Goal: Transaction & Acquisition: Obtain resource

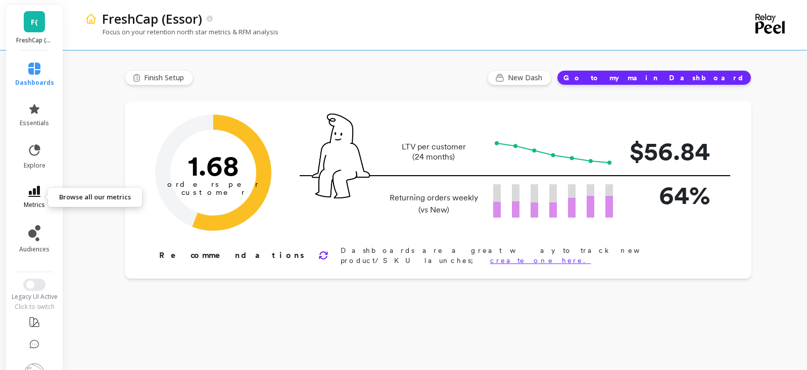
click at [34, 192] on icon at bounding box center [34, 191] width 12 height 11
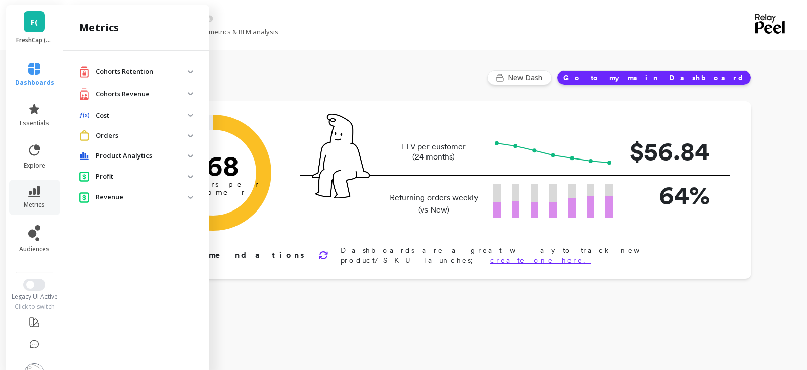
click at [162, 95] on p "Cohorts Revenue" at bounding box center [141, 94] width 92 height 10
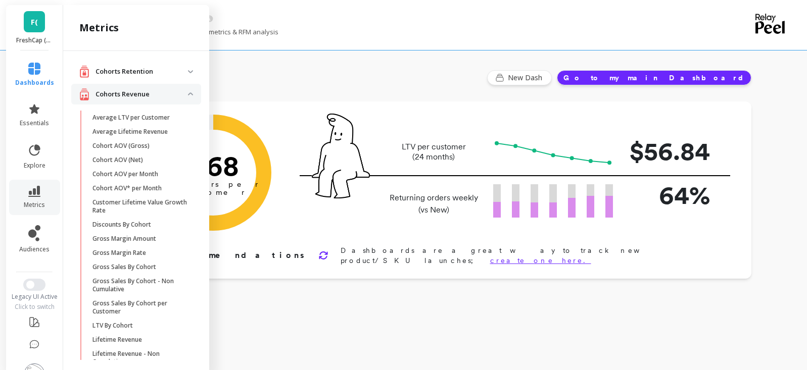
click at [182, 91] on revenue "Cohorts Revenue" at bounding box center [136, 94] width 130 height 21
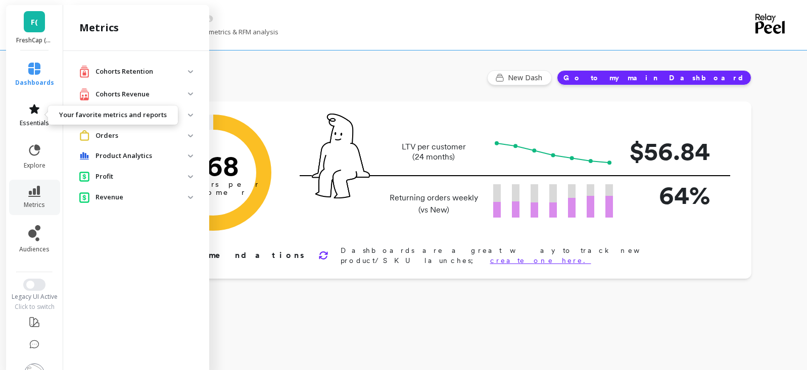
click at [36, 115] on link "essentials" at bounding box center [34, 115] width 39 height 24
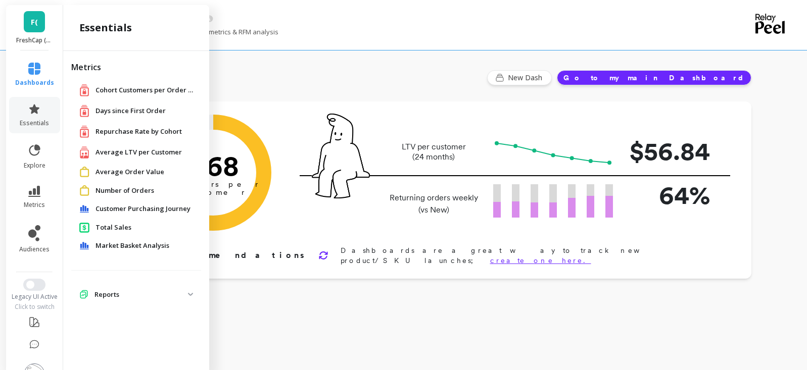
click at [111, 229] on span "Total Sales" at bounding box center [113, 228] width 36 height 10
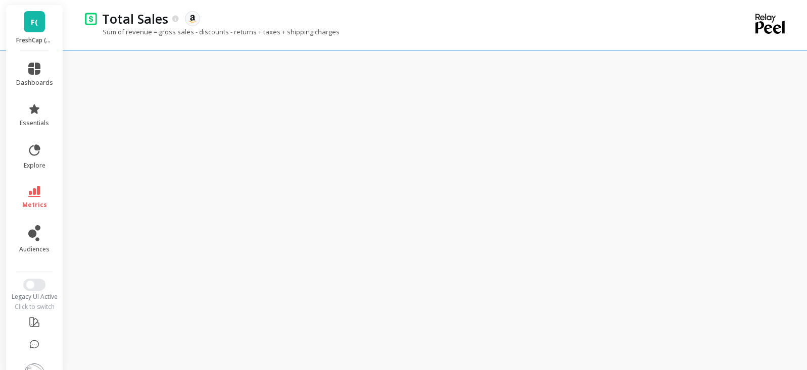
click at [32, 31] on link "F(" at bounding box center [34, 21] width 21 height 21
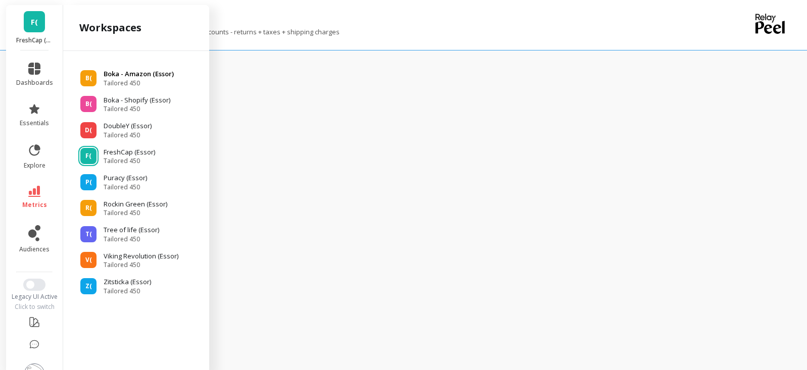
click at [139, 76] on p "Boka - Amazon (Essor)" at bounding box center [139, 74] width 70 height 10
click at [34, 37] on p "FreshCap (Essor)" at bounding box center [34, 40] width 37 height 8
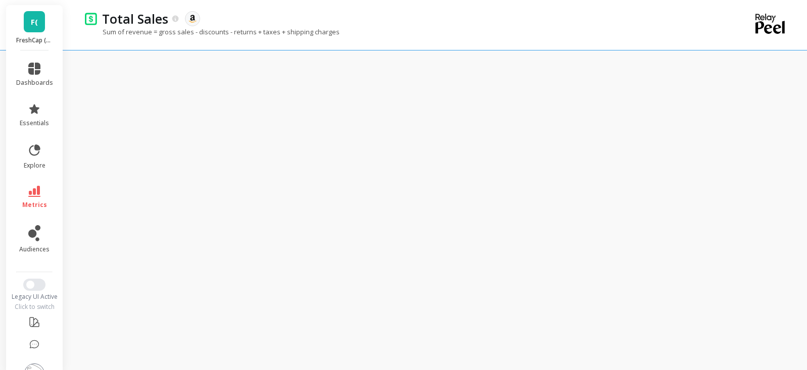
click at [34, 35] on div "F( FreshCap (Essor)" at bounding box center [34, 27] width 57 height 45
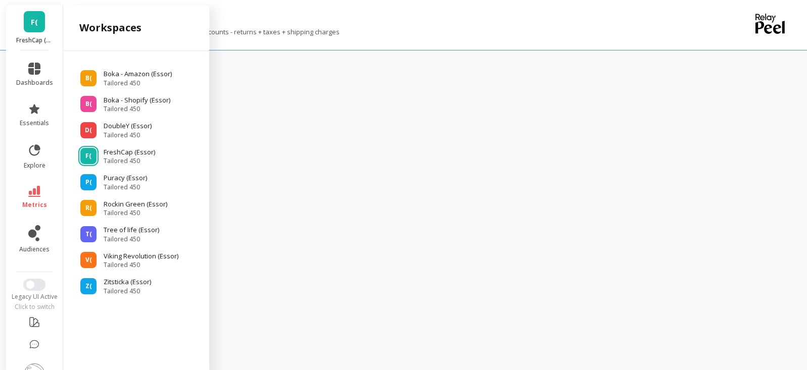
click at [27, 31] on link "F(" at bounding box center [34, 21] width 21 height 21
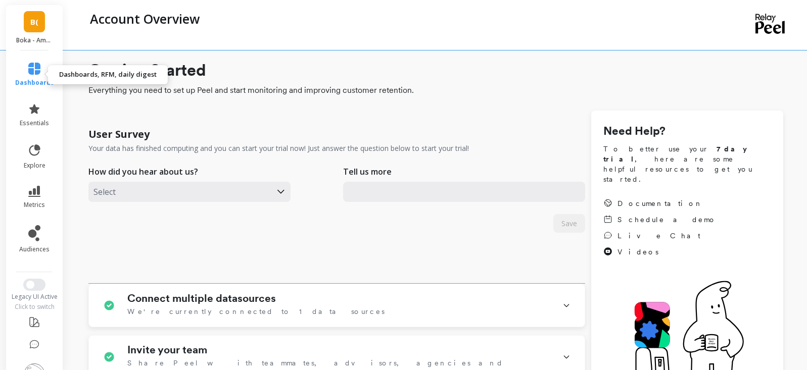
click at [31, 82] on span "dashboards" at bounding box center [34, 83] width 39 height 8
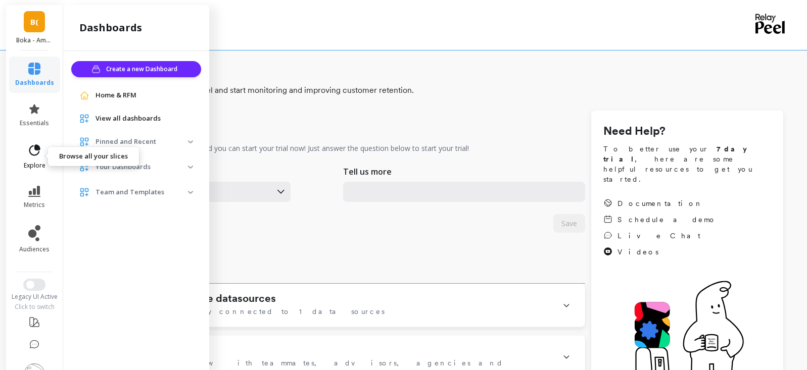
click at [35, 148] on icon at bounding box center [37, 147] width 5 height 5
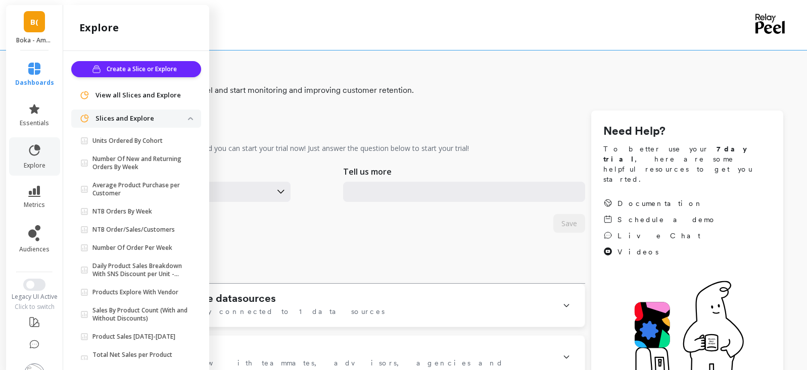
scroll to position [24, 0]
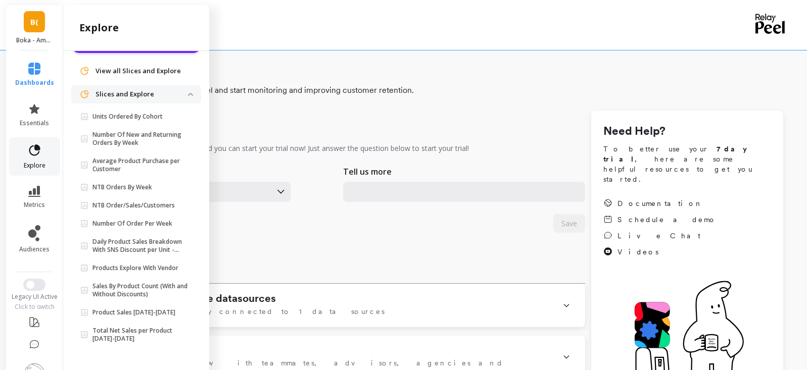
click at [29, 152] on icon at bounding box center [34, 149] width 11 height 11
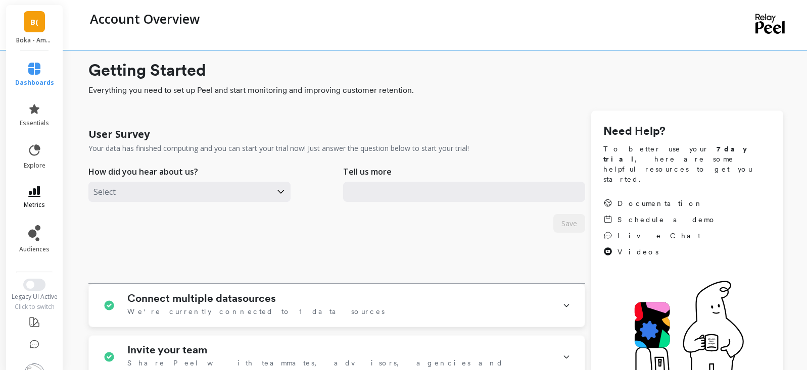
scroll to position [0, 0]
click at [30, 188] on icon at bounding box center [34, 191] width 12 height 11
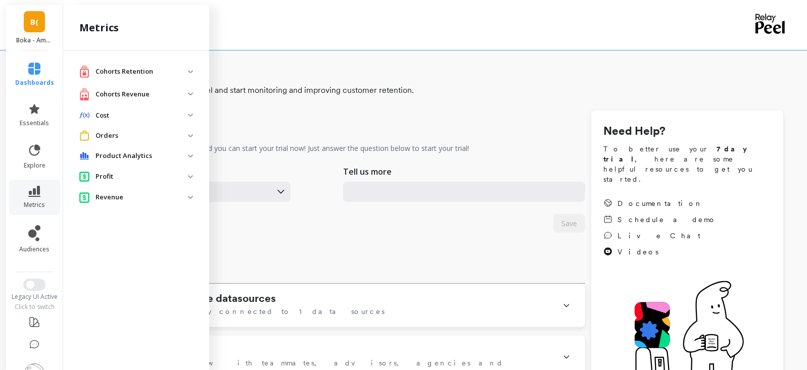
click at [126, 138] on p "Orders" at bounding box center [141, 136] width 92 height 10
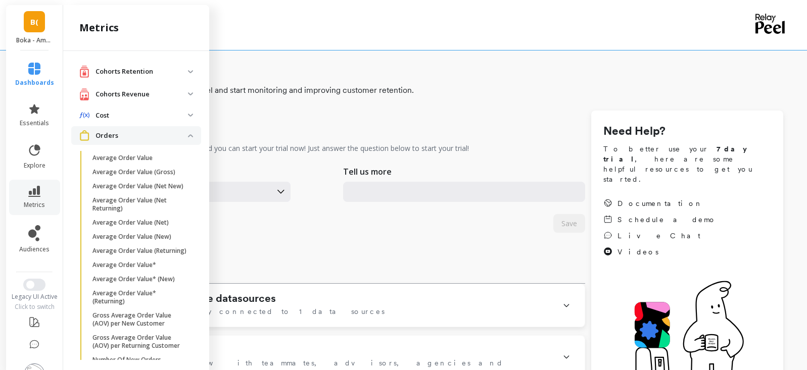
click at [126, 138] on p "Orders" at bounding box center [141, 136] width 92 height 10
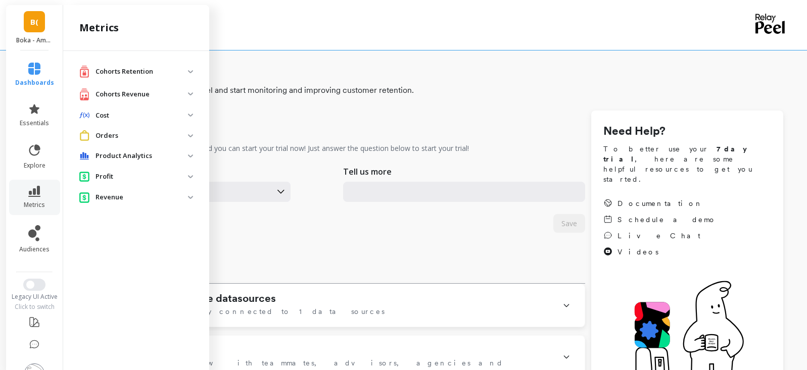
click at [140, 156] on p "Product Analytics" at bounding box center [141, 156] width 92 height 10
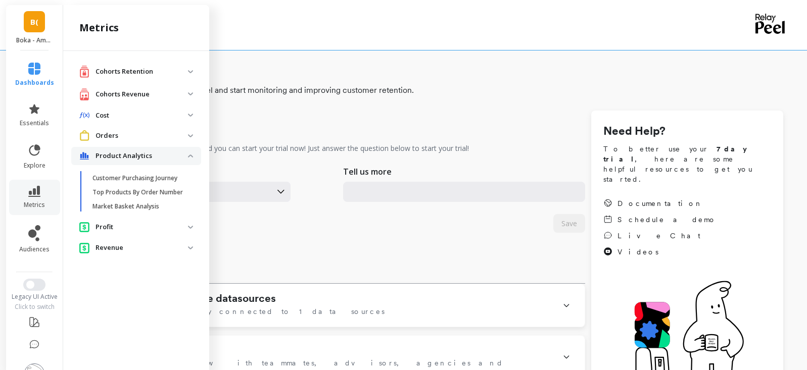
click at [140, 156] on p "Product Analytics" at bounding box center [141, 156] width 92 height 10
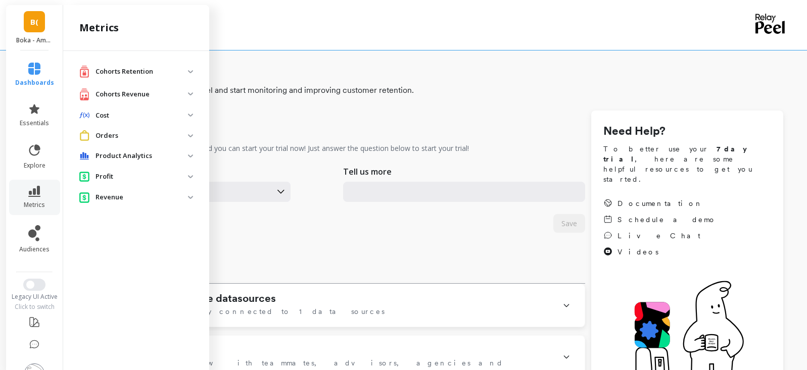
click at [171, 72] on p "Cohorts Retention" at bounding box center [141, 72] width 92 height 10
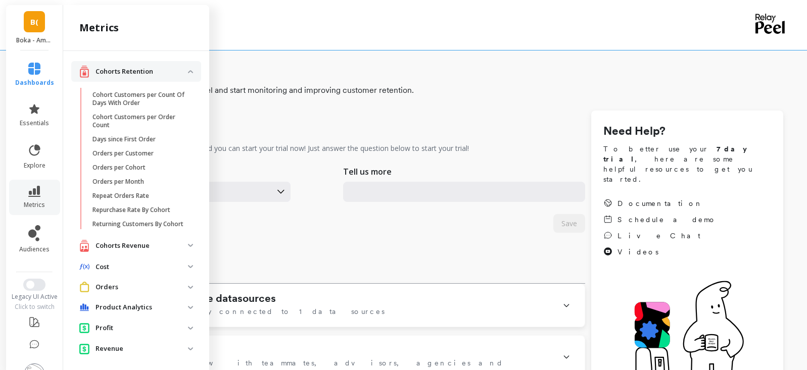
click at [169, 76] on p "Cohorts Retention" at bounding box center [141, 72] width 92 height 10
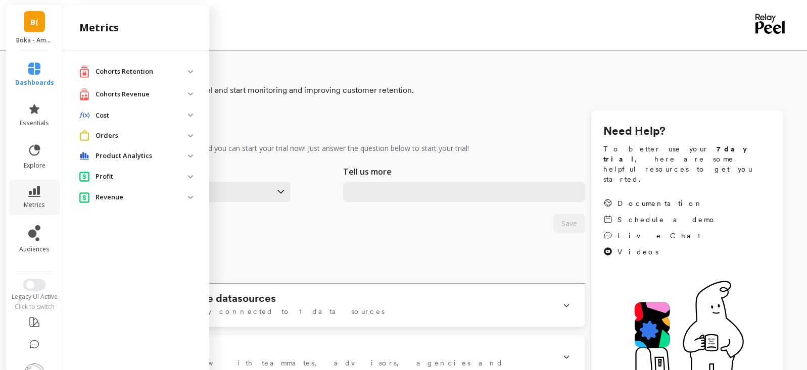
click at [171, 95] on p "Cohorts Revenue" at bounding box center [141, 94] width 92 height 10
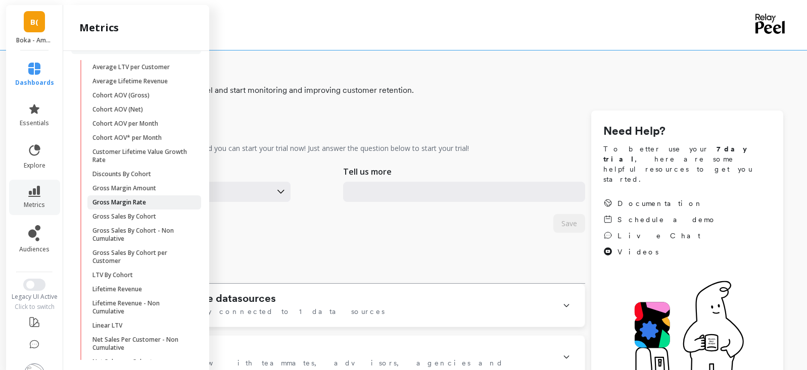
scroll to position [101, 0]
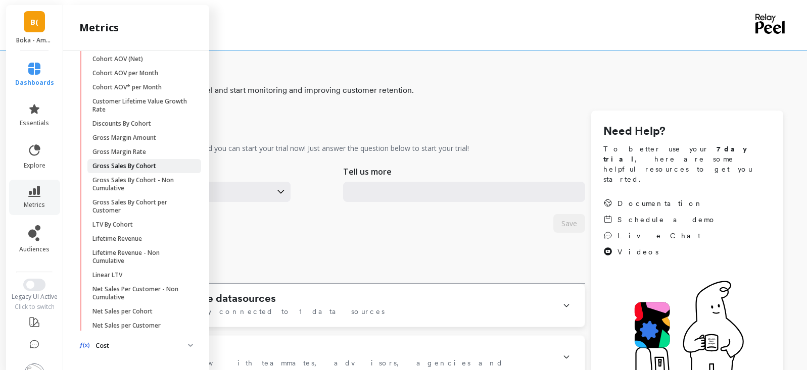
click at [152, 165] on p "Gross Sales By Cohort" at bounding box center [124, 166] width 64 height 8
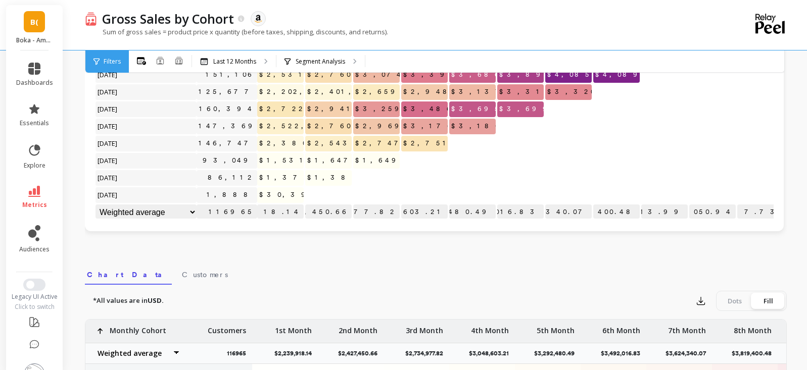
scroll to position [152, 0]
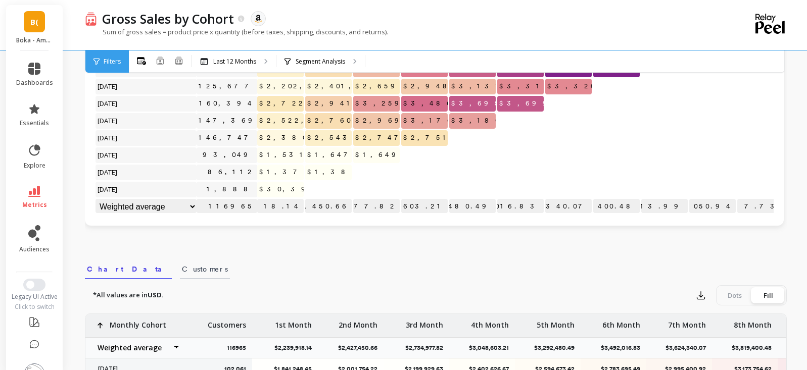
click at [182, 272] on span "Customers" at bounding box center [205, 269] width 46 height 10
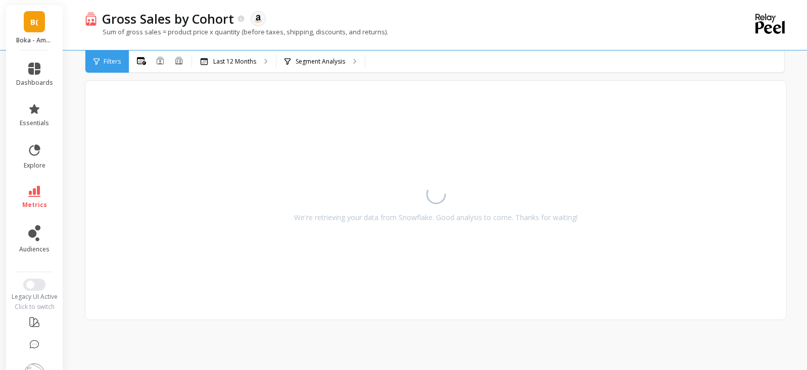
scroll to position [402, 0]
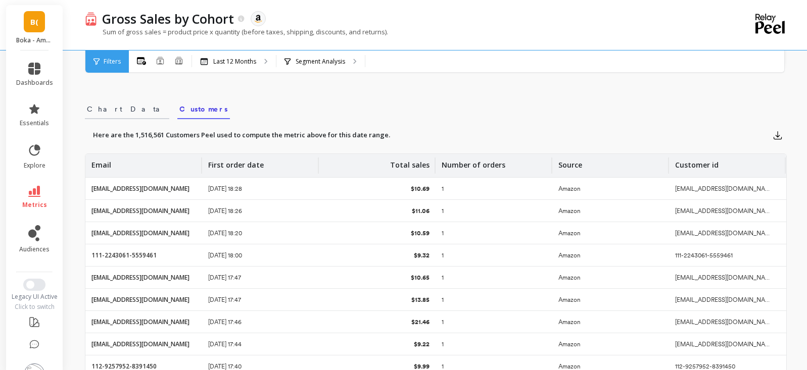
click at [94, 110] on span "Chart Data" at bounding box center [127, 109] width 80 height 10
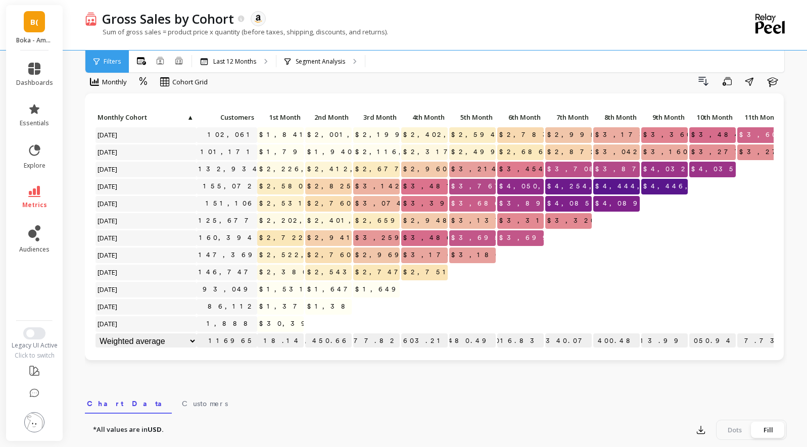
scroll to position [0, 0]
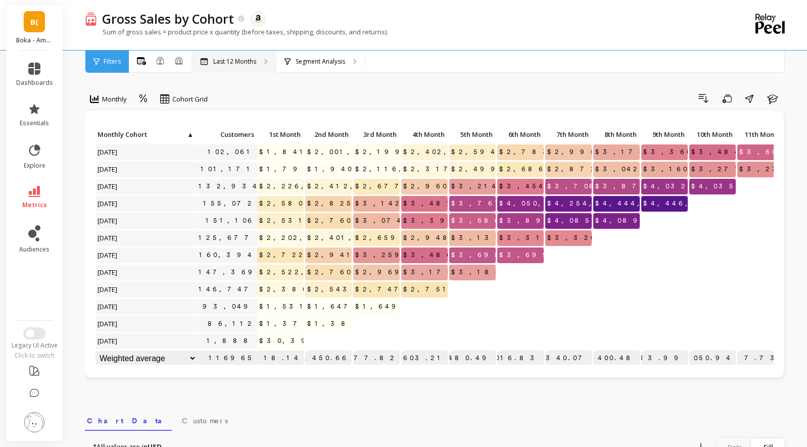
click at [210, 64] on div "Last 12 Months" at bounding box center [228, 62] width 56 height 8
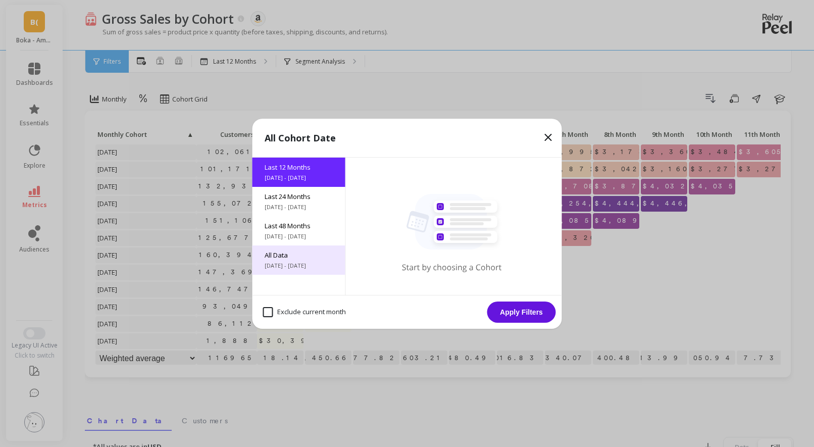
click at [286, 264] on span "6/8/2017 - 10/8/2025" at bounding box center [299, 266] width 69 height 8
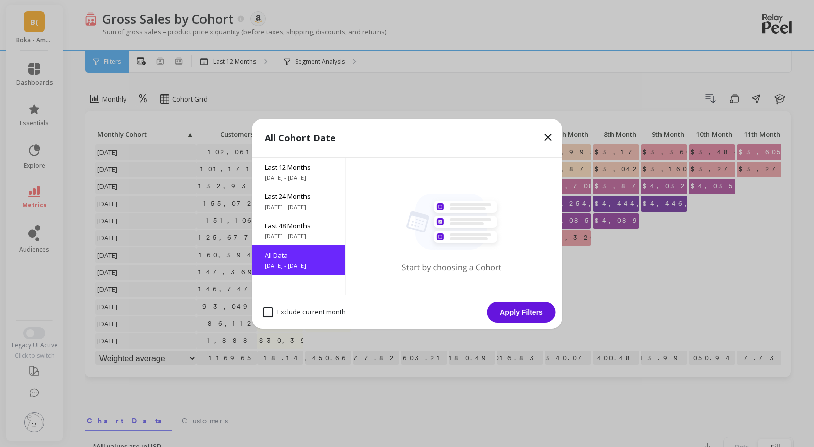
click at [501, 311] on button "Apply Filters" at bounding box center [521, 312] width 69 height 21
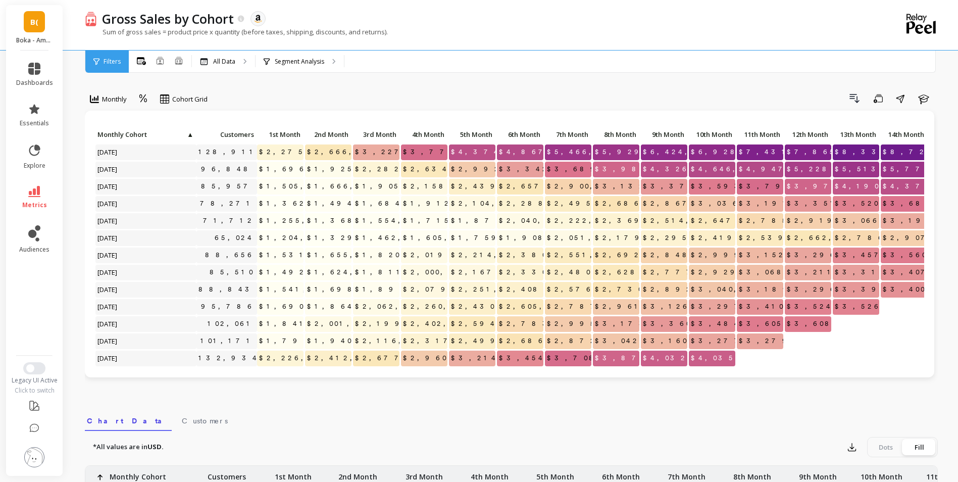
click at [39, 37] on p "Boka - Amazon (Essor)" at bounding box center [34, 40] width 37 height 8
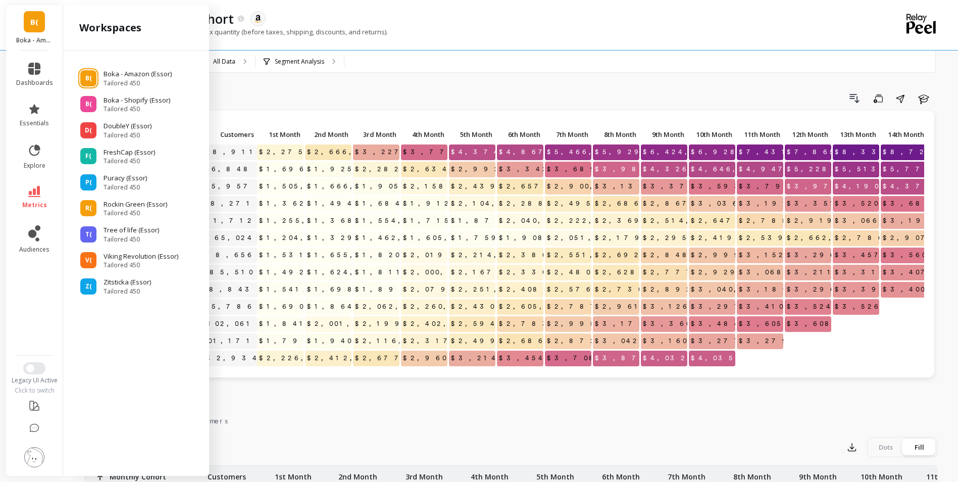
click at [345, 93] on div "Drill Down Save Share Learn" at bounding box center [576, 98] width 723 height 16
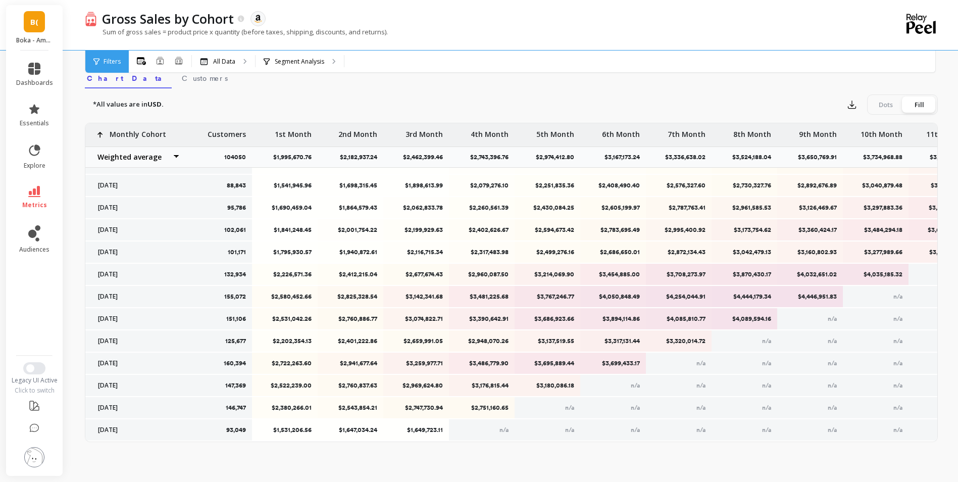
scroll to position [122, 0]
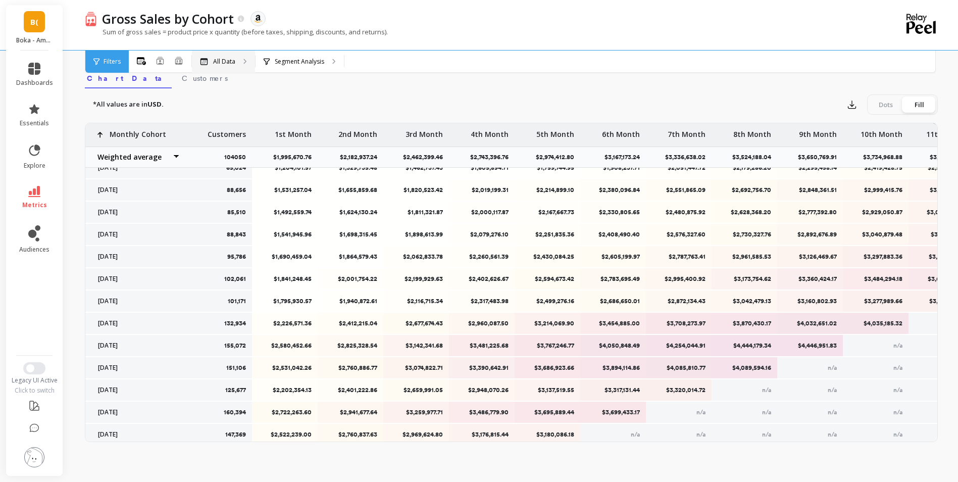
click at [231, 59] on p "All Data" at bounding box center [224, 62] width 22 height 8
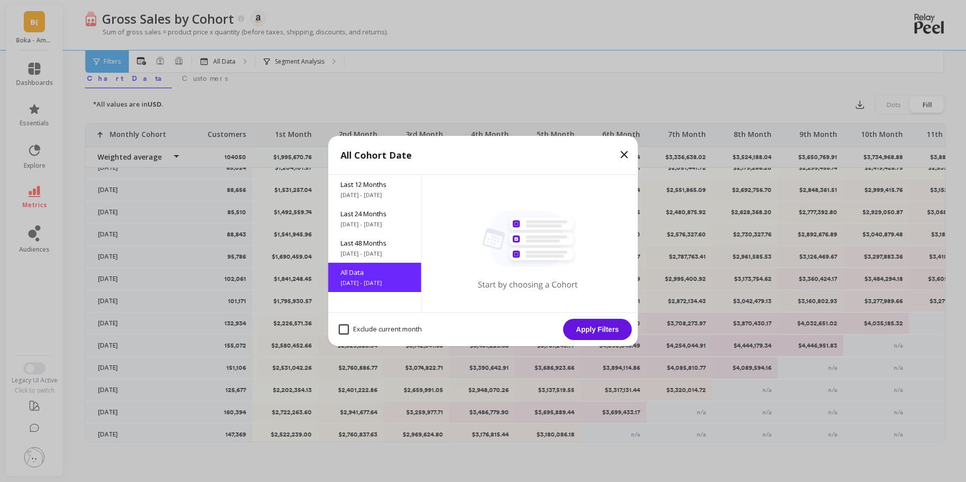
click at [624, 151] on icon at bounding box center [624, 154] width 12 height 12
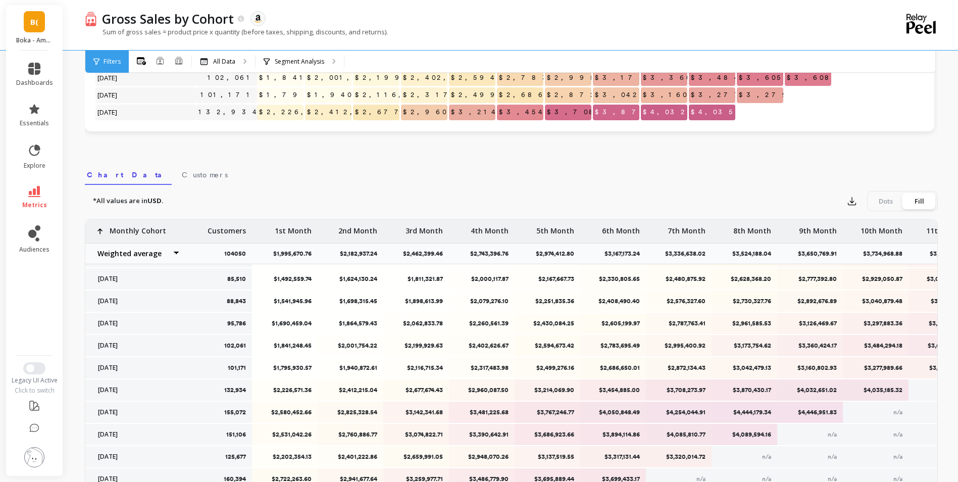
scroll to position [342, 0]
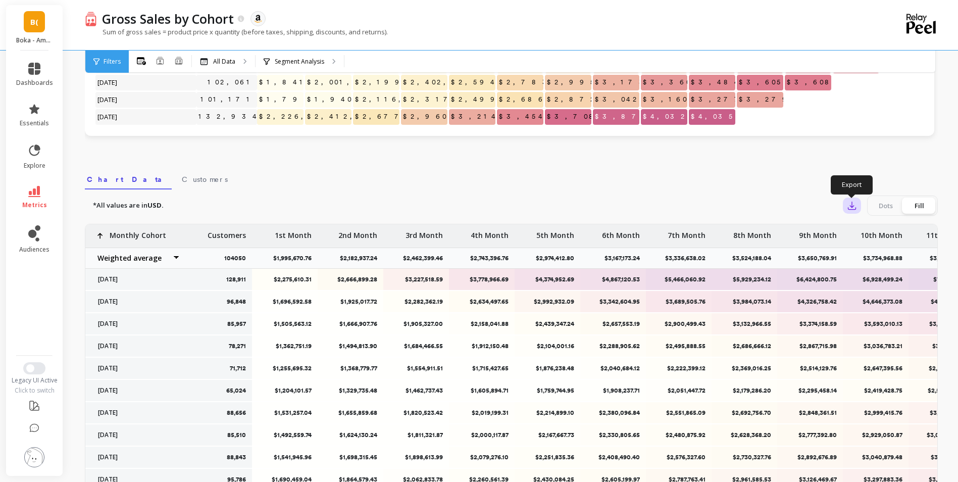
click at [814, 204] on icon "button" at bounding box center [852, 206] width 10 height 10
click at [814, 232] on span "CSV" at bounding box center [871, 233] width 15 height 10
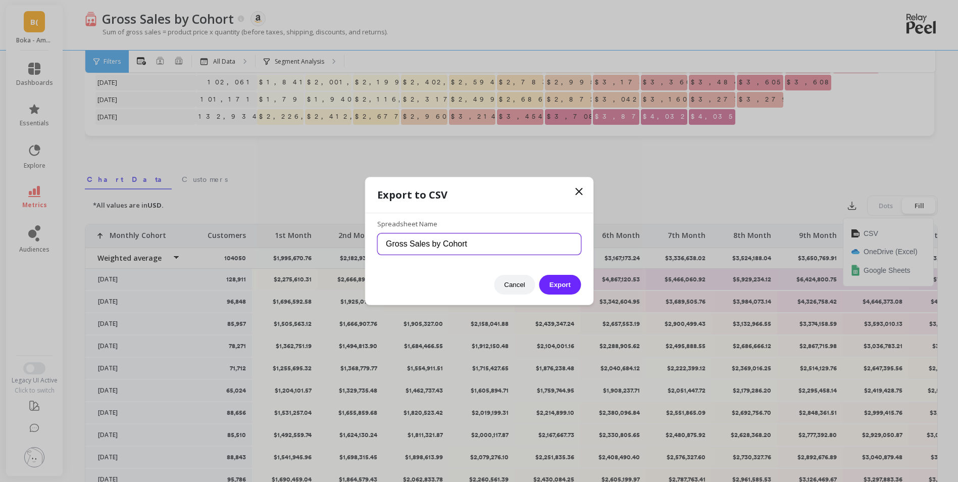
click at [527, 249] on input "Gross Sales by Cohort" at bounding box center [479, 243] width 204 height 21
drag, startPoint x: 525, startPoint y: 247, endPoint x: 378, endPoint y: 259, distance: 147.4
click at [378, 259] on div "Spreadsheet Name Gross Sales by Cohort" at bounding box center [479, 237] width 204 height 56
click at [438, 242] on input "Boka (Amazon - Gross Sales by Cohort" at bounding box center [479, 243] width 204 height 21
type input "Boka (Amazon) - Gross Sales by Cohort"
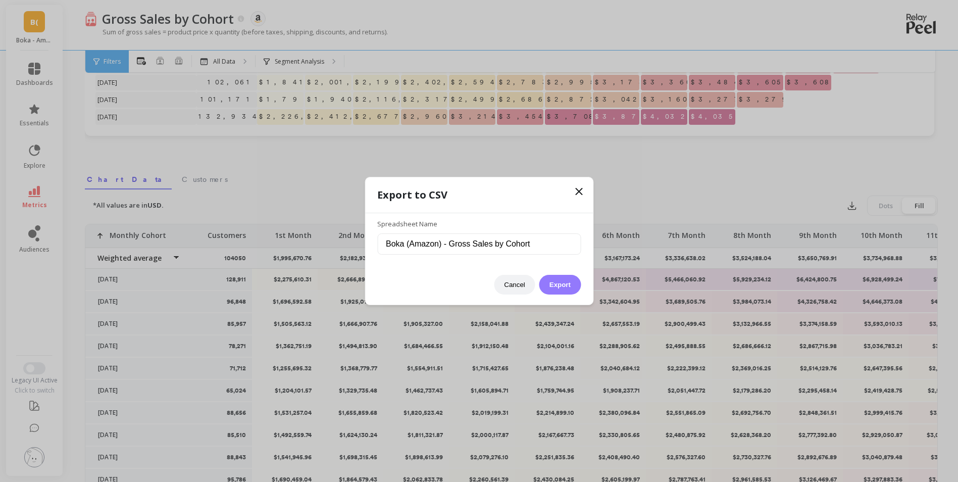
click at [558, 282] on button "Export" at bounding box center [559, 285] width 41 height 20
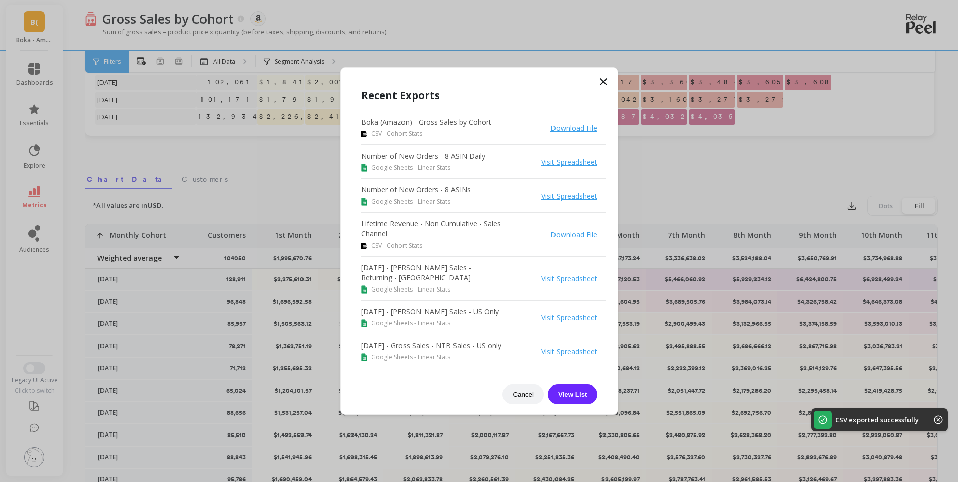
click at [569, 128] on link "Download File" at bounding box center [574, 128] width 47 height 10
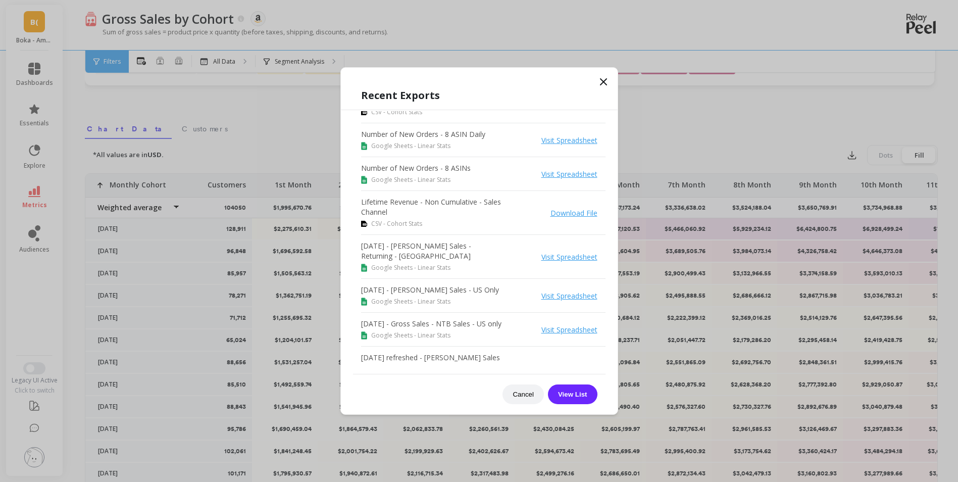
scroll to position [0, 0]
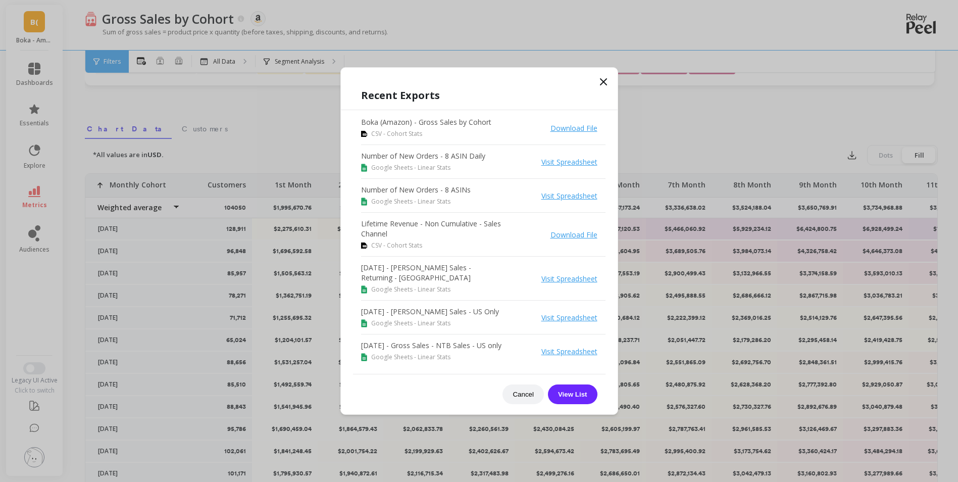
click at [600, 78] on icon at bounding box center [604, 82] width 12 height 12
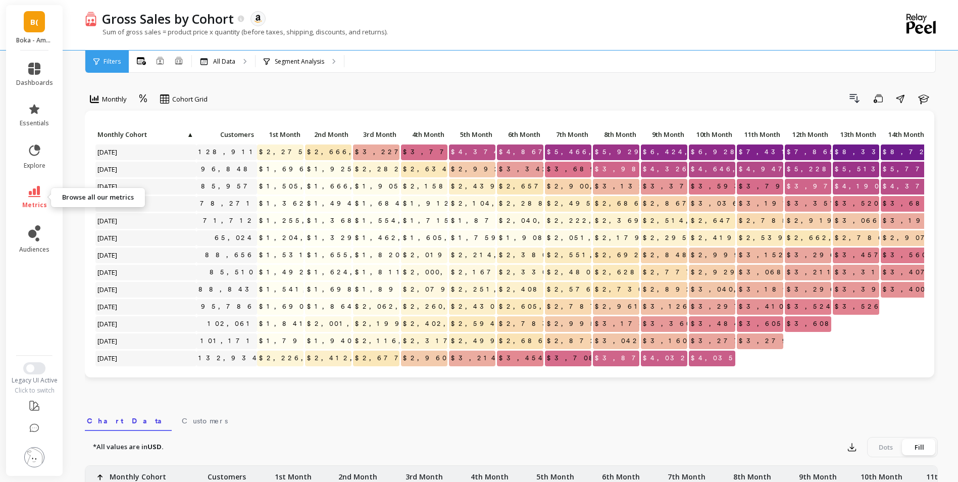
click at [36, 193] on icon at bounding box center [34, 191] width 12 height 11
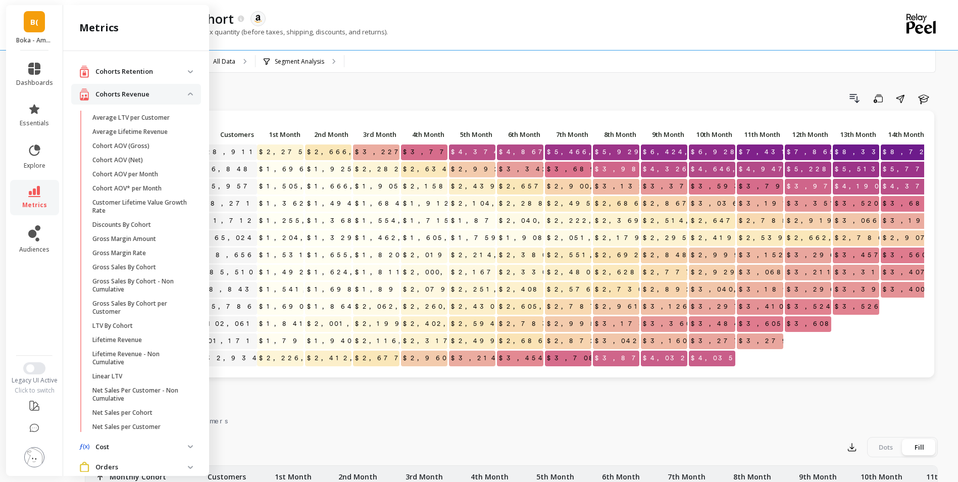
scroll to position [79, 0]
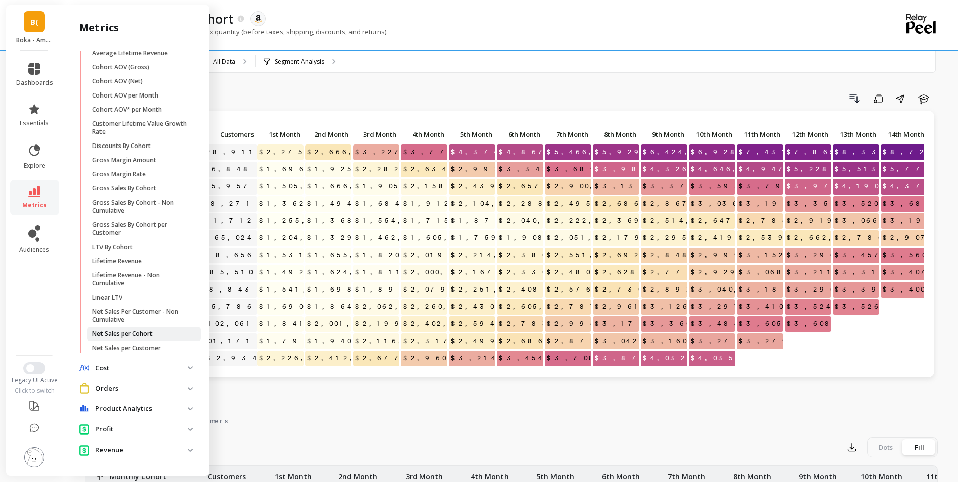
click at [145, 332] on p "Net Sales per Cohort" at bounding box center [122, 334] width 60 height 8
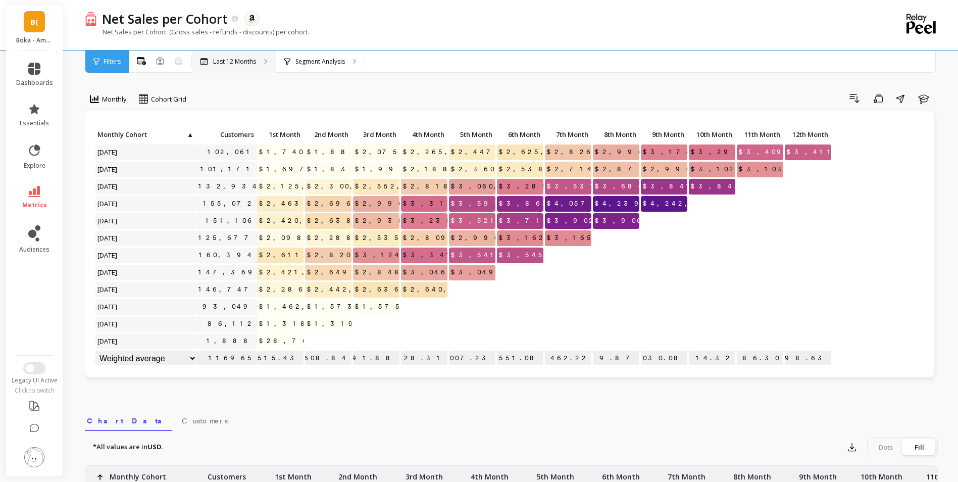
click at [238, 64] on p "Last 12 Months" at bounding box center [234, 62] width 43 height 8
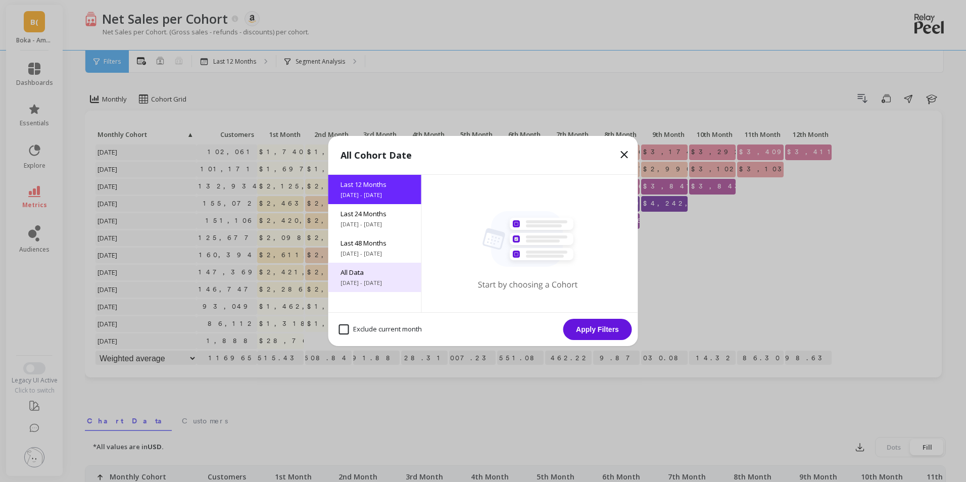
click at [372, 274] on span "All Data" at bounding box center [374, 272] width 69 height 9
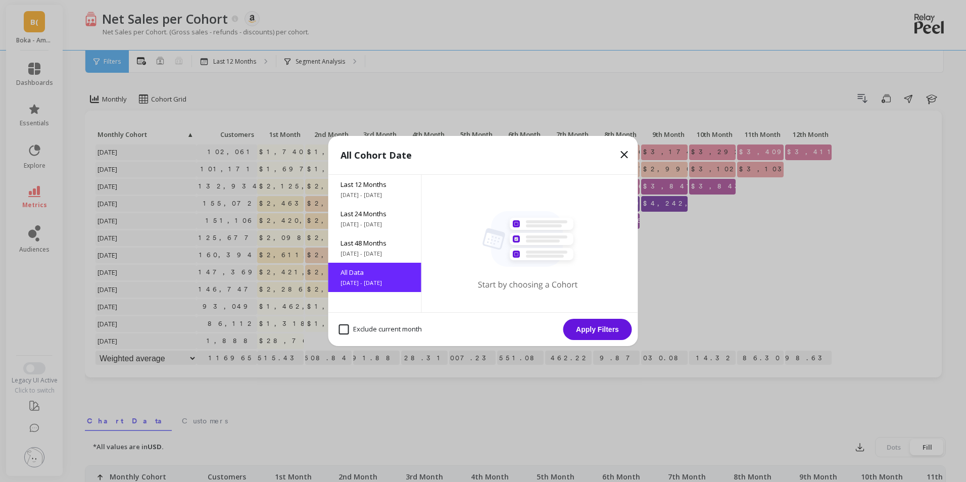
click at [594, 328] on button "Apply Filters" at bounding box center [597, 329] width 69 height 21
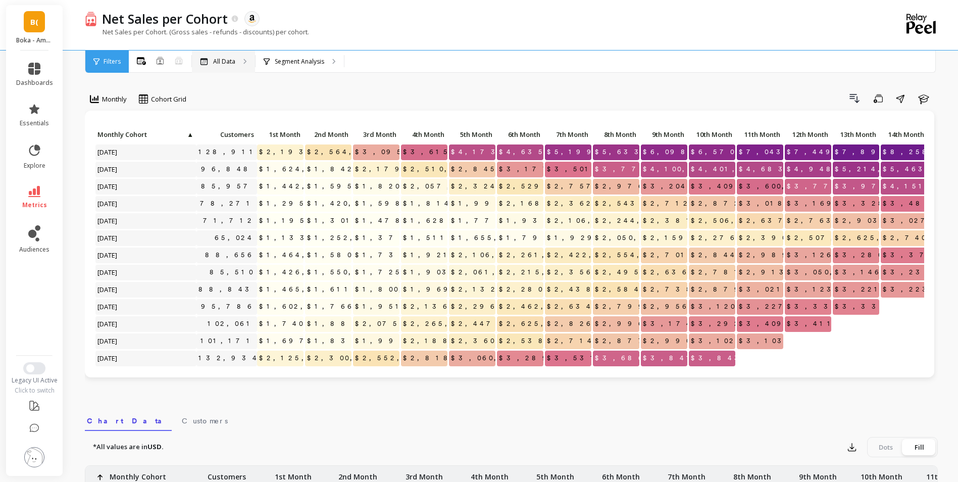
click at [243, 65] on div "All Data" at bounding box center [223, 62] width 63 height 22
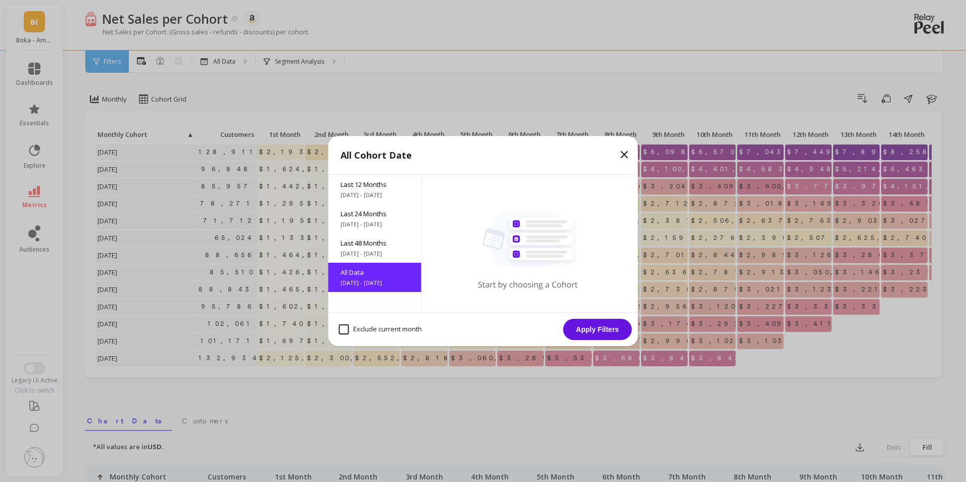
click at [382, 279] on span "[DATE] - [DATE]" at bounding box center [374, 283] width 69 height 8
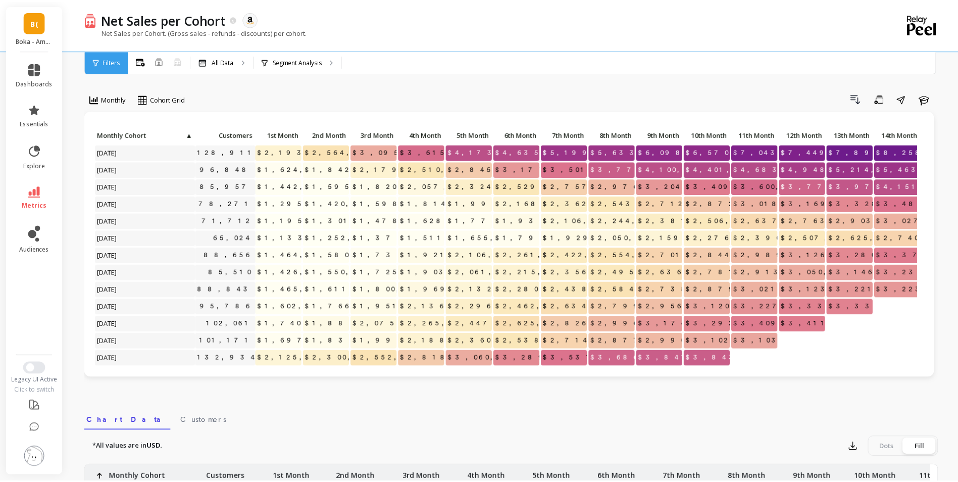
scroll to position [253, 0]
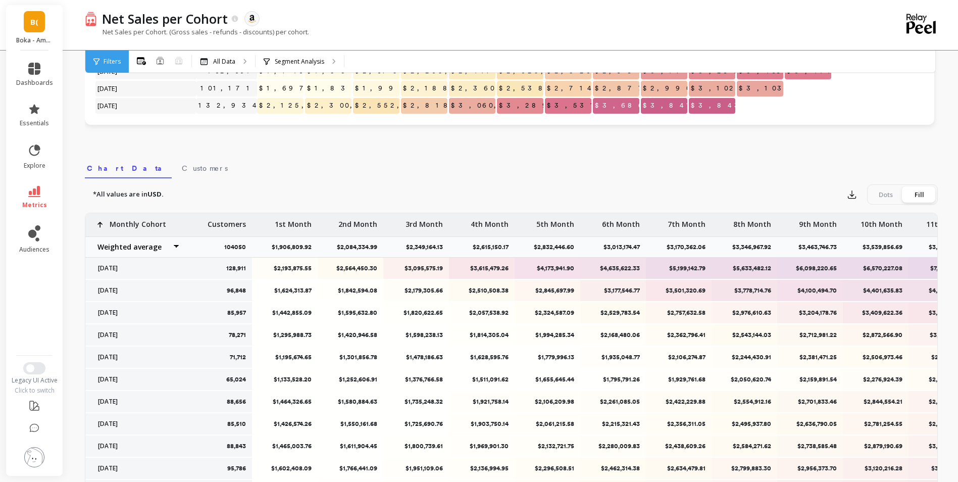
click at [814, 195] on div "Dots" at bounding box center [885, 194] width 33 height 16
click at [0, 0] on input "Dots Fill" at bounding box center [0, 0] width 0 height 0
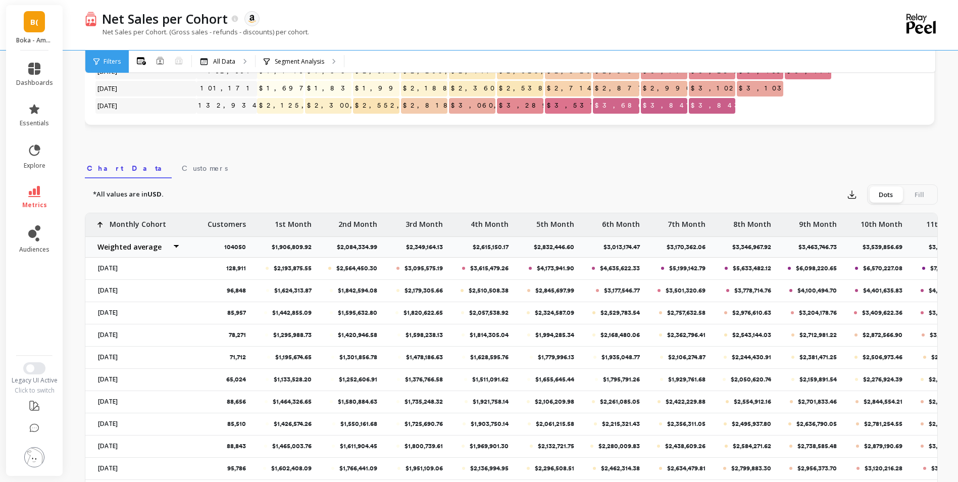
click at [814, 190] on div "Fill" at bounding box center [919, 194] width 33 height 16
click at [0, 0] on input "Dots Fill" at bounding box center [0, 0] width 0 height 0
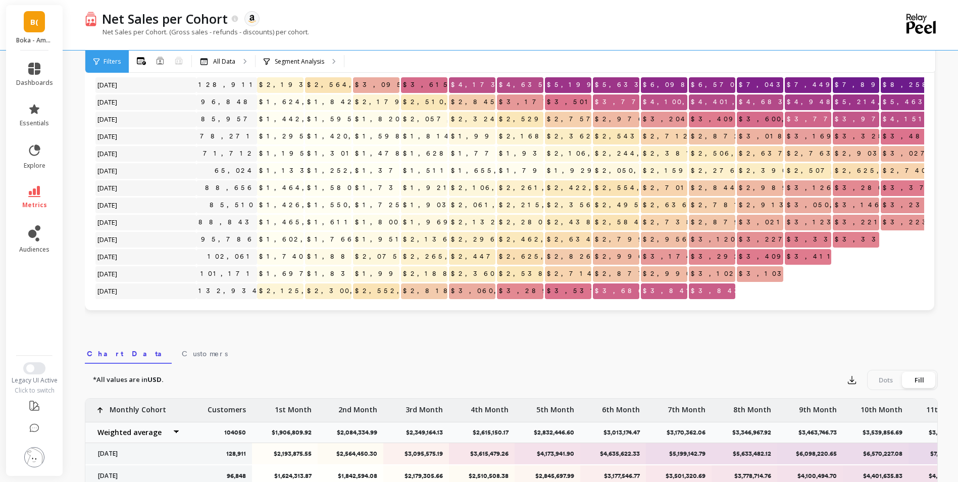
scroll to position [0, 0]
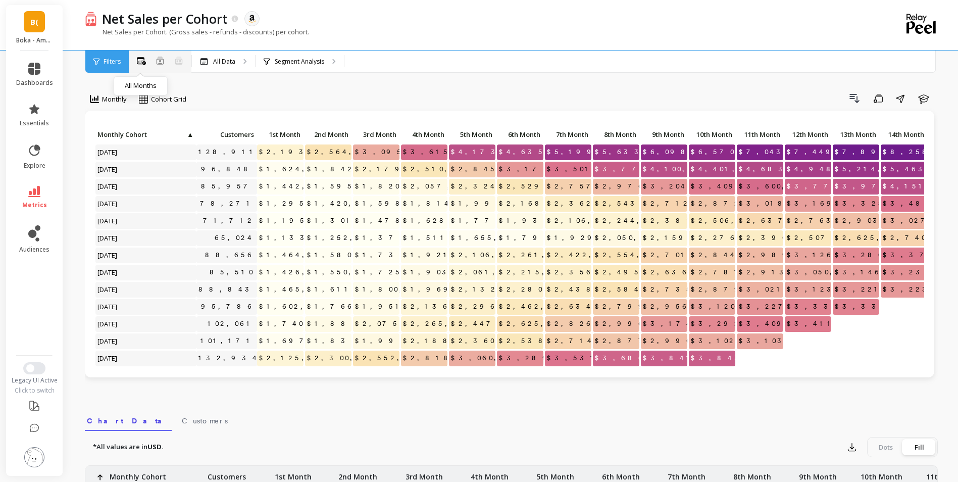
click at [143, 60] on icon at bounding box center [141, 61] width 9 height 8
click at [214, 66] on div "All Data" at bounding box center [223, 62] width 63 height 22
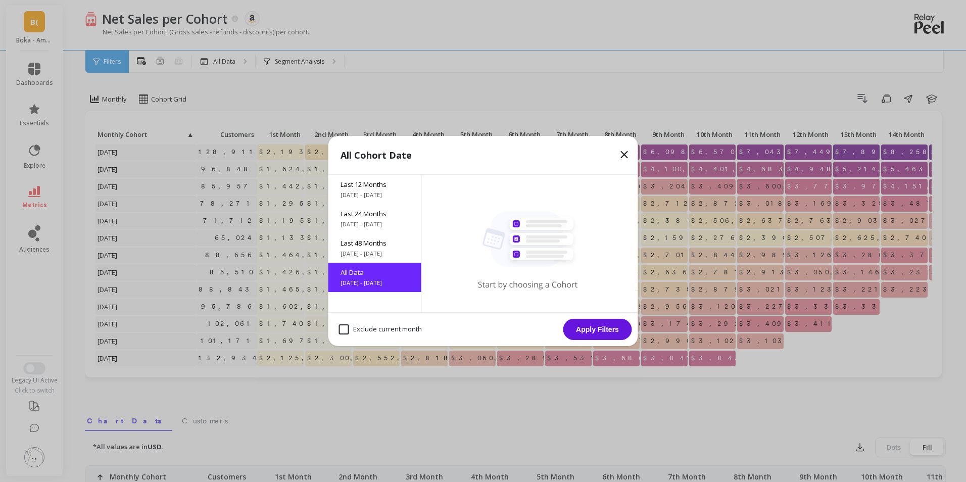
drag, startPoint x: 548, startPoint y: 398, endPoint x: 384, endPoint y: 411, distance: 164.1
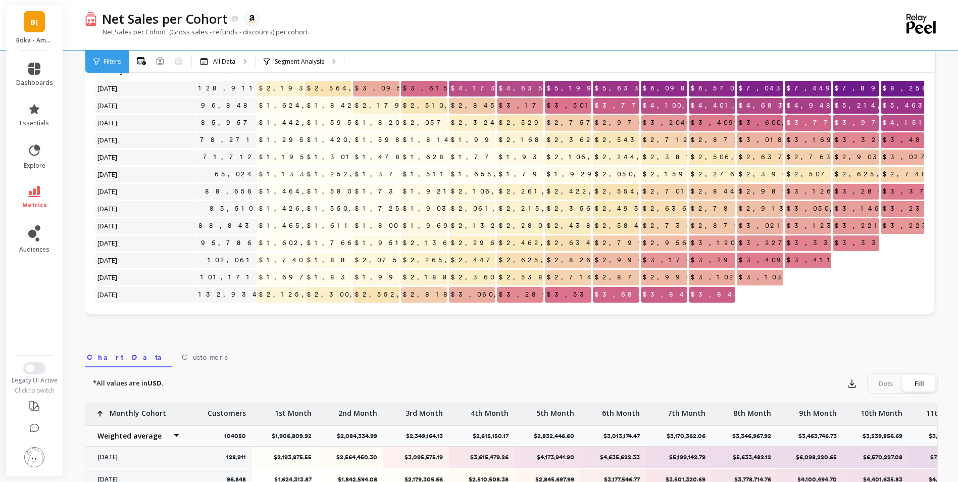
scroll to position [101, 0]
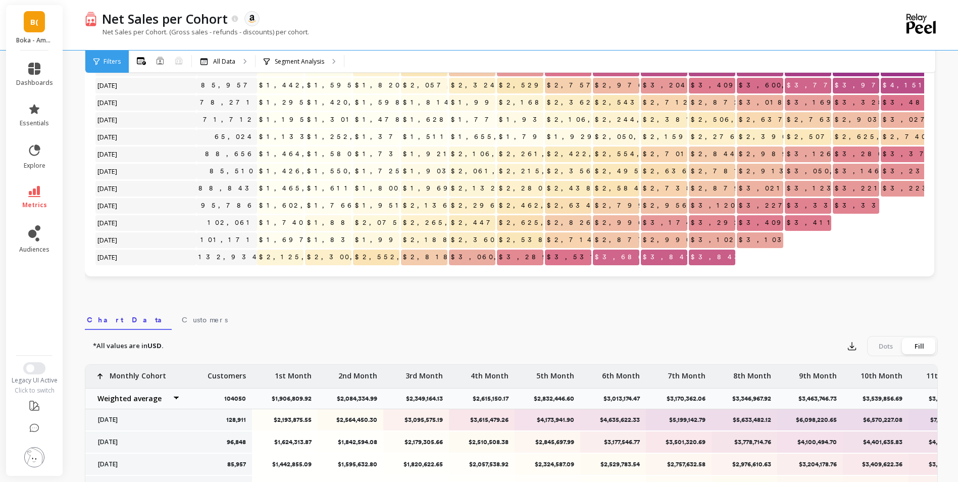
click at [794, 342] on div "*All values are in USD. Export Dots Fill" at bounding box center [511, 346] width 853 height 20
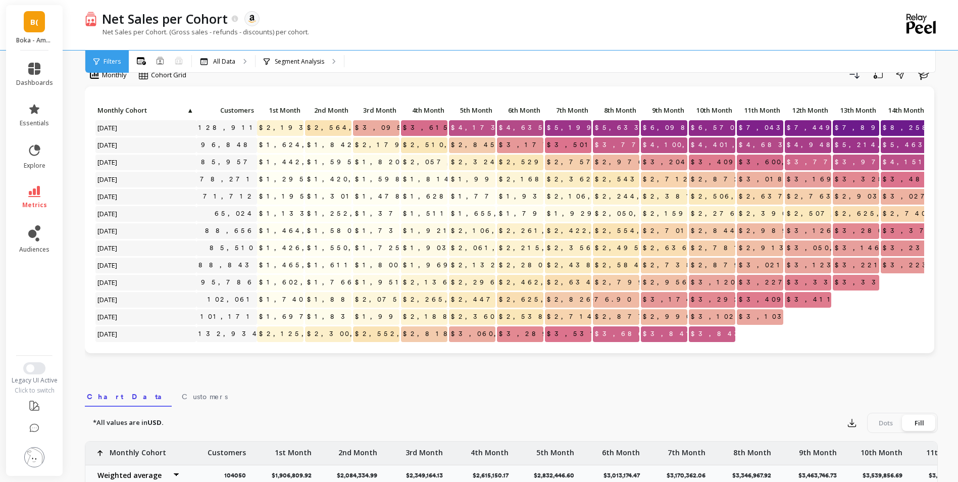
scroll to position [0, 0]
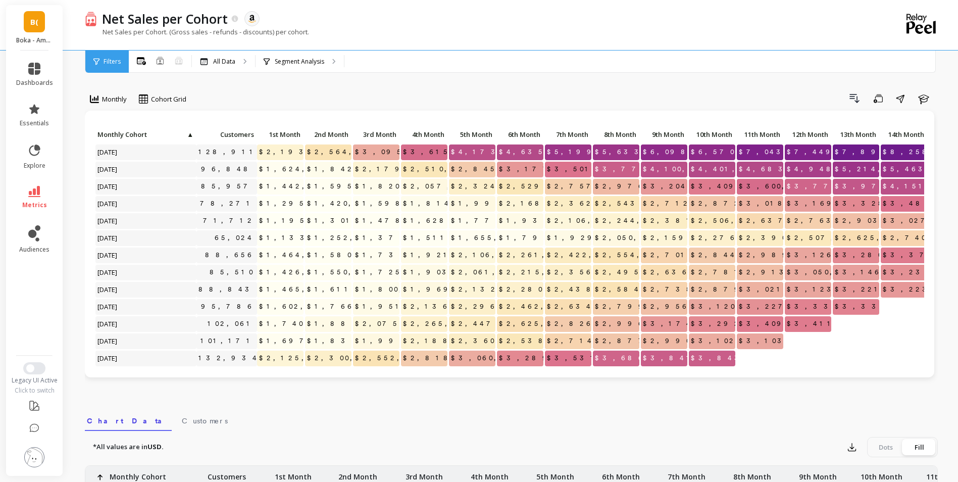
click at [767, 370] on nav "Chart Data Customers" at bounding box center [511, 419] width 853 height 23
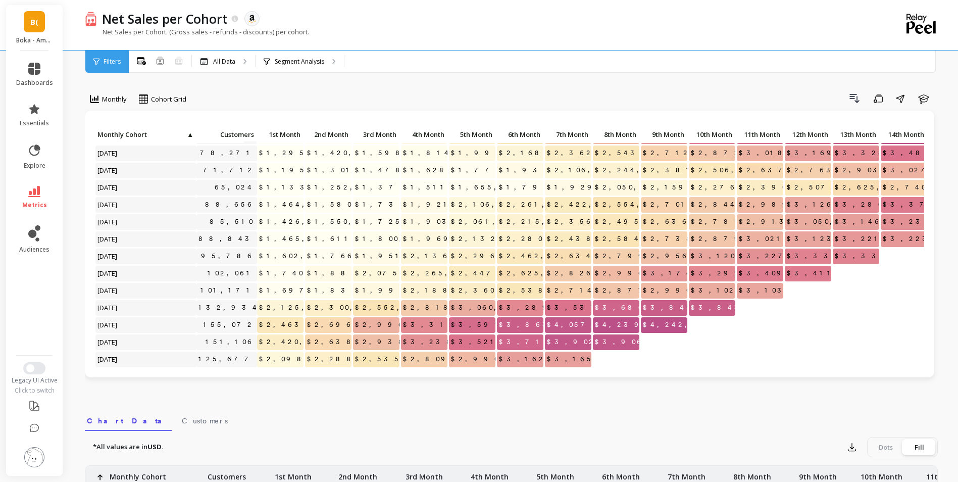
click at [265, 370] on nav "Chart Data Customers" at bounding box center [511, 419] width 853 height 23
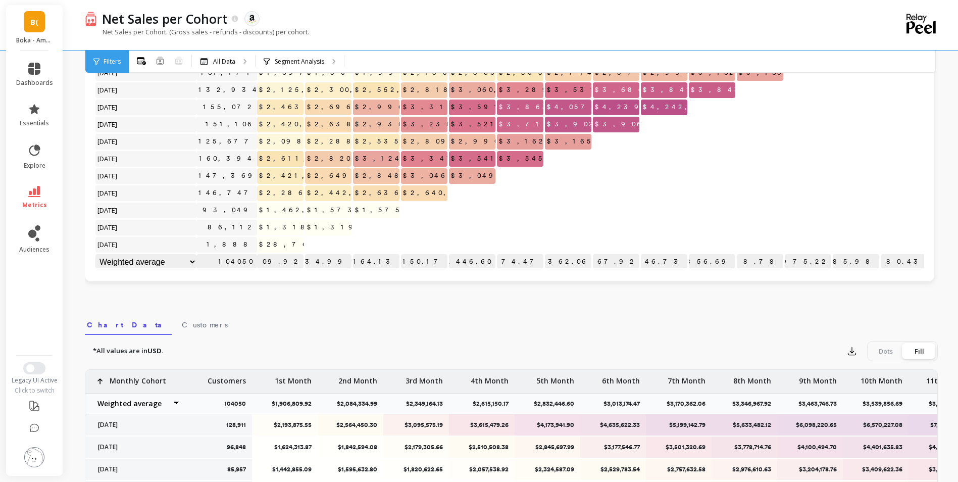
scroll to position [90, 0]
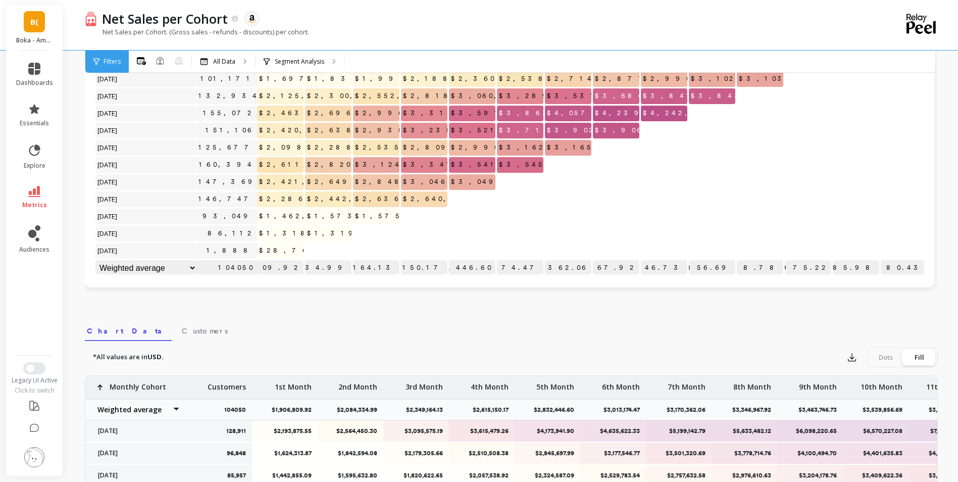
click at [191, 262] on select "Weighted average Weighted average excl. current month Sum Max Min" at bounding box center [145, 268] width 101 height 16
click at [351, 337] on nav "Chart Data Customers" at bounding box center [511, 329] width 853 height 23
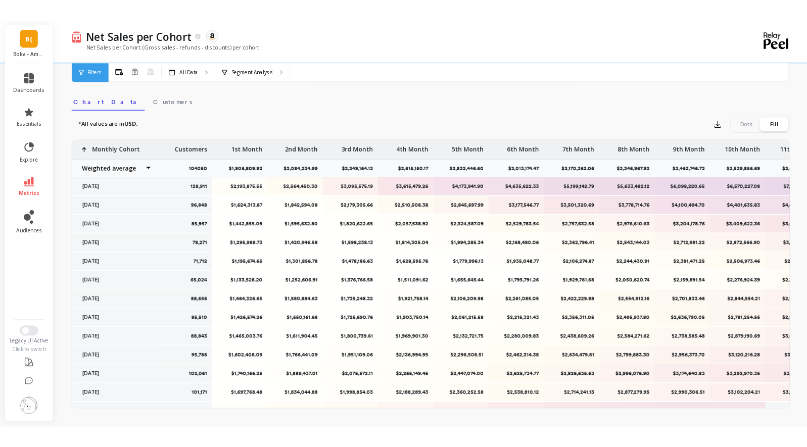
scroll to position [292, 0]
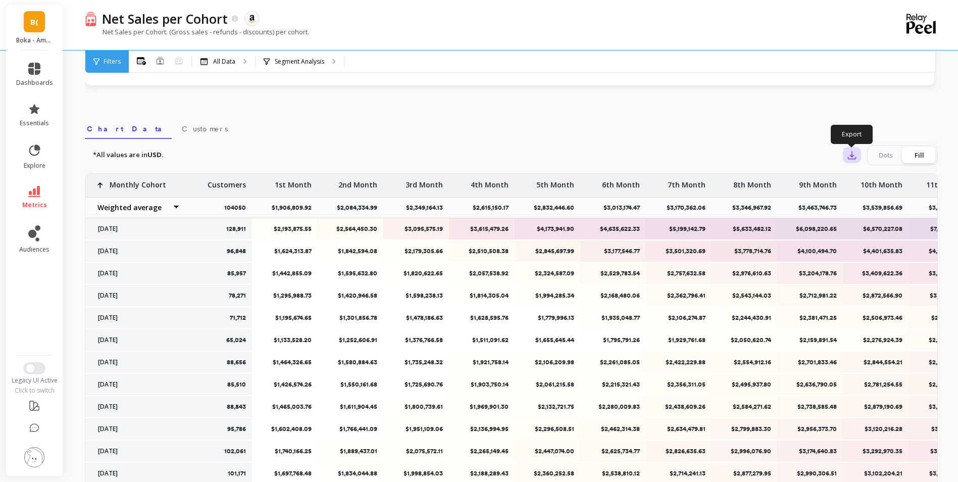
click at [814, 156] on icon "button" at bounding box center [853, 156] width 8 height 8
click at [814, 179] on span "CSV" at bounding box center [871, 183] width 15 height 10
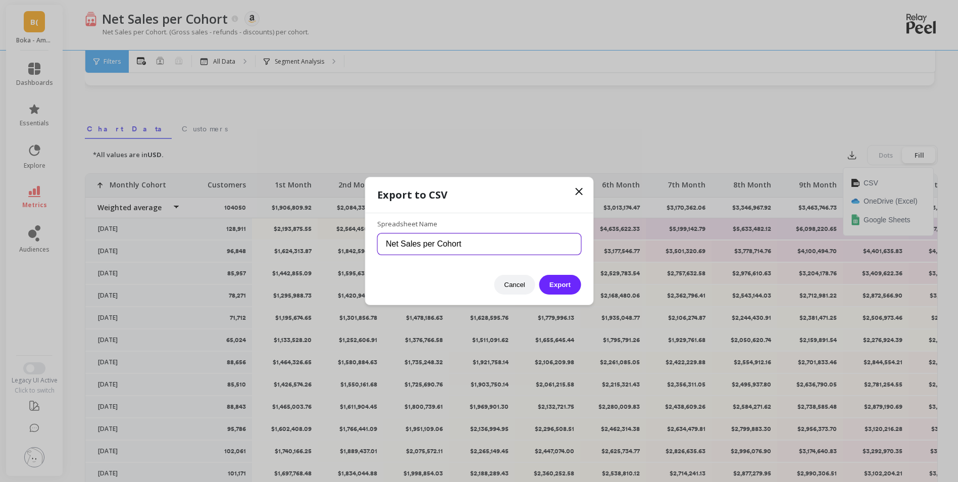
click at [476, 242] on input "Net Sales per Cohort" at bounding box center [479, 243] width 204 height 21
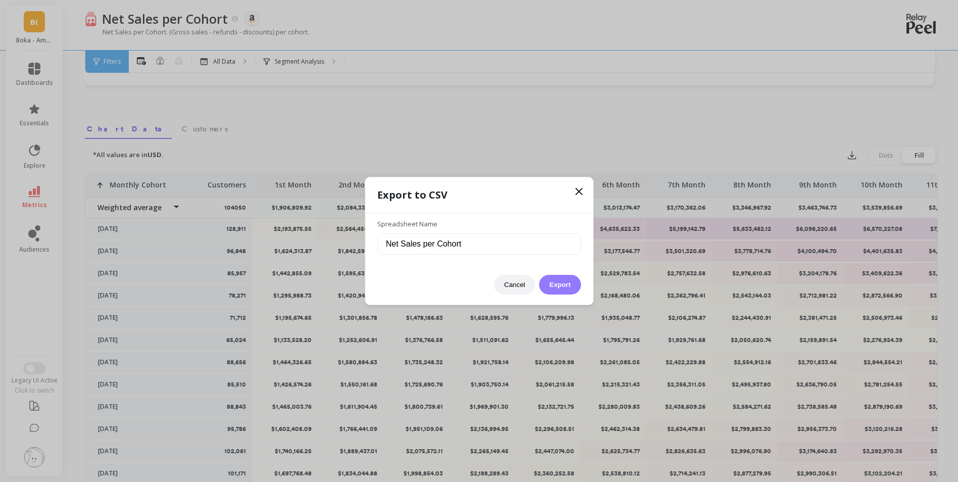
click at [555, 285] on button "Export" at bounding box center [559, 285] width 41 height 20
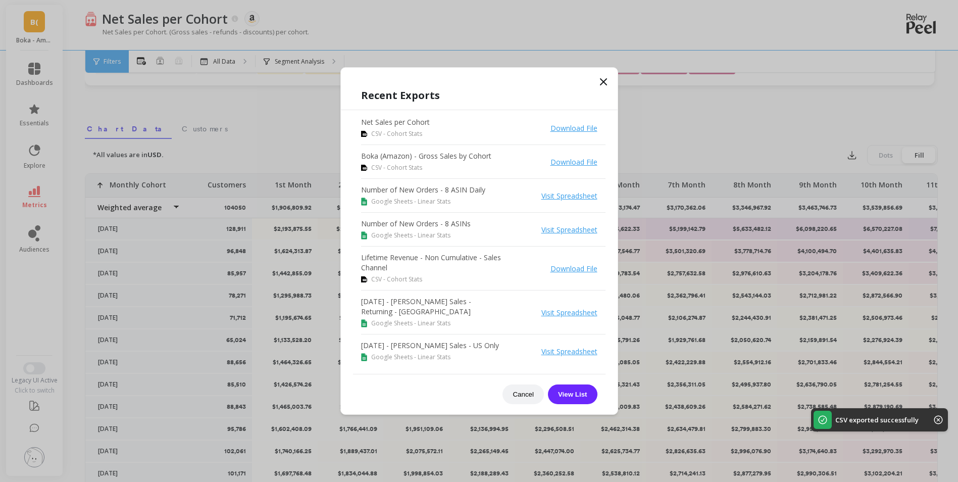
click at [566, 126] on link "Download File" at bounding box center [574, 128] width 47 height 10
click at [602, 79] on icon at bounding box center [604, 82] width 12 height 12
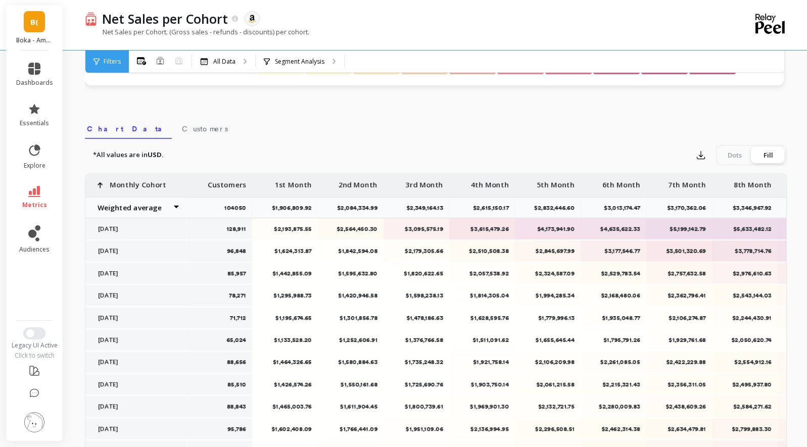
click at [30, 37] on p "Boka - Amazon (Essor)" at bounding box center [34, 40] width 37 height 8
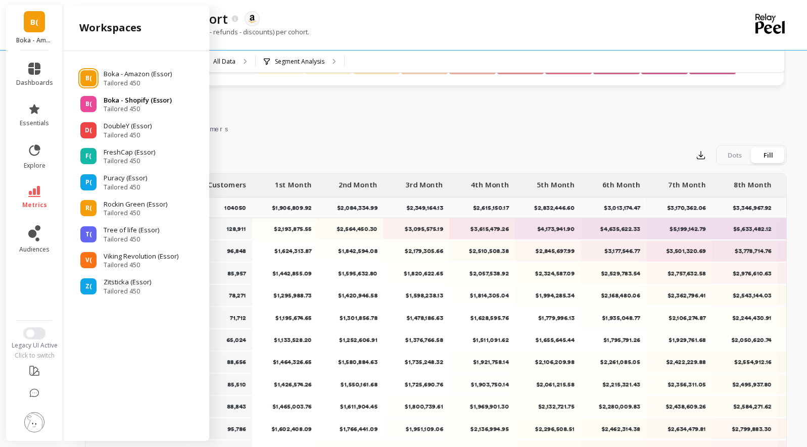
click at [128, 102] on p "Boka - Shopify (Essor)" at bounding box center [138, 100] width 68 height 10
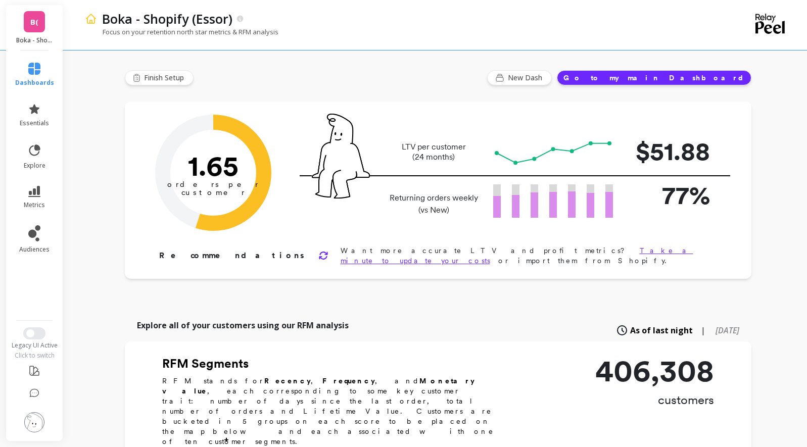
click at [32, 188] on icon at bounding box center [34, 191] width 12 height 11
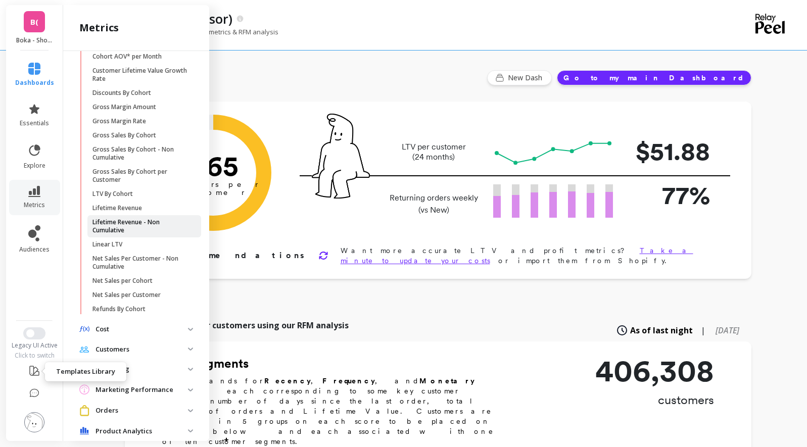
scroll to position [101, 0]
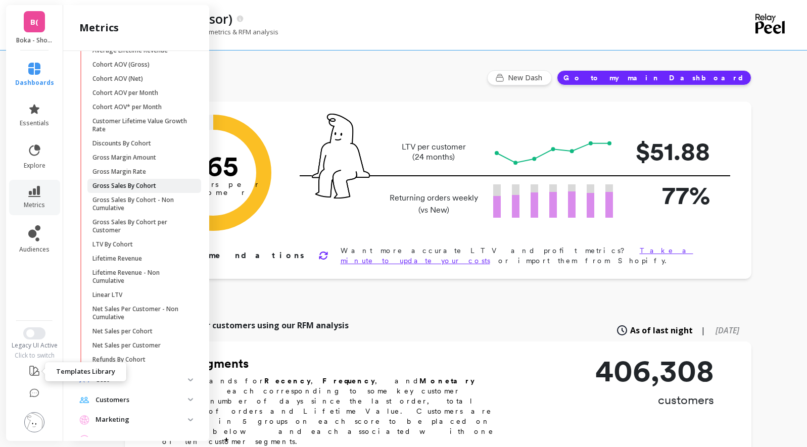
click at [166, 184] on span "Gross Sales By Cohort" at bounding box center [140, 186] width 96 height 8
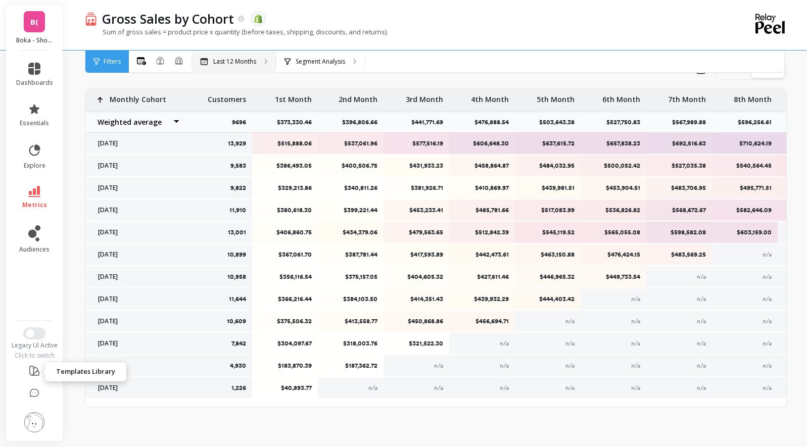
click at [253, 61] on p "Last 12 Months" at bounding box center [234, 62] width 43 height 8
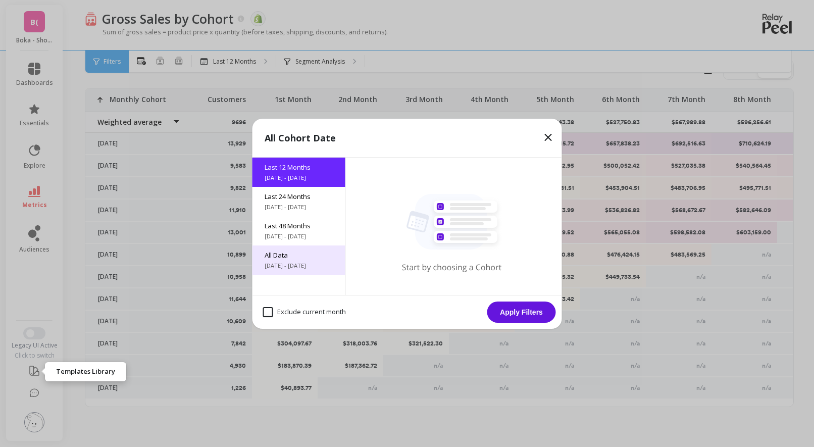
click at [304, 263] on span "[DATE] - [DATE]" at bounding box center [299, 266] width 69 height 8
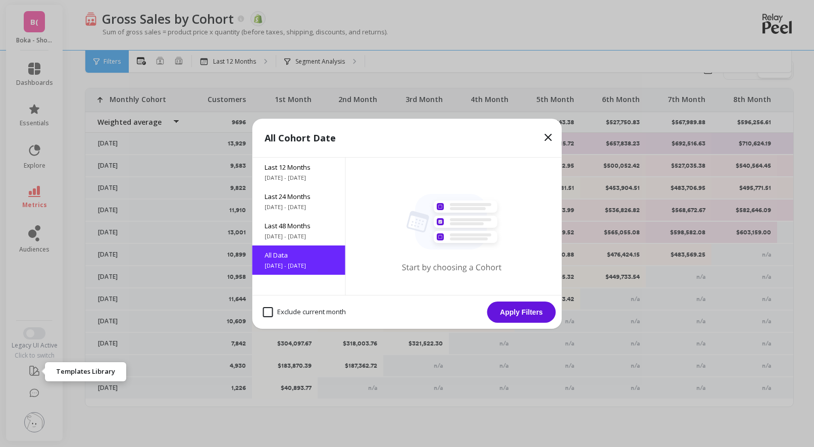
click at [521, 308] on button "Apply Filters" at bounding box center [521, 312] width 69 height 21
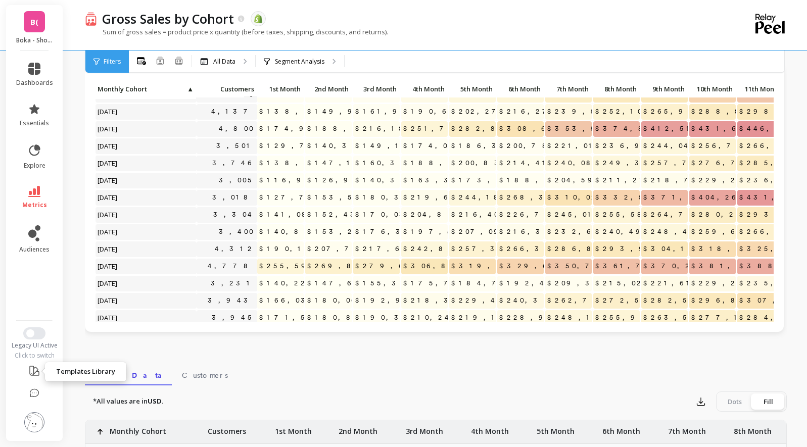
scroll to position [101, 0]
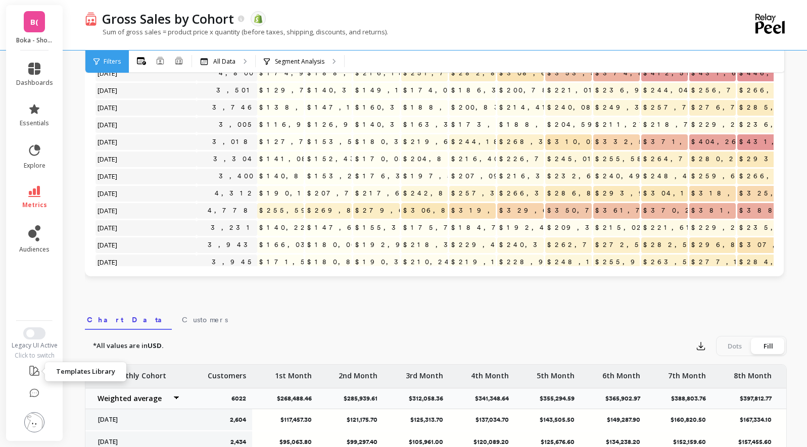
drag, startPoint x: 792, startPoint y: 5, endPoint x: 493, endPoint y: 320, distance: 434.1
click at [493, 320] on nav "Chart Data Customers" at bounding box center [436, 318] width 702 height 23
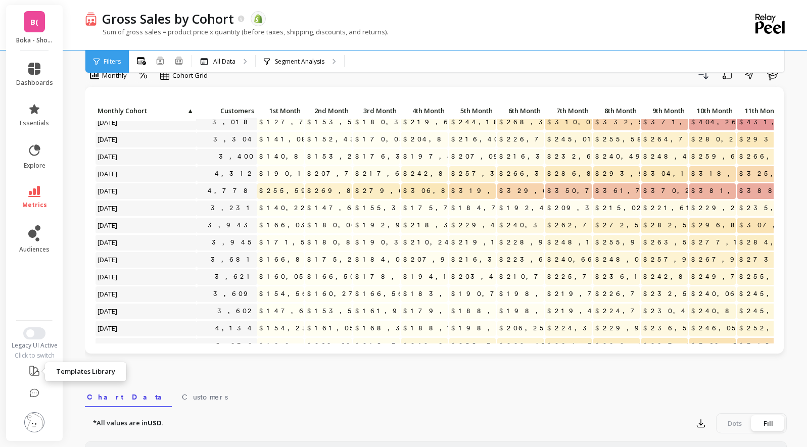
scroll to position [354, 0]
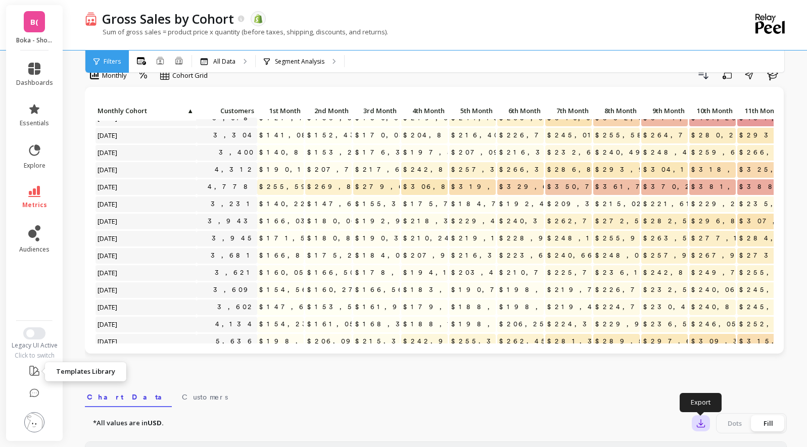
click at [701, 421] on icon "button" at bounding box center [701, 423] width 10 height 10
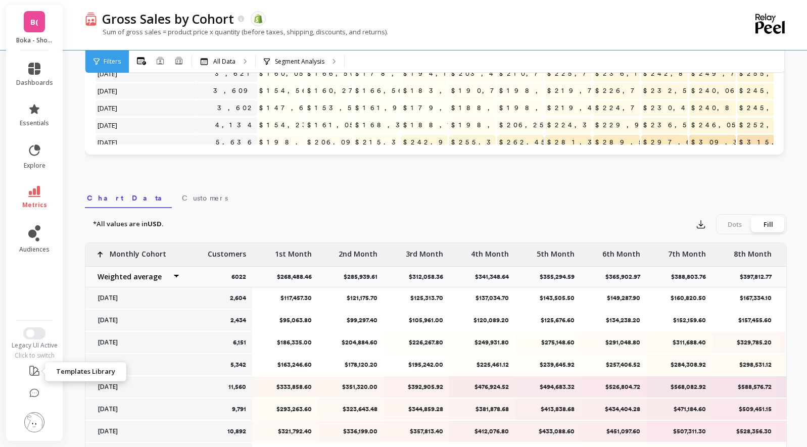
scroll to position [226, 0]
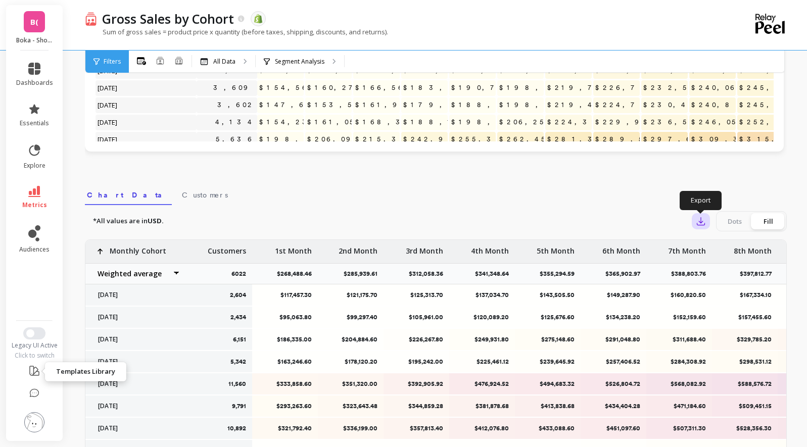
click at [703, 222] on icon "button" at bounding box center [701, 221] width 10 height 10
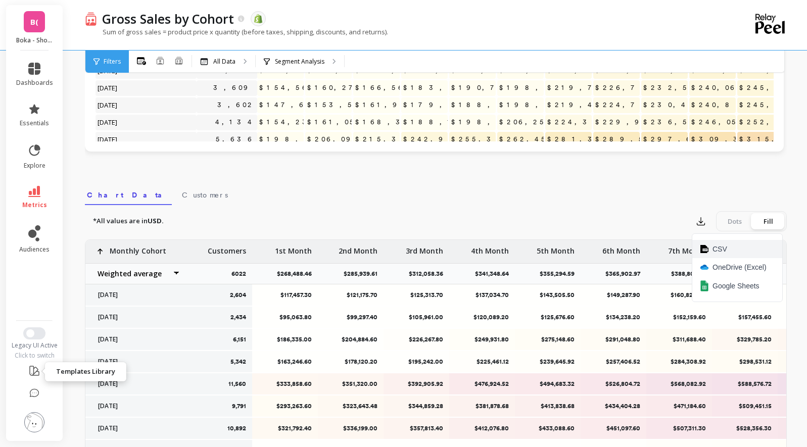
click at [717, 249] on span "CSV" at bounding box center [719, 249] width 15 height 10
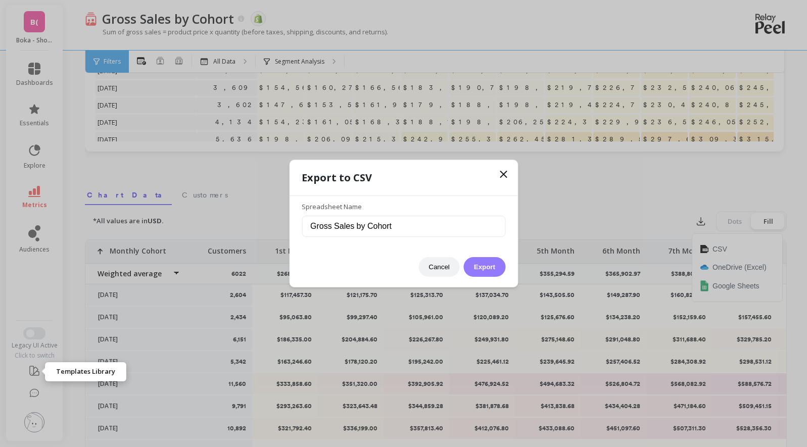
click at [479, 262] on button "Export" at bounding box center [484, 267] width 41 height 20
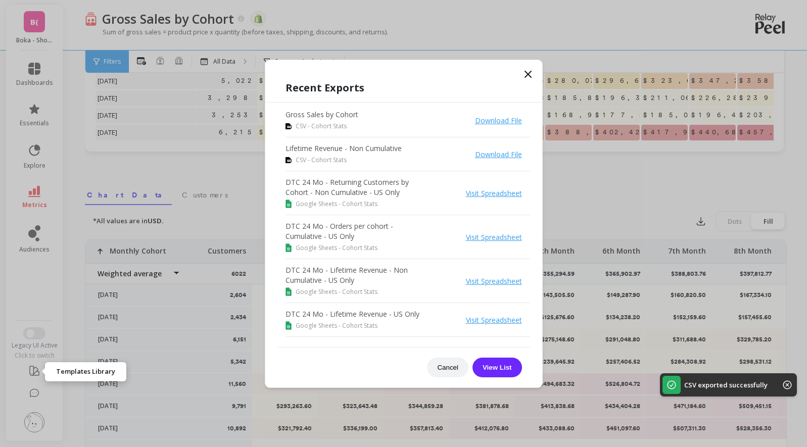
click at [323, 378] on div "Recent Exports Gross Sales by Cohort CSV - Cohort Stats Download File Lifetime …" at bounding box center [403, 228] width 277 height 317
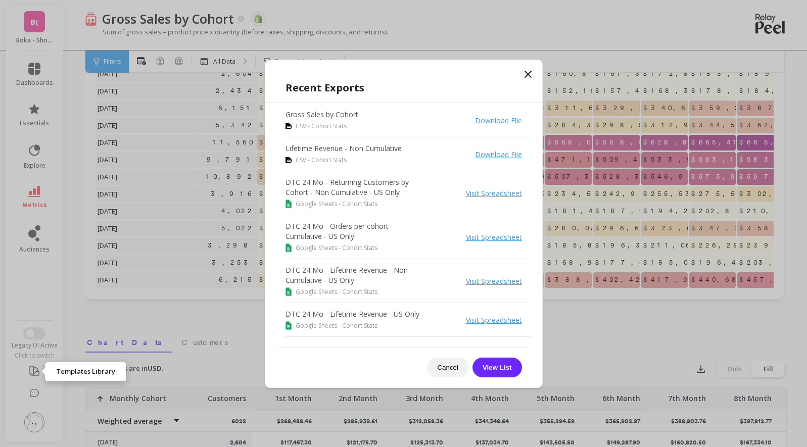
scroll to position [74, 0]
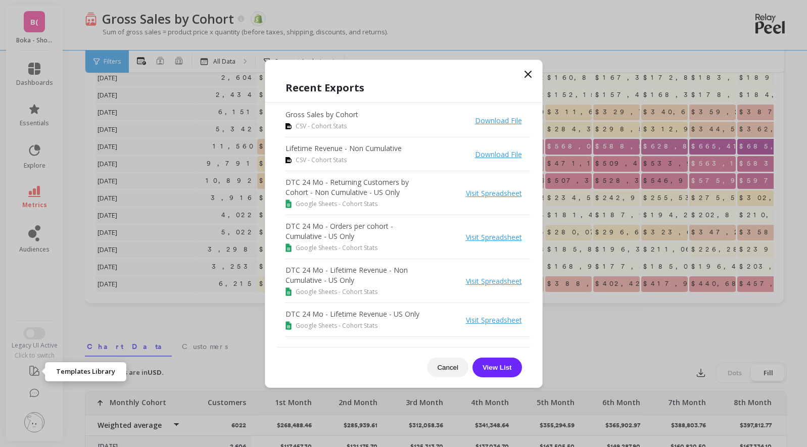
click at [494, 120] on link "Download File" at bounding box center [498, 121] width 47 height 10
drag, startPoint x: 611, startPoint y: 368, endPoint x: 594, endPoint y: 373, distance: 17.6
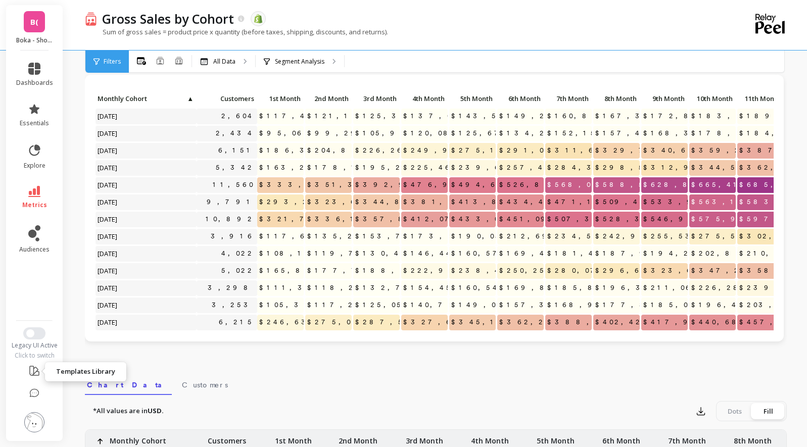
scroll to position [0, 0]
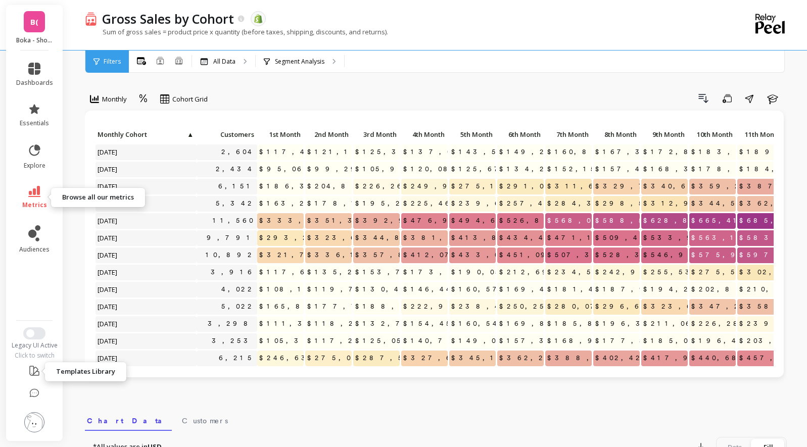
click at [44, 202] on span "metrics" at bounding box center [34, 205] width 25 height 8
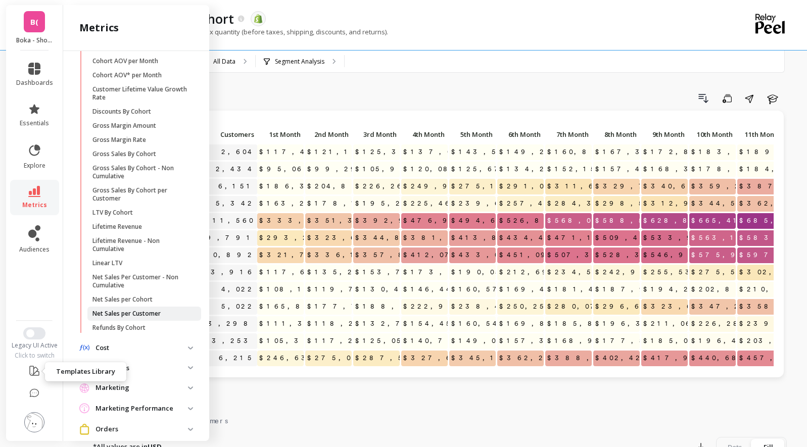
scroll to position [202, 0]
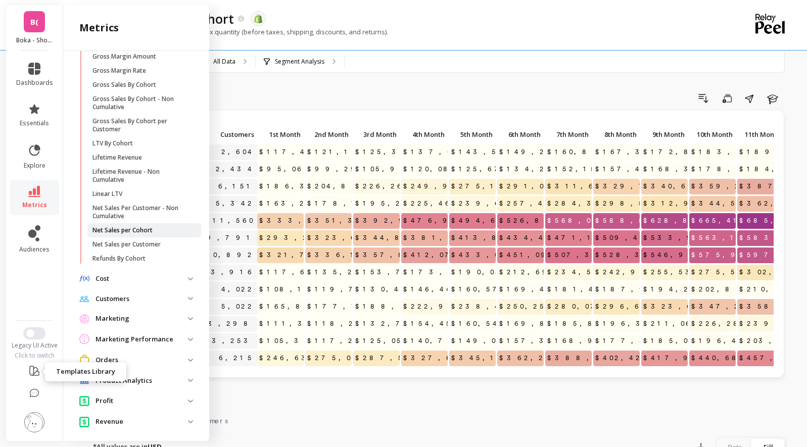
click at [141, 234] on p "Net Sales per Cohort" at bounding box center [122, 230] width 60 height 8
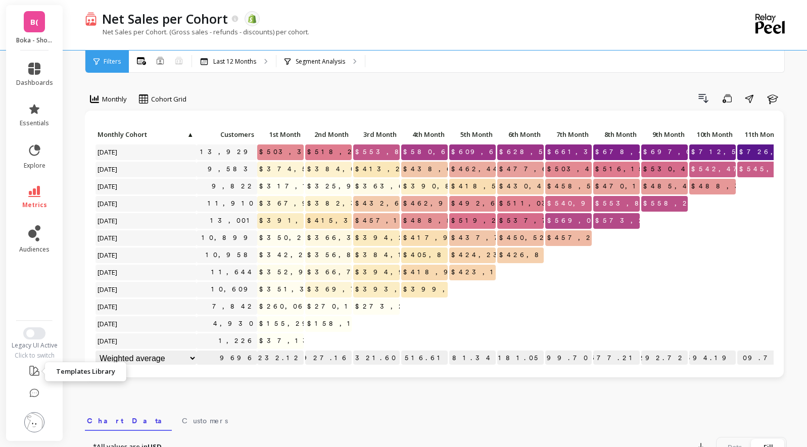
click at [614, 84] on div "Monthly Cohort Grid Drill Down Save Share Learn Click to create an audience 13,…" at bounding box center [436, 425] width 702 height 771
click at [252, 54] on div "Last 12 Months" at bounding box center [234, 62] width 84 height 22
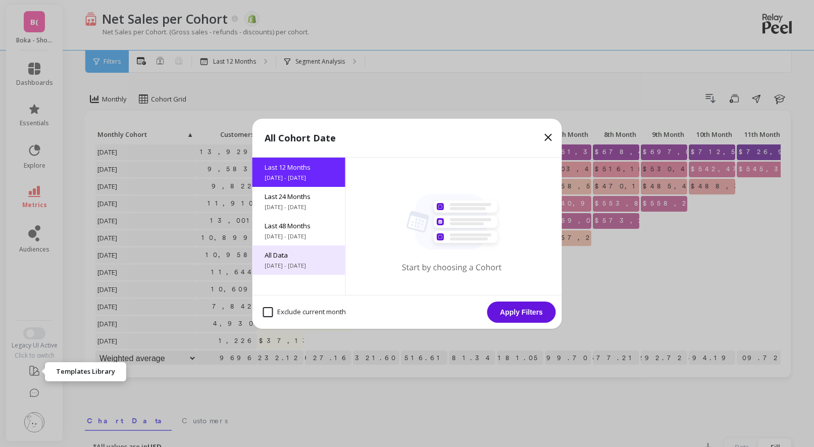
click at [300, 262] on span "6/8/2017 - 10/8/2025" at bounding box center [299, 266] width 69 height 8
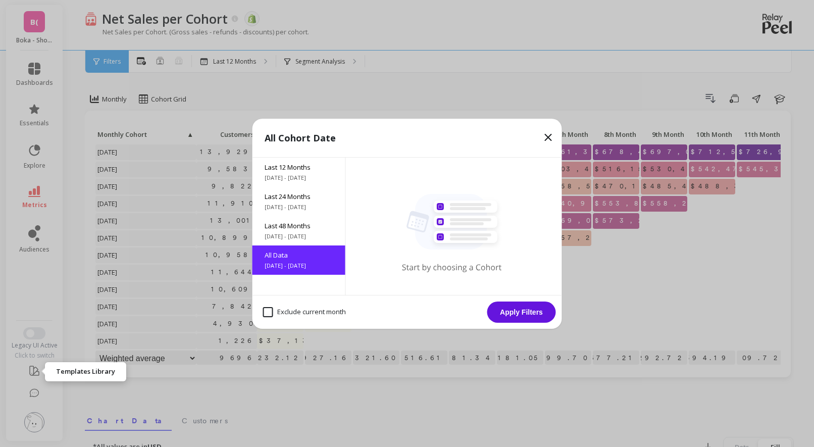
click at [496, 309] on button "Apply Filters" at bounding box center [521, 312] width 69 height 21
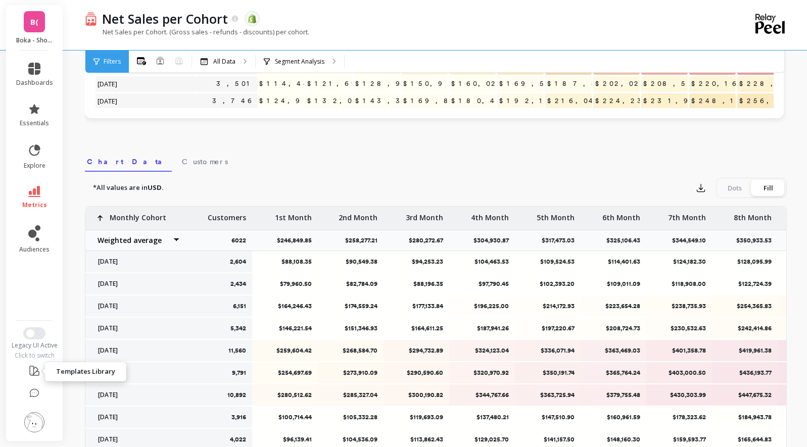
scroll to position [327, 0]
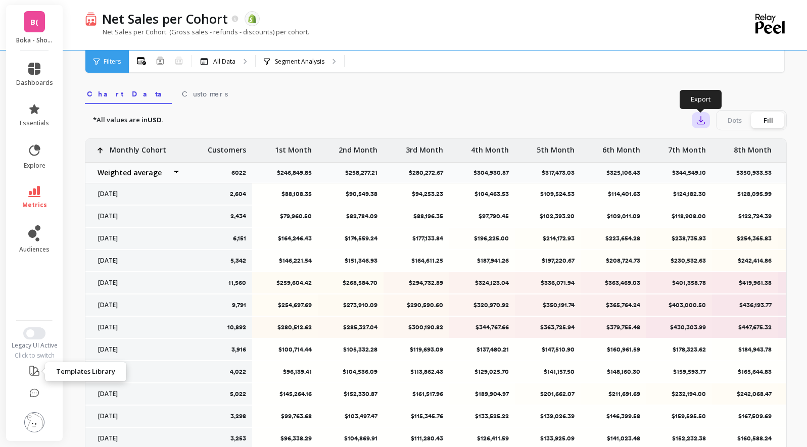
click at [701, 124] on icon "button" at bounding box center [701, 121] width 8 height 8
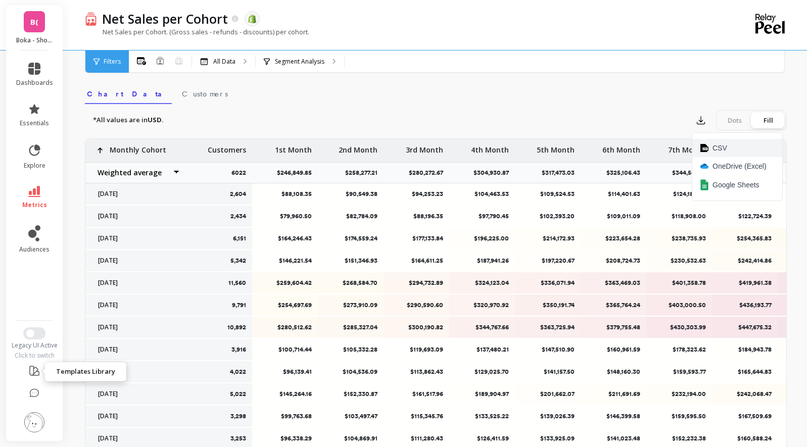
click at [715, 146] on span "CSV" at bounding box center [719, 148] width 15 height 10
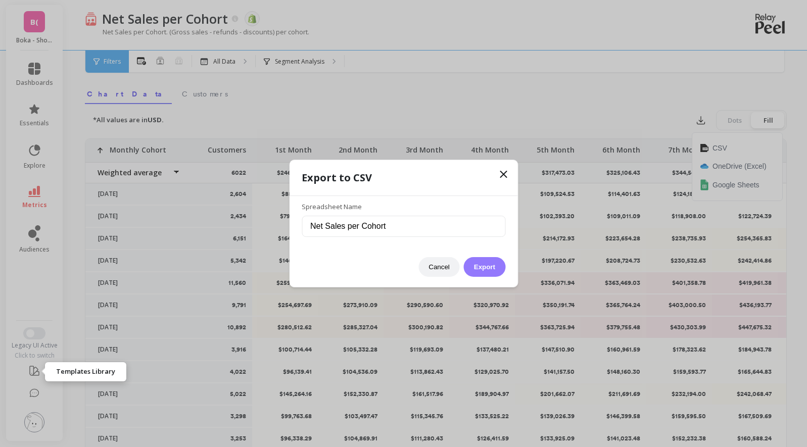
click at [491, 263] on button "Export" at bounding box center [484, 267] width 41 height 20
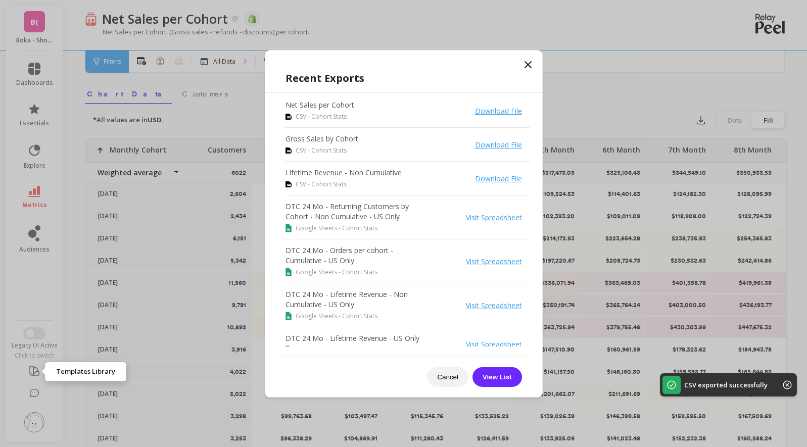
click at [302, 386] on div "Cancel View List" at bounding box center [403, 372] width 253 height 30
click at [485, 111] on link "Download File" at bounding box center [498, 111] width 47 height 10
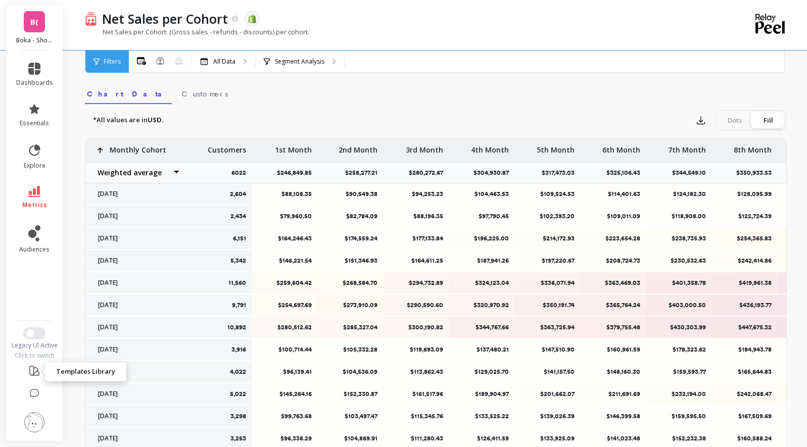
drag, startPoint x: 34, startPoint y: 279, endPoint x: 95, endPoint y: 282, distance: 60.7
click at [31, 189] on icon at bounding box center [34, 191] width 12 height 11
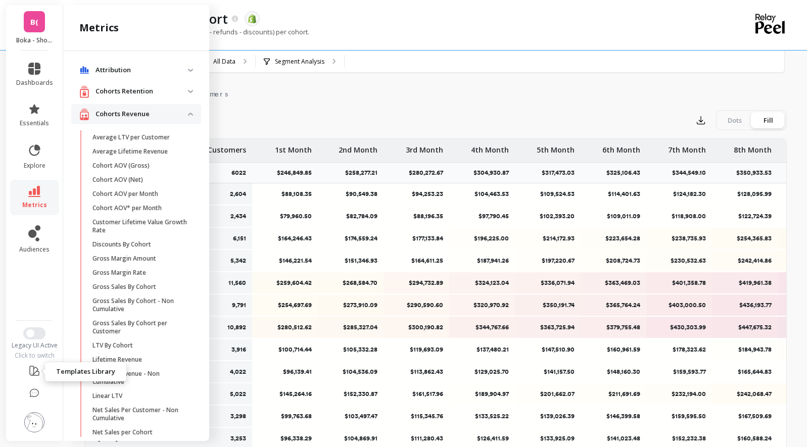
scroll to position [202, 0]
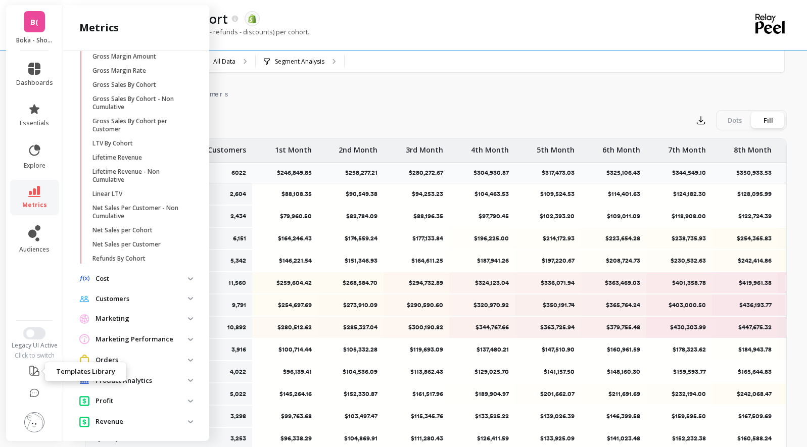
click at [162, 295] on p "Customers" at bounding box center [141, 299] width 92 height 10
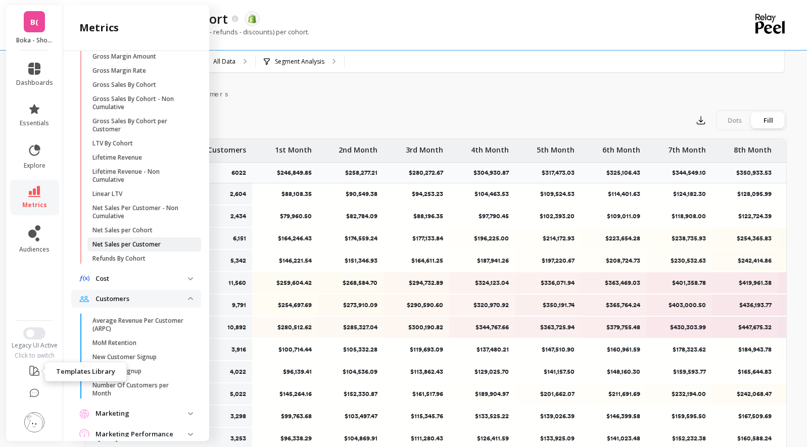
click at [160, 242] on p "Net Sales per Customer" at bounding box center [126, 244] width 68 height 8
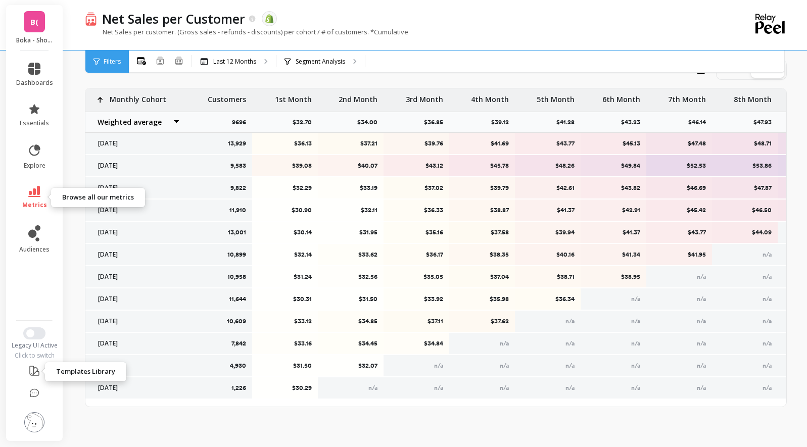
click at [39, 195] on icon at bounding box center [34, 191] width 12 height 11
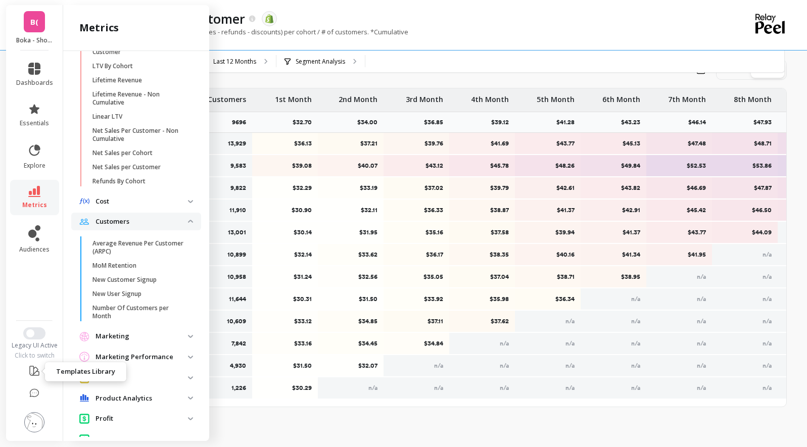
scroll to position [303, 0]
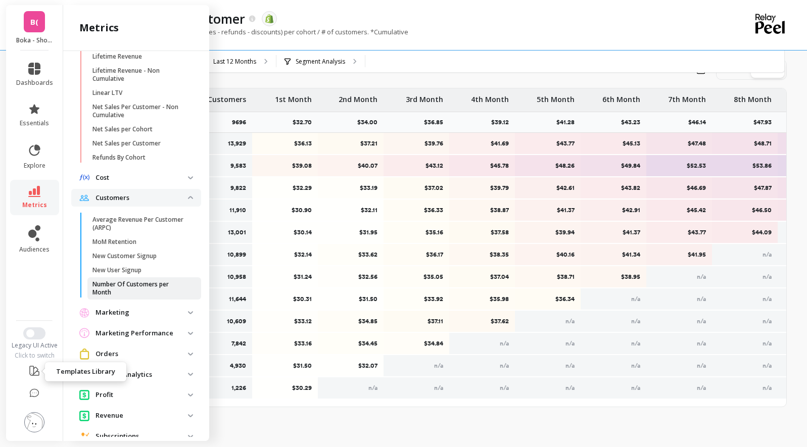
click at [137, 286] on p "Number Of Customers per Month" at bounding box center [140, 288] width 96 height 16
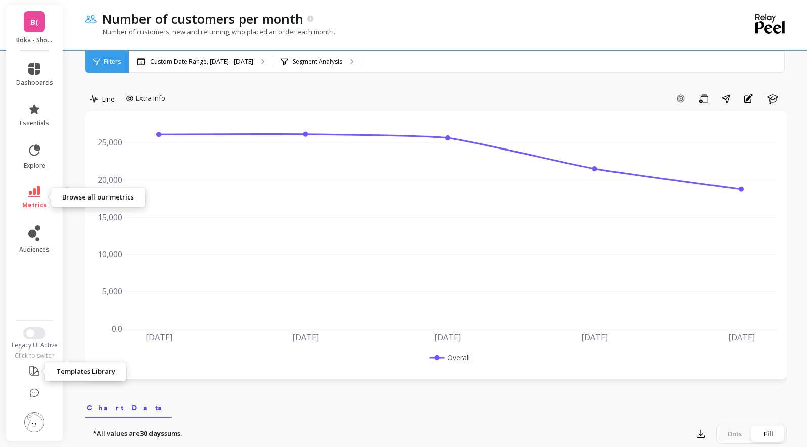
click at [37, 189] on icon at bounding box center [34, 191] width 12 height 11
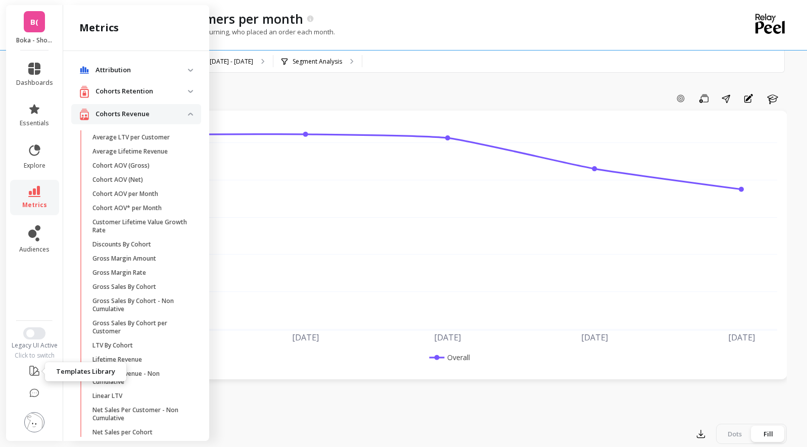
click at [180, 109] on revenue "Cohorts Revenue" at bounding box center [136, 114] width 130 height 21
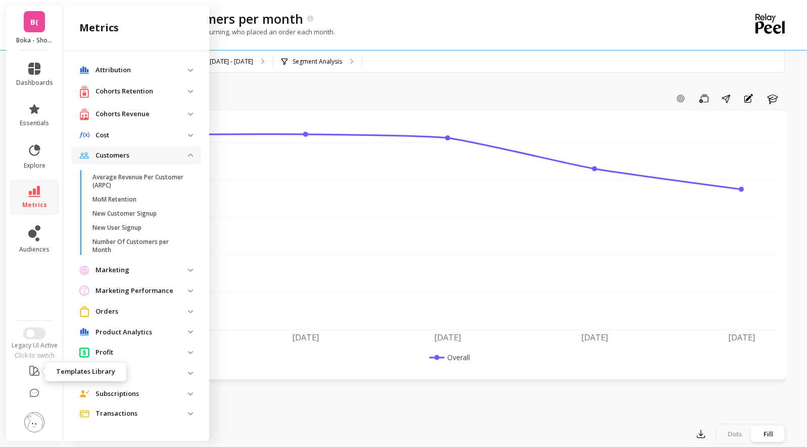
click at [189, 90] on img at bounding box center [190, 91] width 5 height 3
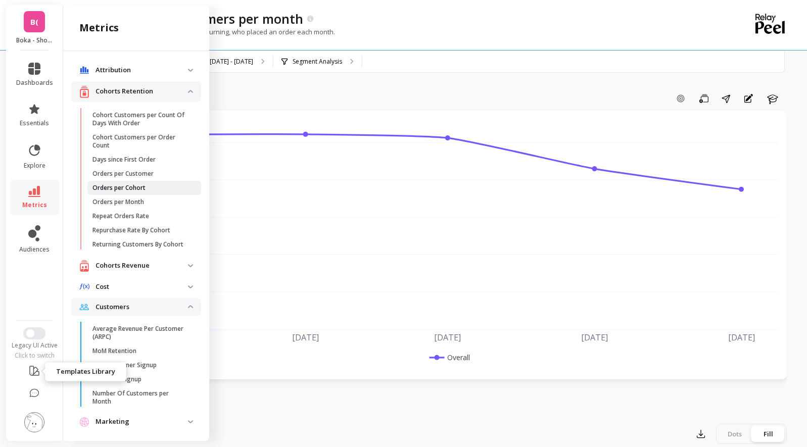
click at [139, 187] on p "Orders per Cohort" at bounding box center [118, 188] width 53 height 8
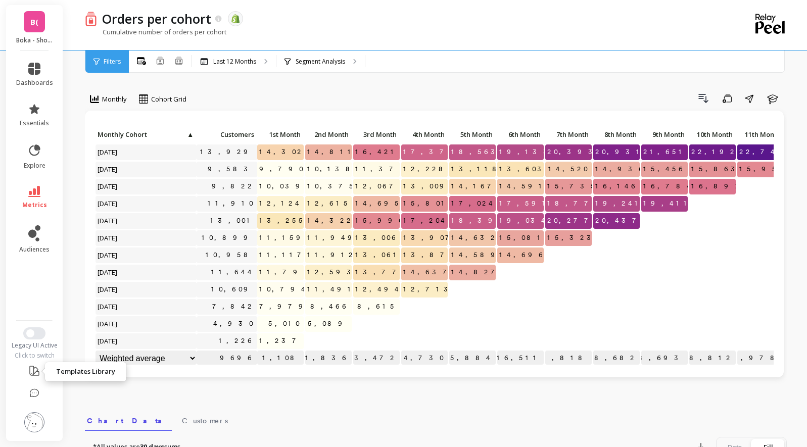
scroll to position [8, 0]
click at [42, 203] on span "metrics" at bounding box center [34, 205] width 25 height 8
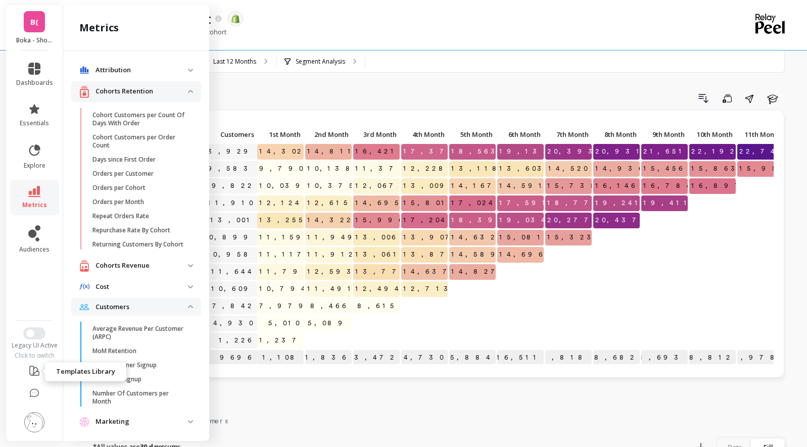
click at [157, 270] on p "Cohorts Revenue" at bounding box center [141, 266] width 92 height 10
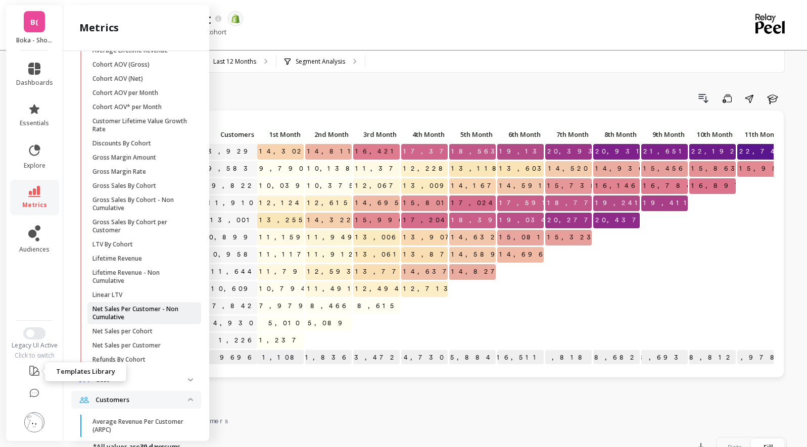
scroll to position [303, 0]
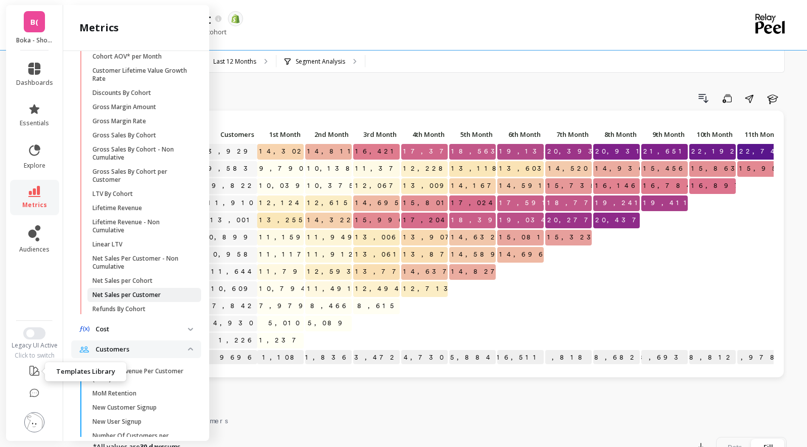
click at [152, 299] on p "Net Sales per Customer" at bounding box center [126, 295] width 68 height 8
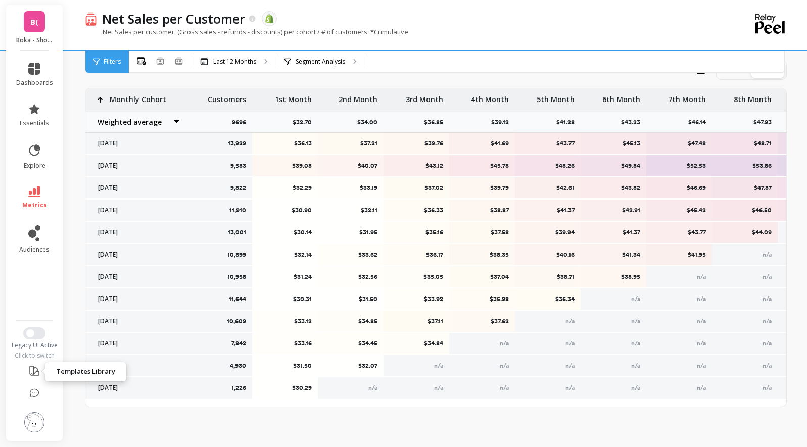
scroll to position [1, 0]
drag, startPoint x: 318, startPoint y: 397, endPoint x: 543, endPoint y: 413, distance: 226.4
click at [543, 413] on div "Monthly Cohort Grid Drill Down Save Share Learn Click to create an audience 13,…" at bounding box center [436, 48] width 702 height 771
drag, startPoint x: 543, startPoint y: 413, endPoint x: 459, endPoint y: 447, distance: 90.7
click at [459, 447] on html "B( Boka - Shopify (Essor) dashboards essentials explore metrics audiences Legac…" at bounding box center [403, 35] width 807 height 824
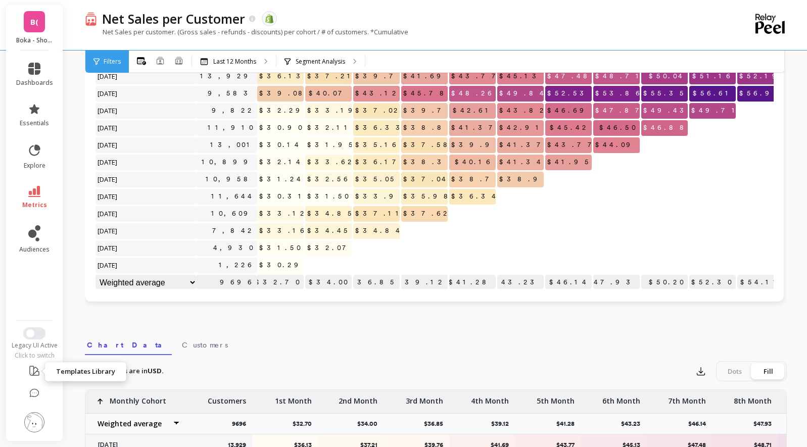
scroll to position [74, 0]
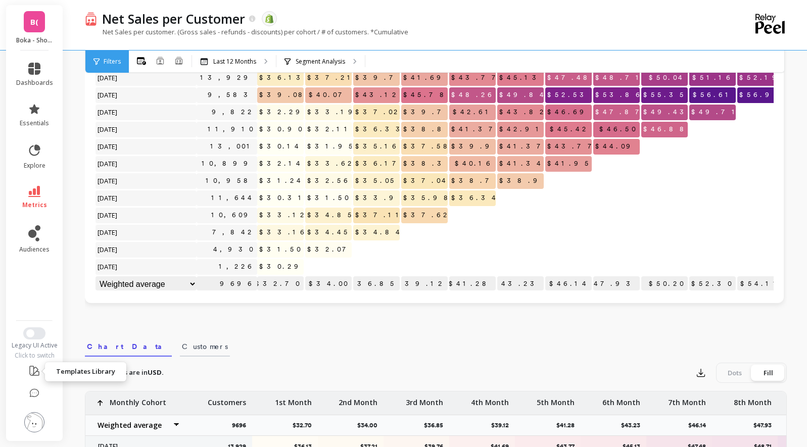
click at [182, 350] on span "Customers" at bounding box center [205, 346] width 46 height 10
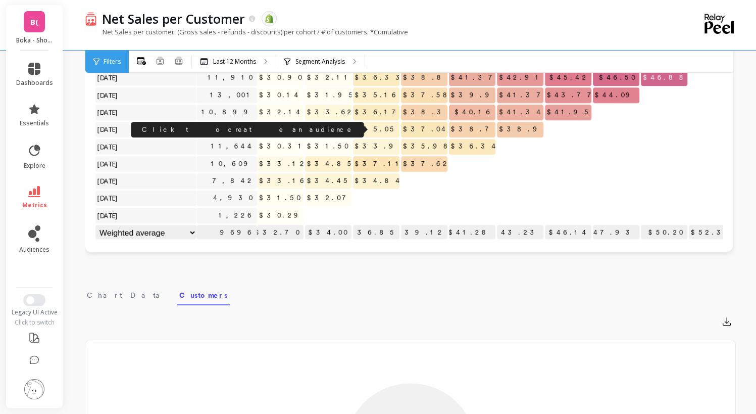
scroll to position [0, 0]
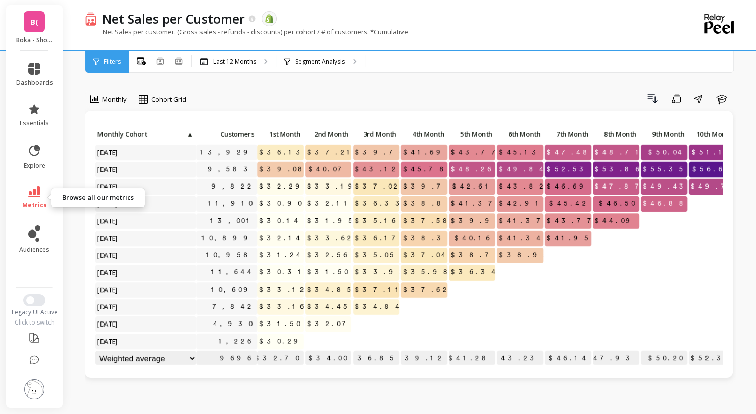
click at [39, 197] on link "metrics" at bounding box center [34, 197] width 37 height 23
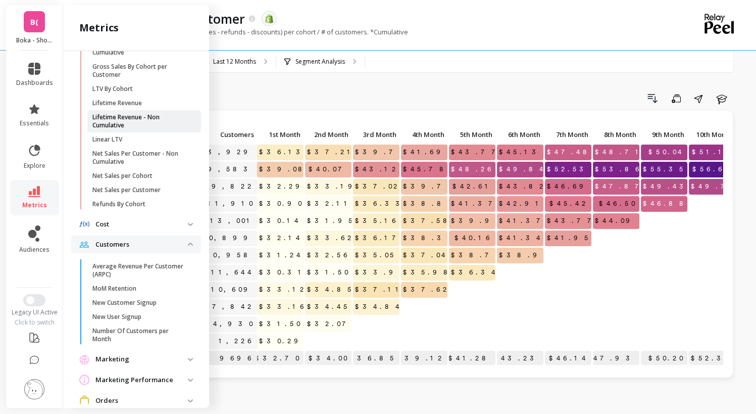
scroll to position [408, 0]
click at [137, 336] on p "Number Of Customers per Month" at bounding box center [140, 335] width 96 height 16
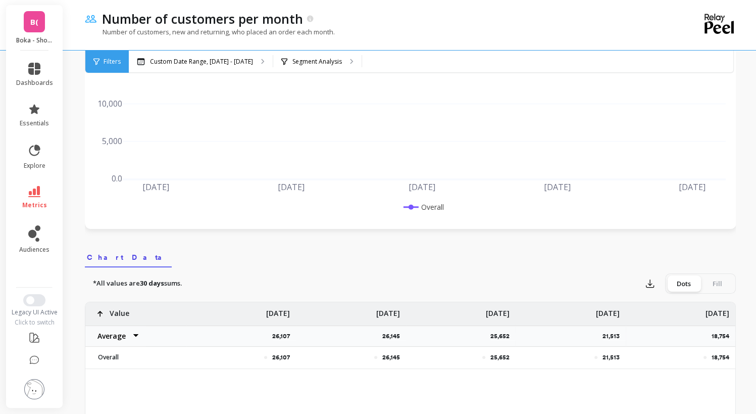
scroll to position [164, 0]
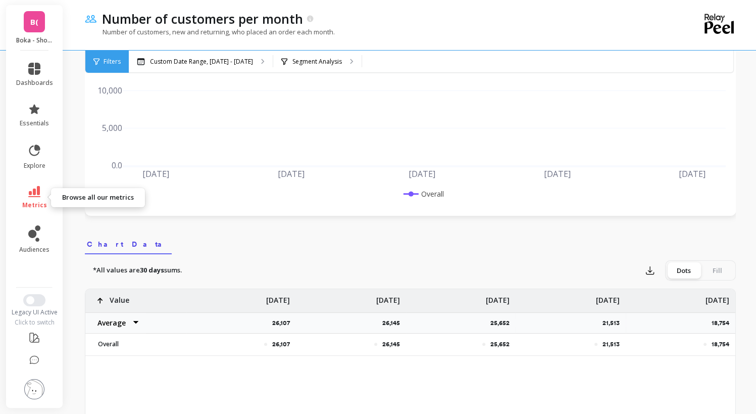
click at [30, 195] on icon at bounding box center [34, 191] width 12 height 11
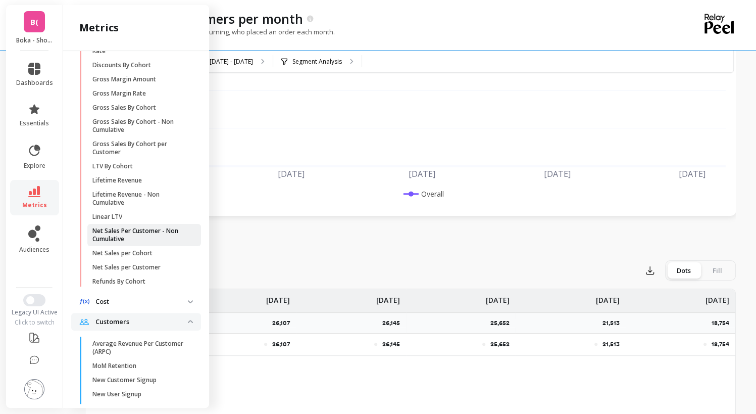
scroll to position [323, 0]
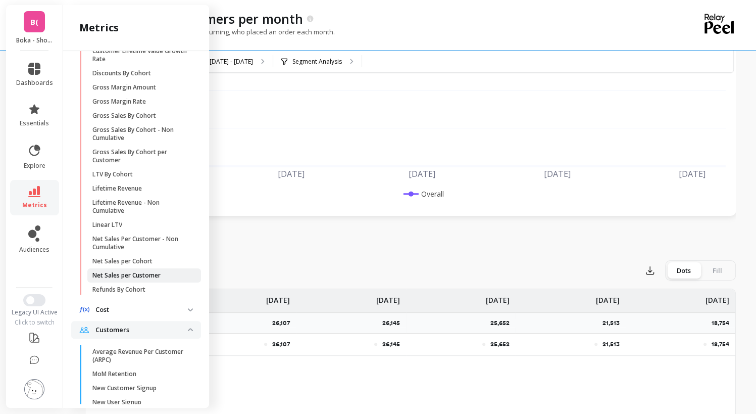
click at [150, 279] on p "Net Sales per Customer" at bounding box center [126, 275] width 68 height 8
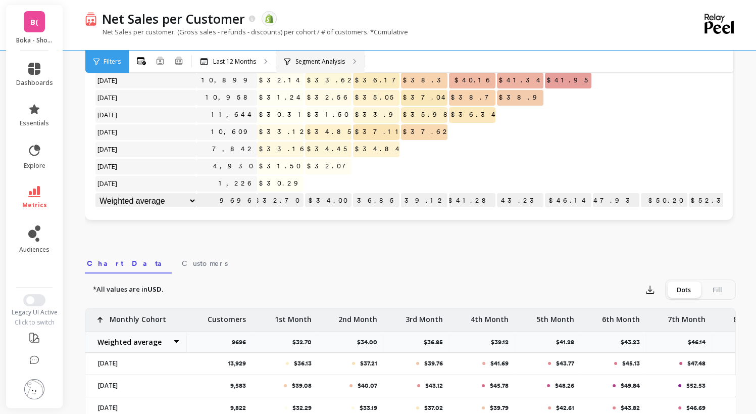
click at [341, 64] on p "Segment Analysis" at bounding box center [319, 62] width 49 height 8
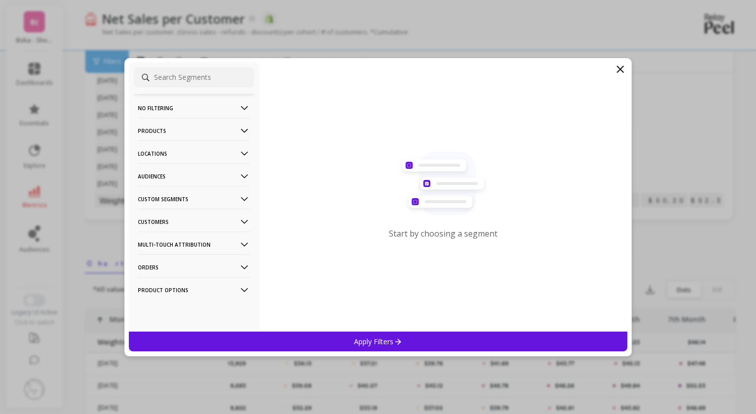
click at [620, 72] on icon at bounding box center [620, 69] width 12 height 12
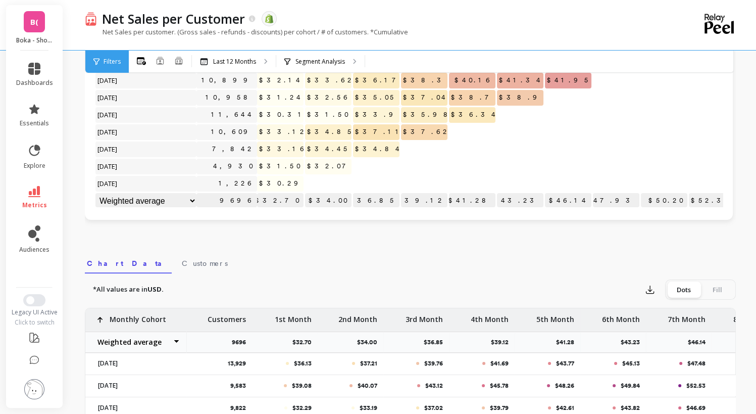
click at [36, 184] on li "metrics" at bounding box center [34, 197] width 49 height 35
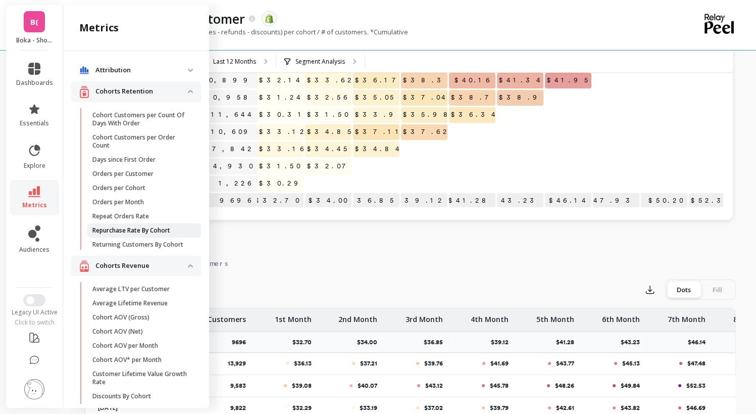
click at [139, 233] on p "Repurchase Rate By Cohort" at bounding box center [131, 230] width 78 height 8
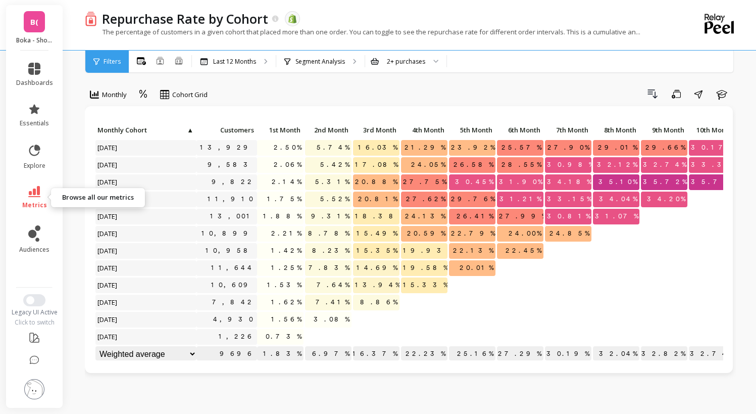
click at [26, 195] on link "metrics" at bounding box center [34, 197] width 37 height 23
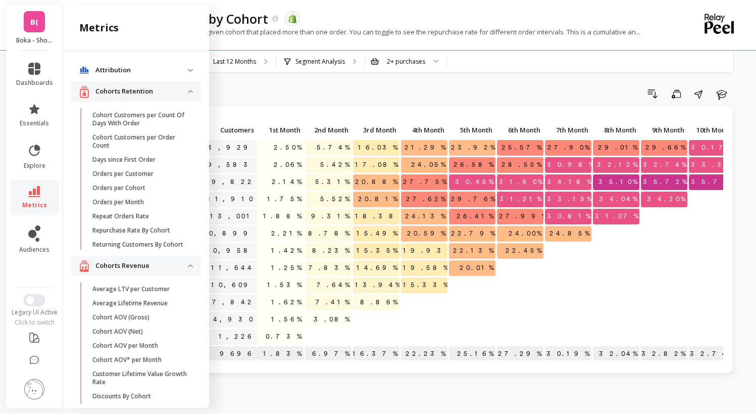
click at [175, 72] on p "Attribution" at bounding box center [141, 70] width 92 height 10
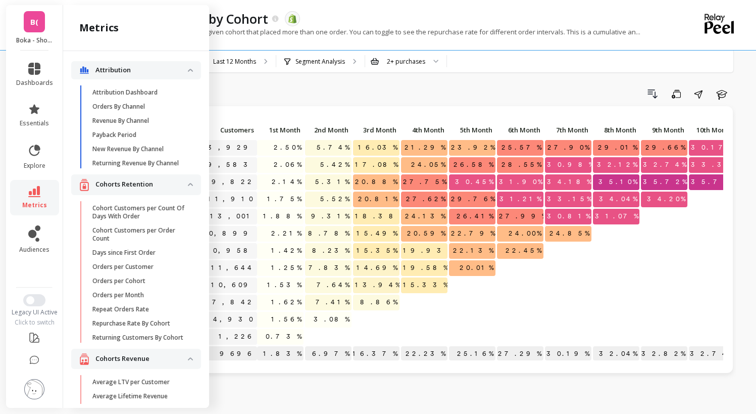
click at [172, 71] on p "Attribution" at bounding box center [141, 70] width 92 height 10
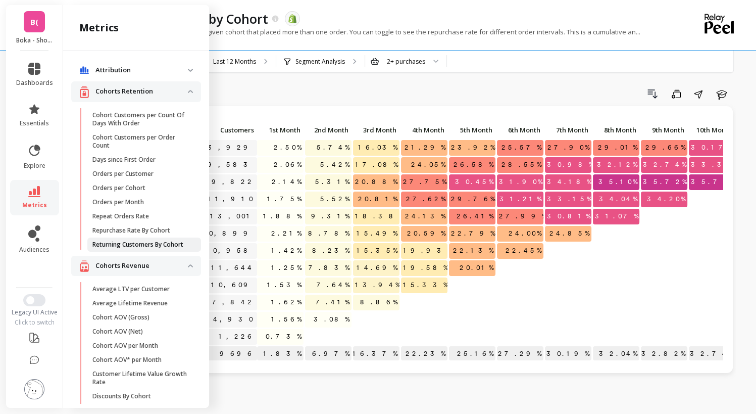
click at [157, 243] on p "Returning Customers By Cohort" at bounding box center [137, 244] width 91 height 8
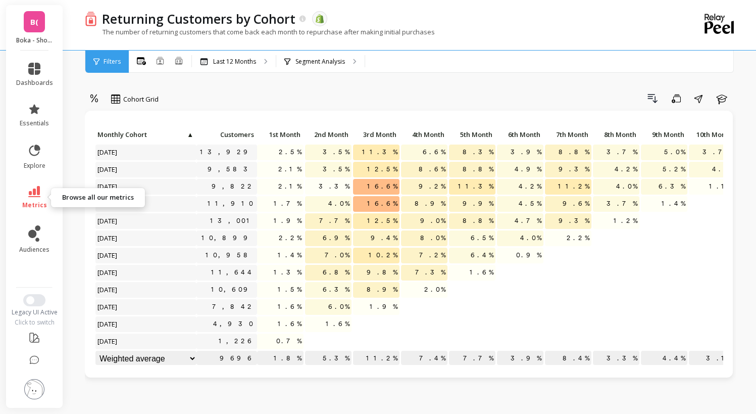
click at [36, 202] on span "metrics" at bounding box center [34, 205] width 25 height 8
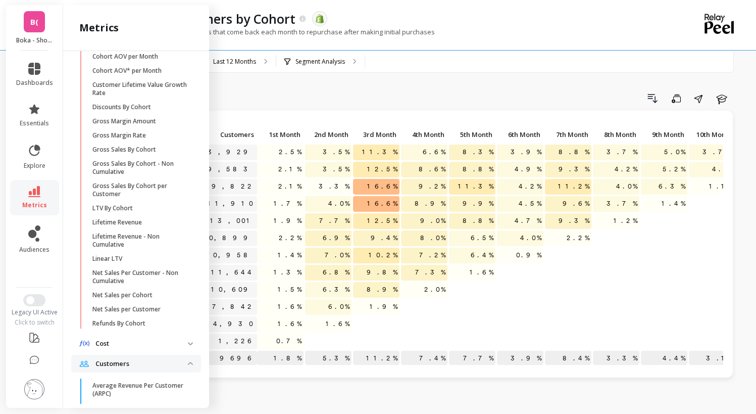
scroll to position [289, 0]
click at [142, 313] on p "Net Sales per Customer" at bounding box center [126, 309] width 68 height 8
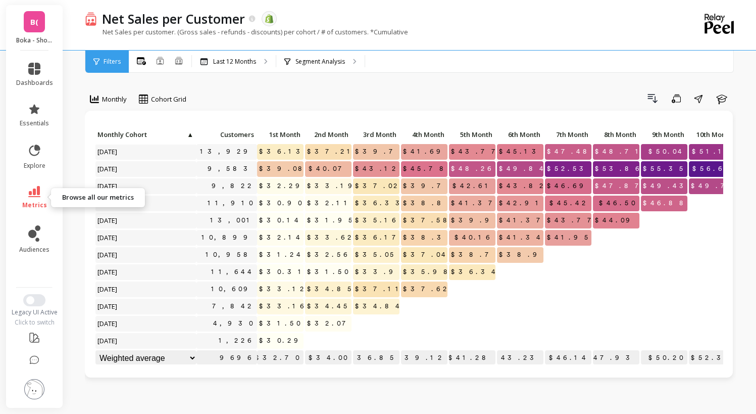
click at [37, 200] on link "metrics" at bounding box center [34, 197] width 37 height 23
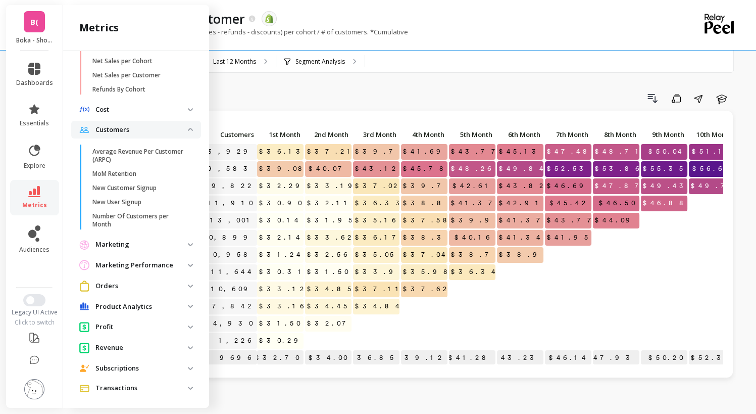
scroll to position [536, 0]
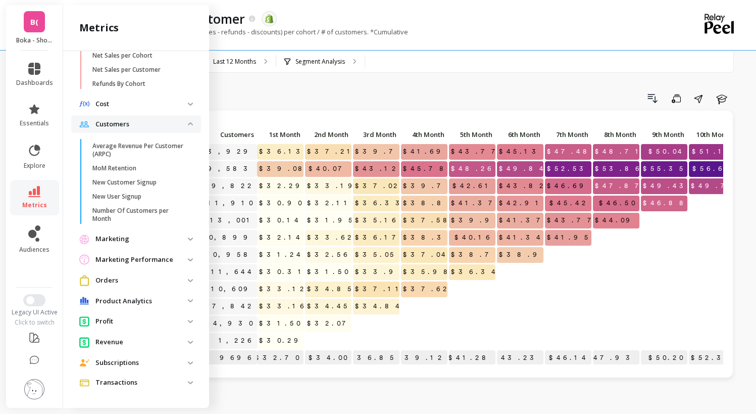
click at [188, 321] on img at bounding box center [190, 321] width 5 height 3
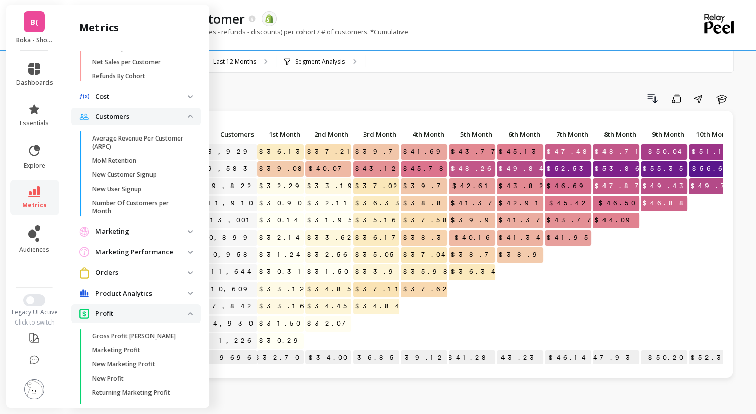
click at [182, 319] on span "Profit" at bounding box center [136, 313] width 130 height 19
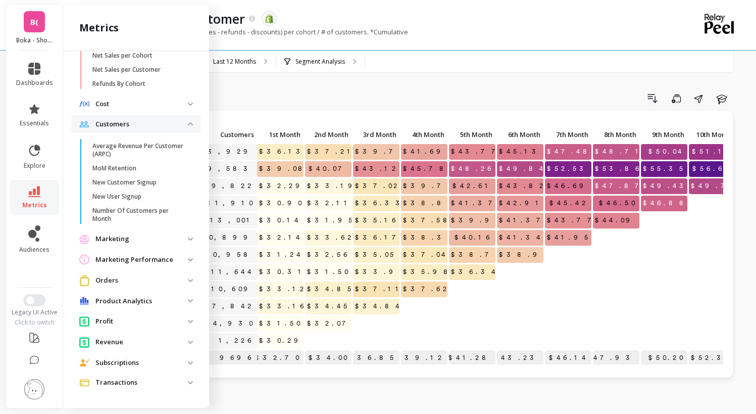
click at [182, 283] on span "Orders" at bounding box center [136, 280] width 130 height 19
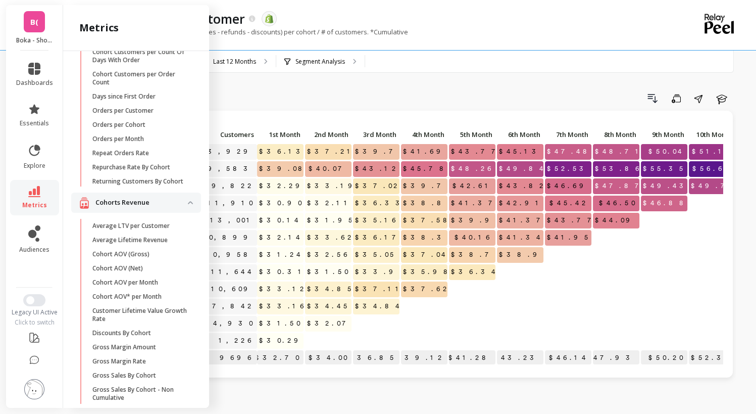
scroll to position [0, 0]
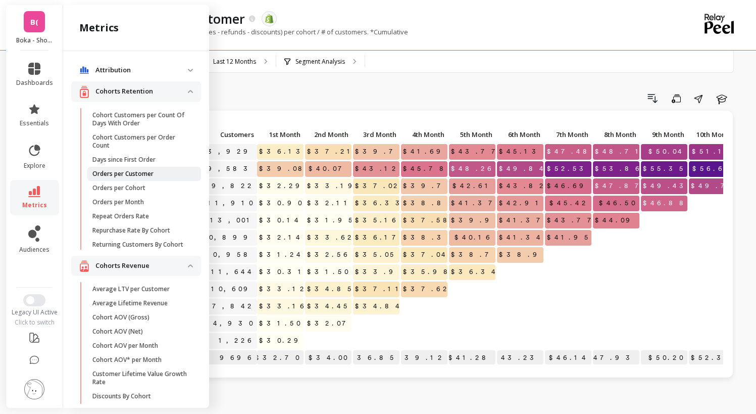
click at [136, 173] on p "Orders per Customer" at bounding box center [122, 174] width 61 height 8
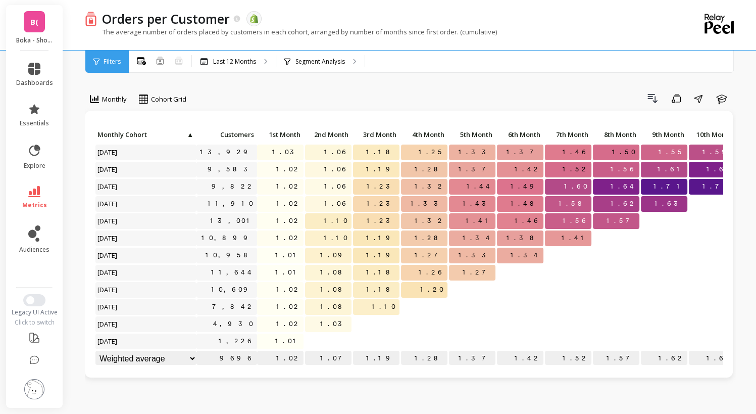
click at [38, 200] on link "metrics" at bounding box center [34, 197] width 37 height 23
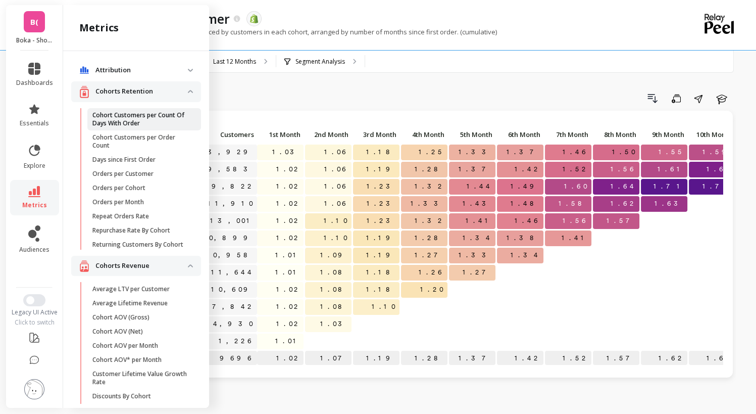
click at [165, 120] on p "Cohort Customers per Count Of Days With Order" at bounding box center [140, 119] width 96 height 16
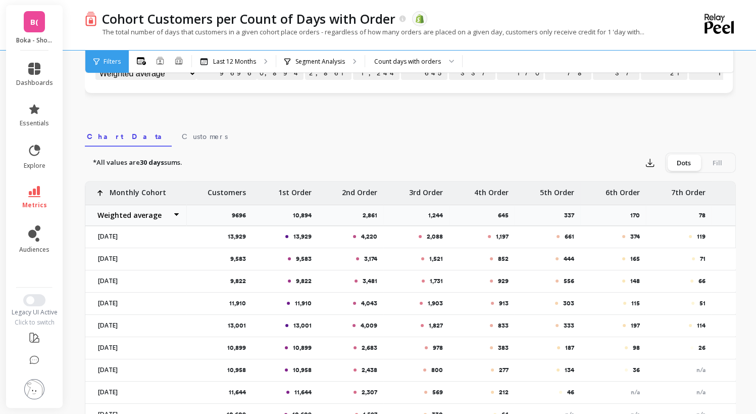
scroll to position [288, 0]
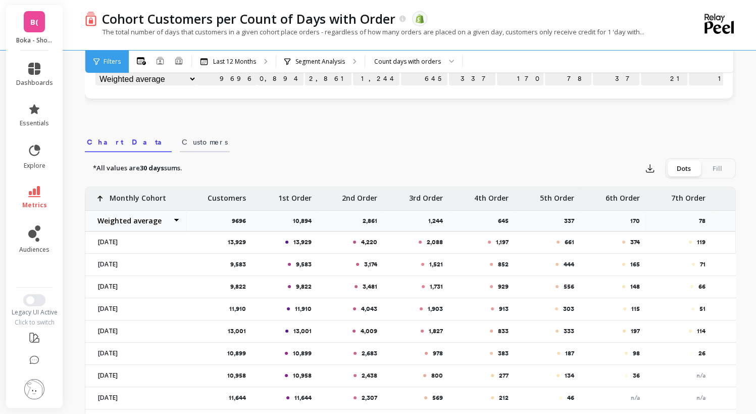
click at [182, 144] on span "Customers" at bounding box center [205, 142] width 46 height 10
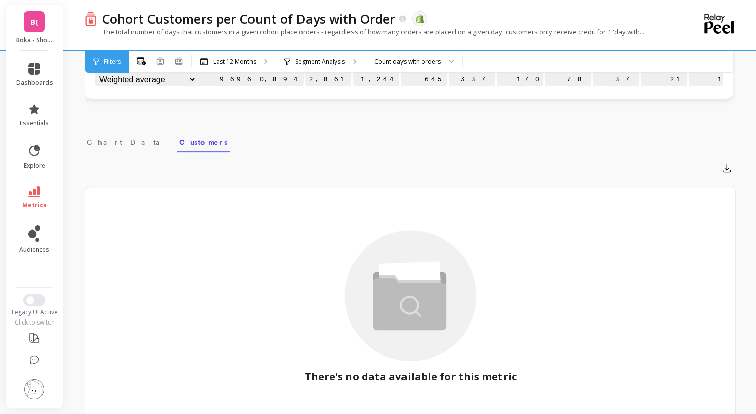
scroll to position [327, 0]
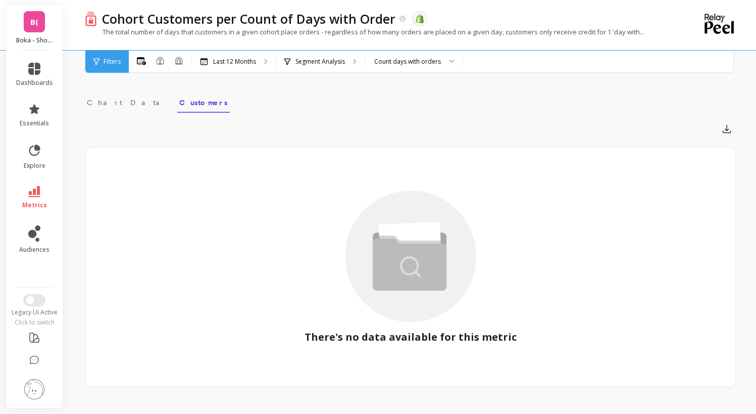
click at [34, 203] on span "metrics" at bounding box center [34, 205] width 25 height 8
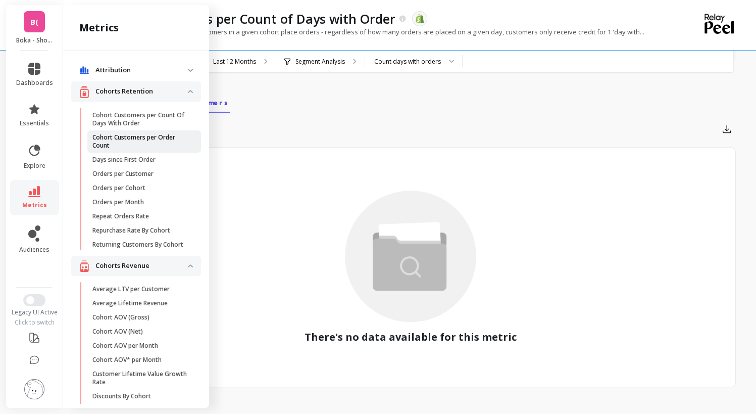
click at [140, 141] on p "Cohort Customers per Order Count" at bounding box center [140, 141] width 96 height 16
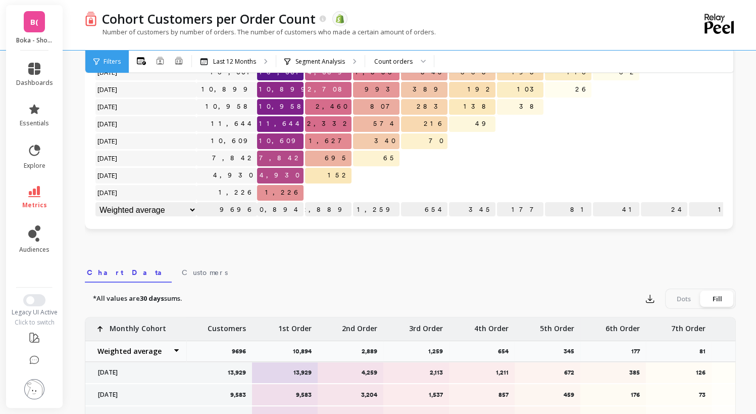
scroll to position [379, 0]
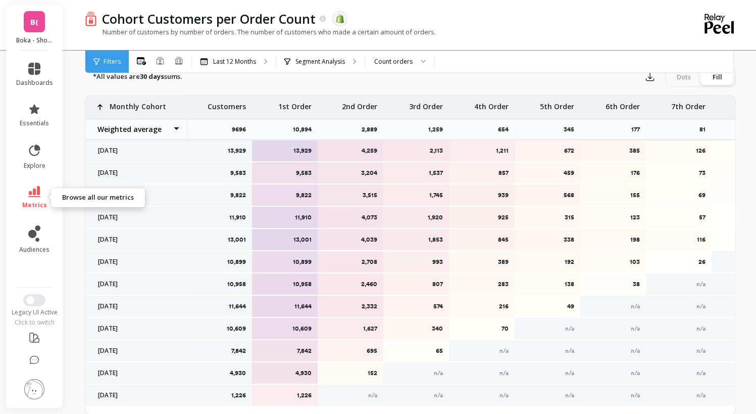
click at [31, 202] on span "metrics" at bounding box center [34, 205] width 25 height 8
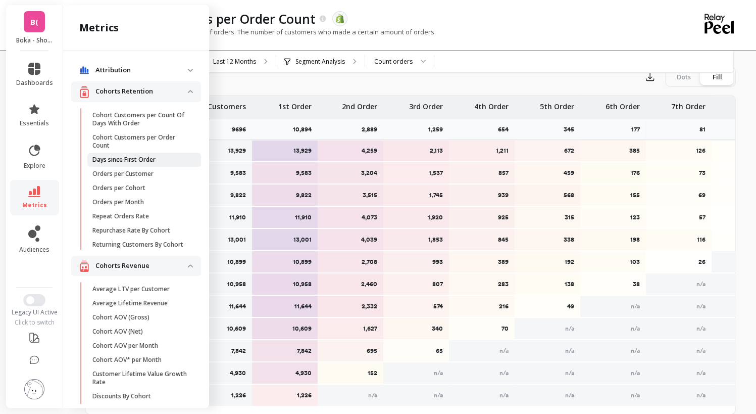
click at [134, 165] on link "Days since First Order" at bounding box center [144, 160] width 114 height 14
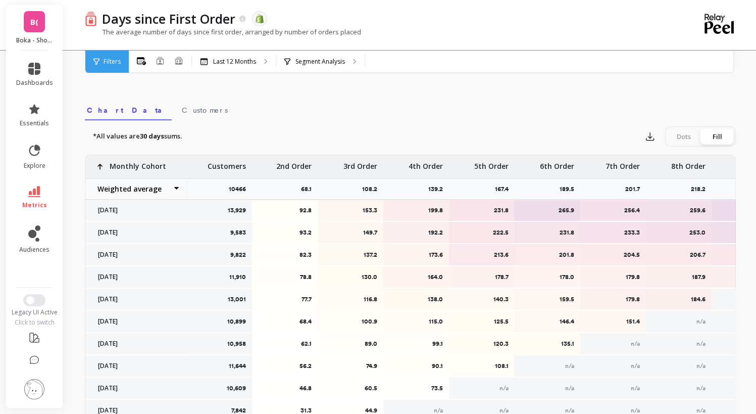
scroll to position [302, 0]
click at [37, 186] on icon at bounding box center [34, 191] width 12 height 11
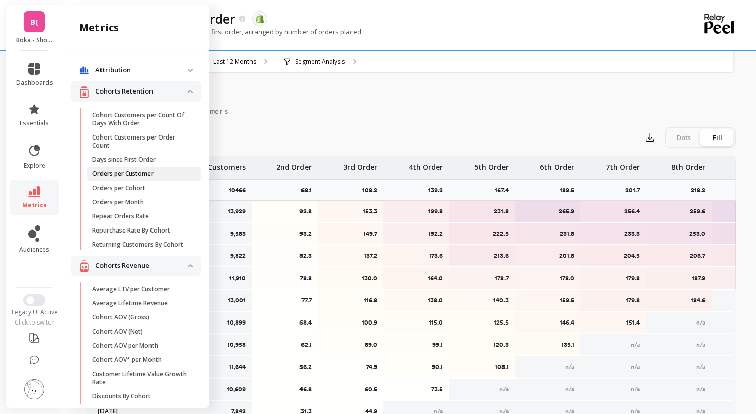
click at [112, 174] on p "Orders per Customer" at bounding box center [122, 174] width 61 height 8
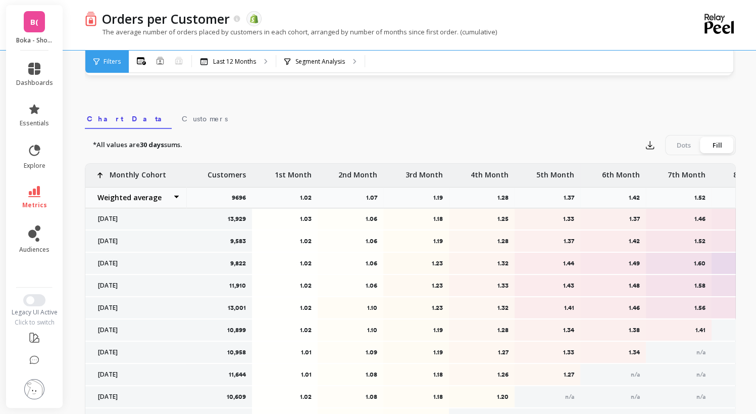
scroll to position [304, 0]
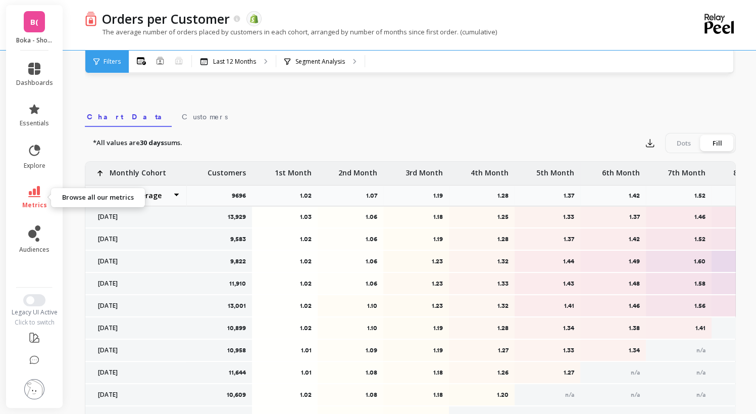
click at [36, 191] on icon at bounding box center [34, 191] width 12 height 11
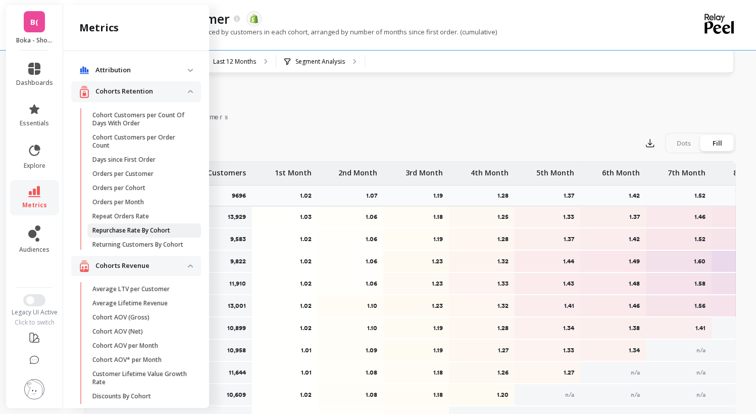
click at [119, 231] on p "Repurchase Rate By Cohort" at bounding box center [131, 230] width 78 height 8
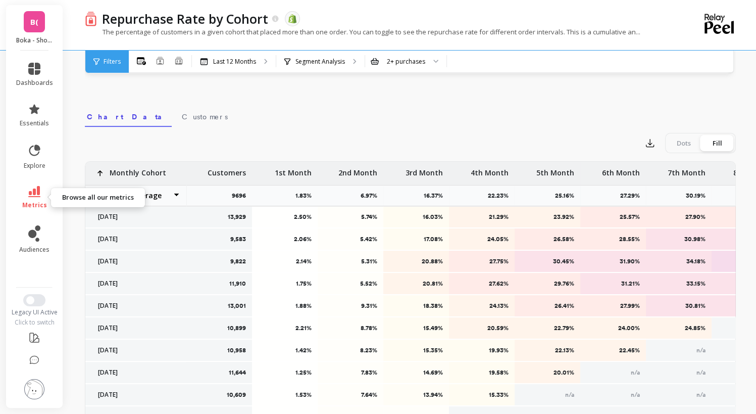
click at [40, 204] on span "metrics" at bounding box center [34, 205] width 25 height 8
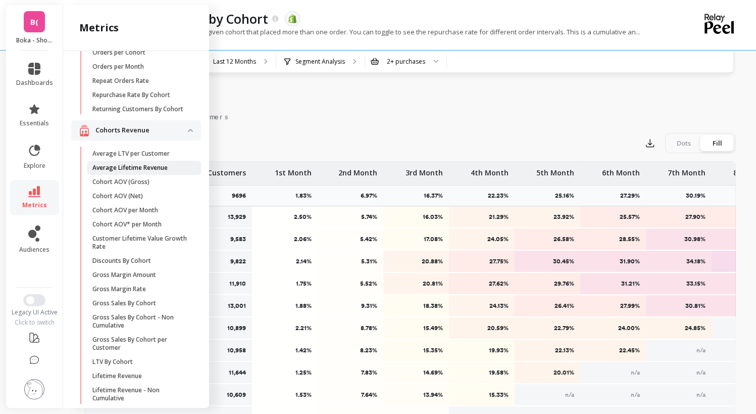
scroll to position [137, 0]
click at [36, 359] on icon at bounding box center [34, 360] width 10 height 10
click at [34, 357] on icon at bounding box center [34, 360] width 10 height 10
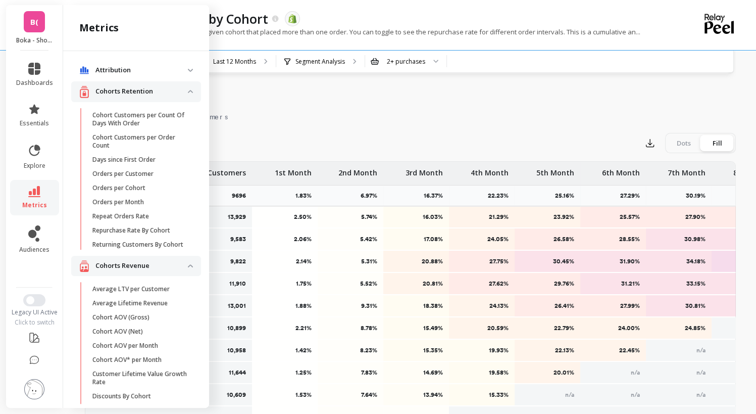
click at [280, 138] on div "Export Dots Fill" at bounding box center [410, 143] width 651 height 20
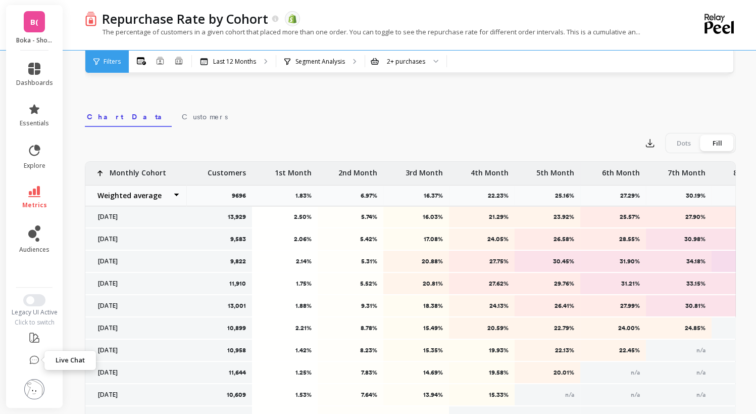
click at [31, 358] on icon at bounding box center [34, 360] width 10 height 10
click at [31, 385] on img at bounding box center [34, 389] width 20 height 20
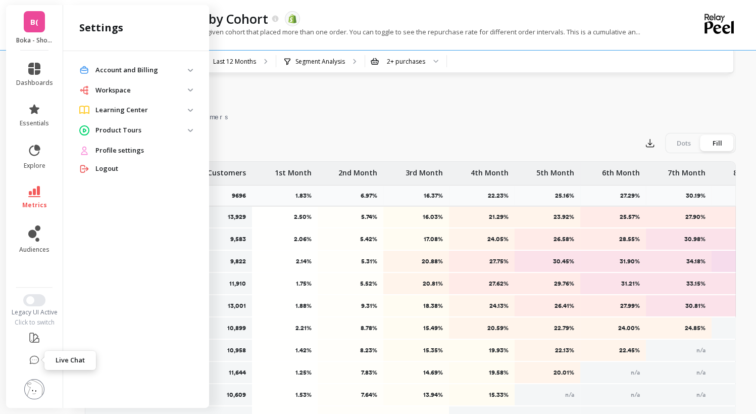
click at [33, 361] on icon at bounding box center [34, 360] width 10 height 10
click at [37, 358] on icon at bounding box center [34, 360] width 10 height 10
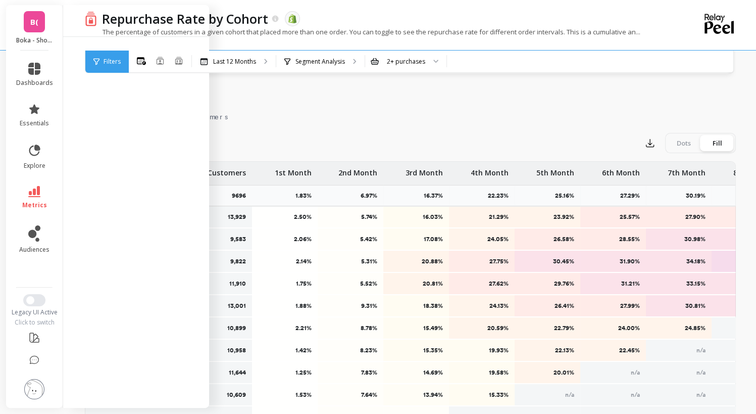
click at [311, 124] on nav "Chart Data Customers" at bounding box center [410, 115] width 651 height 23
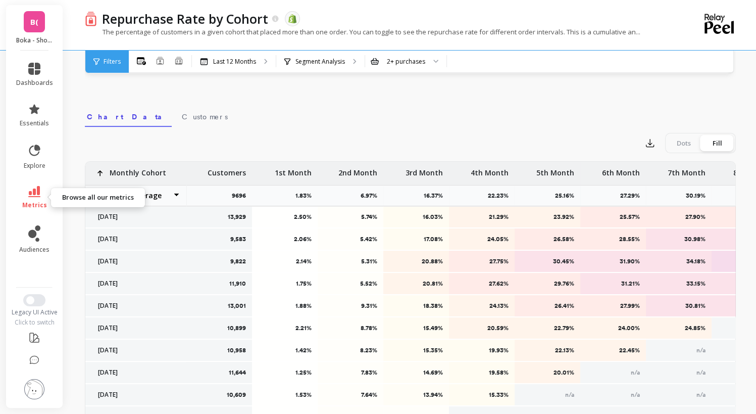
click at [48, 196] on link "metrics" at bounding box center [34, 197] width 37 height 23
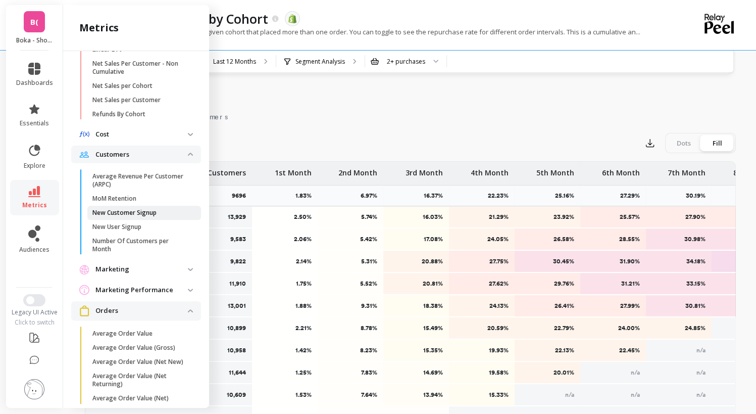
scroll to position [504, 0]
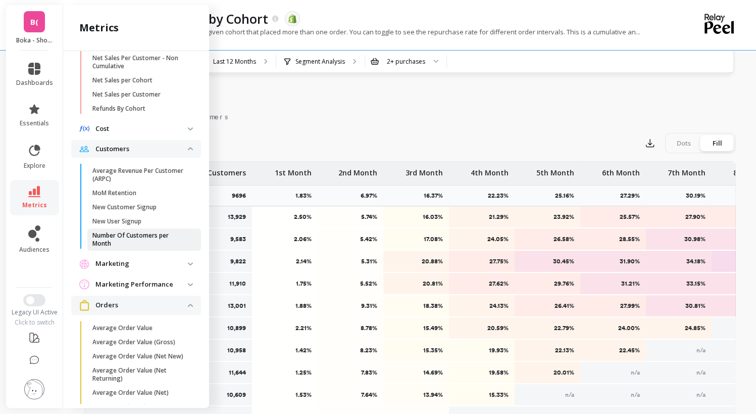
click at [145, 245] on p "Number Of Customers per Month" at bounding box center [140, 239] width 96 height 16
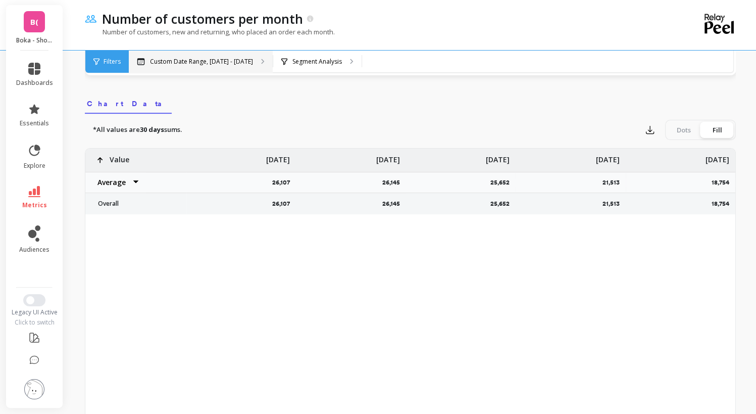
click at [220, 64] on p "Custom Date Range, May 1 - Oct 7" at bounding box center [201, 62] width 103 height 8
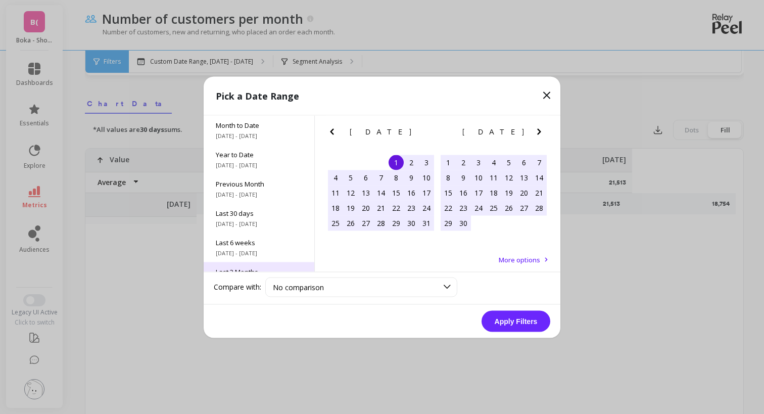
scroll to position [137, 0]
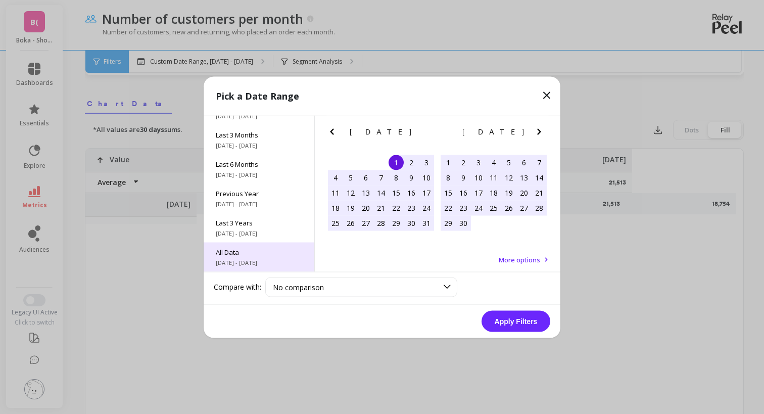
click at [270, 260] on span "7/1/2017 - 10/31/2025" at bounding box center [259, 262] width 86 height 8
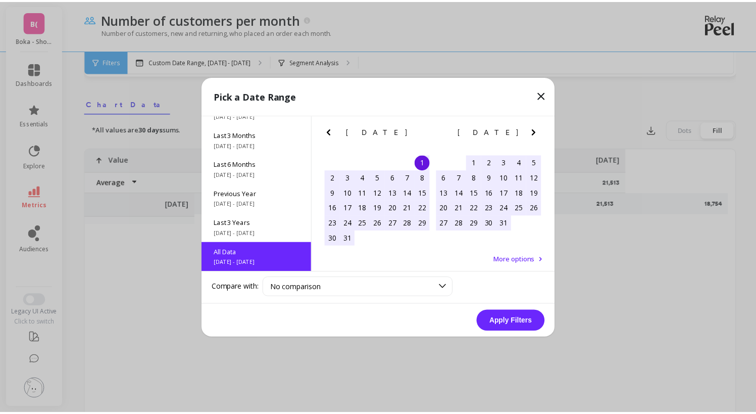
scroll to position [0, 0]
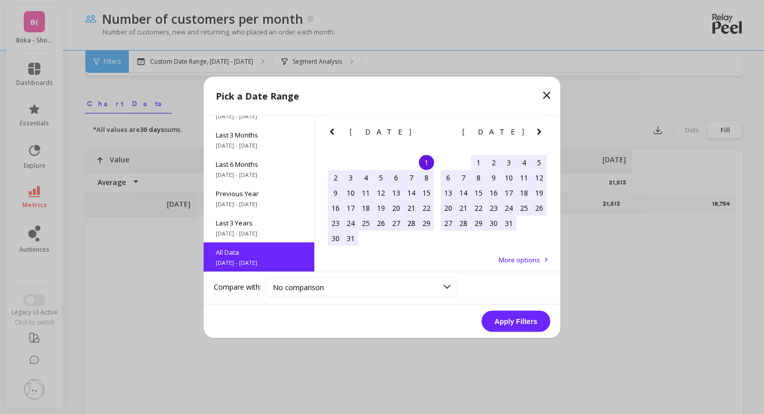
click at [508, 321] on button "Apply Filters" at bounding box center [515, 320] width 69 height 21
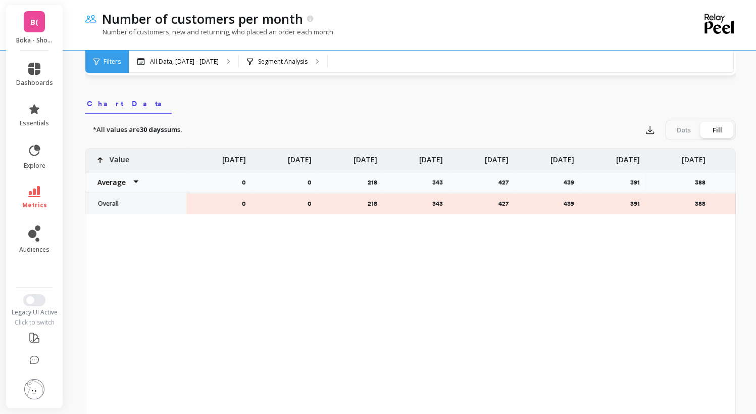
click at [133, 183] on select "Average Sum Max Min" at bounding box center [115, 182] width 61 height 20
select select "sum"
click at [115, 202] on p "Overall" at bounding box center [136, 204] width 88 height 8
click at [152, 204] on p "Overall" at bounding box center [136, 204] width 88 height 8
click at [110, 148] on div "0 0 218 343 427 439 391 388 338 374 Value Average Sum Max Min Nov 17 0 Dec 17 0…" at bounding box center [410, 307] width 651 height 318
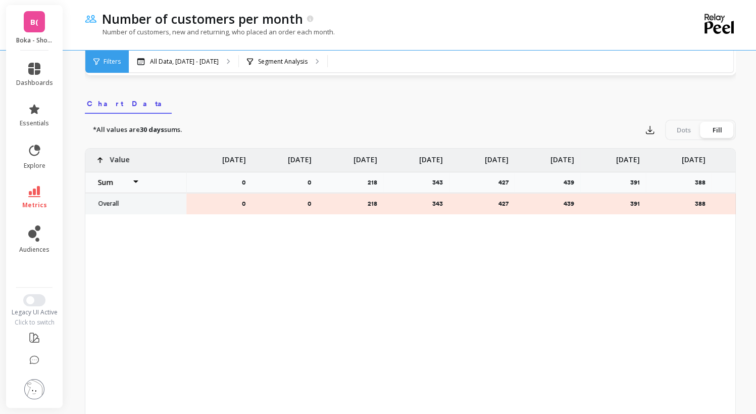
click at [116, 159] on p "Value" at bounding box center [120, 156] width 20 height 16
select select "sum"
click at [119, 165] on div "Value" at bounding box center [107, 159] width 44 height 23
select select "sum"
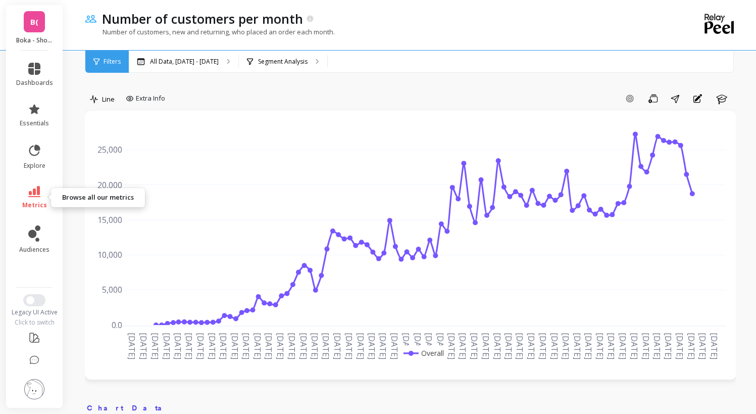
click at [44, 197] on link "metrics" at bounding box center [34, 197] width 37 height 23
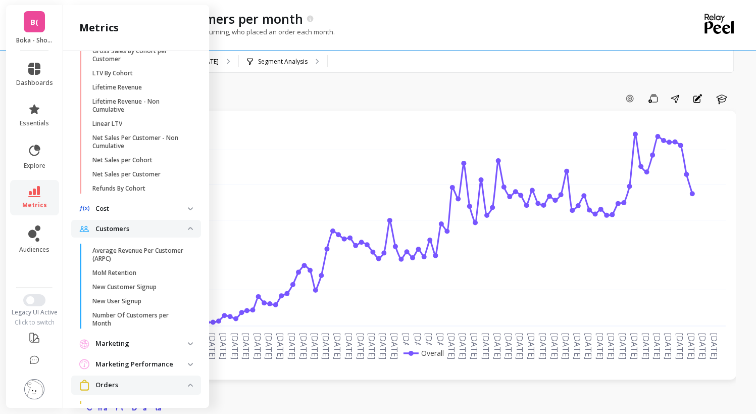
scroll to position [431, 0]
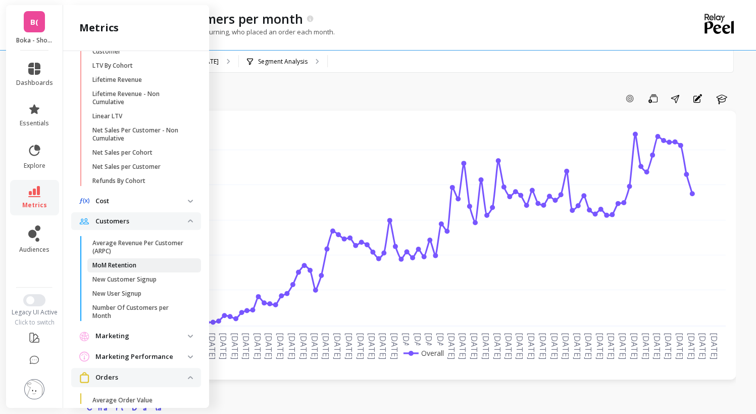
click at [129, 269] on p "MoM Retention" at bounding box center [114, 265] width 44 height 8
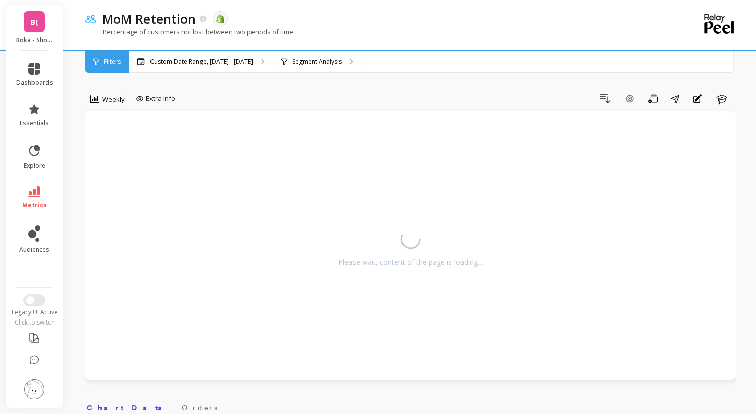
select select "sum"
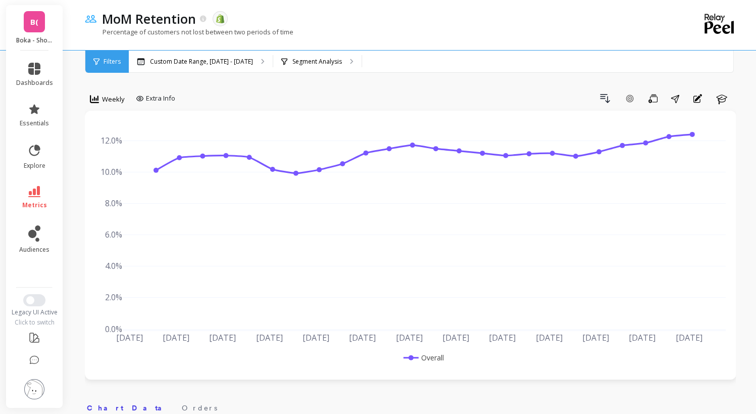
select select "sum"
click at [44, 196] on link "metrics" at bounding box center [34, 197] width 37 height 23
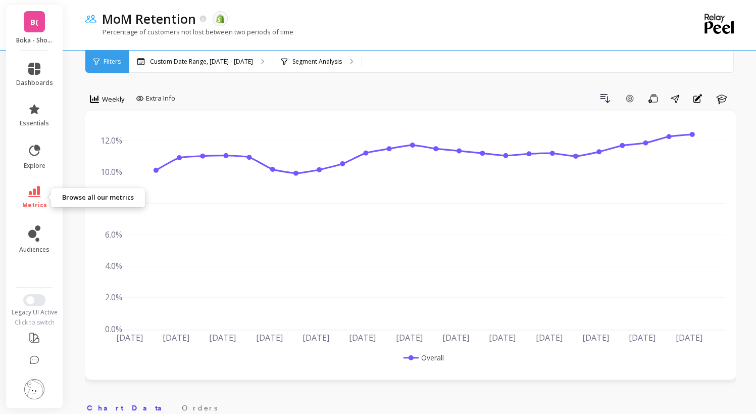
click at [32, 199] on link "metrics" at bounding box center [34, 197] width 37 height 23
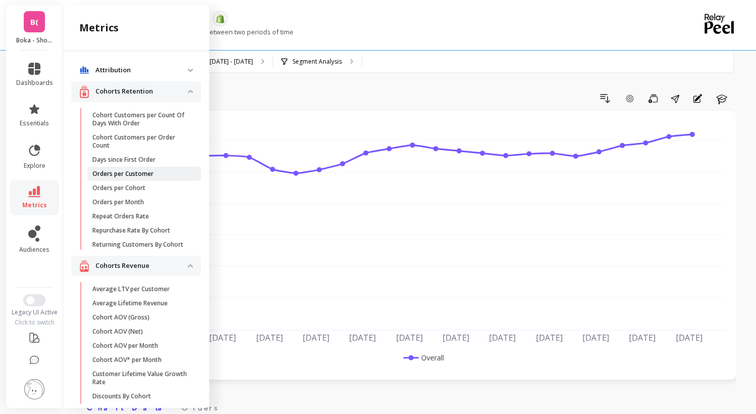
click at [148, 175] on p "Orders per Customer" at bounding box center [122, 174] width 61 height 8
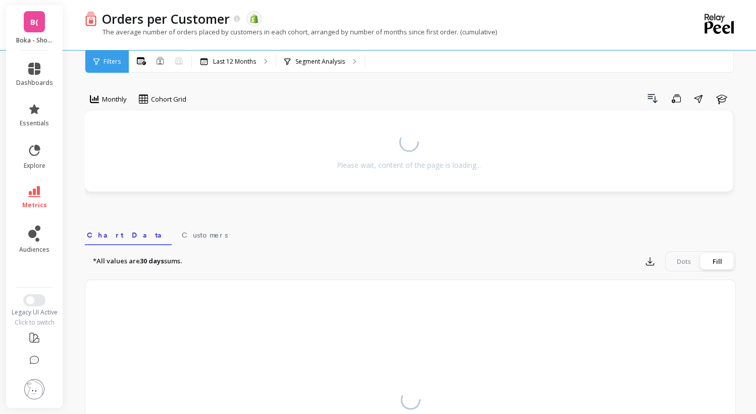
select select "sum"
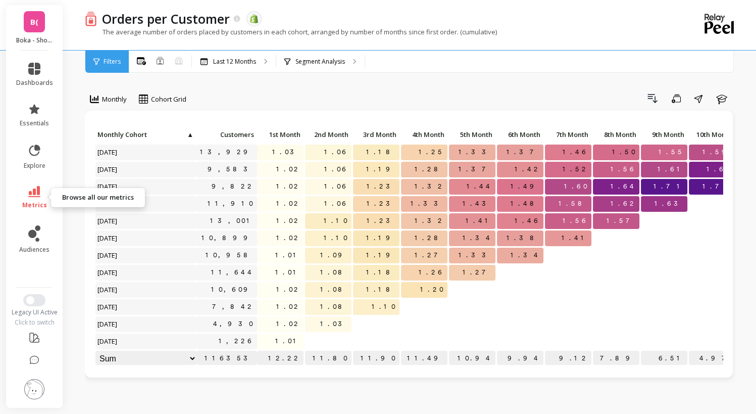
click at [38, 192] on icon at bounding box center [34, 191] width 12 height 11
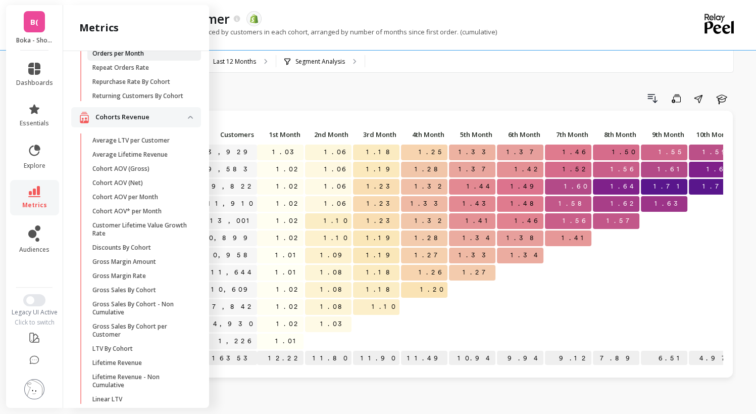
scroll to position [151, 0]
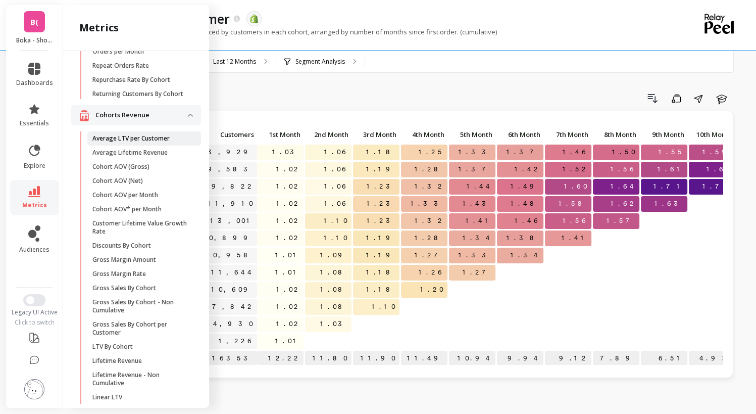
click at [156, 145] on link "Average LTV per Customer" at bounding box center [144, 138] width 114 height 14
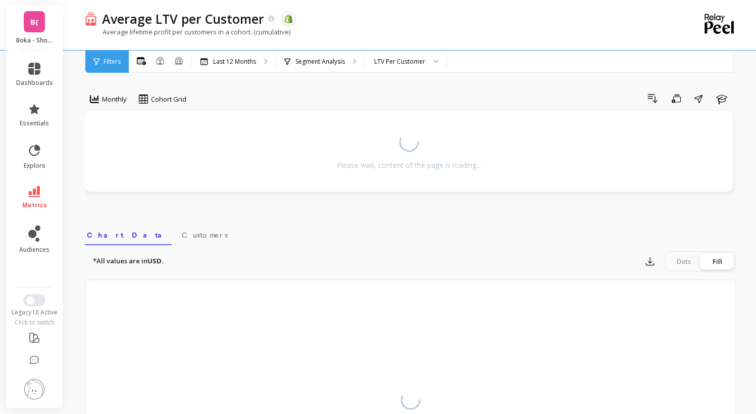
select select "sum"
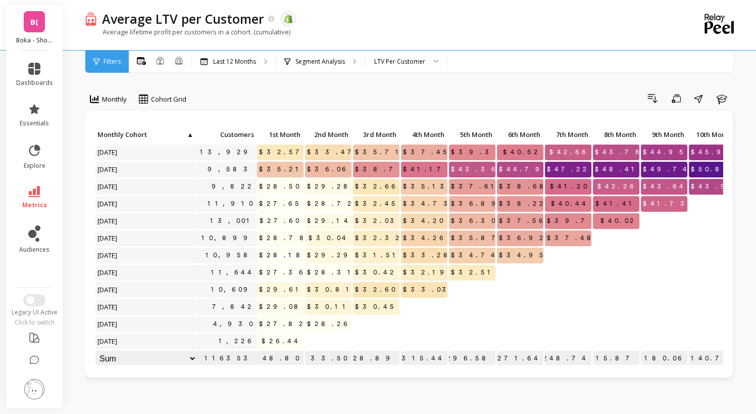
select select "sum"
click at [36, 204] on span "metrics" at bounding box center [34, 205] width 25 height 8
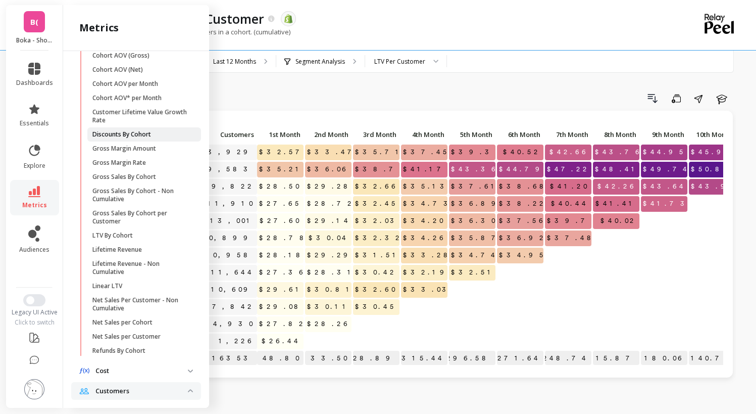
scroll to position [263, 0]
click at [153, 339] on p "Net Sales per Customer" at bounding box center [126, 335] width 68 height 8
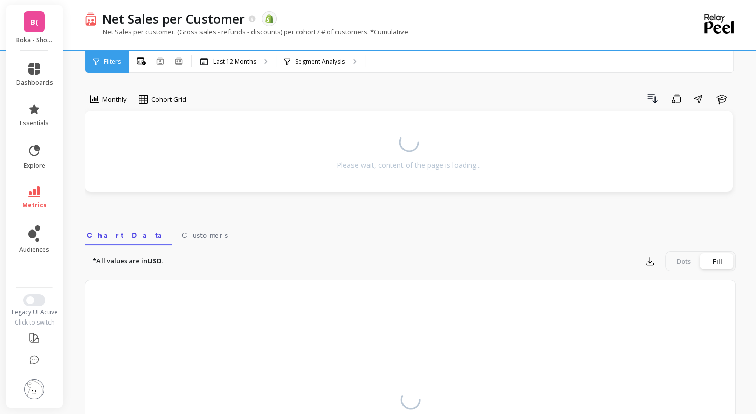
select select "sum"
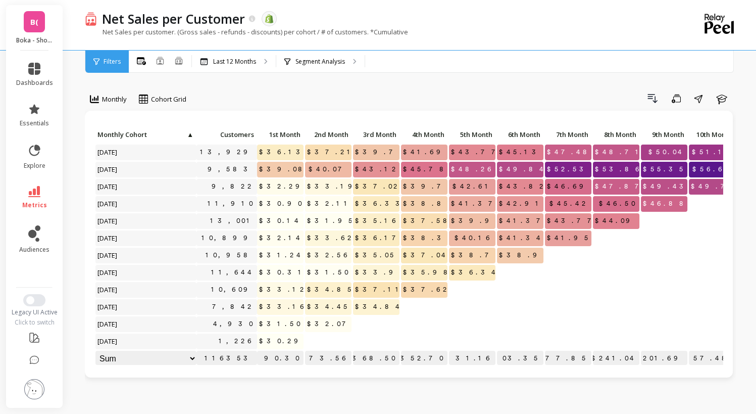
select select "sum"
click at [236, 58] on p "Last 12 Months" at bounding box center [234, 62] width 43 height 8
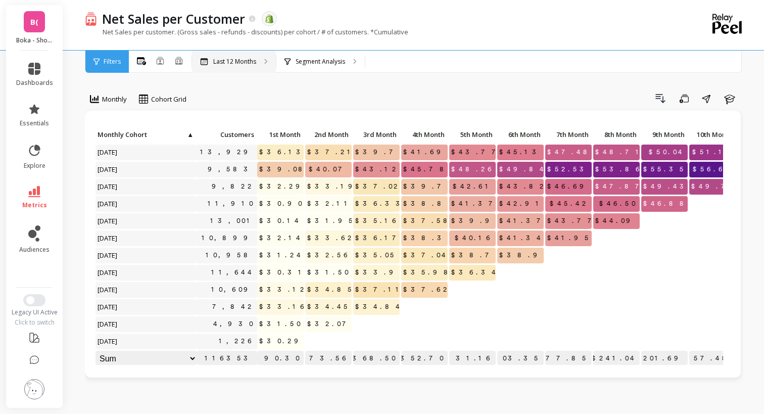
select select "sum"
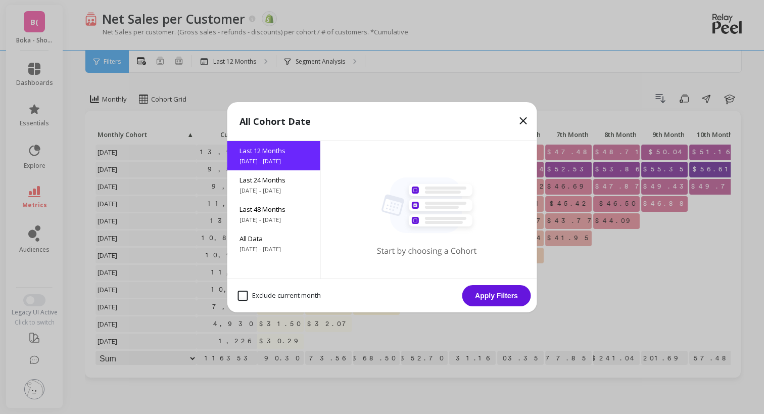
click at [526, 122] on icon at bounding box center [523, 121] width 12 height 12
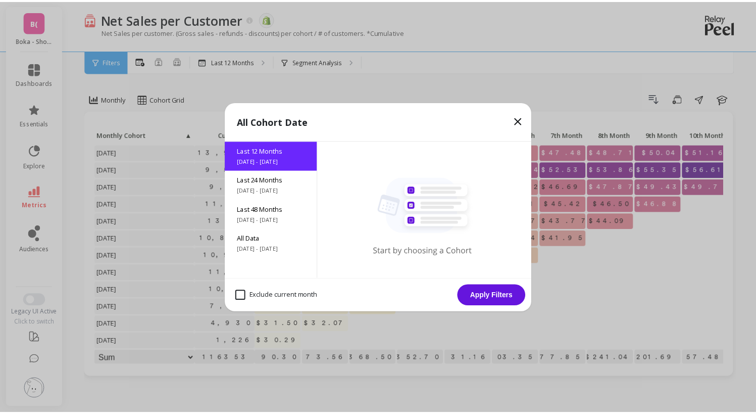
select select "sum"
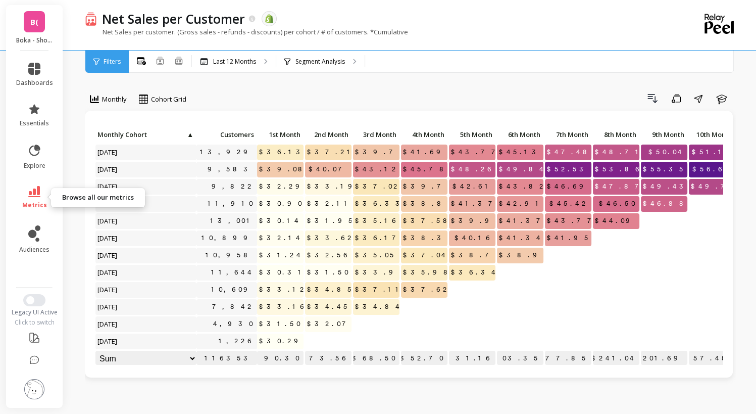
click at [41, 197] on link "metrics" at bounding box center [34, 197] width 37 height 23
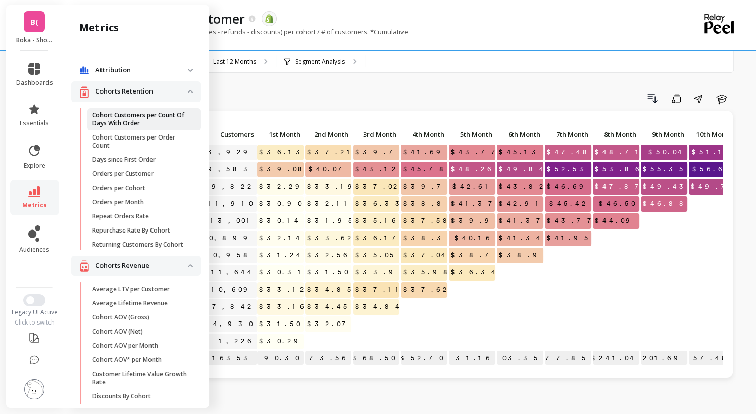
click at [140, 115] on p "Cohort Customers per Count Of Days With Order" at bounding box center [140, 119] width 96 height 16
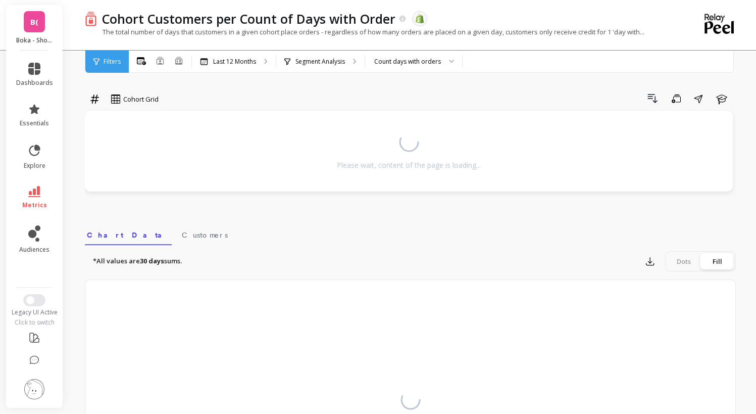
select select "sum"
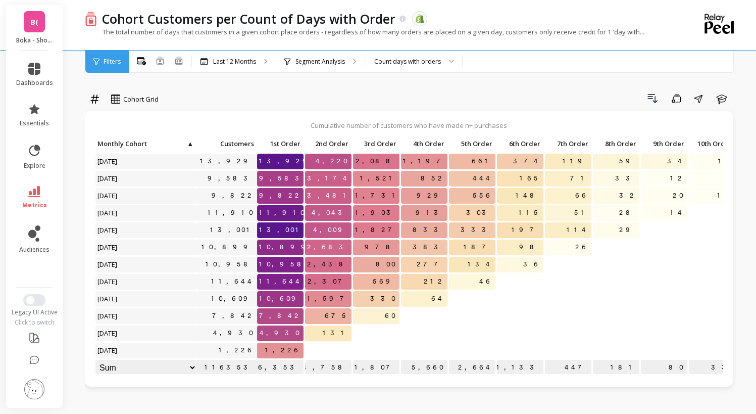
select select "sum"
click at [44, 200] on link "metrics" at bounding box center [34, 197] width 37 height 23
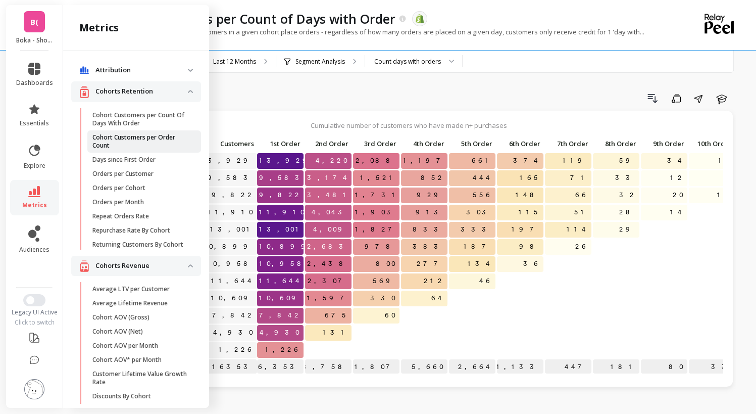
click at [147, 143] on p "Cohort Customers per Order Count" at bounding box center [140, 141] width 96 height 16
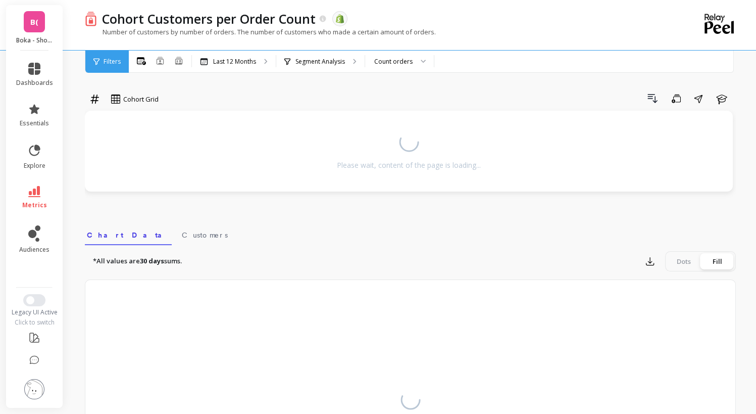
select select "sum"
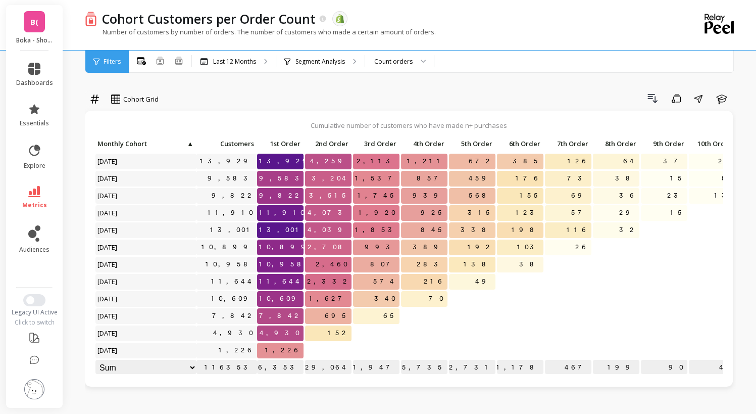
select select "sum"
click at [43, 193] on link "metrics" at bounding box center [34, 197] width 37 height 23
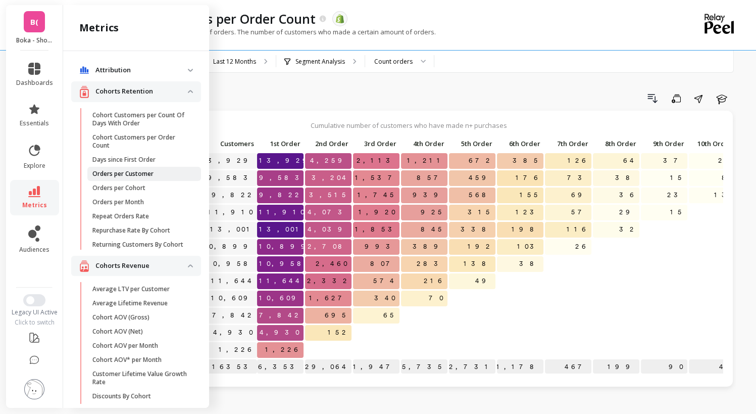
click at [131, 174] on p "Orders per Customer" at bounding box center [122, 174] width 61 height 8
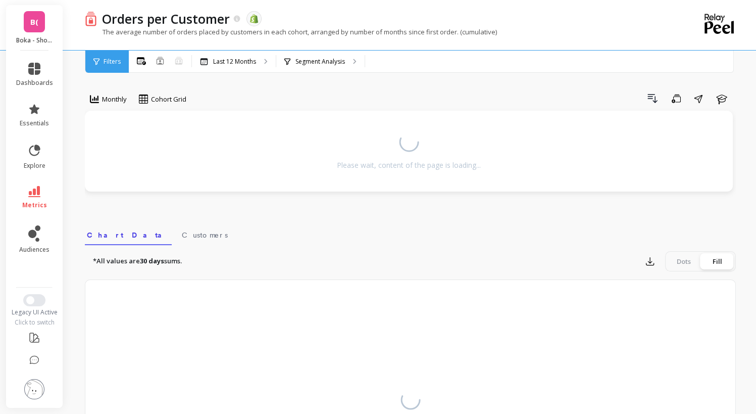
select select "sum"
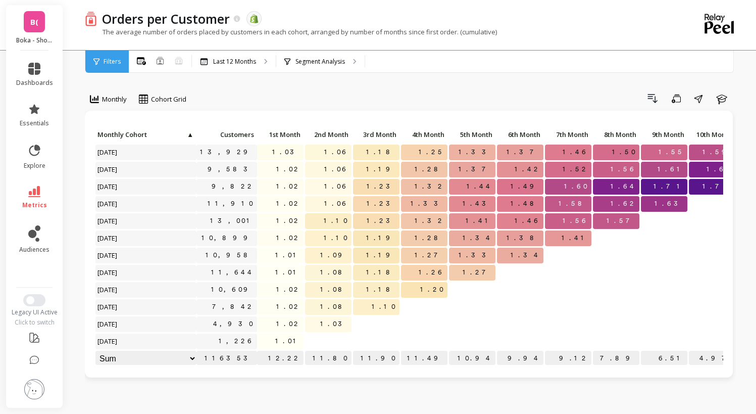
select select "sum"
click at [34, 202] on span "metrics" at bounding box center [34, 205] width 25 height 8
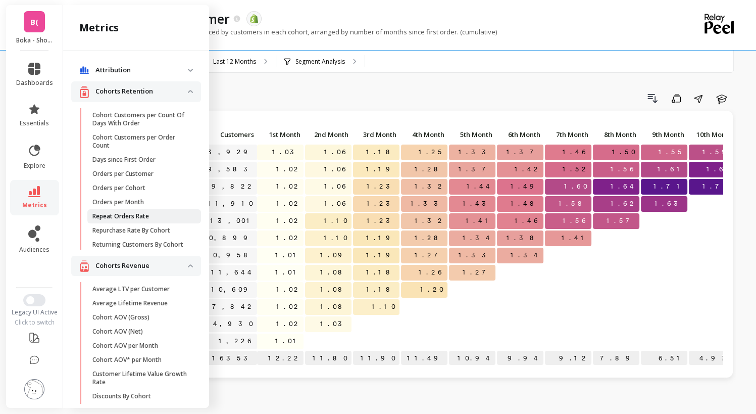
click at [125, 215] on p "Repeat Orders Rate" at bounding box center [120, 216] width 57 height 8
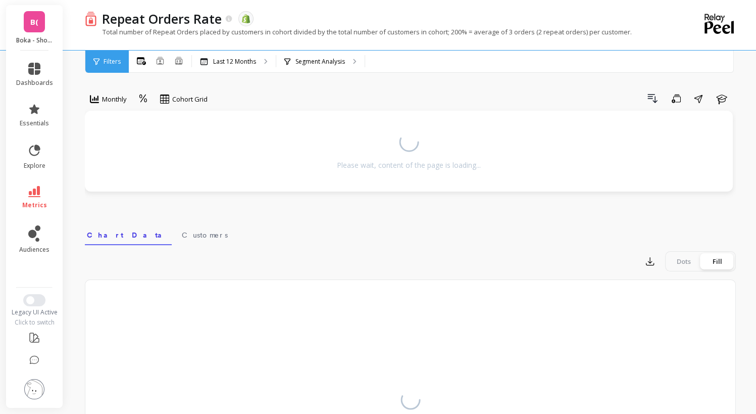
select select "sum"
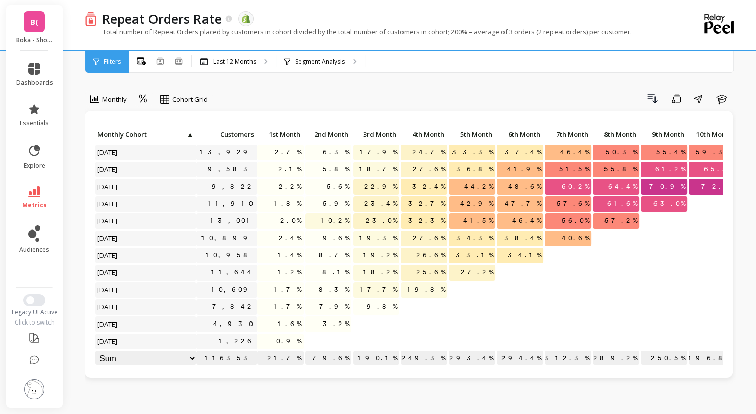
select select "sum"
click at [40, 199] on link "metrics" at bounding box center [34, 197] width 37 height 23
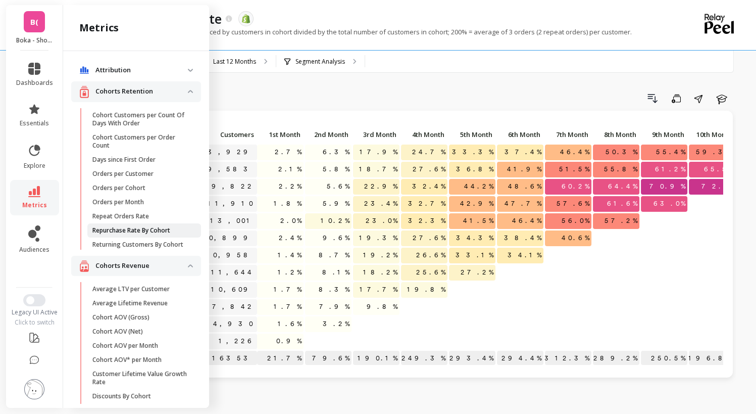
click at [147, 230] on p "Repurchase Rate By Cohort" at bounding box center [131, 230] width 78 height 8
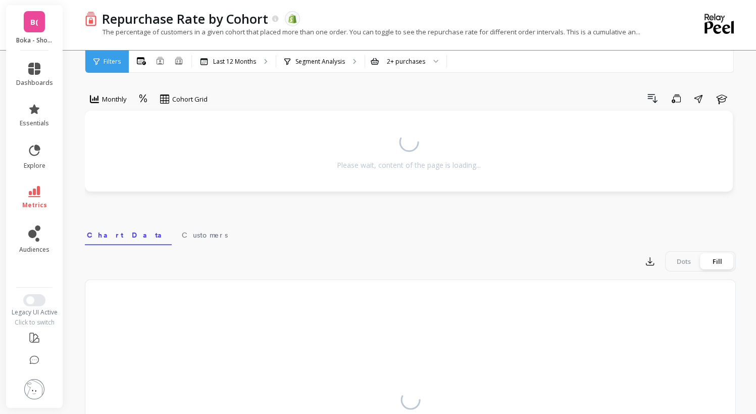
select select "sum"
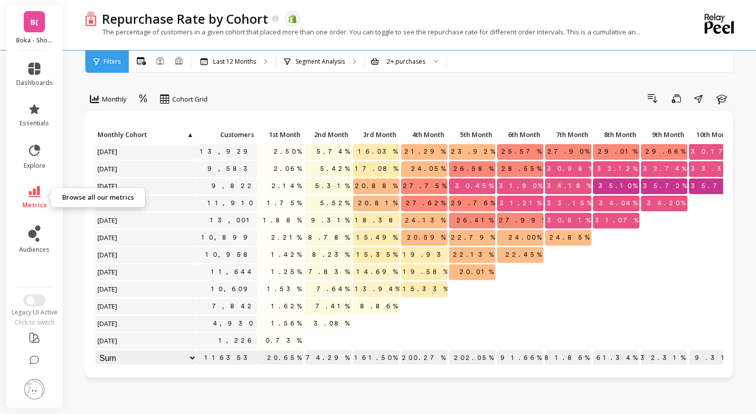
click at [44, 194] on link "metrics" at bounding box center [34, 197] width 37 height 23
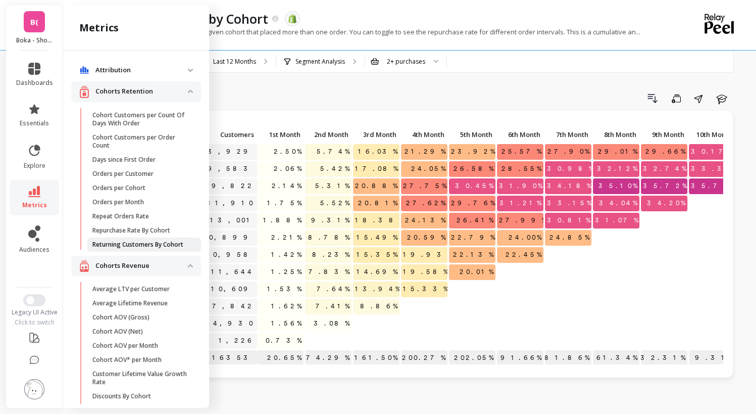
click at [152, 246] on p "Returning Customers By Cohort" at bounding box center [137, 244] width 91 height 8
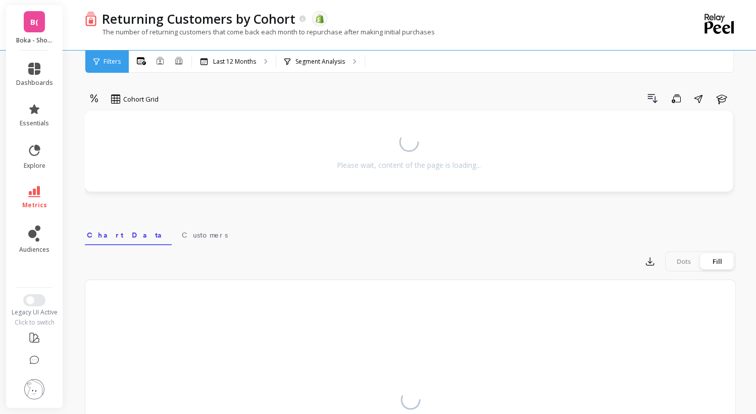
select select "sum"
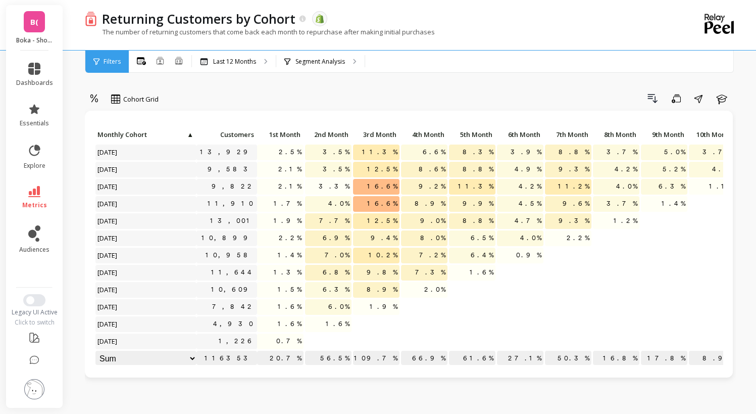
select select "sum"
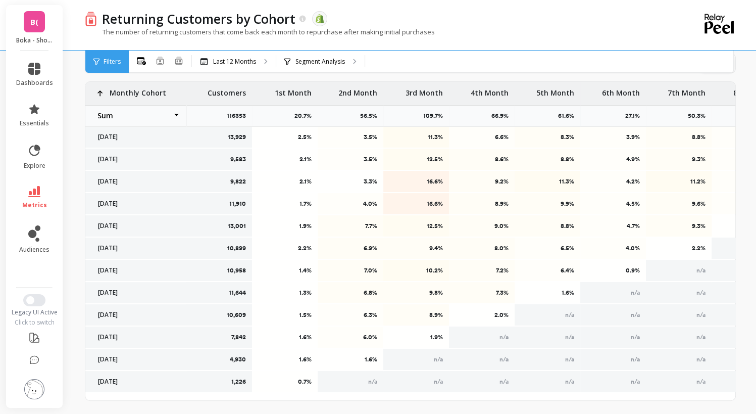
scroll to position [410, 0]
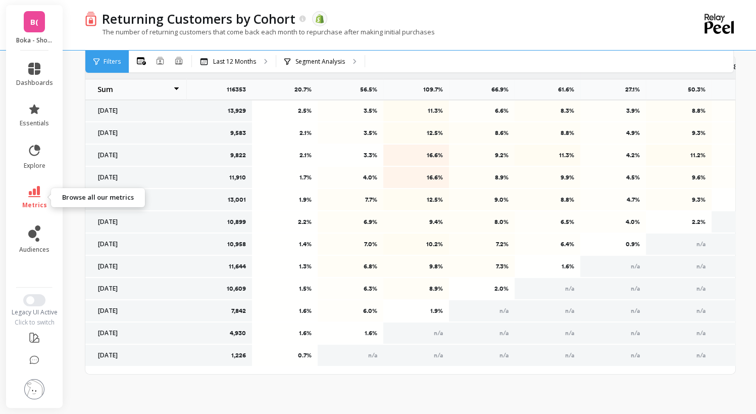
click at [50, 198] on link "metrics" at bounding box center [34, 197] width 37 height 23
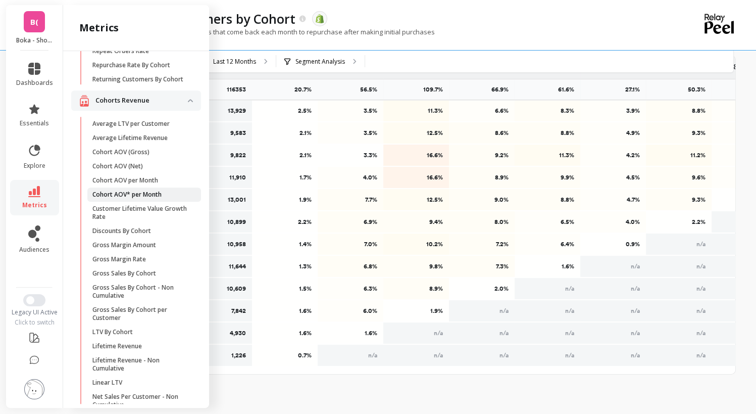
scroll to position [170, 0]
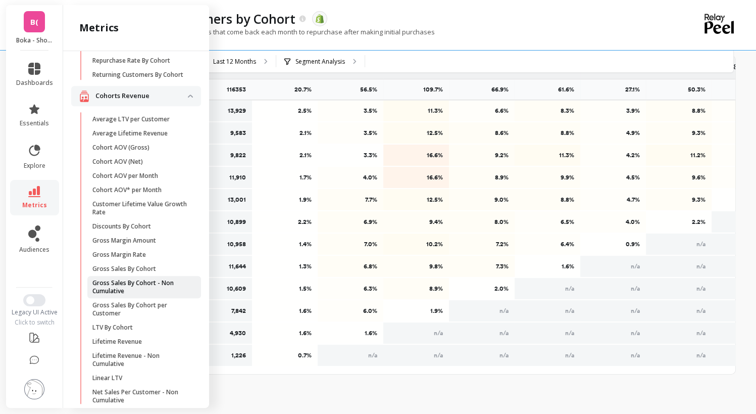
click at [133, 289] on p "Gross Sales By Cohort - Non Cumulative" at bounding box center [140, 287] width 96 height 16
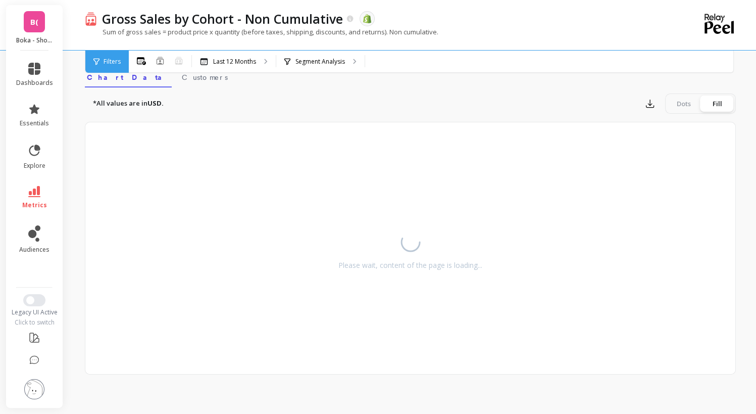
select select "sum"
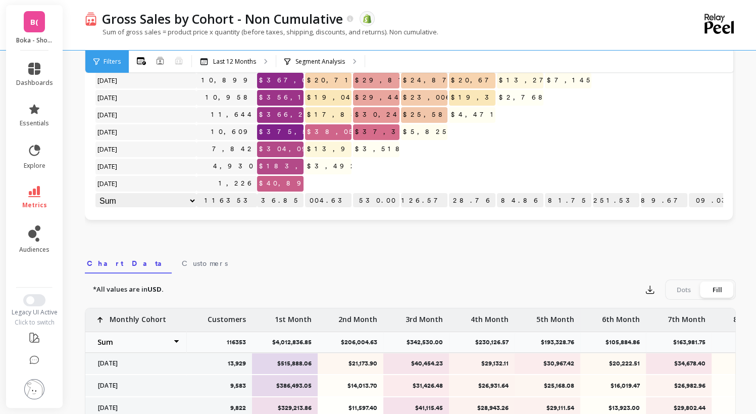
select select "sum"
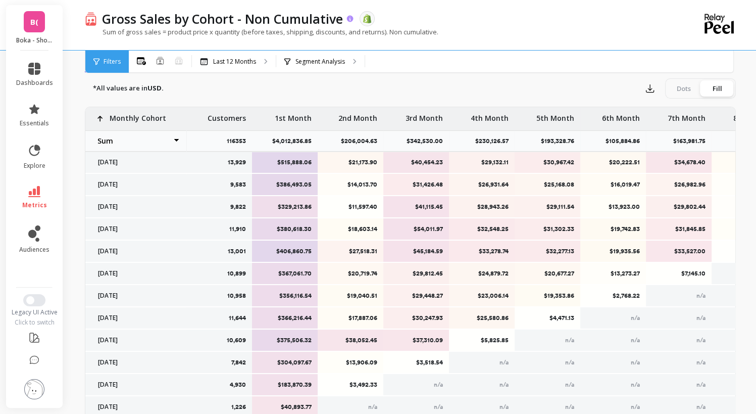
click at [349, 19] on icon at bounding box center [350, 18] width 7 height 7
select select "sum"
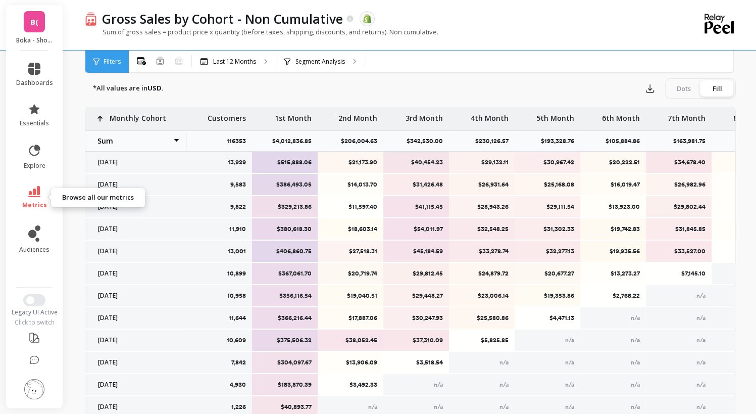
click at [35, 199] on link "metrics" at bounding box center [34, 197] width 37 height 23
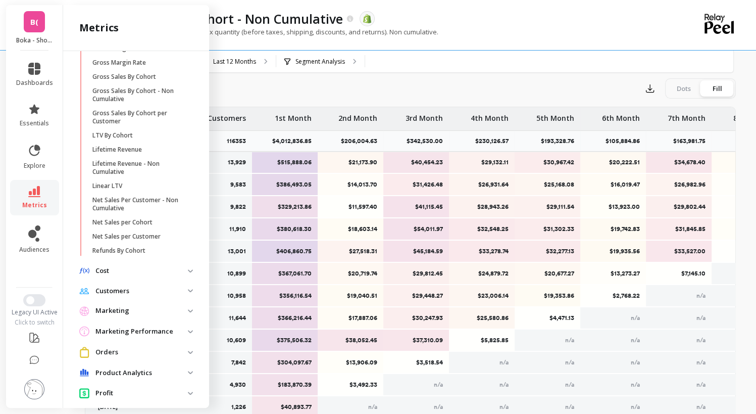
scroll to position [210, 0]
click at [156, 202] on p "Net Sales Per Customer - Non Cumulative" at bounding box center [140, 204] width 96 height 16
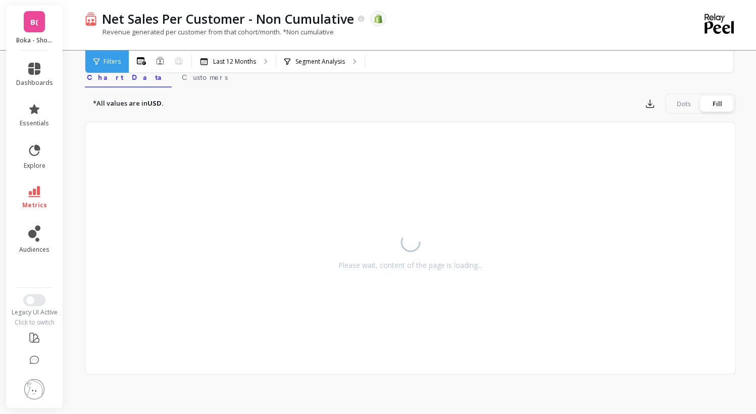
select select "sum"
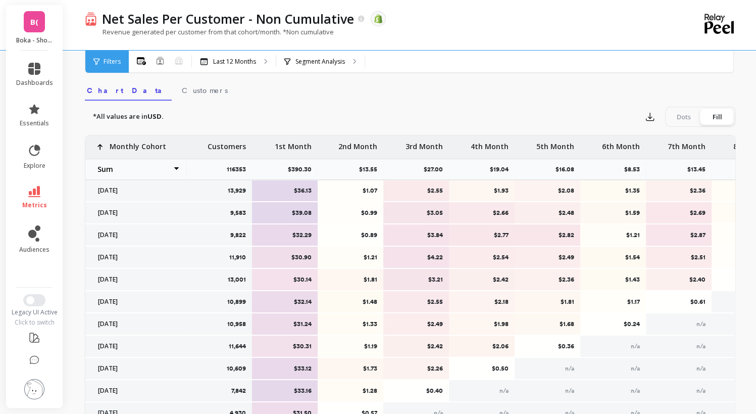
select select "sum"
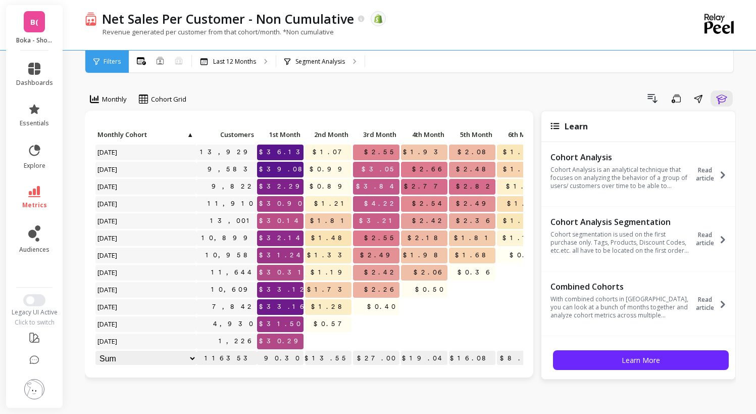
select select "sum"
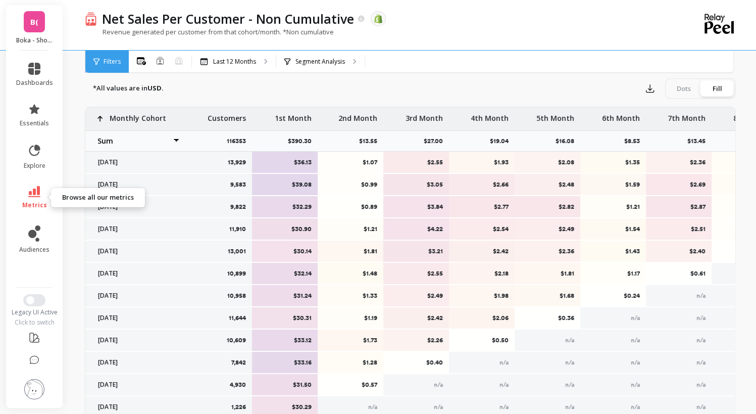
click at [35, 198] on link "metrics" at bounding box center [34, 197] width 37 height 23
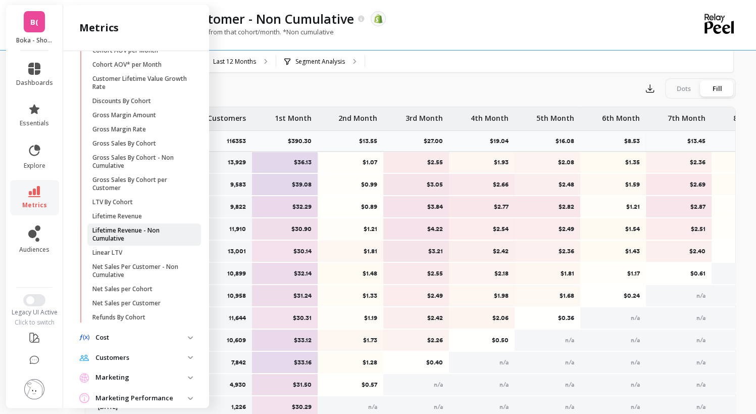
scroll to position [141, 0]
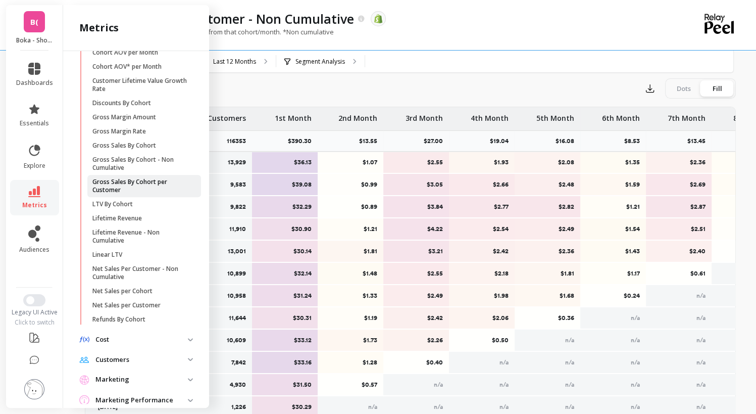
click at [154, 185] on p "Gross Sales By Cohort per Customer" at bounding box center [140, 186] width 96 height 16
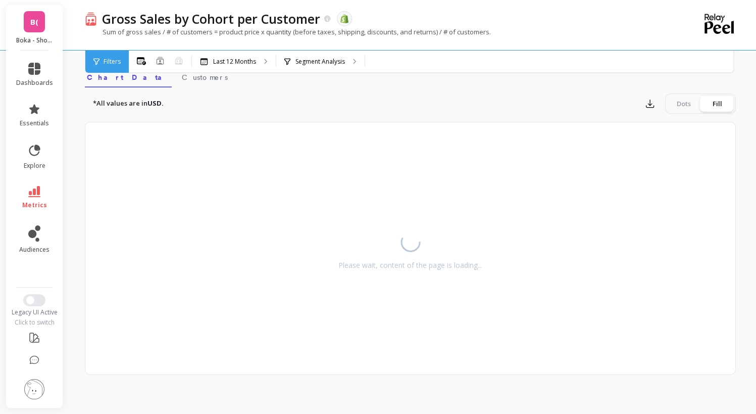
select select "sum"
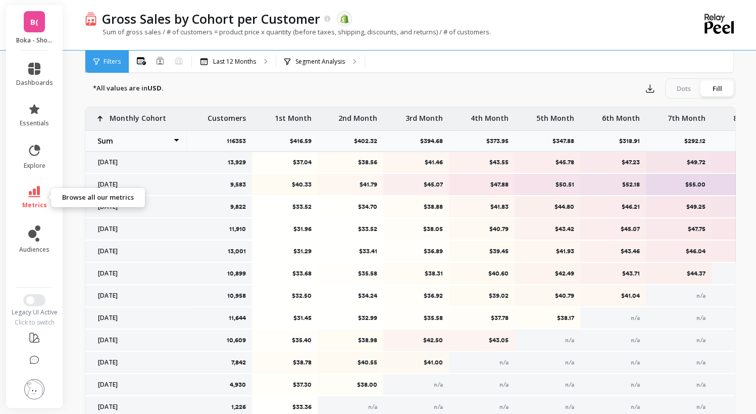
click at [41, 195] on link "metrics" at bounding box center [34, 197] width 37 height 23
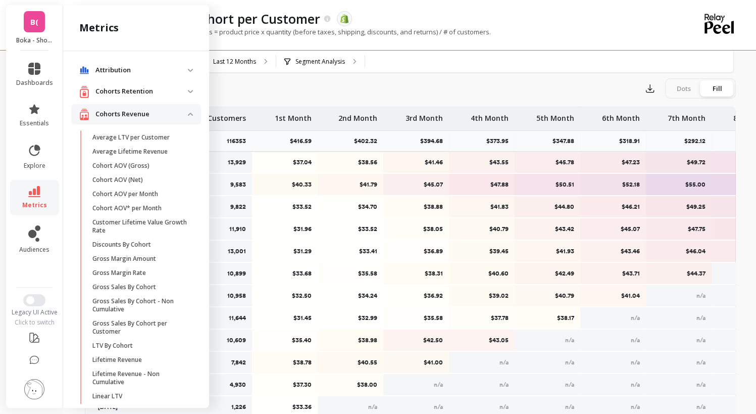
scroll to position [141, 0]
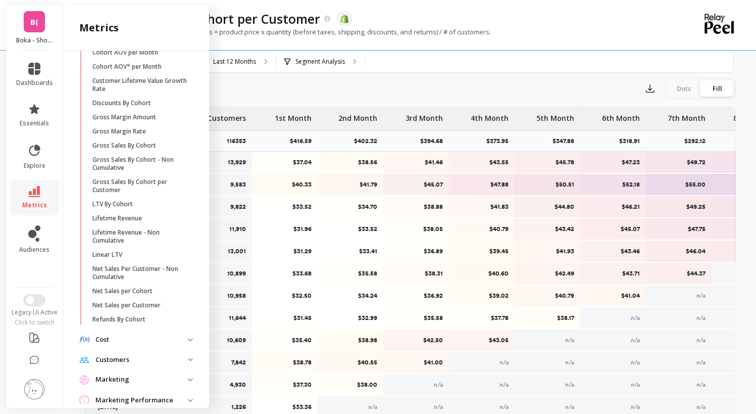
click at [140, 357] on p "Customers" at bounding box center [141, 360] width 92 height 10
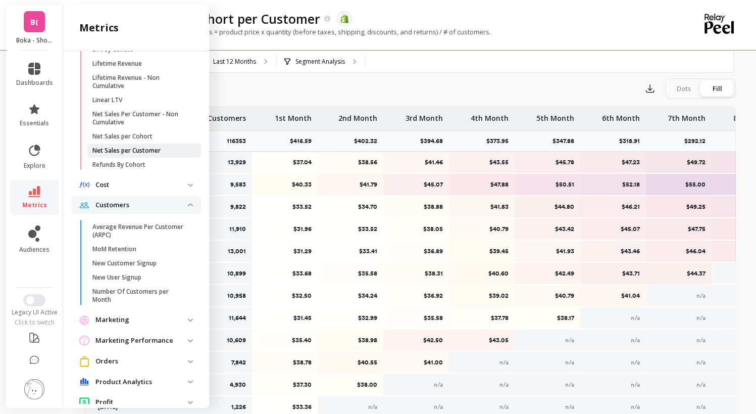
scroll to position [303, 0]
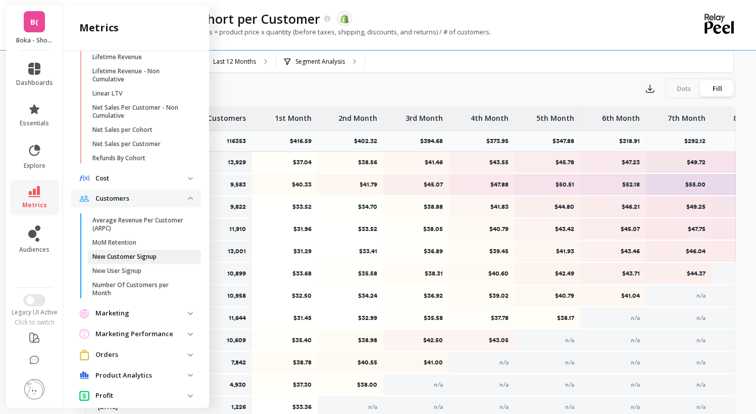
click at [127, 253] on p "New Customer Signup" at bounding box center [124, 257] width 64 height 8
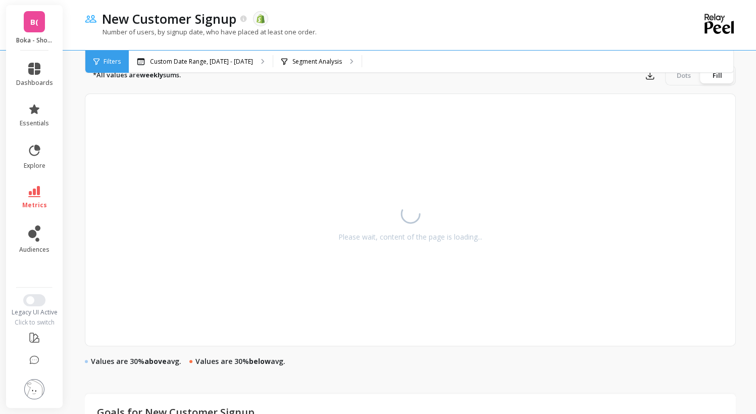
select select "sum"
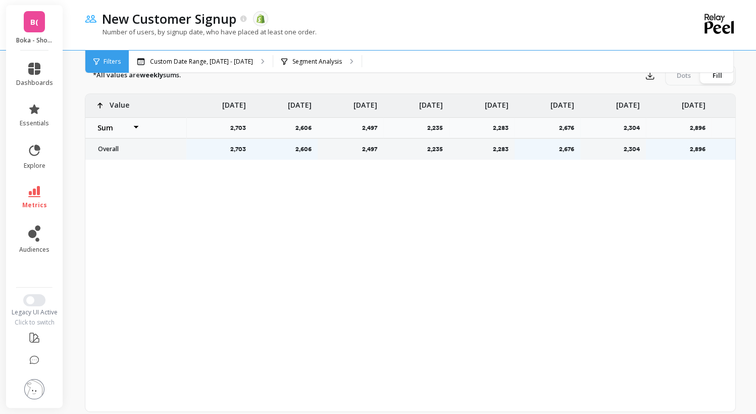
select select "sum"
click at [36, 207] on span "metrics" at bounding box center [34, 205] width 25 height 8
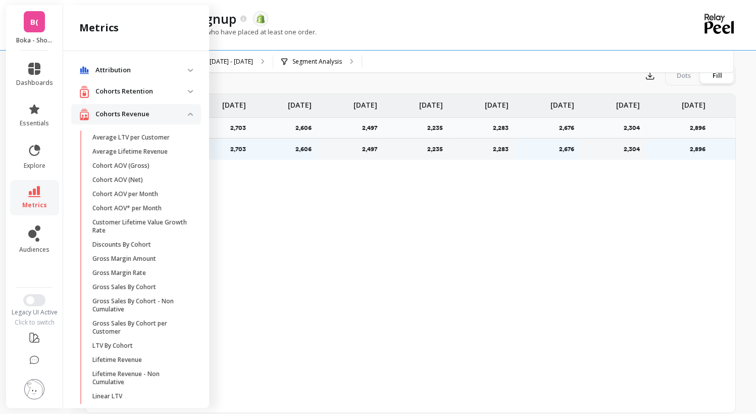
scroll to position [303, 0]
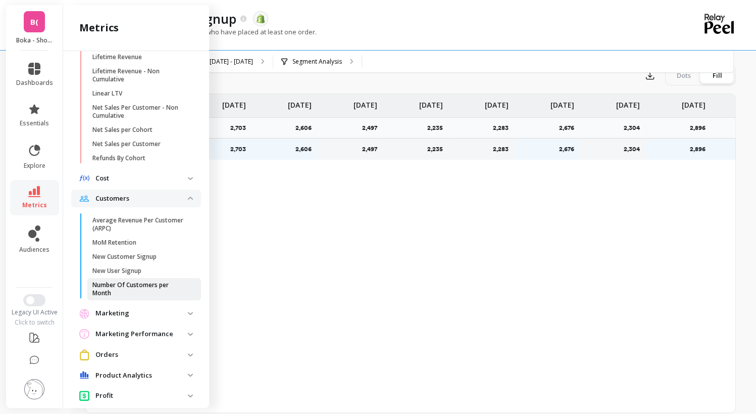
click at [146, 286] on p "Number Of Customers per Month" at bounding box center [140, 289] width 96 height 16
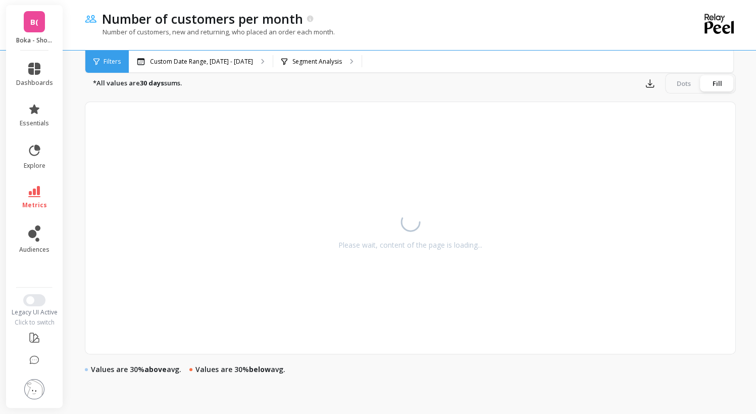
scroll to position [359, 0]
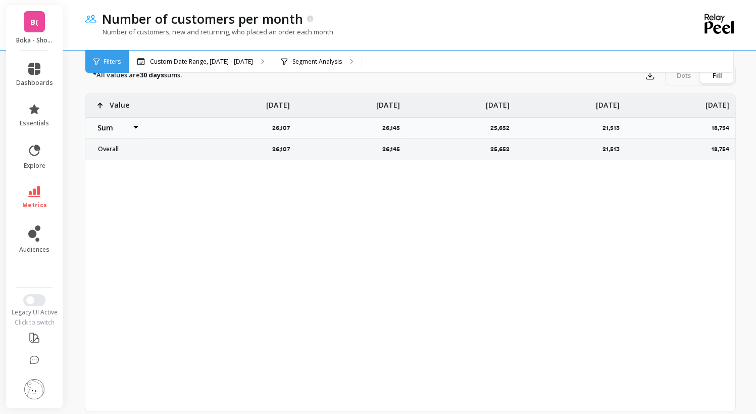
select select "sum"
click at [29, 187] on icon at bounding box center [34, 191] width 12 height 11
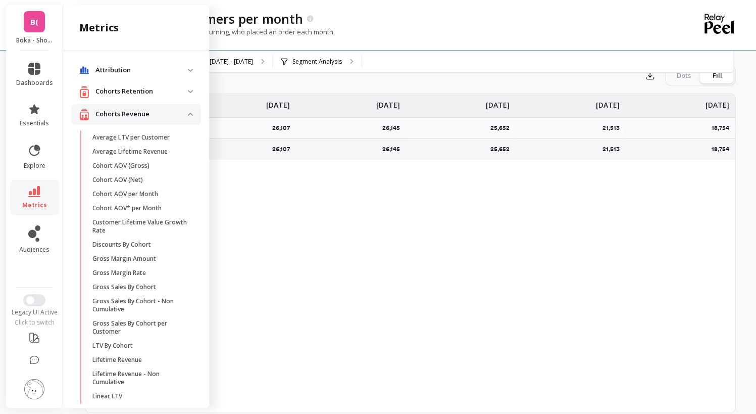
scroll to position [303, 0]
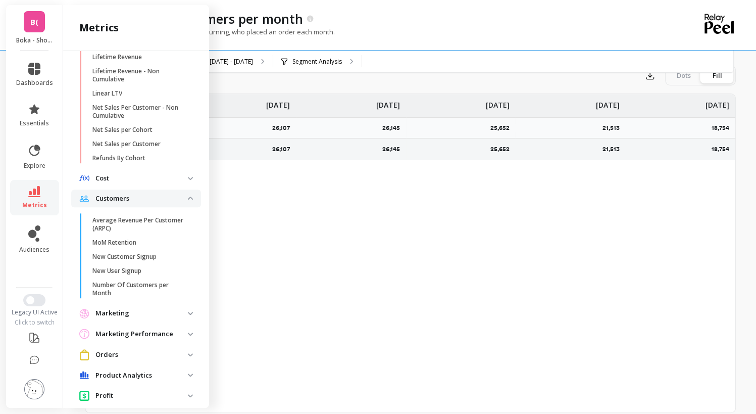
click at [280, 399] on div "26,107 26,145 25,652 21,513 18,754 Value Average Sum Max Min May 25 26,107 Jun …" at bounding box center [410, 253] width 650 height 318
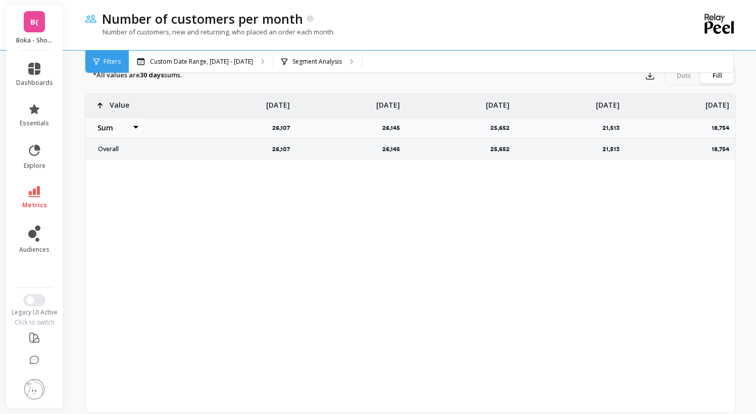
scroll to position [0, 0]
click at [120, 179] on div "26,107 26,145 25,652 21,513 18,754 Value Average Sum Max Min May 25 26,107 Jun …" at bounding box center [410, 253] width 650 height 318
click at [43, 72] on link "dashboards" at bounding box center [34, 75] width 37 height 24
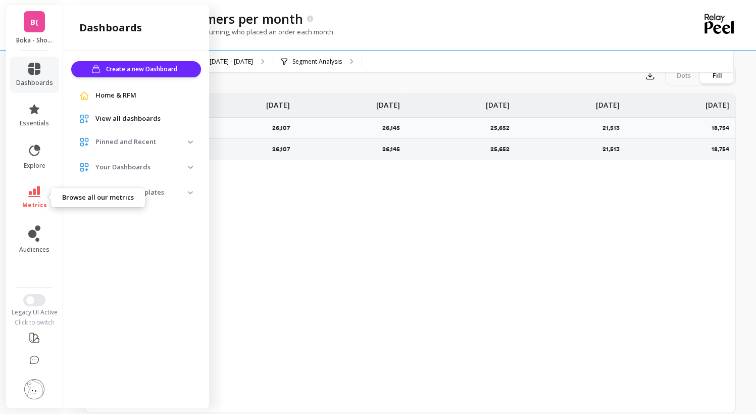
click at [37, 196] on icon at bounding box center [34, 191] width 12 height 11
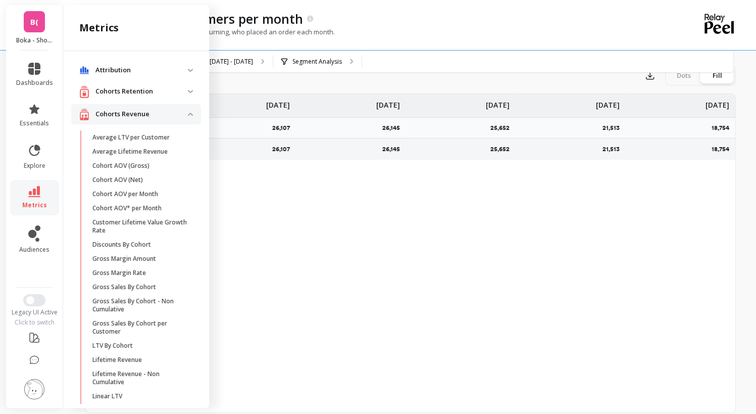
click at [145, 101] on retention "Cohorts Retention" at bounding box center [136, 91] width 130 height 21
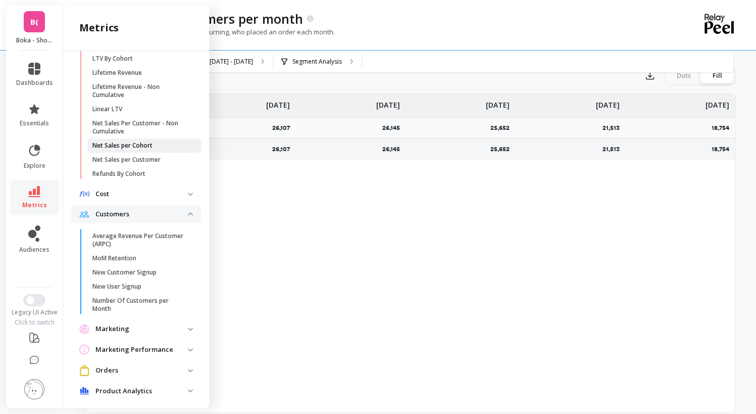
scroll to position [440, 0]
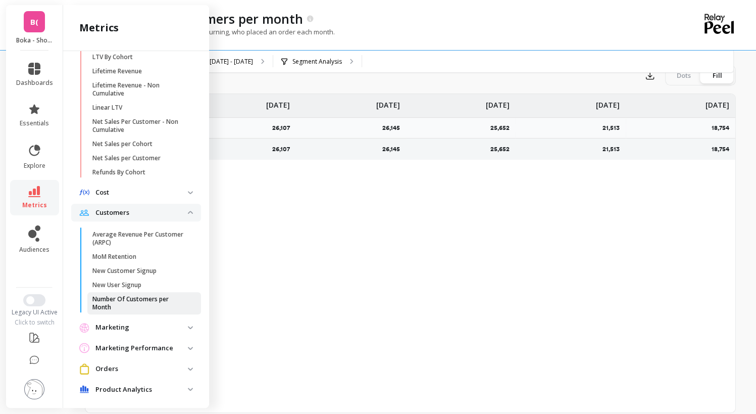
click at [157, 305] on p "Number Of Customers per Month" at bounding box center [140, 303] width 96 height 16
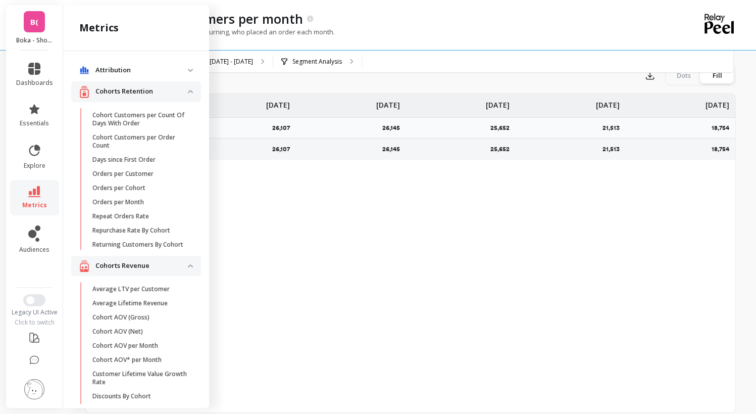
select select "sum"
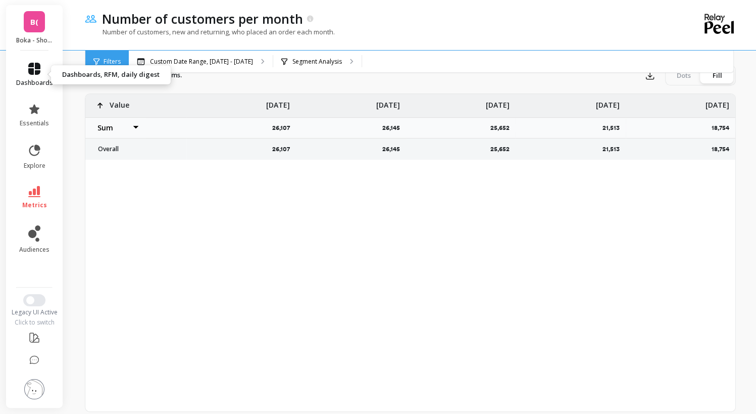
click at [37, 81] on span "dashboards" at bounding box center [34, 83] width 37 height 8
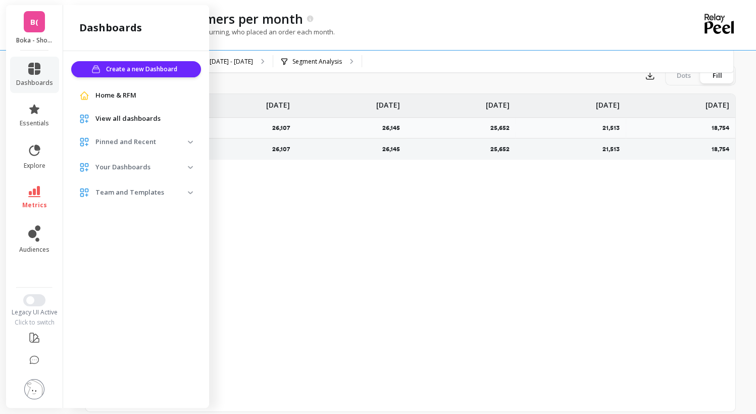
click at [37, 197] on link "metrics" at bounding box center [34, 197] width 37 height 23
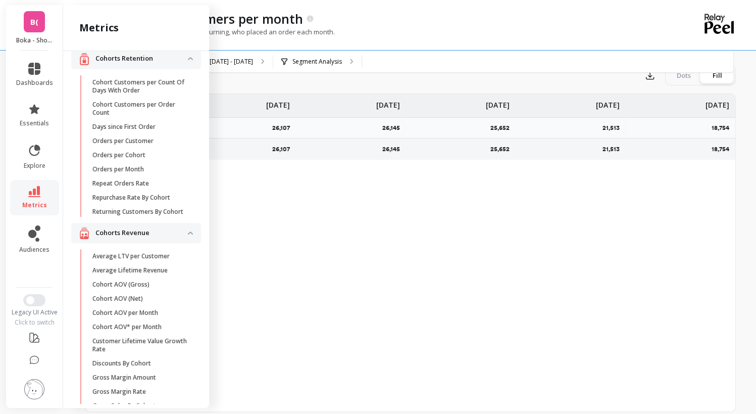
scroll to position [7, 0]
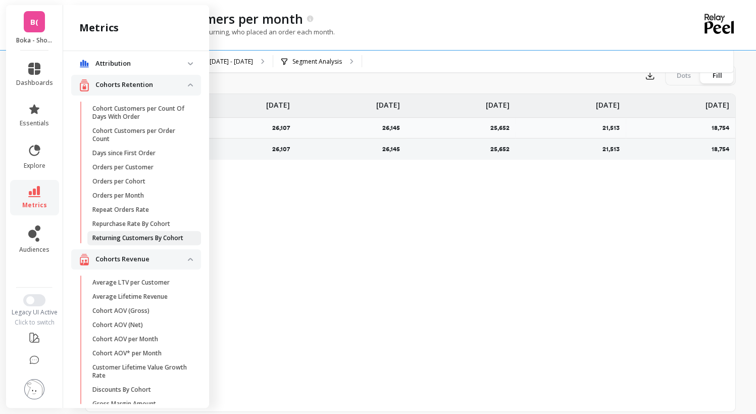
click at [144, 236] on p "Returning Customers By Cohort" at bounding box center [137, 238] width 91 height 8
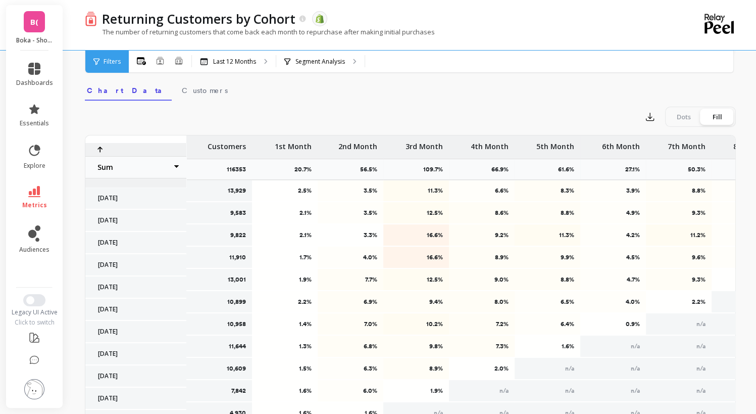
select select "sum"
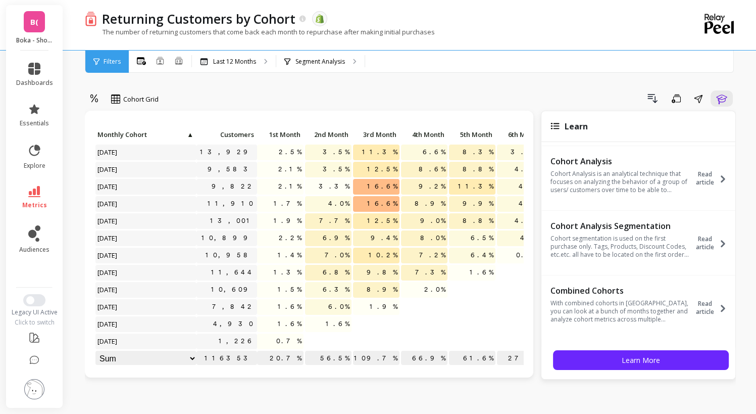
scroll to position [69, 0]
click at [40, 199] on link "metrics" at bounding box center [34, 197] width 37 height 23
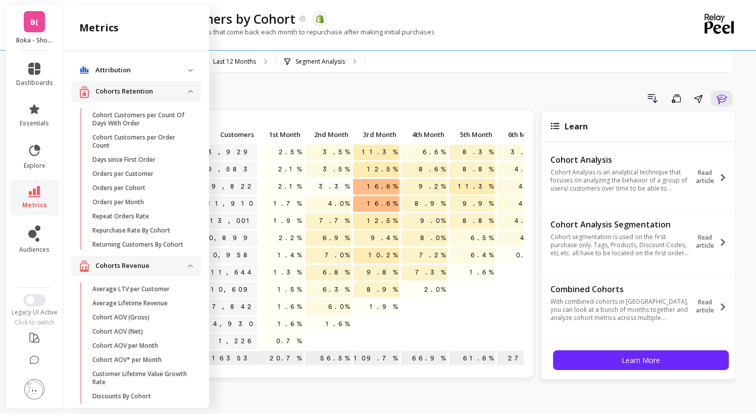
scroll to position [7, 0]
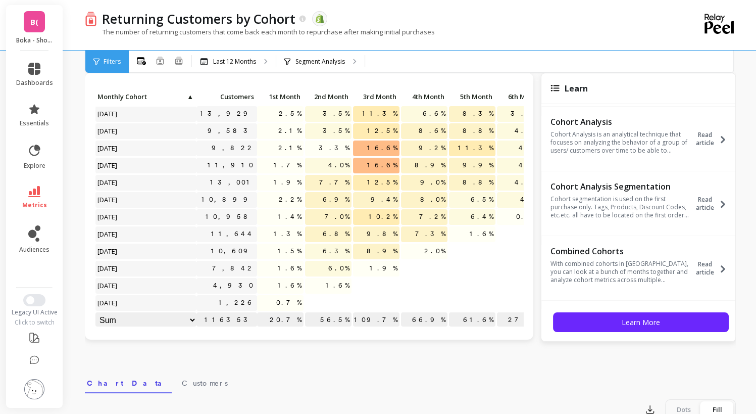
scroll to position [0, 0]
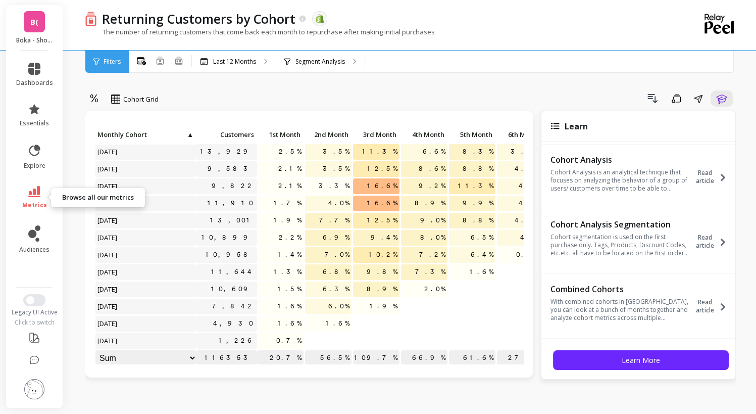
click at [36, 195] on icon at bounding box center [34, 191] width 12 height 11
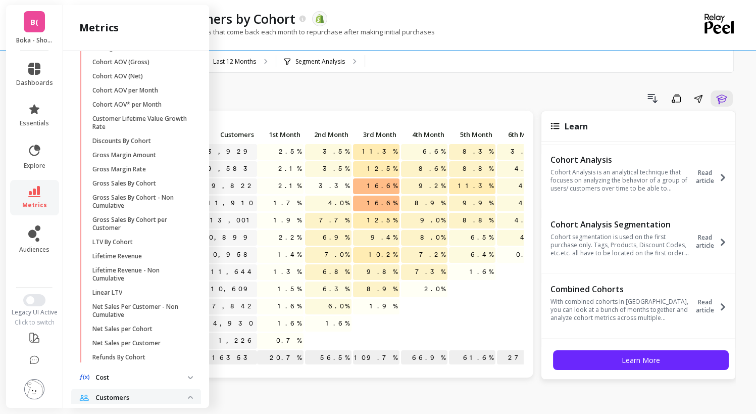
scroll to position [256, 0]
click at [143, 346] on p "Net Sales per Customer" at bounding box center [126, 342] width 68 height 8
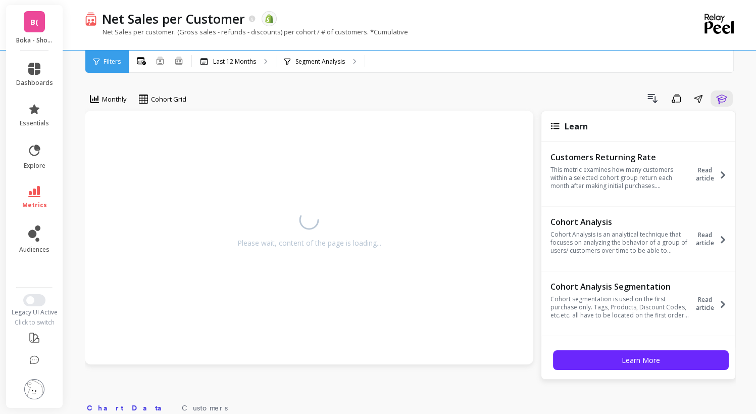
select select "sum"
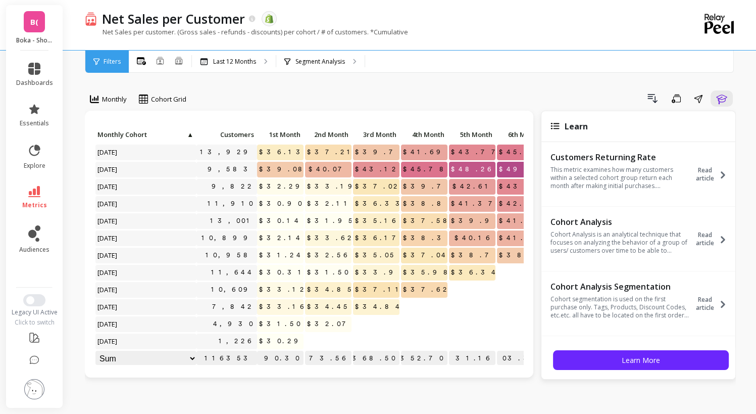
select select "sum"
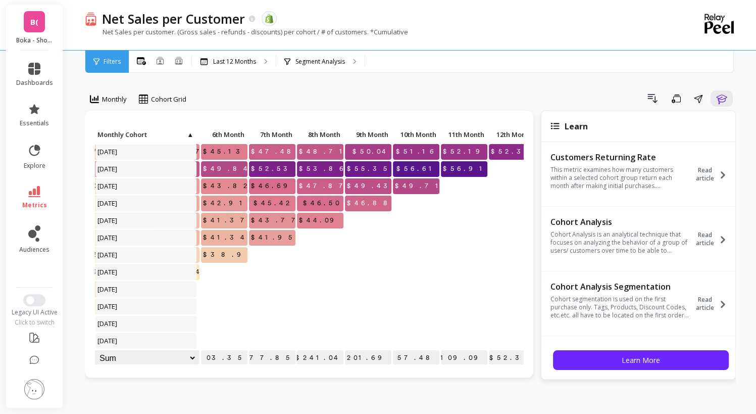
scroll to position [8, 317]
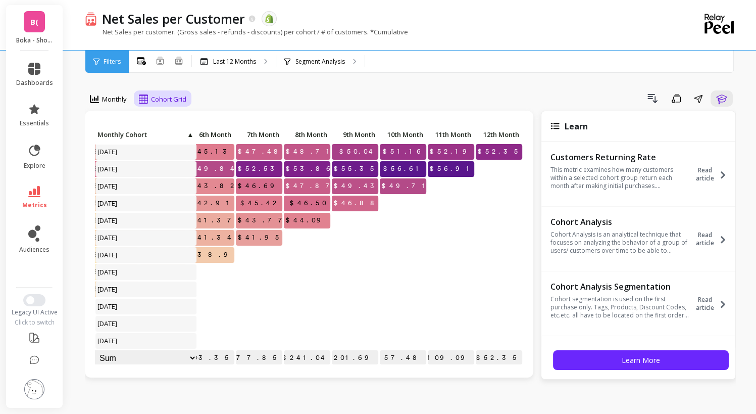
click at [183, 101] on span "Cohort Grid" at bounding box center [168, 99] width 35 height 10
click at [44, 193] on link "metrics" at bounding box center [34, 197] width 37 height 23
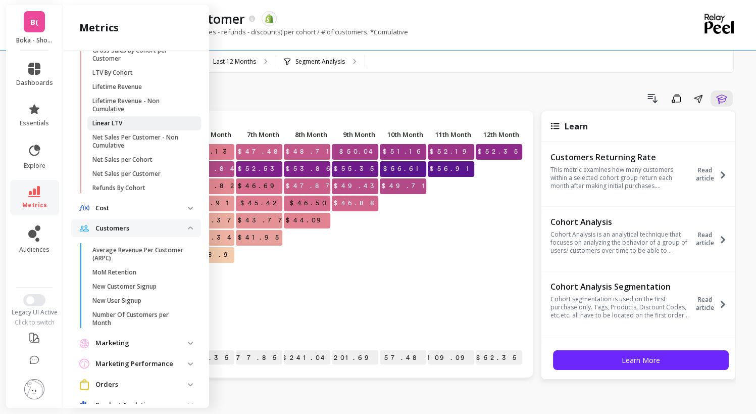
scroll to position [444, 0]
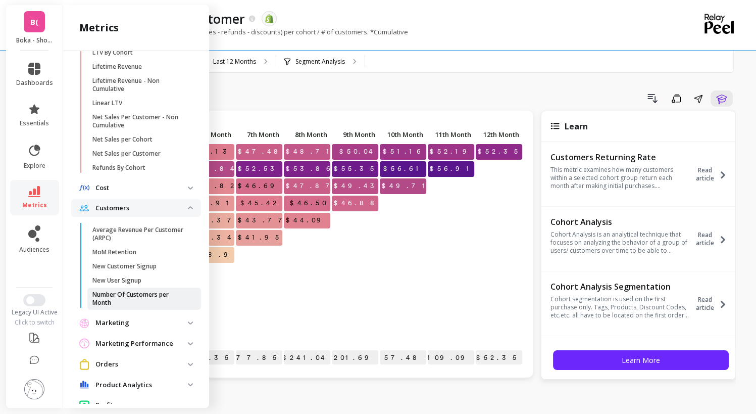
click at [143, 304] on p "Number Of Customers per Month" at bounding box center [140, 298] width 96 height 16
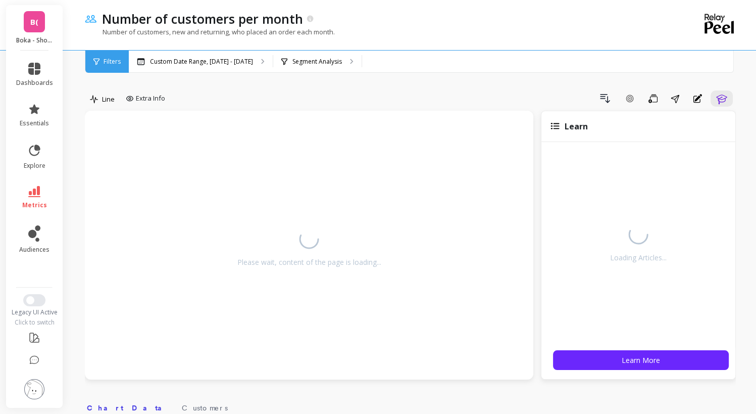
select select "sum"
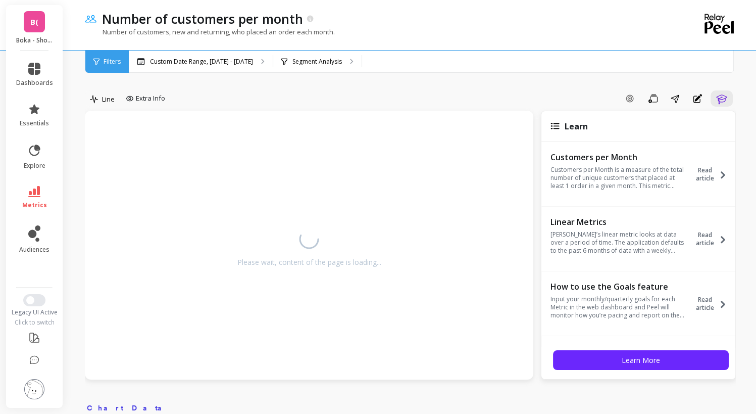
select select "sum"
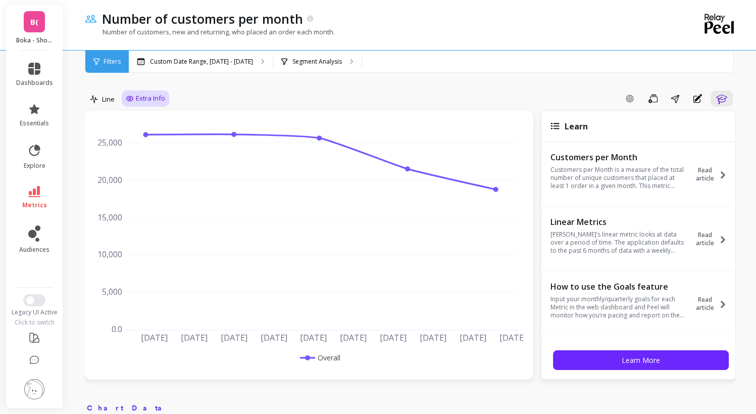
click at [147, 100] on span "Extra Info" at bounding box center [150, 98] width 29 height 10
click at [104, 101] on span "Line" at bounding box center [108, 99] width 13 height 10
click at [218, 95] on div "Add Goal Save Share Annotations Learn" at bounding box center [452, 98] width 567 height 16
click at [42, 199] on link "metrics" at bounding box center [34, 197] width 37 height 23
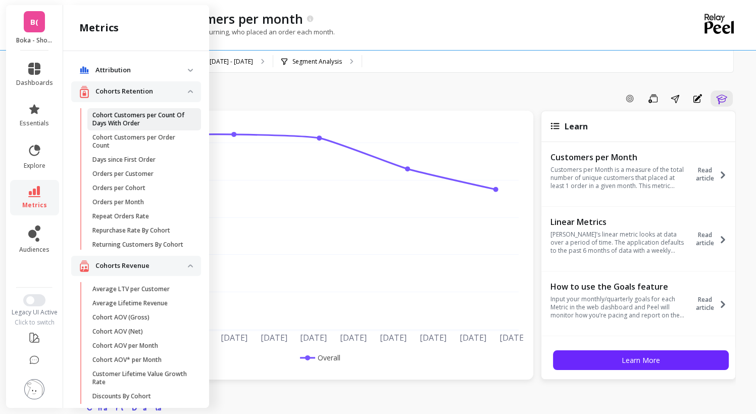
click at [144, 124] on p "Cohort Customers per Count Of Days With Order" at bounding box center [140, 119] width 96 height 16
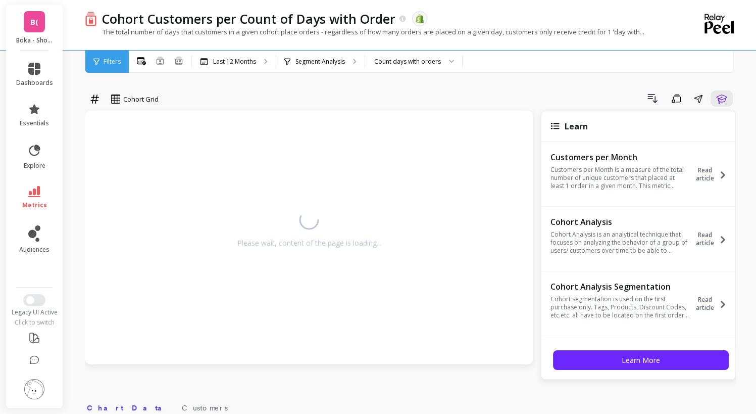
select select "sum"
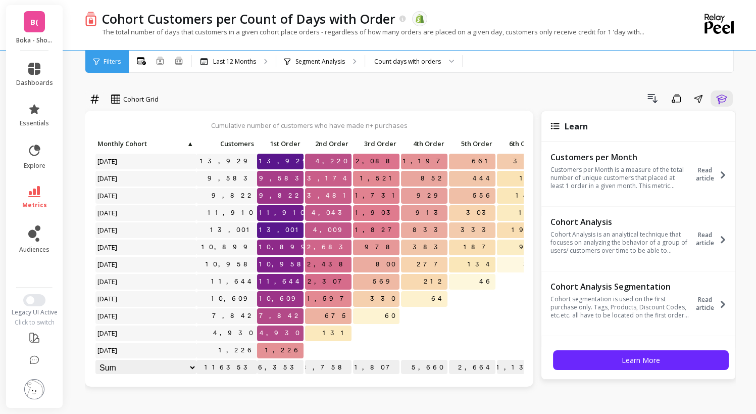
select select "sum"
click at [277, 142] on span "1st Order" at bounding box center [279, 143] width 41 height 8
select select "sum"
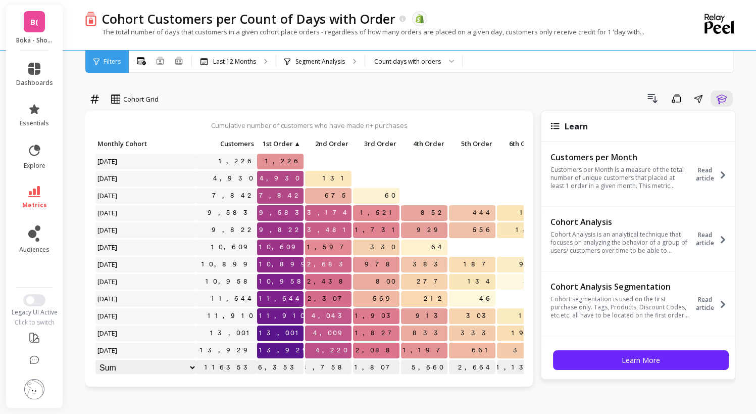
click at [283, 143] on span "1st Order" at bounding box center [276, 143] width 34 height 8
select select "sum"
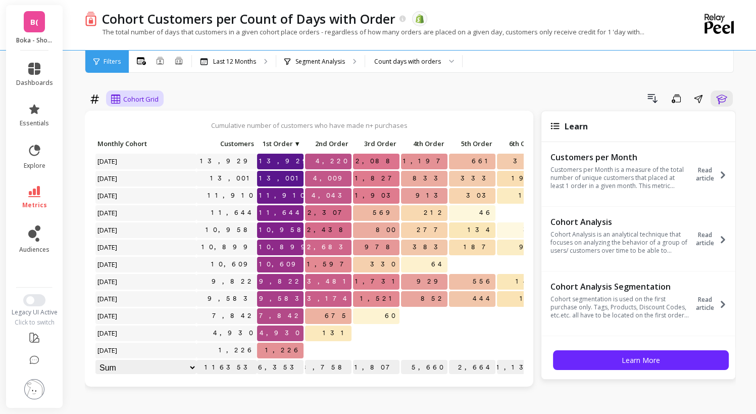
click at [136, 100] on span "Cohort Grid" at bounding box center [140, 99] width 35 height 10
click at [208, 98] on div "Drill Down Save Share Learn" at bounding box center [451, 98] width 570 height 16
click at [95, 101] on icon at bounding box center [94, 98] width 9 height 9
click at [254, 98] on div "Drill Down Save Share Learn" at bounding box center [451, 98] width 570 height 16
click at [401, 68] on div "Count days with orders" at bounding box center [413, 62] width 97 height 22
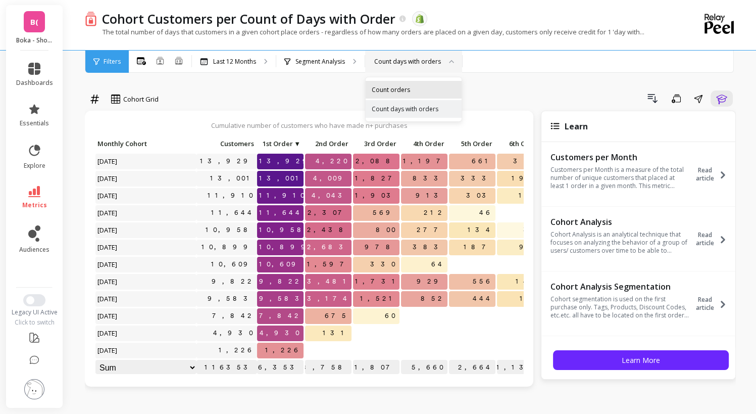
click at [394, 90] on div "Count orders" at bounding box center [414, 90] width 84 height 10
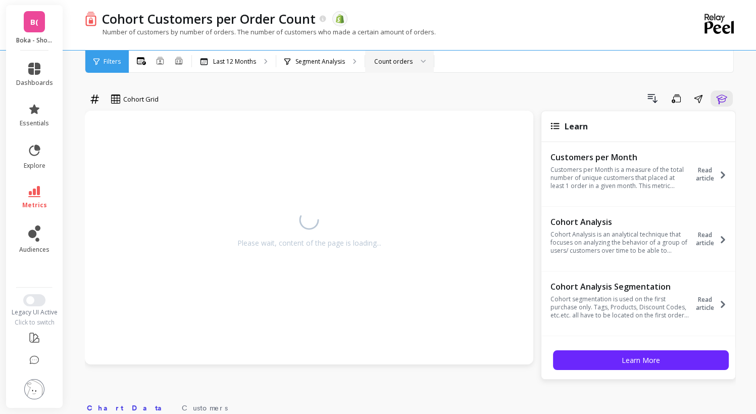
select select "sum"
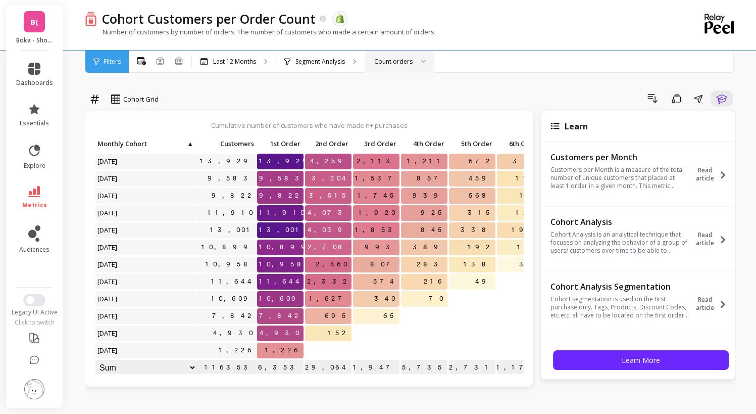
select select "sum"
click at [391, 64] on div "Count orders" at bounding box center [393, 62] width 38 height 10
click at [405, 109] on div "Count days with orders" at bounding box center [400, 113] width 56 height 19
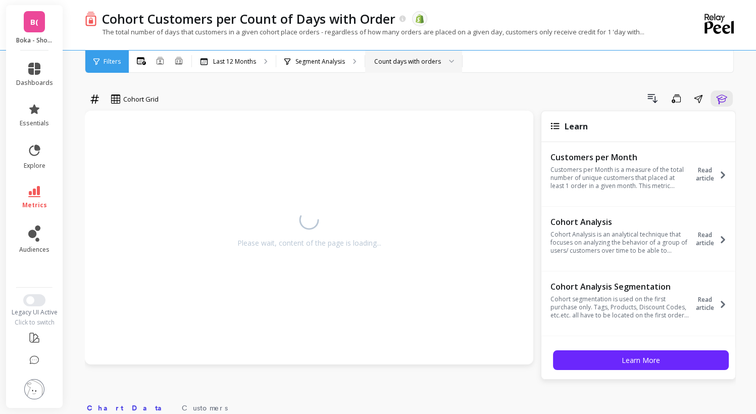
select select "sum"
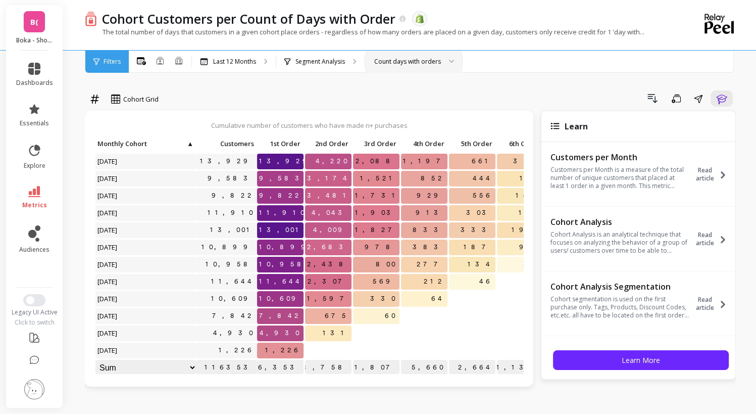
select select "sum"
click at [317, 61] on p "Segment Analysis" at bounding box center [319, 62] width 49 height 8
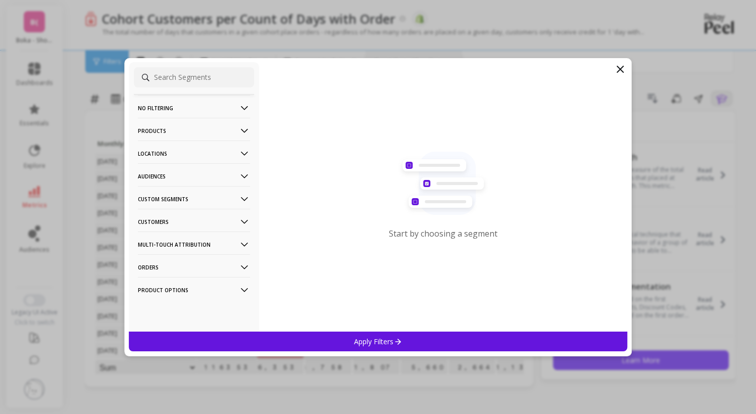
click at [239, 222] on icon at bounding box center [244, 221] width 11 height 11
click at [241, 222] on icon at bounding box center [244, 222] width 7 height 4
click at [617, 67] on icon at bounding box center [620, 69] width 12 height 12
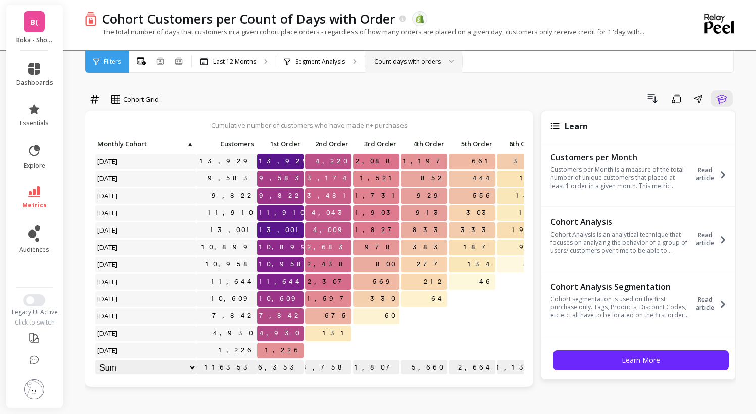
click at [65, 185] on div "B( Boka - Shopify (Essor) dashboards essentials explore metrics audiences Legac…" at bounding box center [378, 416] width 756 height 833
click at [45, 199] on link "metrics" at bounding box center [34, 197] width 37 height 23
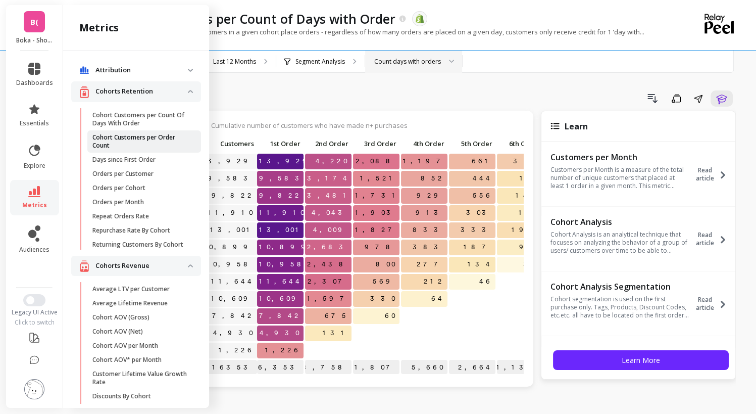
click at [140, 141] on p "Cohort Customers per Order Count" at bounding box center [140, 141] width 96 height 16
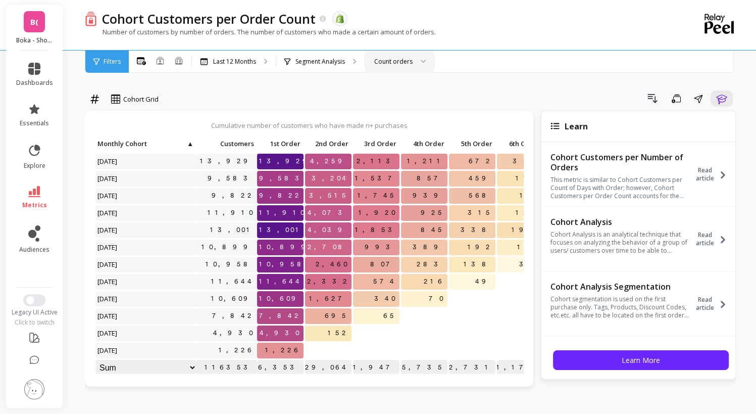
select select "sum"
click at [36, 192] on icon at bounding box center [34, 191] width 12 height 11
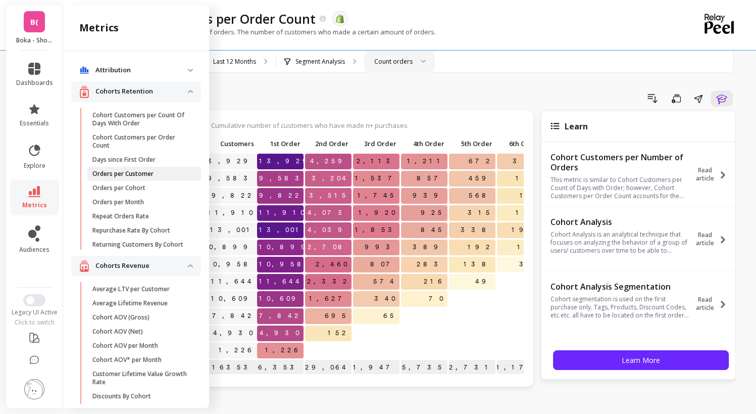
click at [145, 171] on p "Orders per Customer" at bounding box center [122, 174] width 61 height 8
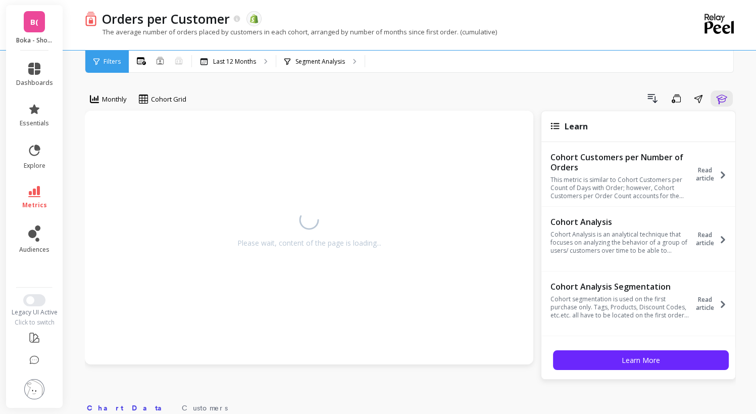
select select "sum"
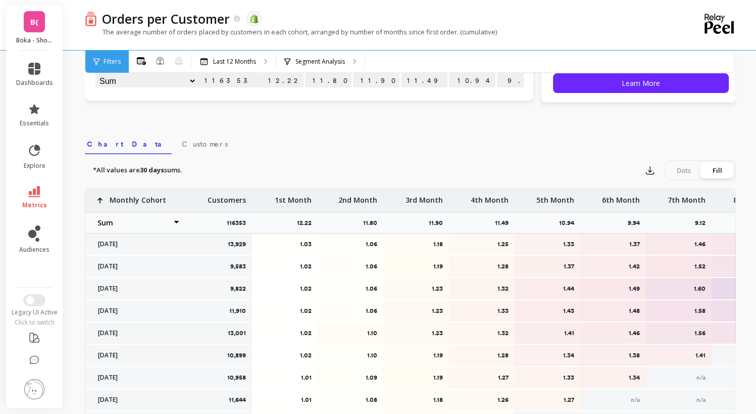
scroll to position [276, 0]
click at [222, 186] on div "*All values are 30 days sums. Export Dots Fill 13,929 1.03 1.06 1.18 1.25 1.33 …" at bounding box center [410, 332] width 651 height 354
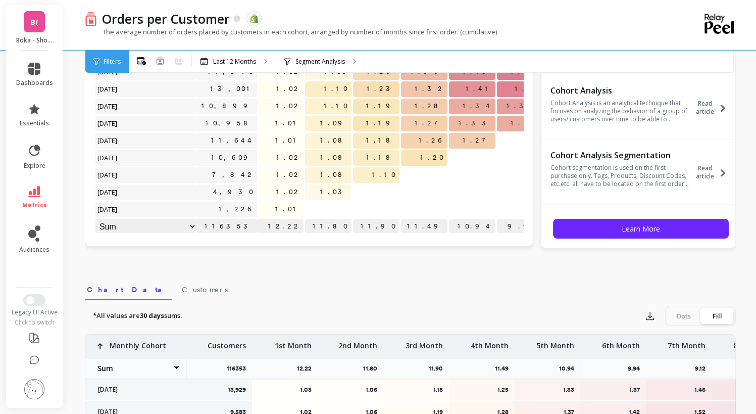
scroll to position [0, 0]
click at [35, 200] on link "metrics" at bounding box center [34, 197] width 37 height 23
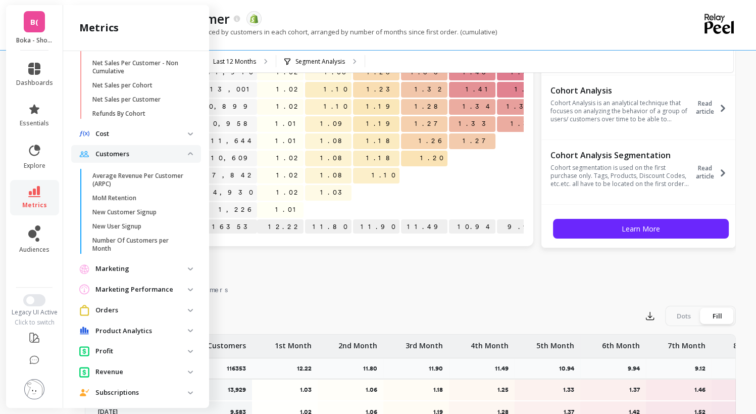
scroll to position [499, 0]
click at [149, 247] on p "Number Of Customers per Month" at bounding box center [140, 244] width 96 height 16
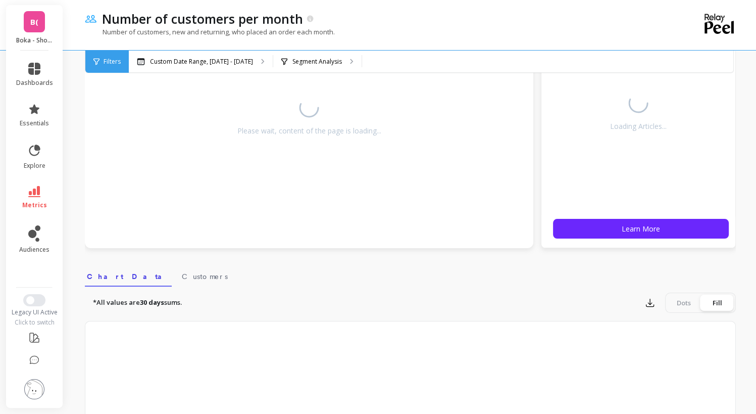
select select "sum"
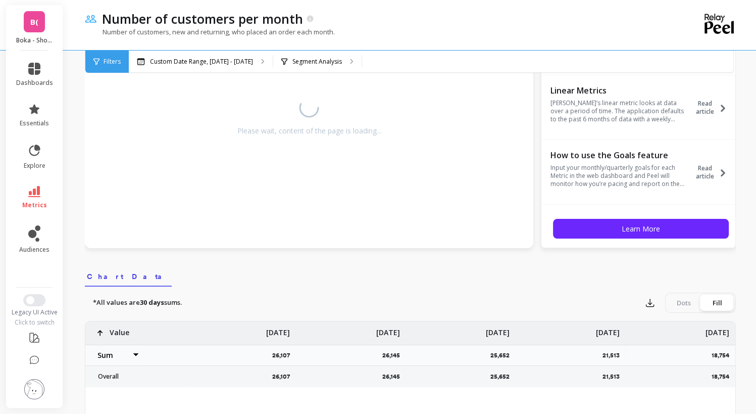
select select "sum"
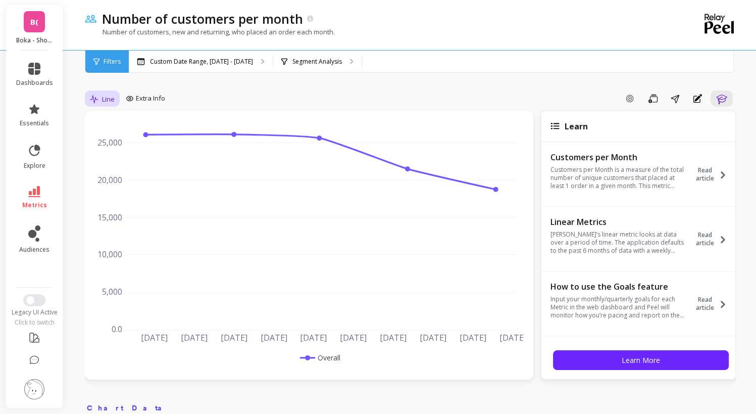
click at [103, 106] on div "Line" at bounding box center [102, 98] width 31 height 17
click at [320, 71] on div "Segment Analysis" at bounding box center [317, 62] width 88 height 22
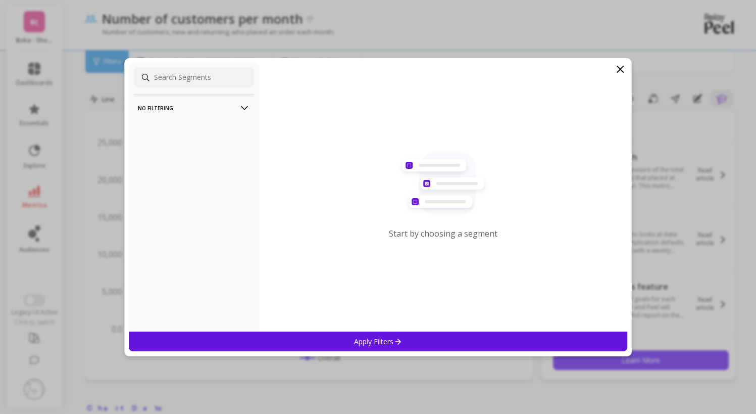
click at [624, 61] on div "No filtering Overall Start by choosing a segment Apply Filters" at bounding box center [378, 207] width 508 height 298
click at [620, 67] on icon at bounding box center [620, 69] width 12 height 12
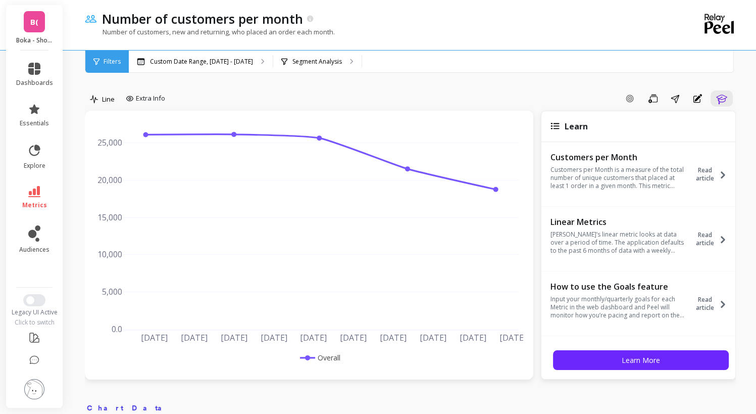
click at [111, 60] on span "Filters" at bounding box center [112, 62] width 17 height 8
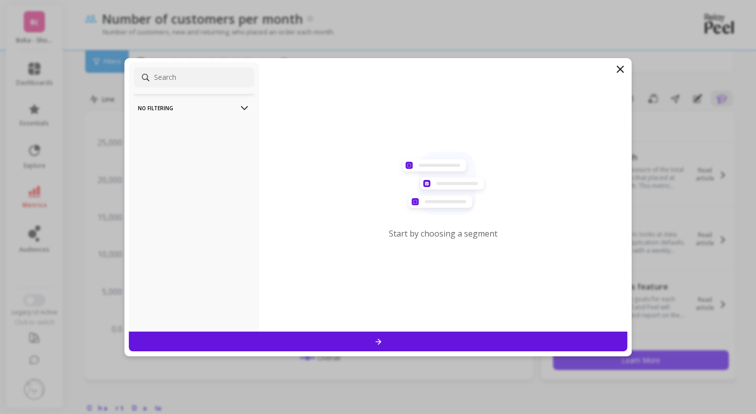
click at [620, 66] on icon at bounding box center [620, 69] width 12 height 12
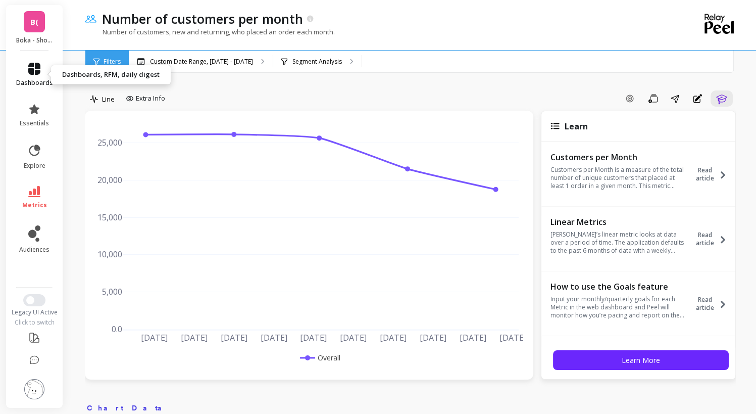
click at [27, 79] on span "dashboards" at bounding box center [34, 83] width 37 height 8
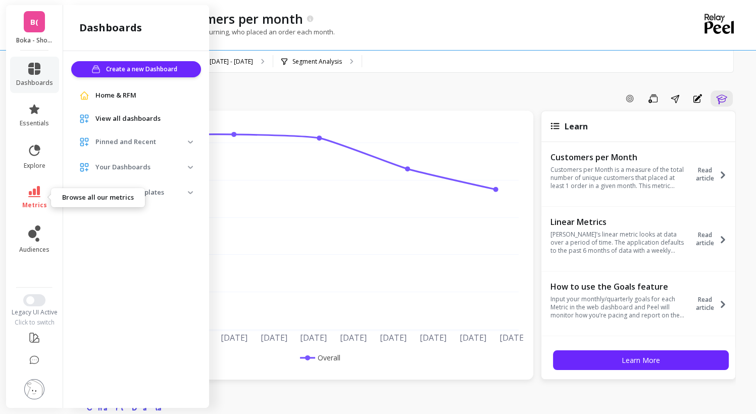
click at [44, 195] on link "metrics" at bounding box center [34, 197] width 37 height 23
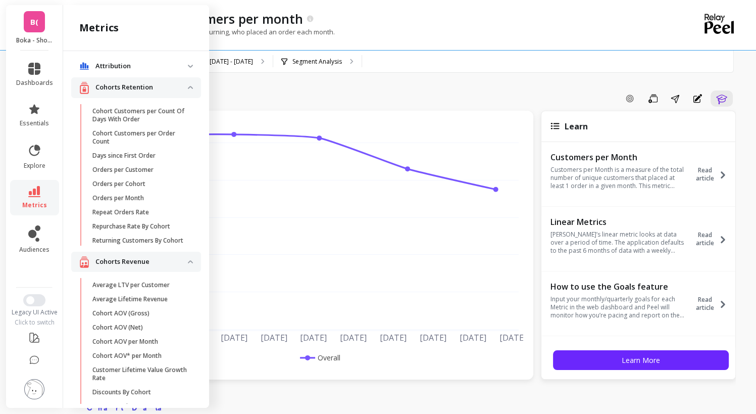
scroll to position [0, 0]
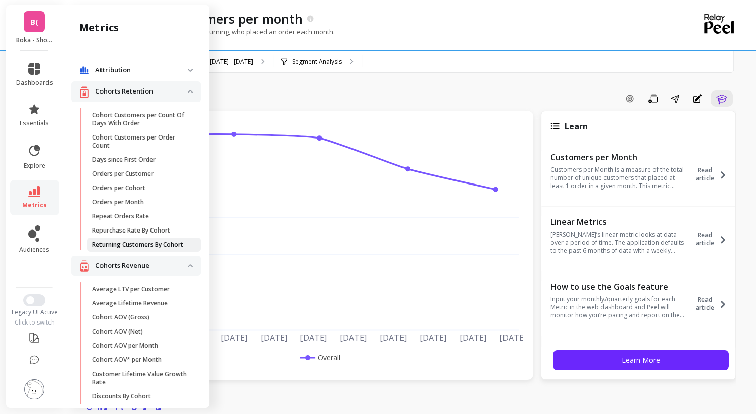
click at [137, 244] on p "Returning Customers By Cohort" at bounding box center [137, 244] width 91 height 8
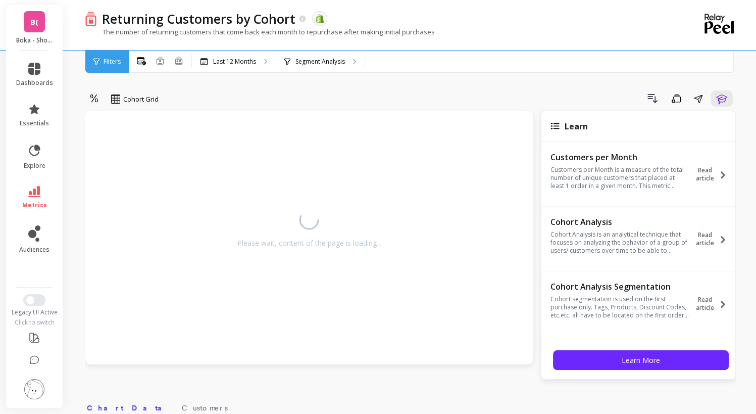
select select "sum"
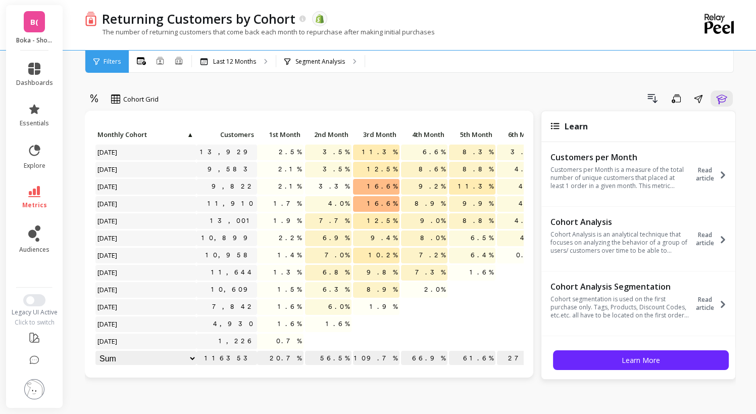
click at [42, 191] on link "metrics" at bounding box center [34, 197] width 37 height 23
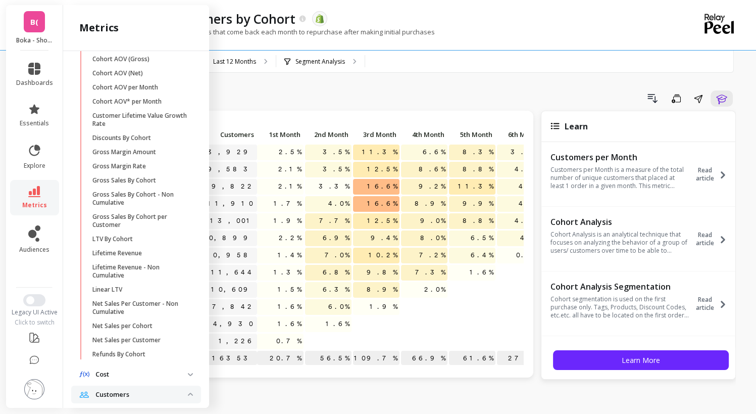
scroll to position [259, 0]
click at [128, 242] on p "LTV By Cohort" at bounding box center [112, 238] width 40 height 8
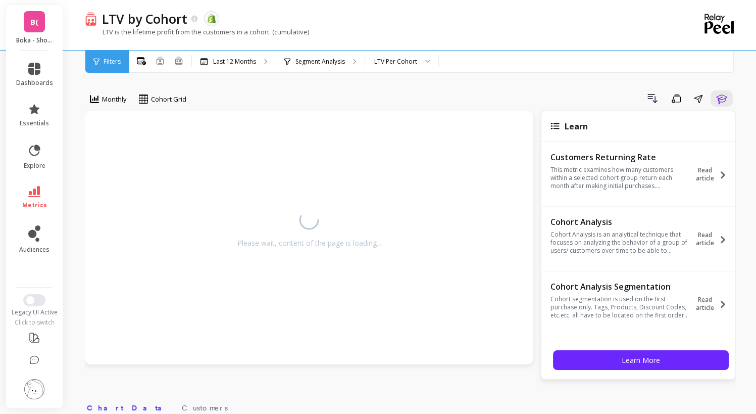
select select "sum"
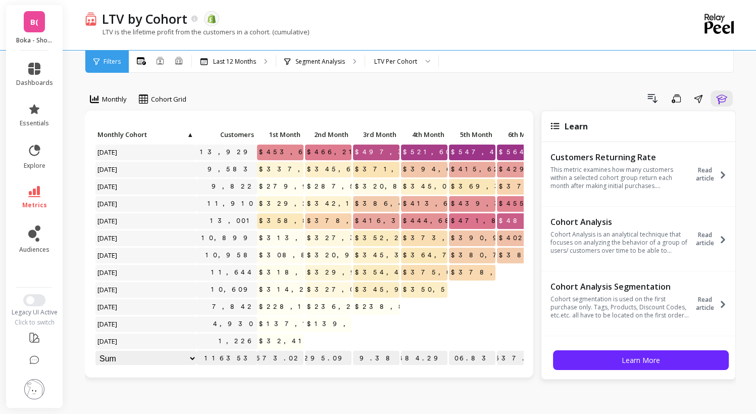
select select "sum"
click at [46, 194] on link "metrics" at bounding box center [34, 197] width 37 height 23
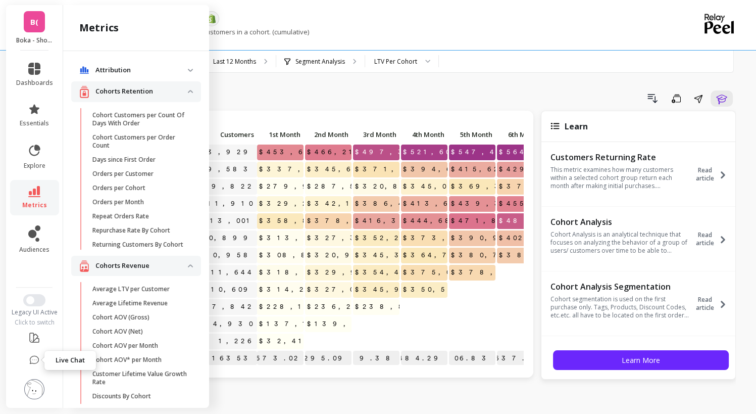
click at [30, 358] on icon at bounding box center [34, 360] width 9 height 8
click at [37, 355] on icon at bounding box center [34, 360] width 10 height 10
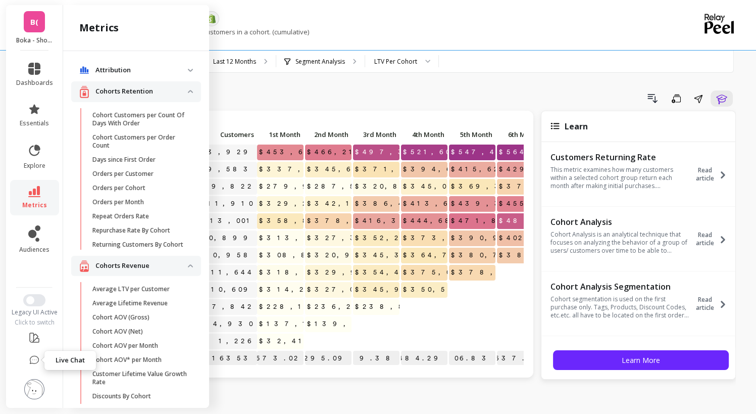
click at [37, 355] on icon at bounding box center [34, 360] width 10 height 10
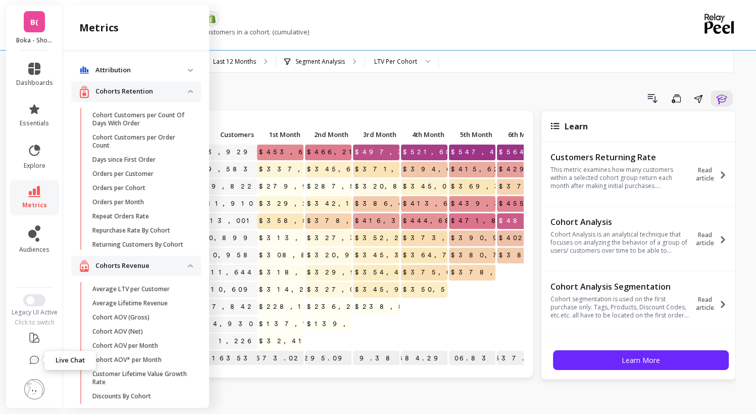
click at [37, 355] on icon at bounding box center [34, 360] width 10 height 10
click at [133, 201] on p "Orders per Month" at bounding box center [118, 202] width 52 height 8
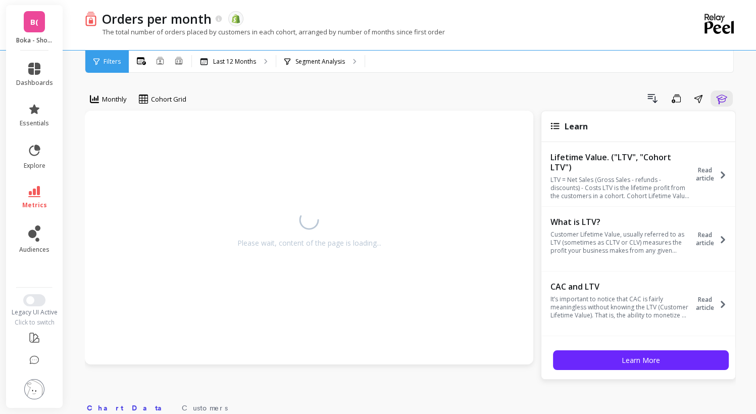
select select "sum"
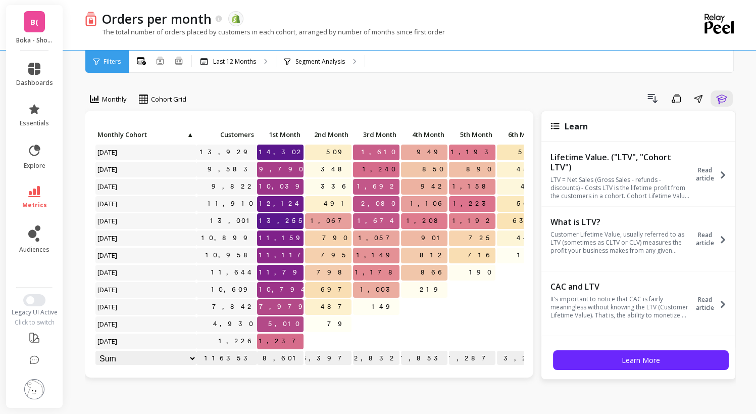
select select "sum"
click at [38, 191] on icon at bounding box center [34, 191] width 12 height 11
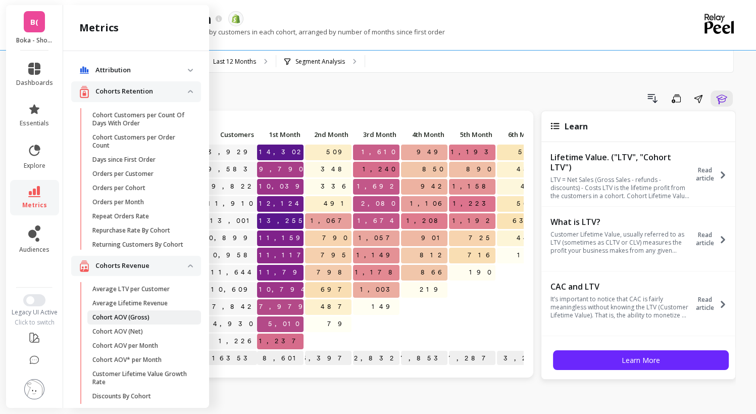
click at [139, 321] on p "Cohort AOV (Gross)" at bounding box center [120, 317] width 57 height 8
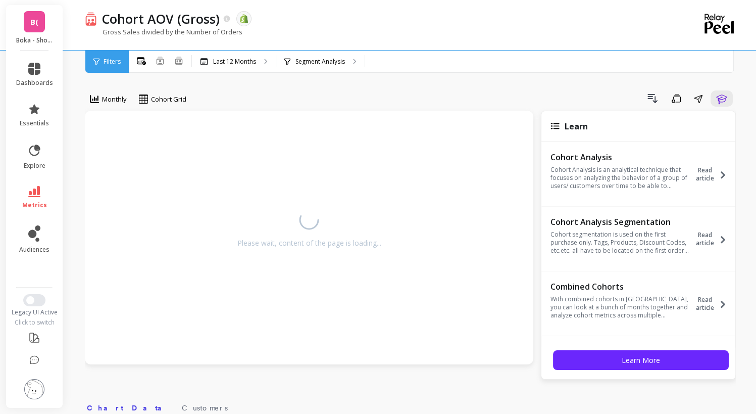
select select "sum"
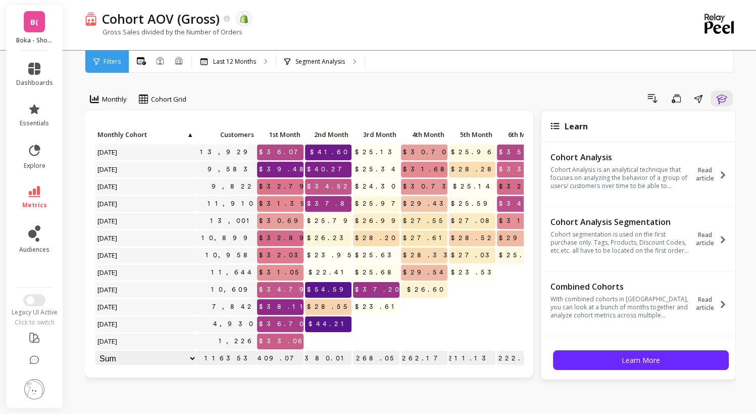
select select "sum"
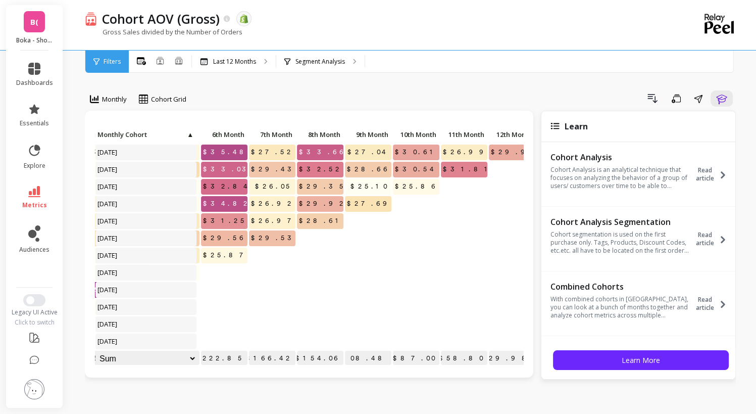
scroll to position [0, 300]
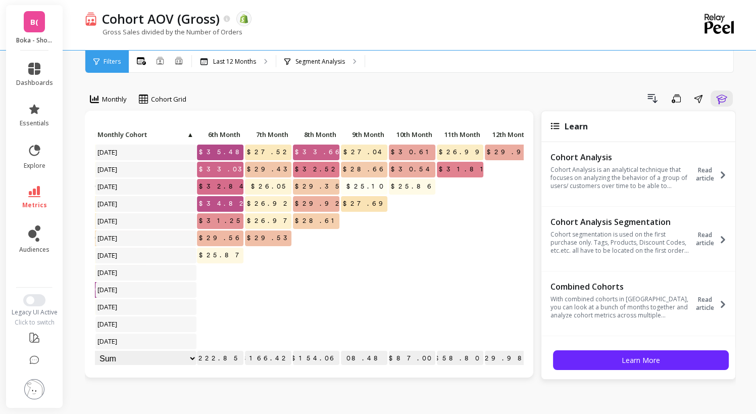
click at [33, 210] on li "metrics" at bounding box center [34, 197] width 49 height 35
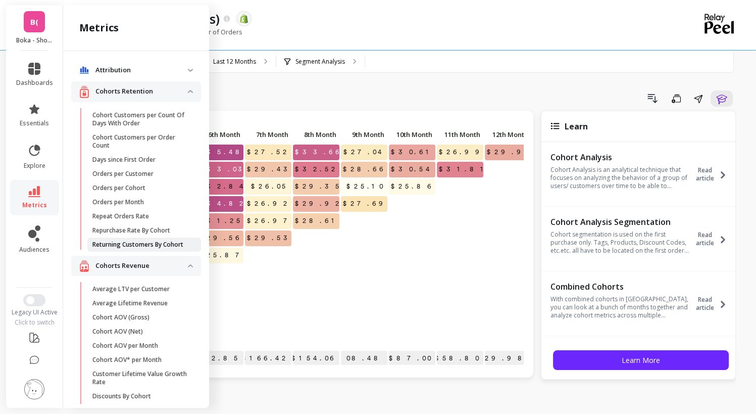
click at [116, 247] on p "Returning Customers By Cohort" at bounding box center [137, 244] width 91 height 8
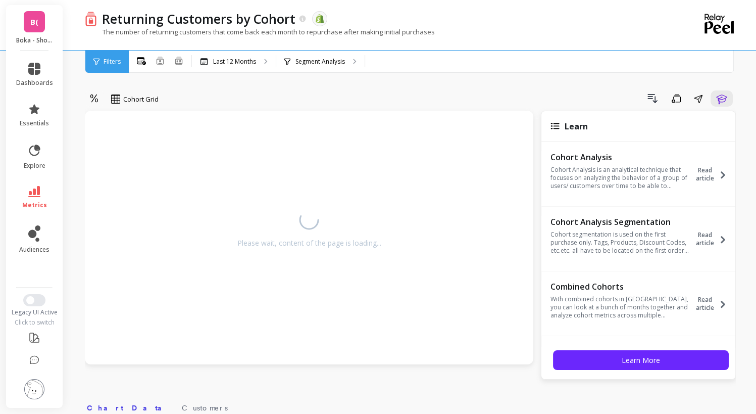
select select "sum"
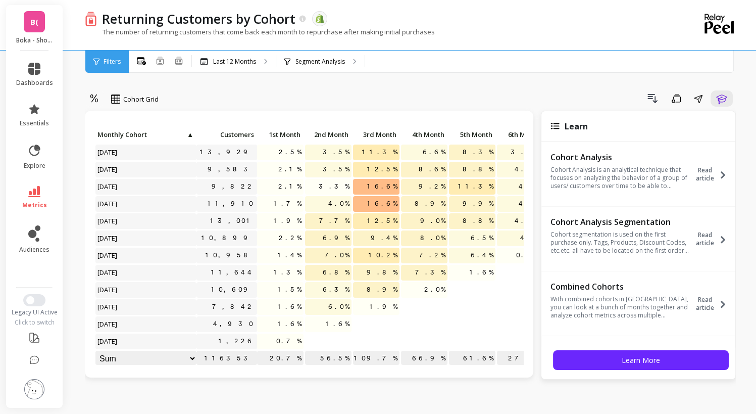
select select "sum"
click at [26, 203] on span "metrics" at bounding box center [34, 205] width 25 height 8
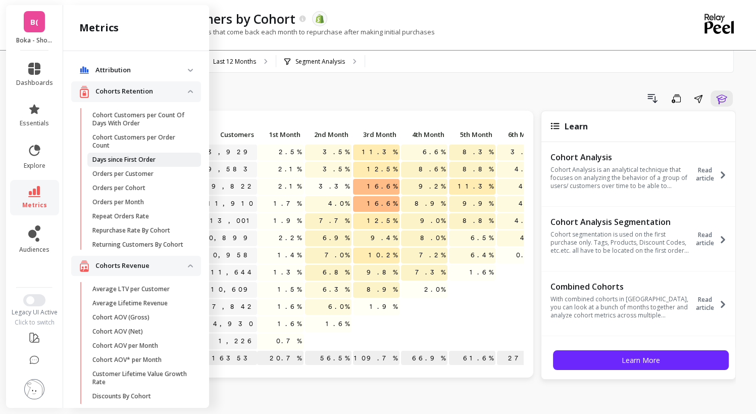
click at [139, 159] on p "Days since First Order" at bounding box center [123, 160] width 63 height 8
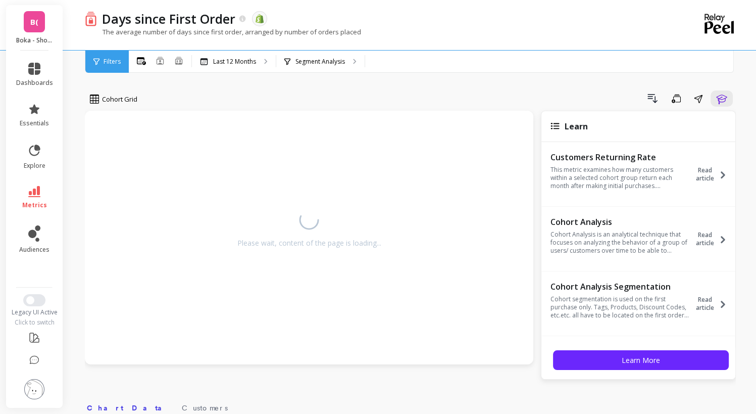
select select "sum"
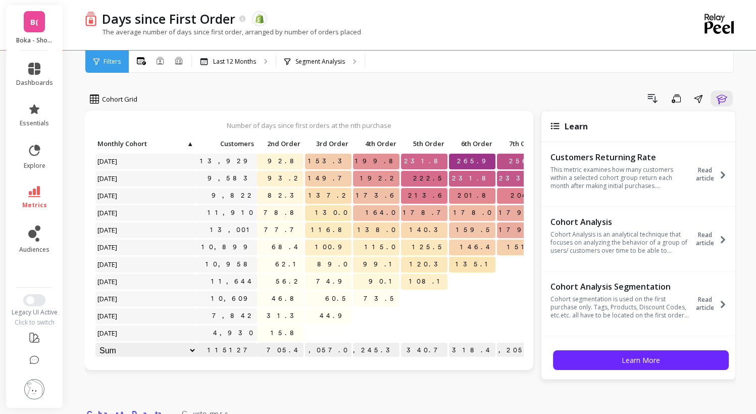
select select "sum"
click at [42, 189] on link "metrics" at bounding box center [34, 197] width 37 height 23
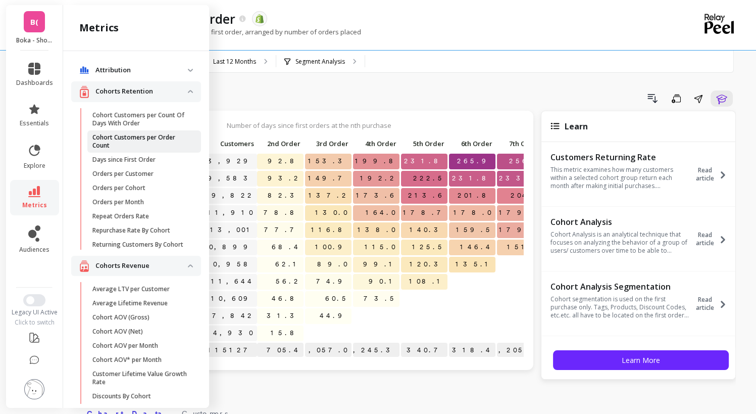
click at [123, 140] on p "Cohort Customers per Order Count" at bounding box center [140, 141] width 96 height 16
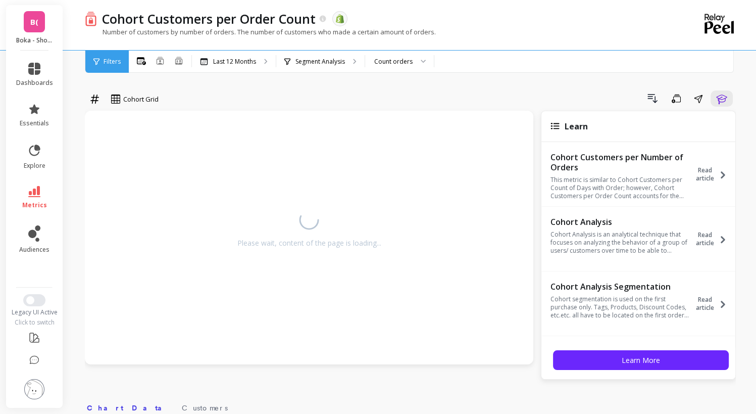
select select "sum"
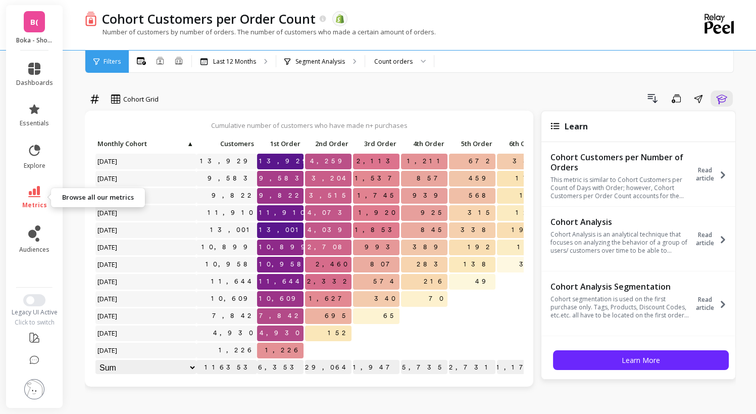
select select "sum"
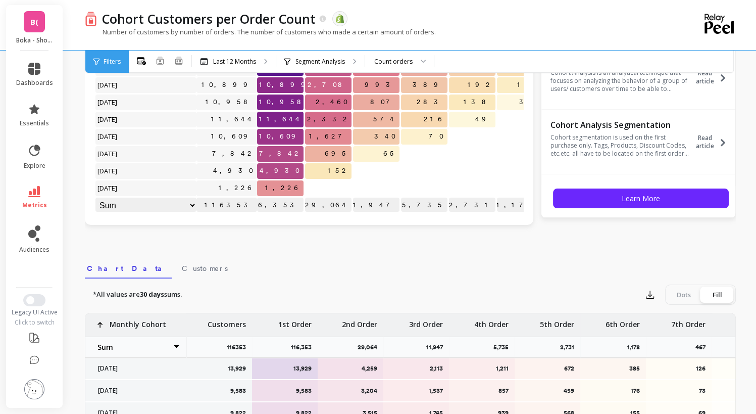
scroll to position [165, 0]
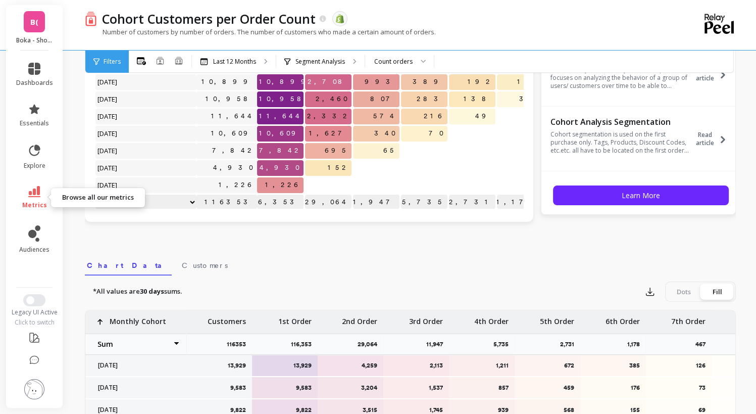
click at [40, 196] on link "metrics" at bounding box center [34, 197] width 37 height 23
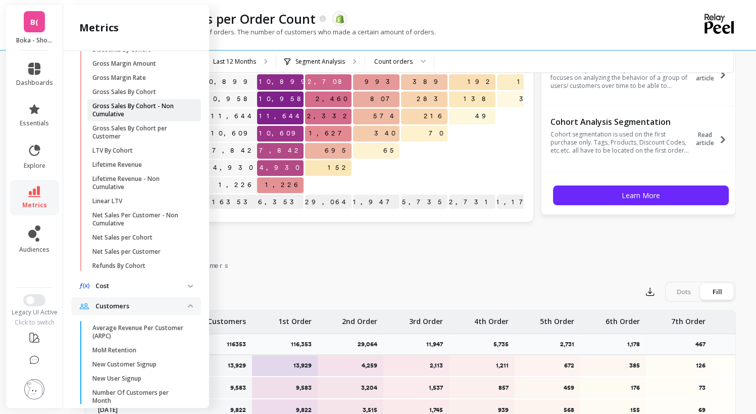
scroll to position [351, 0]
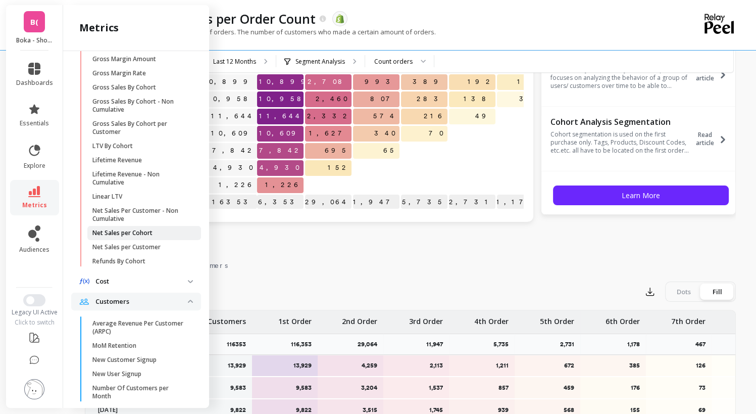
click at [141, 237] on p "Net Sales per Cohort" at bounding box center [122, 233] width 60 height 8
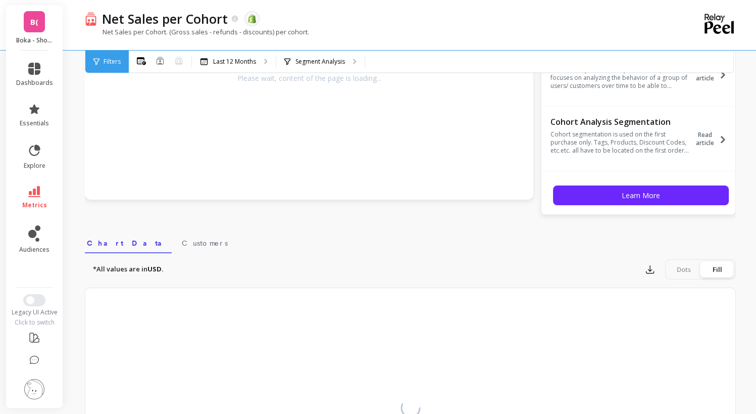
select select "sum"
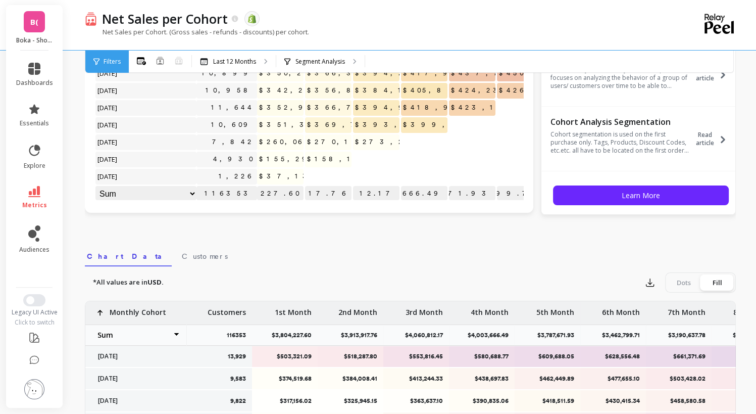
select select "sum"
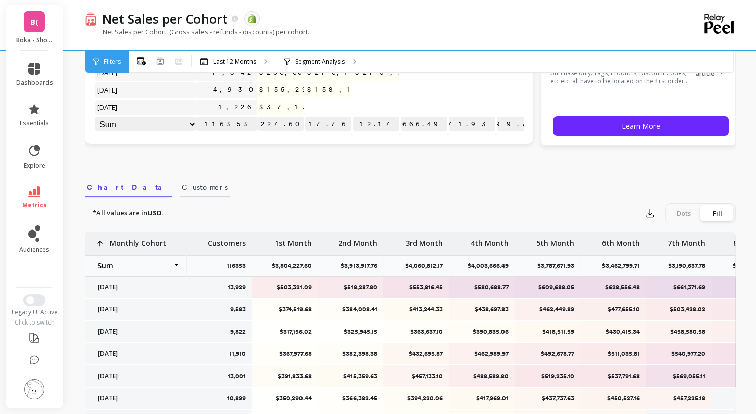
click at [182, 191] on span "Customers" at bounding box center [205, 187] width 46 height 10
select select "sum"
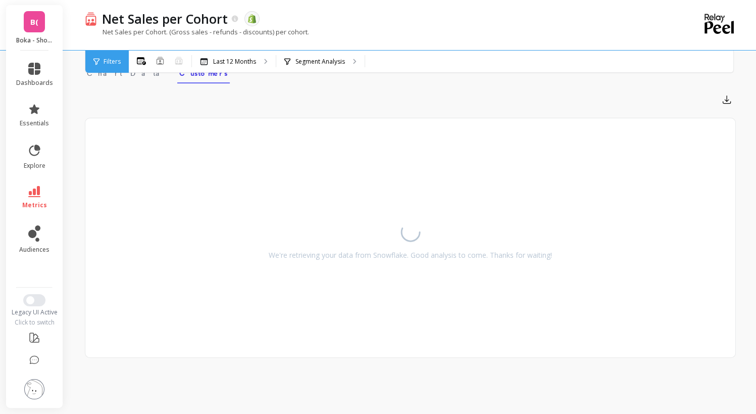
scroll to position [347, 0]
select select "sum"
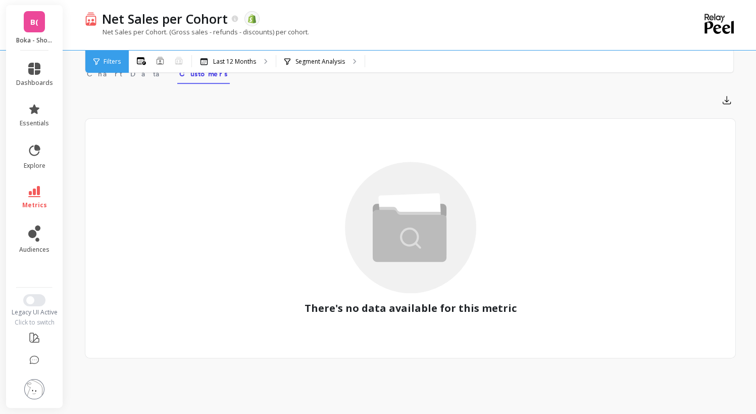
scroll to position [319, 0]
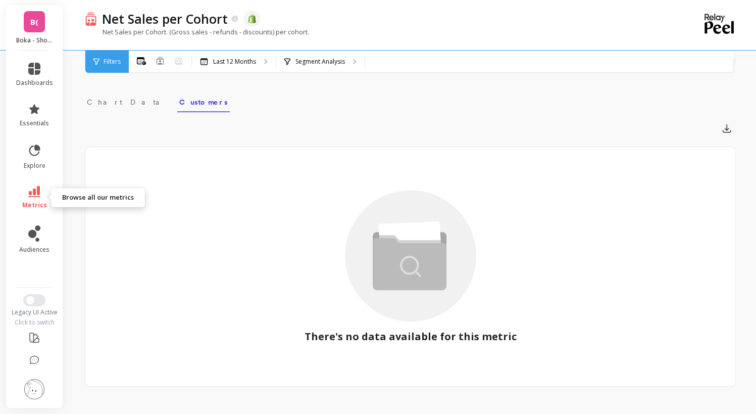
click at [40, 191] on icon at bounding box center [34, 191] width 12 height 11
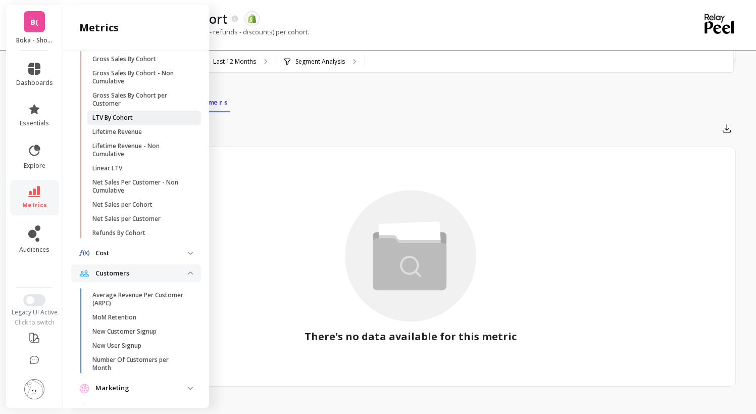
scroll to position [379, 0]
click at [121, 322] on p "MoM Retention" at bounding box center [114, 318] width 44 height 8
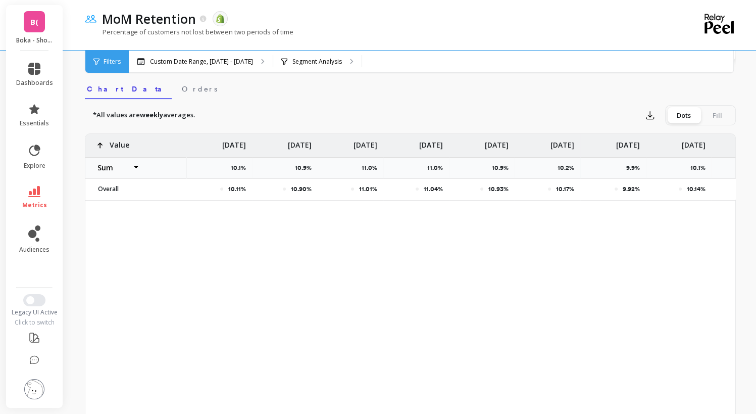
select select "sum"
click at [38, 206] on span "metrics" at bounding box center [34, 205] width 25 height 8
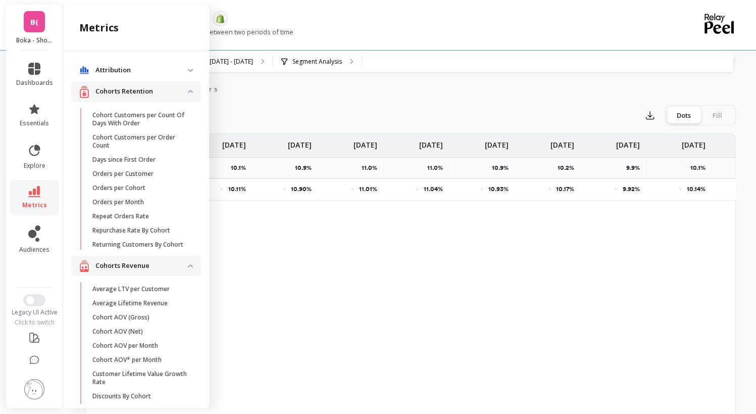
scroll to position [379, 0]
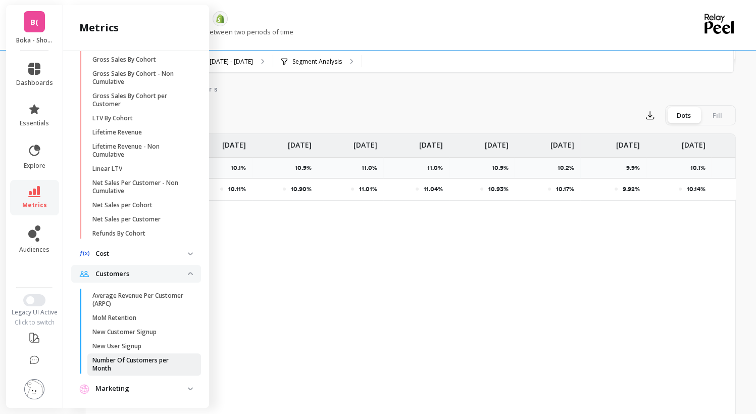
click at [136, 372] on p "Number Of Customers per Month" at bounding box center [140, 364] width 96 height 16
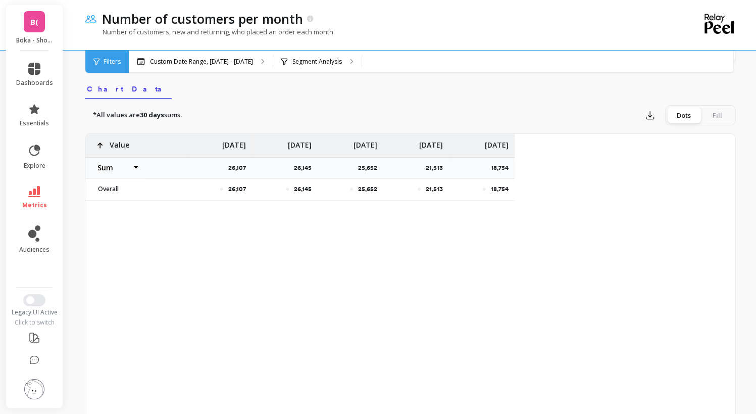
select select "sum"
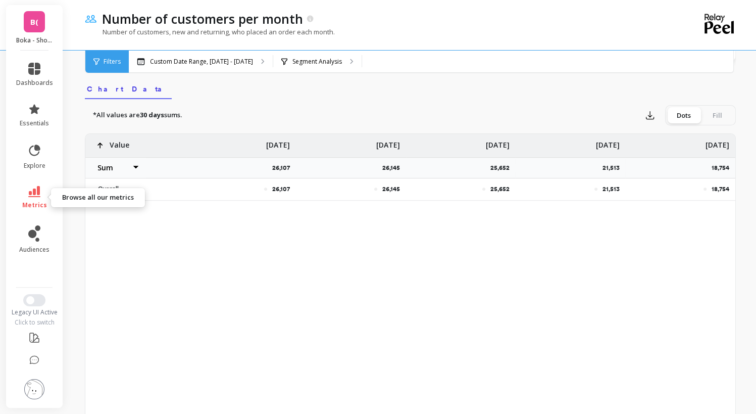
click at [36, 204] on span "metrics" at bounding box center [34, 205] width 25 height 8
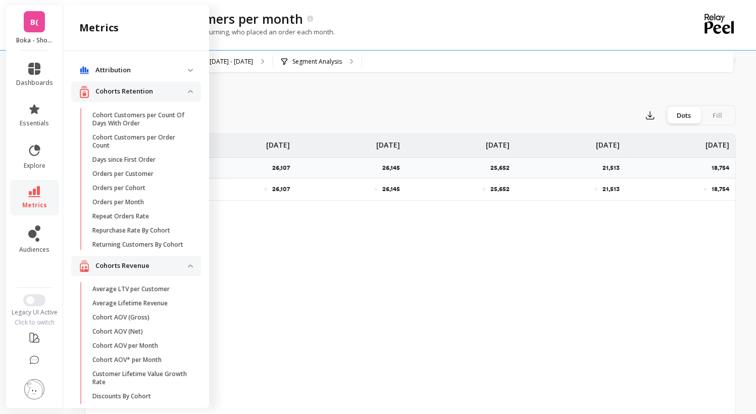
select select "sum"
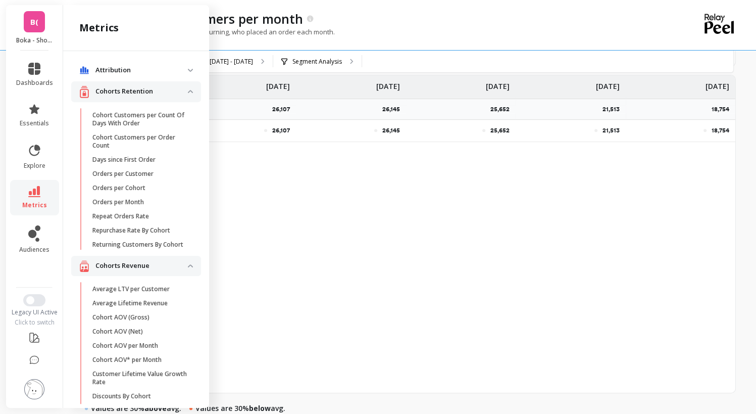
click at [335, 203] on div "26,107 26,145 25,652 21,513 18,754 Value Average Sum Max Min May 25 26,107 Jun …" at bounding box center [410, 234] width 651 height 318
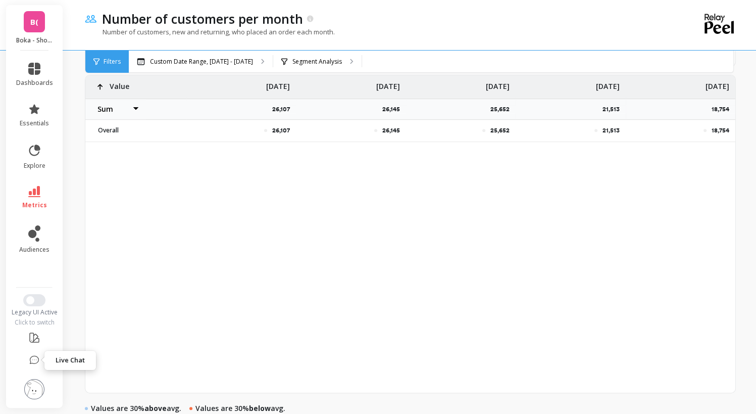
click at [32, 356] on icon at bounding box center [34, 360] width 9 height 8
click at [39, 24] on link "B(" at bounding box center [34, 21] width 21 height 21
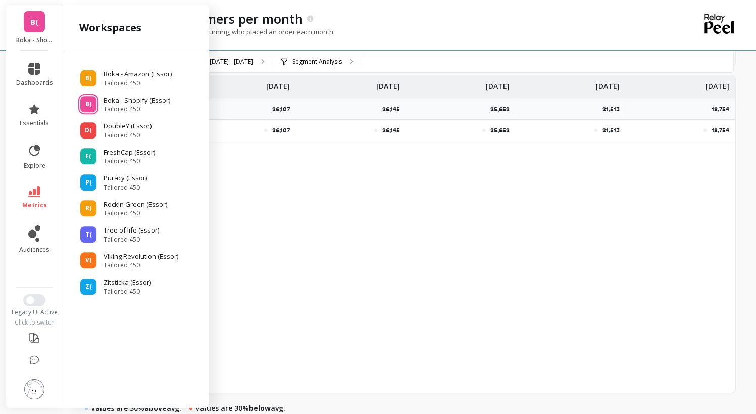
click at [35, 24] on span "B(" at bounding box center [34, 22] width 8 height 12
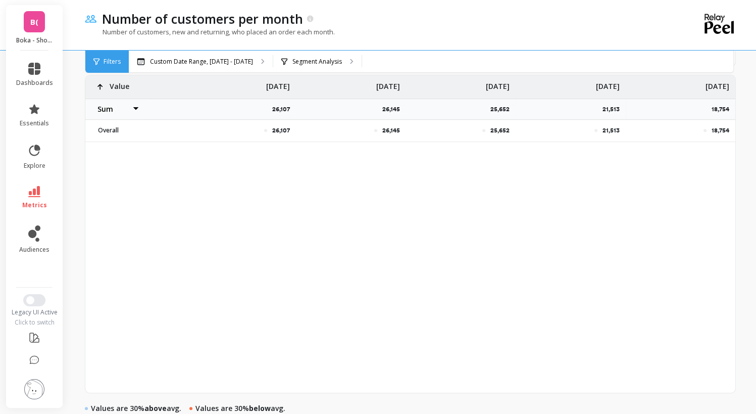
click at [252, 238] on div "26,107 26,145 25,652 21,513 18,754 Value Average Sum Max Min May 25 26,107 Jun …" at bounding box center [410, 234] width 651 height 318
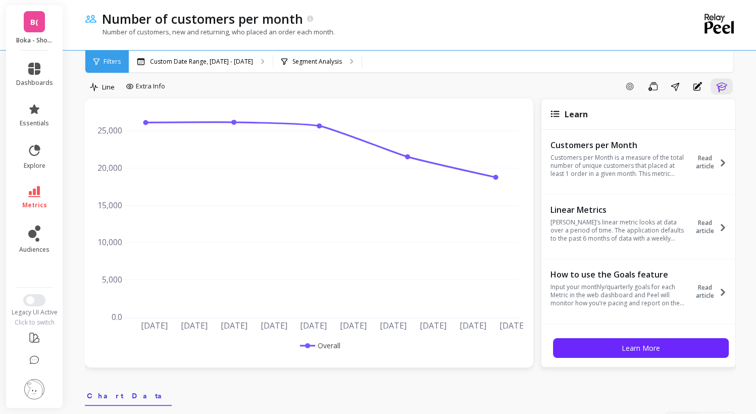
scroll to position [0, 0]
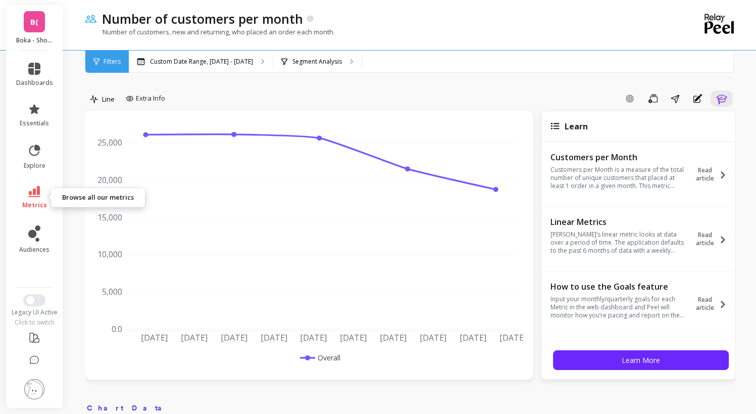
click at [38, 187] on icon at bounding box center [34, 191] width 12 height 11
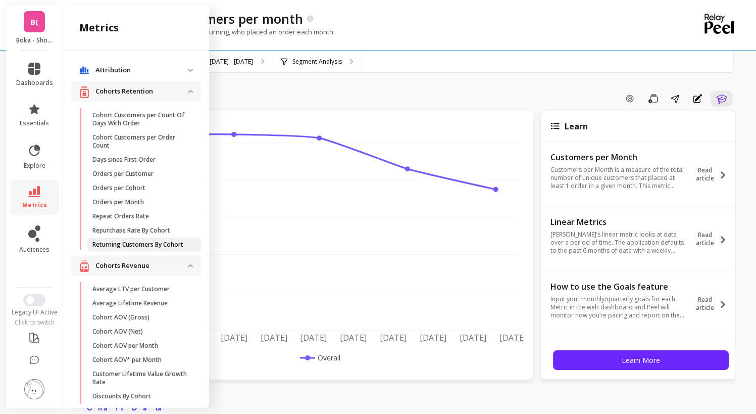
click at [109, 248] on p "Returning Customers By Cohort" at bounding box center [137, 244] width 91 height 8
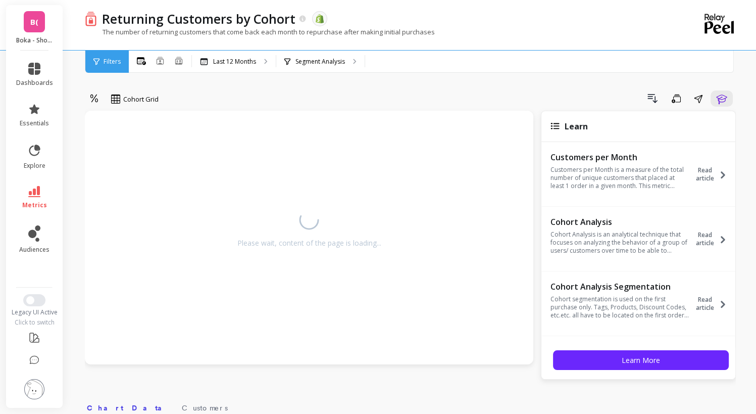
select select "sum"
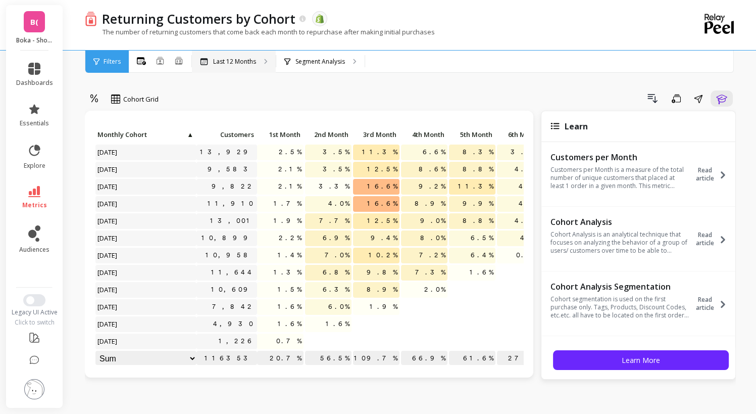
click at [212, 63] on div "Last 12 Months" at bounding box center [228, 62] width 56 height 8
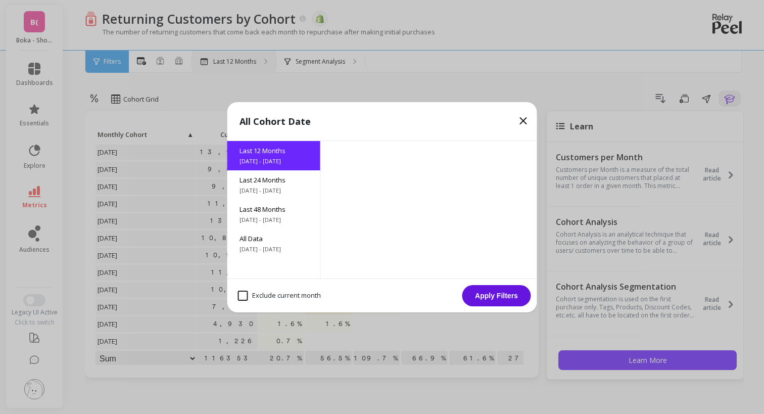
select select "sum"
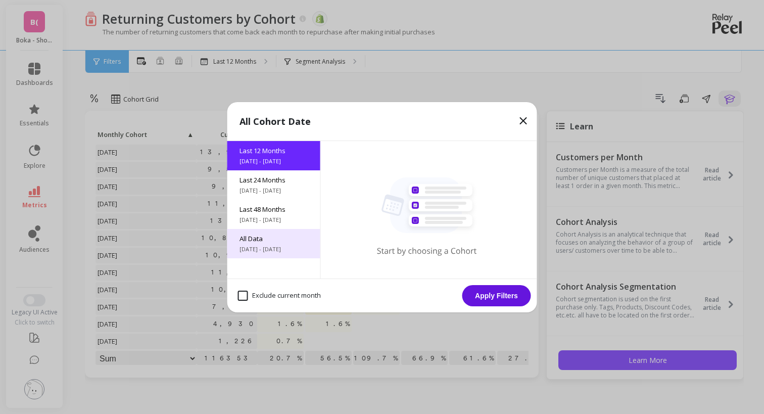
click at [265, 240] on span "All Data" at bounding box center [273, 238] width 69 height 9
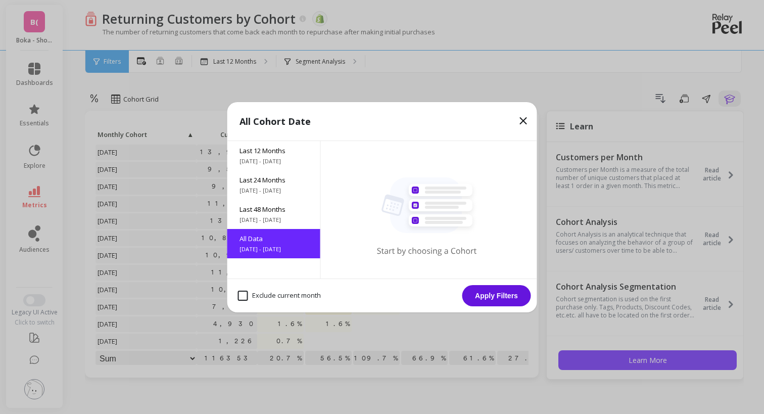
click at [483, 293] on button "Apply Filters" at bounding box center [496, 295] width 69 height 21
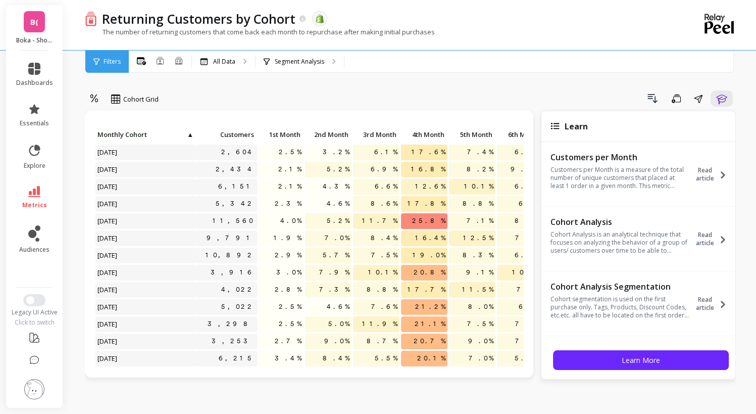
select select "sum"
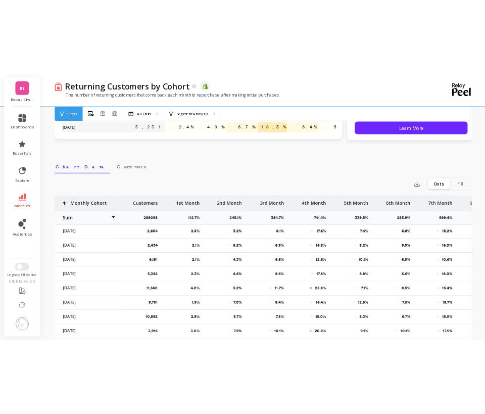
scroll to position [277, 0]
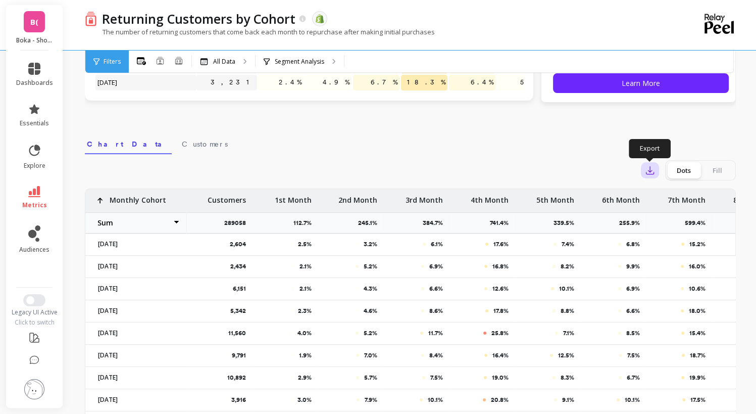
click at [649, 166] on icon "button" at bounding box center [650, 170] width 10 height 10
click at [658, 194] on button "CSV" at bounding box center [686, 198] width 90 height 18
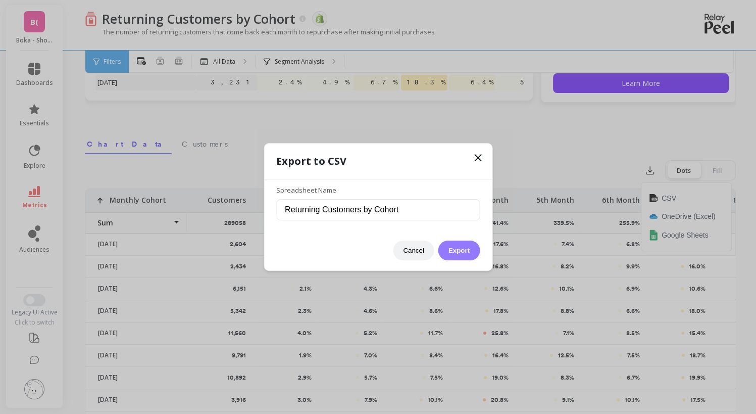
click at [457, 248] on button "Export" at bounding box center [458, 250] width 41 height 20
select select "sum"
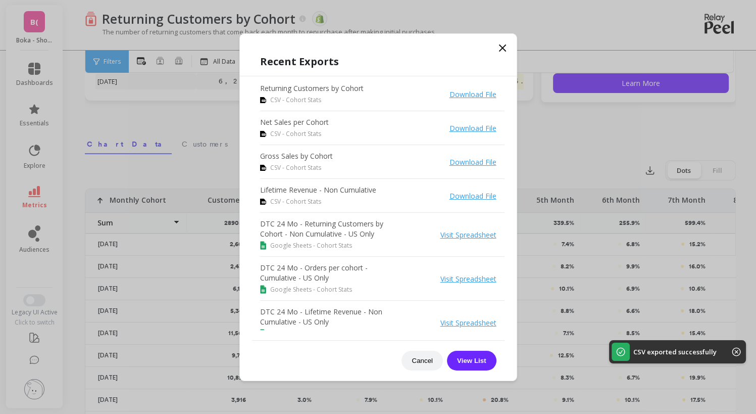
click at [456, 93] on link "Download File" at bounding box center [473, 94] width 47 height 10
select select "sum"
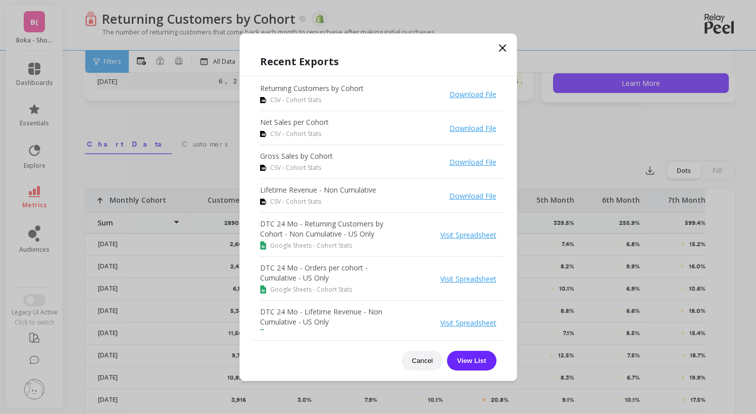
select select "sum"
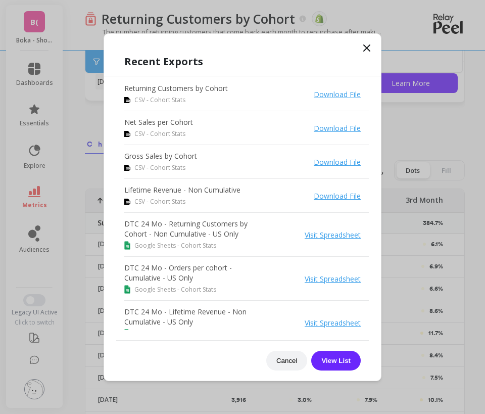
select select "sum"
click at [281, 361] on button "Cancel" at bounding box center [286, 361] width 41 height 20
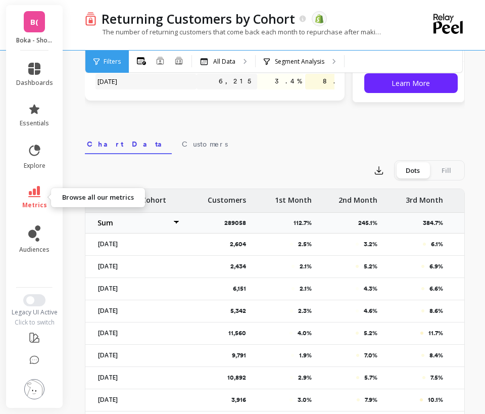
click at [35, 197] on link "metrics" at bounding box center [34, 197] width 37 height 23
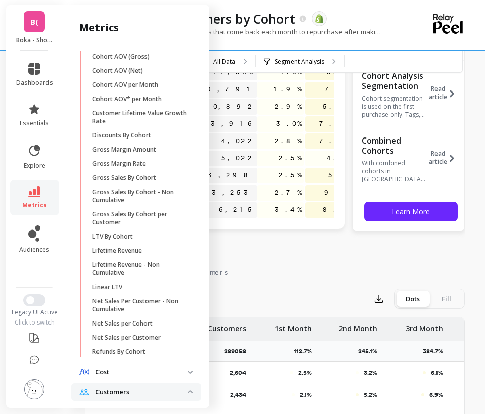
scroll to position [260, 0]
click at [126, 241] on p "LTV By Cohort" at bounding box center [112, 237] width 40 height 8
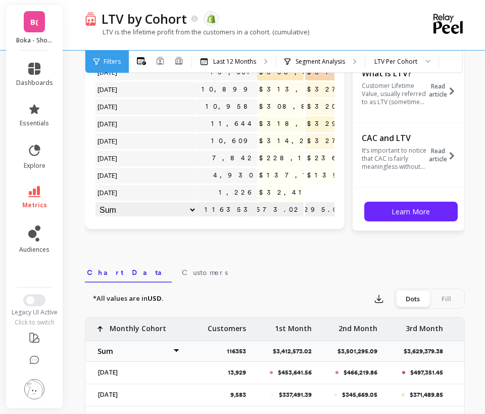
select select "sum"
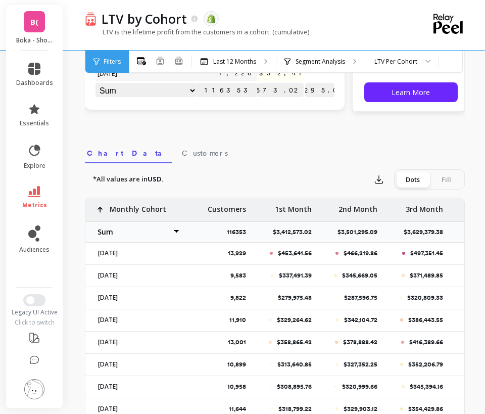
click at [176, 146] on nav "Chart Data Customers" at bounding box center [275, 151] width 380 height 23
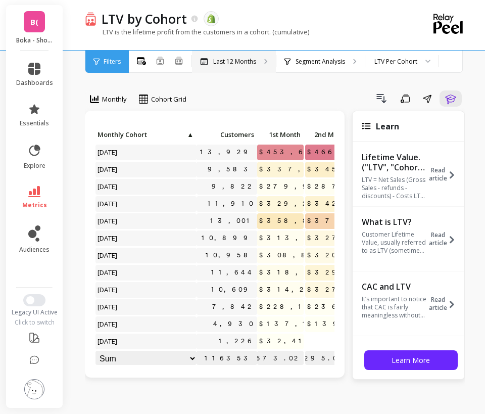
click at [236, 60] on p "Last 12 Months" at bounding box center [234, 62] width 43 height 8
select select "sum"
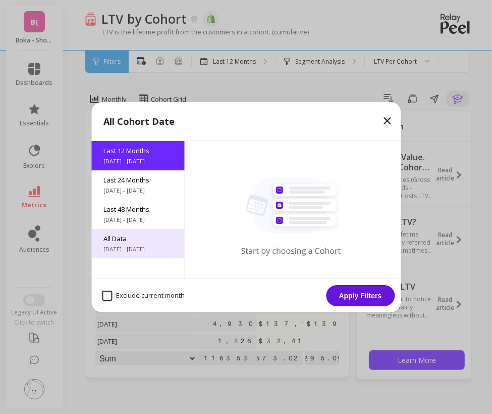
click at [139, 245] on span "6/8/2017 - 10/8/2025" at bounding box center [138, 249] width 69 height 8
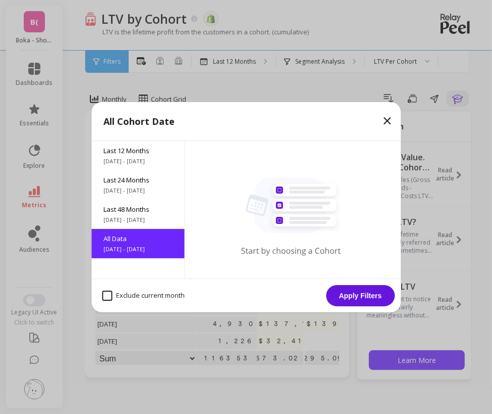
click at [339, 297] on button "Apply Filters" at bounding box center [360, 295] width 69 height 21
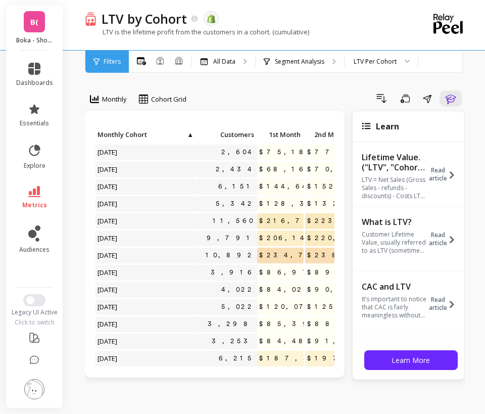
select select "sum"
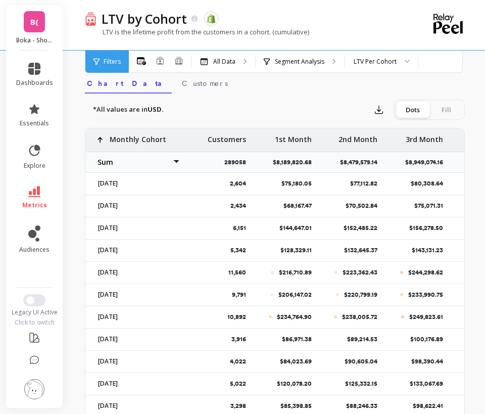
scroll to position [339, 0]
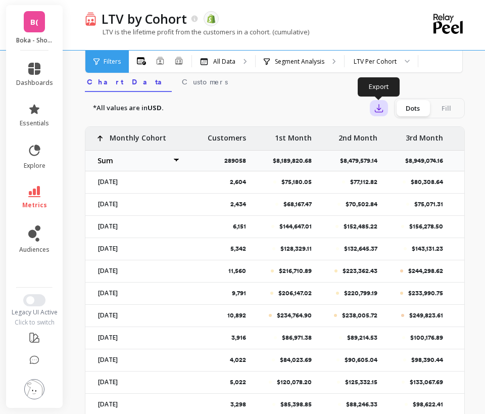
click at [375, 106] on icon "button" at bounding box center [379, 108] width 10 height 10
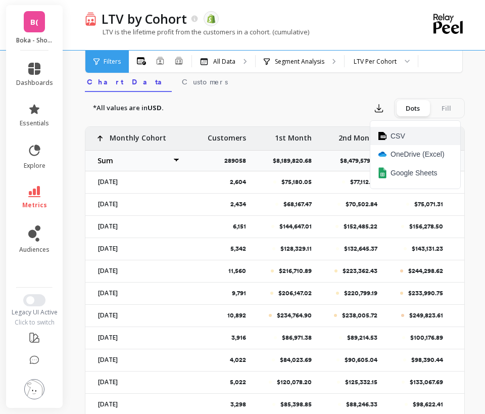
click at [387, 139] on button "CSV" at bounding box center [415, 136] width 90 height 18
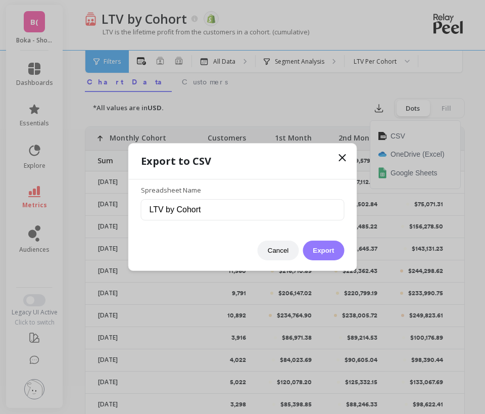
click at [323, 249] on button "Export" at bounding box center [323, 250] width 41 height 20
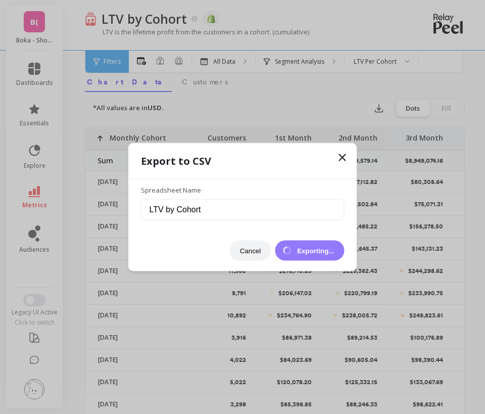
select select "sum"
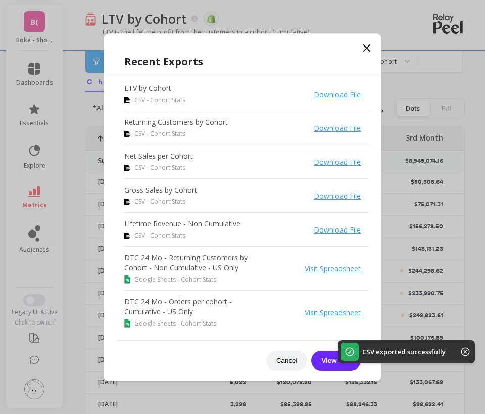
select select "sum"
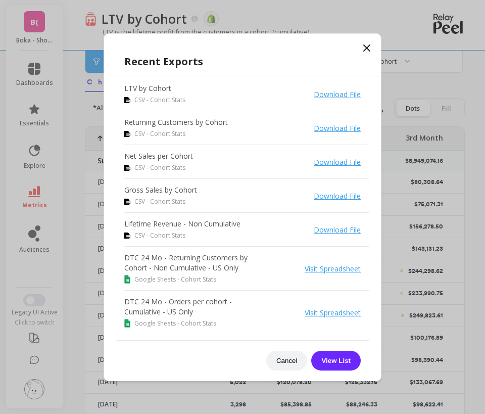
click at [256, 38] on div "Recent Exports LTV by Cohort CSV - Cohort Stats Download File Returning Custome…" at bounding box center [243, 207] width 278 height 348
click at [362, 46] on icon at bounding box center [367, 48] width 12 height 12
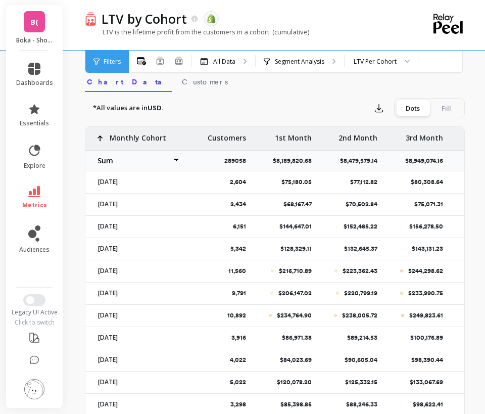
click at [39, 26] on link "B(" at bounding box center [34, 21] width 21 height 21
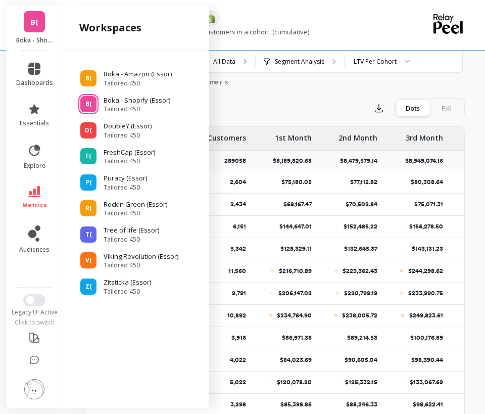
click at [222, 264] on div "11,560" at bounding box center [219, 270] width 66 height 21
select select "sum"
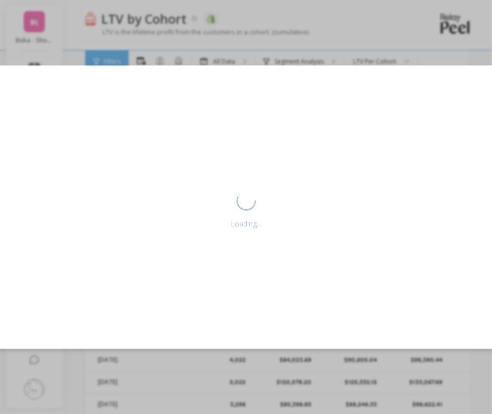
select select "sum"
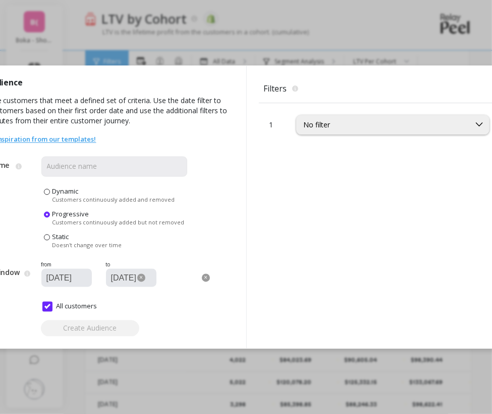
select select "sum"
click at [254, 34] on div "Create Audience Audiences are customers that meet a defined set of criteria. Us…" at bounding box center [246, 207] width 492 height 414
click at [288, 218] on div "1 No filter" at bounding box center [398, 225] width 278 height 245
select select "sum"
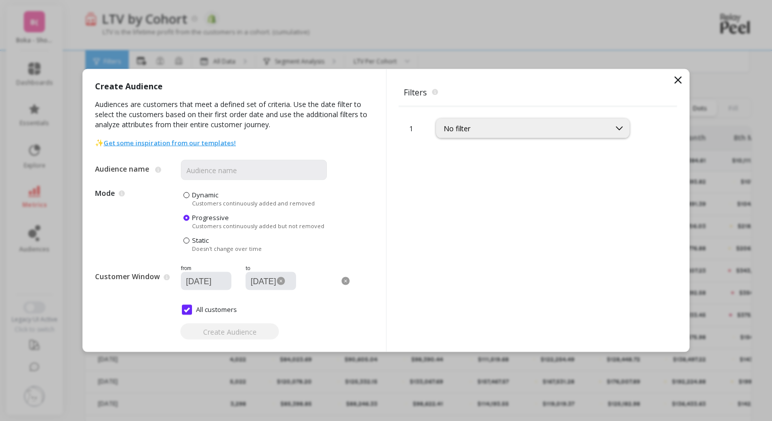
drag, startPoint x: 676, startPoint y: 81, endPoint x: 688, endPoint y: 85, distance: 12.8
click at [676, 81] on icon at bounding box center [678, 80] width 12 height 12
select select "sum"
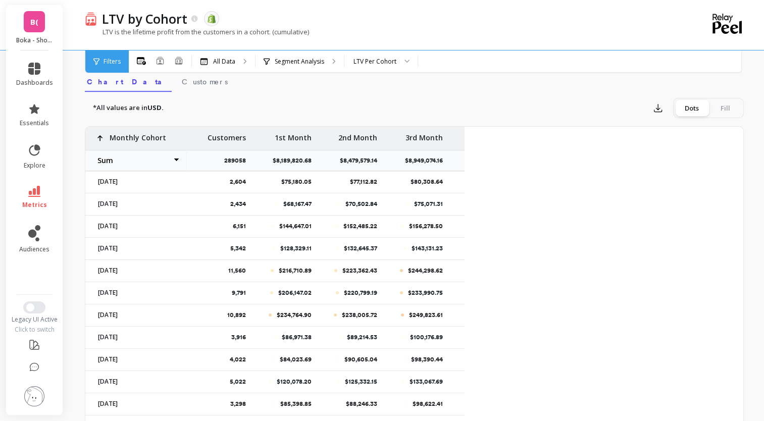
select select "sum"
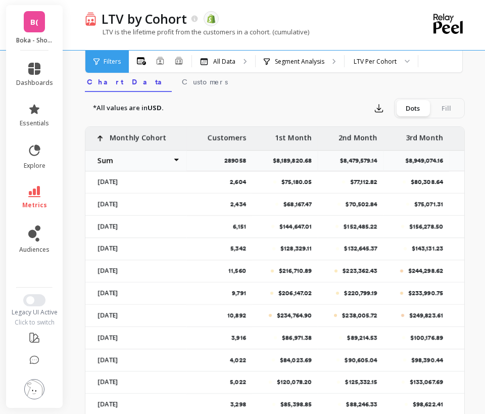
click at [480, 70] on div "All Months Single Cohort Combined Cohorts All Data Segment Analysis LTV Per Coh…" at bounding box center [317, 62] width 377 height 22
click at [43, 191] on link "metrics" at bounding box center [34, 197] width 37 height 23
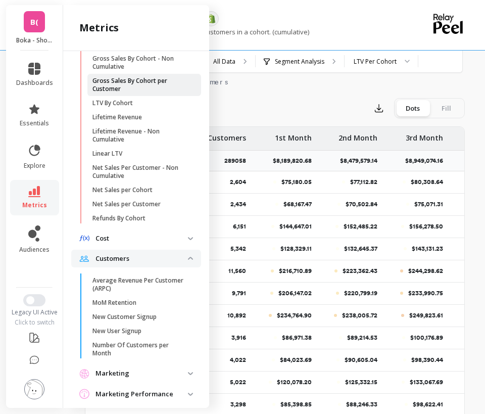
scroll to position [422, 0]
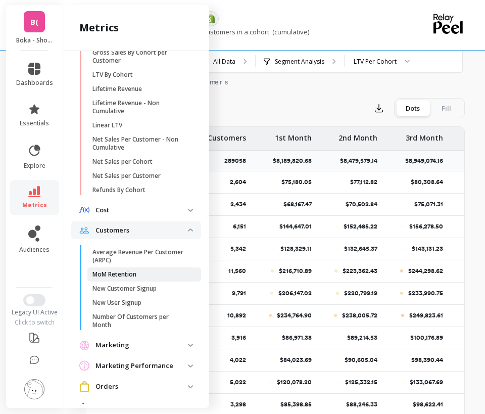
click at [143, 278] on span "MoM Retention" at bounding box center [140, 274] width 96 height 8
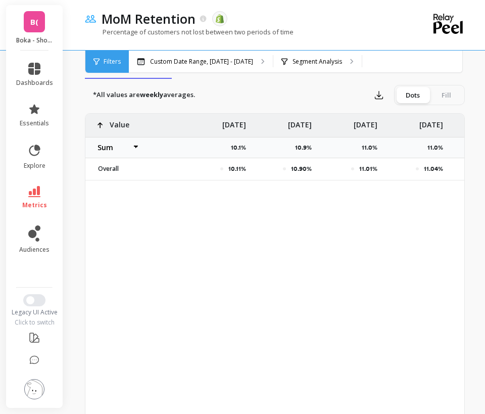
select select "sum"
click at [36, 207] on span "metrics" at bounding box center [34, 205] width 25 height 8
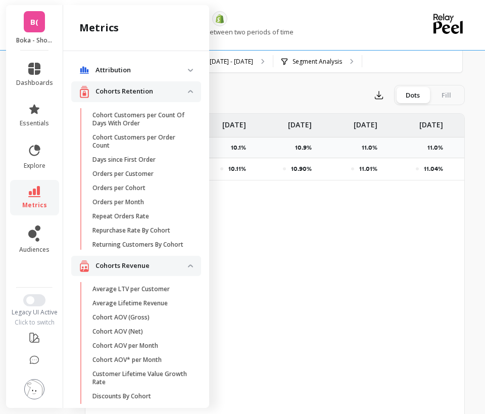
scroll to position [422, 0]
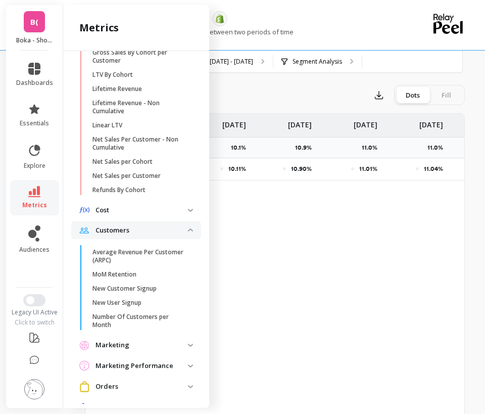
click at [468, 194] on div "MoM Retention The data you are viewing comes from: Shopify Percentage of custom…" at bounding box center [277, 226] width 416 height 1131
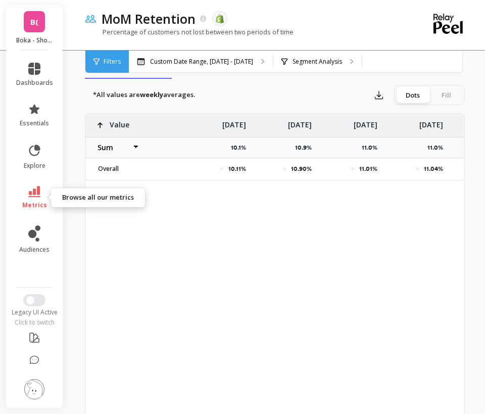
click at [42, 197] on link "metrics" at bounding box center [34, 197] width 37 height 23
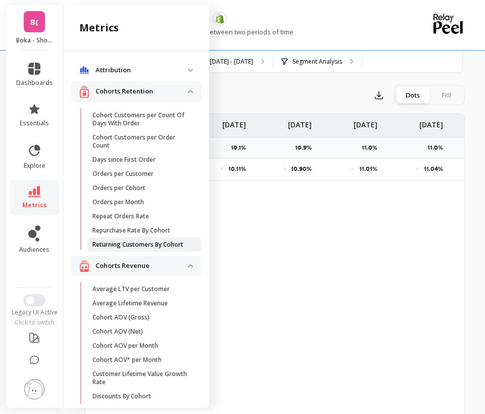
click at [123, 242] on p "Returning Customers By Cohort" at bounding box center [137, 244] width 91 height 8
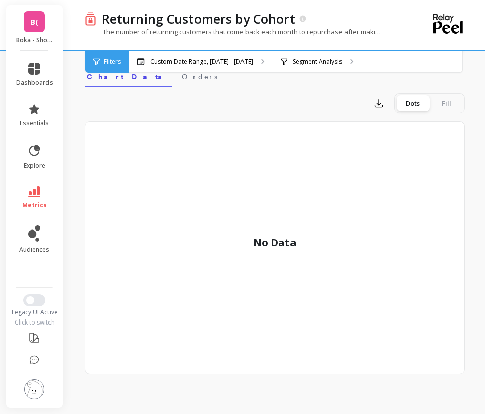
scroll to position [330, 0]
select select "sum"
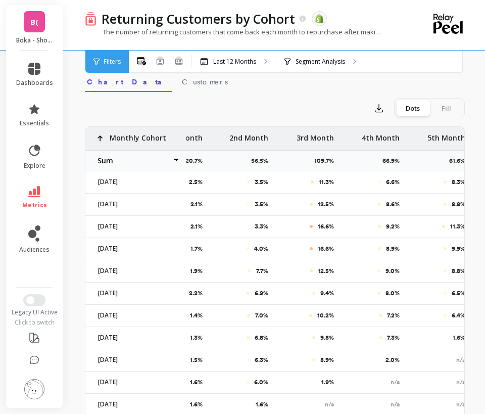
scroll to position [410, 0]
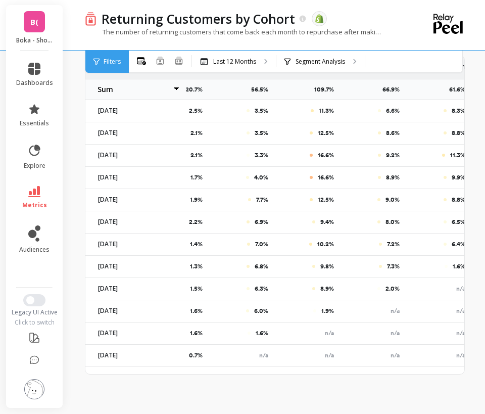
click at [121, 390] on div "Cohort Grid Drill Down Save Share Learn Click to create an audience 13,929 2.5%…" at bounding box center [275, 15] width 380 height 771
click at [38, 203] on span "metrics" at bounding box center [34, 205] width 25 height 8
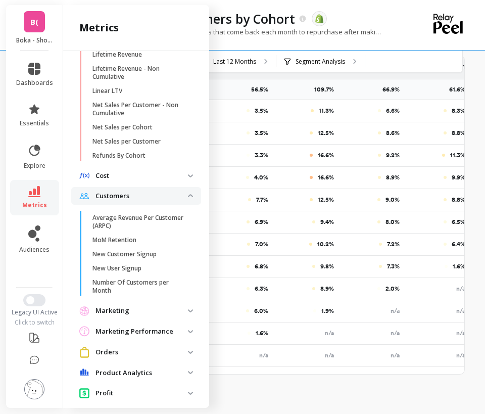
scroll to position [515, 0]
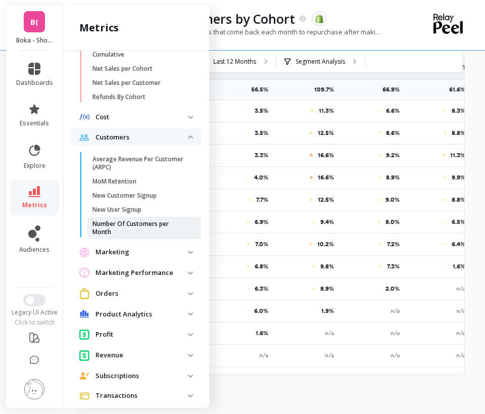
click at [128, 230] on p "Number Of Customers per Month" at bounding box center [140, 228] width 96 height 16
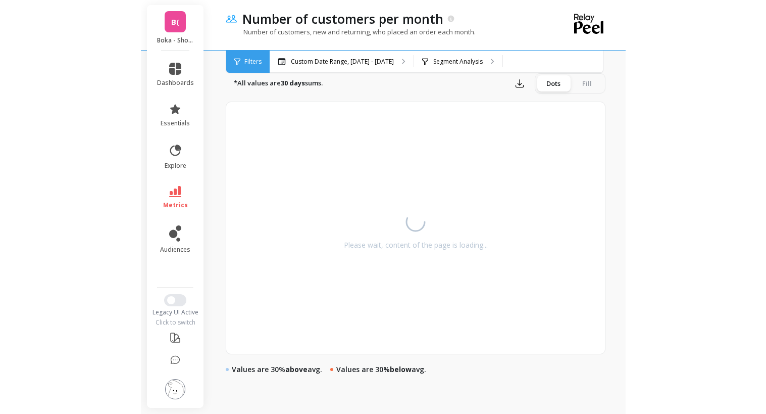
scroll to position [396, 0]
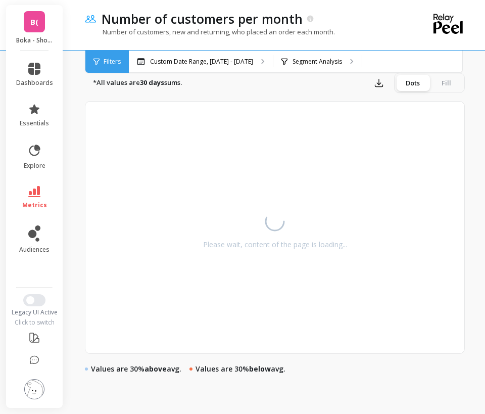
select select "sum"
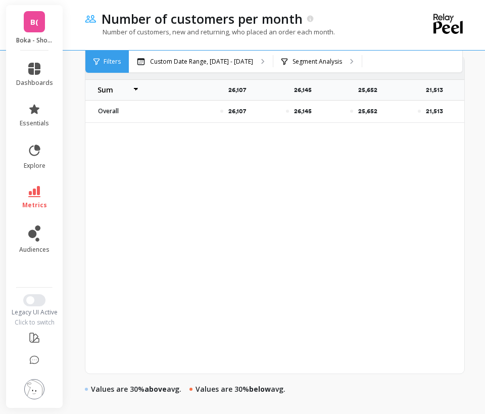
select select "sum"
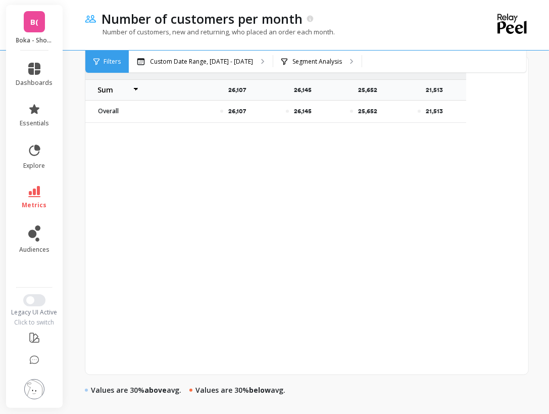
select select "sum"
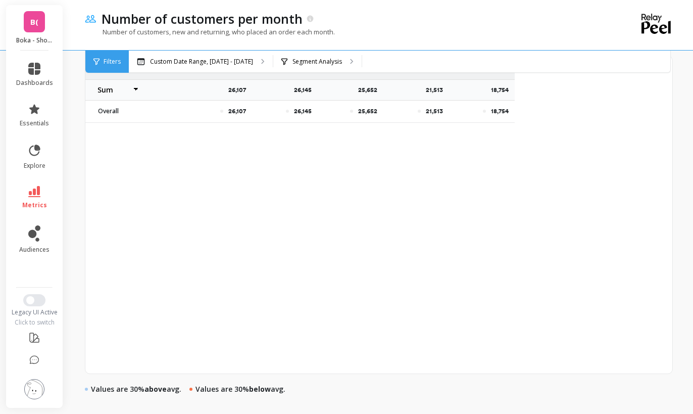
select select "sum"
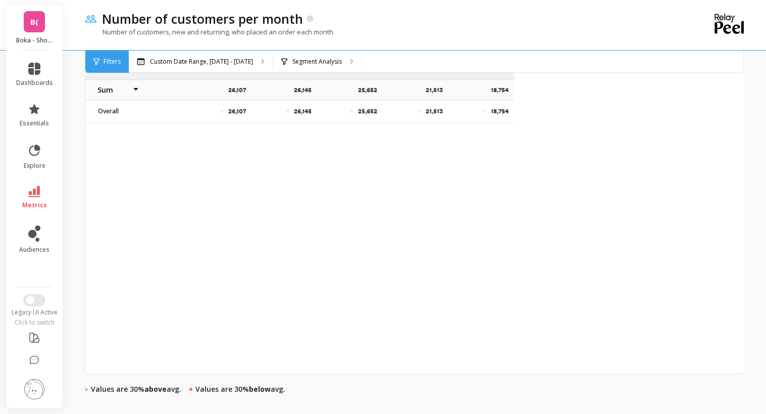
select select "sum"
click at [111, 61] on span "Filters" at bounding box center [112, 62] width 17 height 8
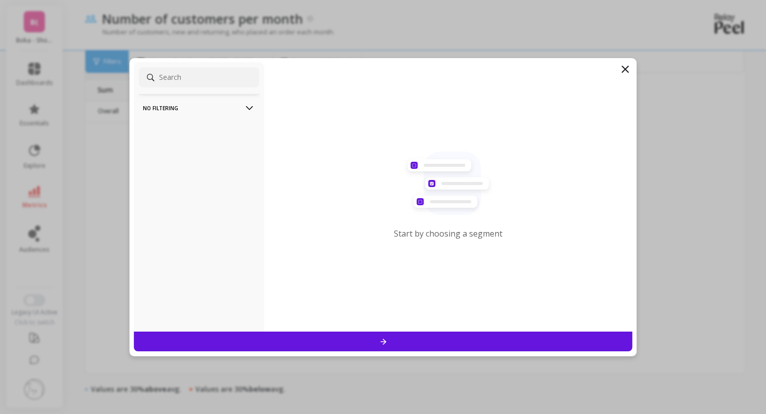
click at [196, 111] on p "No filtering" at bounding box center [199, 108] width 112 height 26
click at [198, 123] on div "Overall" at bounding box center [199, 127] width 120 height 16
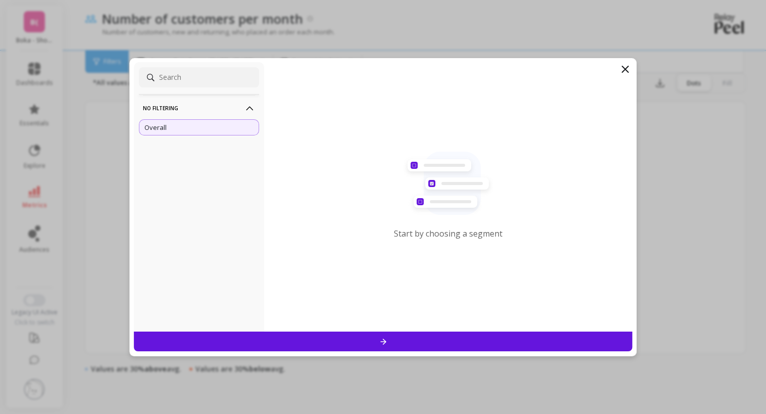
scroll to position [351, 0]
click at [309, 340] on div at bounding box center [383, 341] width 499 height 20
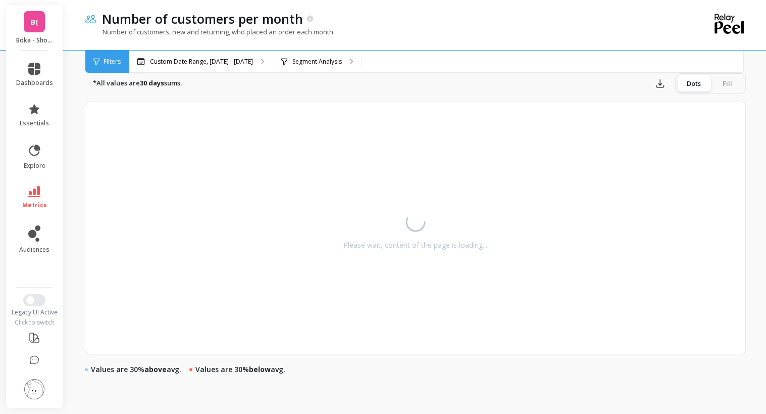
scroll to position [396, 0]
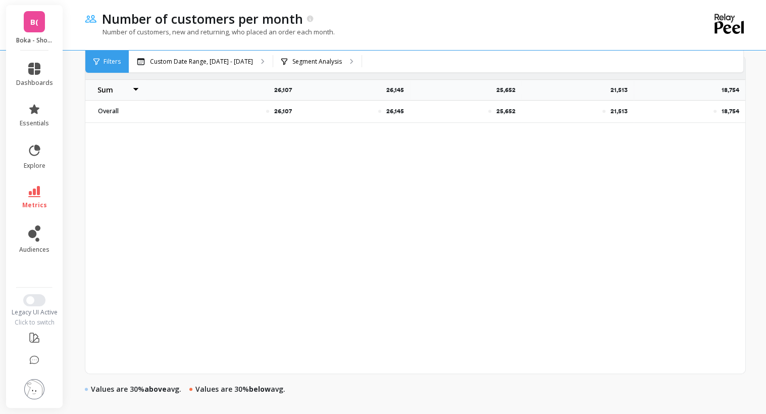
select select "sum"
click at [307, 64] on p "Segment Analysis" at bounding box center [316, 62] width 49 height 8
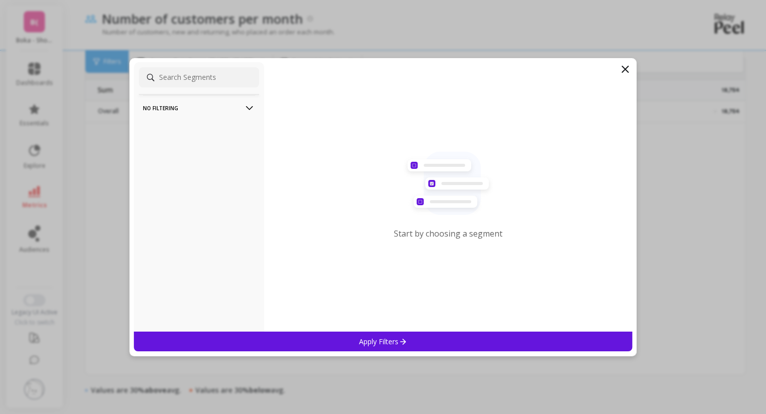
click at [407, 231] on p "Start by choosing a segment" at bounding box center [448, 233] width 109 height 11
click at [625, 71] on icon at bounding box center [625, 69] width 12 height 12
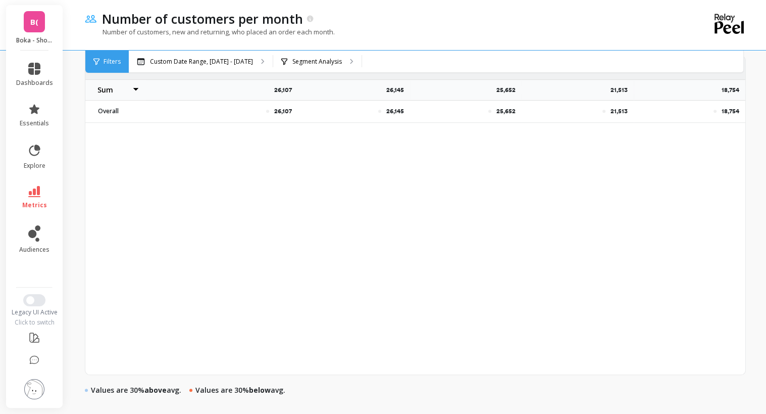
click at [216, 35] on p "Number of customers, new and returning, who placed an order each month." at bounding box center [210, 31] width 250 height 9
click at [38, 150] on icon at bounding box center [34, 149] width 11 height 11
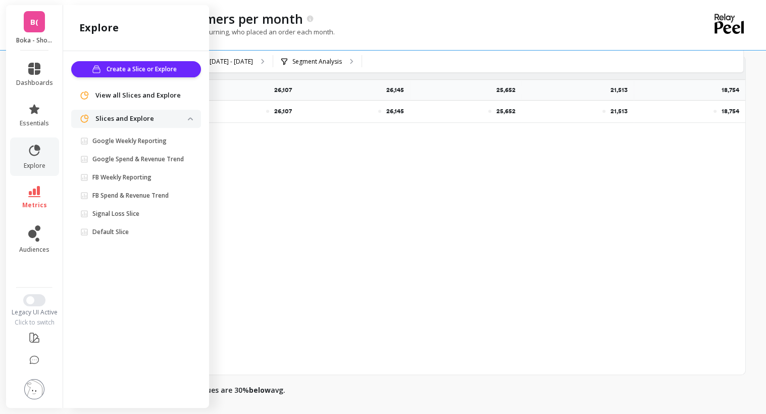
click at [139, 96] on span "View all Slices and Explore" at bounding box center [137, 95] width 85 height 10
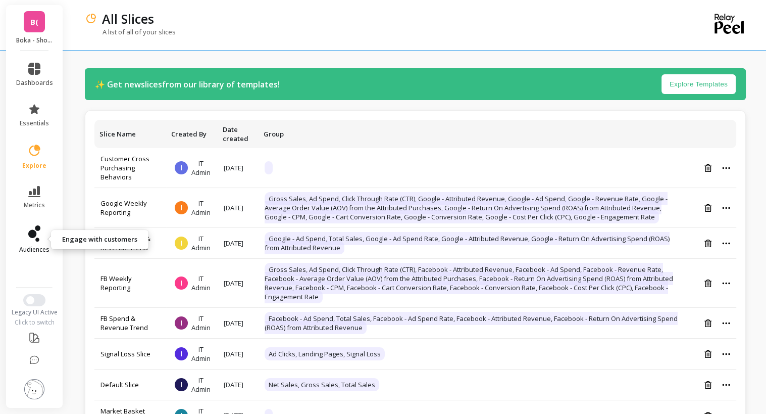
click at [42, 245] on span "audiences" at bounding box center [34, 249] width 30 height 8
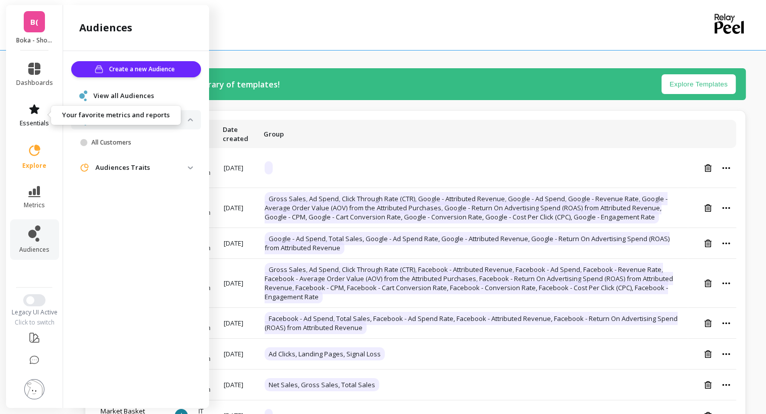
click at [38, 120] on span "essentials" at bounding box center [34, 123] width 29 height 8
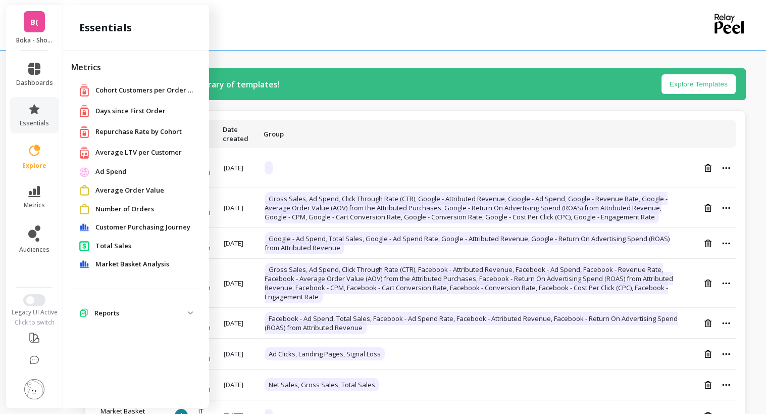
click at [140, 131] on span "Repurchase Rate by Cohort" at bounding box center [138, 132] width 86 height 10
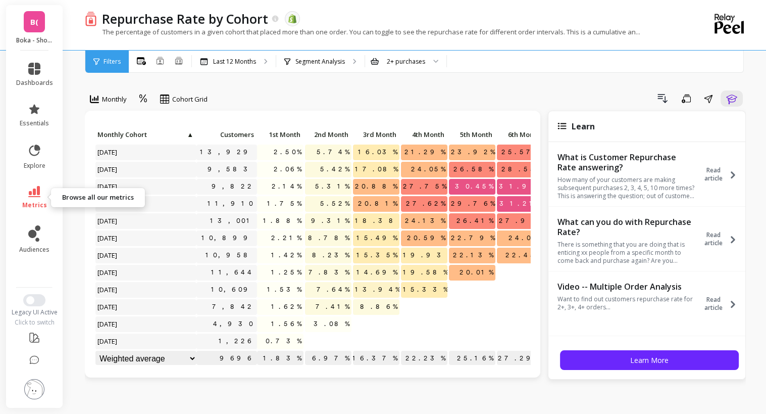
click at [40, 194] on link "metrics" at bounding box center [34, 197] width 37 height 23
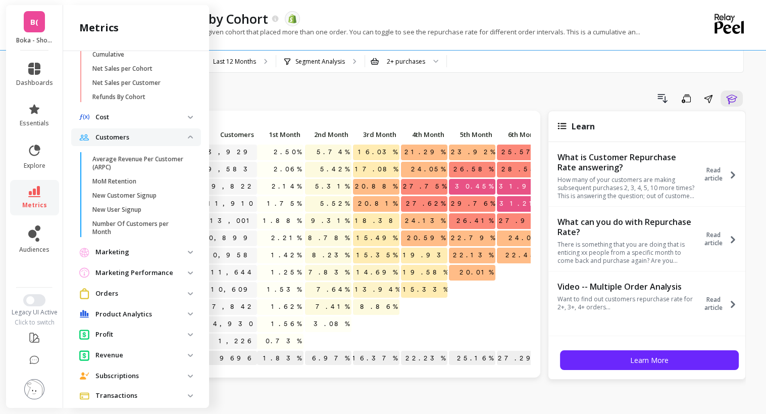
scroll to position [536, 0]
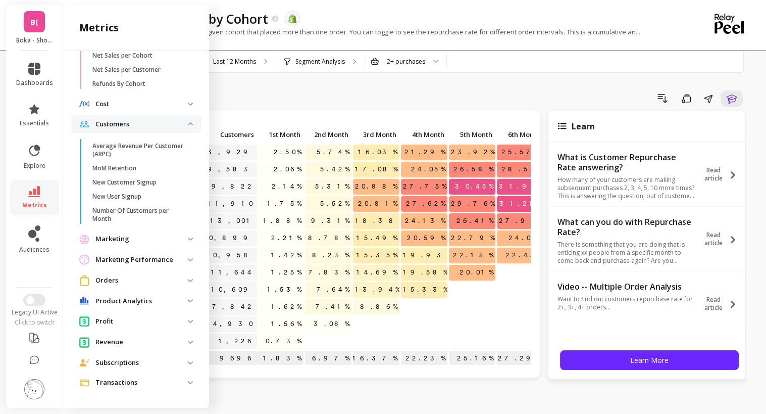
click at [144, 348] on span "Revenue" at bounding box center [136, 341] width 130 height 19
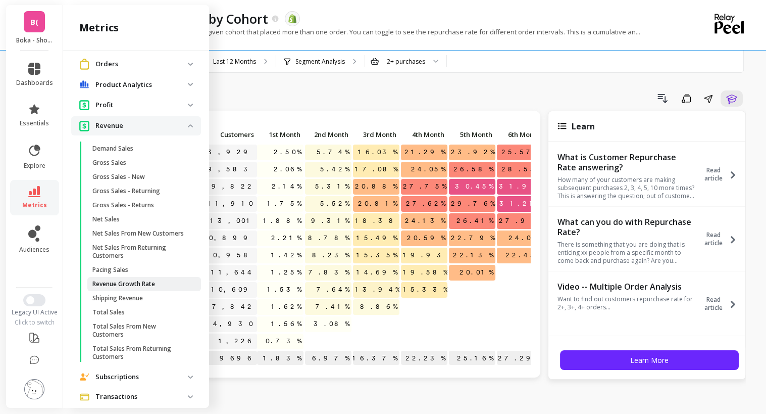
scroll to position [746, 0]
click at [141, 236] on p "Net Sales From New Customers" at bounding box center [137, 232] width 91 height 8
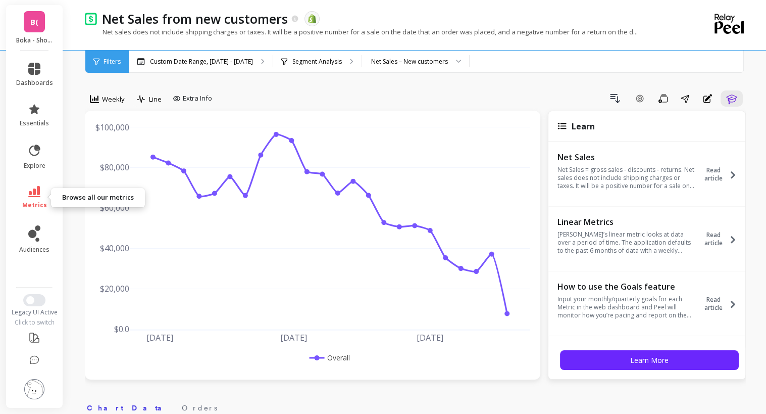
click at [41, 190] on link "metrics" at bounding box center [34, 197] width 37 height 23
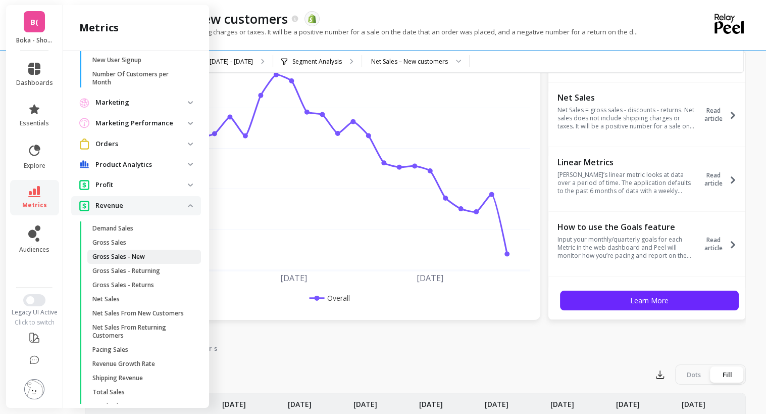
scroll to position [664, 0]
click at [180, 212] on p "Revenue" at bounding box center [141, 207] width 92 height 10
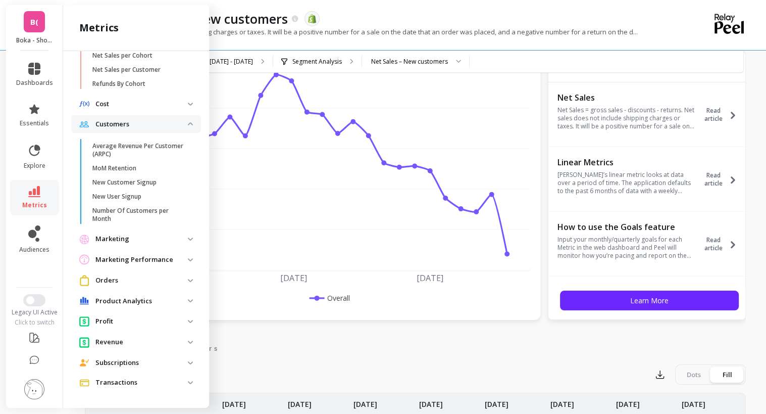
click at [182, 126] on span "Customers" at bounding box center [136, 124] width 130 height 18
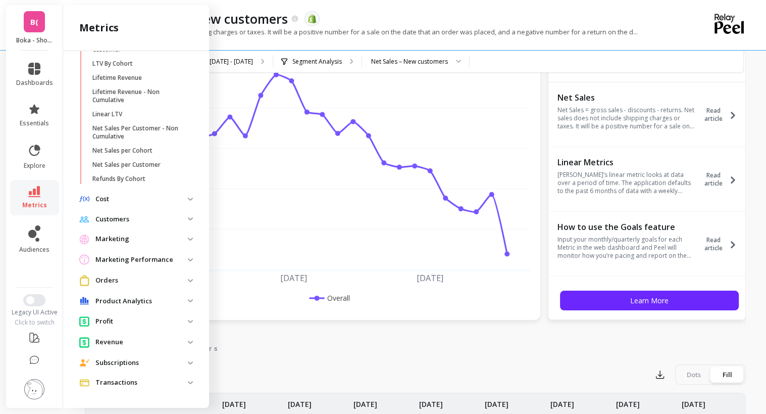
scroll to position [441, 0]
click at [182, 195] on span "Cost" at bounding box center [136, 199] width 130 height 18
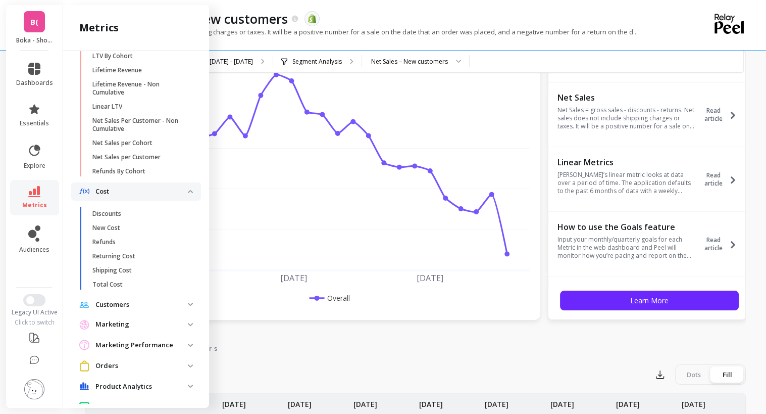
click at [185, 200] on span "Cost" at bounding box center [136, 191] width 130 height 18
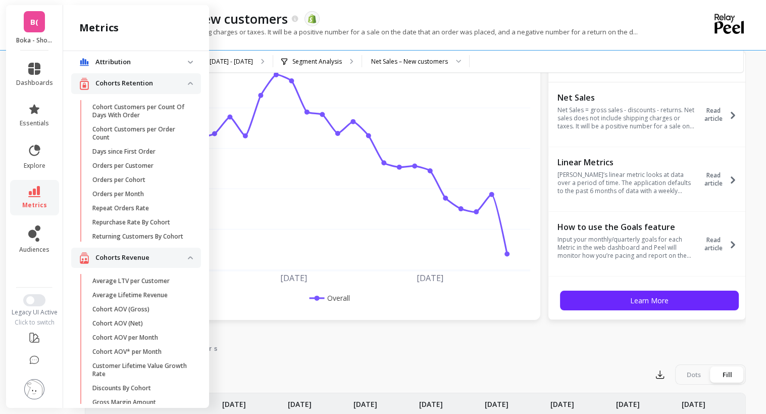
scroll to position [0, 0]
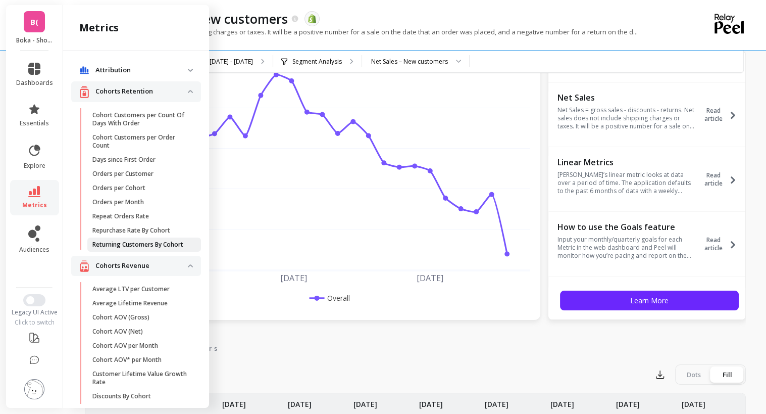
click at [140, 244] on p "Returning Customers By Cohort" at bounding box center [137, 244] width 91 height 8
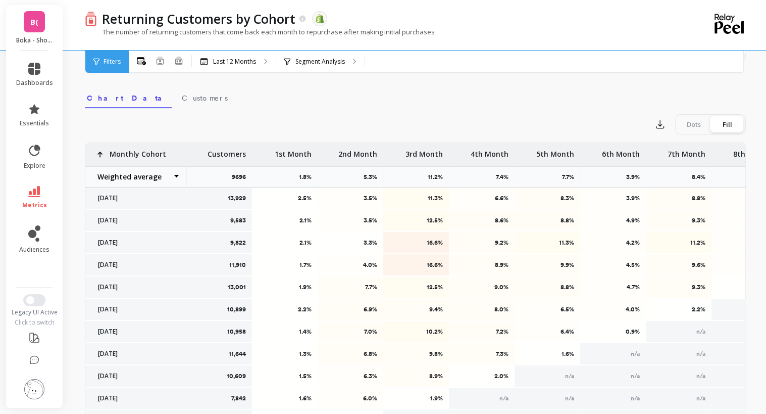
scroll to position [322, 0]
click at [29, 206] on span "metrics" at bounding box center [34, 205] width 25 height 8
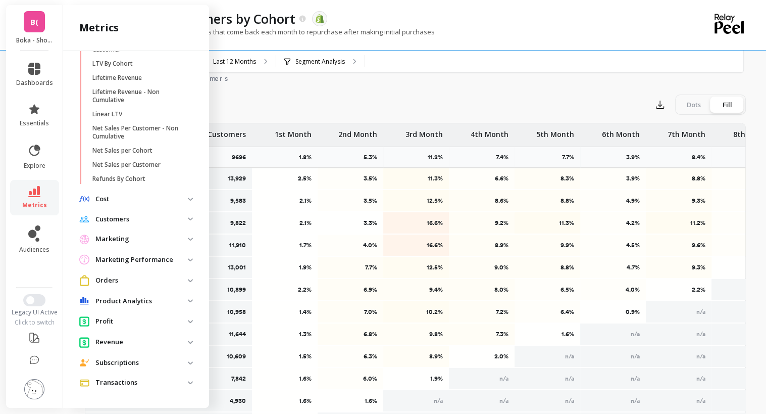
scroll to position [341, 0]
click at [141, 219] on p "Customers" at bounding box center [141, 219] width 92 height 10
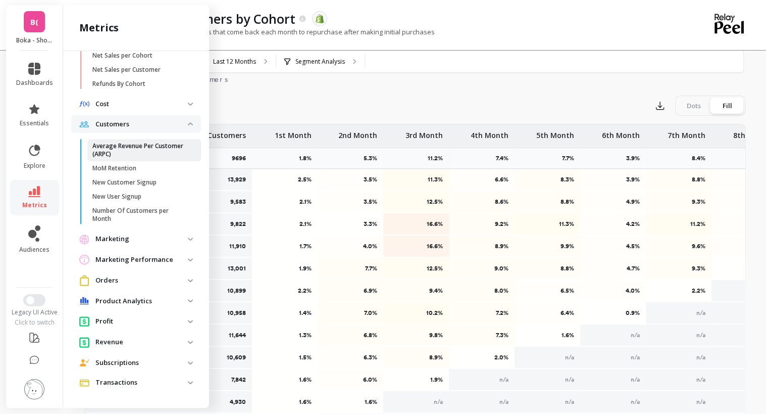
scroll to position [536, 0]
click at [156, 129] on p "Customers" at bounding box center [141, 124] width 92 height 10
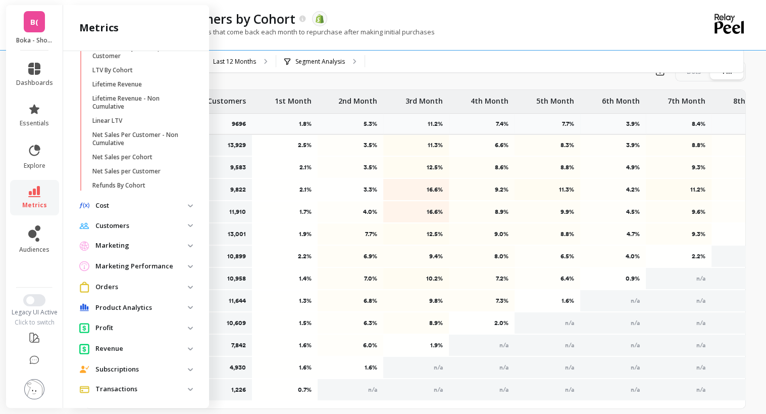
scroll to position [441, 0]
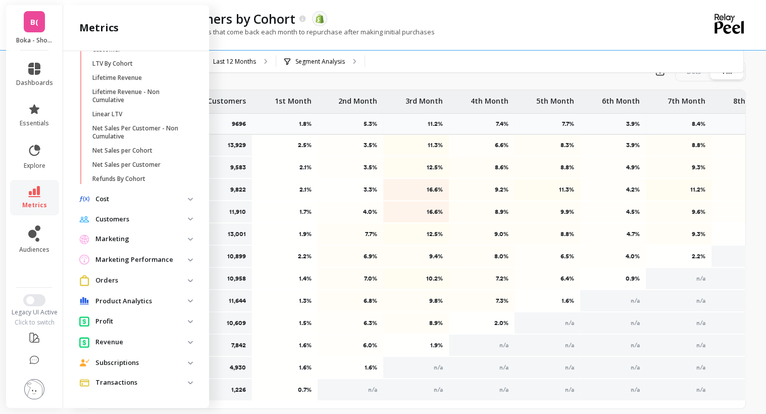
click at [178, 279] on p "Orders" at bounding box center [141, 280] width 92 height 10
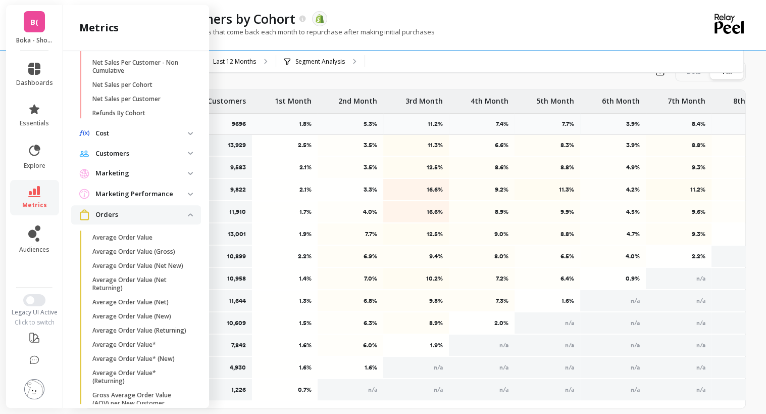
click at [182, 224] on span "Orders" at bounding box center [136, 214] width 130 height 19
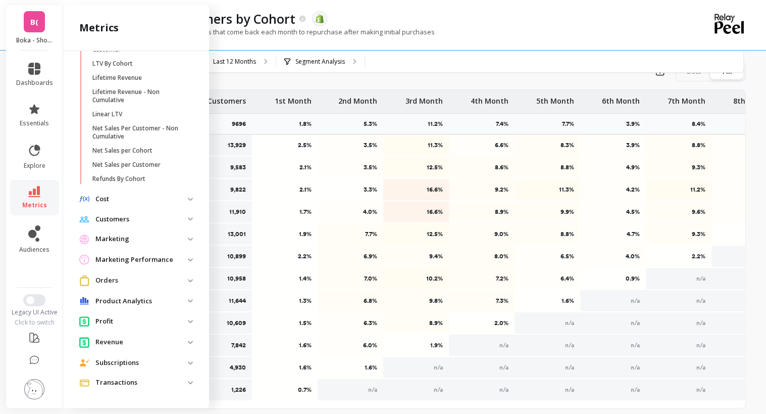
click at [182, 326] on span "Profit" at bounding box center [136, 321] width 130 height 19
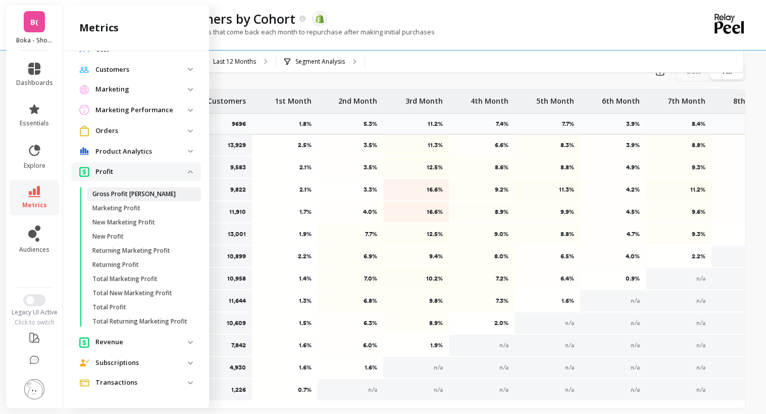
scroll to position [597, 0]
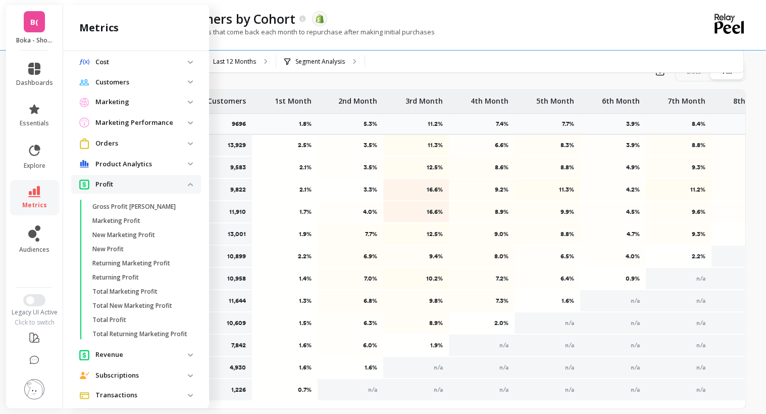
click at [188, 186] on img at bounding box center [190, 184] width 5 height 3
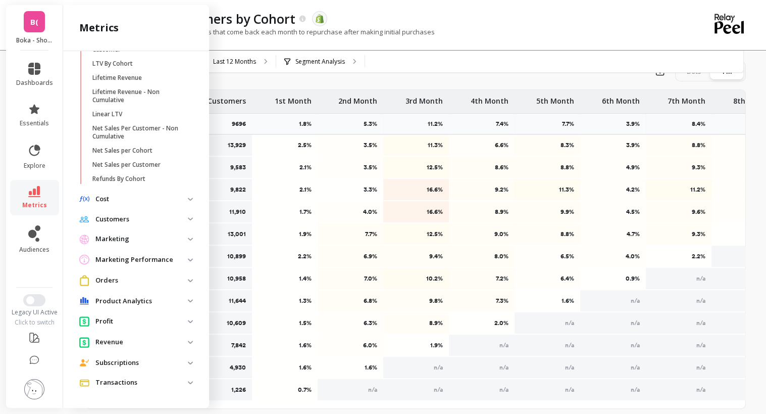
click at [180, 334] on span "Revenue" at bounding box center [136, 341] width 130 height 19
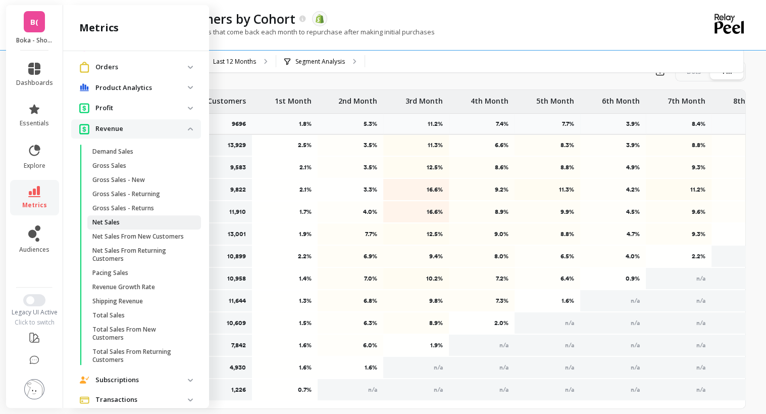
scroll to position [647, 0]
click at [135, 225] on span "Net Sales" at bounding box center [140, 222] width 96 height 8
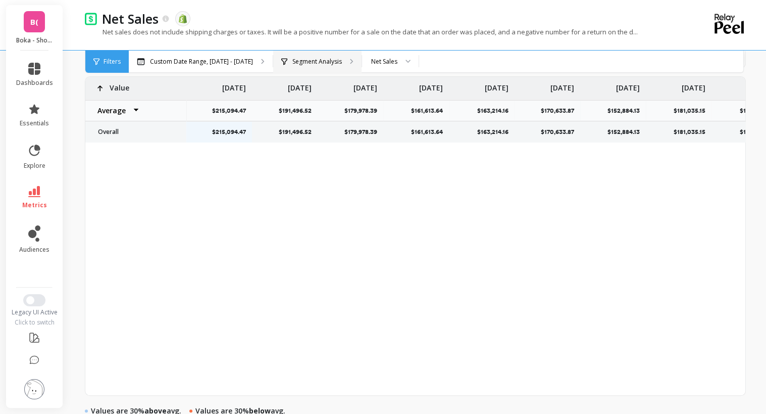
click at [295, 60] on p "Segment Analysis" at bounding box center [316, 62] width 49 height 8
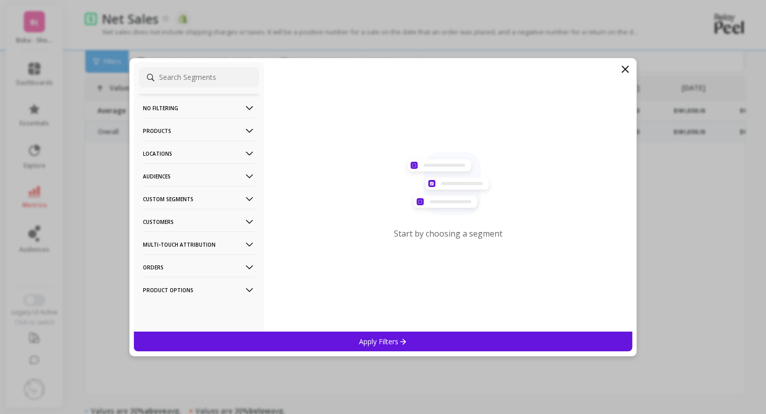
click at [629, 70] on icon at bounding box center [625, 69] width 12 height 12
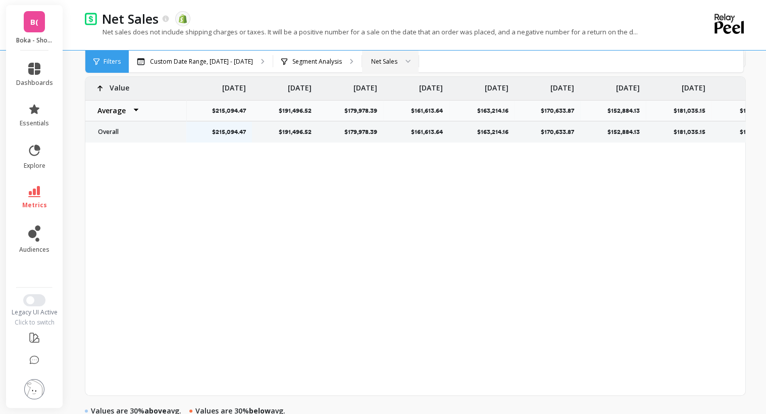
click at [401, 66] on div at bounding box center [405, 62] width 12 height 22
click at [388, 128] on div "Net Sales – New customers" at bounding box center [390, 118] width 43 height 29
click at [395, 62] on div "Net Sales – New customers" at bounding box center [409, 62] width 77 height 10
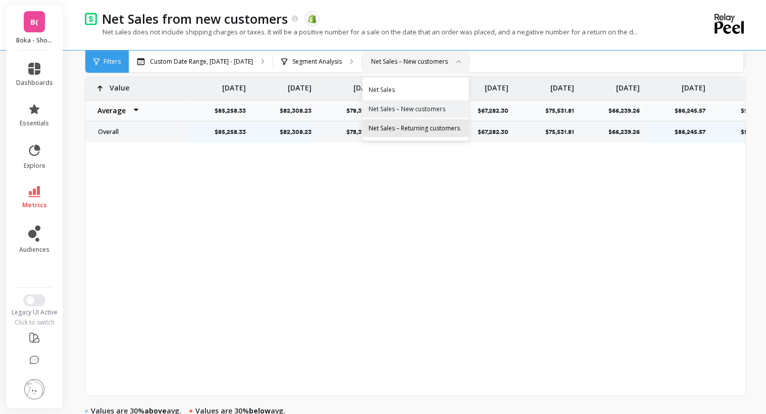
click at [404, 126] on div "Net Sales – Returning customers" at bounding box center [416, 128] width 94 height 10
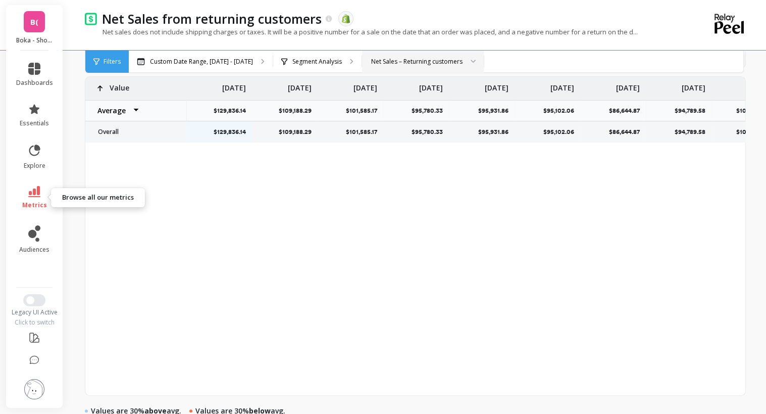
click at [41, 194] on link "metrics" at bounding box center [34, 197] width 37 height 23
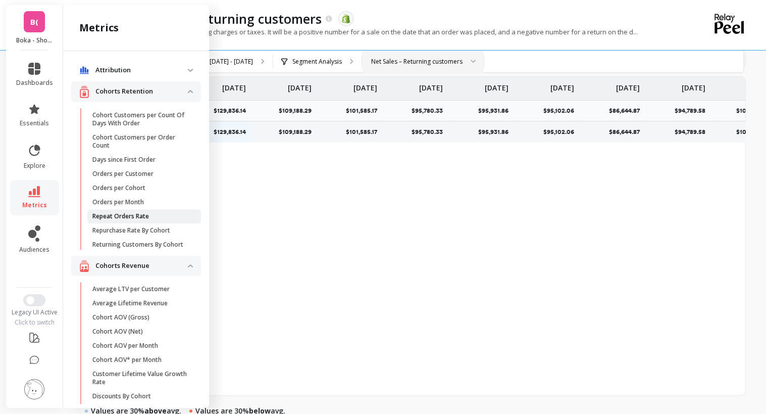
click at [150, 213] on span "Repeat Orders Rate" at bounding box center [140, 216] width 96 height 8
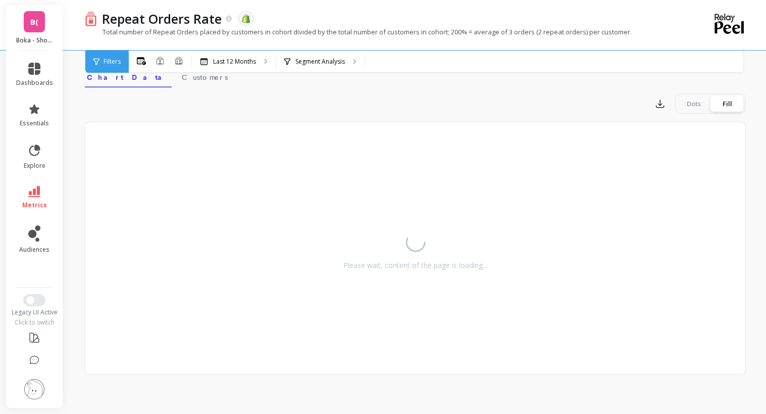
scroll to position [376, 0]
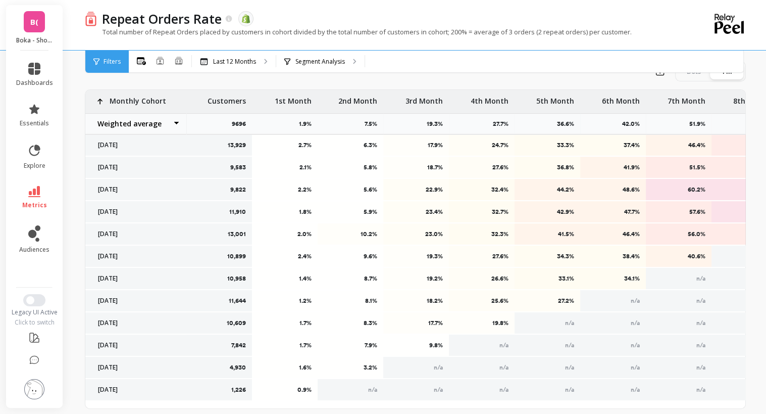
click at [72, 351] on div "Repeat Orders Rate The data you are viewing comes from: Shopify Total number of…" at bounding box center [418, 36] width 698 height 824
click at [36, 193] on icon at bounding box center [34, 191] width 12 height 11
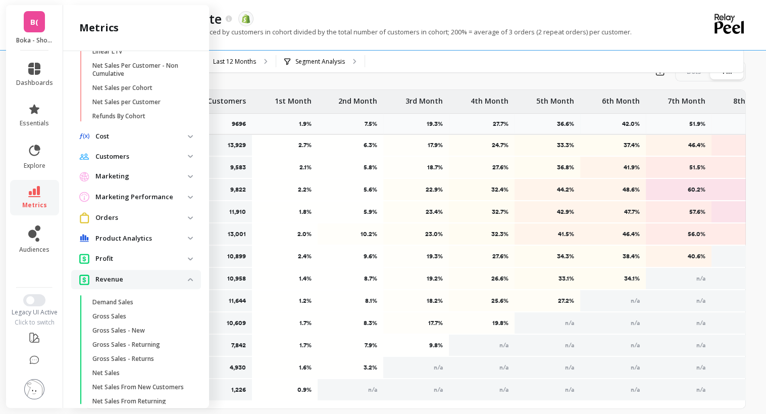
scroll to position [496, 0]
click at [161, 284] on p "Revenue" at bounding box center [141, 279] width 92 height 10
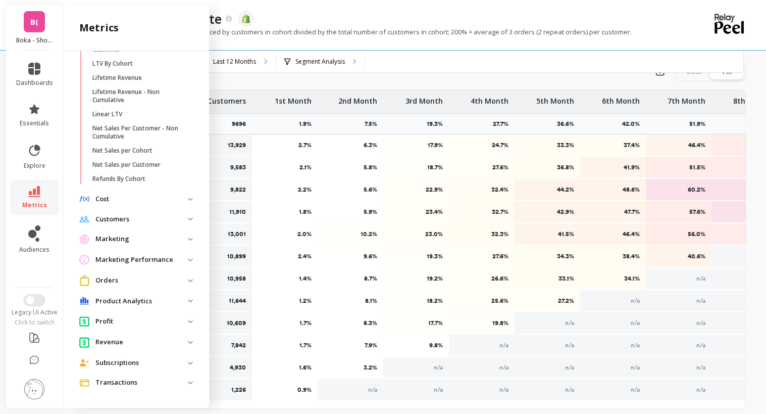
click at [150, 220] on p "Customers" at bounding box center [141, 219] width 92 height 10
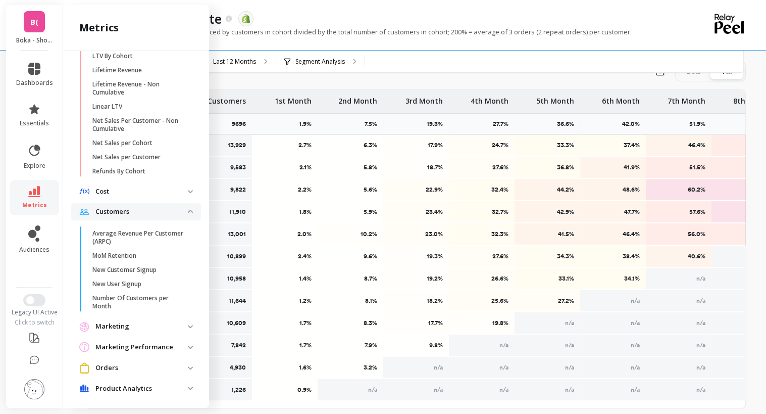
scroll to position [496, 0]
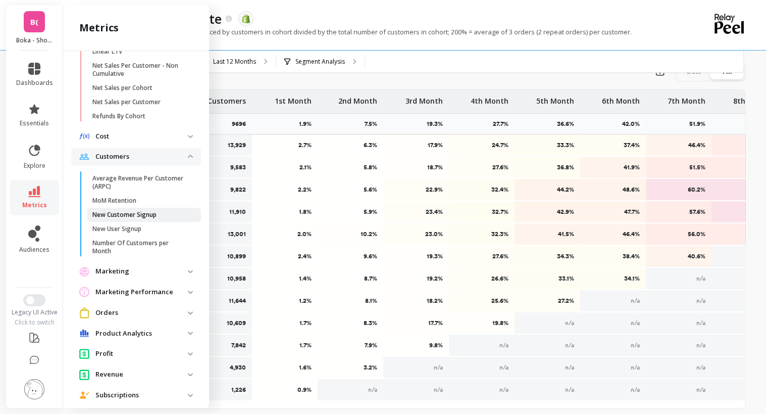
click at [148, 219] on p "New Customer Signup" at bounding box center [124, 215] width 64 height 8
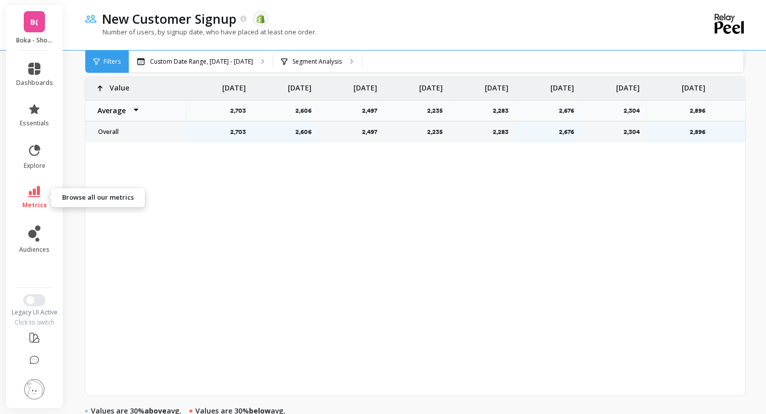
click at [40, 189] on icon at bounding box center [34, 191] width 12 height 11
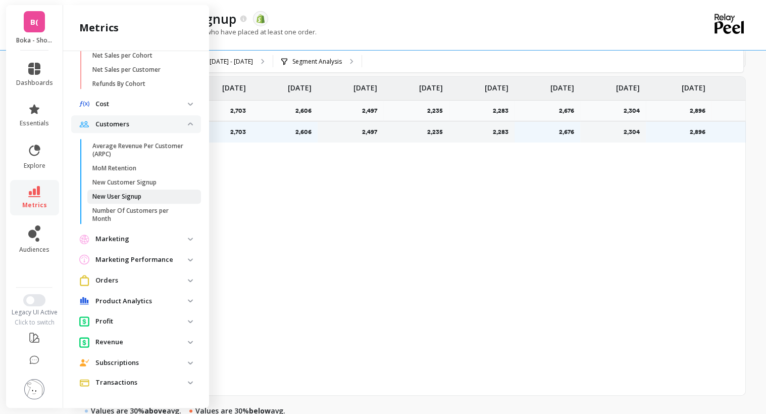
scroll to position [536, 0]
click at [188, 125] on img at bounding box center [190, 123] width 5 height 3
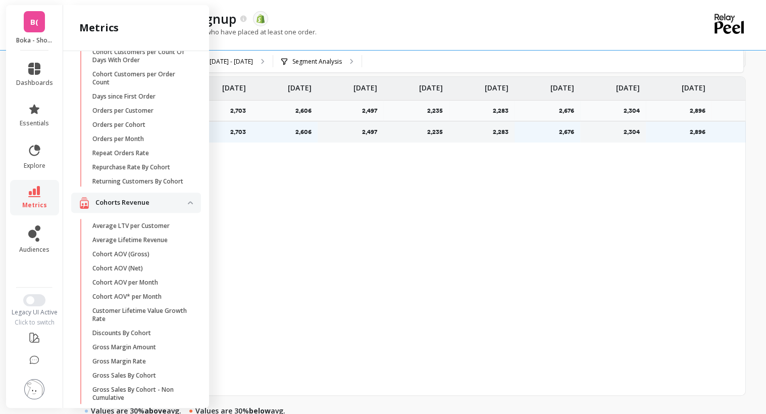
scroll to position [0, 0]
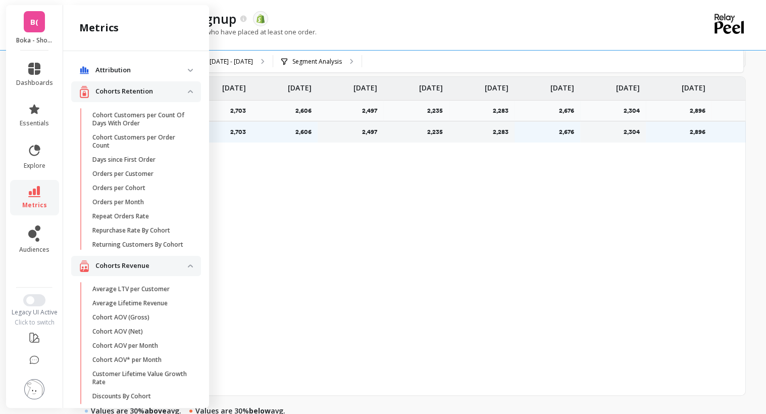
click at [182, 270] on revenue "Cohorts Revenue" at bounding box center [136, 266] width 130 height 21
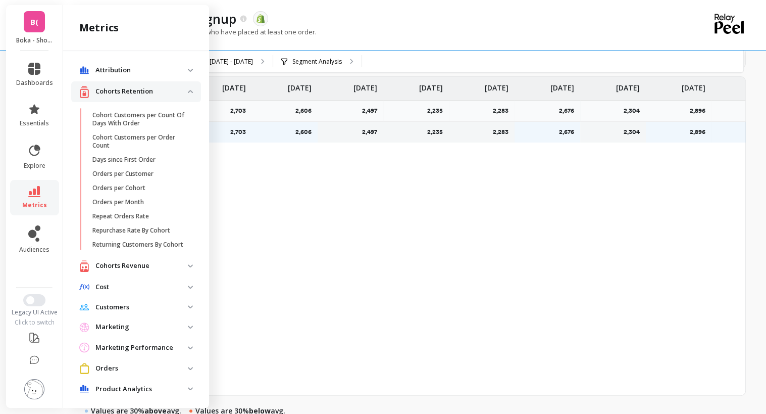
scroll to position [95, 0]
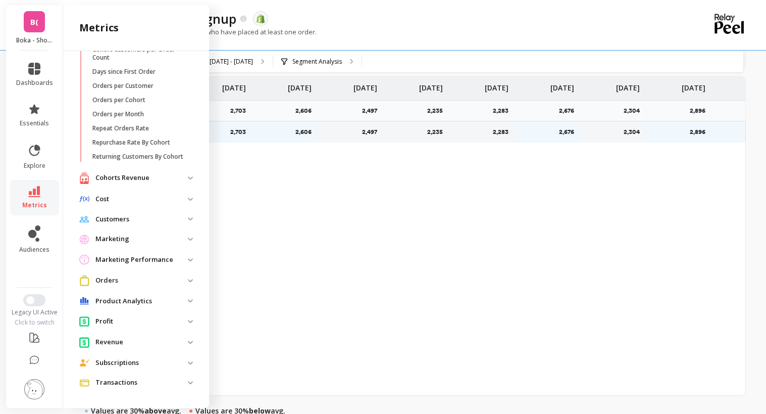
click at [182, 345] on span "Revenue" at bounding box center [136, 341] width 130 height 19
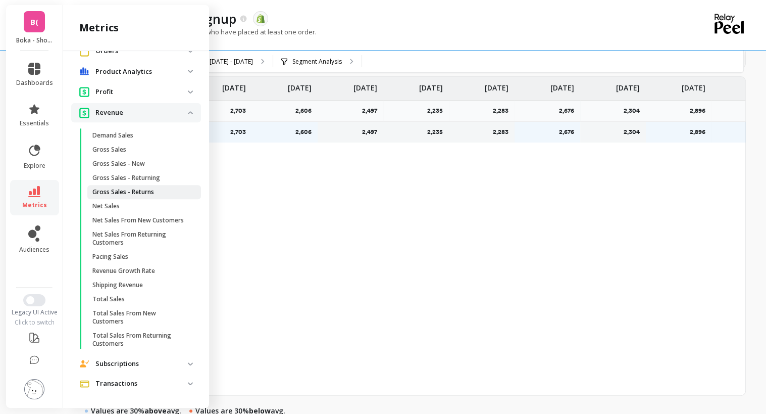
scroll to position [0, 0]
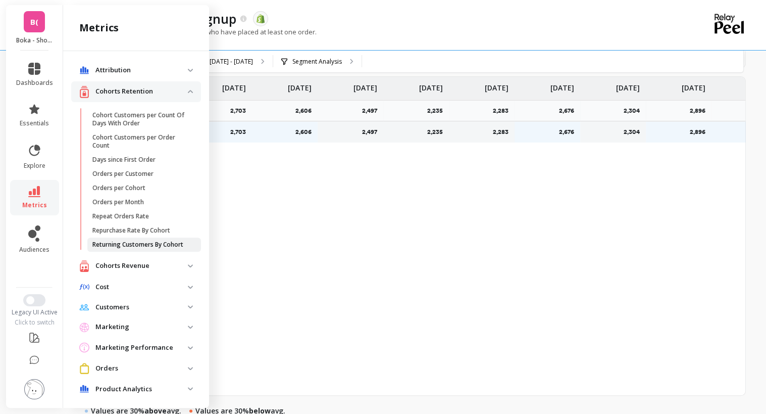
click at [137, 249] on p "Returning Customers By Cohort" at bounding box center [137, 244] width 91 height 8
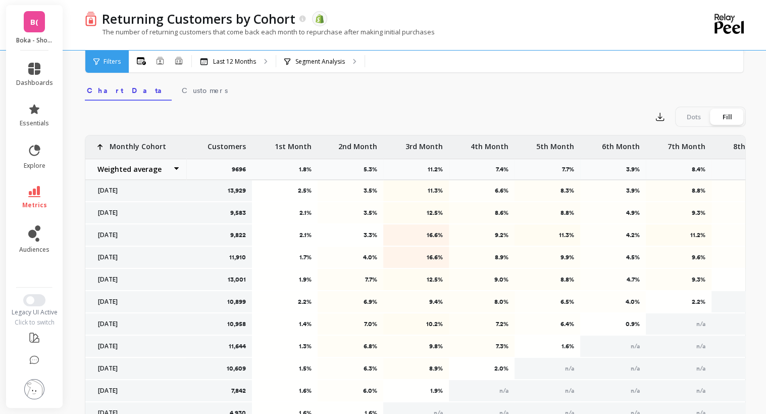
scroll to position [376, 0]
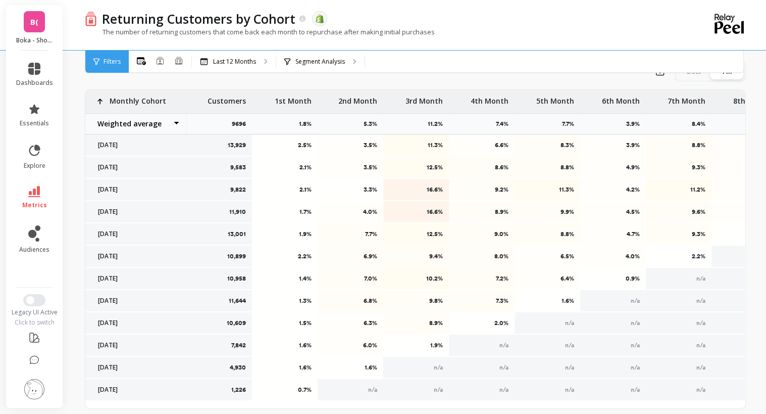
click at [128, 103] on p "Monthly Cohort" at bounding box center [138, 98] width 57 height 16
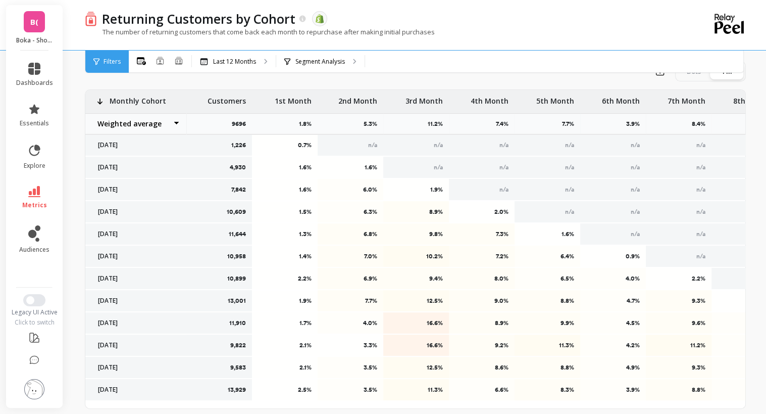
click at [141, 103] on p "Monthly Cohort" at bounding box center [138, 98] width 57 height 16
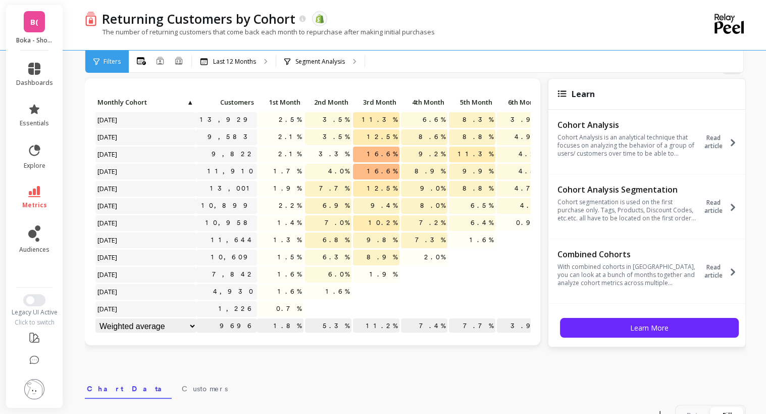
scroll to position [0, 0]
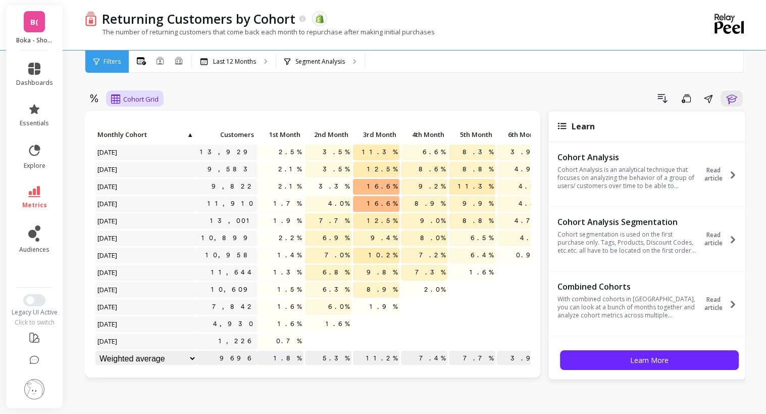
click at [126, 95] on span "Cohort Grid" at bounding box center [140, 99] width 35 height 10
click at [141, 140] on div "Cohort Line" at bounding box center [144, 141] width 58 height 10
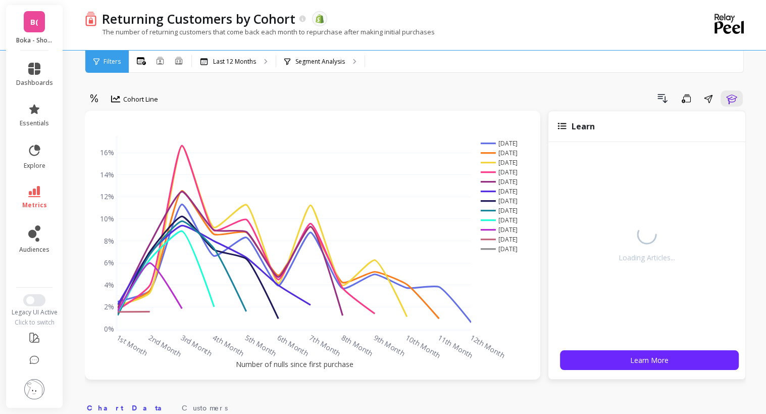
click at [186, 106] on div "Drill Down Save Share Learn" at bounding box center [455, 98] width 581 height 16
click at [148, 100] on span "Cohort Line" at bounding box center [140, 99] width 35 height 10
click at [151, 120] on div "Cohort Grid" at bounding box center [144, 122] width 58 height 10
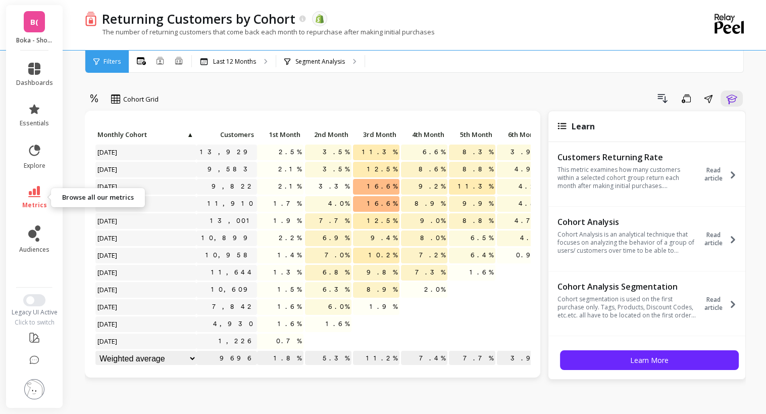
click at [30, 194] on icon at bounding box center [34, 191] width 12 height 11
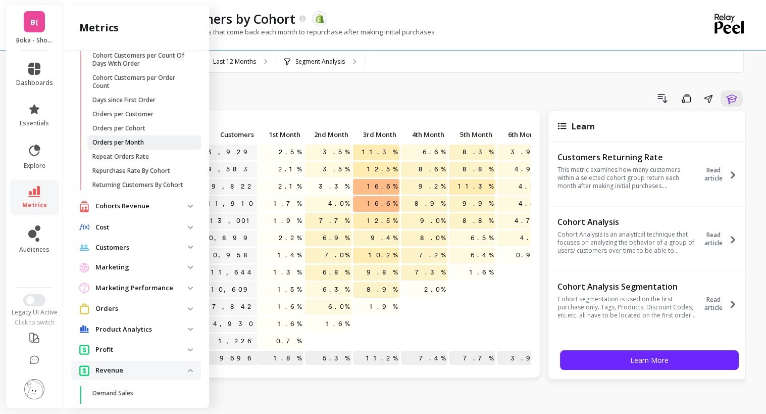
scroll to position [69, 0]
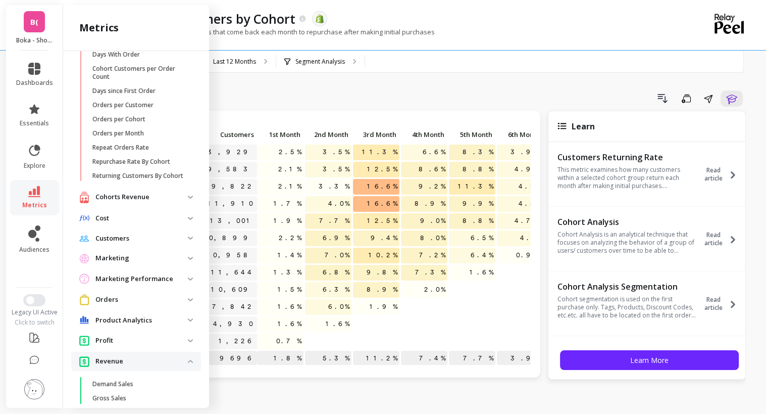
click at [140, 243] on p "Customers" at bounding box center [141, 238] width 92 height 10
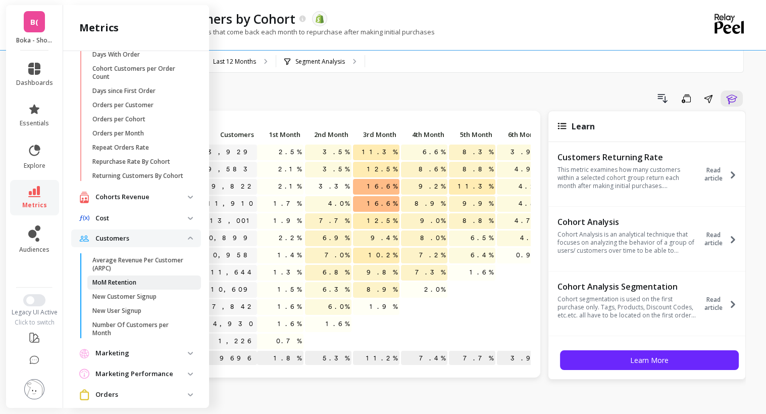
click at [142, 286] on span "MoM Retention" at bounding box center [140, 282] width 96 height 8
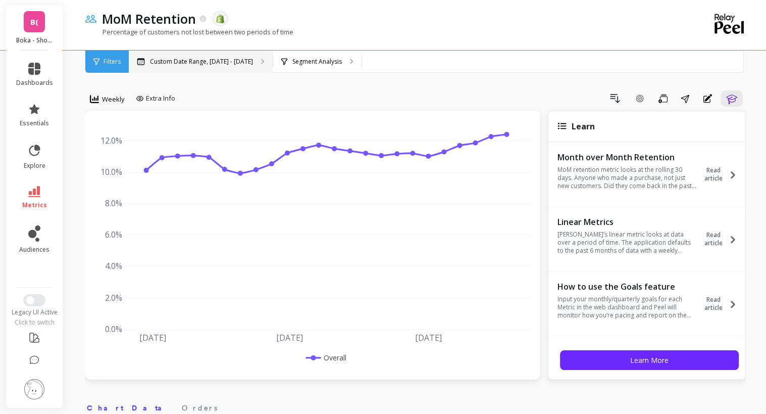
click at [210, 62] on p "Custom Date Range, [DATE] - [DATE]" at bounding box center [201, 62] width 103 height 8
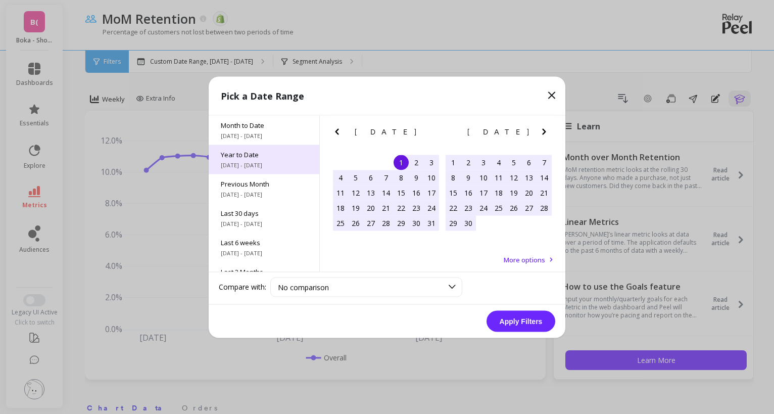
scroll to position [137, 0]
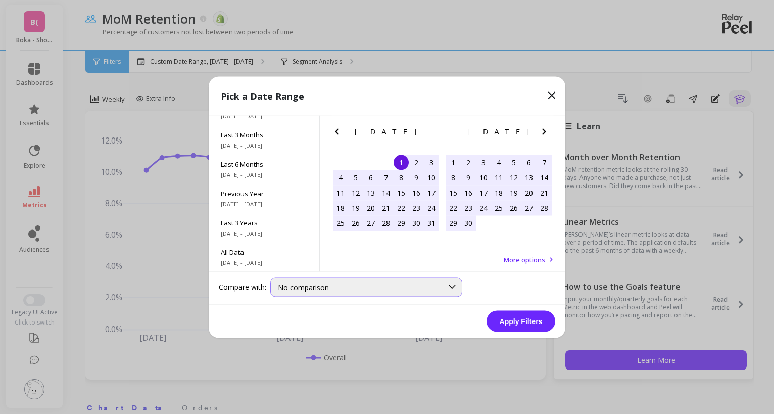
click at [294, 287] on span "No comparison" at bounding box center [303, 287] width 51 height 10
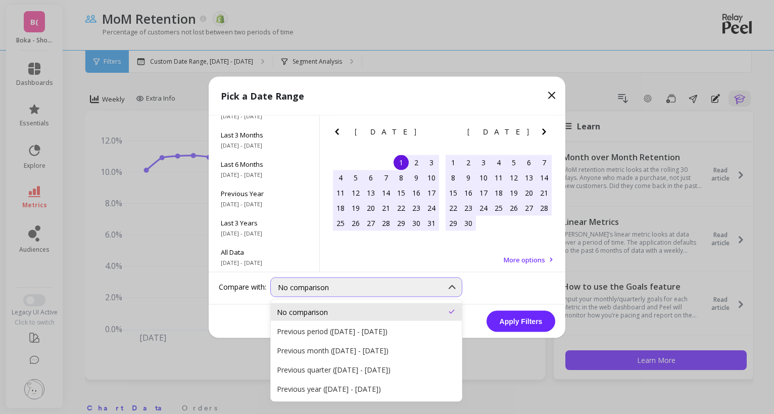
click at [293, 282] on span "No comparison" at bounding box center [303, 287] width 51 height 10
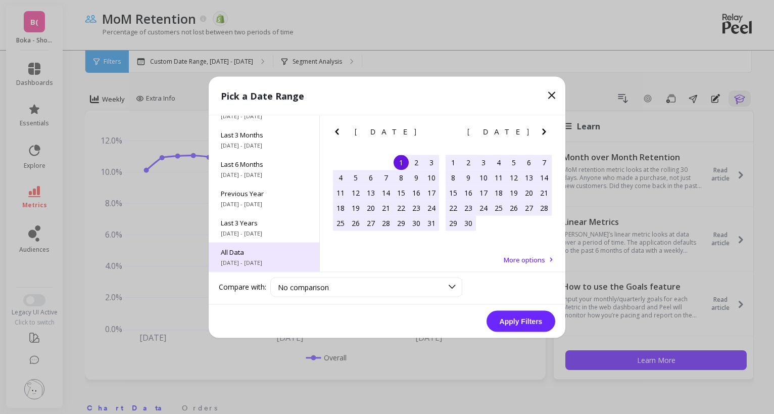
click at [258, 256] on span "All Data" at bounding box center [264, 251] width 86 height 9
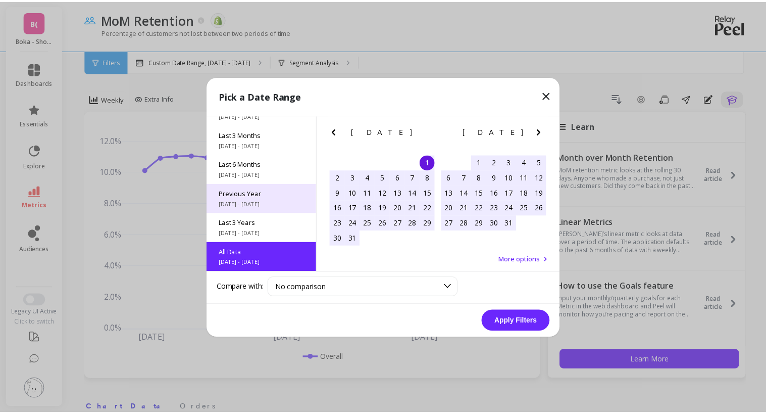
scroll to position [0, 0]
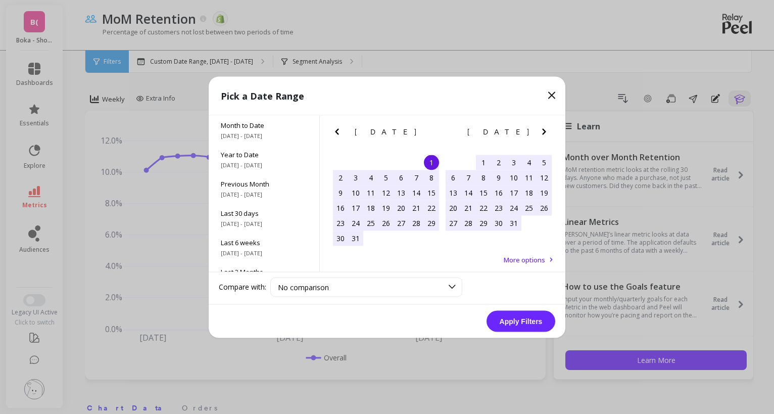
click at [515, 252] on div "[DATE] [DATE] Su Mo Tu We Th Fr Sa 25 26 27 28 29 30 1 2 3 4 5 6 7 8 9 10 11 12…" at bounding box center [442, 183] width 225 height 137
click at [517, 259] on span "More options" at bounding box center [524, 259] width 41 height 9
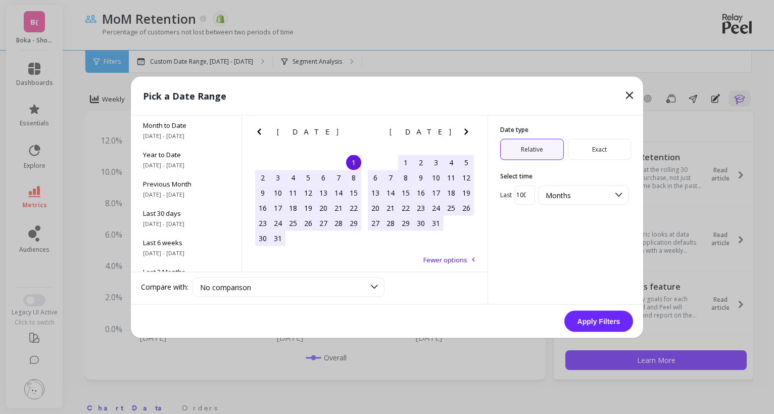
click at [530, 200] on input "100" at bounding box center [525, 195] width 20 height 20
click at [560, 199] on span "Months" at bounding box center [558, 195] width 25 height 10
click at [561, 256] on div "Months" at bounding box center [583, 258] width 78 height 10
click at [554, 197] on span "Months" at bounding box center [558, 195] width 25 height 10
click at [508, 240] on div "Date type Relative Exact Select time Last 100 option Months, selected. 5 result…" at bounding box center [565, 209] width 156 height 189
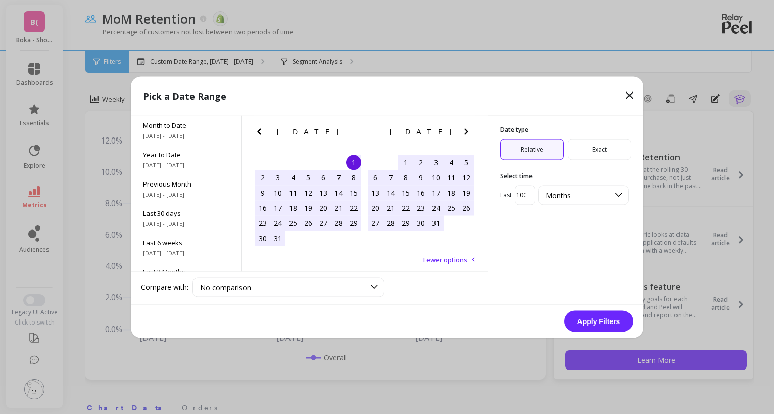
click at [626, 99] on icon at bounding box center [629, 95] width 12 height 12
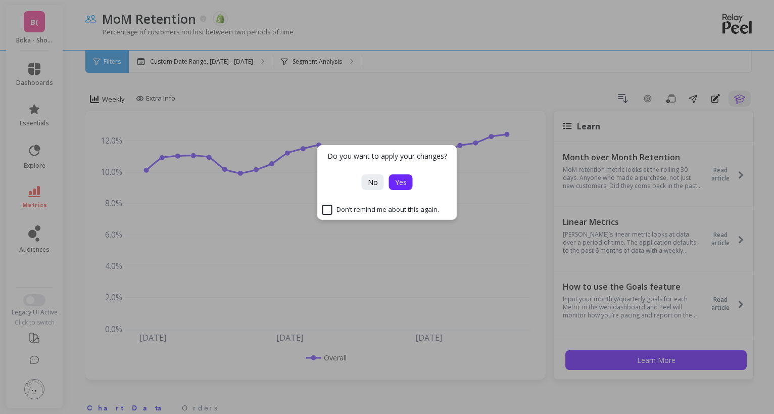
click at [404, 182] on span "Yes" at bounding box center [401, 182] width 12 height 10
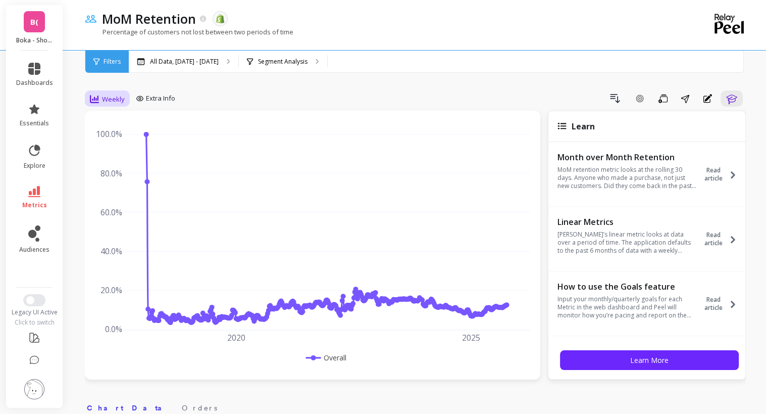
click at [113, 100] on span "Weekly" at bounding box center [113, 99] width 23 height 10
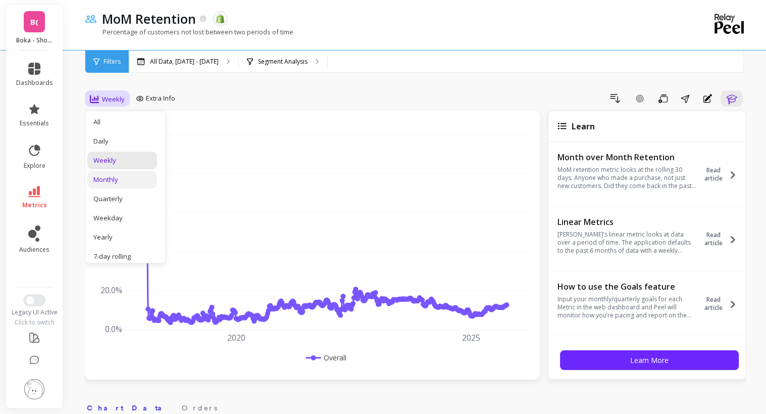
click at [121, 181] on div "Monthly" at bounding box center [122, 180] width 58 height 10
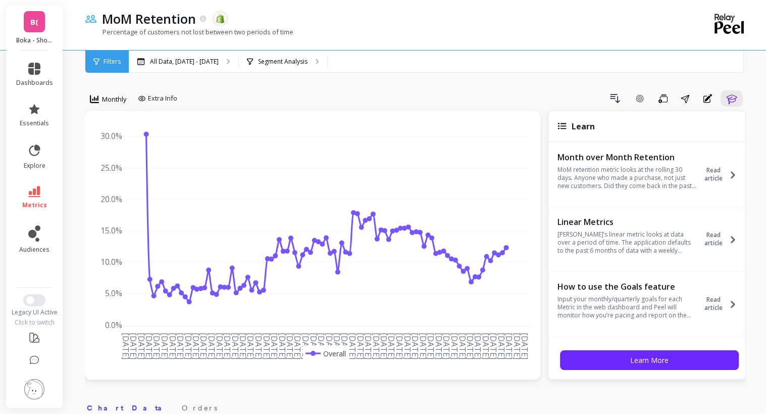
click at [530, 44] on div "Percentage of customers not lost between two periods of time" at bounding box center [374, 36] width 578 height 19
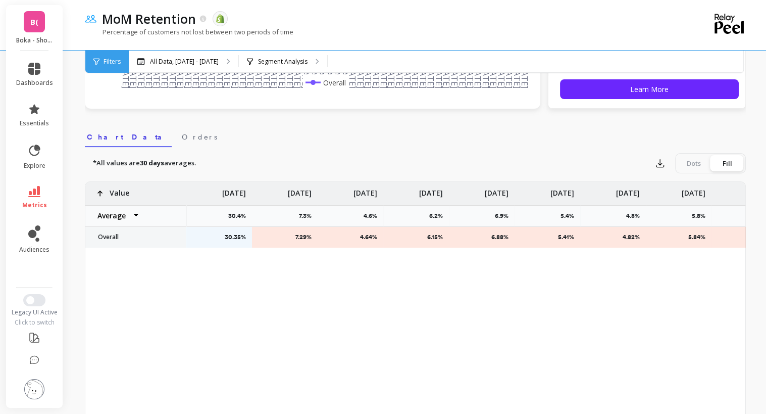
click at [717, 301] on div "30.35% 7.29% 4.64% 6.15% 6.88% 5.41% 4.82% 5.84% 6.22% 5.11% Value Average Sum …" at bounding box center [415, 341] width 660 height 318
click at [663, 166] on icon "button" at bounding box center [661, 164] width 8 height 8
click at [673, 191] on span "CSV" at bounding box center [679, 191] width 15 height 10
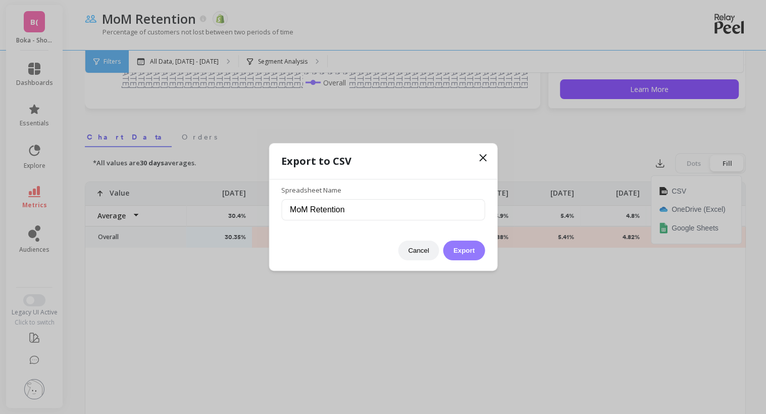
click at [459, 252] on button "Export" at bounding box center [463, 250] width 41 height 20
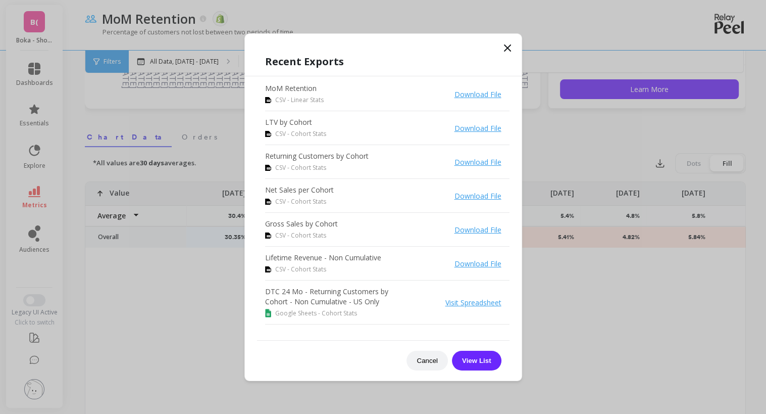
click at [511, 45] on icon at bounding box center [508, 48] width 12 height 12
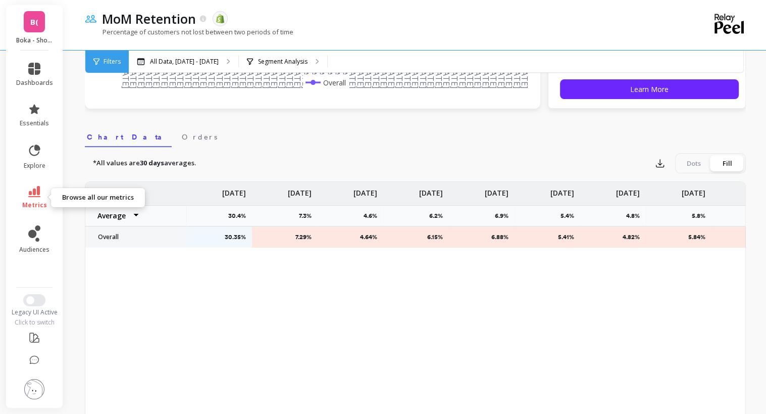
click at [34, 198] on link "metrics" at bounding box center [34, 197] width 37 height 23
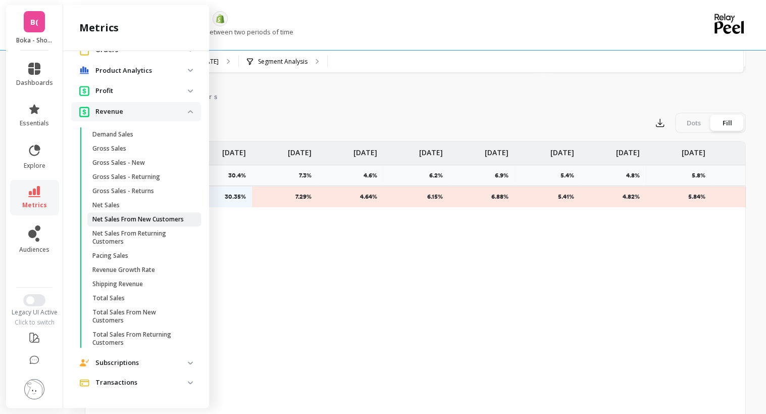
scroll to position [313, 0]
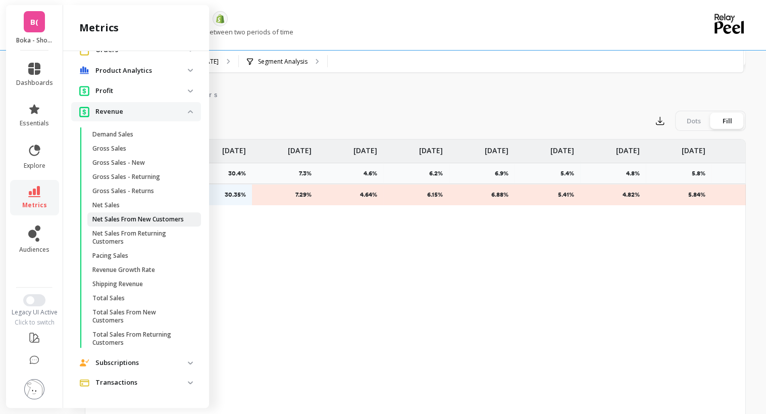
click at [131, 215] on p "Net Sales From New Customers" at bounding box center [137, 219] width 91 height 8
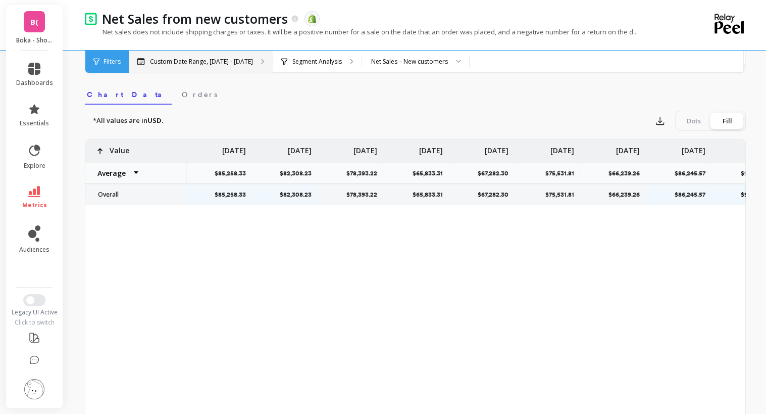
click at [243, 64] on p "Custom Date Range, [DATE] - [DATE]" at bounding box center [201, 62] width 103 height 8
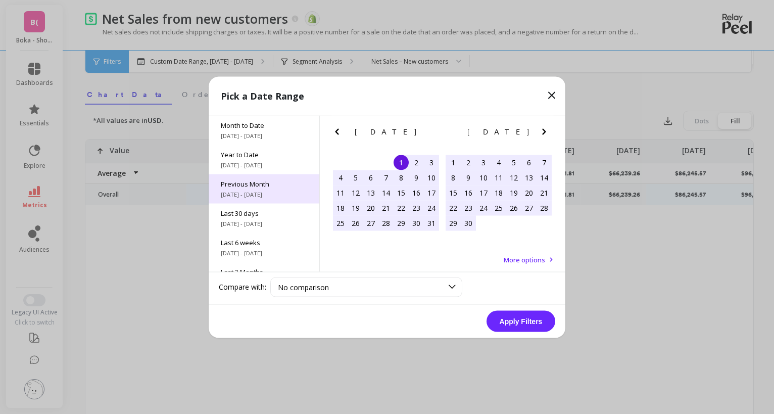
scroll to position [137, 0]
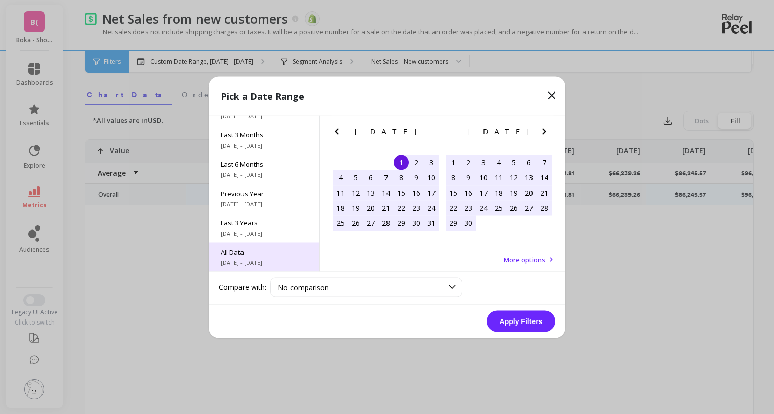
click at [250, 254] on span "All Data" at bounding box center [264, 251] width 86 height 9
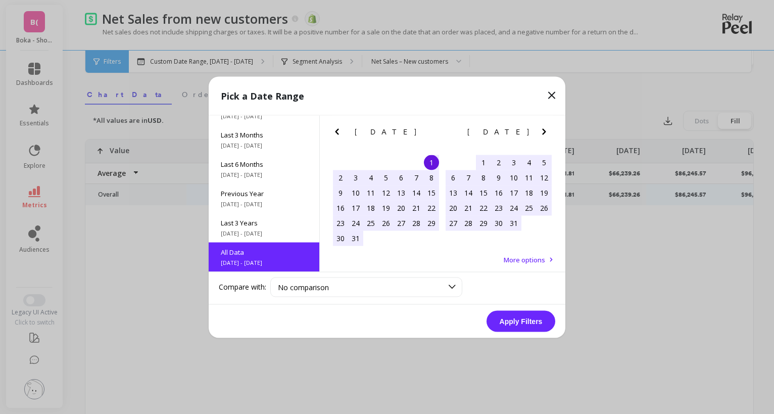
scroll to position [0, 0]
click at [515, 321] on button "Apply Filters" at bounding box center [520, 320] width 69 height 21
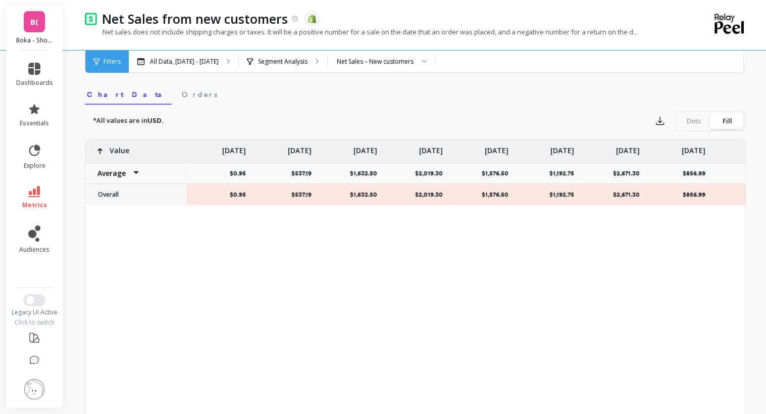
click at [214, 285] on div "$0.95 $537.19 $1,632.50 $2,019.30 $1,576.50 $1,192.75 $2,671.30 $856.99 $1,757.…" at bounding box center [415, 298] width 660 height 318
click at [219, 64] on p "All Data, [DATE] - [DATE]" at bounding box center [184, 62] width 69 height 8
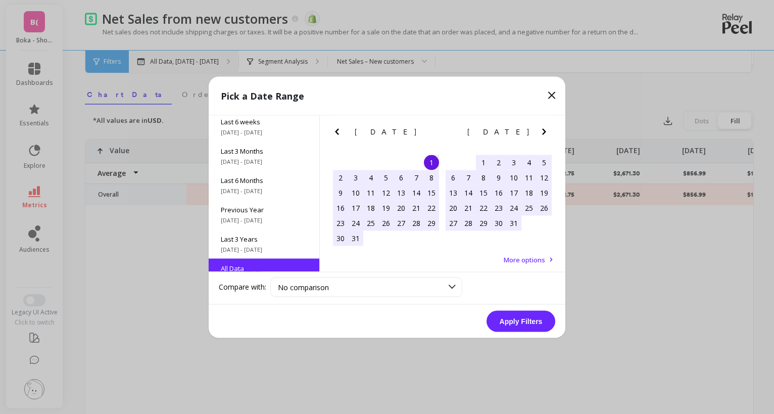
scroll to position [137, 0]
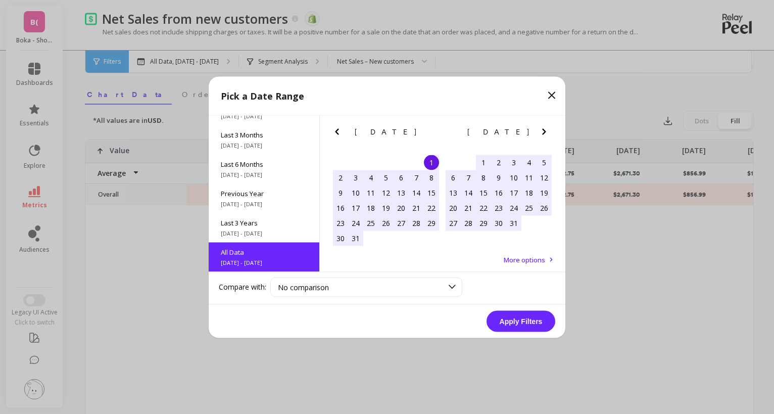
click at [552, 94] on icon at bounding box center [552, 95] width 6 height 6
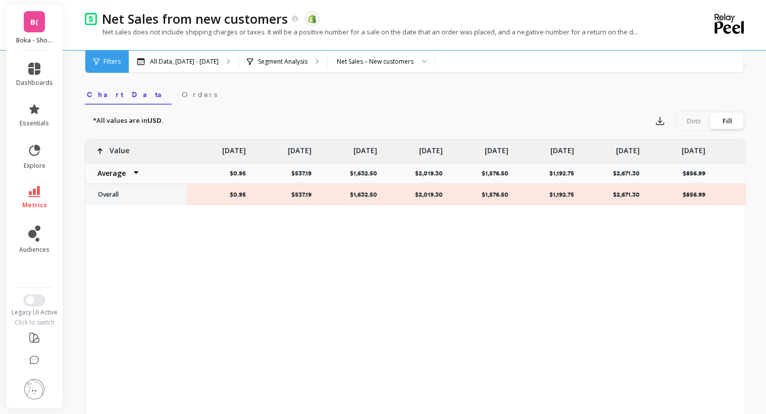
click at [239, 152] on p "[DATE]" at bounding box center [234, 147] width 24 height 16
click at [239, 152] on p "[DATE]" at bounding box center [229, 147] width 24 height 16
click at [239, 151] on p "[DATE]" at bounding box center [229, 147] width 24 height 16
click at [231, 240] on div "$0.95 $537.19 $1,632.50 $2,019.30 $1,576.50 $1,192.75 $2,671.30 $856.99 $1,757.…" at bounding box center [415, 298] width 661 height 318
click at [121, 195] on p "Overall" at bounding box center [136, 194] width 88 height 8
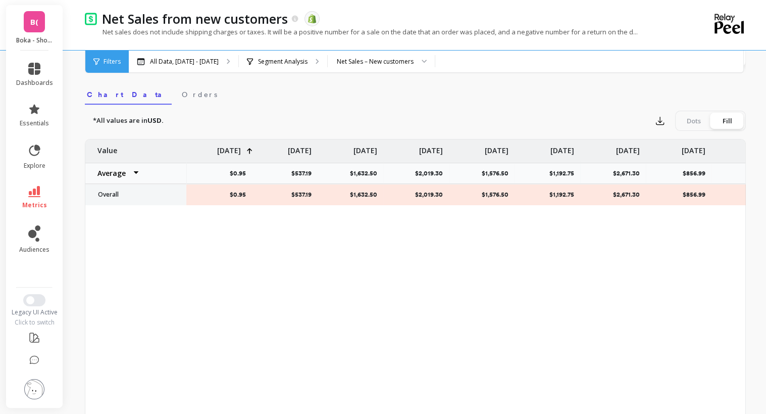
click at [115, 97] on span "Chart Data" at bounding box center [128, 94] width 83 height 10
click at [113, 94] on span "Chart Data" at bounding box center [128, 94] width 83 height 10
click at [216, 60] on p "All Data, [DATE] - [DATE]" at bounding box center [184, 62] width 69 height 8
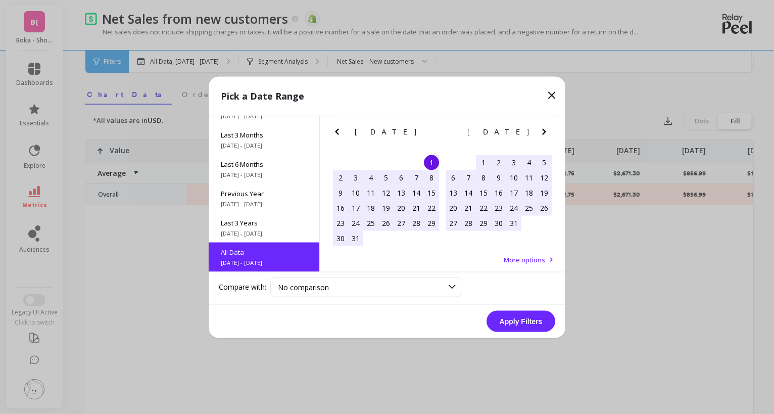
click at [508, 256] on span "More options" at bounding box center [524, 259] width 41 height 9
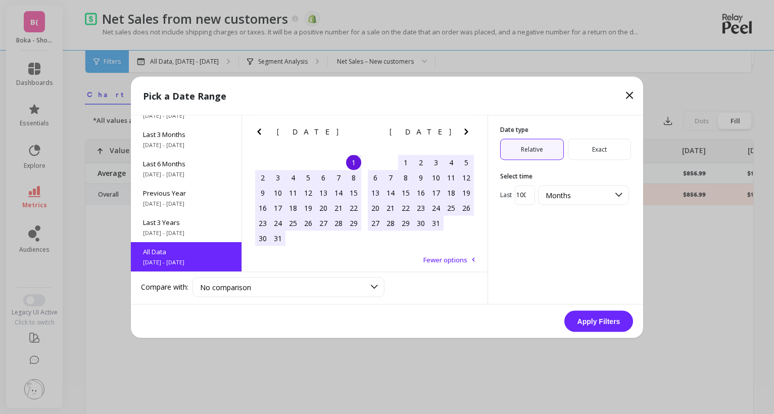
click at [627, 96] on icon at bounding box center [629, 95] width 12 height 12
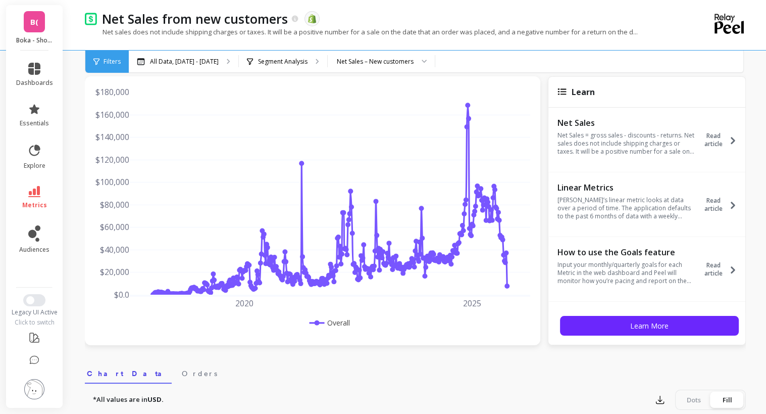
scroll to position [0, 0]
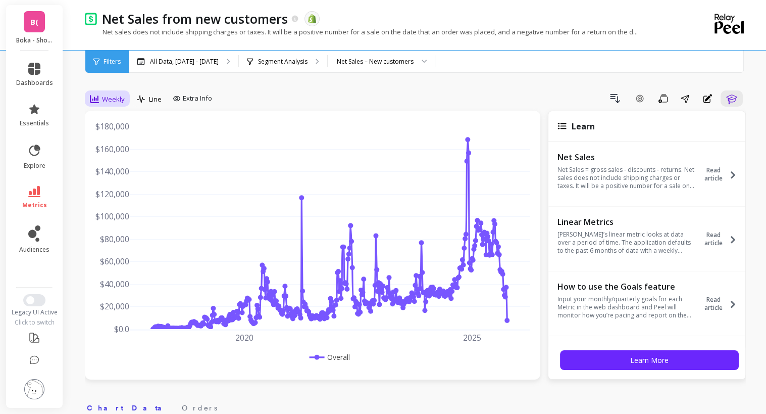
click at [111, 101] on span "Weekly" at bounding box center [113, 99] width 23 height 10
click at [122, 180] on div "Monthly" at bounding box center [122, 180] width 58 height 10
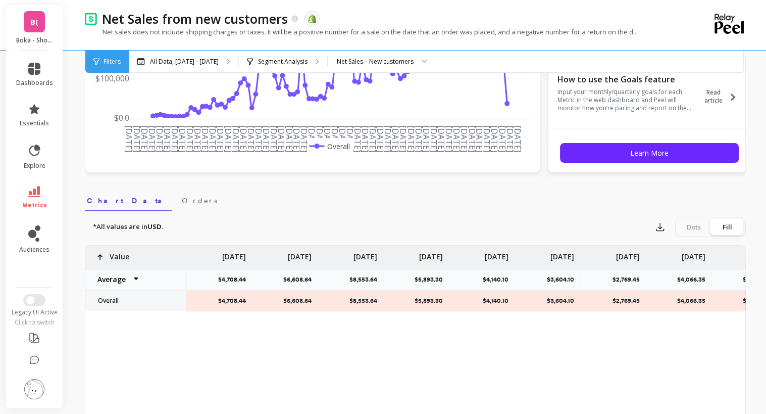
scroll to position [208, 0]
click at [663, 224] on icon "button" at bounding box center [660, 226] width 10 height 10
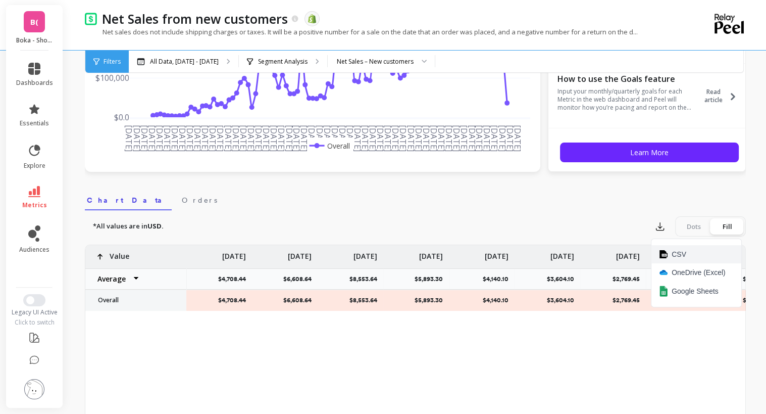
click at [676, 255] on span "CSV" at bounding box center [679, 254] width 15 height 10
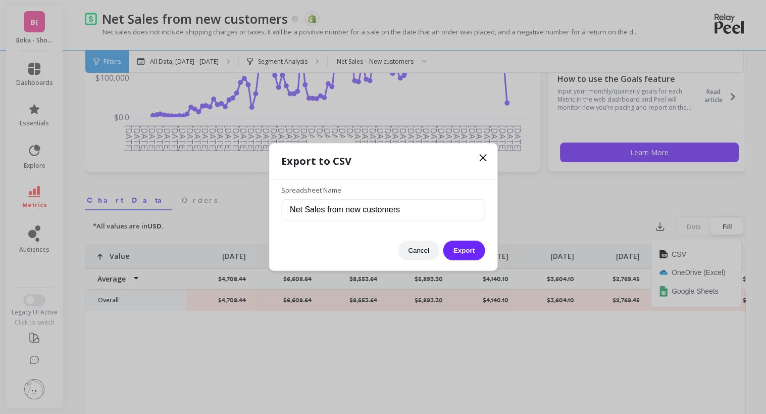
click at [481, 159] on icon at bounding box center [483, 158] width 6 height 6
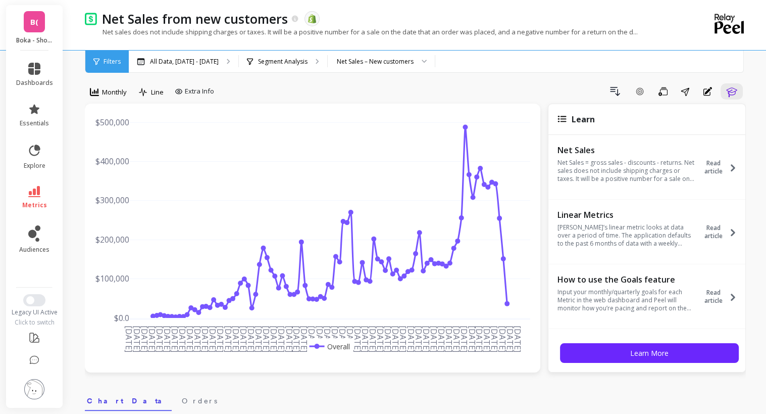
scroll to position [0, 0]
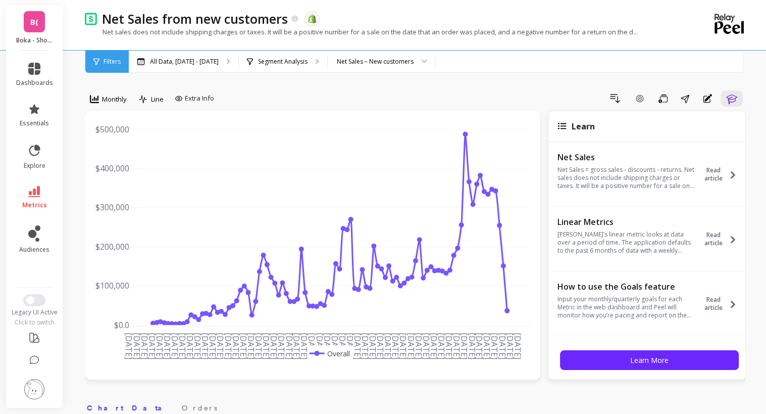
click at [496, 93] on div "Drill Down Add Goal Save Share Annotations Learn" at bounding box center [482, 98] width 528 height 16
click at [36, 163] on span "explore" at bounding box center [35, 166] width 22 height 8
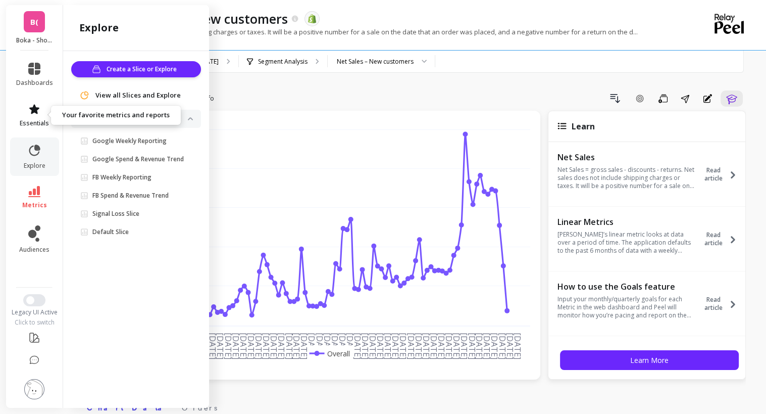
click at [37, 122] on span "essentials" at bounding box center [34, 123] width 29 height 8
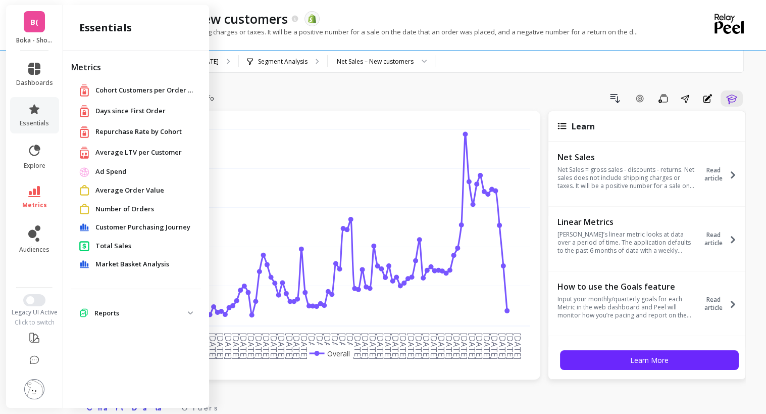
click at [167, 226] on span "Customer Purchasing Journey" at bounding box center [142, 227] width 95 height 10
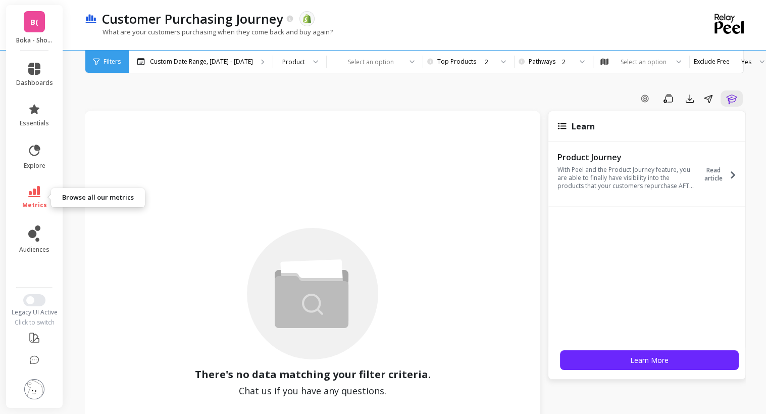
click at [36, 196] on icon at bounding box center [34, 191] width 12 height 11
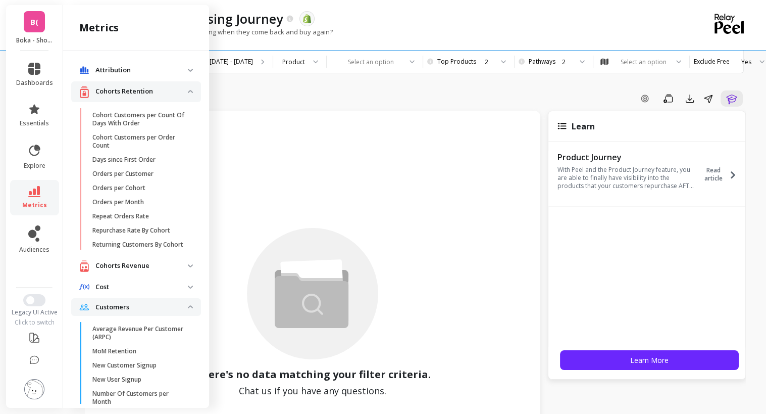
scroll to position [429, 0]
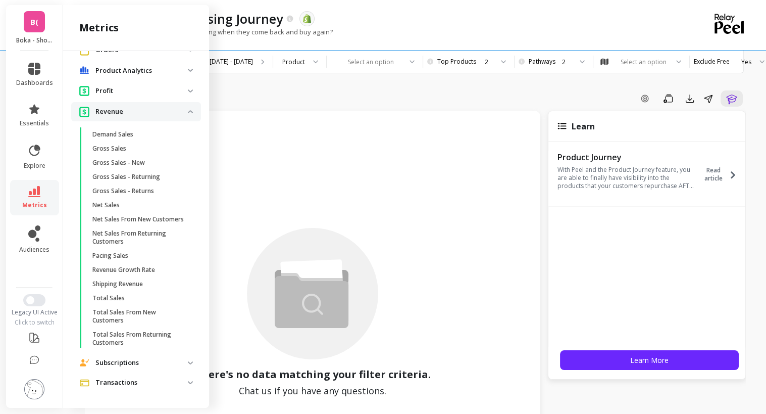
click at [132, 108] on p "Revenue" at bounding box center [141, 112] width 92 height 10
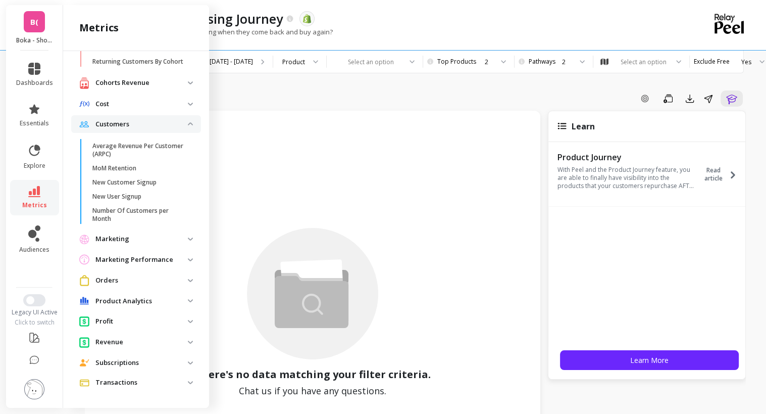
scroll to position [190, 0]
click at [158, 123] on p "Customers" at bounding box center [141, 124] width 92 height 10
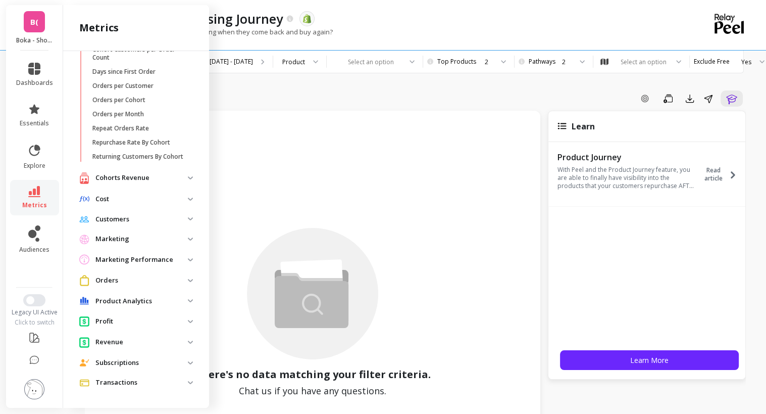
scroll to position [0, 0]
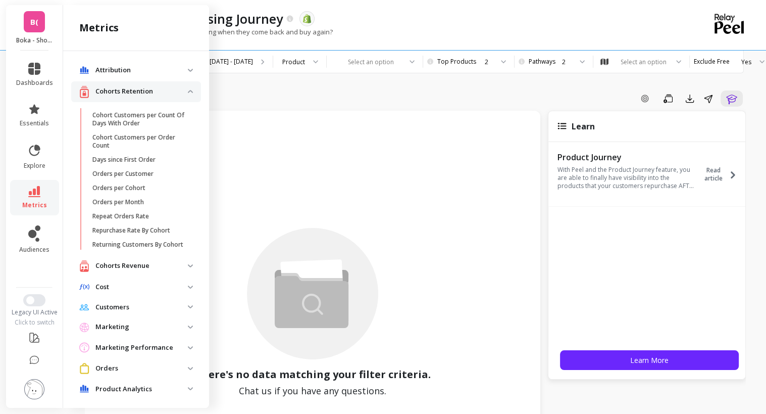
click at [138, 90] on p "Cohorts Retention" at bounding box center [141, 91] width 92 height 10
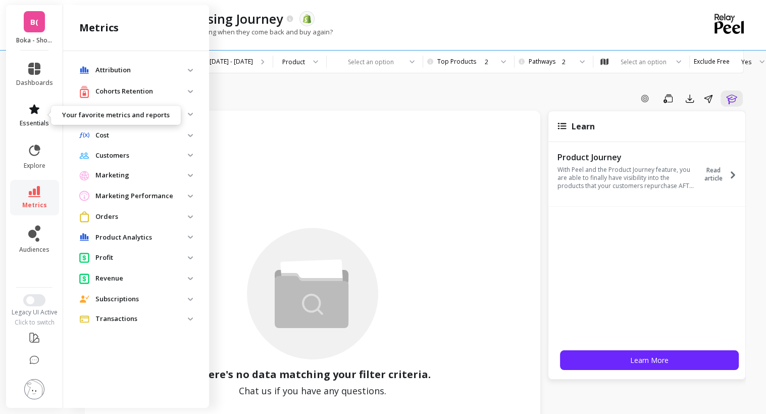
click at [34, 120] on span "essentials" at bounding box center [34, 123] width 29 height 8
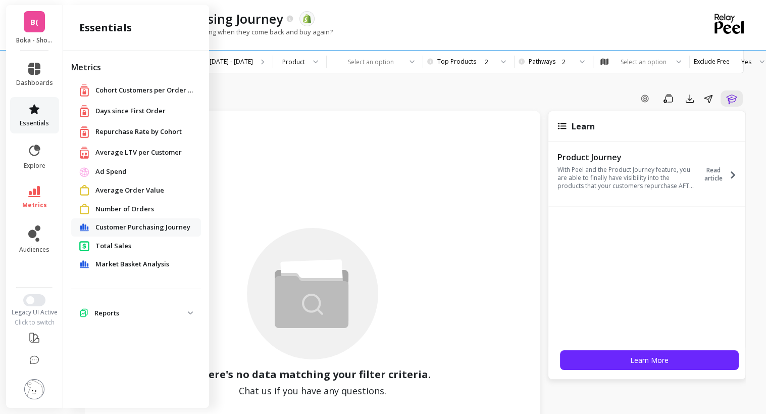
click at [32, 106] on icon at bounding box center [34, 109] width 12 height 12
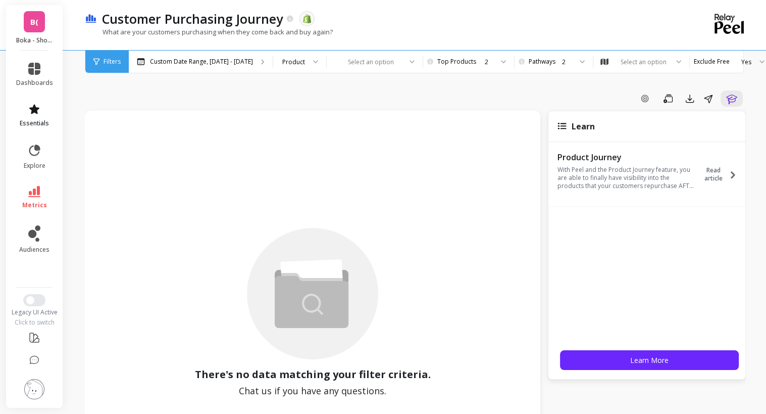
click at [32, 106] on icon at bounding box center [34, 109] width 12 height 12
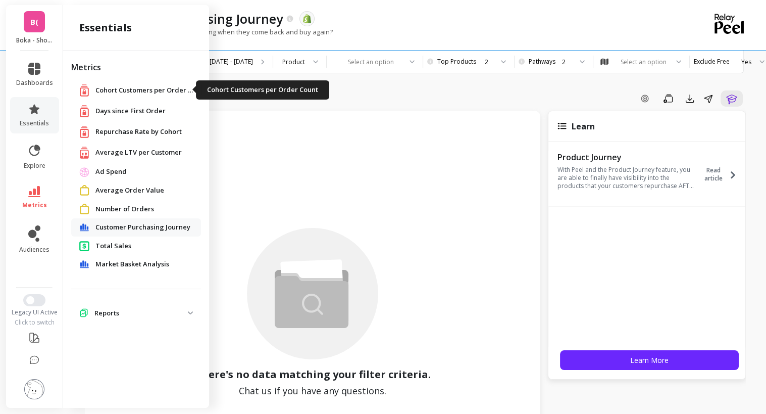
click at [127, 88] on span "Cohort Customers per Order Count" at bounding box center [145, 90] width 101 height 10
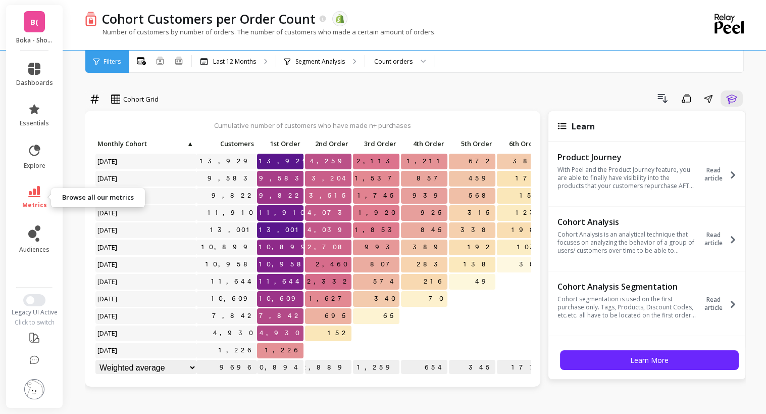
click at [34, 193] on icon at bounding box center [34, 191] width 12 height 11
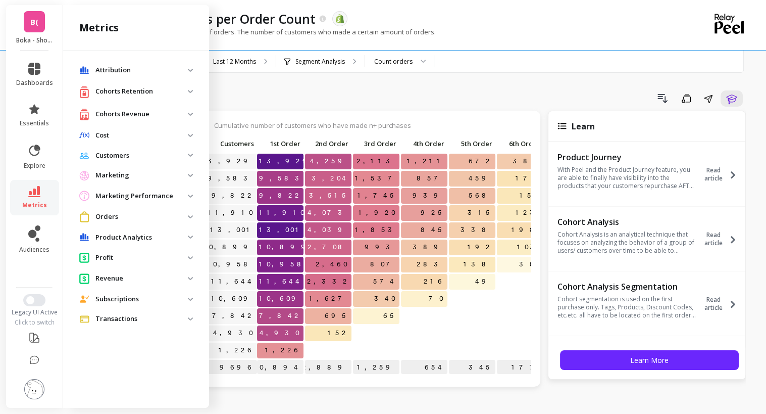
click at [144, 152] on p "Customers" at bounding box center [141, 156] width 92 height 10
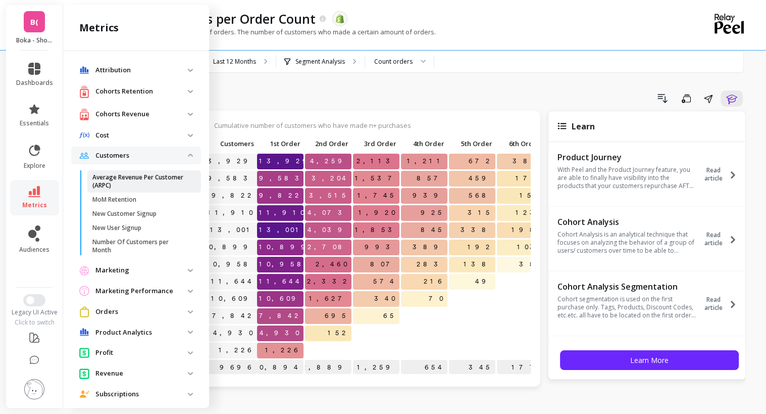
click at [133, 181] on p "Average Revenue Per Customer (ARPC)" at bounding box center [140, 181] width 96 height 16
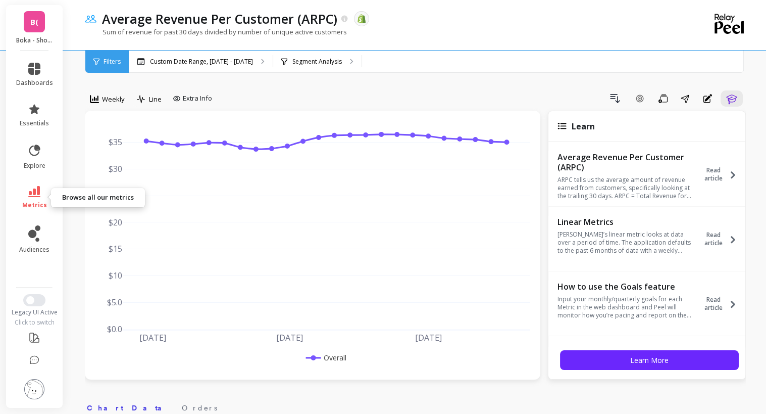
click at [32, 195] on icon at bounding box center [34, 191] width 12 height 11
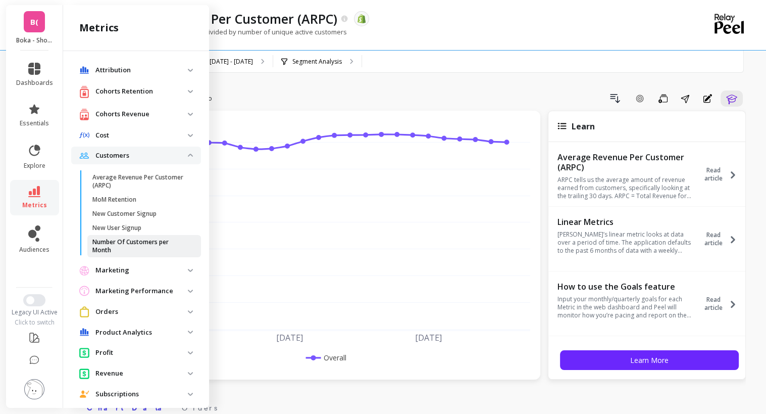
click at [154, 241] on p "Number Of Customers per Month" at bounding box center [140, 246] width 96 height 16
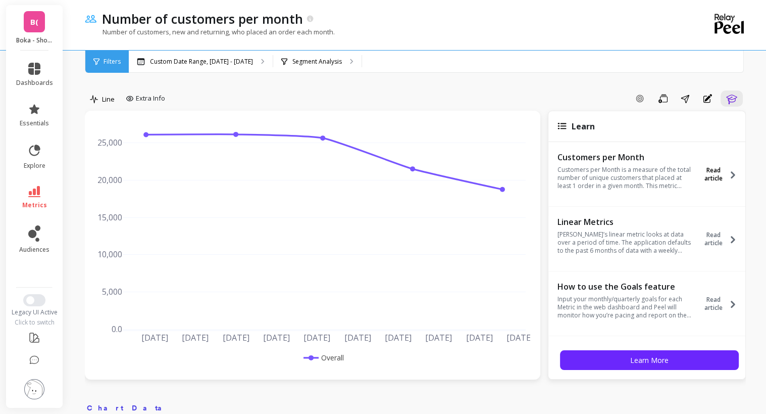
click at [708, 171] on span "Read article" at bounding box center [713, 174] width 29 height 16
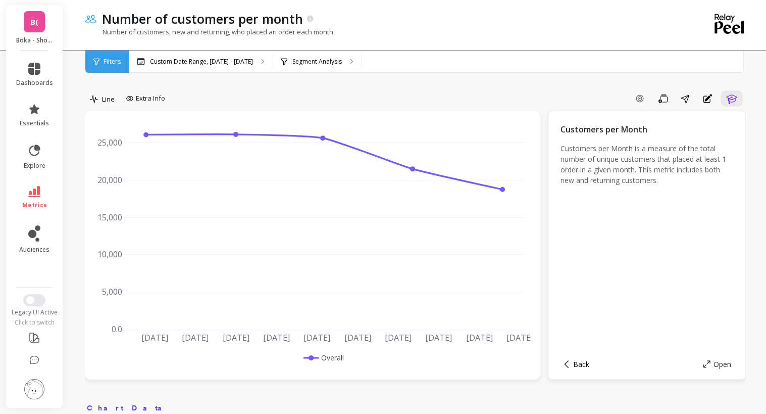
click at [571, 365] on span at bounding box center [568, 364] width 11 height 8
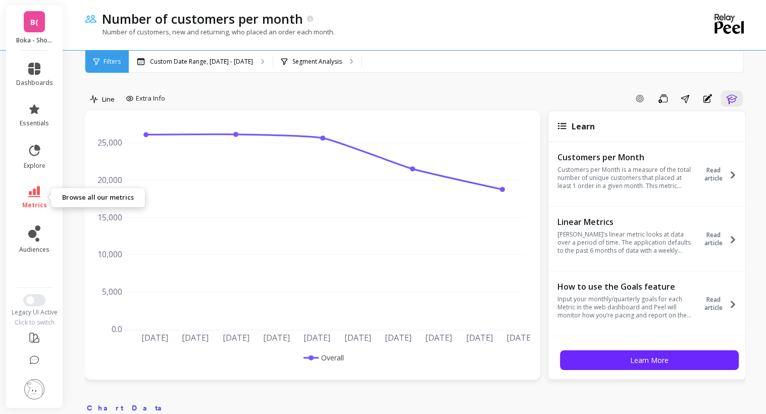
click at [34, 191] on icon at bounding box center [34, 191] width 12 height 11
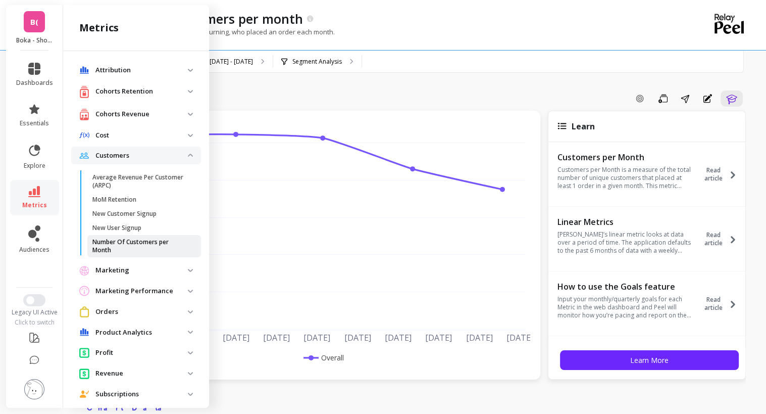
click at [141, 243] on p "Number Of Customers per Month" at bounding box center [140, 246] width 96 height 16
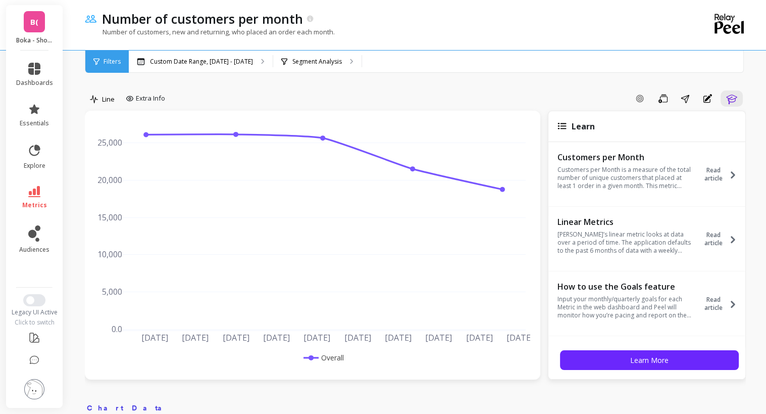
click at [110, 61] on span "Filters" at bounding box center [112, 62] width 17 height 8
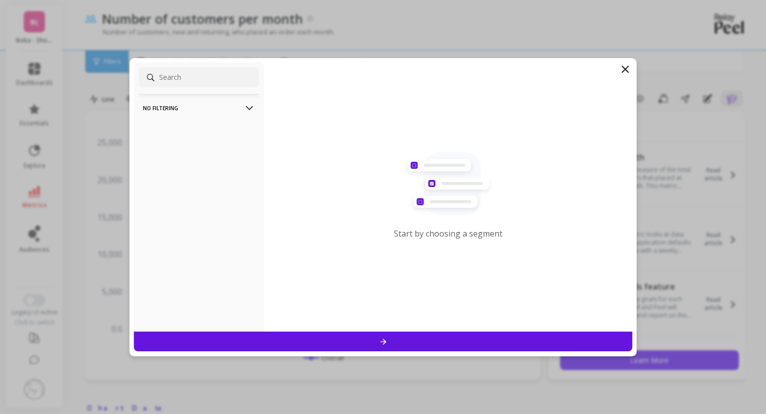
click at [627, 74] on icon at bounding box center [625, 69] width 12 height 12
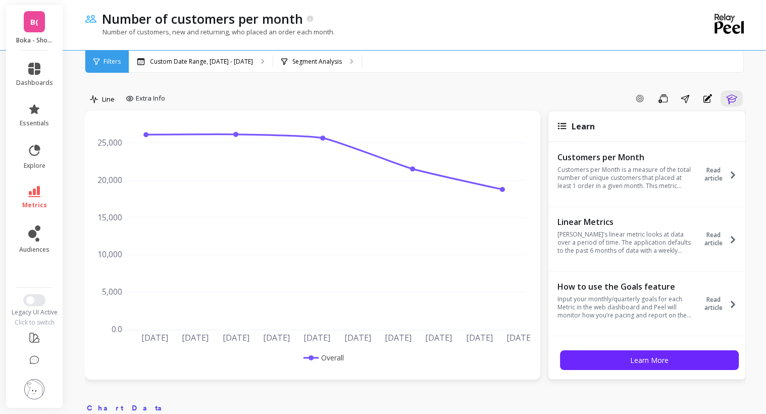
click at [114, 66] on div "Filters" at bounding box center [106, 62] width 43 height 22
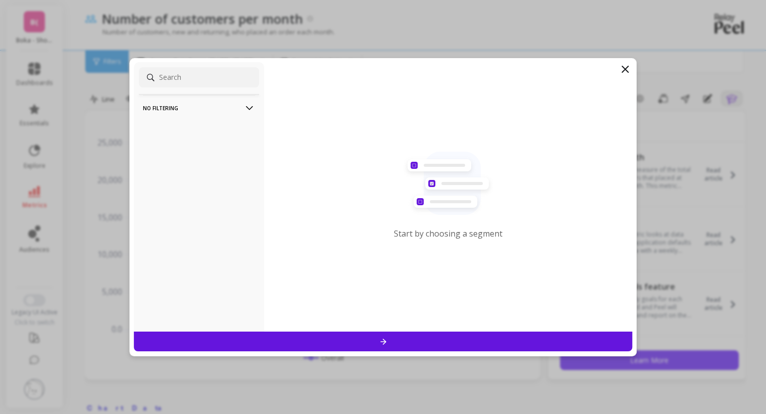
click at [293, 77] on div "Start by choosing a segment" at bounding box center [448, 196] width 369 height 269
click at [620, 68] on icon at bounding box center [625, 69] width 12 height 12
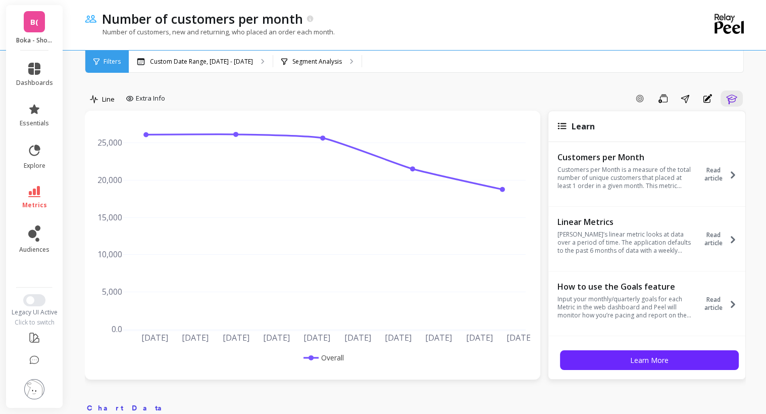
click at [32, 185] on li "metrics" at bounding box center [34, 197] width 49 height 35
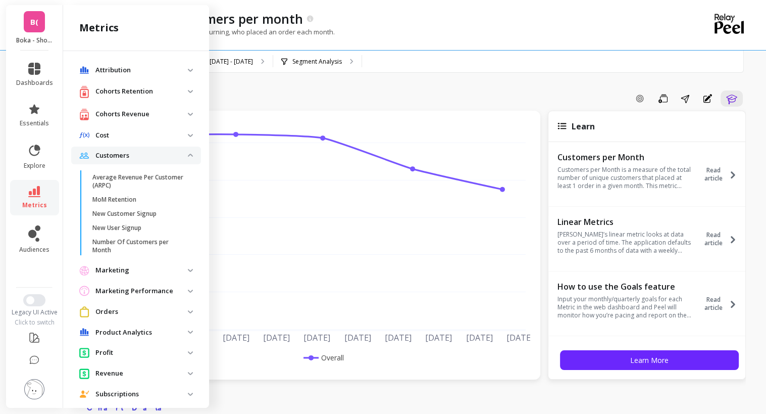
click at [188, 155] on img at bounding box center [190, 155] width 5 height 3
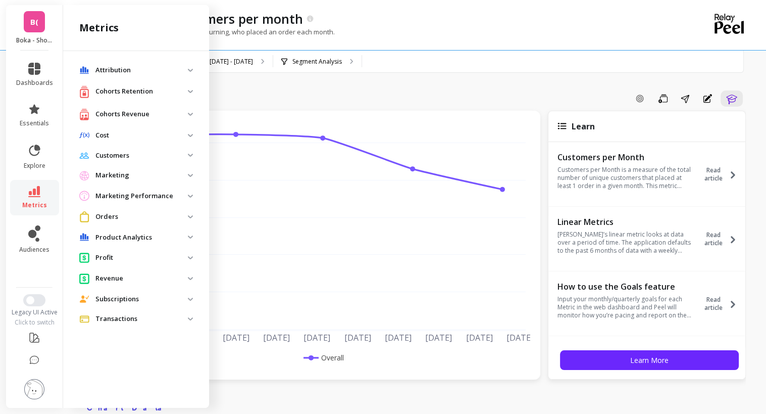
click at [169, 113] on p "Cohorts Revenue" at bounding box center [141, 114] width 92 height 10
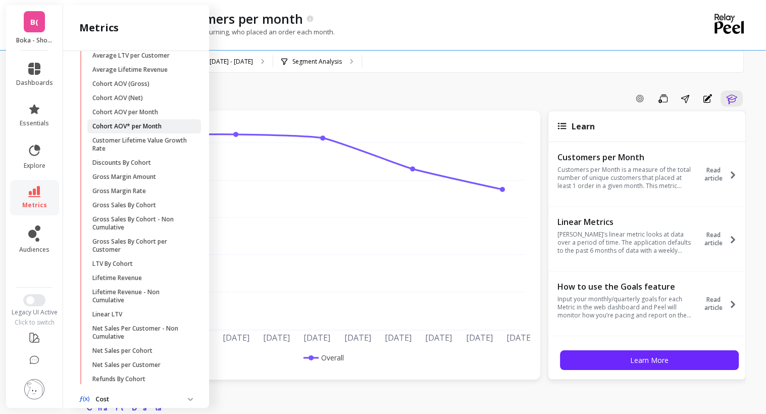
scroll to position [83, 0]
click at [147, 327] on p "Net Sales Per Customer - Non Cumulative" at bounding box center [140, 331] width 96 height 16
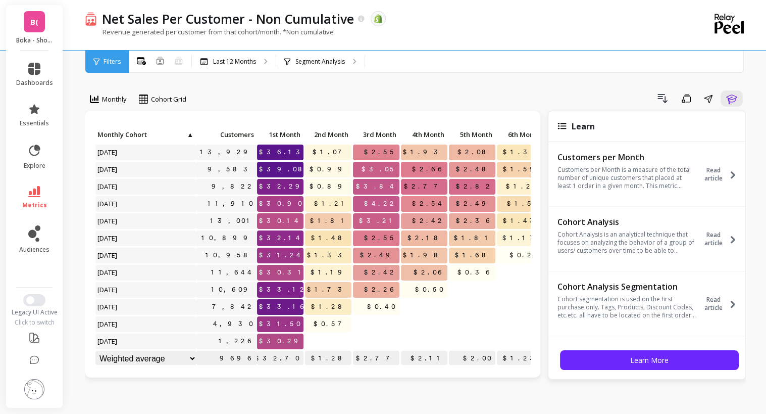
click at [38, 21] on span "B(" at bounding box center [34, 22] width 8 height 12
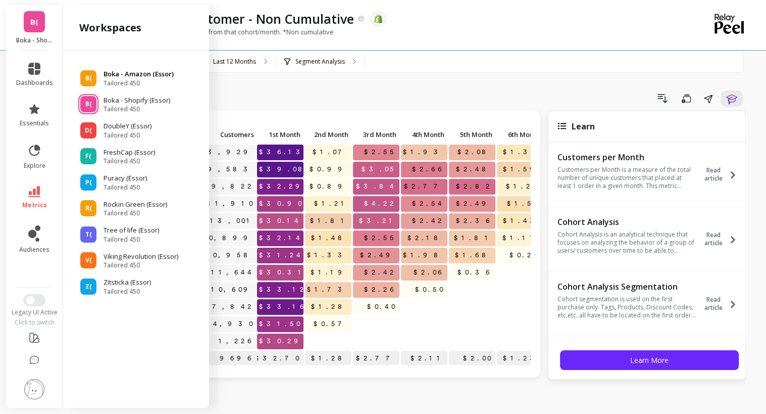
click at [140, 76] on p "Boka - Amazon (Essor)" at bounding box center [139, 74] width 70 height 10
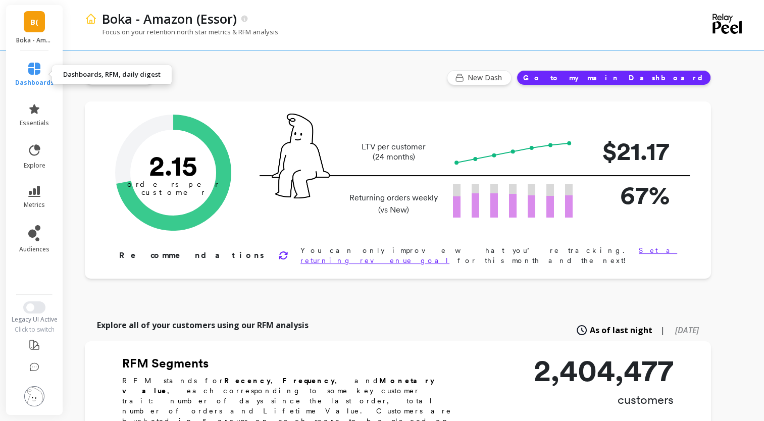
click at [36, 75] on link "dashboards" at bounding box center [34, 75] width 39 height 24
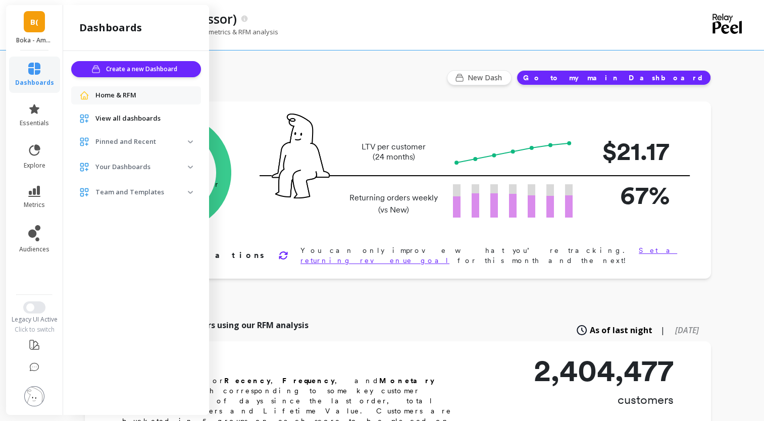
click at [40, 28] on link "B(" at bounding box center [34, 21] width 21 height 21
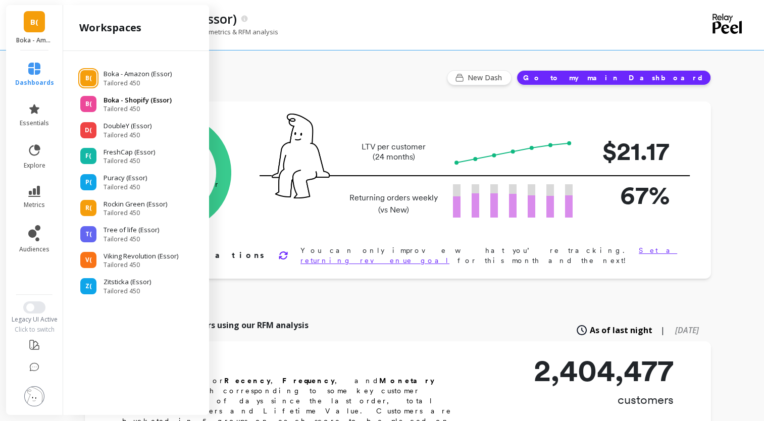
click at [107, 103] on p "Boka - Shopify (Essor)" at bounding box center [138, 100] width 68 height 10
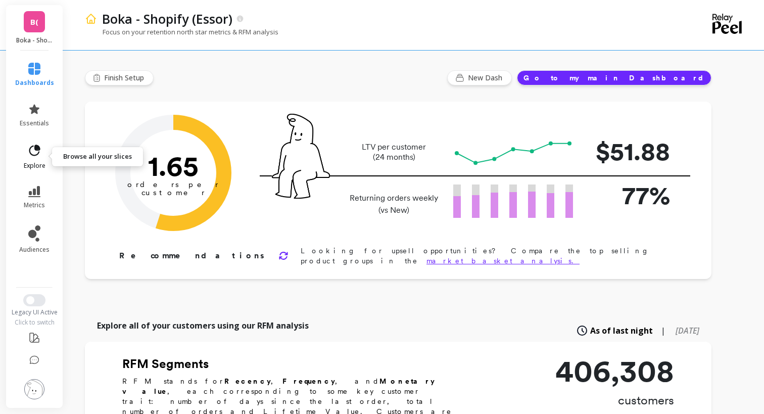
click at [34, 156] on icon at bounding box center [34, 150] width 14 height 14
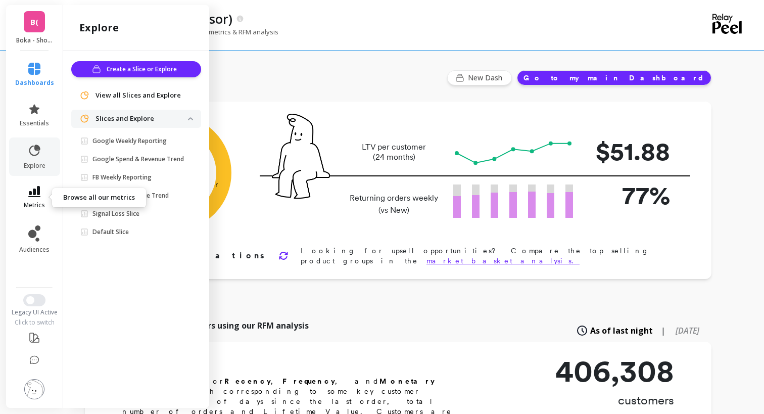
click at [42, 195] on link "metrics" at bounding box center [34, 197] width 39 height 23
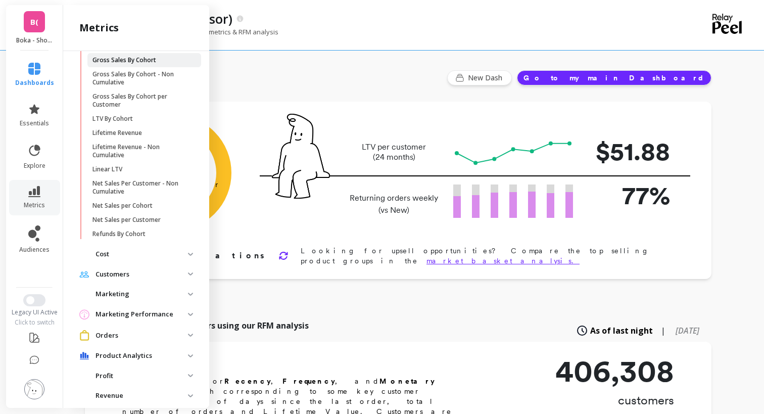
scroll to position [281, 0]
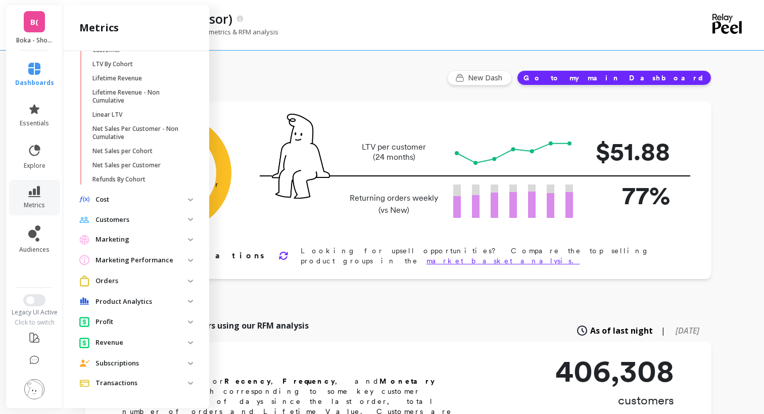
click at [125, 280] on p "Orders" at bounding box center [141, 281] width 92 height 10
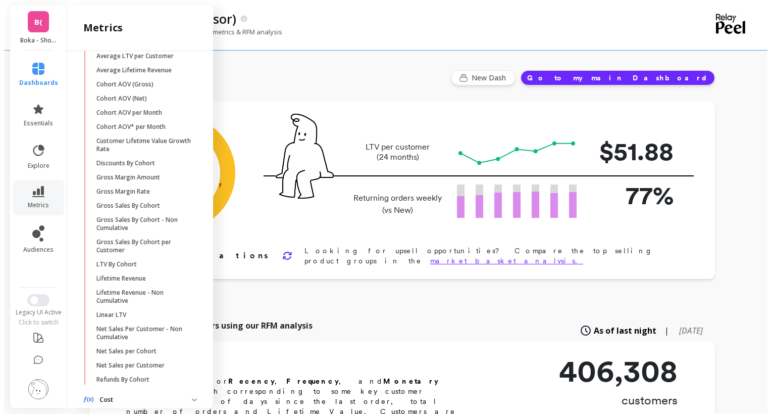
scroll to position [0, 0]
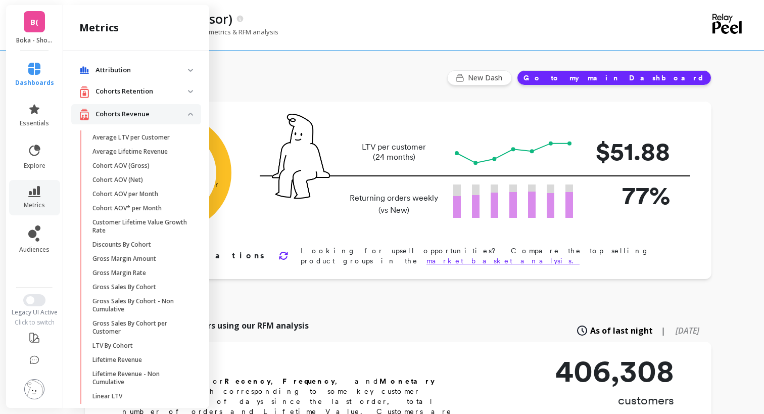
click at [122, 111] on p "Cohorts Revenue" at bounding box center [141, 114] width 92 height 10
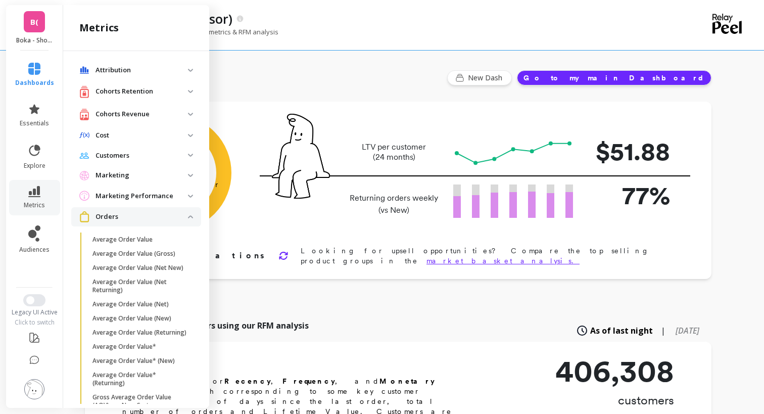
click at [141, 221] on p "Orders" at bounding box center [141, 217] width 92 height 10
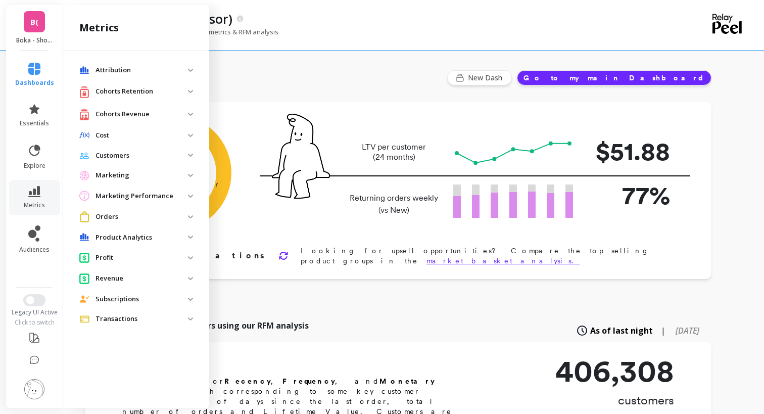
click at [115, 158] on p "Customers" at bounding box center [141, 156] width 92 height 10
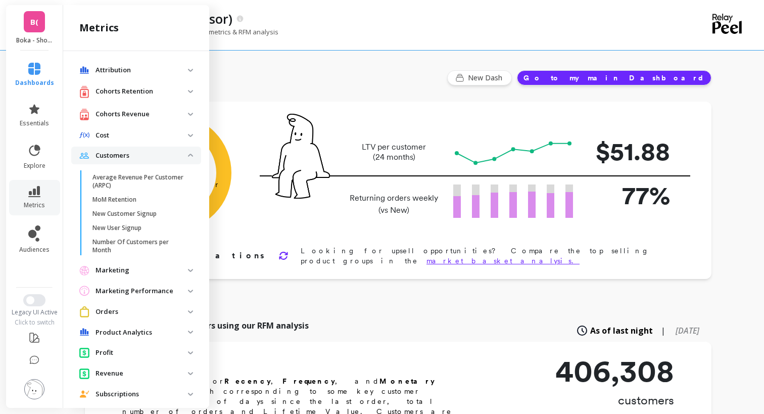
click at [114, 155] on p "Customers" at bounding box center [141, 156] width 92 height 10
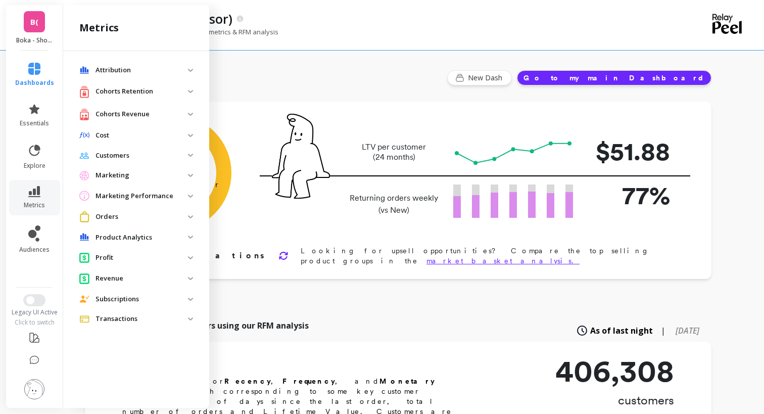
click at [126, 112] on p "Cohorts Revenue" at bounding box center [141, 114] width 92 height 10
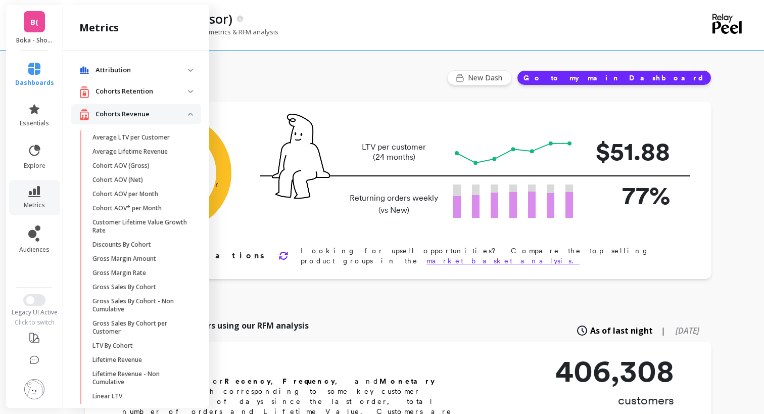
click at [120, 114] on p "Cohorts Revenue" at bounding box center [141, 114] width 92 height 10
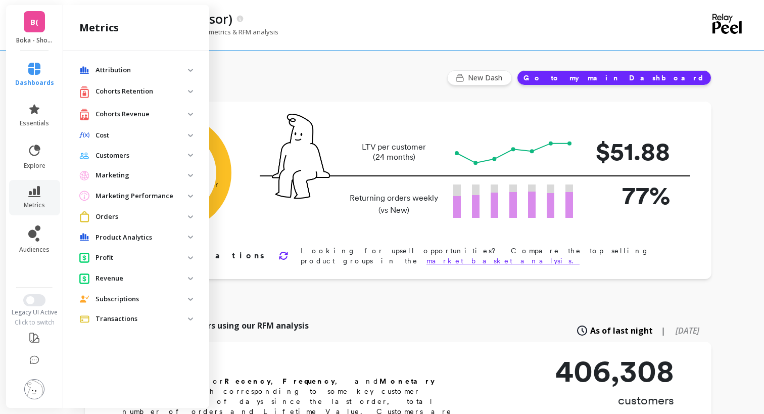
click at [119, 156] on p "Customers" at bounding box center [141, 156] width 92 height 10
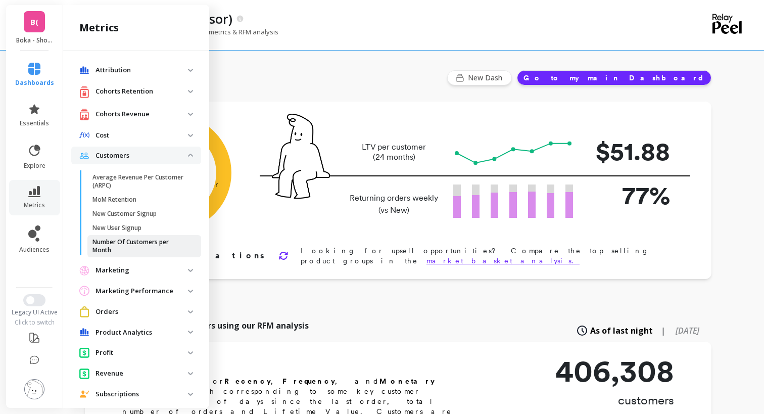
click at [126, 244] on p "Number Of Customers per Month" at bounding box center [140, 246] width 96 height 16
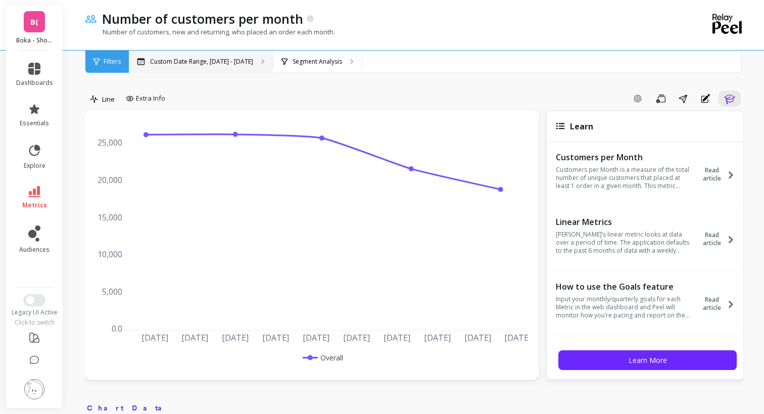
click at [176, 62] on p "Custom Date Range, [DATE] - [DATE]" at bounding box center [201, 62] width 103 height 8
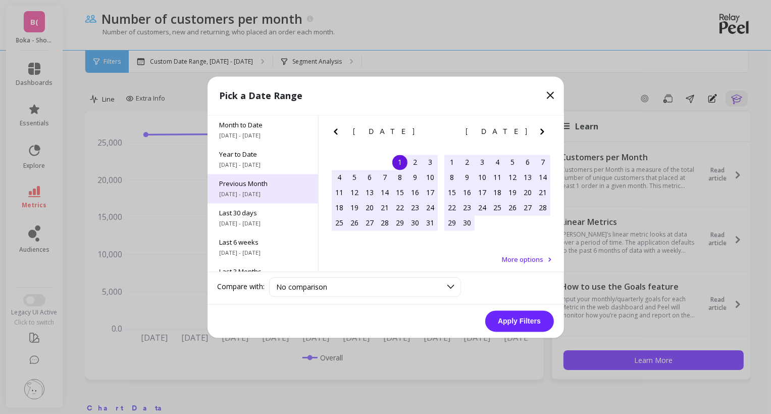
scroll to position [137, 0]
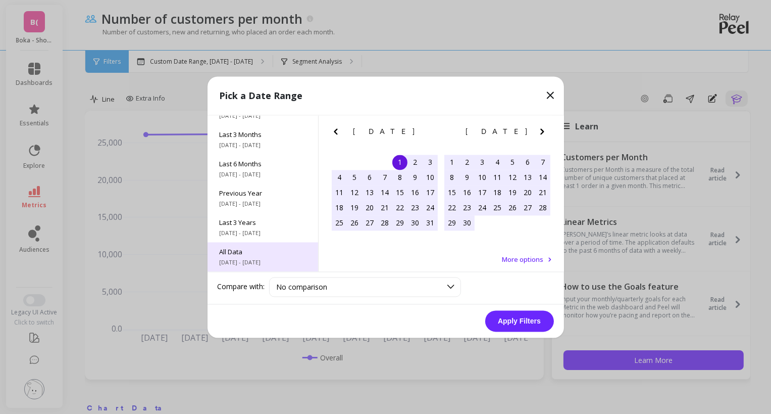
click at [265, 254] on span "All Data" at bounding box center [263, 251] width 86 height 9
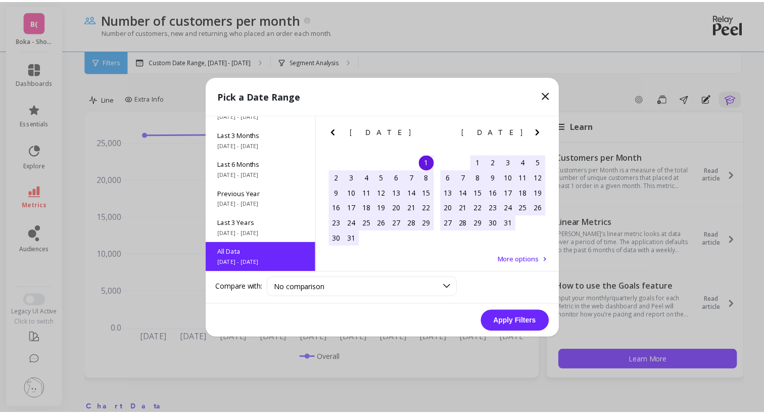
scroll to position [0, 0]
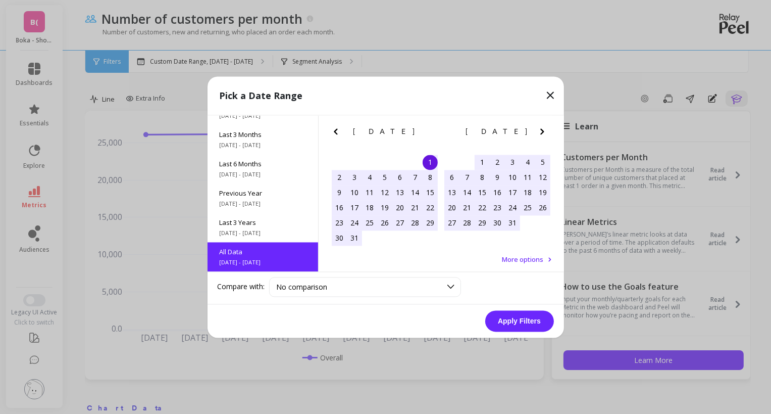
click at [511, 322] on button "Apply Filters" at bounding box center [519, 320] width 69 height 21
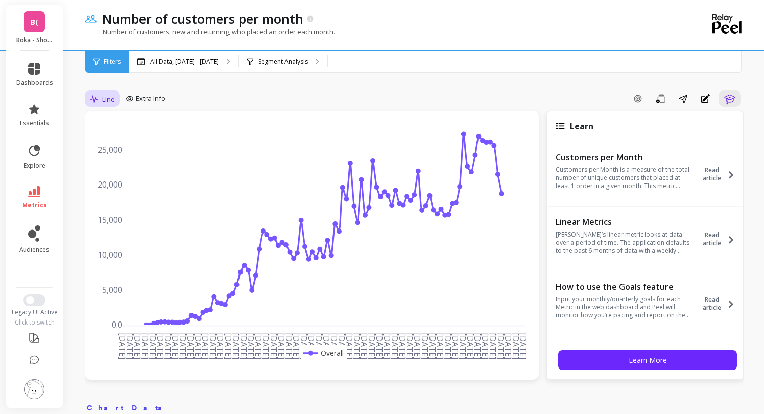
click at [102, 98] on span "Line" at bounding box center [108, 99] width 13 height 10
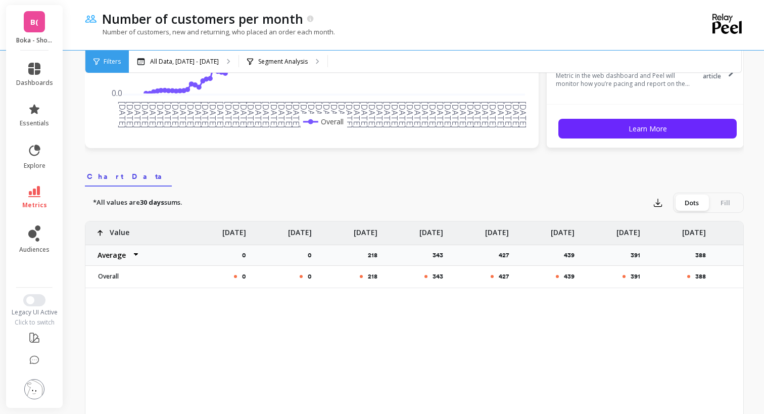
click at [523, 344] on div "0 0 218 343 427 439 391 388 338 374 Value Average Sum Max Min [DATE] 0 [DATE] 0…" at bounding box center [414, 380] width 658 height 318
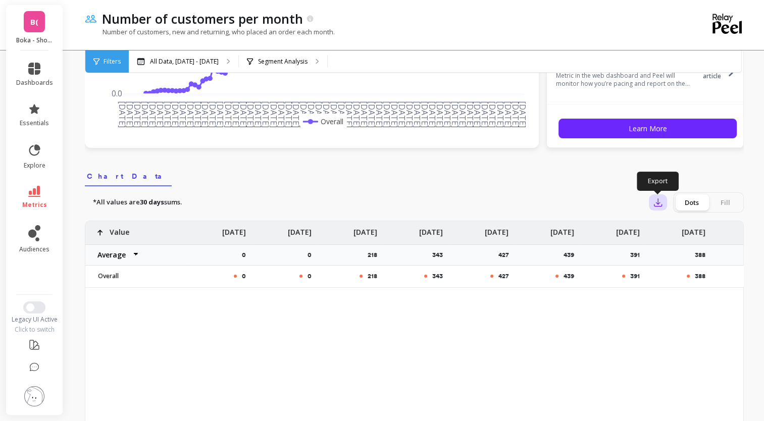
click at [657, 201] on icon "button" at bounding box center [658, 202] width 10 height 10
click at [669, 229] on button "CSV" at bounding box center [695, 230] width 90 height 18
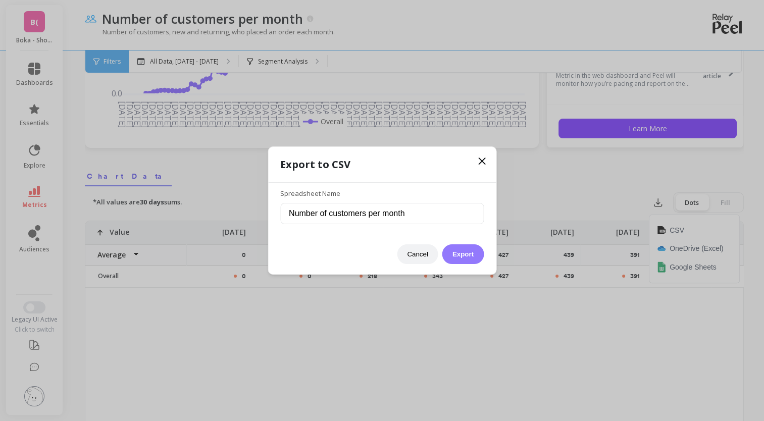
click at [466, 256] on button "Export" at bounding box center [462, 254] width 41 height 20
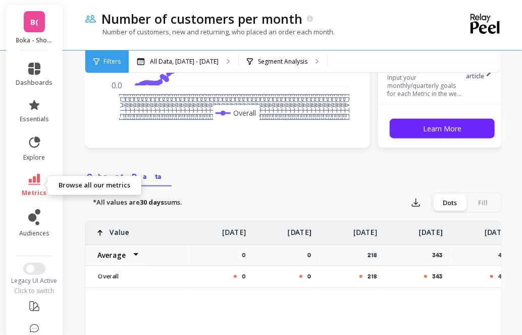
click at [28, 185] on link "metrics" at bounding box center [34, 185] width 37 height 23
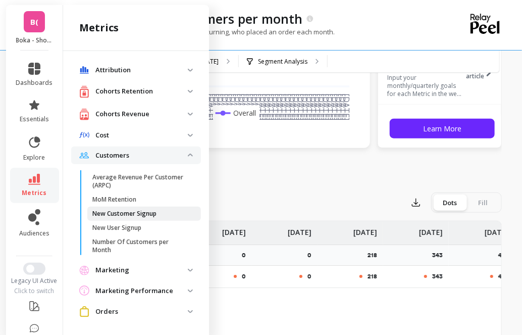
click at [160, 211] on span "New Customer Signup" at bounding box center [140, 214] width 96 height 8
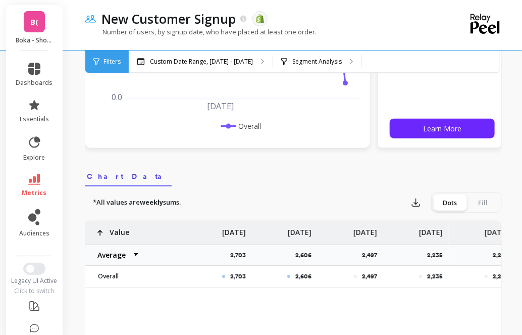
click at [29, 182] on icon at bounding box center [34, 179] width 12 height 11
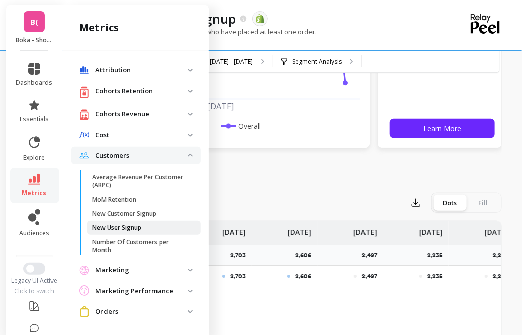
click at [126, 226] on p "New User Signup" at bounding box center [116, 228] width 49 height 8
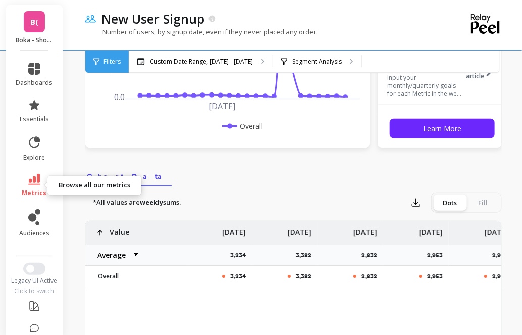
click at [43, 181] on link "metrics" at bounding box center [34, 185] width 37 height 23
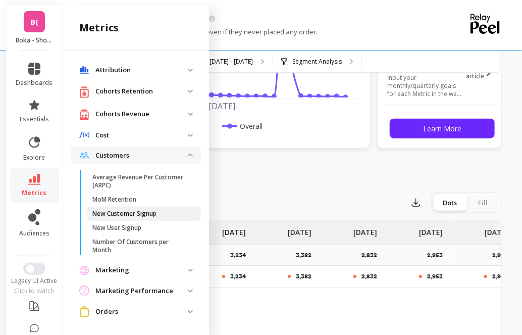
click at [154, 212] on p "New Customer Signup" at bounding box center [124, 214] width 64 height 8
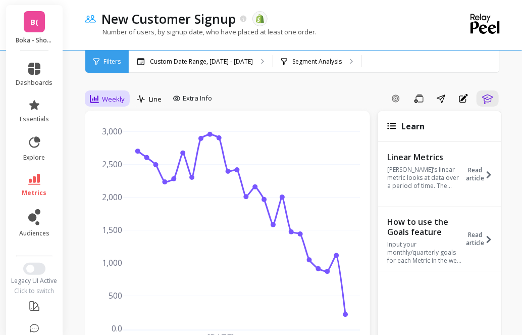
click at [119, 100] on span "Weekly" at bounding box center [113, 99] width 23 height 10
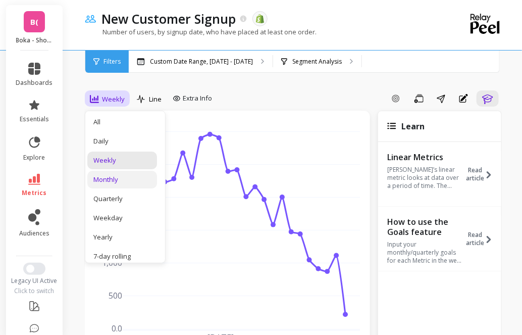
click at [126, 180] on div "Monthly" at bounding box center [122, 180] width 58 height 10
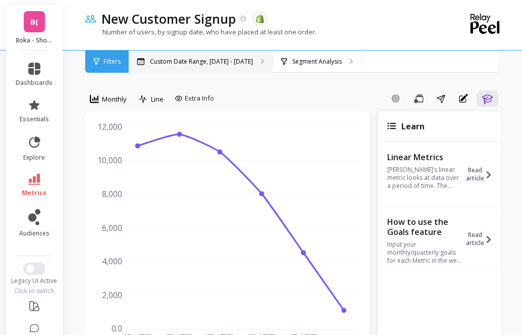
click at [194, 65] on p "Custom Date Range, [DATE] - [DATE]" at bounding box center [201, 62] width 103 height 8
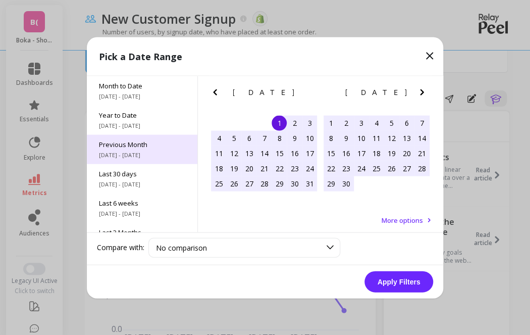
scroll to position [137, 0]
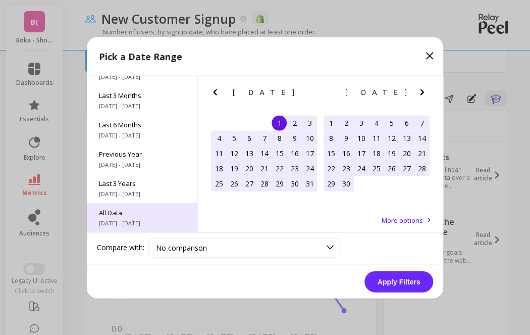
click at [131, 217] on div "All Data [DATE] - [DATE]" at bounding box center [142, 217] width 111 height 29
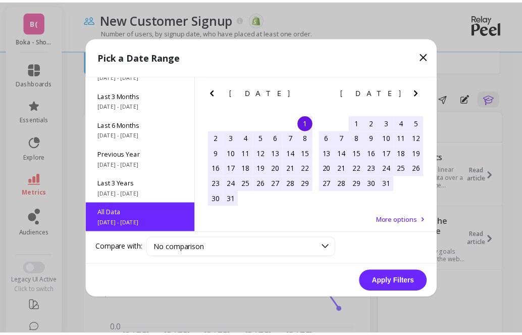
scroll to position [0, 0]
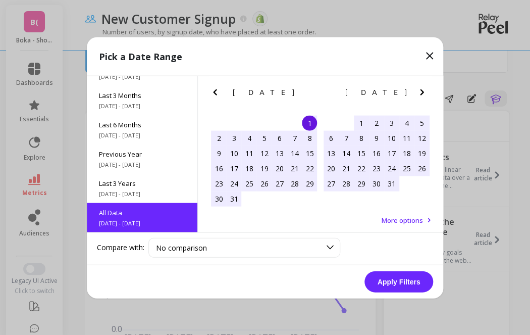
click at [385, 278] on button "Apply Filters" at bounding box center [399, 281] width 69 height 21
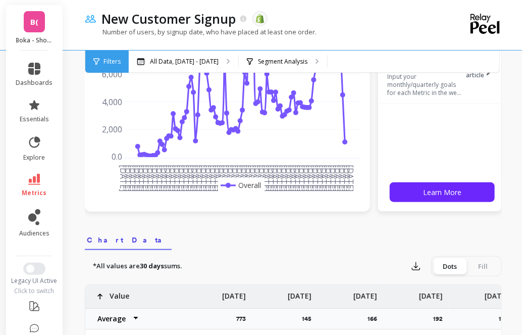
scroll to position [238, 0]
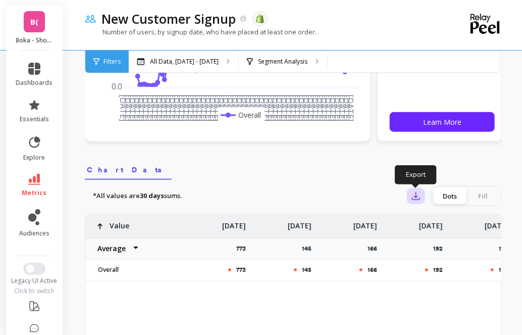
click at [417, 200] on icon "button" at bounding box center [417, 196] width 8 height 8
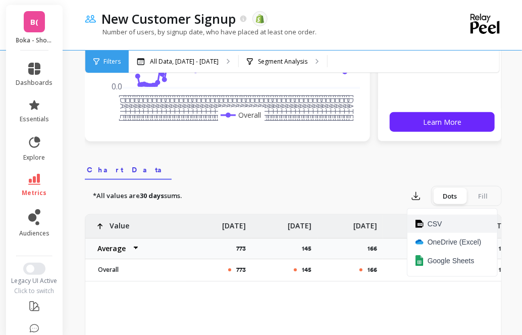
click at [432, 228] on button "CSV" at bounding box center [453, 224] width 90 height 18
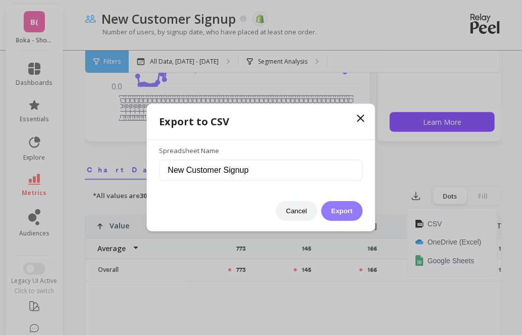
click at [341, 206] on button "Export" at bounding box center [341, 211] width 41 height 20
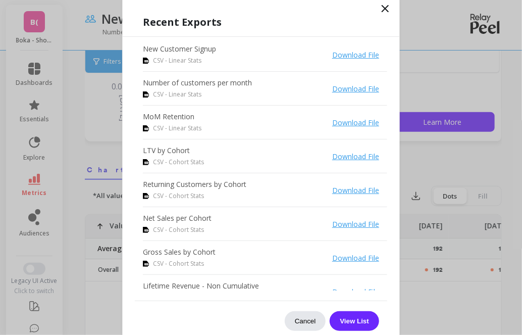
click at [305, 323] on button "Cancel" at bounding box center [305, 321] width 41 height 20
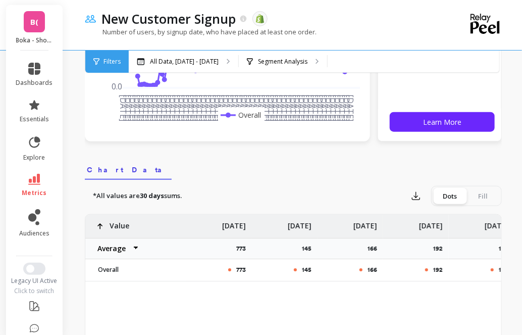
click at [30, 27] on span "B(" at bounding box center [34, 22] width 8 height 12
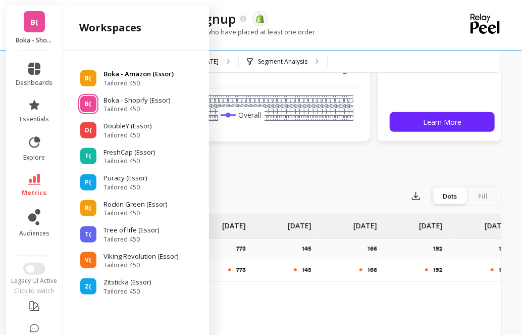
click at [143, 77] on p "Boka - Amazon (Essor)" at bounding box center [139, 74] width 70 height 10
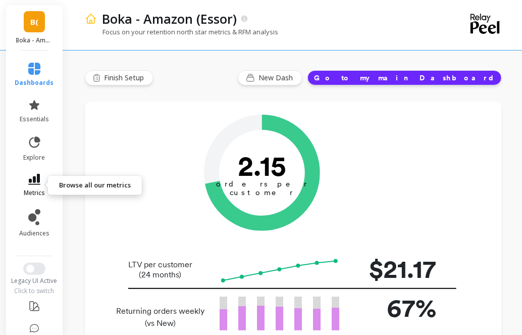
click at [33, 181] on icon at bounding box center [34, 179] width 12 height 11
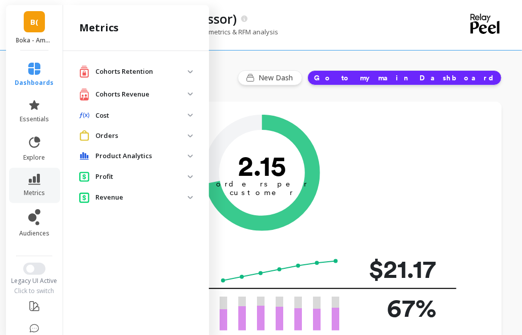
click at [133, 94] on p "Cohorts Revenue" at bounding box center [141, 94] width 92 height 10
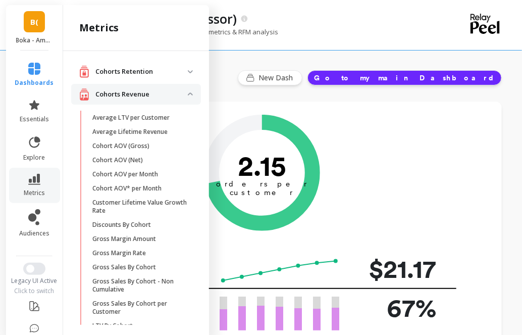
click at [122, 74] on p "Cohorts Retention" at bounding box center [141, 72] width 92 height 10
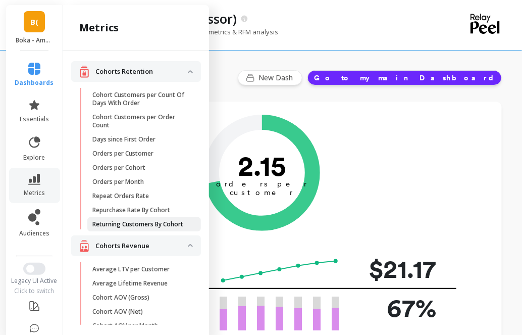
click at [126, 228] on p "Returning Customers By Cohort" at bounding box center [137, 224] width 91 height 8
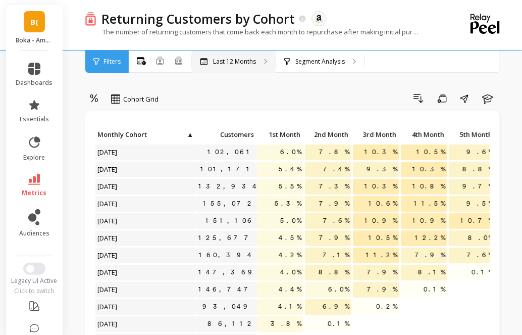
click at [215, 62] on p "Last 12 Months" at bounding box center [234, 62] width 43 height 8
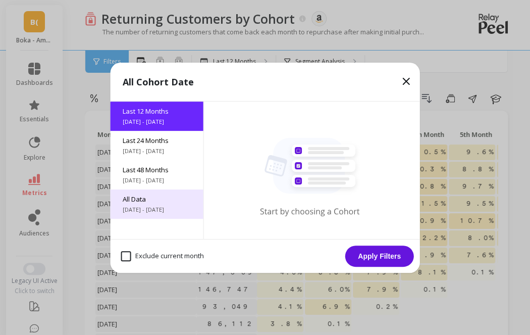
click at [151, 205] on div "All Data [DATE] - [DATE]" at bounding box center [157, 203] width 93 height 29
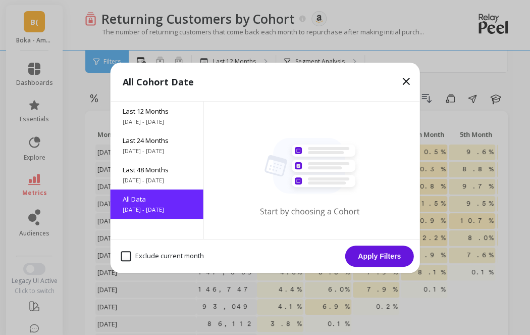
click at [387, 256] on button "Apply Filters" at bounding box center [379, 255] width 69 height 21
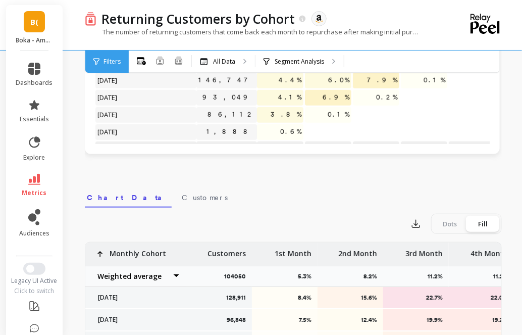
scroll to position [334, 0]
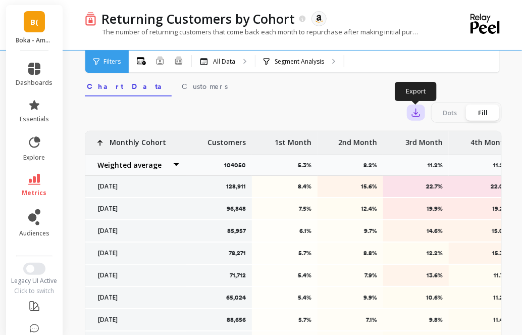
click at [418, 115] on icon "button" at bounding box center [416, 113] width 10 height 10
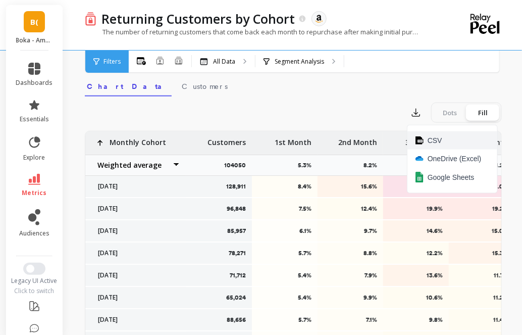
click at [424, 141] on button "CSV" at bounding box center [453, 140] width 90 height 18
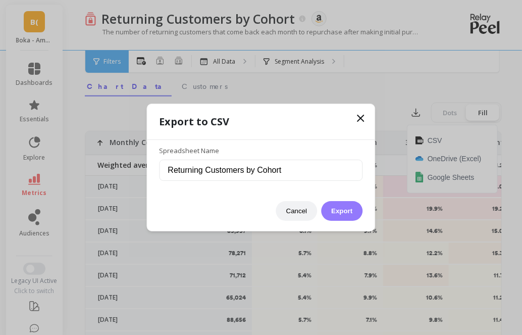
click at [338, 212] on button "Export" at bounding box center [341, 211] width 41 height 20
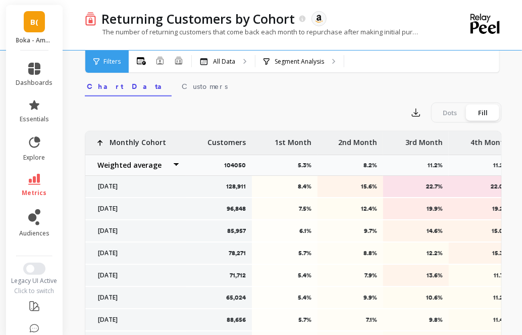
click at [33, 200] on li "metrics" at bounding box center [34, 185] width 49 height 35
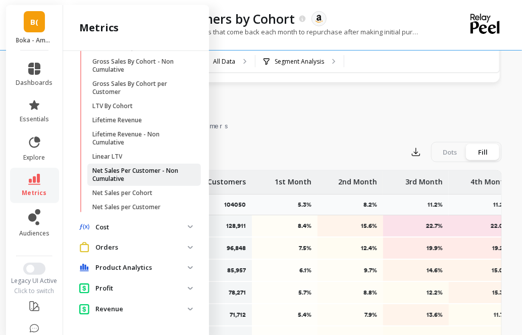
scroll to position [385, 0]
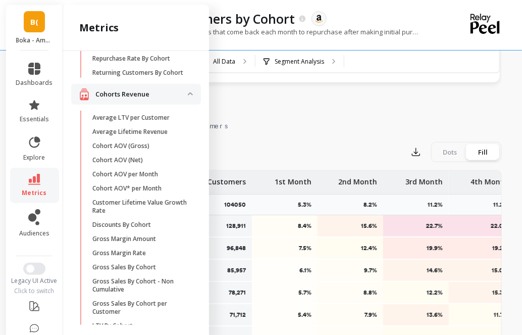
click at [125, 100] on p "Cohorts Revenue" at bounding box center [141, 94] width 92 height 10
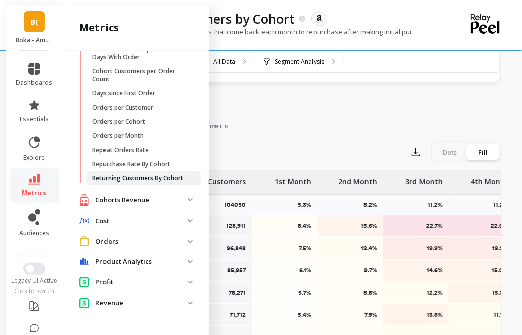
scroll to position [0, 0]
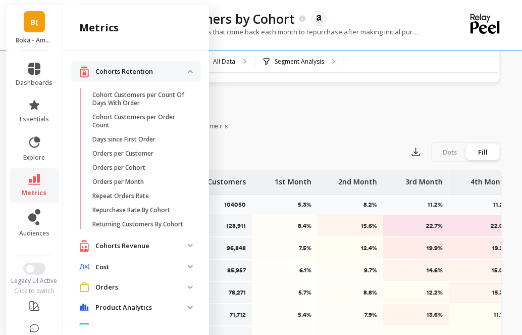
click at [180, 74] on p "Cohorts Retention" at bounding box center [141, 72] width 92 height 10
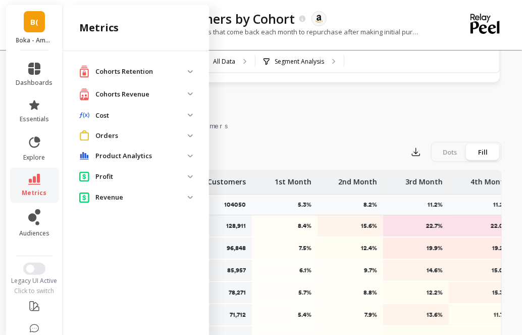
click at [173, 88] on div "Cohorts Revenue" at bounding box center [133, 94] width 109 height 13
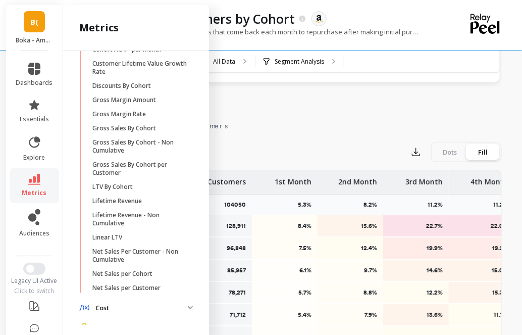
scroll to position [225, 0]
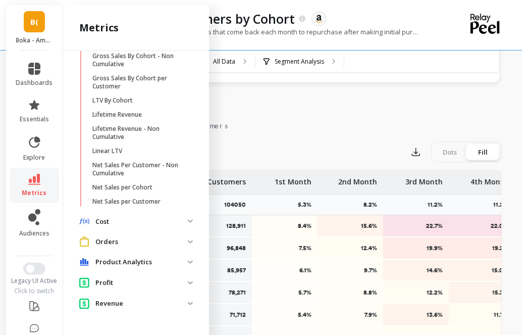
click at [154, 238] on p "Orders" at bounding box center [141, 242] width 92 height 10
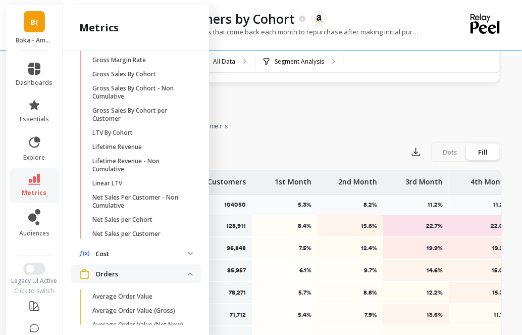
scroll to position [184, 0]
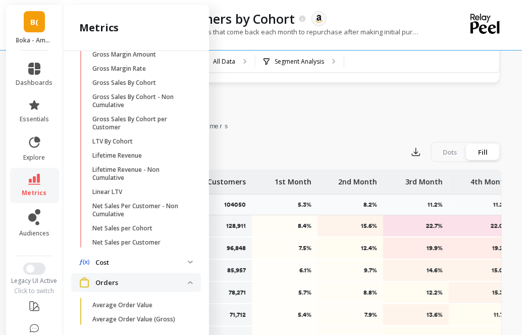
click at [155, 283] on p "Orders" at bounding box center [141, 283] width 92 height 10
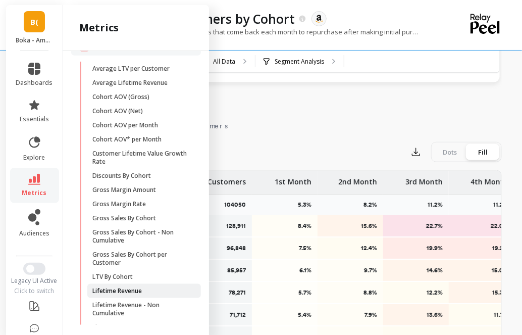
scroll to position [0, 0]
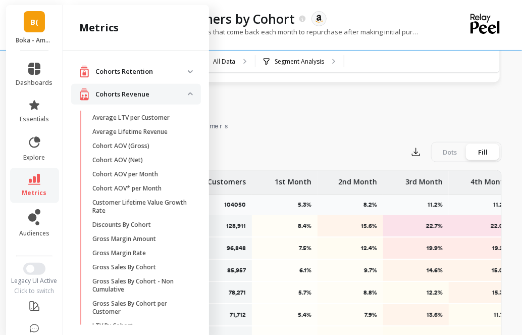
click at [132, 95] on p "Cohorts Revenue" at bounding box center [141, 94] width 92 height 10
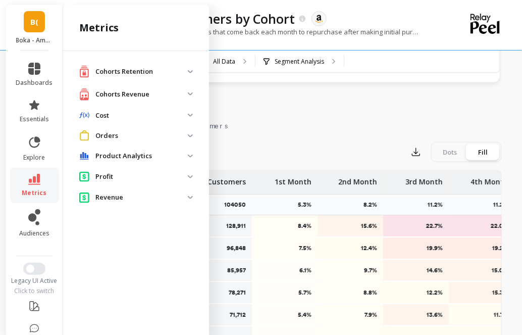
click at [124, 67] on p "Cohorts Retention" at bounding box center [141, 72] width 92 height 10
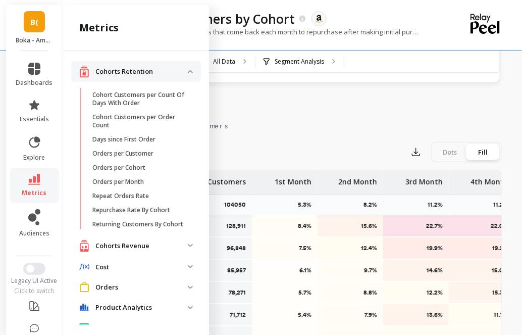
click at [124, 68] on p "Cohorts Retention" at bounding box center [141, 72] width 92 height 10
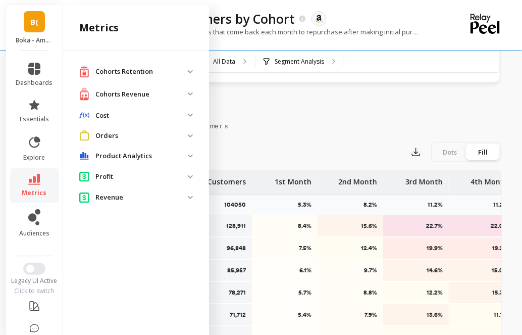
click at [129, 96] on p "Cohorts Revenue" at bounding box center [141, 94] width 92 height 10
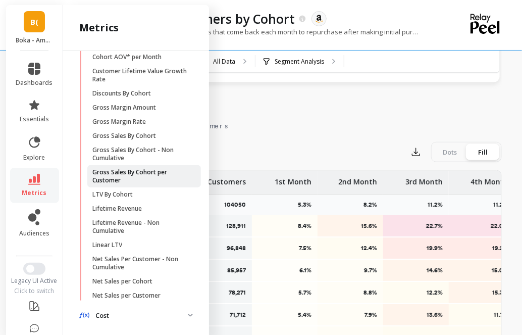
scroll to position [131, 0]
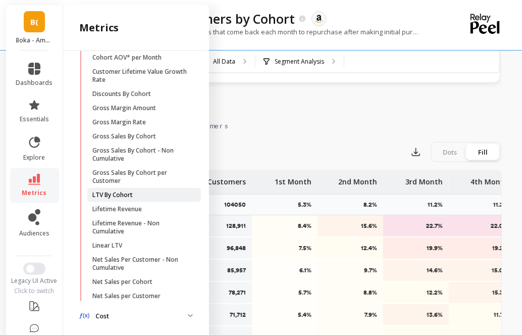
click at [117, 191] on p "LTV By Cohort" at bounding box center [112, 195] width 40 height 8
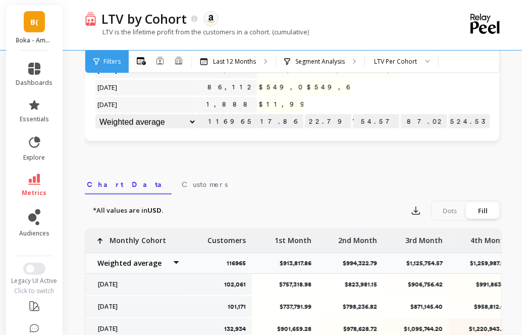
scroll to position [295, 0]
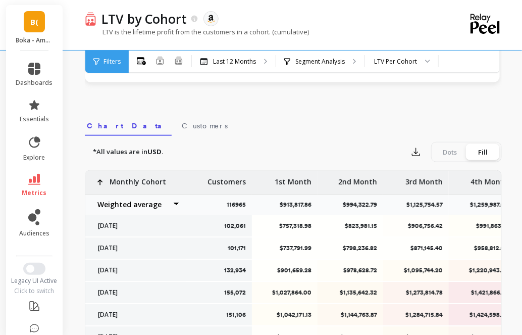
click at [32, 29] on link "B(" at bounding box center [34, 21] width 21 height 21
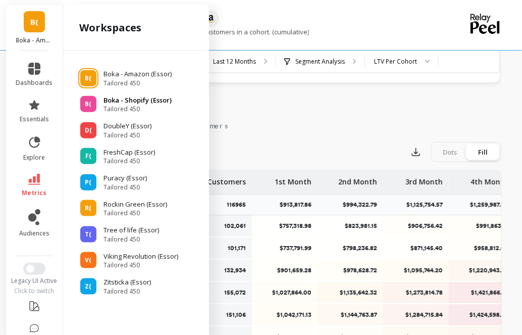
click at [141, 108] on span "Tailored 450" at bounding box center [138, 109] width 68 height 8
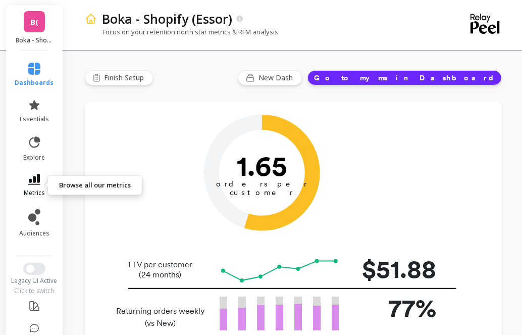
click at [29, 184] on icon at bounding box center [34, 179] width 12 height 11
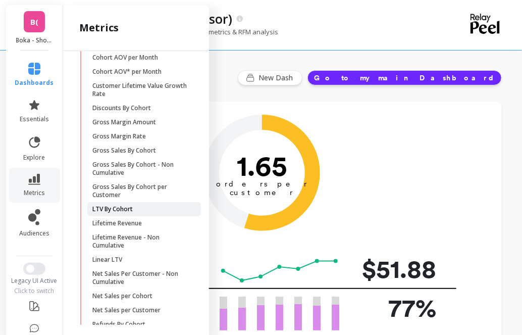
scroll to position [135, 0]
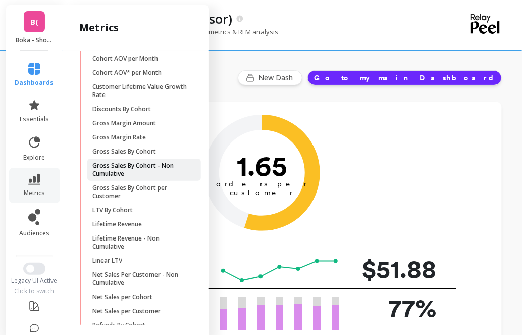
click at [151, 165] on p "Gross Sales By Cohort - Non Cumulative" at bounding box center [140, 170] width 96 height 16
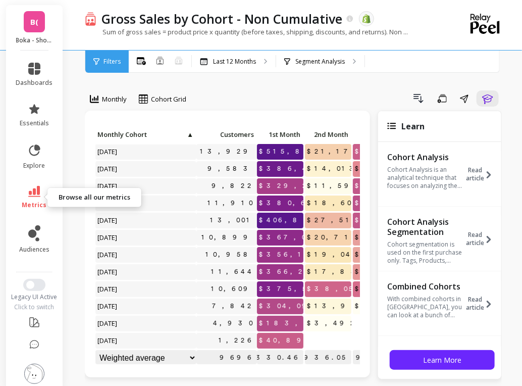
click at [34, 199] on link "metrics" at bounding box center [34, 197] width 37 height 23
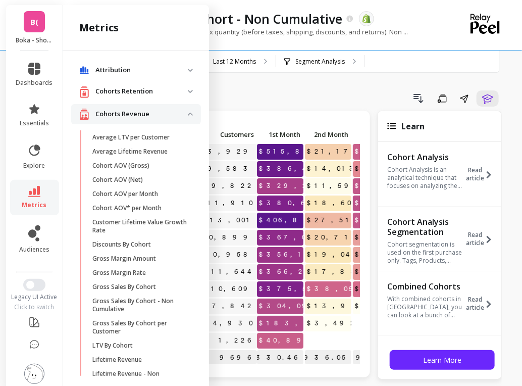
scroll to position [135, 0]
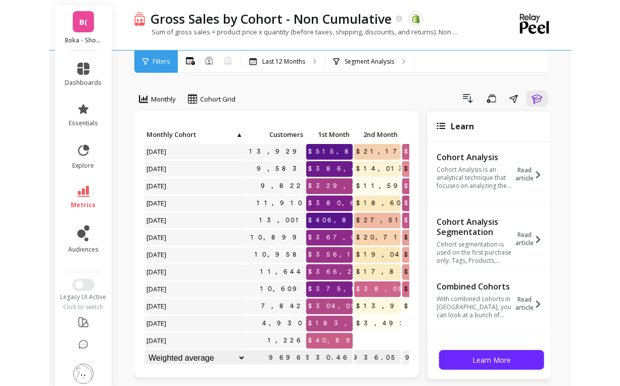
scroll to position [0, 0]
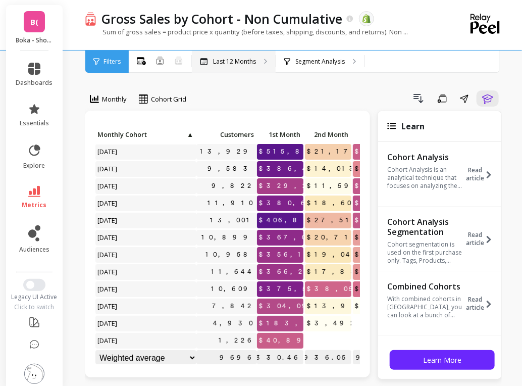
click at [239, 66] on div "Last 12 Months" at bounding box center [234, 62] width 84 height 22
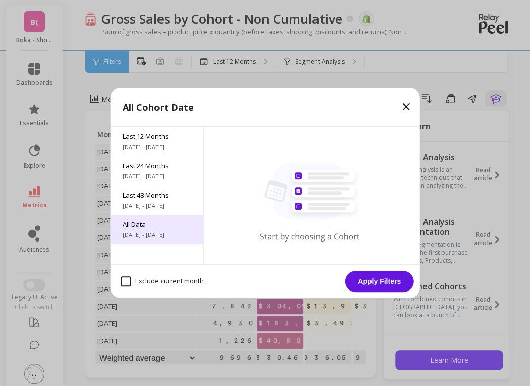
click at [145, 228] on span "All Data" at bounding box center [157, 224] width 69 height 9
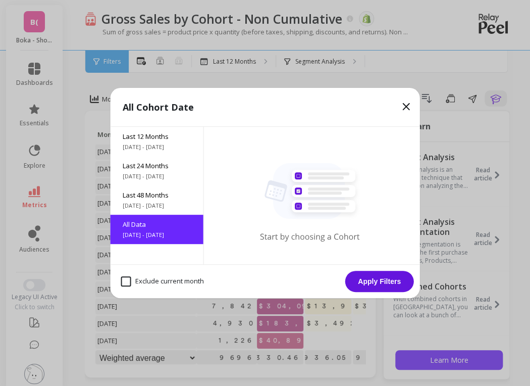
click at [368, 278] on button "Apply Filters" at bounding box center [379, 281] width 69 height 21
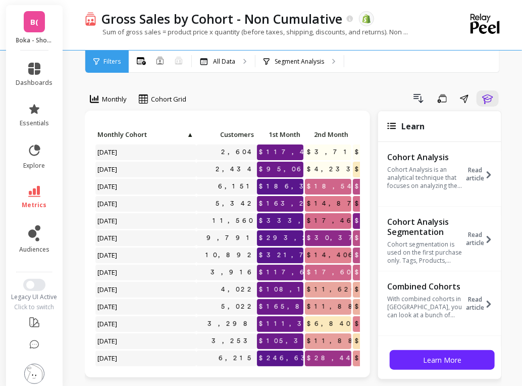
drag, startPoint x: 529, startPoint y: 33, endPoint x: 320, endPoint y: 78, distance: 214.4
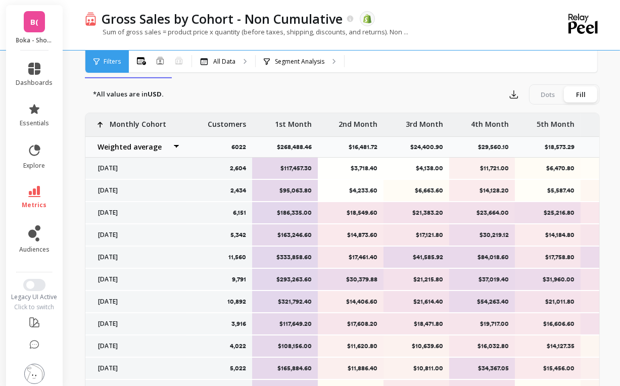
scroll to position [360, 0]
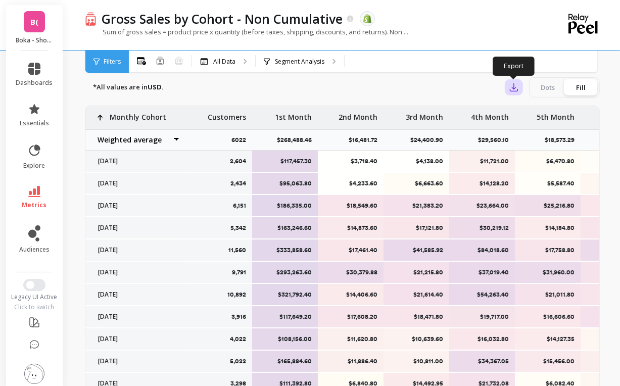
click at [515, 87] on icon "button" at bounding box center [514, 88] width 8 height 8
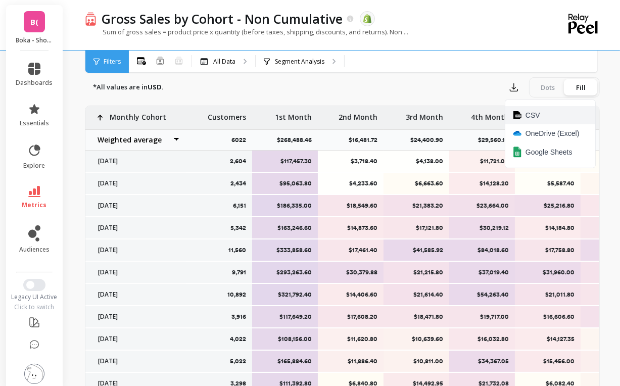
click at [527, 113] on span "CSV" at bounding box center [532, 115] width 15 height 10
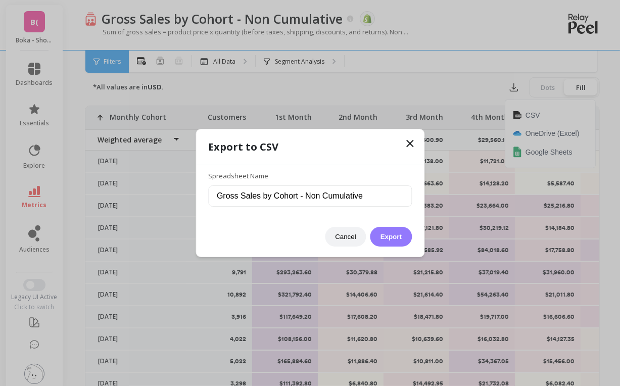
click at [387, 238] on button "Export" at bounding box center [390, 237] width 41 height 20
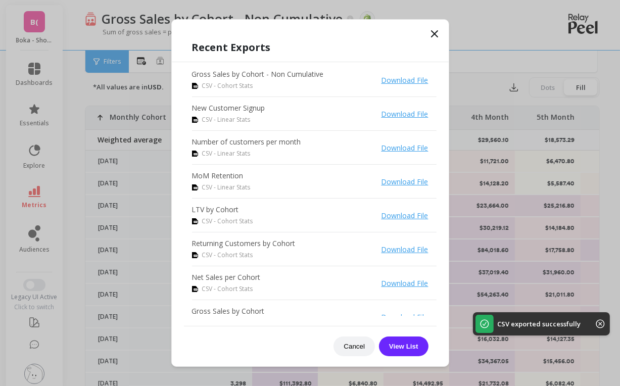
click at [388, 79] on link "Download File" at bounding box center [404, 80] width 47 height 10
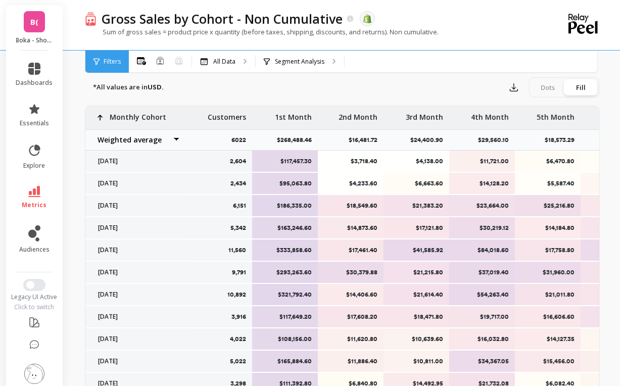
click at [31, 36] on p "Boka - Shopify (Essor)" at bounding box center [34, 40] width 37 height 8
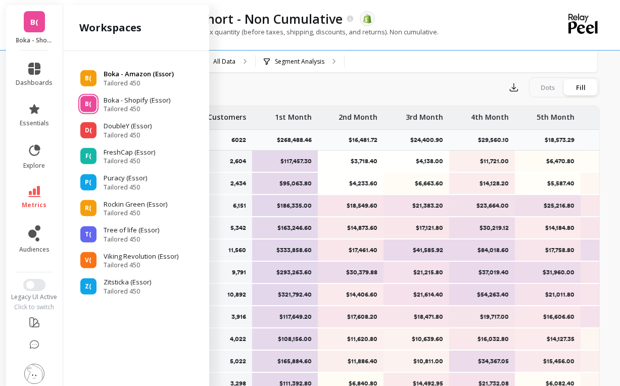
click at [137, 80] on span "Tailored 450" at bounding box center [139, 83] width 70 height 8
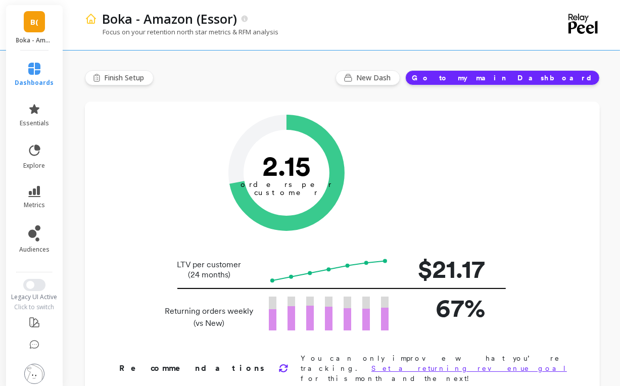
click at [30, 207] on span "metrics" at bounding box center [34, 205] width 21 height 8
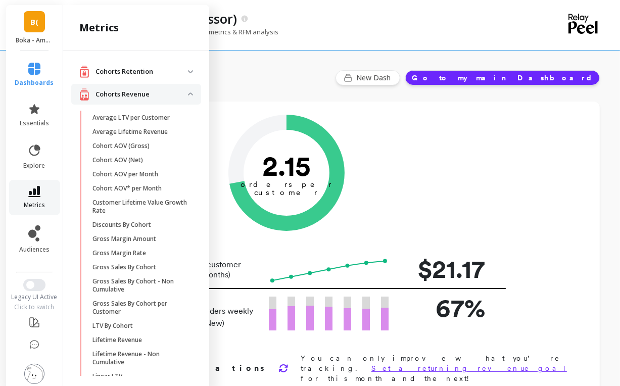
scroll to position [135, 0]
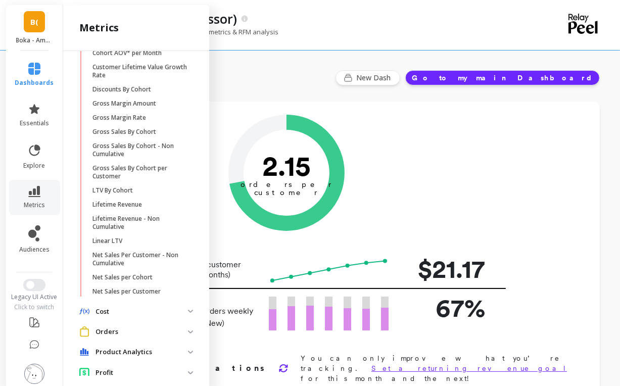
click at [325, 83] on div "Finish Setup New Dash Go to my main Dashboard" at bounding box center [342, 77] width 515 height 15
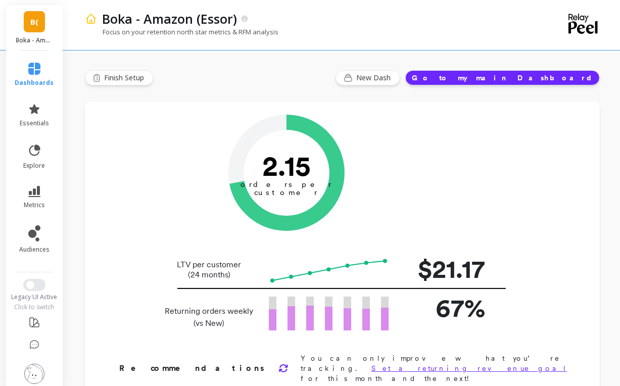
scroll to position [0, 0]
click at [31, 80] on span "dashboards" at bounding box center [34, 83] width 39 height 8
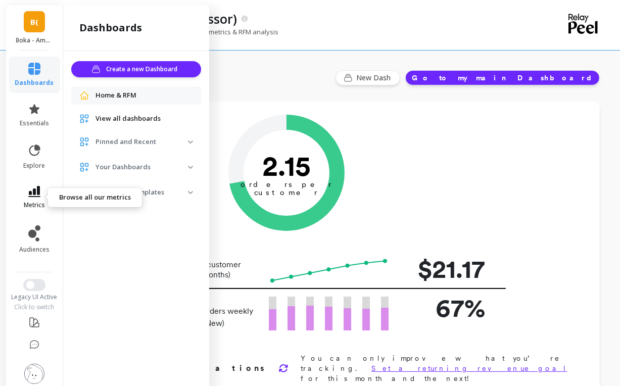
click at [34, 197] on link "metrics" at bounding box center [34, 197] width 39 height 23
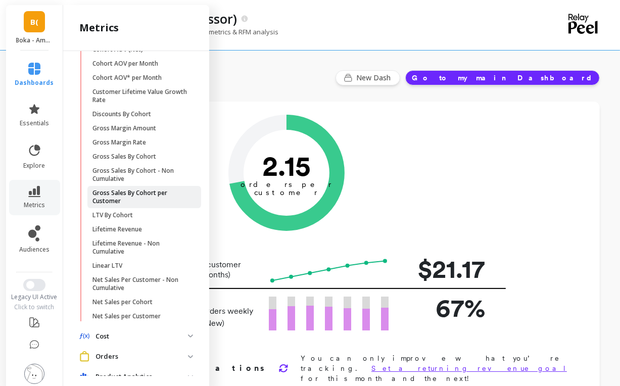
scroll to position [111, 0]
click at [123, 212] on p "LTV By Cohort" at bounding box center [112, 215] width 40 height 8
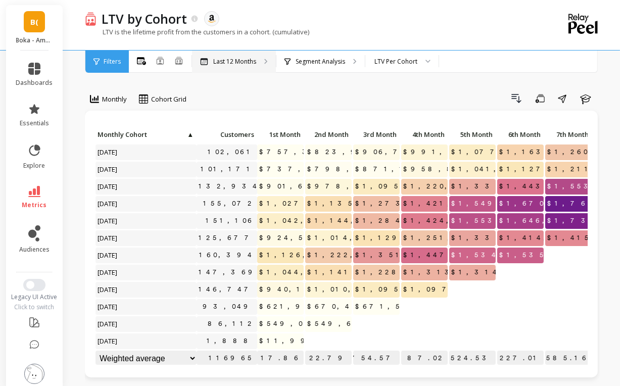
click at [239, 56] on div "Last 12 Months" at bounding box center [234, 62] width 84 height 22
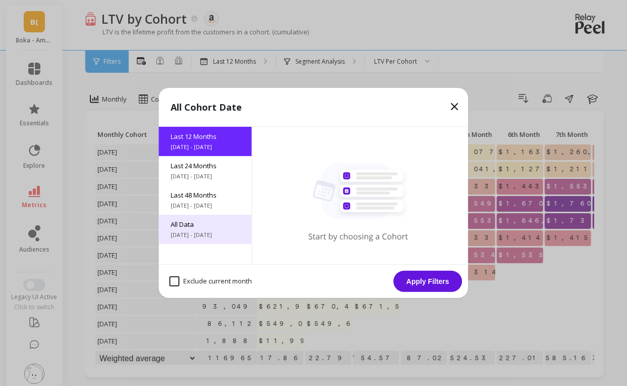
click at [192, 223] on span "All Data" at bounding box center [205, 224] width 69 height 9
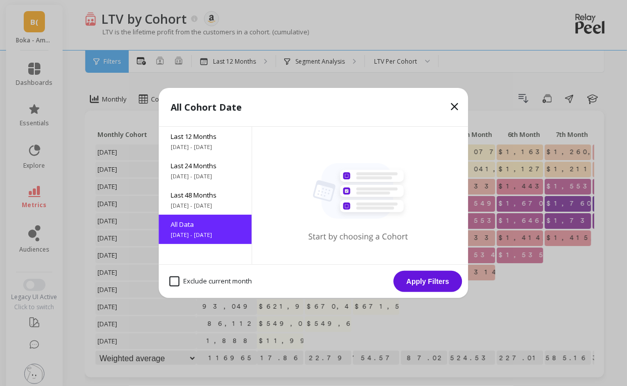
click at [410, 272] on button "Apply Filters" at bounding box center [428, 281] width 69 height 21
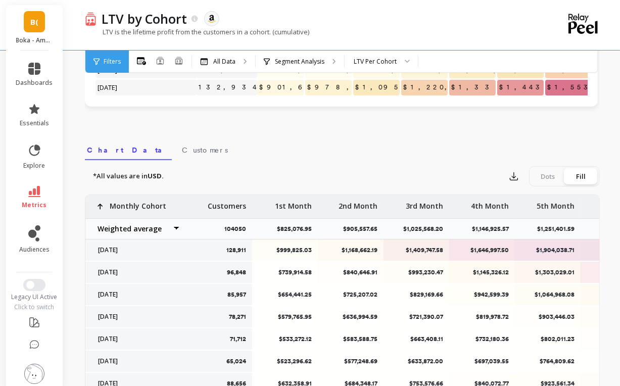
scroll to position [271, 0]
click at [514, 175] on icon "button" at bounding box center [514, 176] width 10 height 10
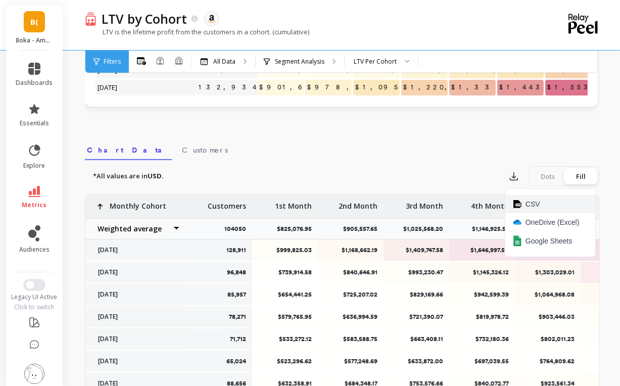
click at [527, 204] on span "CSV" at bounding box center [532, 204] width 15 height 10
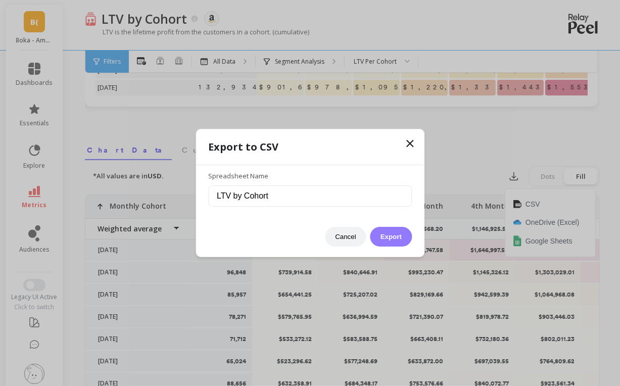
click at [392, 232] on button "Export" at bounding box center [390, 237] width 41 height 20
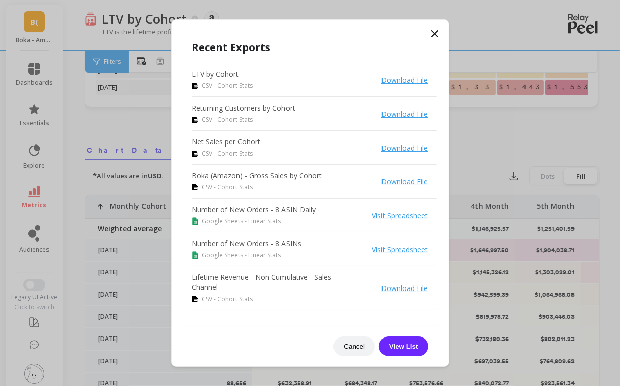
click at [374, 38] on div "Recent Exports LTV by Cohort CSV - Cohort Stats Download File Returning Custome…" at bounding box center [310, 198] width 277 height 336
click at [438, 33] on icon at bounding box center [434, 34] width 12 height 12
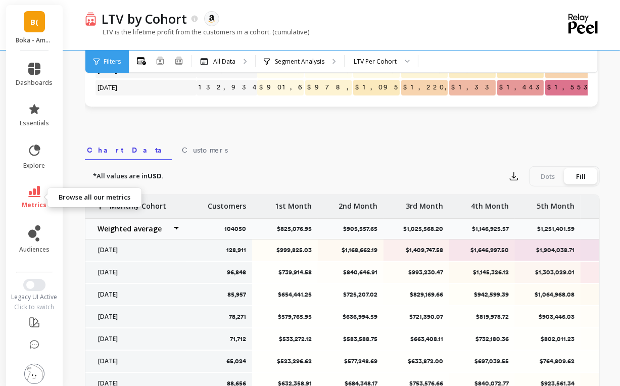
click at [37, 194] on link "metrics" at bounding box center [34, 197] width 37 height 23
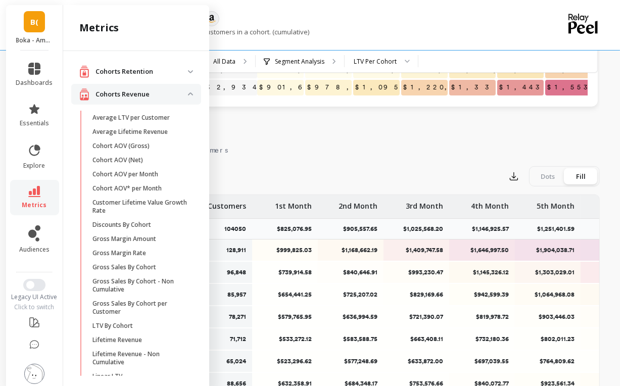
scroll to position [111, 0]
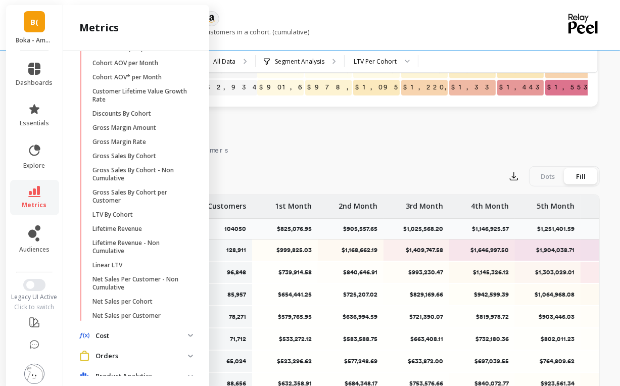
click at [69, 284] on div "Cohorts Retention Cohort Customers per Count Of Days With Order Cohort Customer…" at bounding box center [136, 213] width 146 height 325
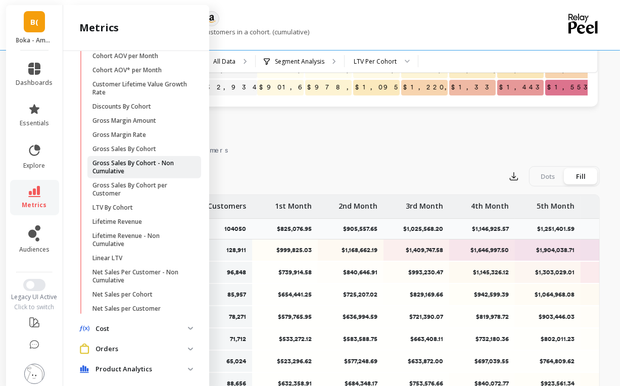
scroll to position [117, 0]
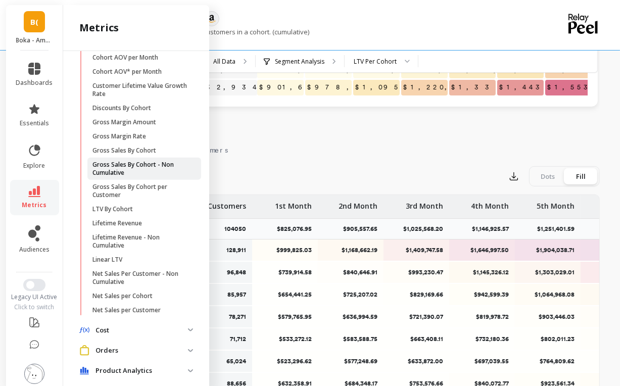
click at [116, 169] on p "Gross Sales By Cohort - Non Cumulative" at bounding box center [140, 169] width 96 height 16
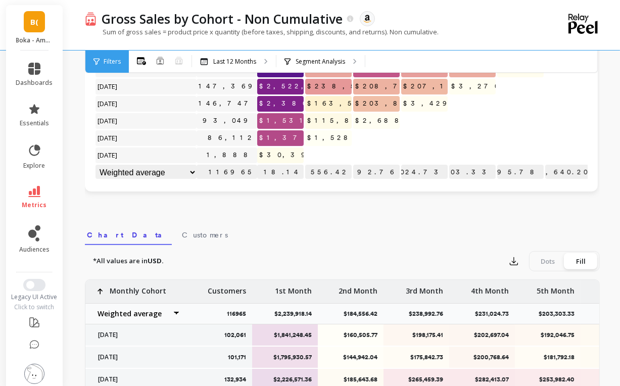
scroll to position [271, 0]
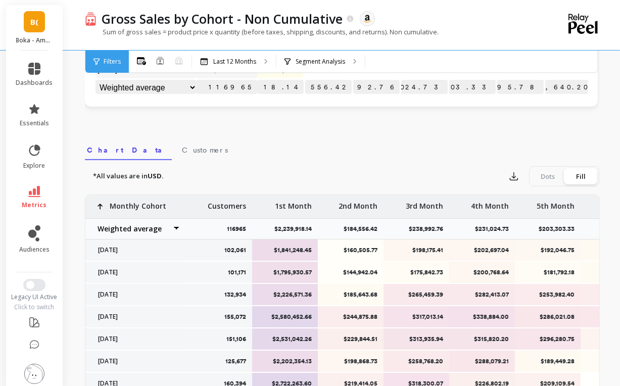
drag, startPoint x: 487, startPoint y: 163, endPoint x: 339, endPoint y: 137, distance: 150.2
click at [339, 137] on div "Select a tab Chart Data Customers Chart Data Customers *All values are in USD. …" at bounding box center [342, 325] width 515 height 377
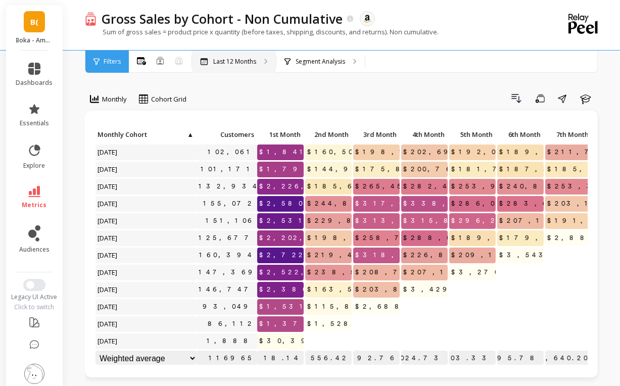
drag, startPoint x: 339, startPoint y: 137, endPoint x: 253, endPoint y: 66, distance: 111.6
click at [253, 66] on div "Last 12 Months" at bounding box center [234, 62] width 84 height 22
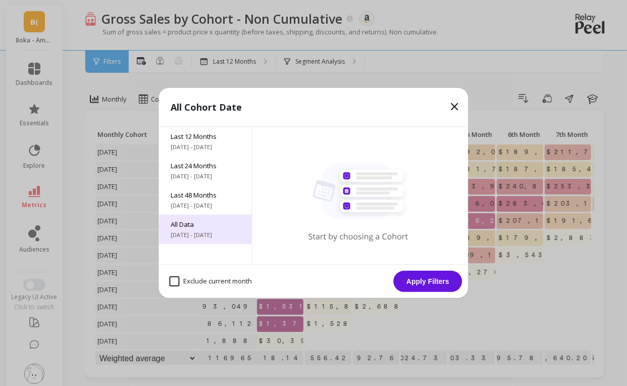
click at [205, 235] on span "[DATE] - [DATE]" at bounding box center [205, 235] width 69 height 8
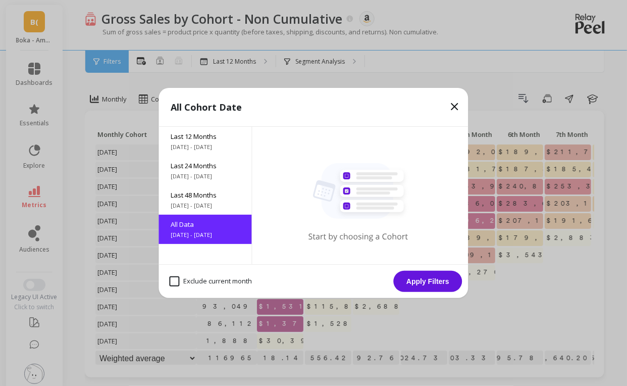
click at [424, 286] on button "Apply Filters" at bounding box center [428, 281] width 69 height 21
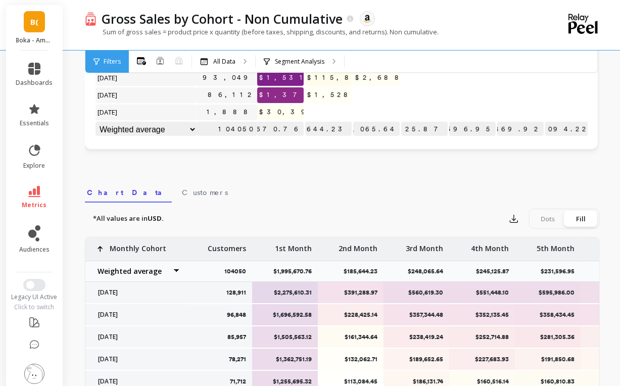
scroll to position [230, 0]
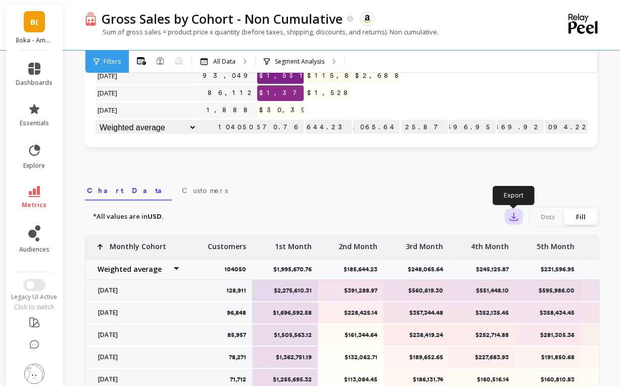
click at [513, 216] on icon "button" at bounding box center [514, 217] width 8 height 8
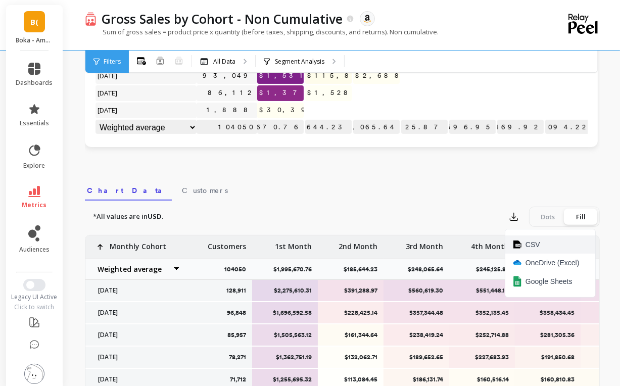
click at [526, 248] on span "CSV" at bounding box center [532, 244] width 15 height 10
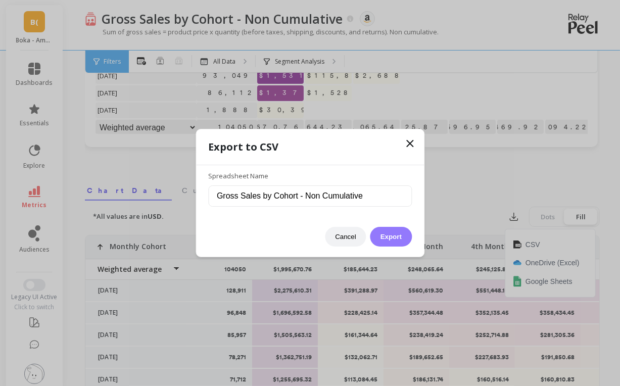
click at [402, 234] on button "Export" at bounding box center [390, 237] width 41 height 20
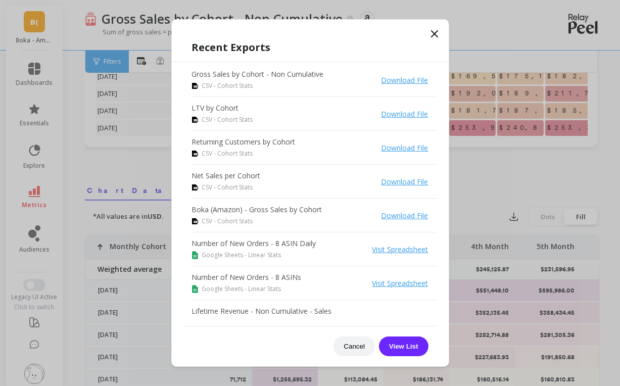
click at [433, 33] on icon at bounding box center [434, 34] width 12 height 12
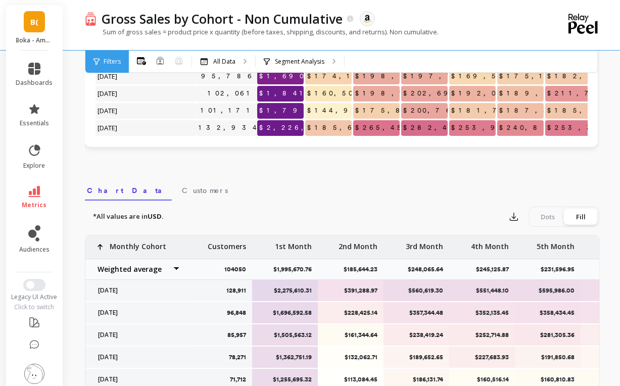
click at [32, 25] on span "B(" at bounding box center [34, 22] width 8 height 12
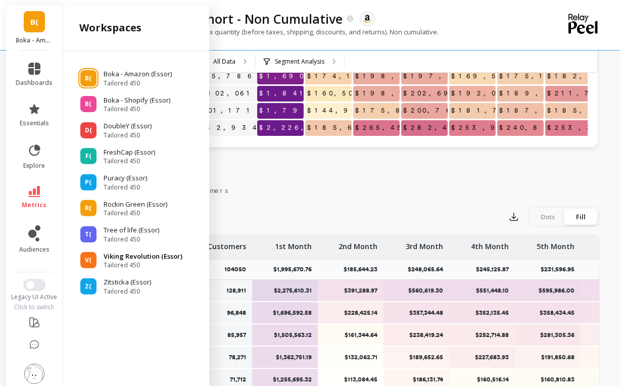
click at [152, 261] on span "Tailored 450" at bounding box center [143, 265] width 79 height 8
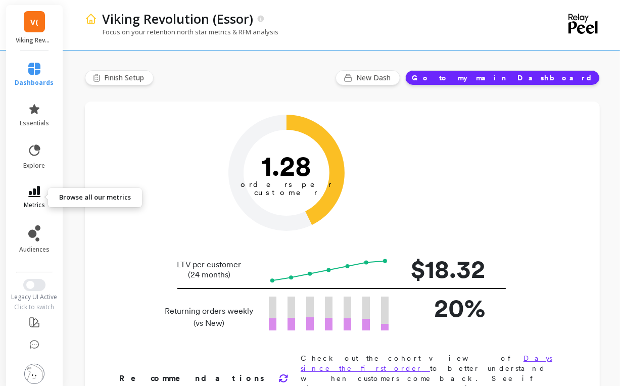
click at [29, 191] on icon at bounding box center [34, 191] width 12 height 11
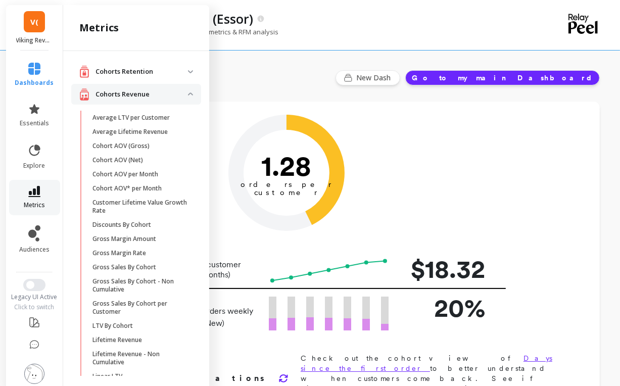
scroll to position [117, 0]
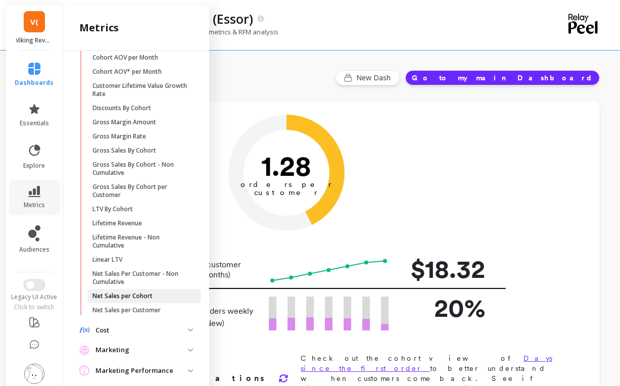
click at [146, 298] on p "Net Sales per Cohort" at bounding box center [122, 296] width 60 height 8
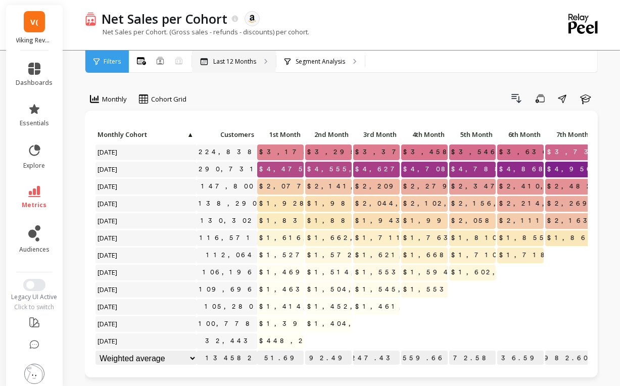
click at [230, 67] on div "Last 12 Months" at bounding box center [234, 62] width 84 height 22
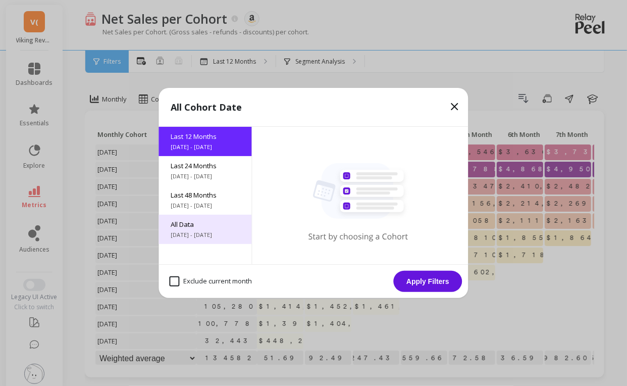
click at [202, 224] on span "All Data" at bounding box center [205, 224] width 69 height 9
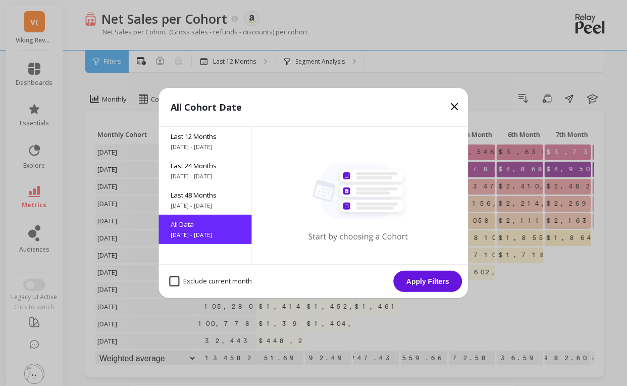
click at [426, 282] on button "Apply Filters" at bounding box center [428, 281] width 69 height 21
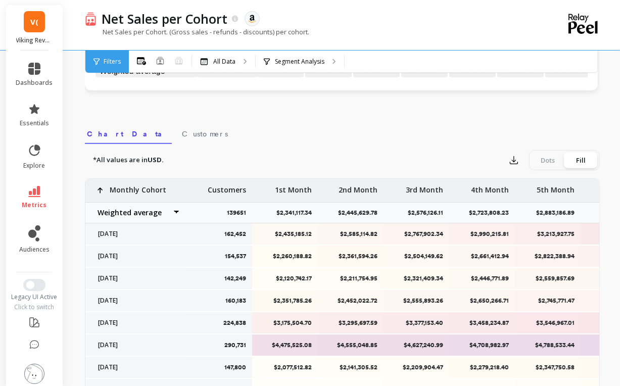
scroll to position [310, 0]
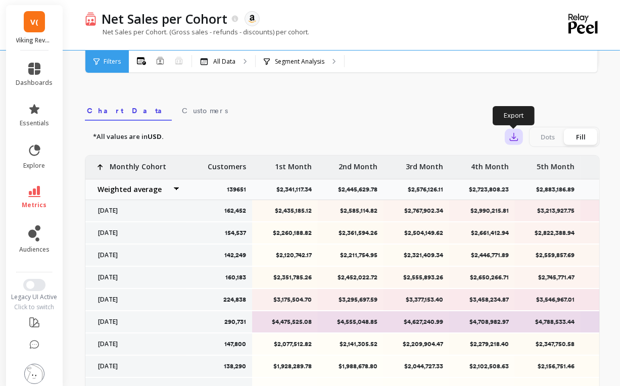
click at [509, 134] on icon "button" at bounding box center [514, 137] width 10 height 10
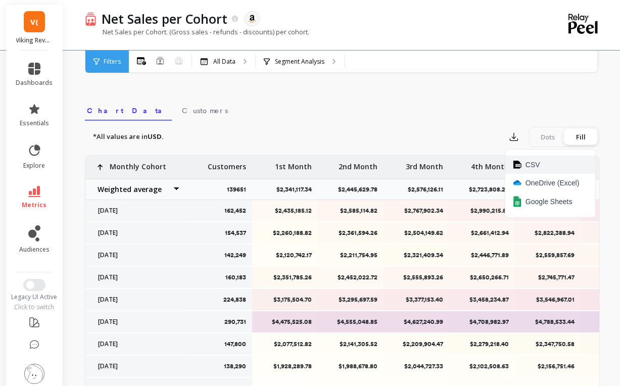
click at [526, 164] on span "CSV" at bounding box center [532, 165] width 15 height 10
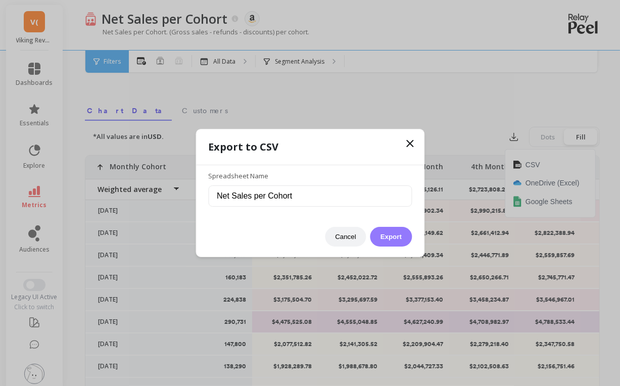
click at [396, 234] on button "Export" at bounding box center [390, 237] width 41 height 20
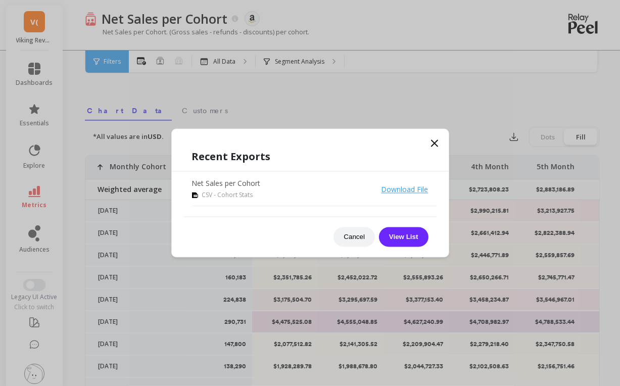
click at [326, 136] on div "Recent Exports Net Sales per Cohort CSV - Cohort Stats Download File Cancel Vie…" at bounding box center [310, 193] width 278 height 129
click at [343, 236] on button "Cancel" at bounding box center [353, 237] width 41 height 20
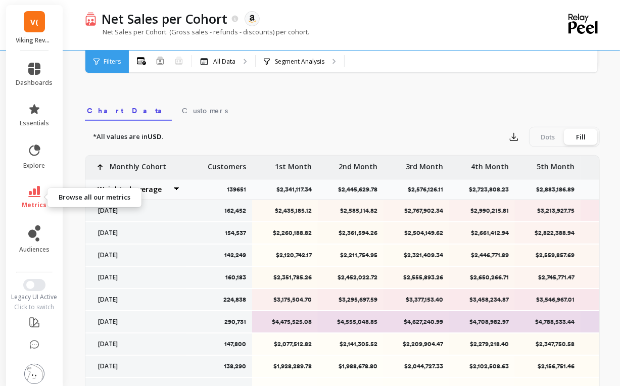
click at [30, 201] on span "metrics" at bounding box center [34, 205] width 25 height 8
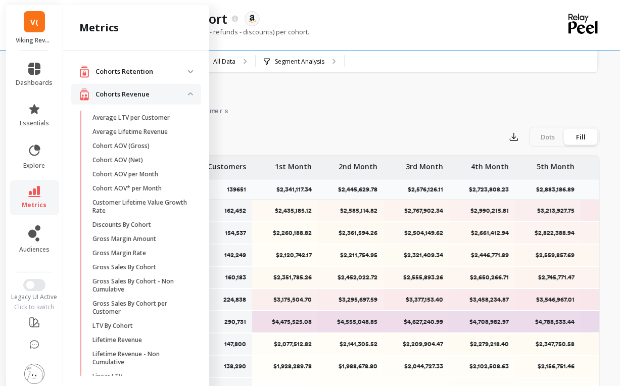
scroll to position [117, 0]
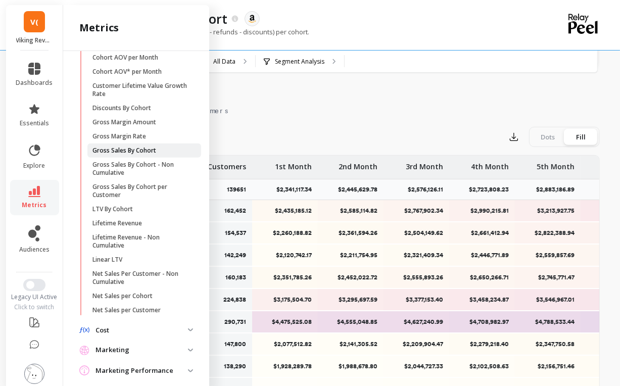
click at [132, 148] on p "Gross Sales By Cohort" at bounding box center [124, 150] width 64 height 8
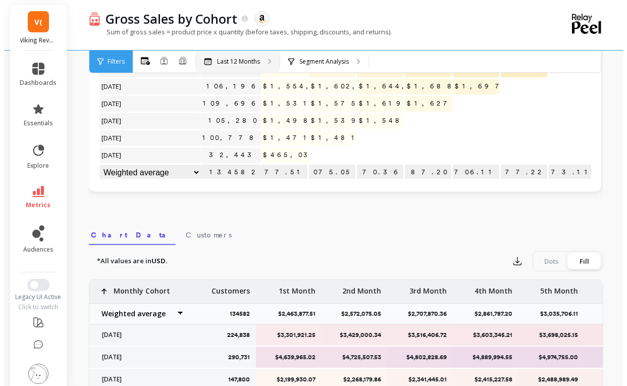
scroll to position [310, 0]
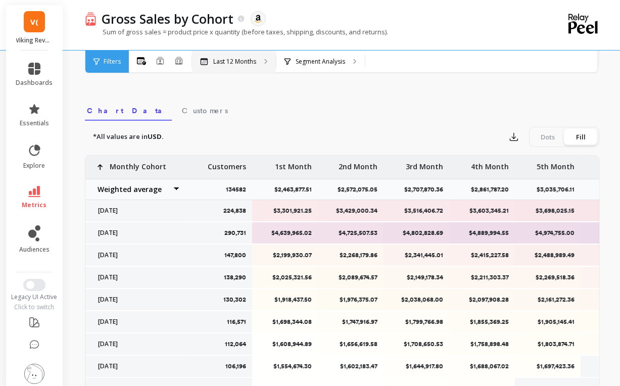
click at [230, 66] on div "Last 12 Months" at bounding box center [234, 62] width 84 height 22
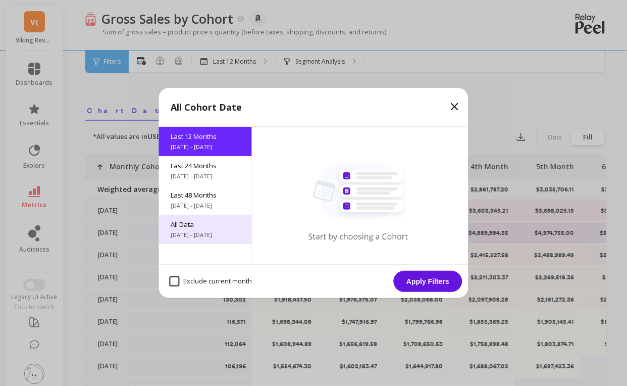
click at [201, 229] on div "All Data [DATE] - [DATE]" at bounding box center [205, 229] width 93 height 29
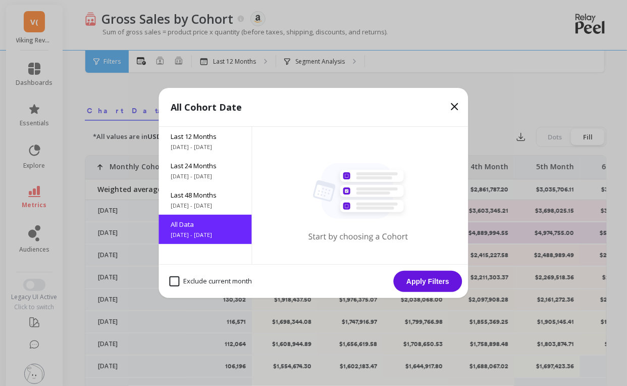
click at [420, 277] on button "Apply Filters" at bounding box center [428, 281] width 69 height 21
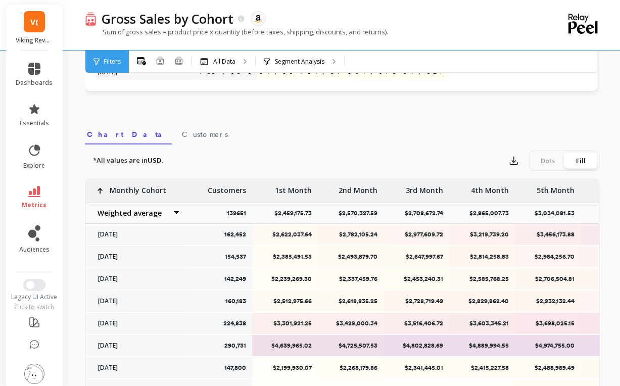
scroll to position [279, 0]
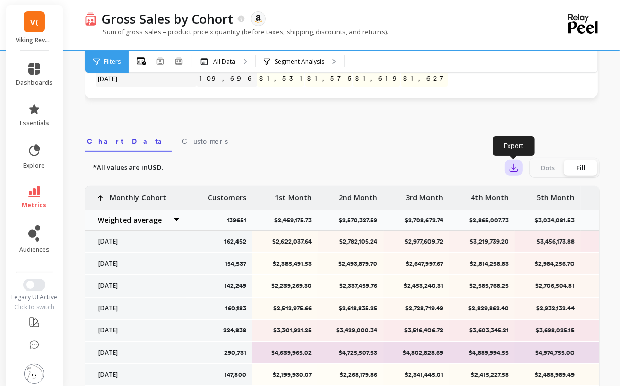
click at [507, 165] on button "button" at bounding box center [514, 168] width 18 height 16
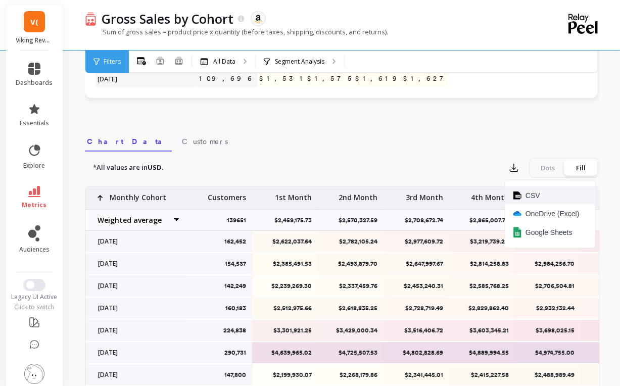
click at [526, 196] on span "CSV" at bounding box center [532, 195] width 15 height 10
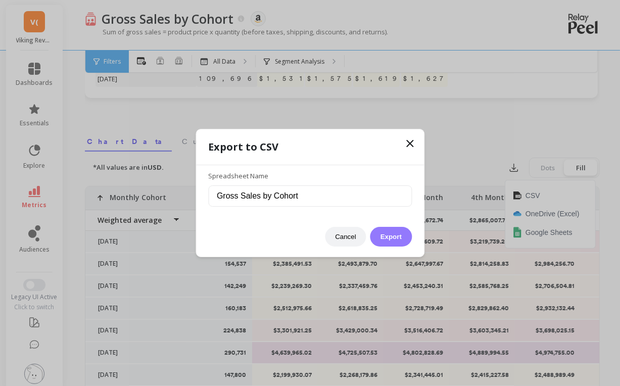
click at [389, 236] on button "Export" at bounding box center [390, 237] width 41 height 20
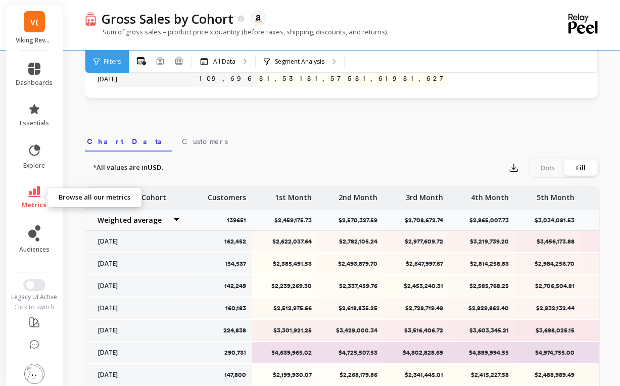
click at [25, 204] on span "metrics" at bounding box center [34, 205] width 25 height 8
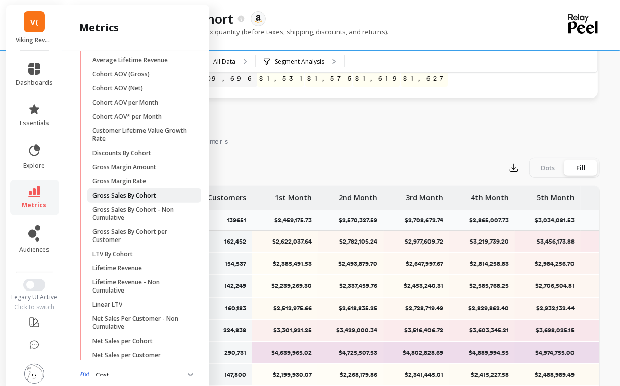
scroll to position [70, 0]
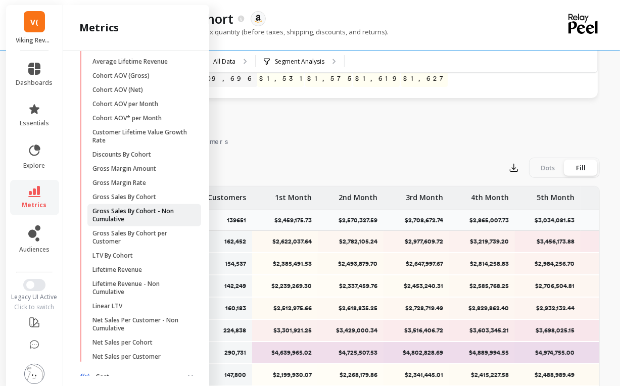
click at [142, 210] on p "Gross Sales By Cohort - Non Cumulative" at bounding box center [140, 215] width 96 height 16
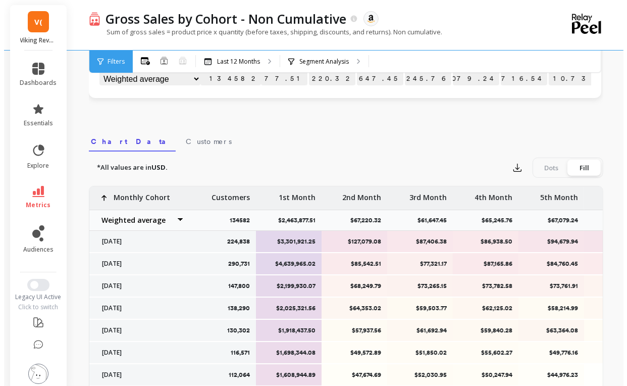
scroll to position [304, 0]
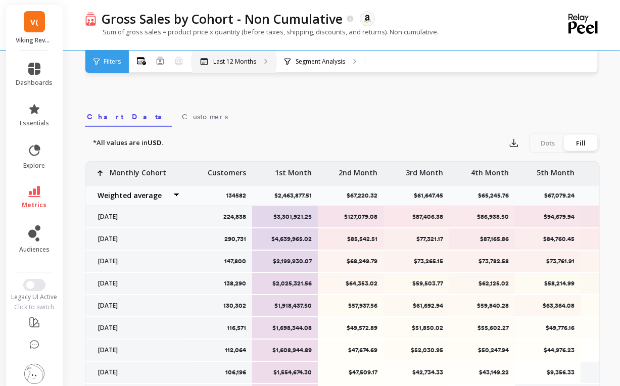
click at [255, 63] on p "Last 12 Months" at bounding box center [234, 62] width 43 height 8
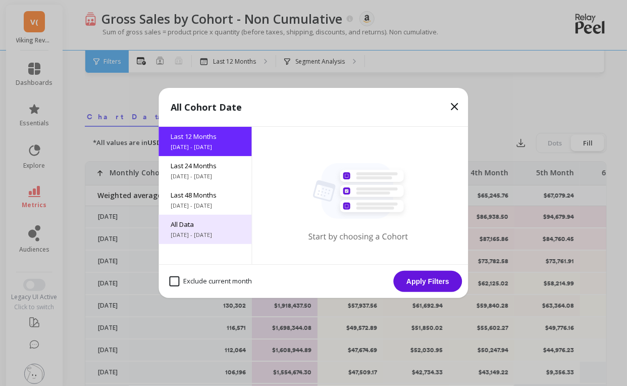
click at [204, 232] on span "[DATE] - [DATE]" at bounding box center [205, 235] width 69 height 8
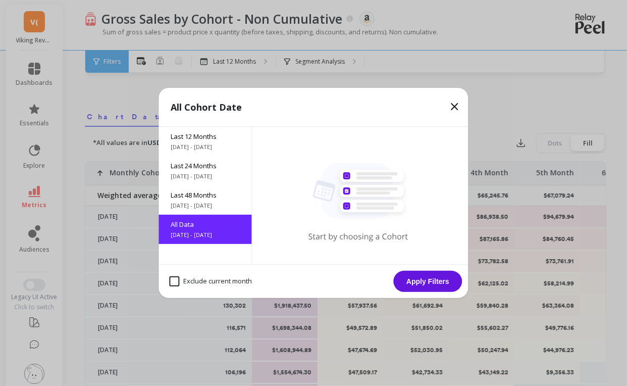
click at [435, 279] on button "Apply Filters" at bounding box center [428, 281] width 69 height 21
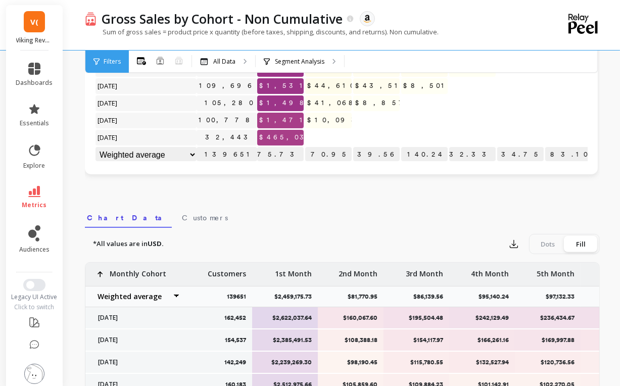
scroll to position [260, 0]
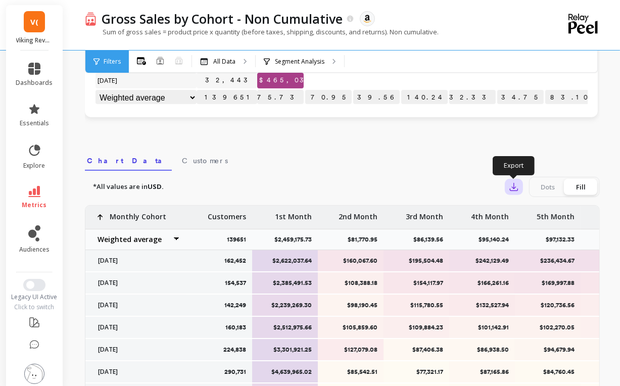
click at [511, 185] on icon "button" at bounding box center [514, 187] width 10 height 10
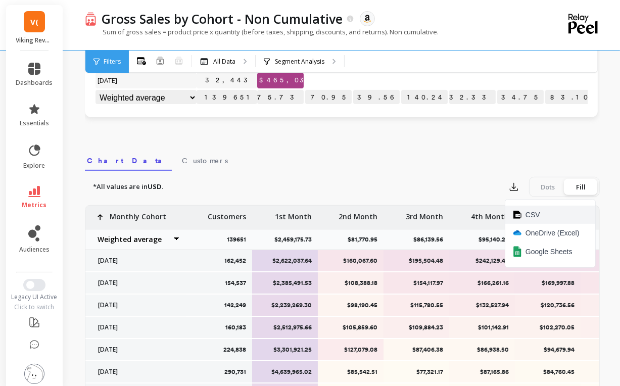
click at [522, 212] on button "CSV" at bounding box center [550, 215] width 90 height 18
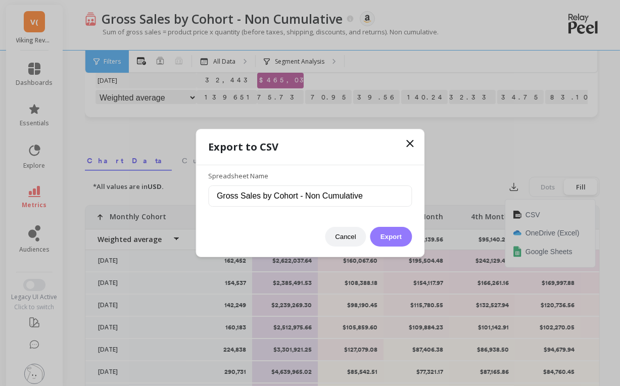
click at [400, 237] on button "Export" at bounding box center [390, 237] width 41 height 20
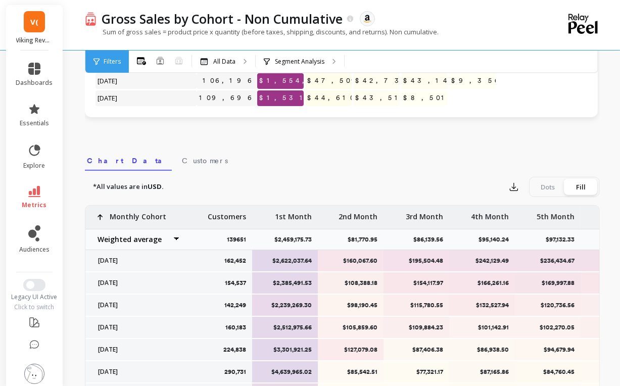
click at [28, 200] on link "metrics" at bounding box center [34, 197] width 37 height 23
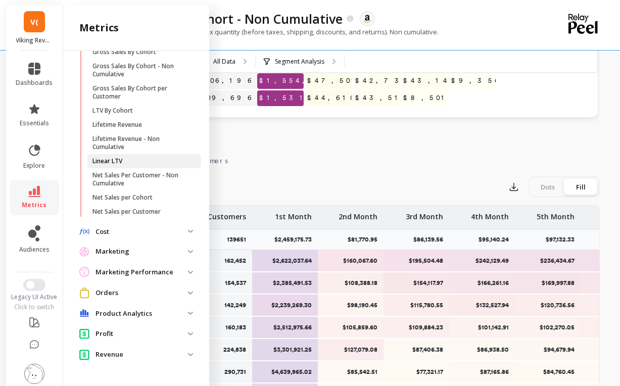
scroll to position [0, 0]
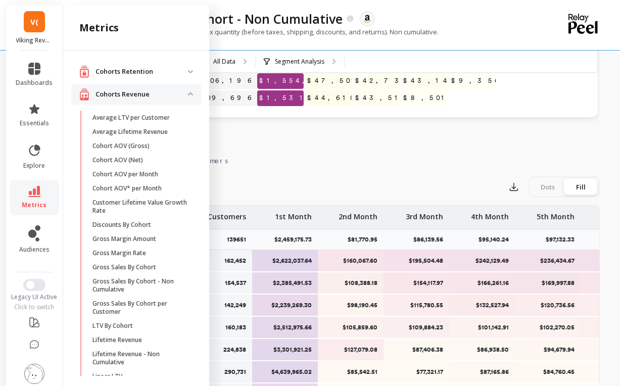
click at [129, 75] on p "Cohorts Retention" at bounding box center [141, 72] width 92 height 10
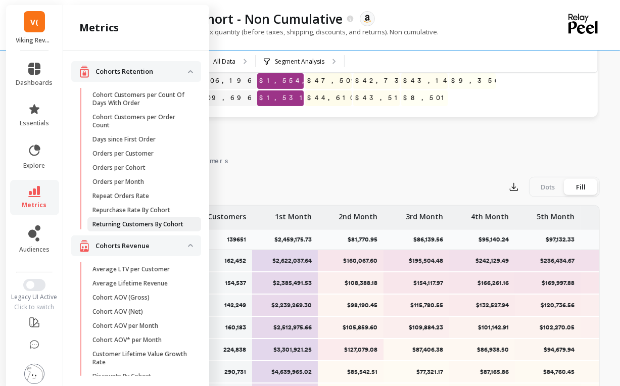
click at [141, 224] on p "Returning Customers By Cohort" at bounding box center [137, 224] width 91 height 8
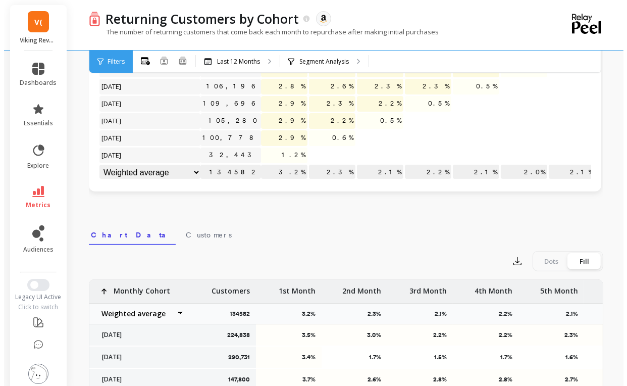
scroll to position [260, 0]
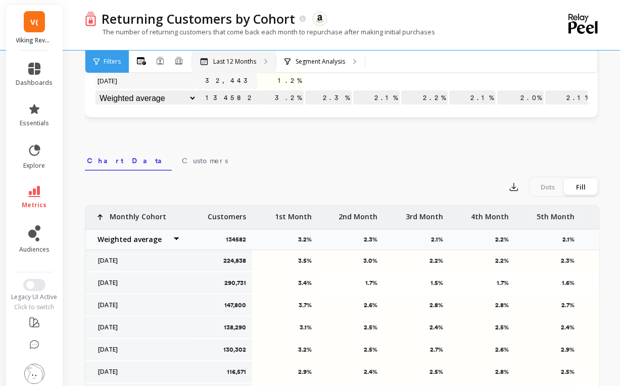
click at [244, 58] on p "Last 12 Months" at bounding box center [234, 62] width 43 height 8
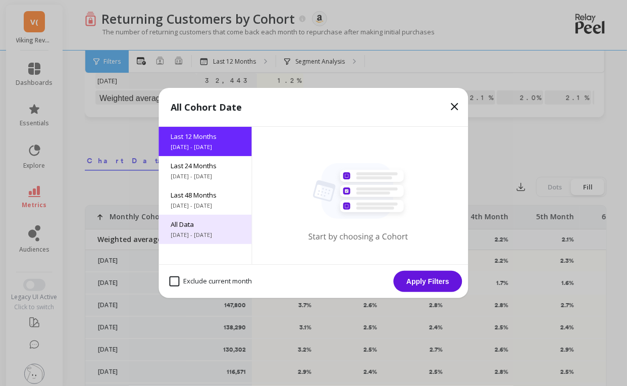
click at [193, 228] on span "All Data" at bounding box center [205, 224] width 69 height 9
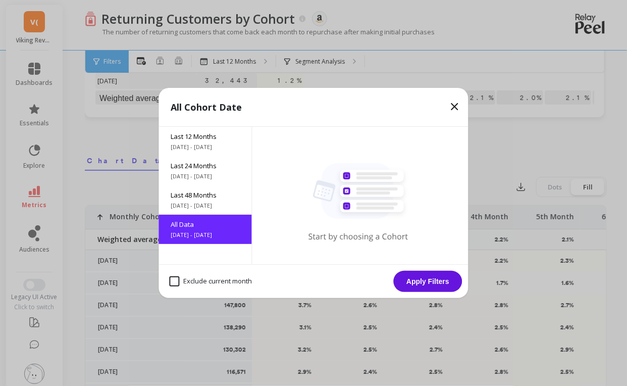
click at [419, 284] on button "Apply Filters" at bounding box center [428, 281] width 69 height 21
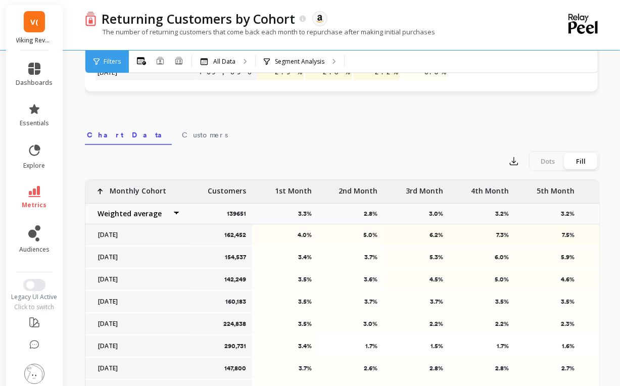
scroll to position [284, 0]
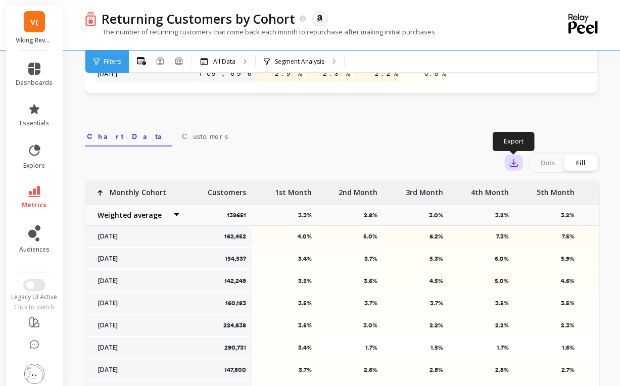
click at [513, 160] on icon "button" at bounding box center [514, 163] width 10 height 10
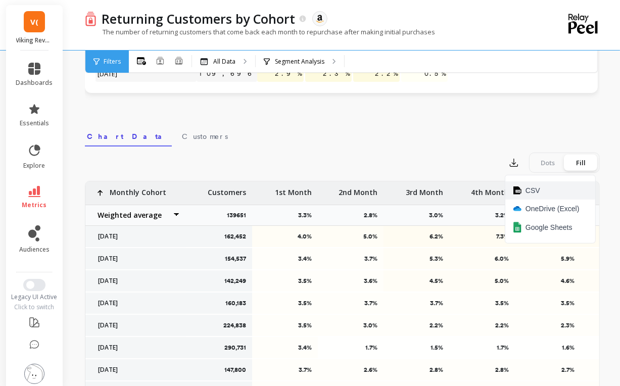
click at [518, 186] on img at bounding box center [517, 190] width 8 height 8
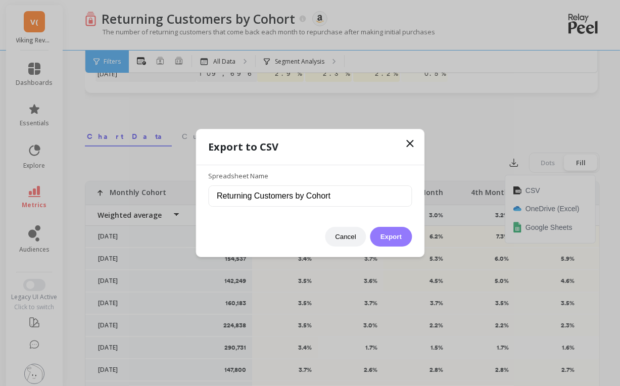
click at [383, 240] on button "Export" at bounding box center [390, 237] width 41 height 20
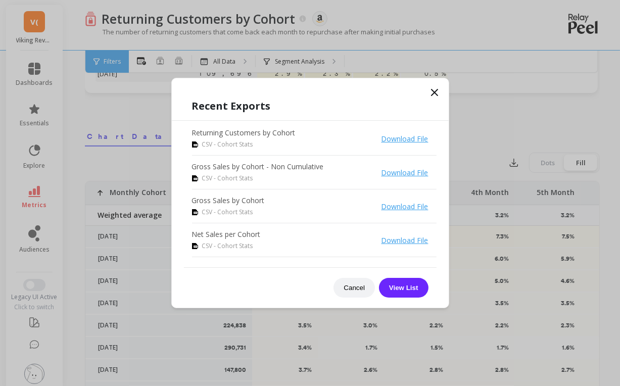
click at [330, 86] on div "Recent Exports Returning Customers by Cohort CSV - Cohort Stats Download File G…" at bounding box center [310, 193] width 278 height 230
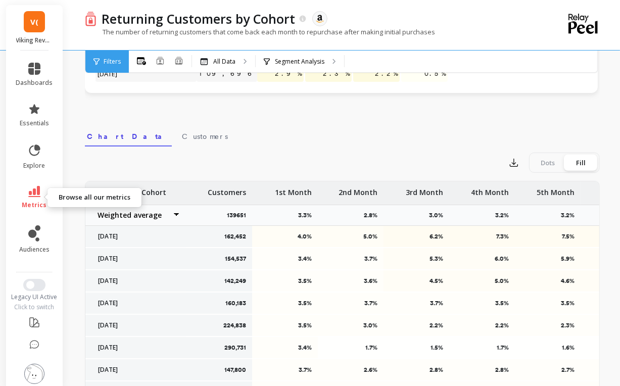
click at [32, 199] on link "metrics" at bounding box center [34, 197] width 37 height 23
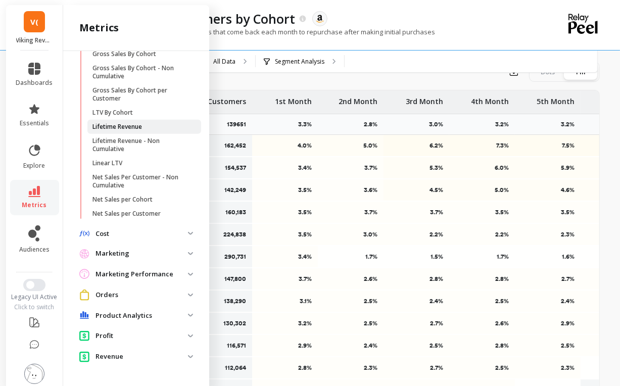
scroll to position [375, 0]
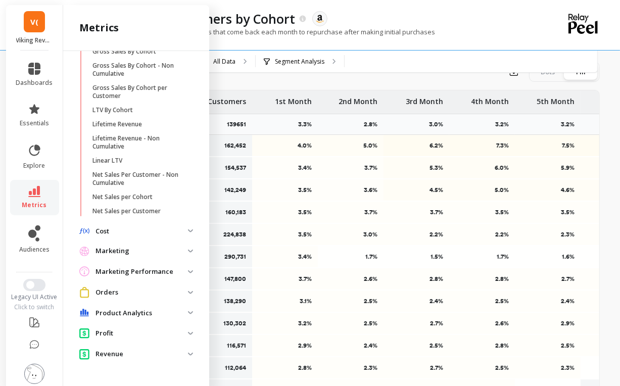
click at [129, 231] on p "Cost" at bounding box center [141, 231] width 92 height 10
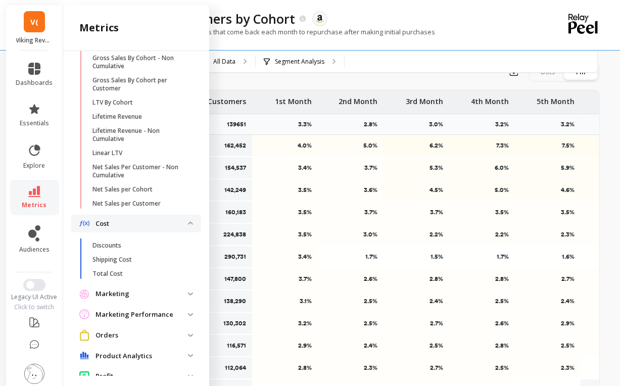
click at [129, 299] on p "Marketing" at bounding box center [141, 294] width 92 height 10
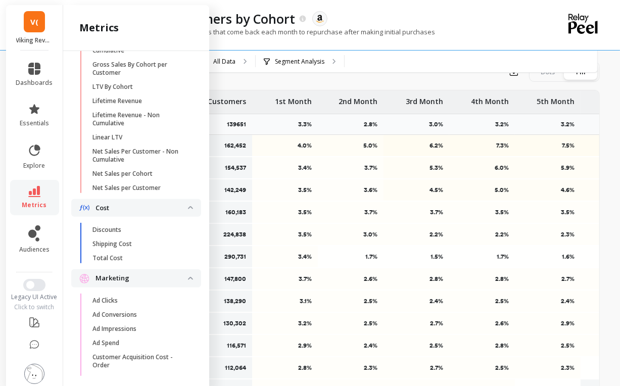
scroll to position [357, 0]
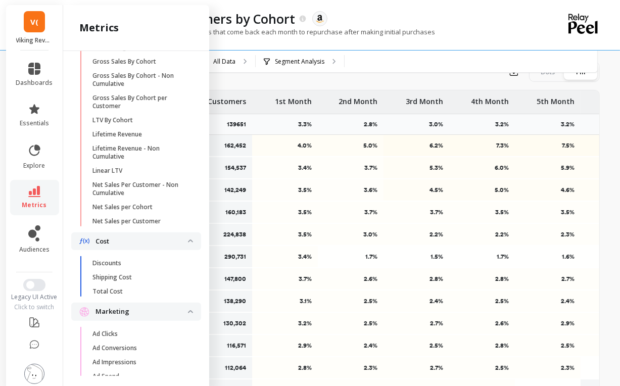
click at [135, 317] on p "Marketing" at bounding box center [141, 312] width 92 height 10
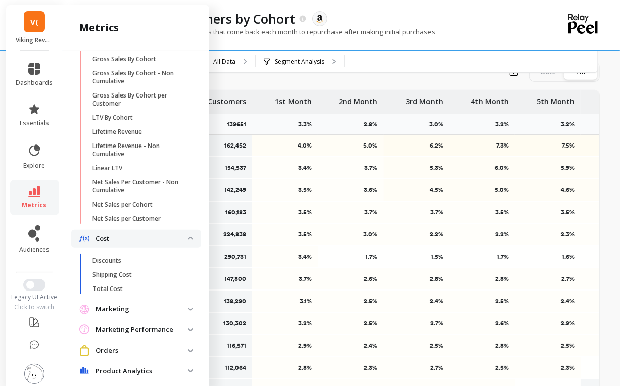
scroll to position [341, 0]
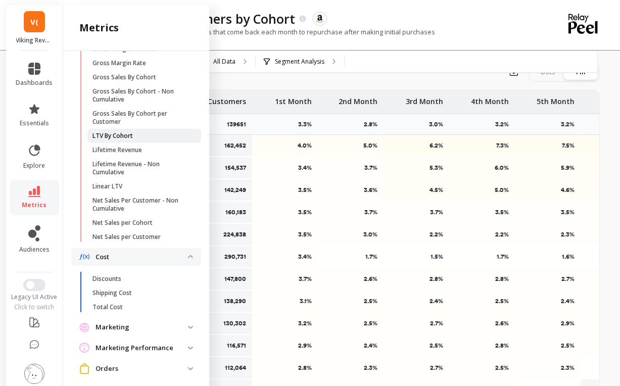
click at [113, 140] on p "LTV By Cohort" at bounding box center [112, 136] width 40 height 8
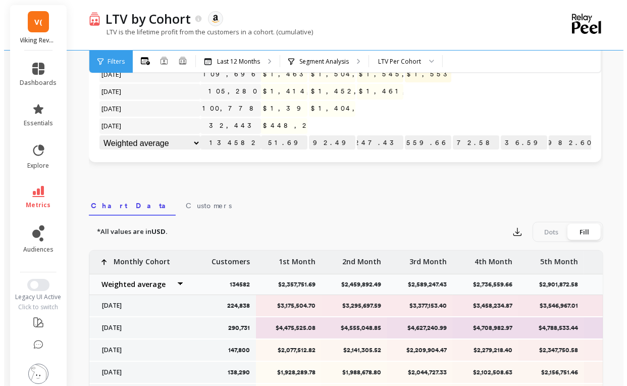
scroll to position [215, 0]
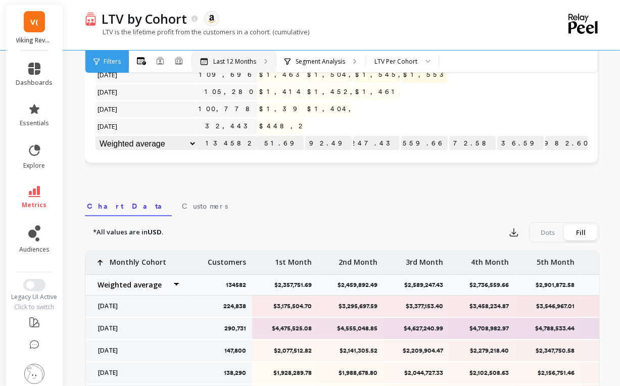
click at [234, 64] on p "Last 12 Months" at bounding box center [234, 62] width 43 height 8
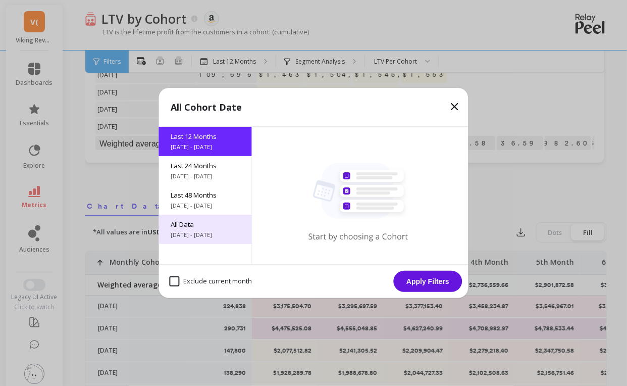
click at [208, 226] on span "All Data" at bounding box center [205, 224] width 69 height 9
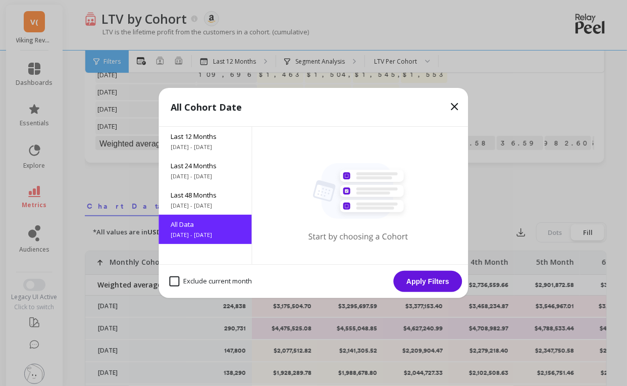
click at [412, 280] on button "Apply Filters" at bounding box center [428, 281] width 69 height 21
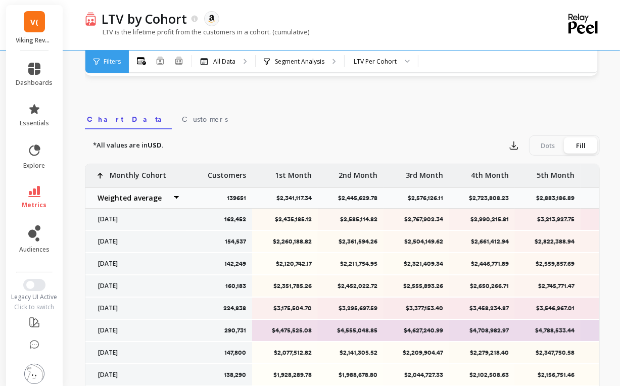
scroll to position [303, 0]
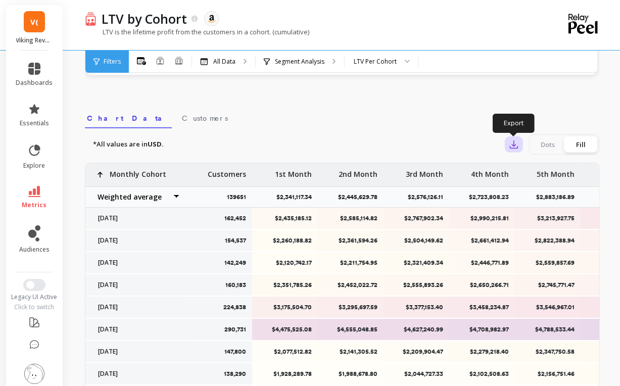
click at [513, 142] on icon "button" at bounding box center [514, 145] width 8 height 8
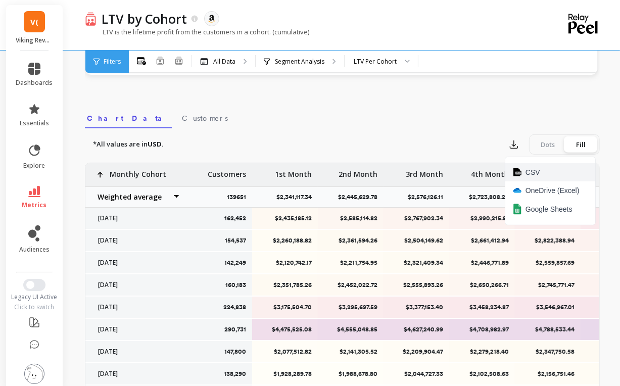
click at [527, 170] on span "CSV" at bounding box center [532, 172] width 15 height 10
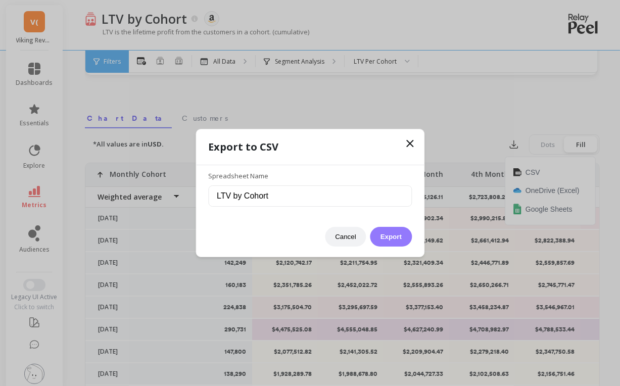
click at [394, 234] on button "Export" at bounding box center [390, 237] width 41 height 20
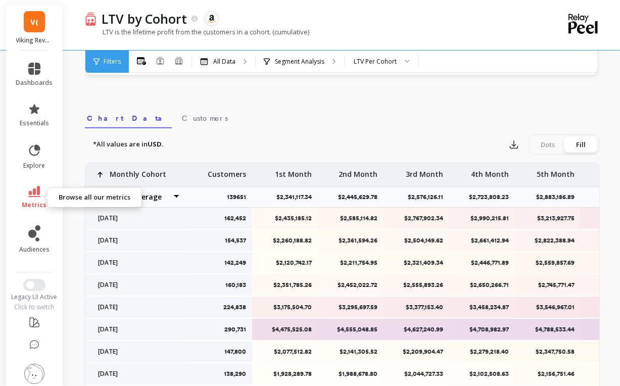
click at [22, 198] on link "metrics" at bounding box center [34, 197] width 37 height 23
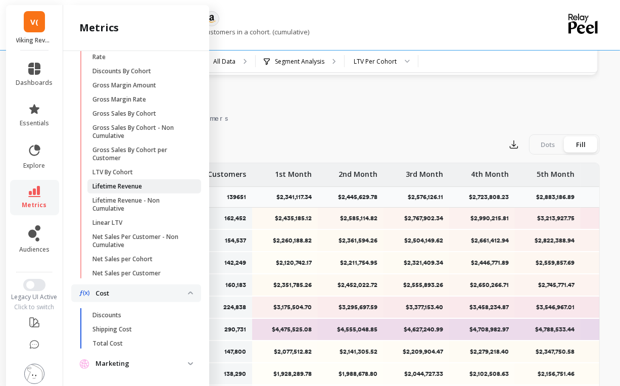
scroll to position [306, 0]
click at [141, 274] on link "Net Sales per Customer" at bounding box center [144, 273] width 114 height 14
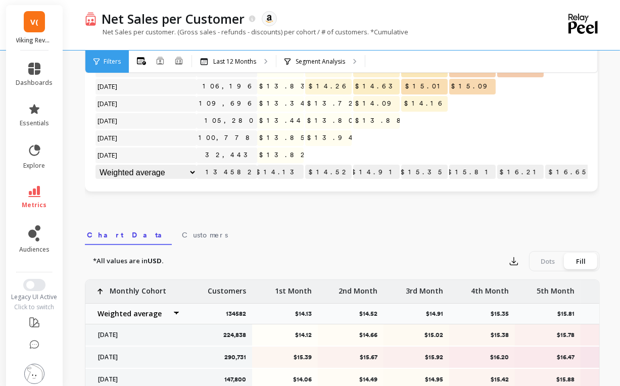
scroll to position [303, 0]
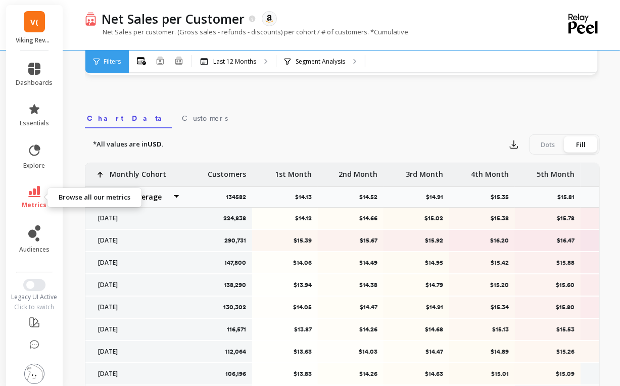
click at [34, 197] on link "metrics" at bounding box center [34, 197] width 37 height 23
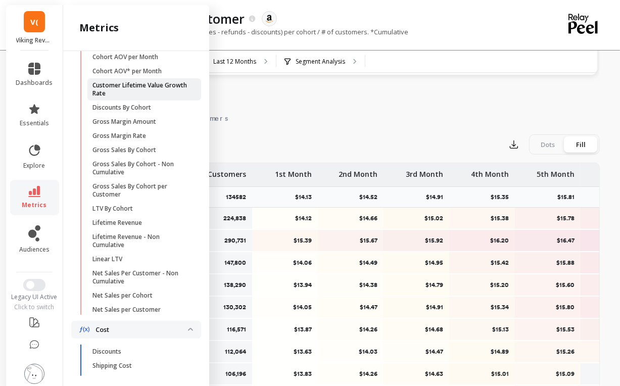
scroll to position [269, 0]
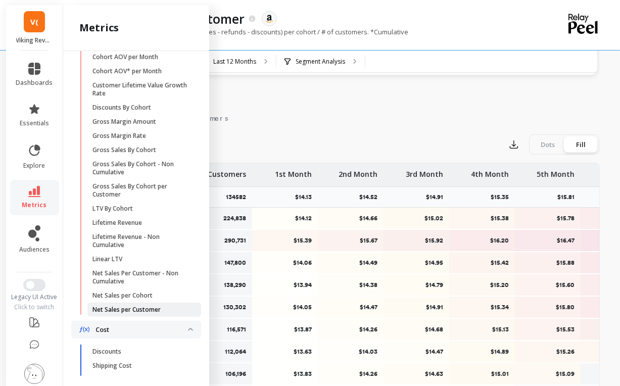
click at [139, 313] on p "Net Sales per Customer" at bounding box center [126, 310] width 68 height 8
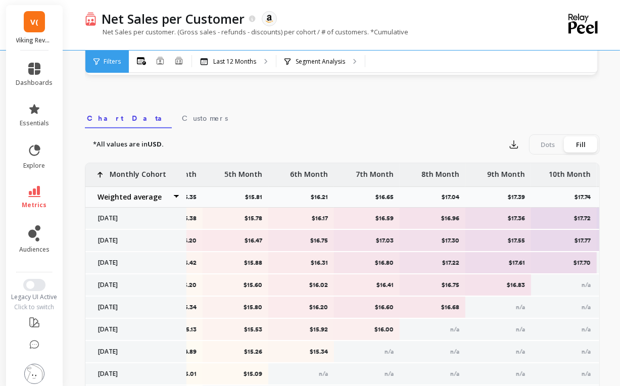
scroll to position [0, 317]
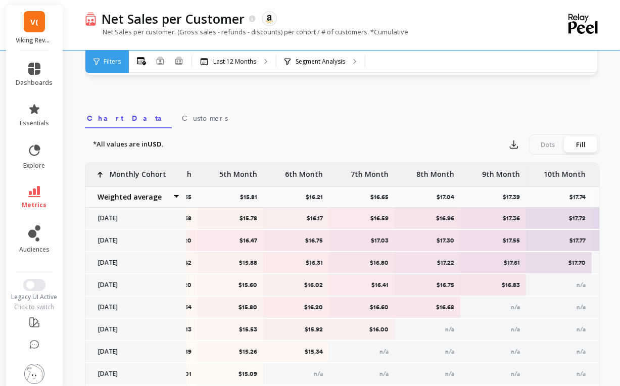
click at [382, 135] on div "*All values are in USD. Export Dots Fill" at bounding box center [342, 144] width 515 height 20
click at [32, 198] on link "metrics" at bounding box center [34, 197] width 37 height 23
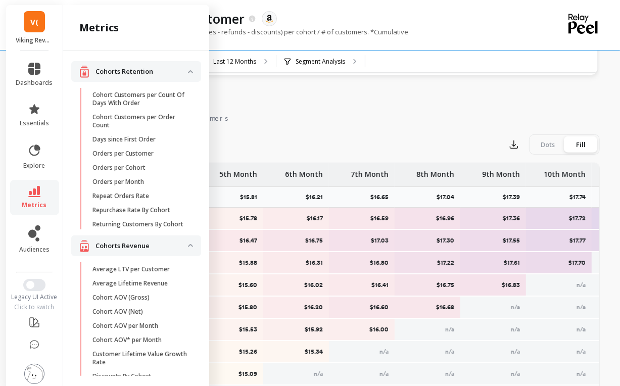
scroll to position [269, 0]
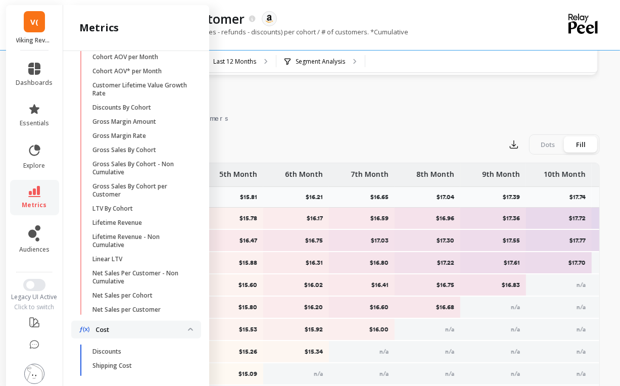
click at [30, 27] on span "V(" at bounding box center [34, 22] width 8 height 12
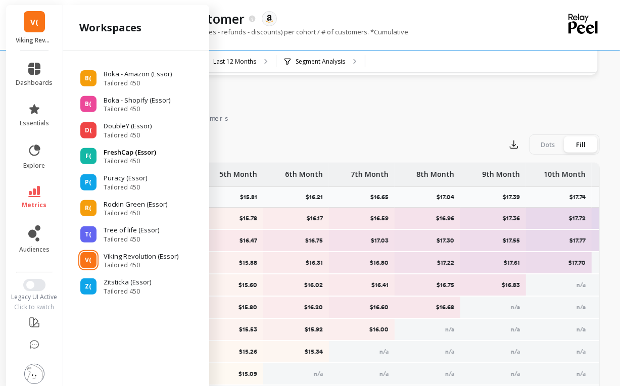
click at [123, 152] on p "FreshCap (Essor)" at bounding box center [130, 152] width 53 height 10
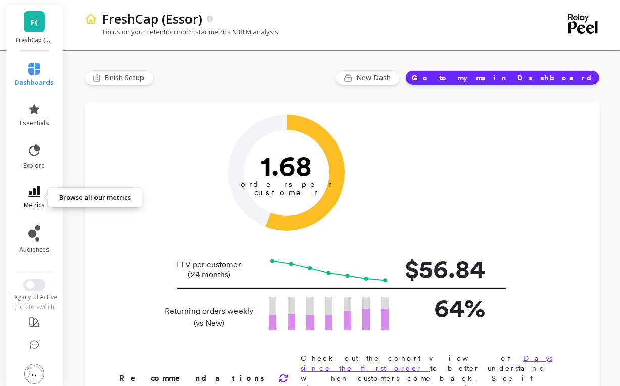
click at [34, 190] on icon at bounding box center [34, 191] width 12 height 11
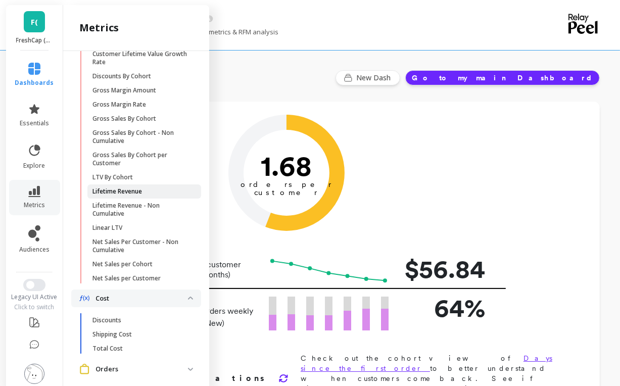
scroll to position [304, 0]
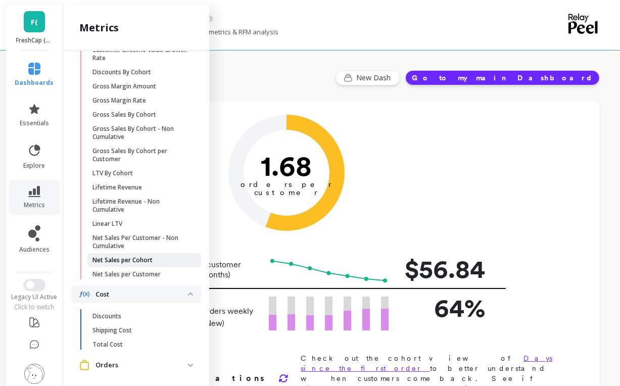
click at [157, 264] on span "Net Sales per Cohort" at bounding box center [140, 260] width 96 height 8
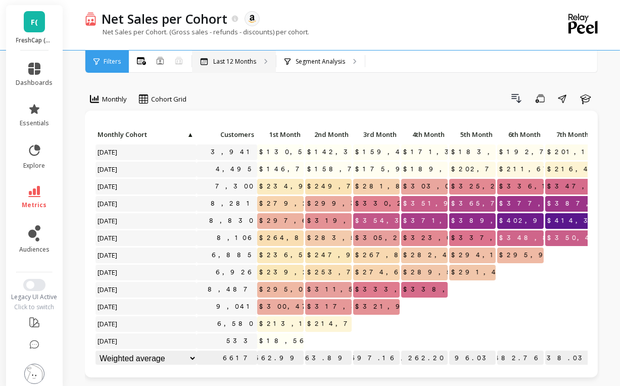
click at [239, 67] on div "Last 12 Months" at bounding box center [234, 62] width 84 height 22
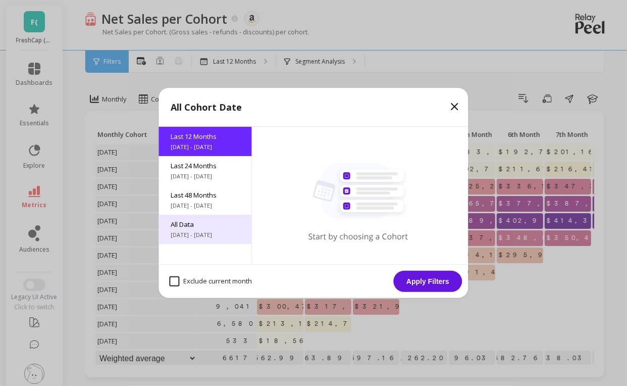
click at [198, 228] on span "All Data" at bounding box center [205, 224] width 69 height 9
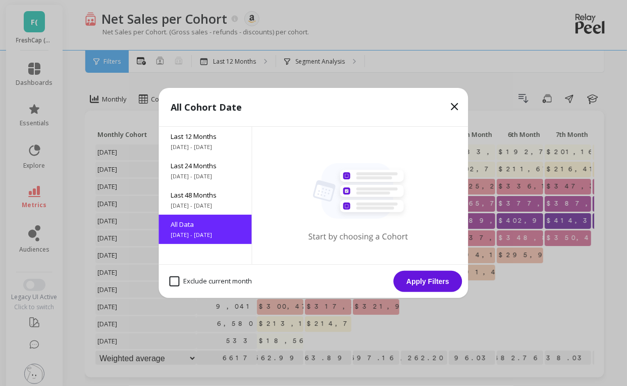
click at [438, 280] on button "Apply Filters" at bounding box center [428, 281] width 69 height 21
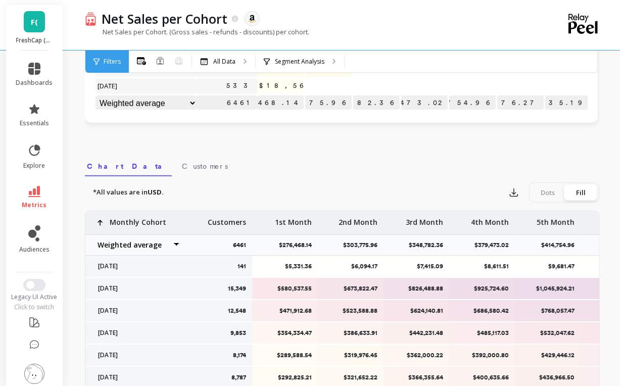
scroll to position [255, 0]
click at [513, 189] on icon "button" at bounding box center [514, 192] width 10 height 10
click at [525, 217] on span "CSV" at bounding box center [532, 220] width 15 height 10
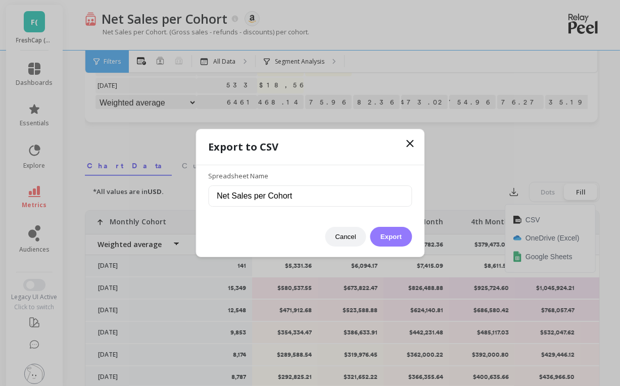
click at [387, 239] on button "Export" at bounding box center [390, 237] width 41 height 20
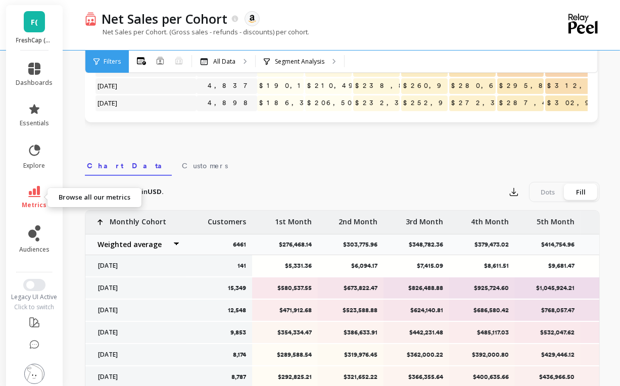
click at [23, 196] on link "metrics" at bounding box center [34, 197] width 37 height 23
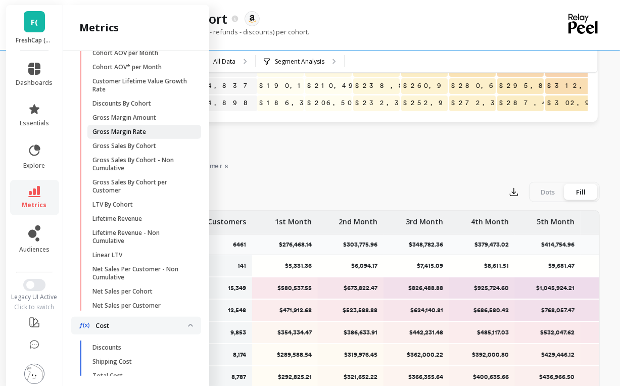
scroll to position [273, 0]
click at [143, 149] on p "Gross Sales By Cohort" at bounding box center [124, 145] width 64 height 8
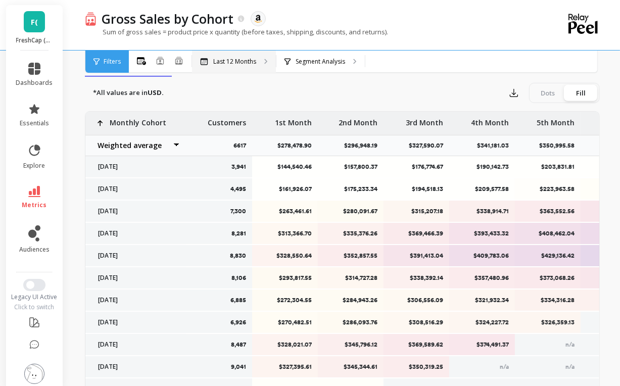
click at [222, 59] on p "Last 12 Months" at bounding box center [234, 62] width 43 height 8
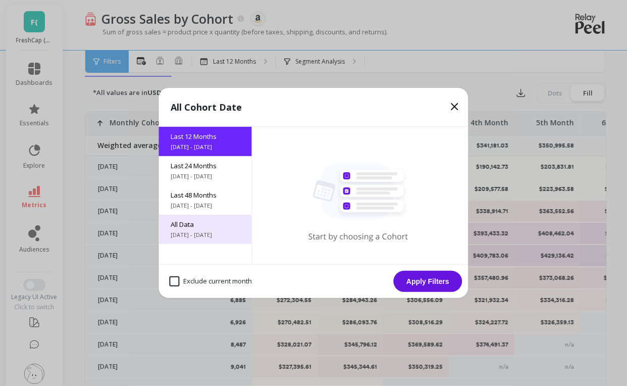
click at [215, 224] on span "All Data" at bounding box center [205, 224] width 69 height 9
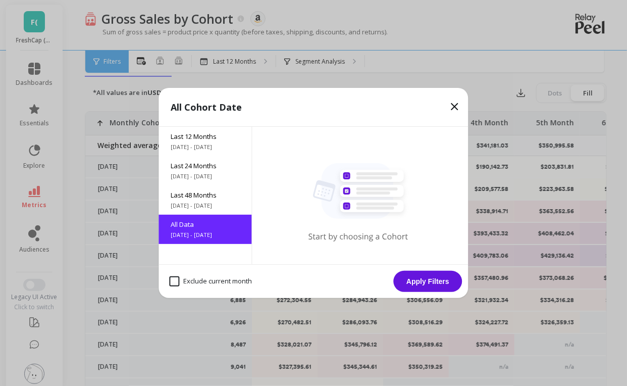
click at [426, 282] on button "Apply Filters" at bounding box center [428, 281] width 69 height 21
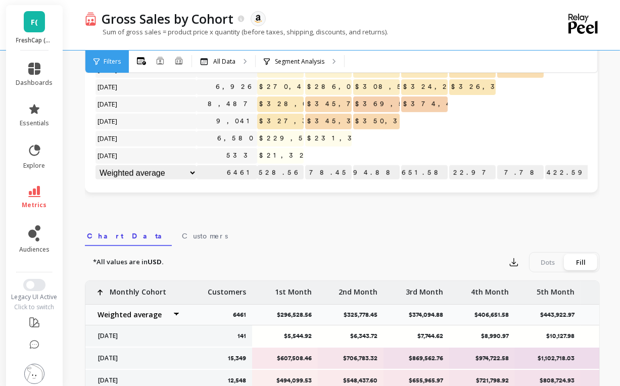
scroll to position [186, 0]
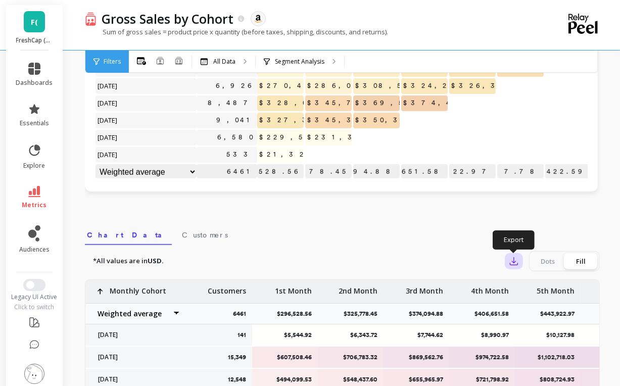
click at [508, 261] on button "button" at bounding box center [514, 261] width 18 height 16
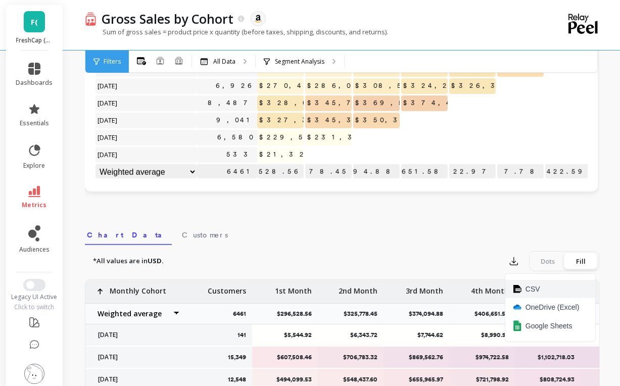
click at [530, 290] on span "CSV" at bounding box center [532, 289] width 15 height 10
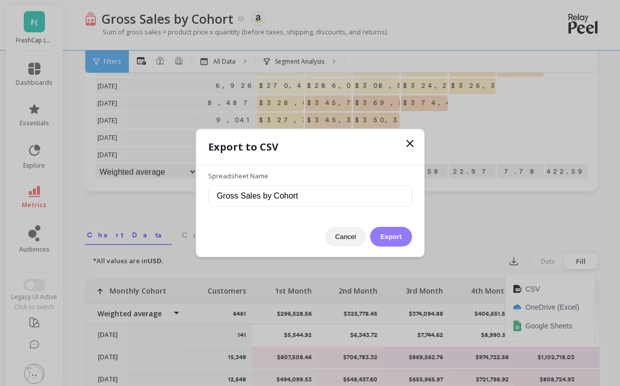
click at [388, 236] on button "Export" at bounding box center [390, 237] width 41 height 20
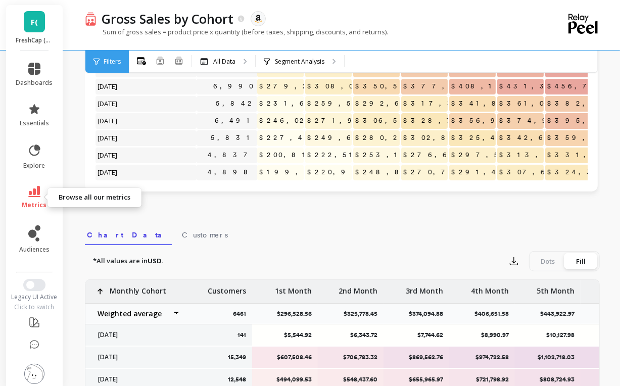
click at [33, 197] on link "metrics" at bounding box center [34, 197] width 37 height 23
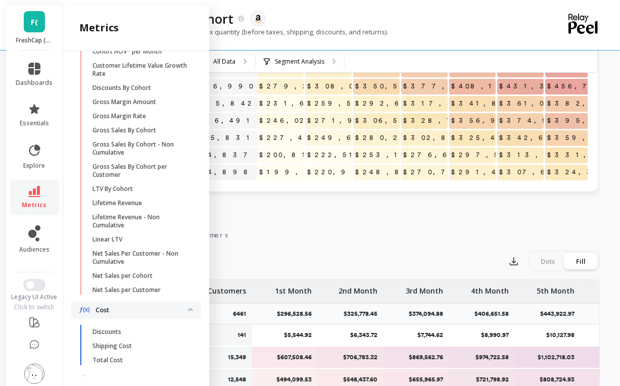
scroll to position [290, 0]
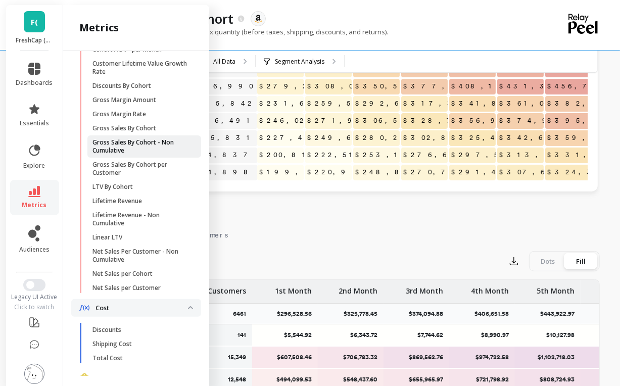
click at [139, 155] on p "Gross Sales By Cohort - Non Cumulative" at bounding box center [140, 146] width 96 height 16
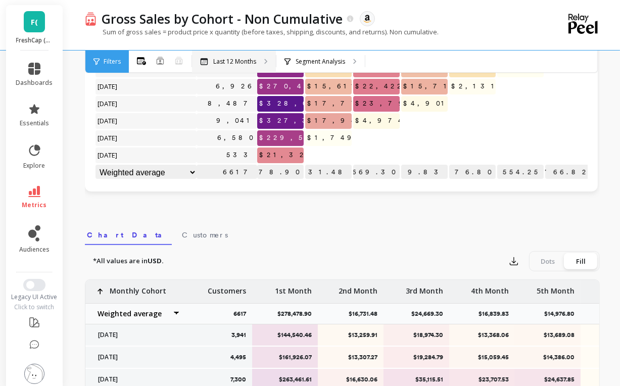
click at [232, 62] on p "Last 12 Months" at bounding box center [234, 62] width 43 height 8
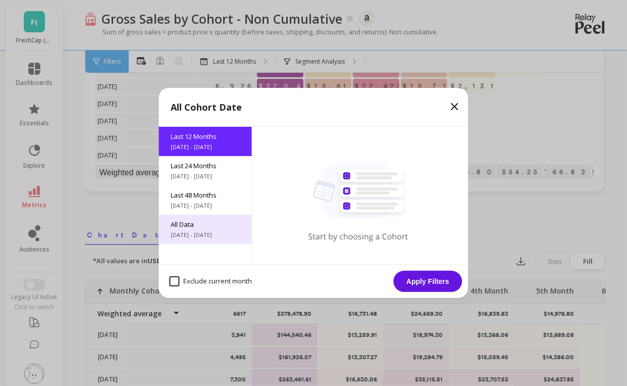
click at [214, 228] on span "All Data" at bounding box center [205, 224] width 69 height 9
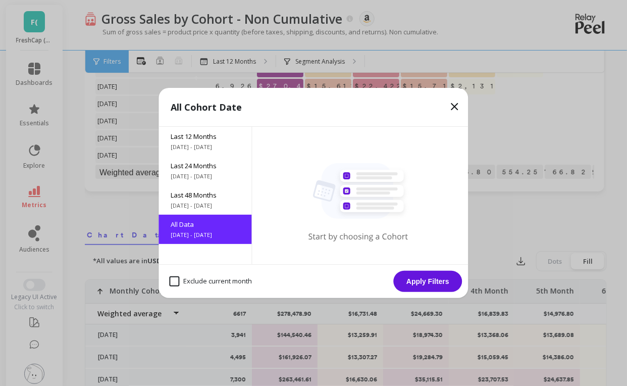
click at [420, 283] on button "Apply Filters" at bounding box center [428, 281] width 69 height 21
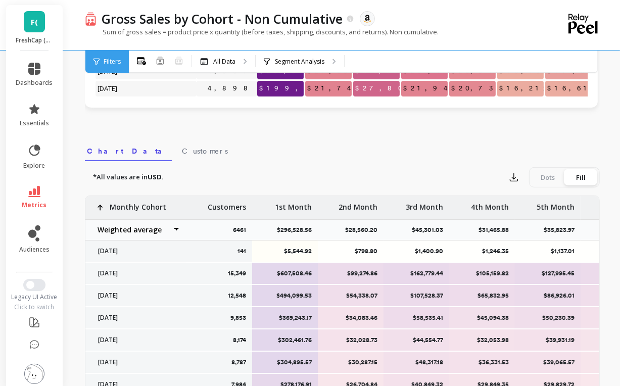
scroll to position [287, 0]
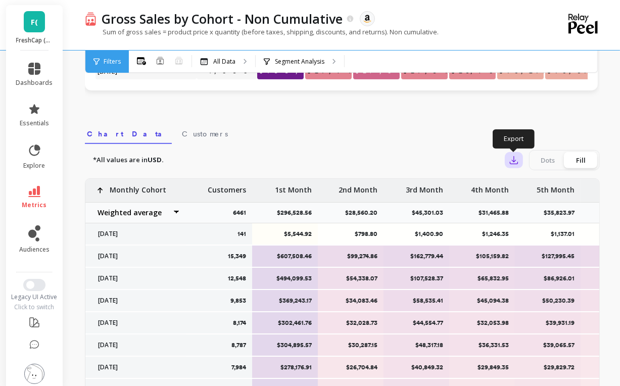
click at [513, 161] on icon "button" at bounding box center [514, 161] width 8 height 8
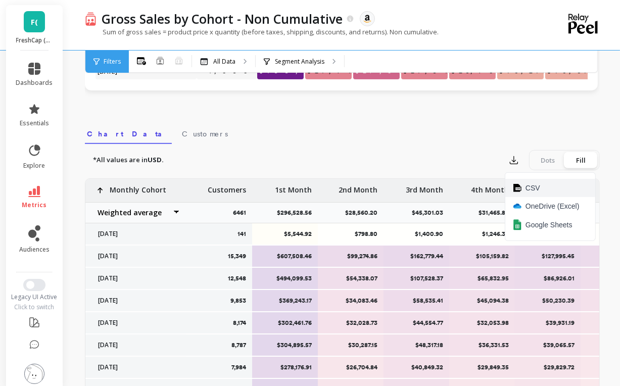
click at [519, 186] on img at bounding box center [517, 188] width 8 height 8
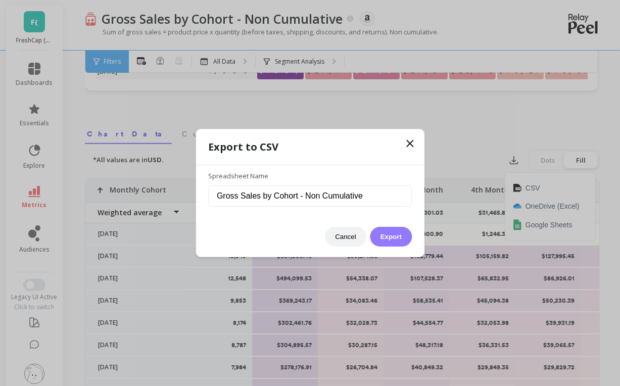
click at [394, 233] on button "Export" at bounding box center [390, 237] width 41 height 20
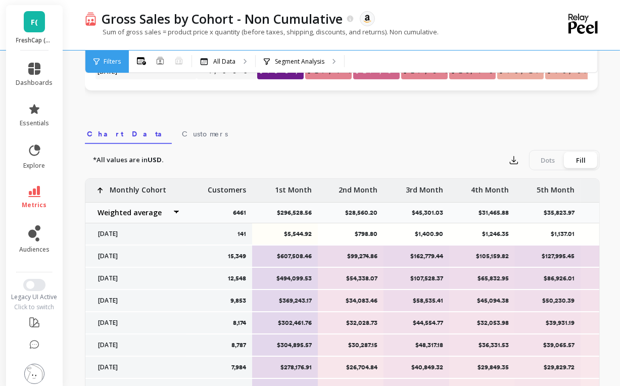
click at [20, 211] on li "metrics" at bounding box center [34, 197] width 49 height 35
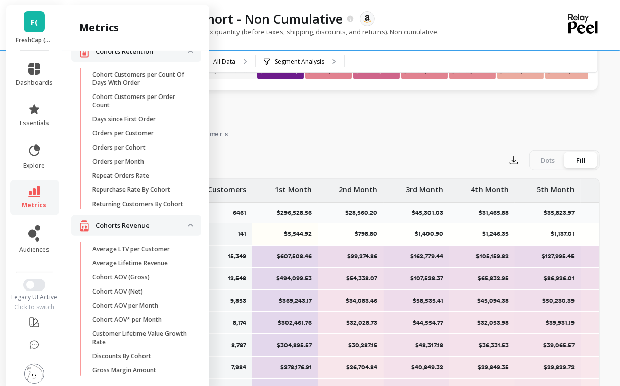
scroll to position [0, 0]
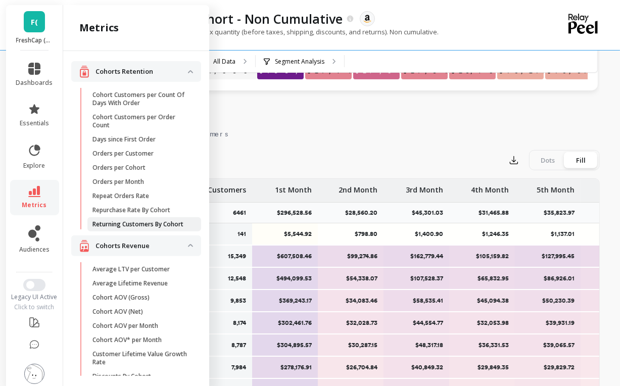
click at [142, 228] on p "Returning Customers By Cohort" at bounding box center [137, 224] width 91 height 8
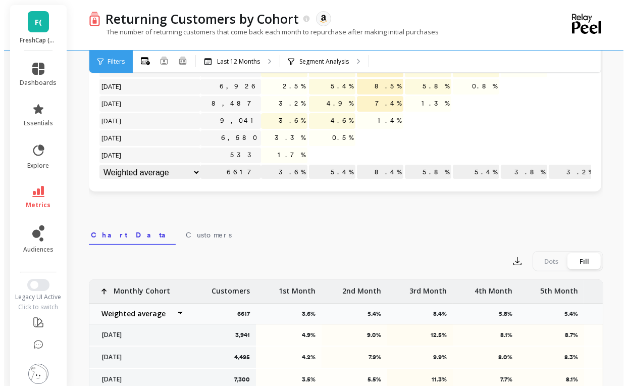
scroll to position [287, 0]
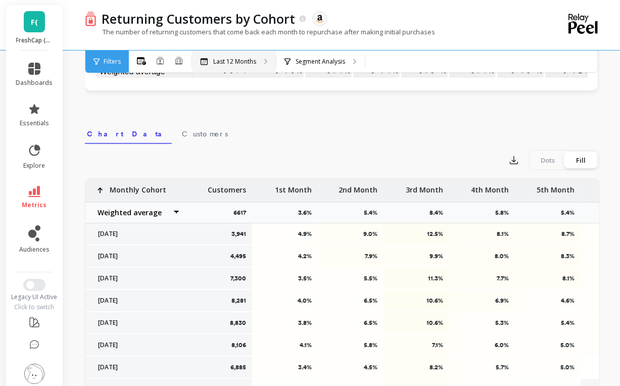
click at [253, 62] on p "Last 12 Months" at bounding box center [234, 62] width 43 height 8
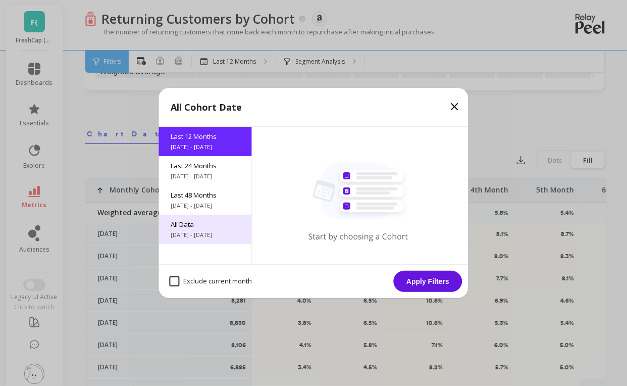
click at [194, 231] on span "[DATE] - [DATE]" at bounding box center [205, 235] width 69 height 8
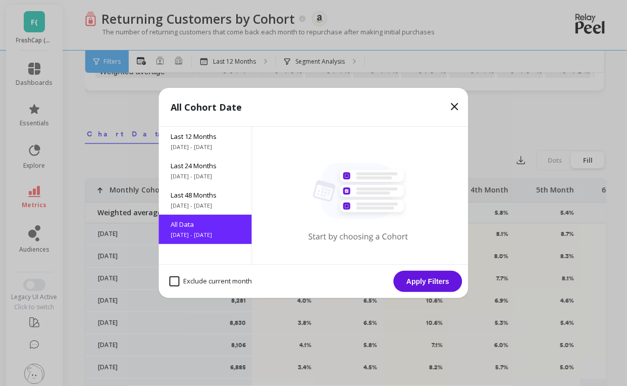
click at [420, 283] on button "Apply Filters" at bounding box center [428, 281] width 69 height 21
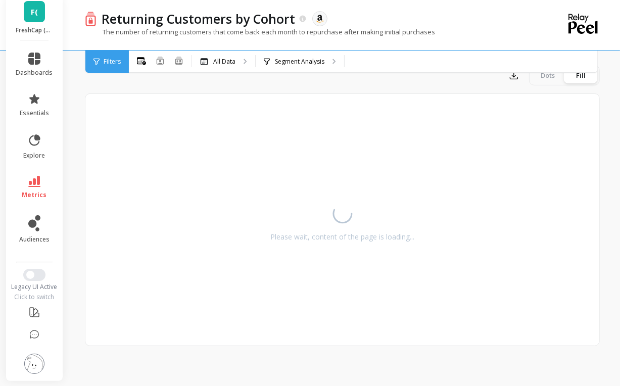
scroll to position [280, 0]
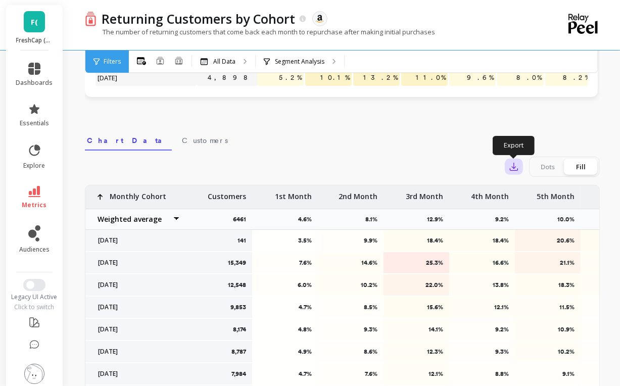
click at [519, 166] on button "button" at bounding box center [514, 167] width 18 height 16
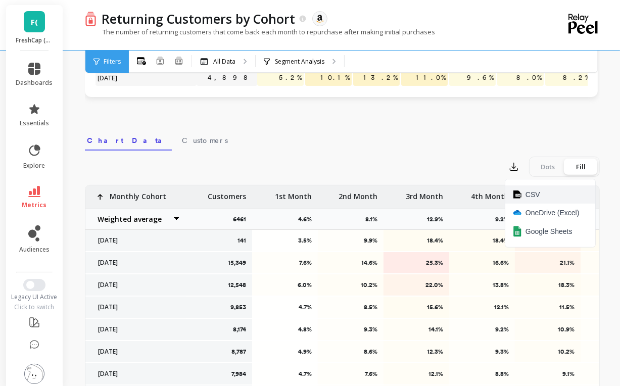
click at [524, 191] on button "CSV" at bounding box center [550, 194] width 90 height 18
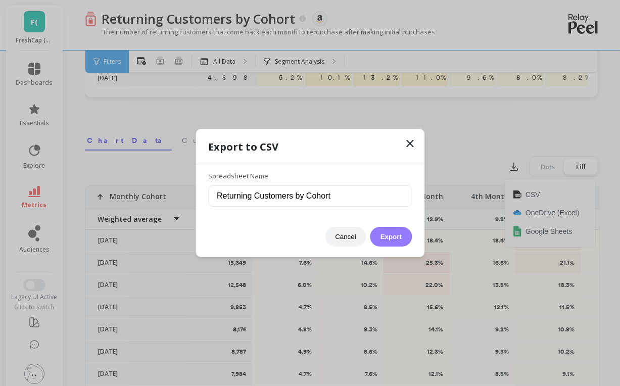
click at [385, 233] on button "Export" at bounding box center [390, 237] width 41 height 20
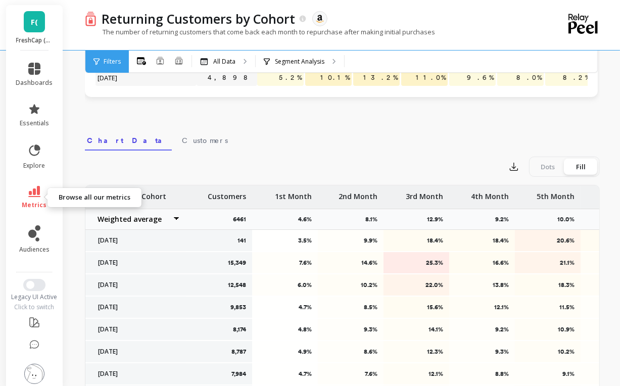
click at [24, 199] on link "metrics" at bounding box center [34, 197] width 37 height 23
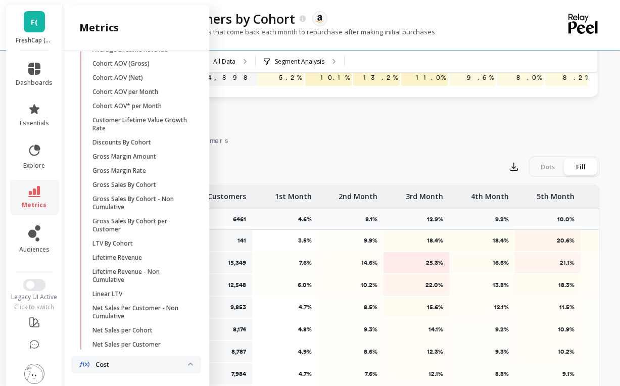
scroll to position [247, 0]
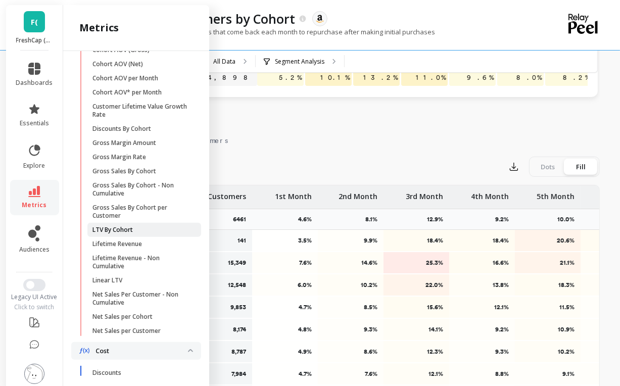
click at [120, 234] on p "LTV By Cohort" at bounding box center [112, 230] width 40 height 8
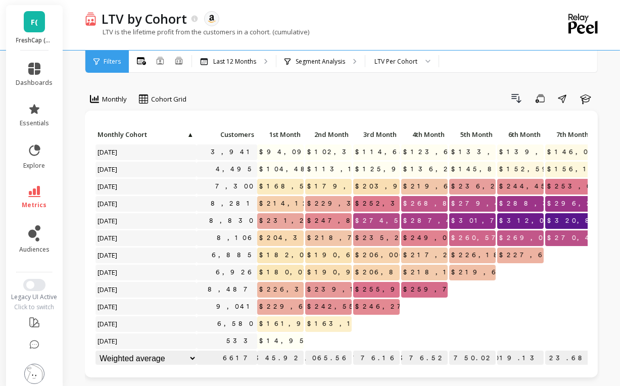
scroll to position [8, 0]
click at [237, 60] on p "Last 12 Months" at bounding box center [234, 62] width 43 height 8
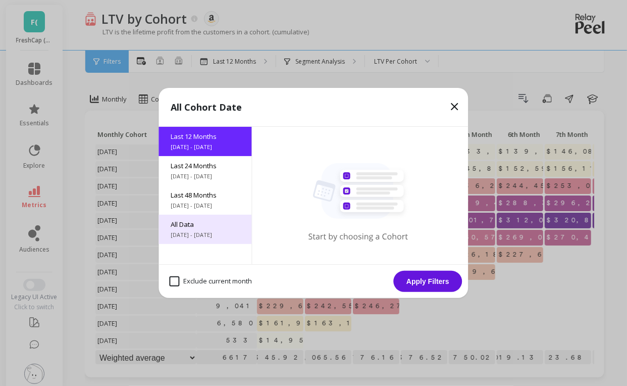
click at [206, 231] on span "[DATE] - [DATE]" at bounding box center [205, 235] width 69 height 8
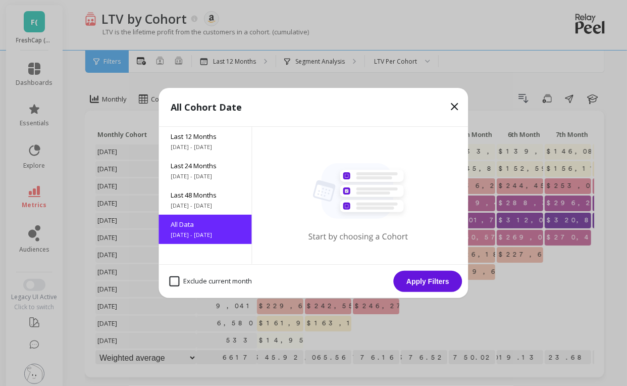
click at [448, 281] on button "Apply Filters" at bounding box center [428, 281] width 69 height 21
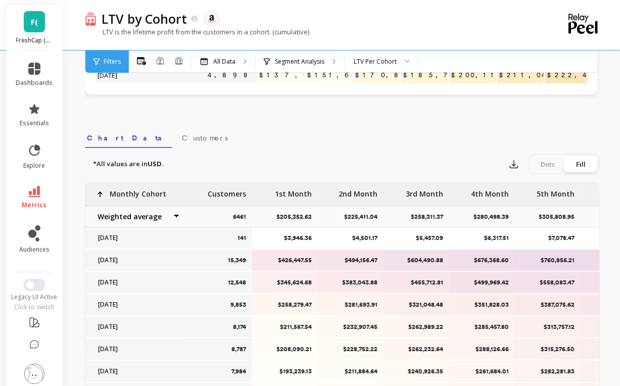
scroll to position [295, 0]
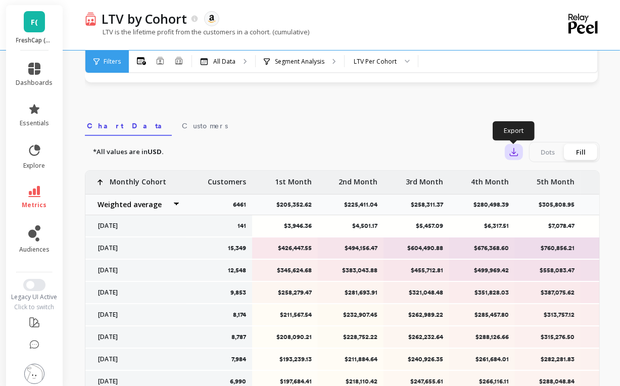
click at [511, 152] on icon "button" at bounding box center [514, 152] width 10 height 10
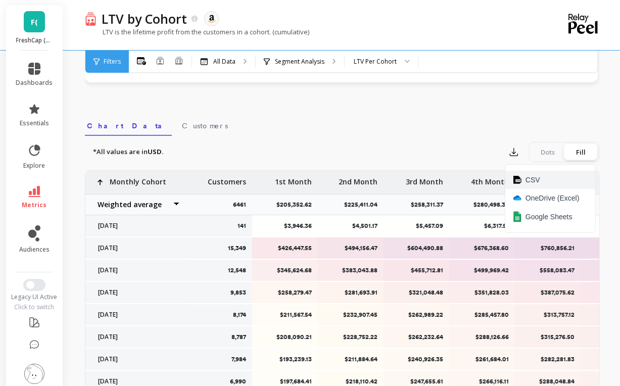
click at [523, 180] on button "CSV" at bounding box center [550, 180] width 90 height 18
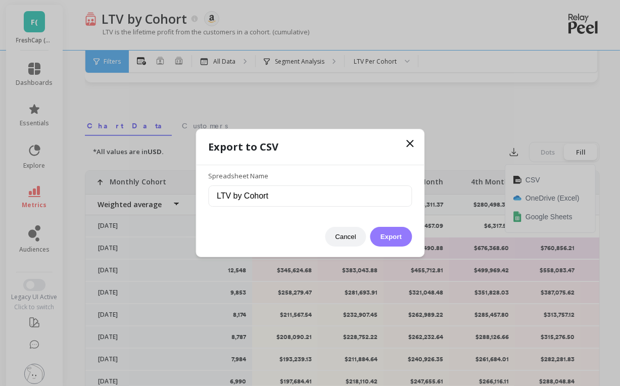
click at [385, 241] on button "Export" at bounding box center [390, 237] width 41 height 20
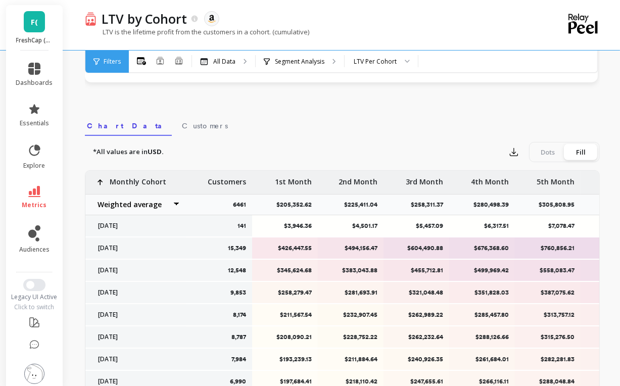
click at [33, 24] on span "F(" at bounding box center [34, 22] width 7 height 12
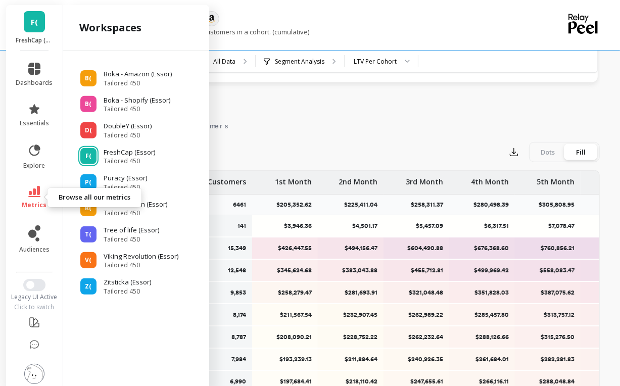
click at [28, 194] on icon at bounding box center [34, 191] width 12 height 11
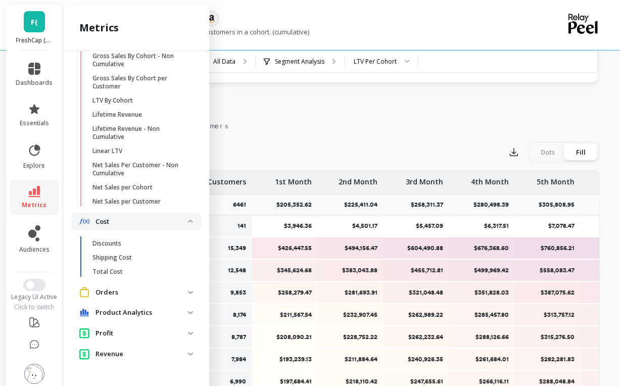
scroll to position [0, 0]
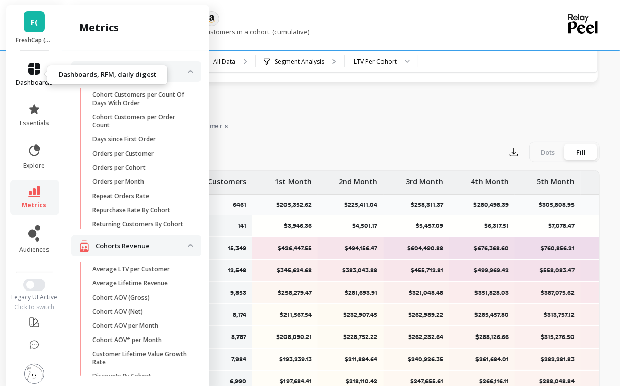
click at [32, 78] on link "dashboards" at bounding box center [34, 75] width 37 height 24
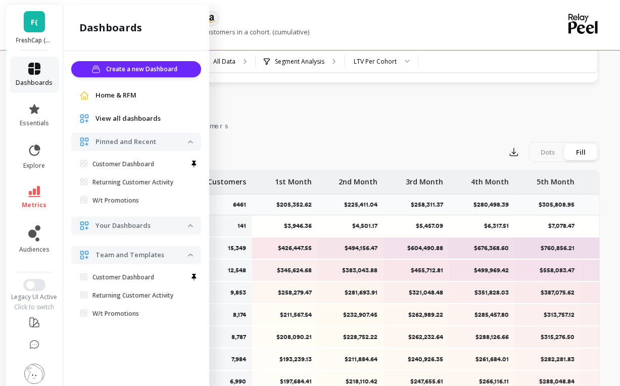
click at [29, 69] on icon at bounding box center [34, 69] width 12 height 12
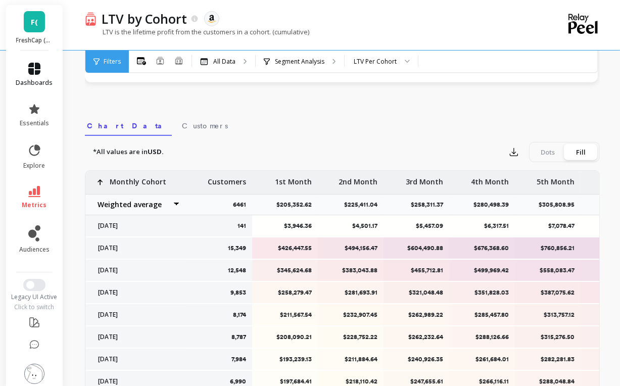
click at [29, 70] on icon at bounding box center [34, 69] width 12 height 12
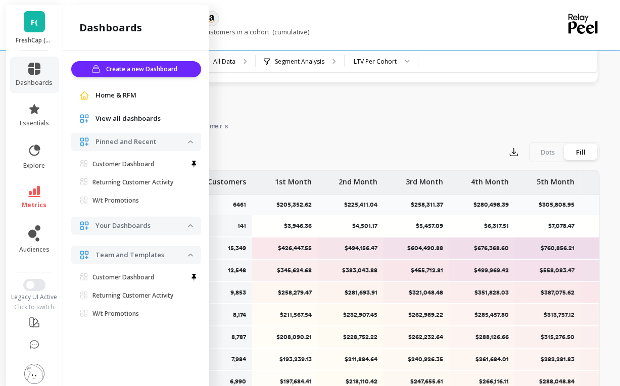
click at [25, 16] on link "F(" at bounding box center [34, 21] width 21 height 21
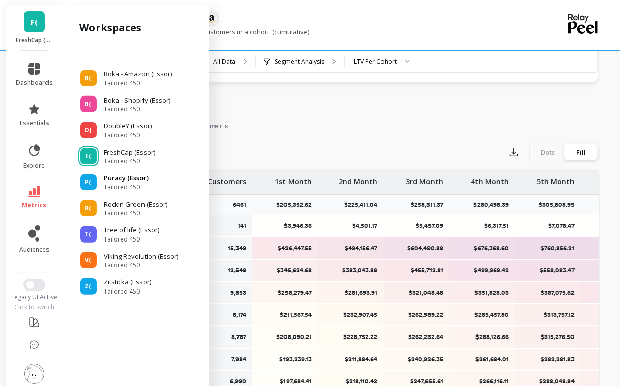
click at [127, 183] on span "Tailored 450" at bounding box center [126, 187] width 45 height 8
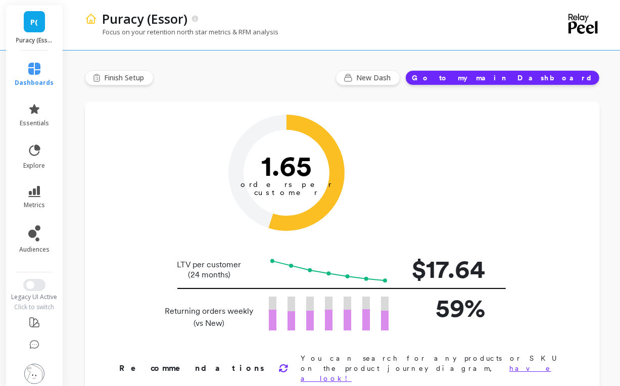
click at [327, 76] on div "Finish Setup New Dash Go to my main Dashboard" at bounding box center [342, 77] width 515 height 15
click at [32, 198] on link "metrics" at bounding box center [34, 197] width 39 height 23
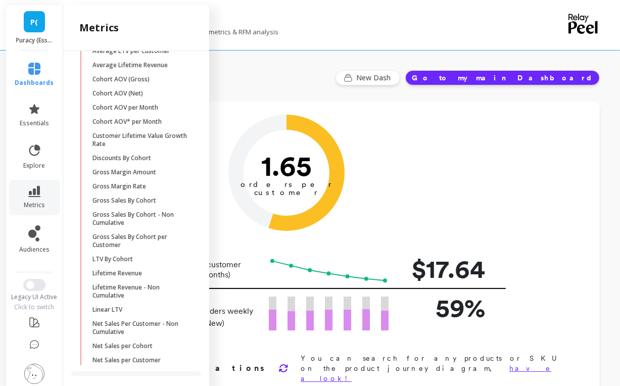
scroll to position [384, 0]
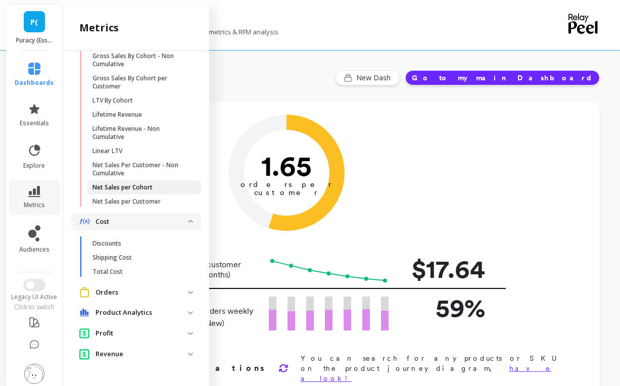
click at [133, 188] on p "Net Sales per Cohort" at bounding box center [122, 187] width 60 height 8
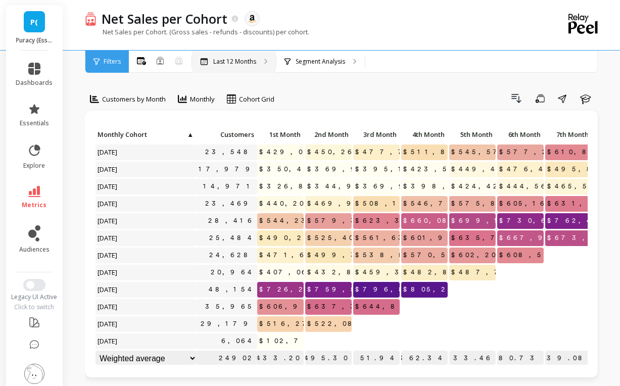
click at [240, 59] on p "Last 12 Months" at bounding box center [234, 62] width 43 height 8
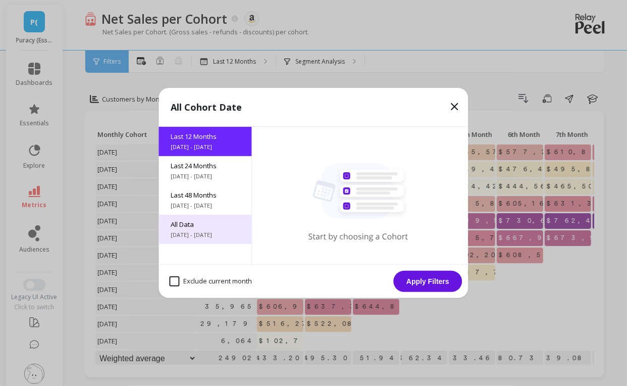
click at [211, 231] on span "[DATE] - [DATE]" at bounding box center [205, 235] width 69 height 8
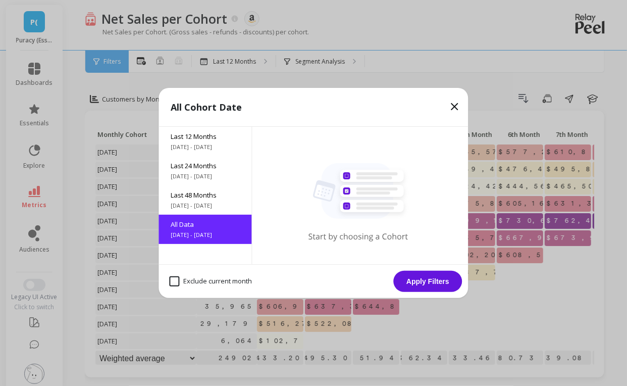
click at [424, 282] on button "Apply Filters" at bounding box center [428, 281] width 69 height 21
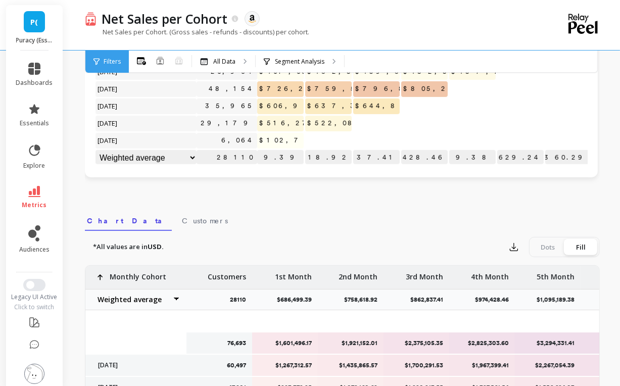
scroll to position [69, 0]
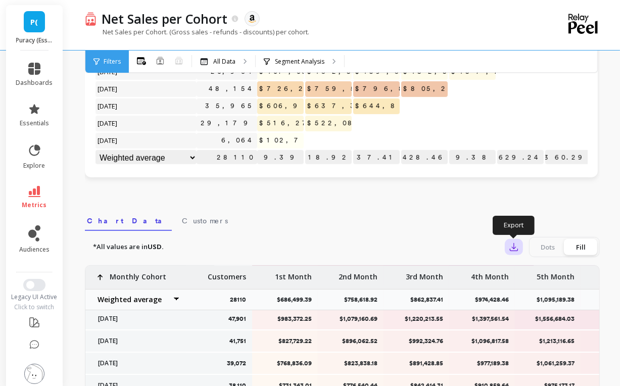
click at [509, 245] on icon "button" at bounding box center [514, 247] width 10 height 10
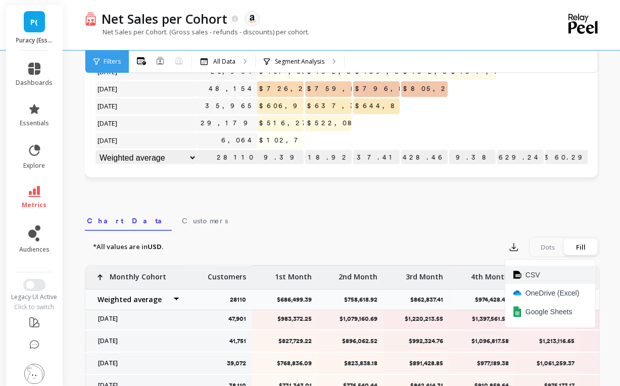
click at [522, 276] on button "CSV" at bounding box center [550, 275] width 90 height 18
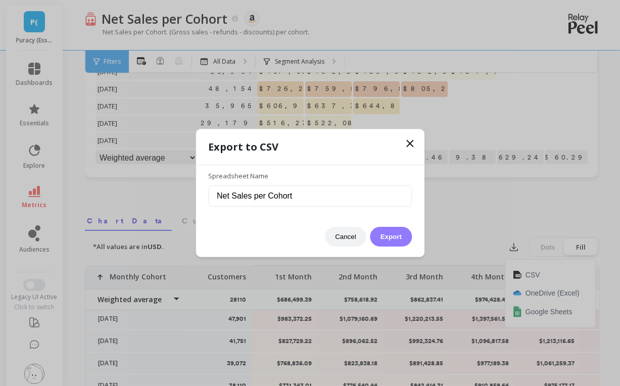
click at [386, 240] on button "Export" at bounding box center [390, 237] width 41 height 20
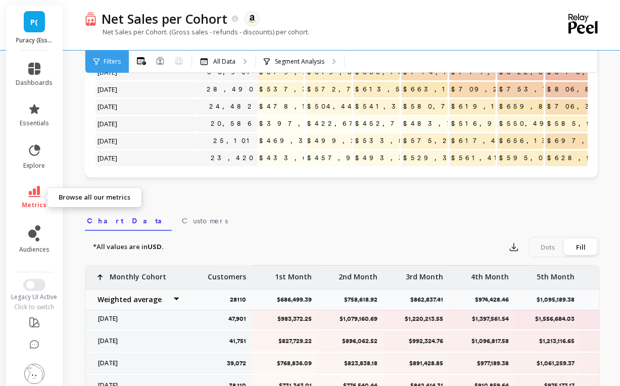
click at [27, 200] on link "metrics" at bounding box center [34, 197] width 37 height 23
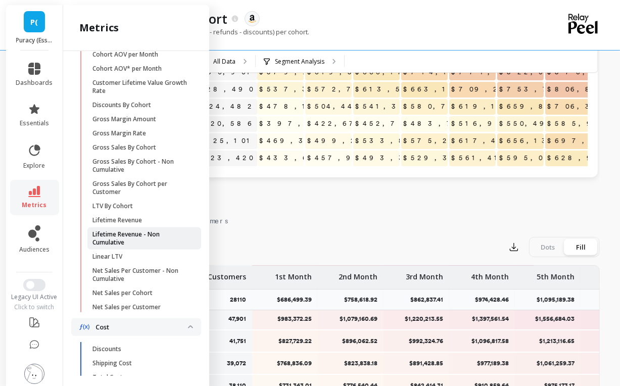
scroll to position [270, 0]
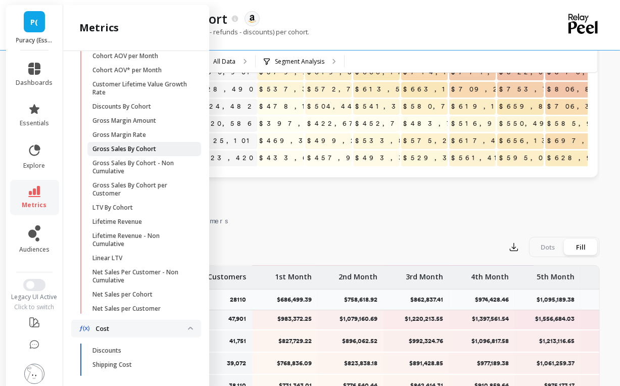
click at [136, 153] on p "Gross Sales By Cohort" at bounding box center [124, 149] width 64 height 8
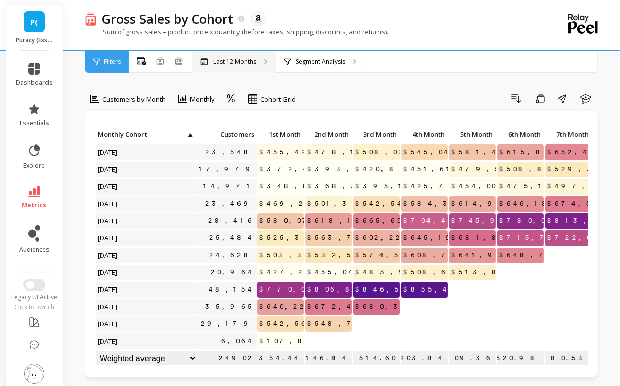
click at [254, 63] on p "Last 12 Months" at bounding box center [234, 62] width 43 height 8
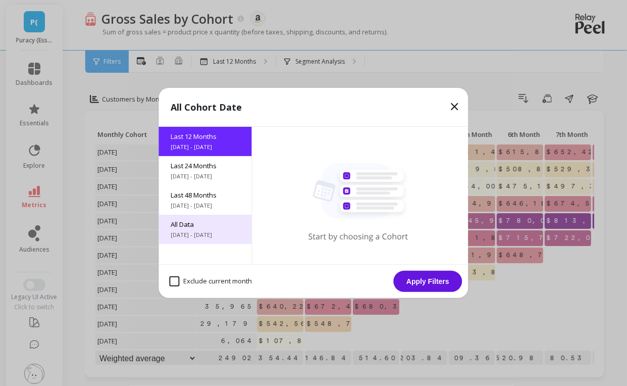
click at [194, 231] on span "[DATE] - [DATE]" at bounding box center [205, 235] width 69 height 8
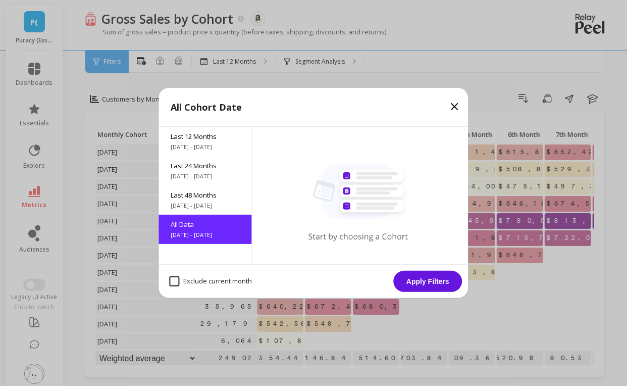
click at [418, 280] on button "Apply Filters" at bounding box center [428, 281] width 69 height 21
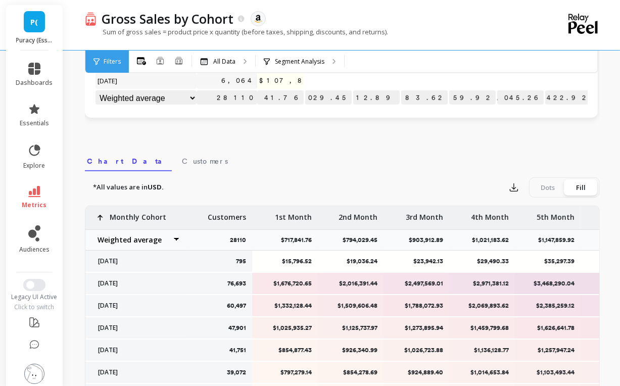
scroll to position [266, 0]
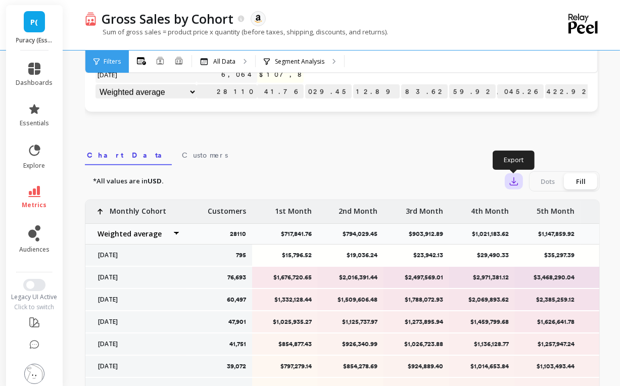
click at [512, 183] on icon "button" at bounding box center [514, 181] width 10 height 10
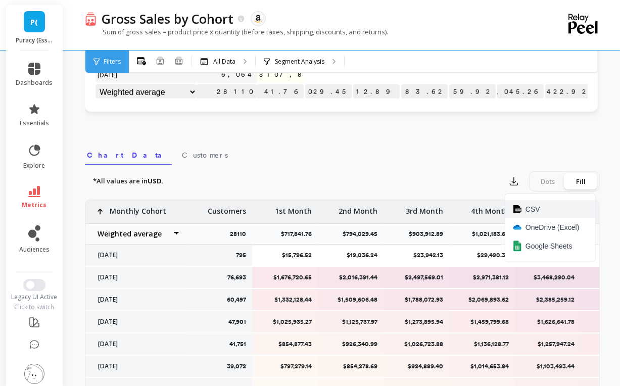
click at [527, 208] on span "CSV" at bounding box center [532, 209] width 15 height 10
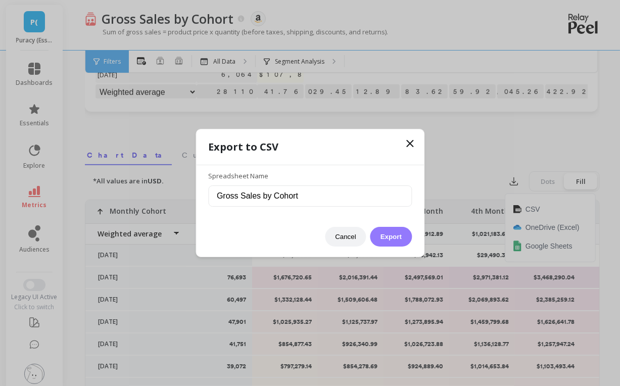
click at [401, 238] on button "Export" at bounding box center [390, 237] width 41 height 20
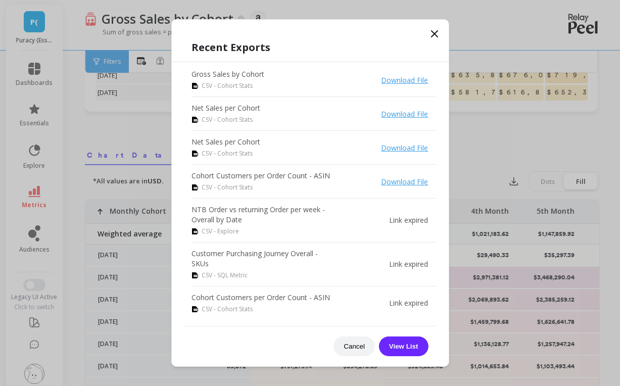
click at [356, 39] on div "Recent Exports Gross Sales by Cohort CSV - Cohort Stats Download File Net Sales…" at bounding box center [310, 198] width 277 height 336
click at [355, 354] on button "Cancel" at bounding box center [353, 346] width 41 height 20
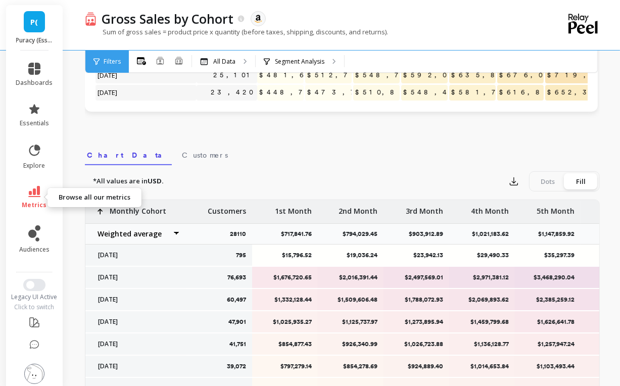
click at [33, 205] on span "metrics" at bounding box center [34, 205] width 25 height 8
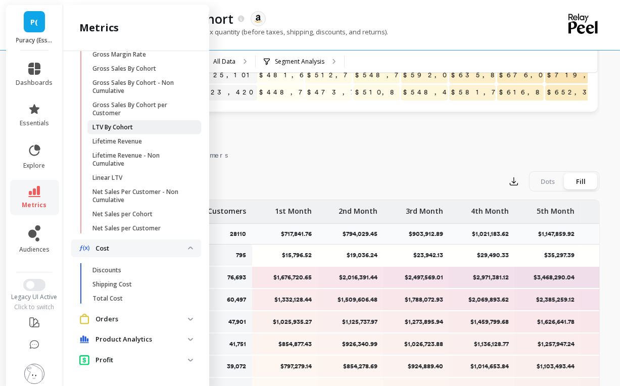
scroll to position [384, 0]
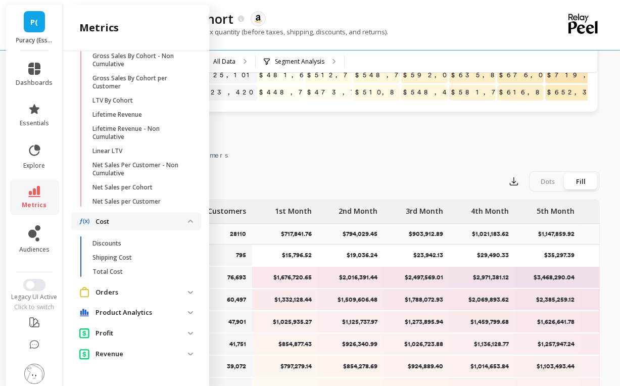
click at [119, 294] on p "Orders" at bounding box center [141, 292] width 92 height 10
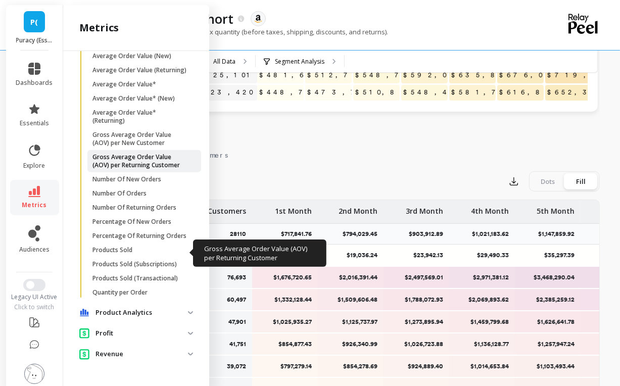
scroll to position [746, 0]
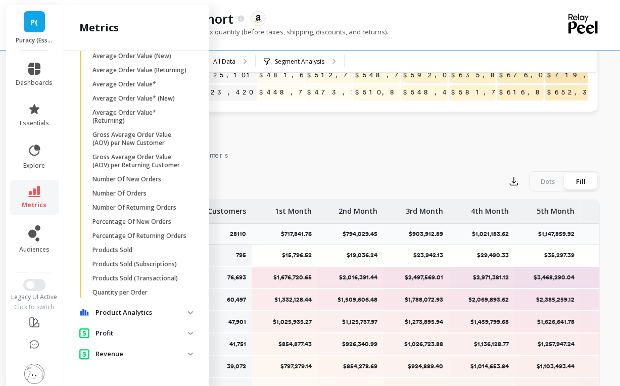
click at [111, 355] on p "Revenue" at bounding box center [141, 354] width 92 height 10
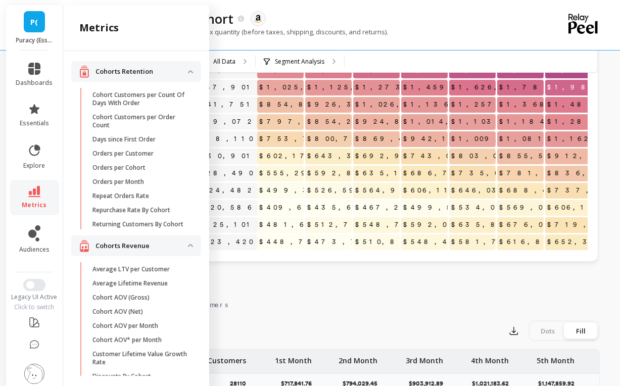
scroll to position [0, 0]
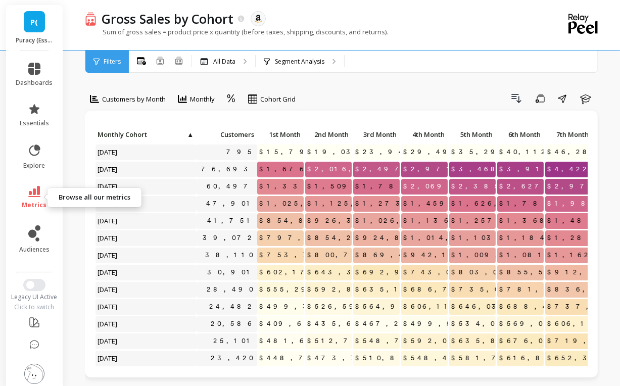
click at [23, 195] on link "metrics" at bounding box center [34, 197] width 37 height 23
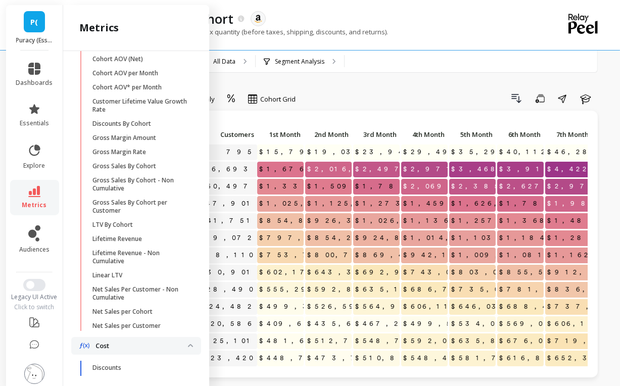
scroll to position [258, 0]
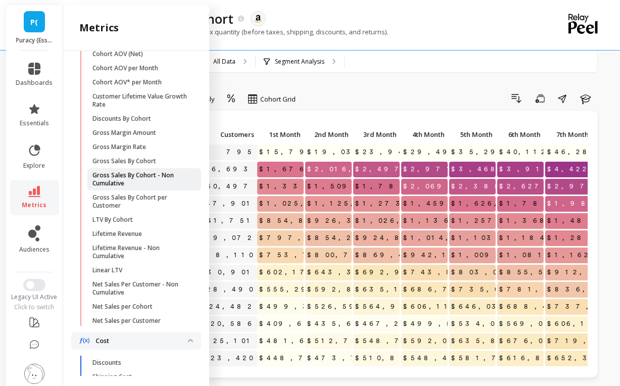
click at [149, 185] on p "Gross Sales By Cohort - Non Cumulative" at bounding box center [140, 179] width 96 height 16
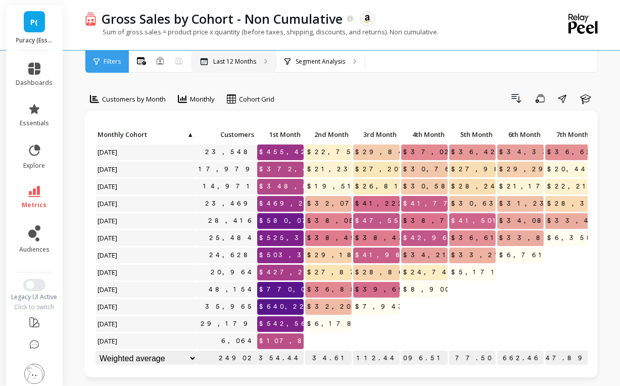
click at [240, 66] on div "Last 12 Months" at bounding box center [234, 62] width 84 height 22
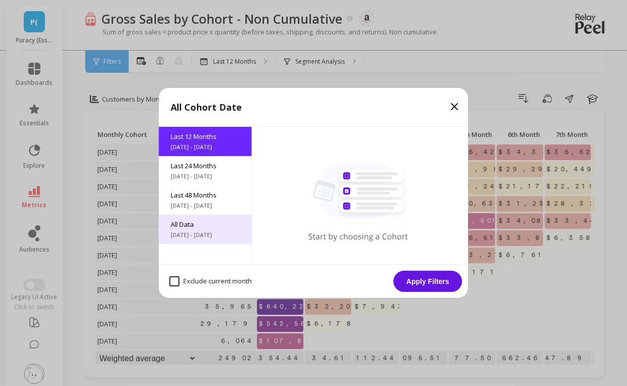
click at [194, 224] on span "All Data" at bounding box center [205, 224] width 69 height 9
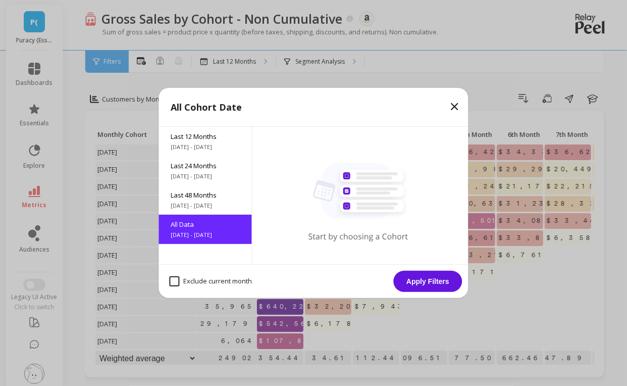
click at [426, 288] on button "Apply Filters" at bounding box center [428, 281] width 69 height 21
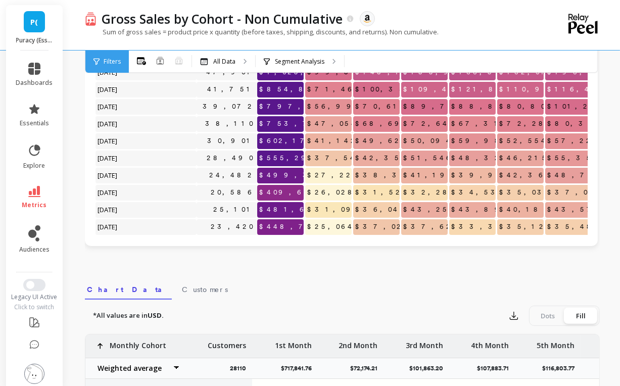
scroll to position [140, 0]
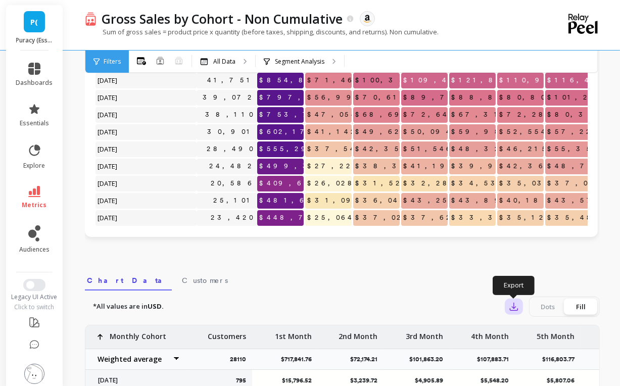
click at [514, 310] on icon "button" at bounding box center [514, 307] width 8 height 8
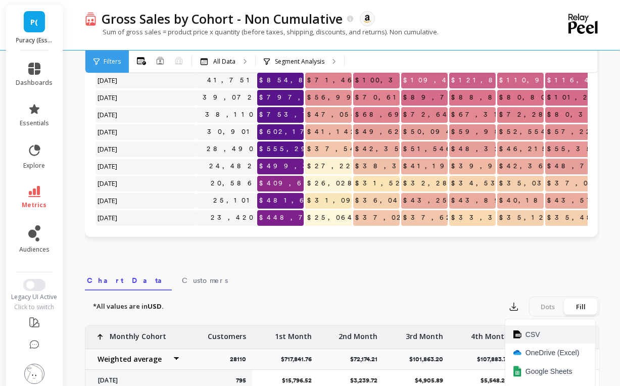
click at [529, 333] on span "CSV" at bounding box center [532, 334] width 15 height 10
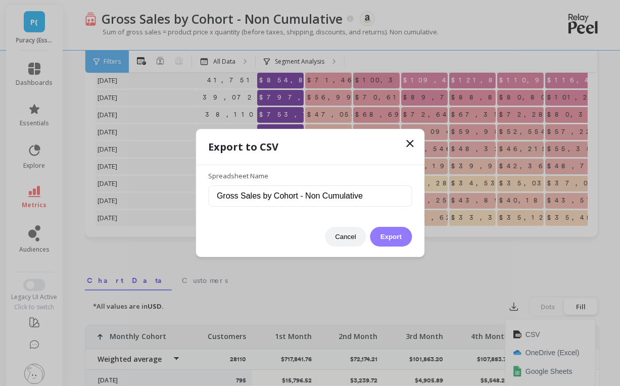
click at [390, 236] on button "Export" at bounding box center [390, 237] width 41 height 20
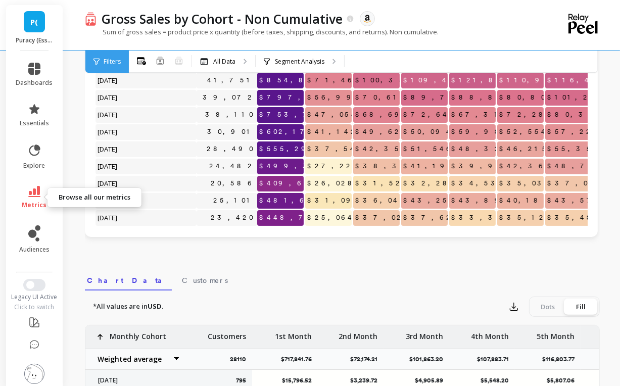
click at [30, 201] on span "metrics" at bounding box center [34, 205] width 25 height 8
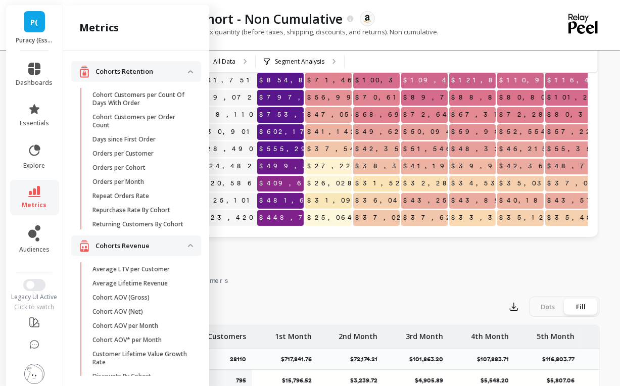
scroll to position [258, 0]
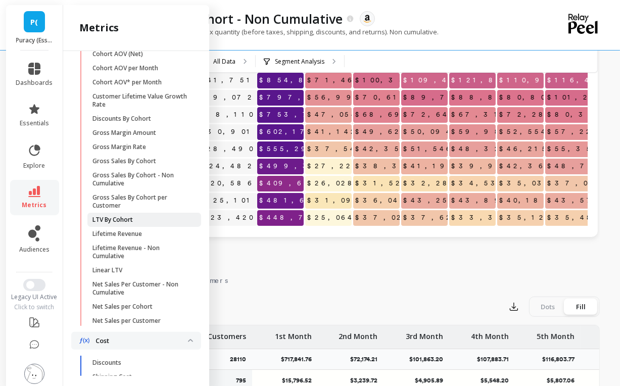
click at [120, 224] on p "LTV By Cohort" at bounding box center [112, 220] width 40 height 8
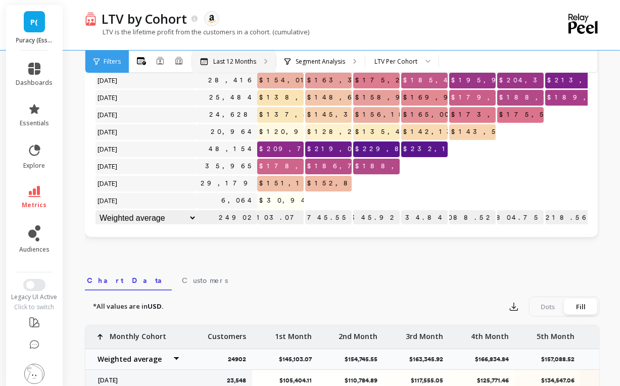
click at [229, 60] on p "Last 12 Months" at bounding box center [234, 62] width 43 height 8
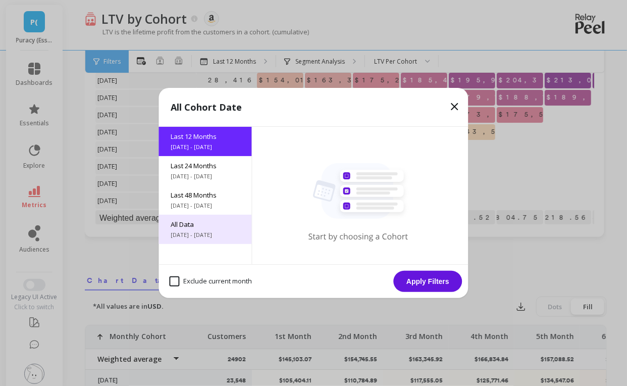
click at [182, 225] on span "All Data" at bounding box center [205, 224] width 69 height 9
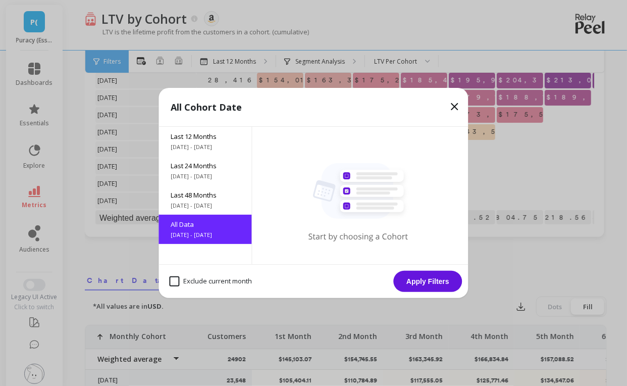
click at [417, 278] on button "Apply Filters" at bounding box center [428, 281] width 69 height 21
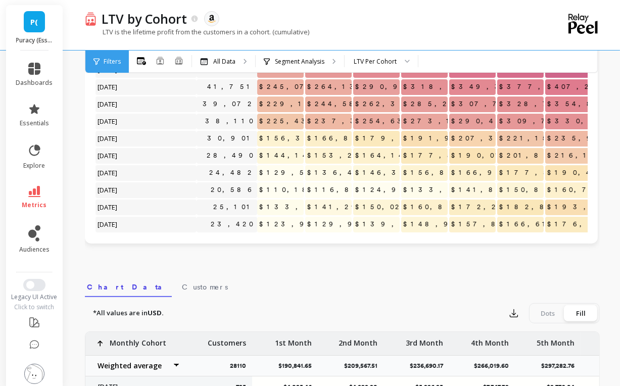
scroll to position [238, 0]
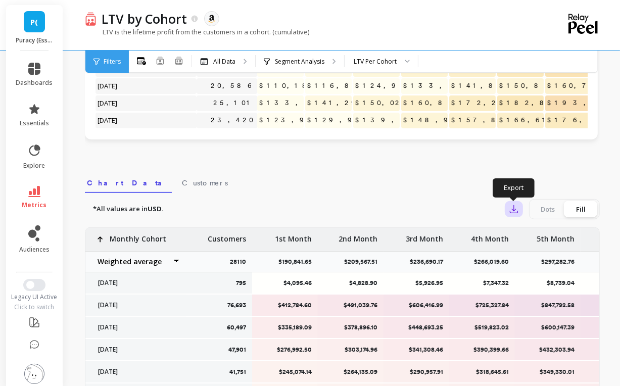
click at [511, 205] on icon "button" at bounding box center [514, 209] width 10 height 10
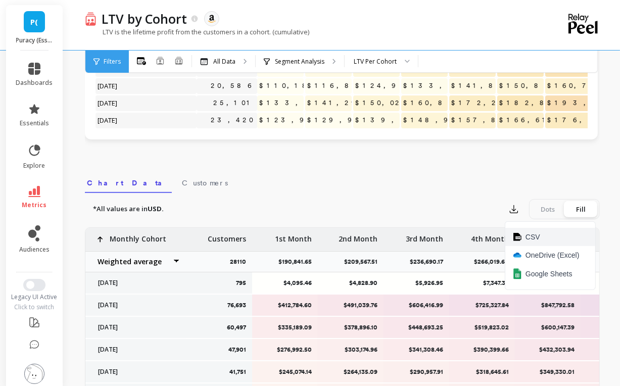
click at [529, 237] on span "CSV" at bounding box center [532, 237] width 15 height 10
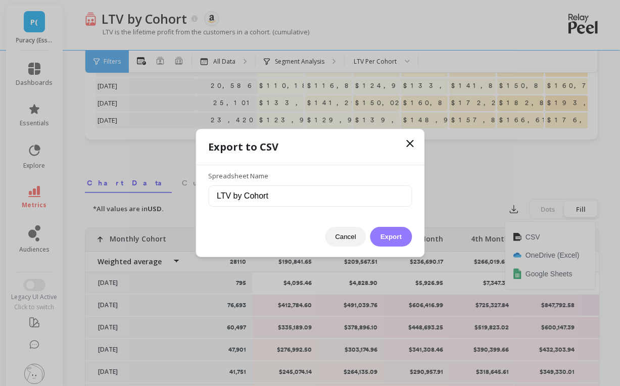
click at [396, 236] on button "Export" at bounding box center [390, 237] width 41 height 20
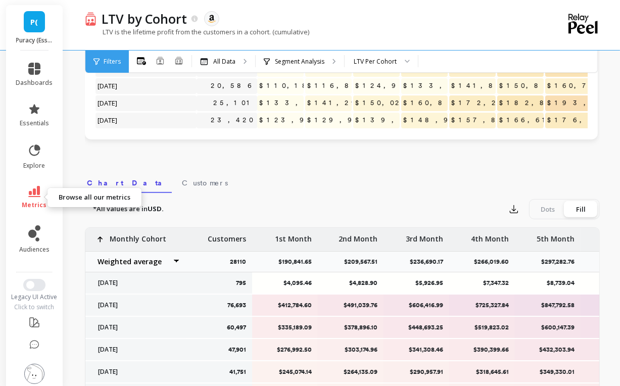
click at [34, 197] on link "metrics" at bounding box center [34, 197] width 37 height 23
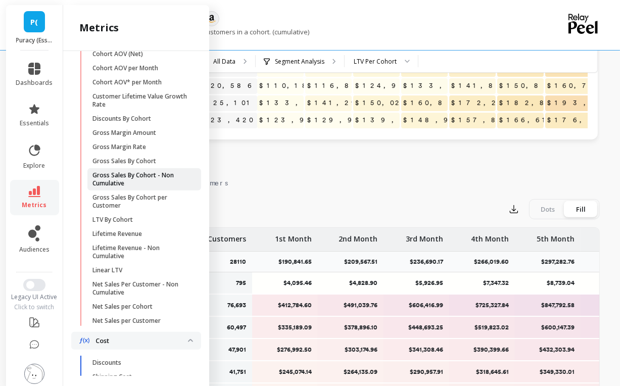
scroll to position [0, 0]
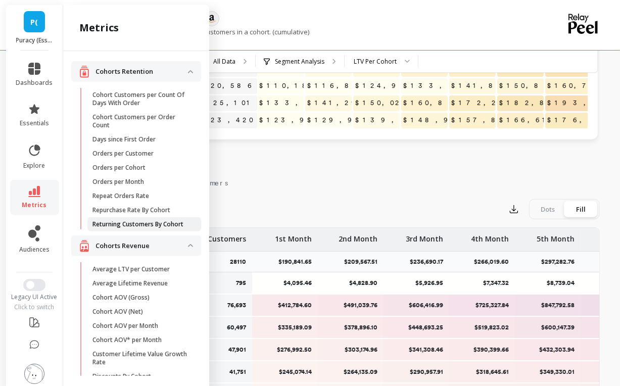
click at [115, 228] on p "Returning Customers By Cohort" at bounding box center [137, 224] width 91 height 8
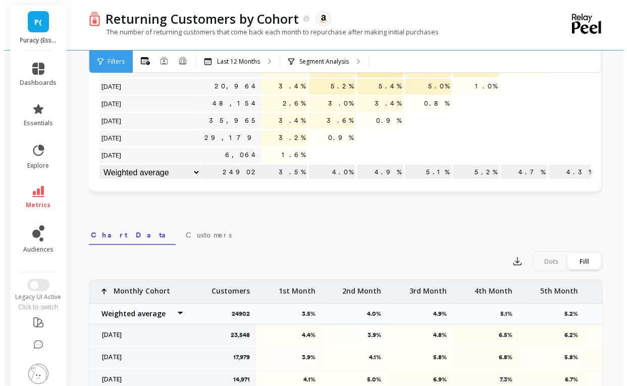
scroll to position [238, 0]
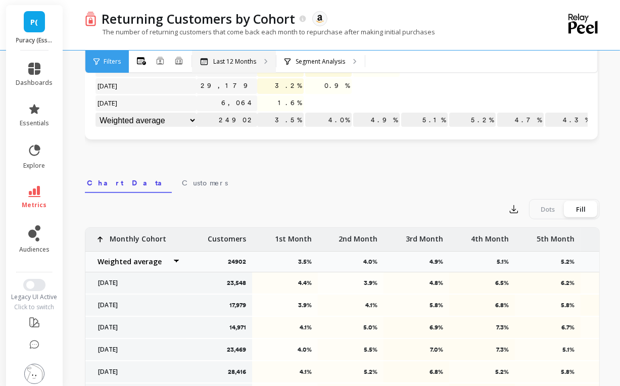
click at [250, 60] on p "Last 12 Months" at bounding box center [234, 62] width 43 height 8
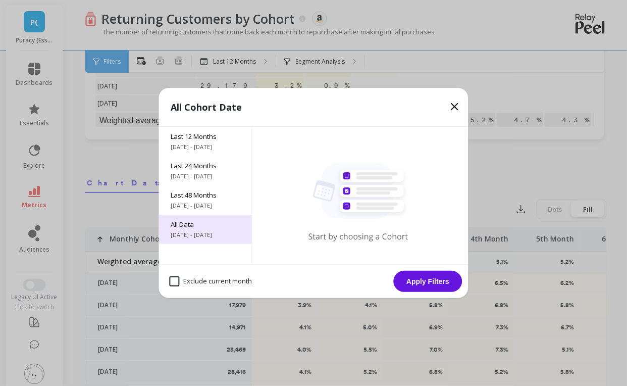
click at [199, 230] on div "All Data [DATE] - [DATE]" at bounding box center [205, 229] width 93 height 29
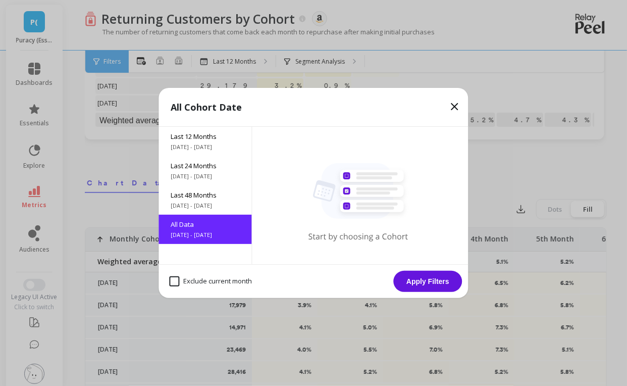
click at [409, 284] on button "Apply Filters" at bounding box center [428, 281] width 69 height 21
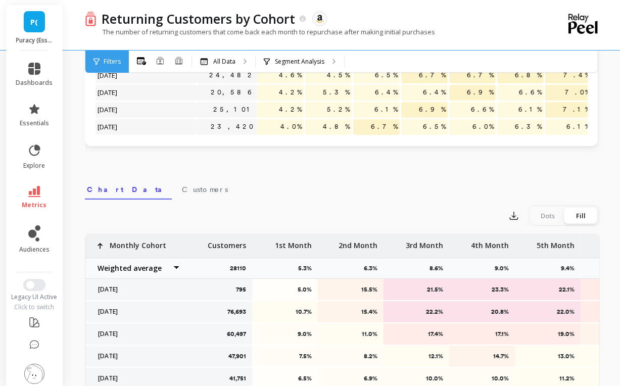
scroll to position [320, 0]
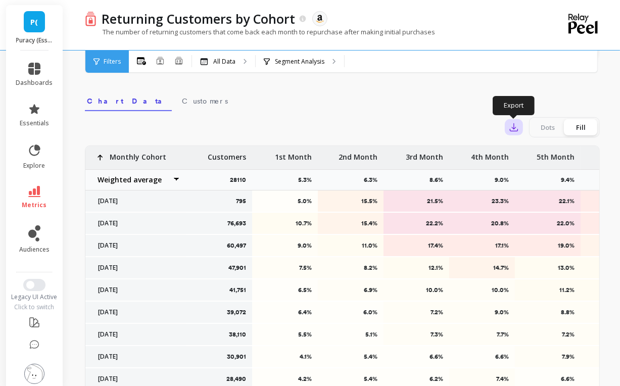
click at [511, 124] on icon "button" at bounding box center [514, 127] width 10 height 10
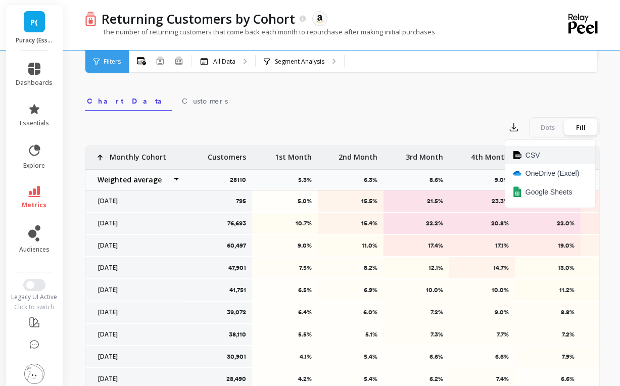
click at [530, 156] on span "CSV" at bounding box center [532, 155] width 15 height 10
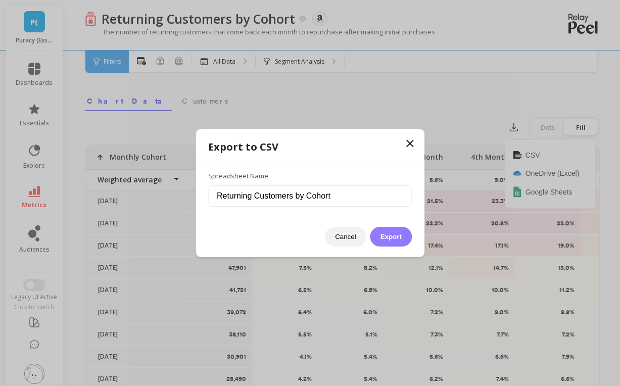
click at [379, 242] on button "Export" at bounding box center [390, 237] width 41 height 20
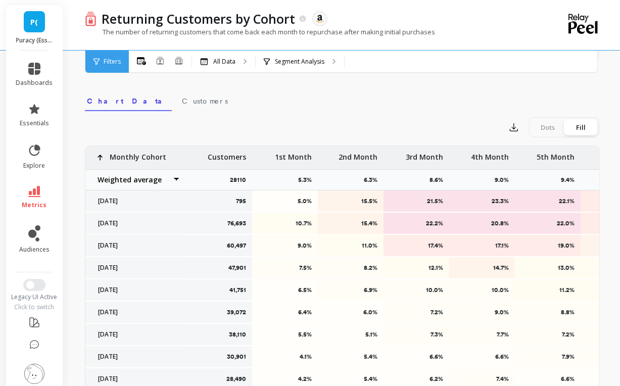
click at [28, 30] on link "P(" at bounding box center [34, 21] width 21 height 21
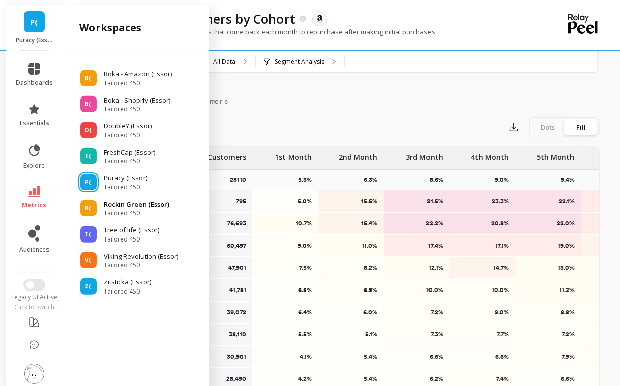
click at [125, 200] on p "Rockin Green (Essor)" at bounding box center [137, 205] width 66 height 10
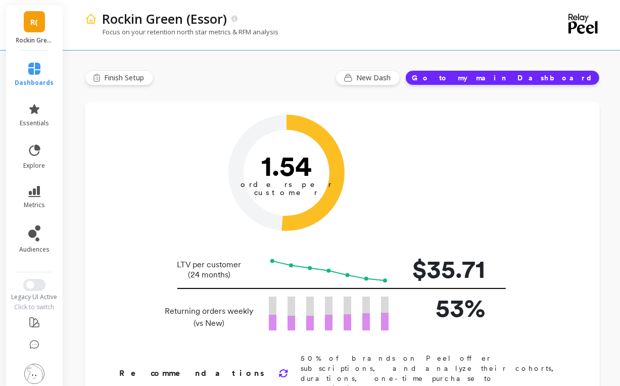
click at [346, 80] on div "Finish Setup New Dash Go to my main Dashboard" at bounding box center [342, 77] width 515 height 15
click at [31, 197] on link "metrics" at bounding box center [34, 197] width 39 height 23
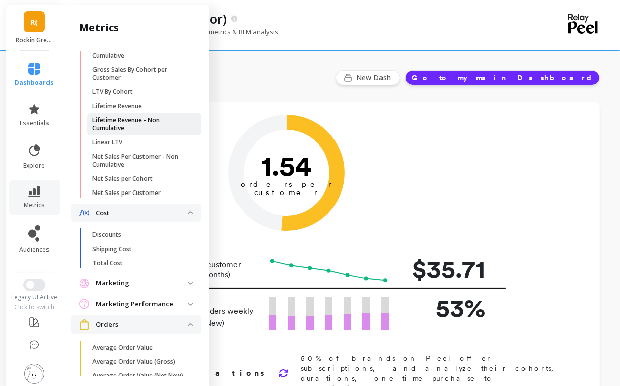
scroll to position [387, 0]
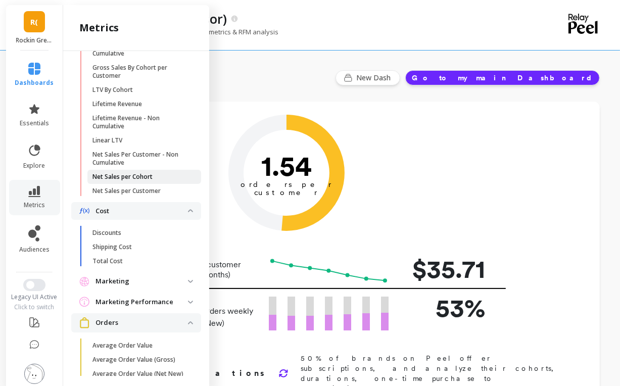
click at [123, 181] on p "Net Sales per Cohort" at bounding box center [122, 177] width 60 height 8
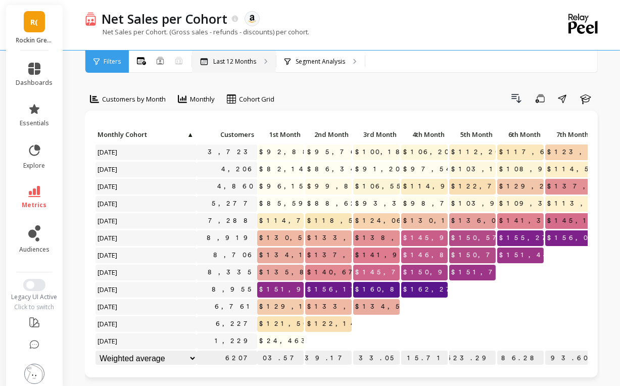
click at [221, 66] on div "Last 12 Months" at bounding box center [234, 62] width 84 height 22
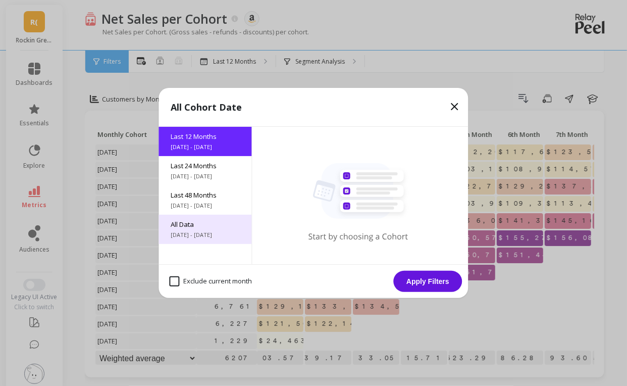
click at [224, 229] on div "All Data 6/8/2017 - 10/8/2025" at bounding box center [205, 229] width 93 height 29
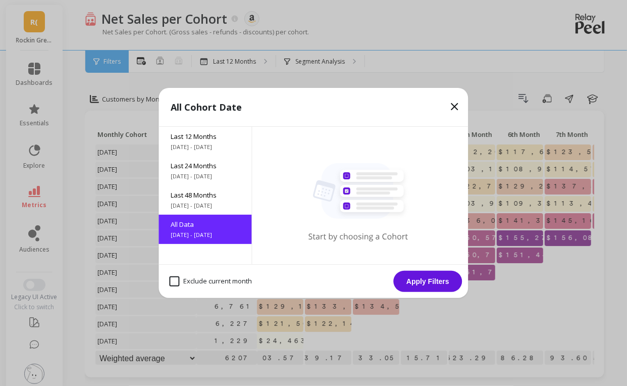
click at [434, 283] on button "Apply Filters" at bounding box center [428, 281] width 69 height 21
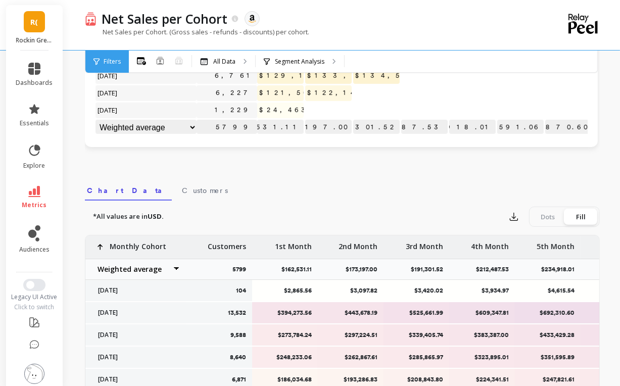
scroll to position [233, 0]
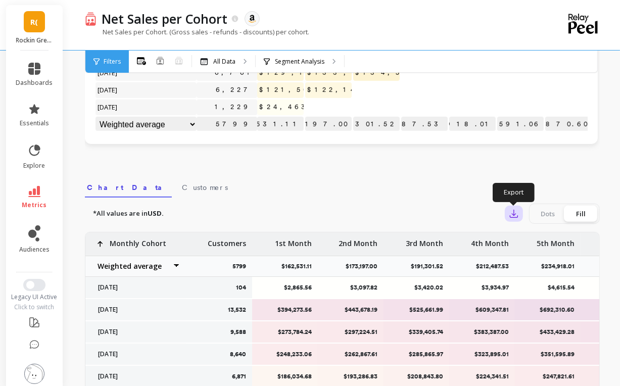
click at [514, 210] on icon "button" at bounding box center [514, 214] width 8 height 8
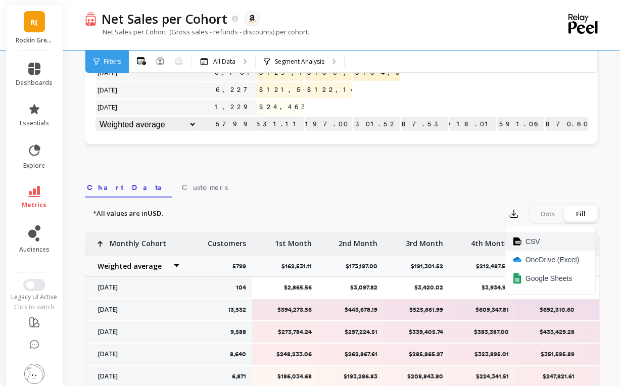
click at [526, 243] on span "CSV" at bounding box center [532, 241] width 15 height 10
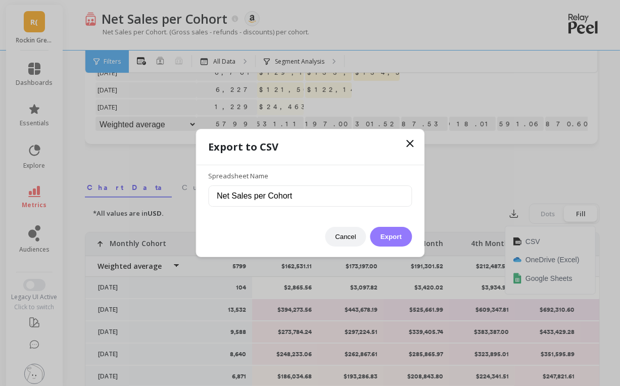
click at [394, 240] on button "Export" at bounding box center [390, 237] width 41 height 20
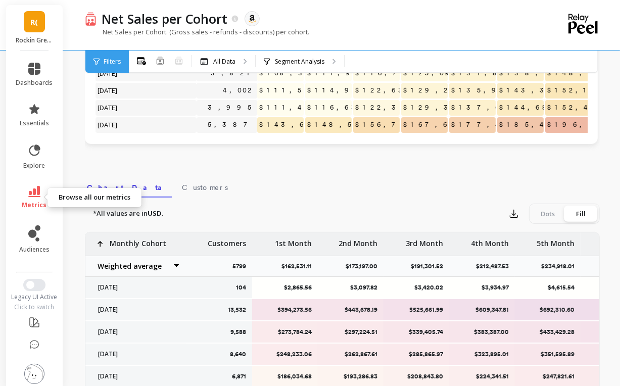
click at [22, 197] on link "metrics" at bounding box center [34, 197] width 37 height 23
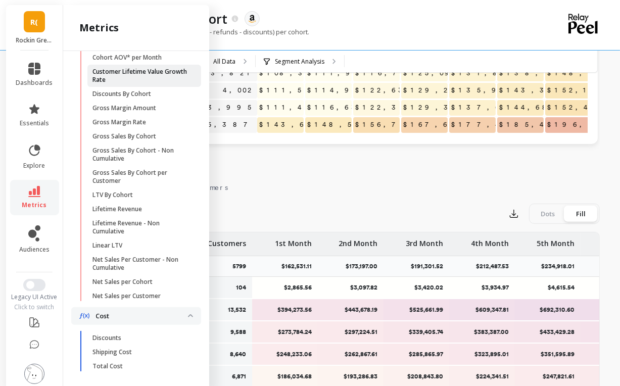
scroll to position [302, 0]
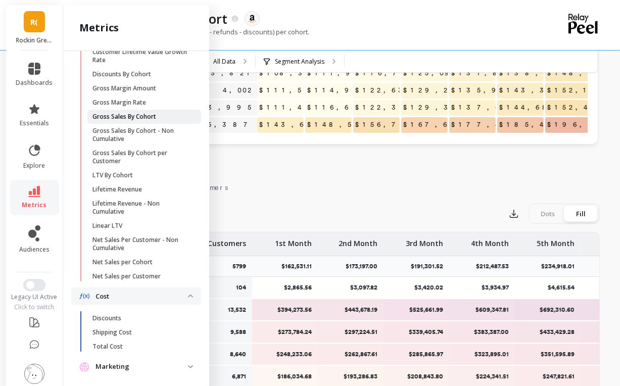
click at [130, 121] on p "Gross Sales By Cohort" at bounding box center [124, 117] width 64 height 8
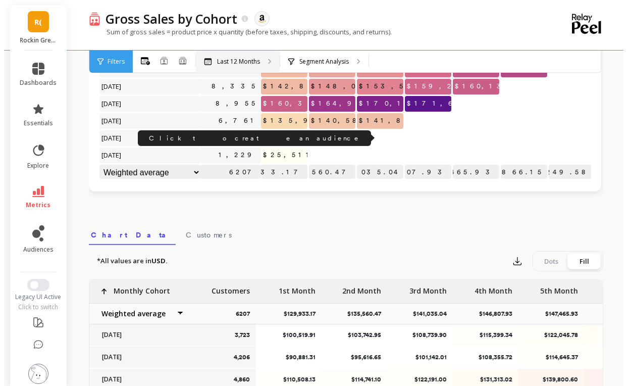
scroll to position [233, 0]
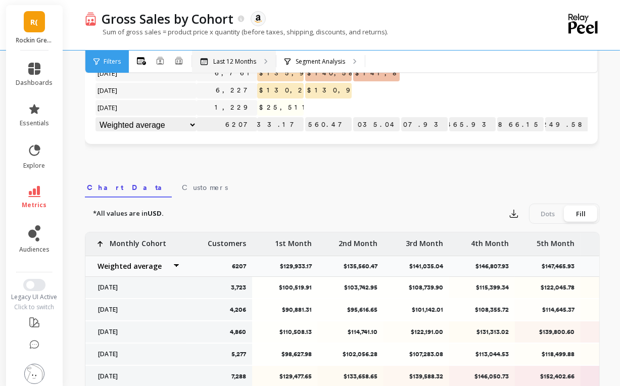
click at [238, 63] on p "Last 12 Months" at bounding box center [234, 62] width 43 height 8
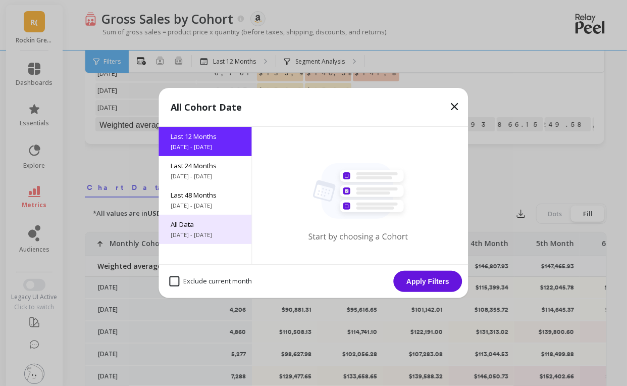
click at [216, 228] on span "All Data" at bounding box center [205, 224] width 69 height 9
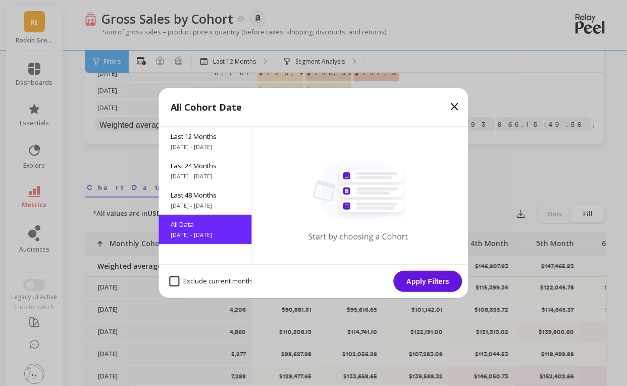
click at [435, 284] on button "Apply Filters" at bounding box center [428, 281] width 69 height 21
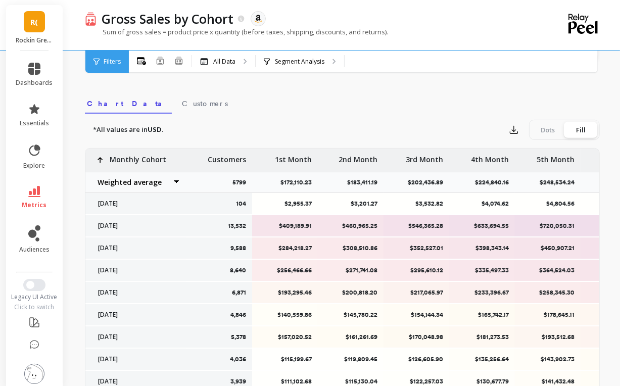
scroll to position [326, 0]
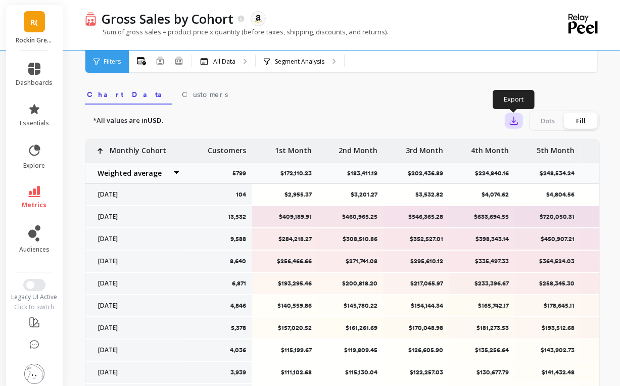
click at [514, 121] on icon "button" at bounding box center [514, 121] width 8 height 8
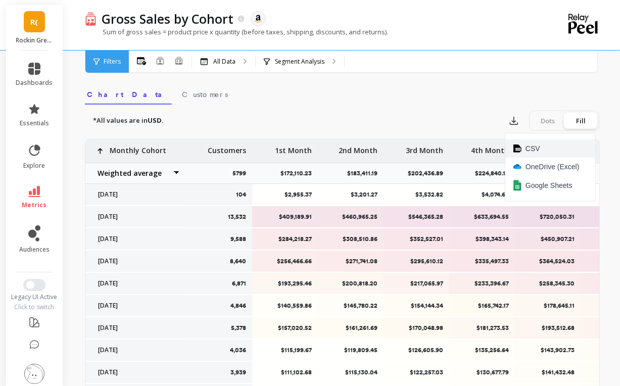
click at [529, 152] on span "CSV" at bounding box center [532, 148] width 15 height 10
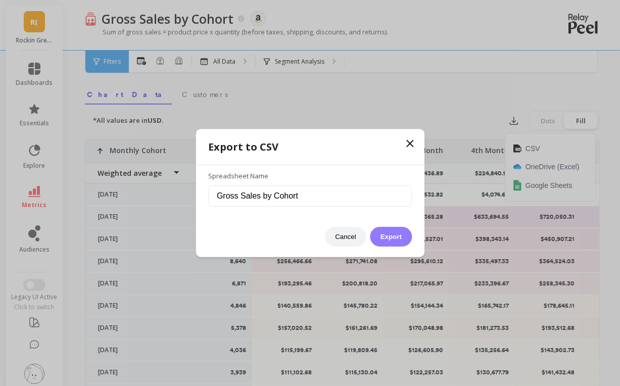
click at [402, 238] on button "Export" at bounding box center [390, 237] width 41 height 20
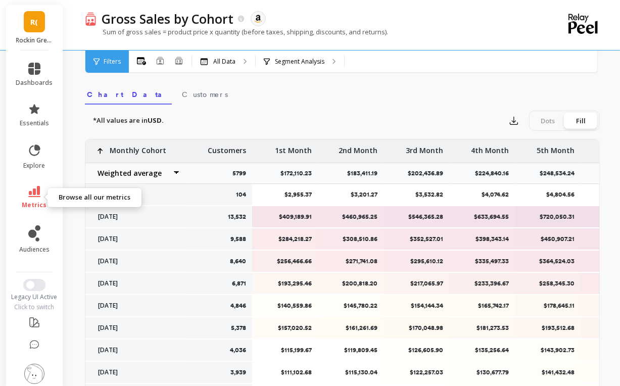
click at [16, 204] on link "metrics" at bounding box center [34, 197] width 37 height 23
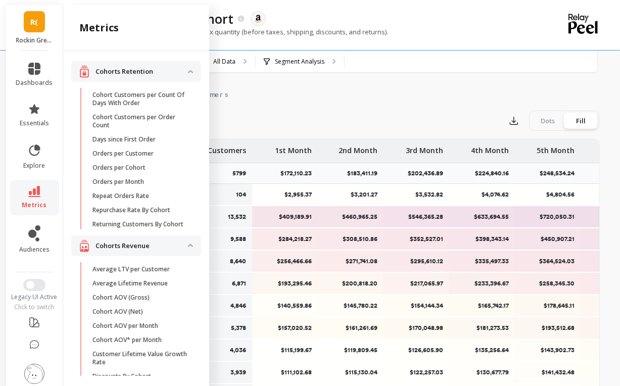
scroll to position [302, 0]
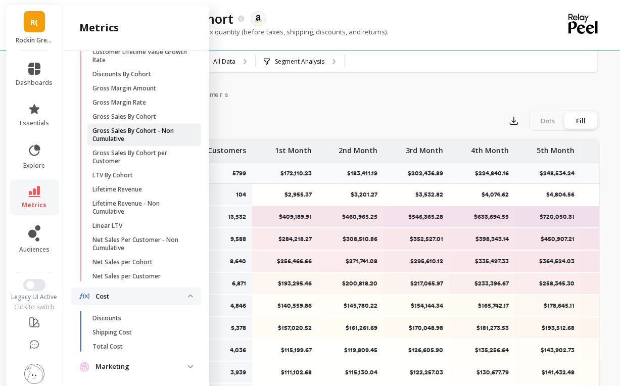
click at [152, 140] on p "Gross Sales By Cohort - Non Cumulative" at bounding box center [140, 135] width 96 height 16
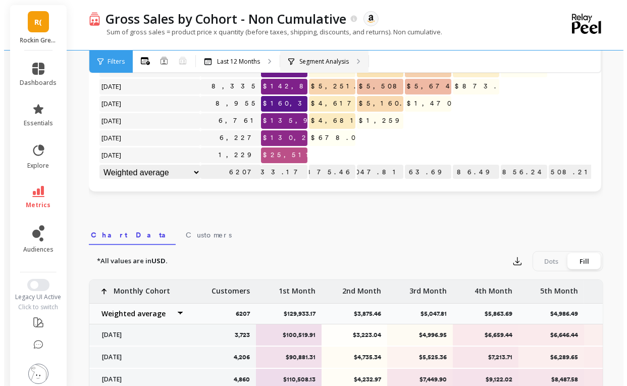
scroll to position [326, 0]
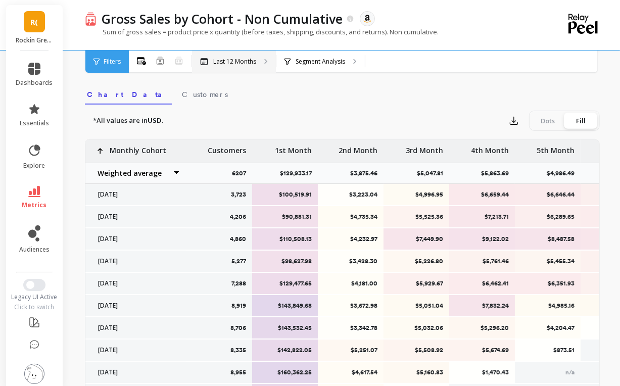
click at [248, 60] on p "Last 12 Months" at bounding box center [234, 62] width 43 height 8
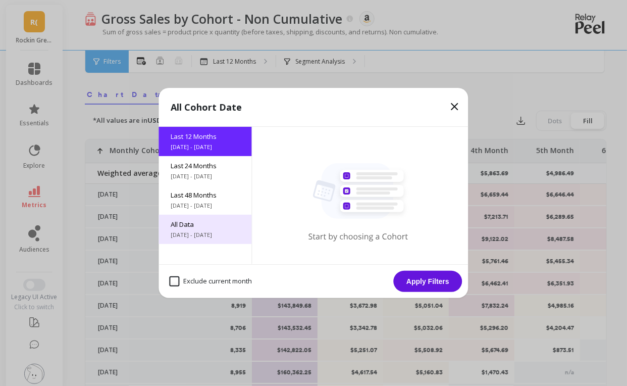
click at [195, 228] on span "All Data" at bounding box center [205, 224] width 69 height 9
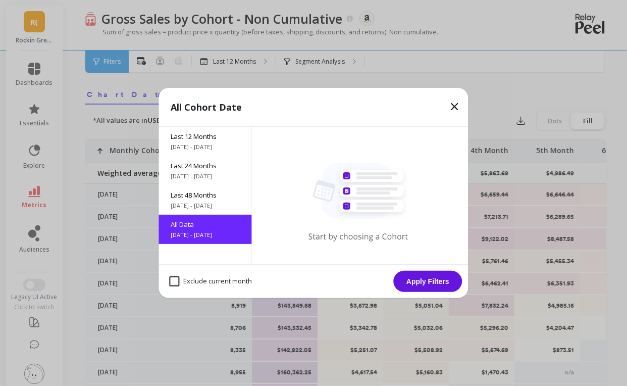
click at [412, 276] on button "Apply Filters" at bounding box center [428, 281] width 69 height 21
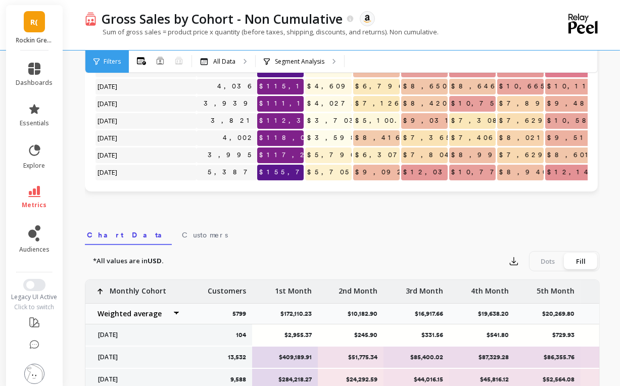
scroll to position [320, 0]
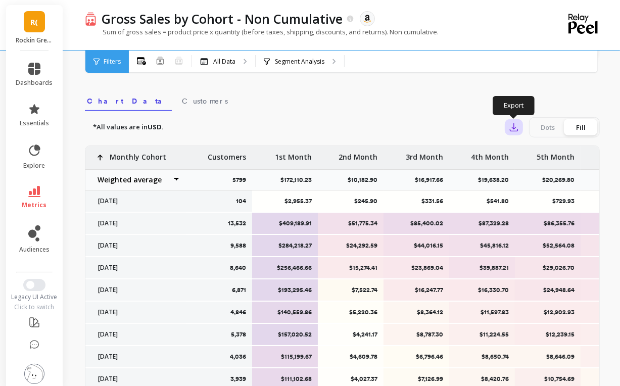
click at [511, 131] on icon "button" at bounding box center [514, 127] width 10 height 10
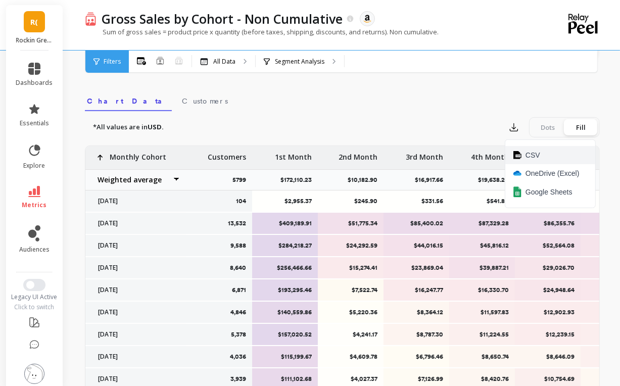
click at [532, 152] on span "CSV" at bounding box center [532, 155] width 15 height 10
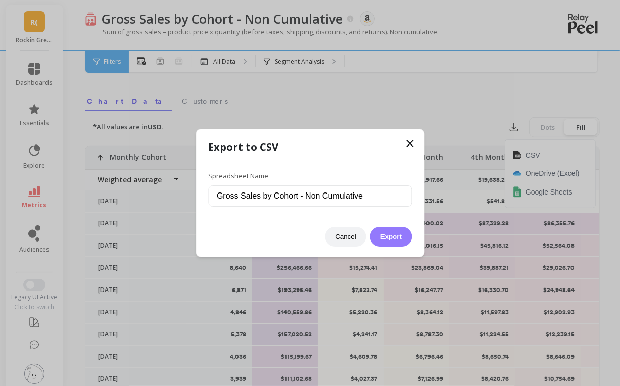
click at [394, 235] on button "Export" at bounding box center [390, 237] width 41 height 20
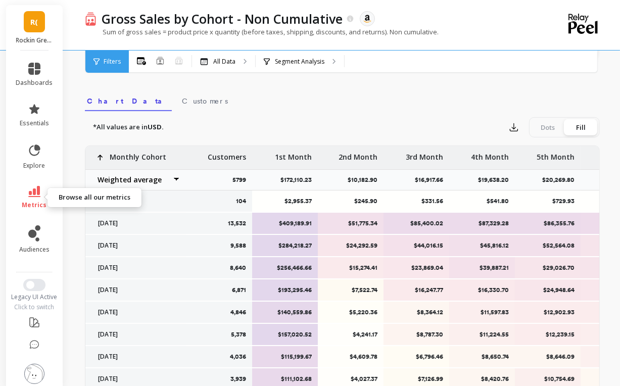
click at [34, 199] on link "metrics" at bounding box center [34, 197] width 37 height 23
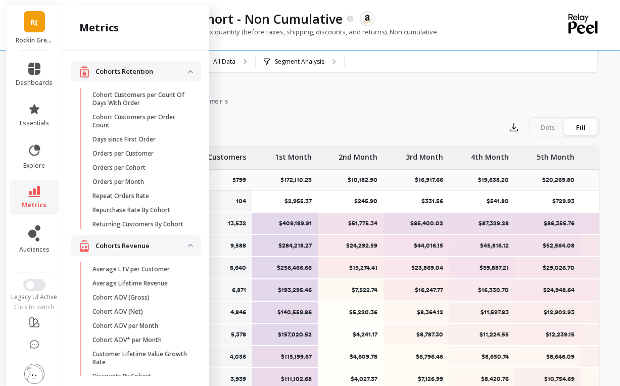
scroll to position [302, 0]
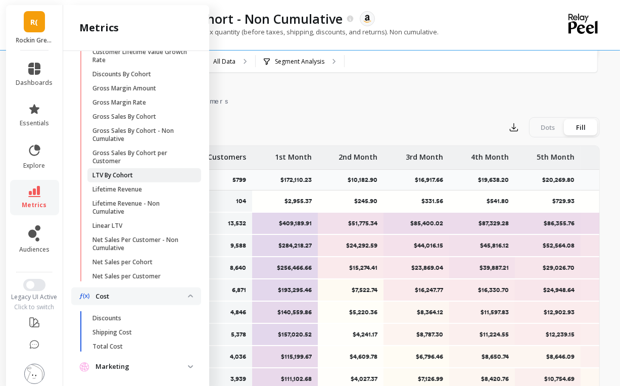
click at [122, 179] on p "LTV By Cohort" at bounding box center [112, 175] width 40 height 8
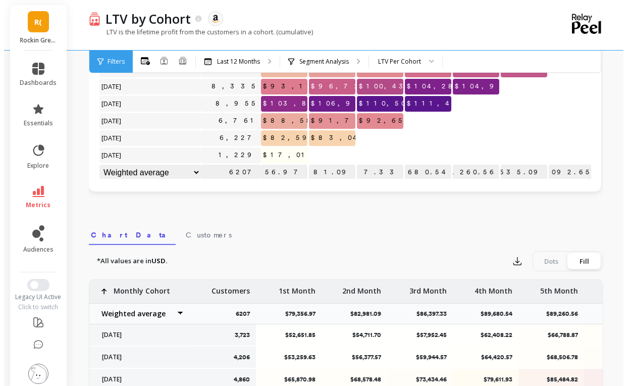
scroll to position [320, 0]
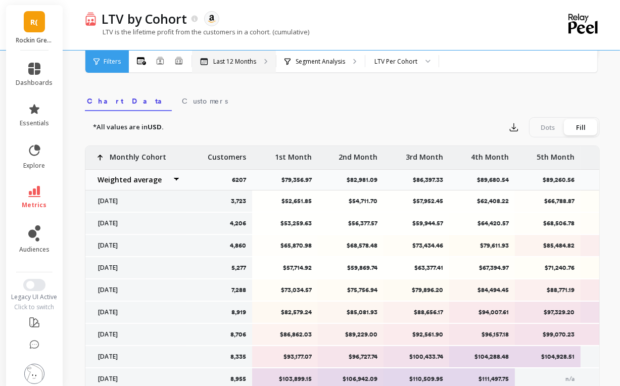
click at [224, 56] on div "Last 12 Months" at bounding box center [234, 62] width 84 height 22
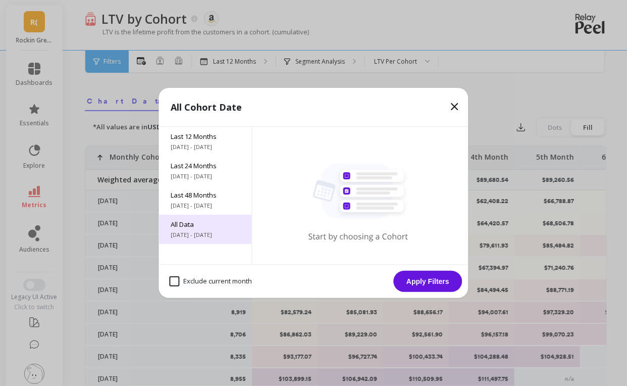
click at [197, 222] on span "All Data" at bounding box center [205, 224] width 69 height 9
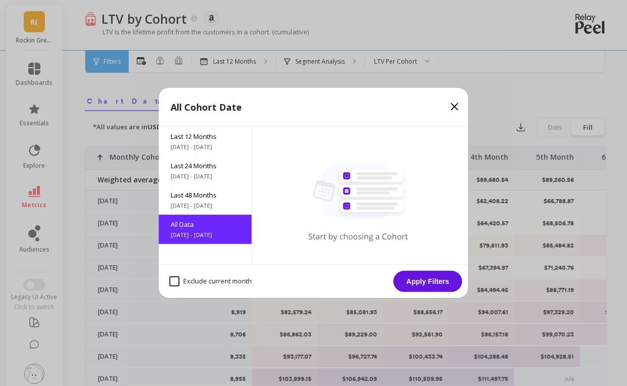
click at [413, 280] on button "Apply Filters" at bounding box center [428, 281] width 69 height 21
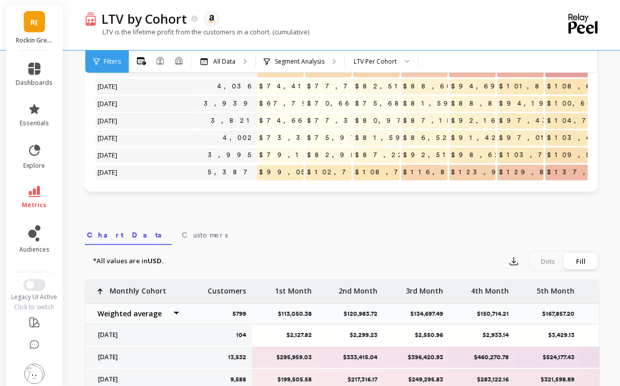
scroll to position [313, 0]
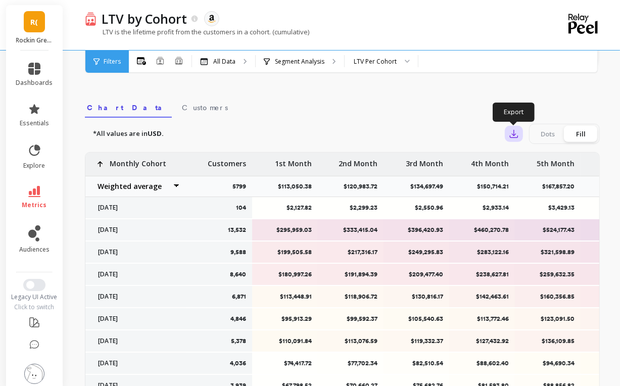
click at [513, 131] on icon "button" at bounding box center [514, 134] width 8 height 8
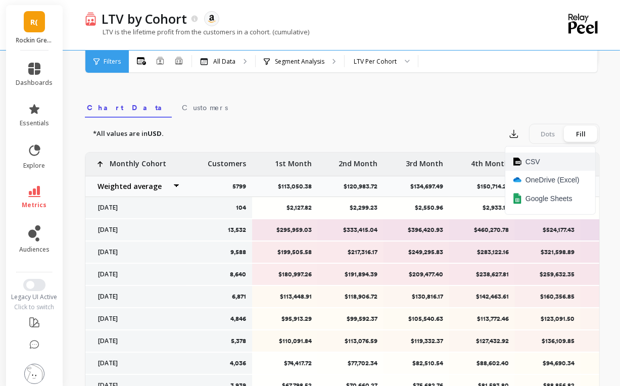
click at [527, 161] on span "CSV" at bounding box center [532, 162] width 15 height 10
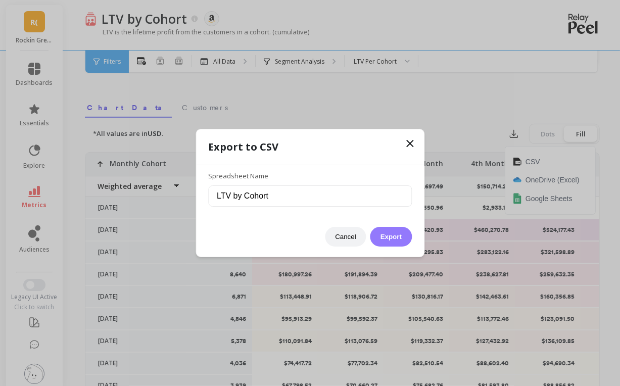
click at [392, 238] on button "Export" at bounding box center [390, 237] width 41 height 20
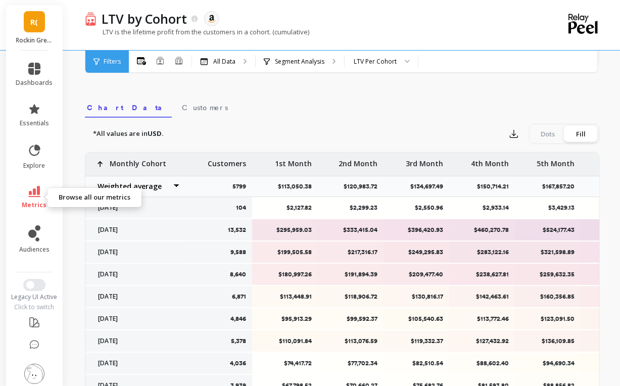
click at [31, 189] on icon at bounding box center [34, 191] width 12 height 11
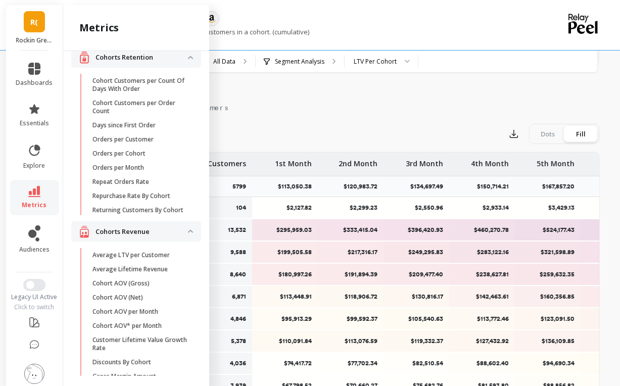
scroll to position [0, 0]
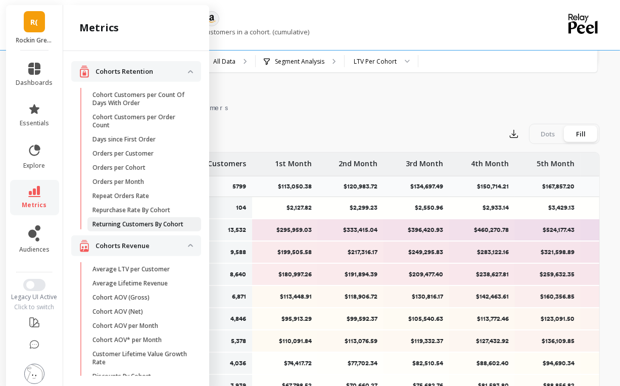
click at [131, 228] on p "Returning Customers By Cohort" at bounding box center [137, 224] width 91 height 8
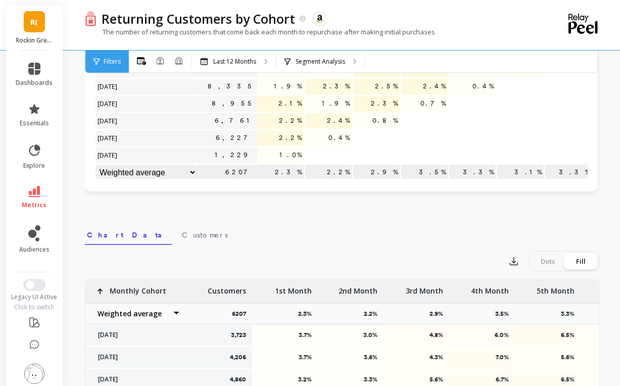
scroll to position [313, 0]
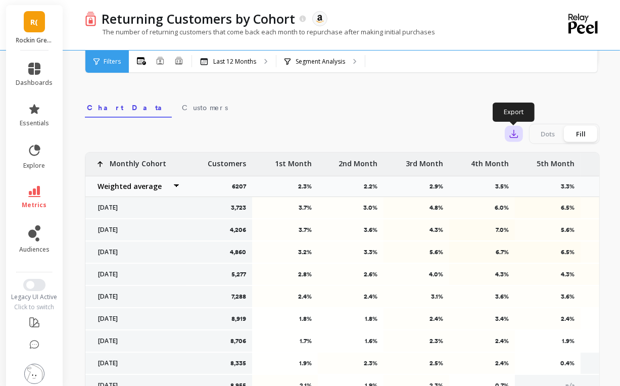
click at [513, 133] on icon "button" at bounding box center [514, 134] width 8 height 8
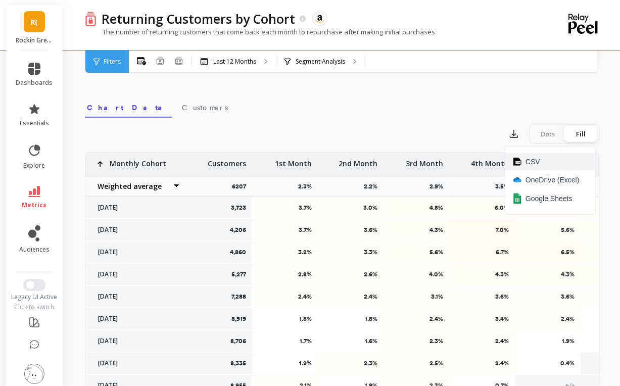
click at [531, 161] on span "CSV" at bounding box center [532, 162] width 15 height 10
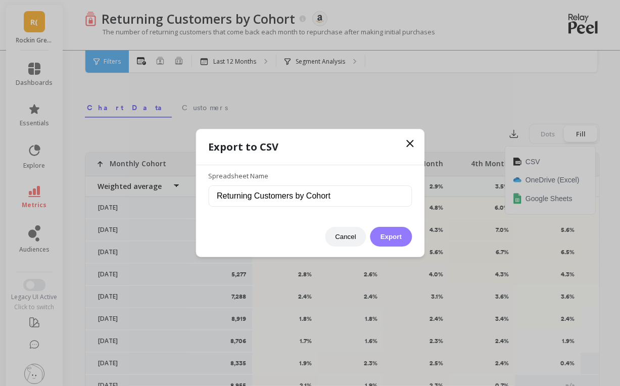
click at [391, 236] on button "Export" at bounding box center [390, 237] width 41 height 20
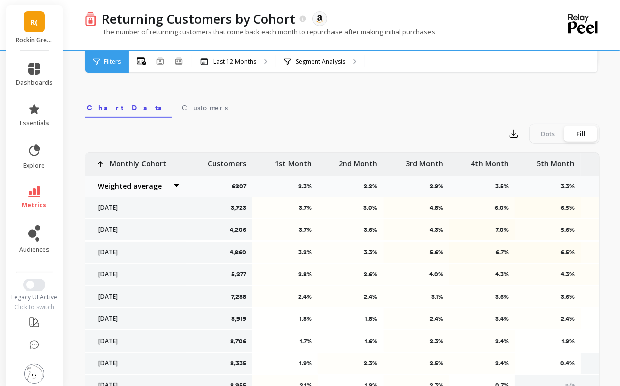
click at [388, 101] on nav "Chart Data Customers" at bounding box center [342, 105] width 515 height 23
click at [23, 197] on link "metrics" at bounding box center [34, 197] width 37 height 23
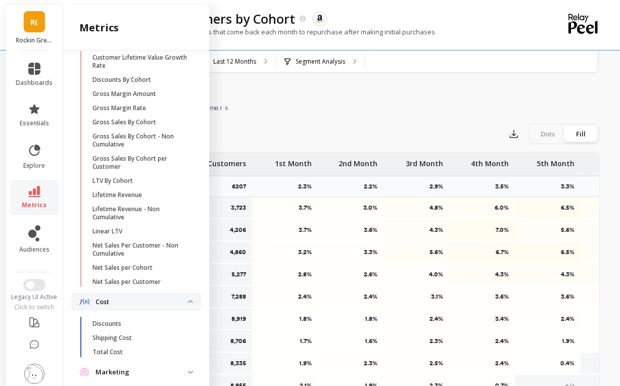
scroll to position [345, 0]
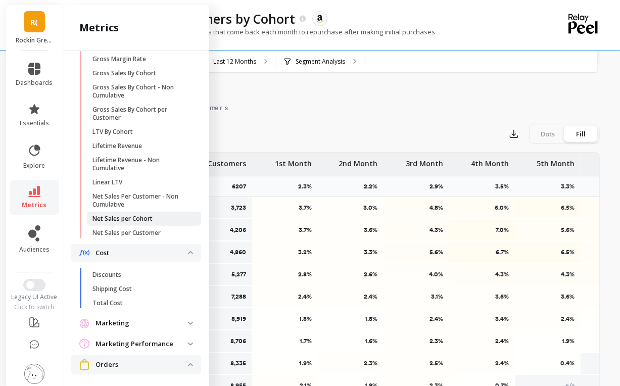
click at [125, 223] on p "Net Sales per Cohort" at bounding box center [122, 219] width 60 height 8
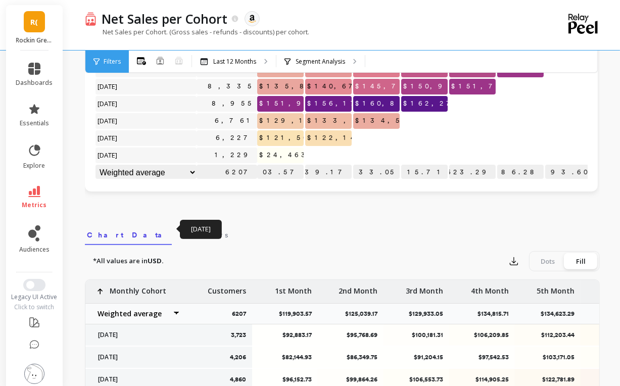
scroll to position [313, 0]
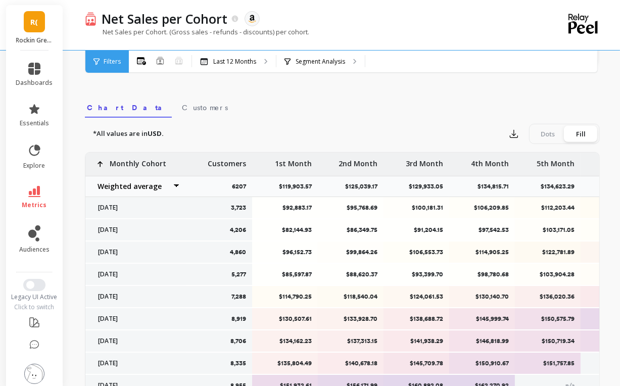
click at [452, 115] on nav "Chart Data Customers" at bounding box center [342, 105] width 515 height 23
click at [511, 136] on icon "button" at bounding box center [514, 134] width 10 height 10
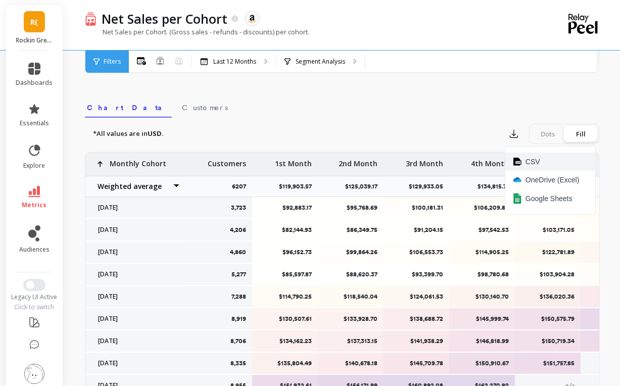
click at [527, 162] on span "CSV" at bounding box center [532, 162] width 15 height 10
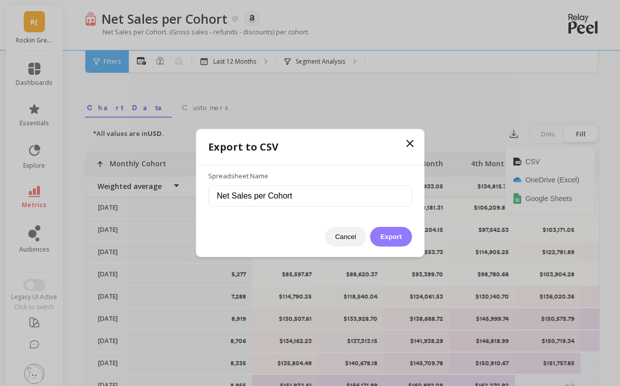
click at [388, 238] on button "Export" at bounding box center [390, 237] width 41 height 20
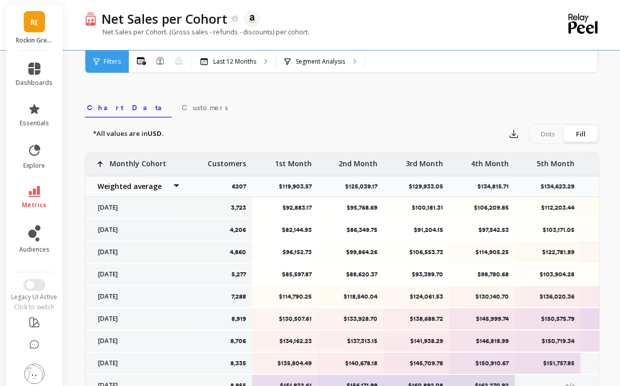
click at [32, 188] on icon at bounding box center [34, 191] width 12 height 11
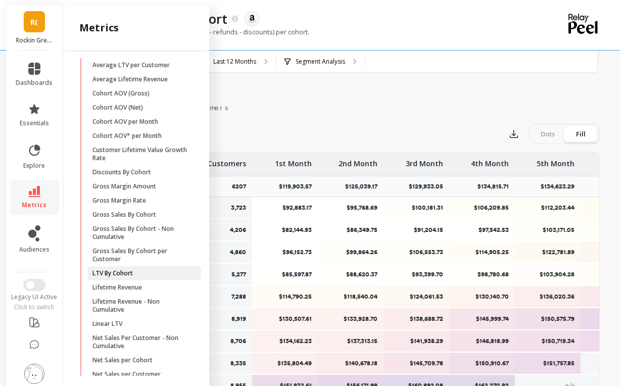
scroll to position [204, 0]
click at [125, 216] on link "Gross Sales By Cohort" at bounding box center [144, 215] width 114 height 14
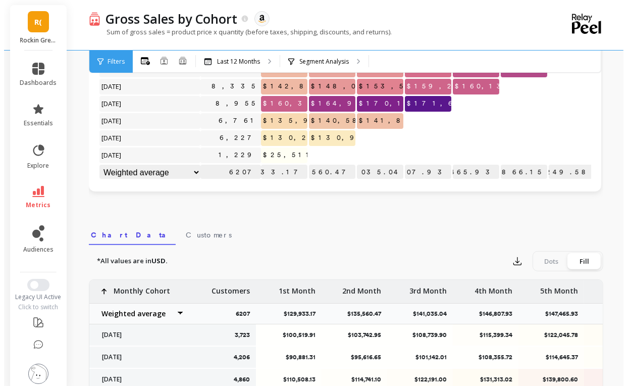
scroll to position [313, 0]
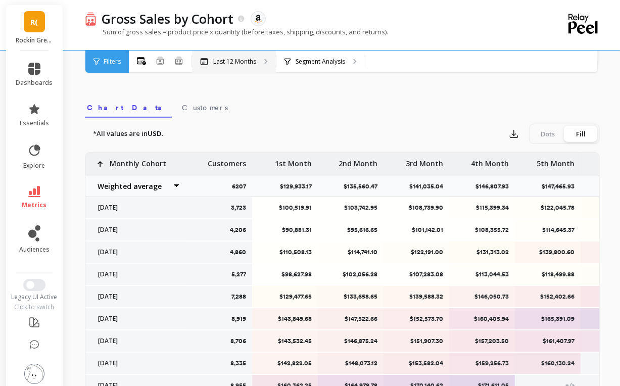
click at [259, 65] on div "Last 12 Months" at bounding box center [234, 62] width 84 height 22
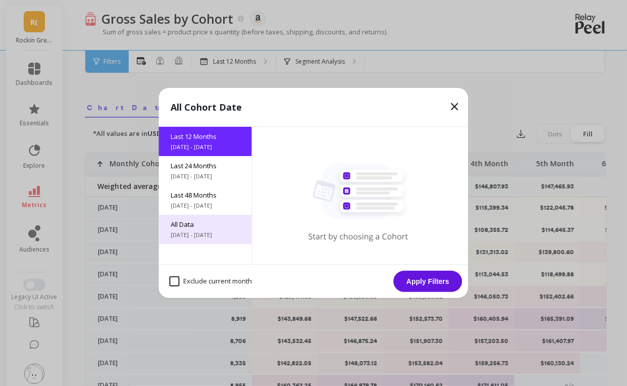
click at [186, 232] on span "[DATE] - [DATE]" at bounding box center [205, 235] width 69 height 8
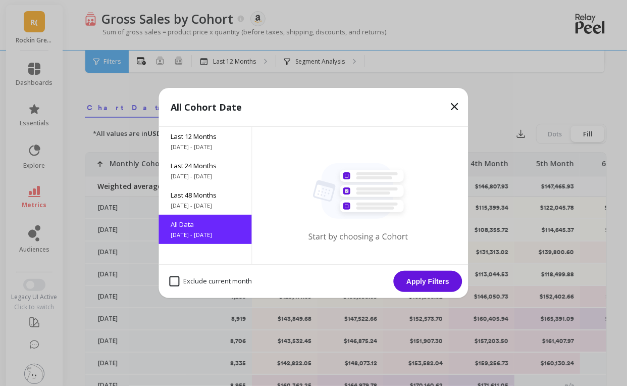
click at [418, 282] on button "Apply Filters" at bounding box center [428, 281] width 69 height 21
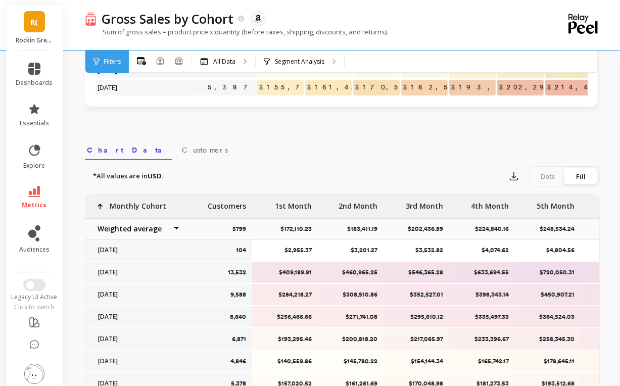
scroll to position [270, 0]
click at [516, 177] on icon "button" at bounding box center [514, 177] width 10 height 10
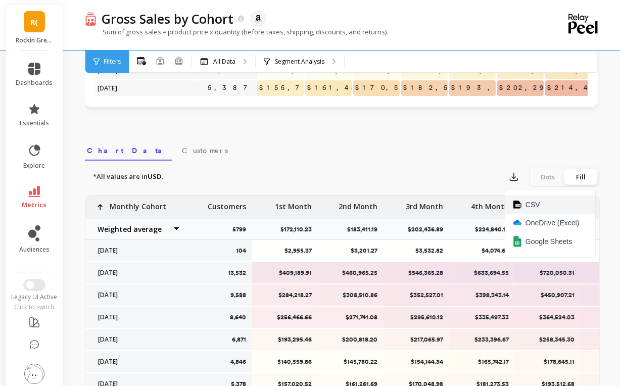
click at [528, 202] on span "CSV" at bounding box center [532, 205] width 15 height 10
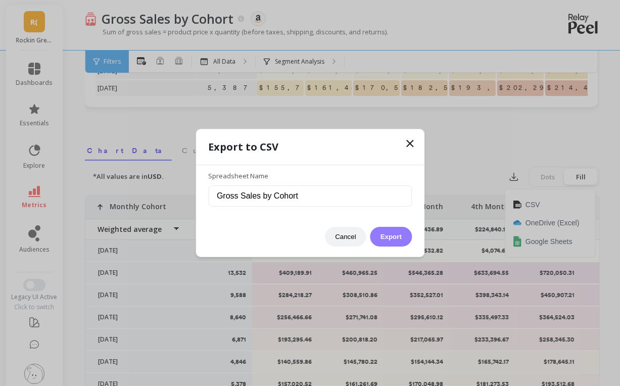
click at [396, 229] on button "Export" at bounding box center [390, 237] width 41 height 20
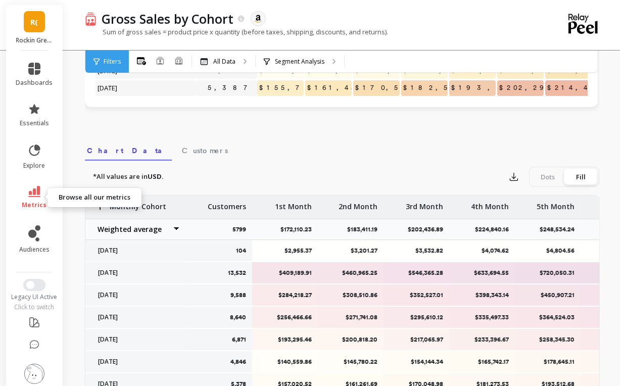
click at [32, 202] on span "metrics" at bounding box center [34, 205] width 25 height 8
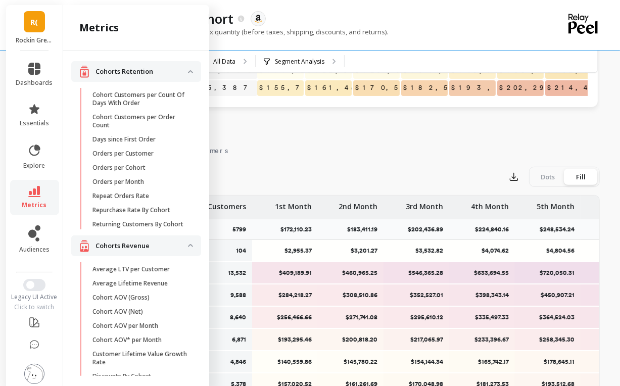
scroll to position [204, 0]
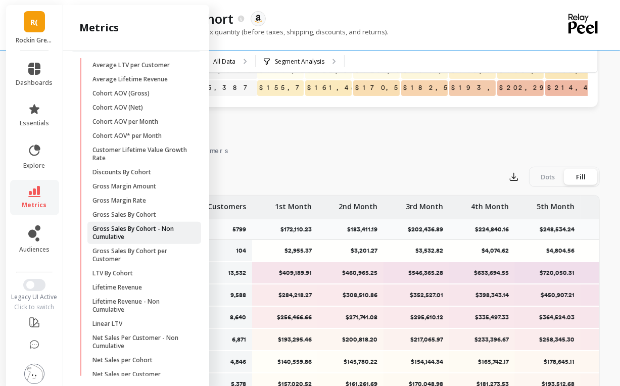
click at [141, 240] on p "Gross Sales By Cohort - Non Cumulative" at bounding box center [140, 233] width 96 height 16
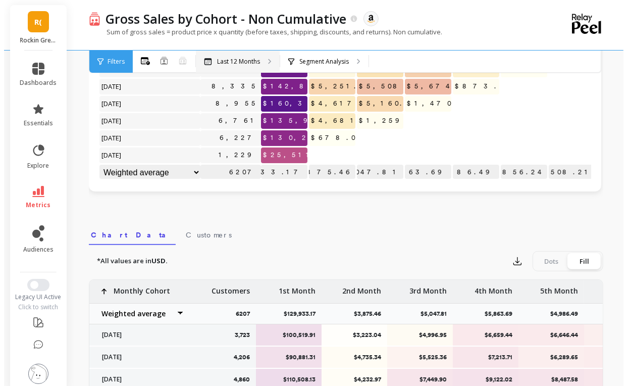
scroll to position [270, 0]
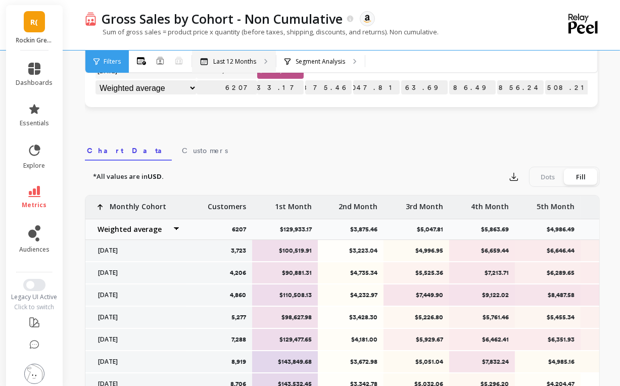
click at [244, 58] on p "Last 12 Months" at bounding box center [234, 62] width 43 height 8
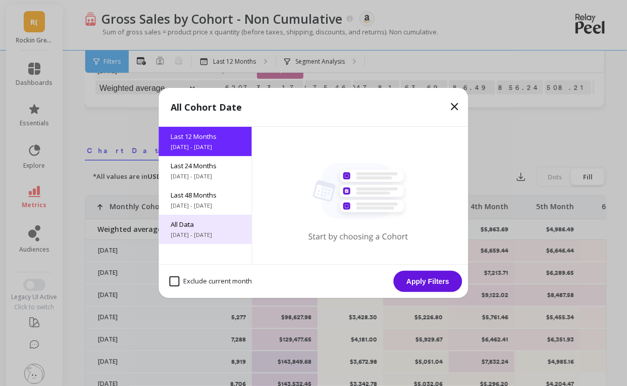
click at [212, 229] on div "All Data [DATE] - [DATE]" at bounding box center [205, 229] width 93 height 29
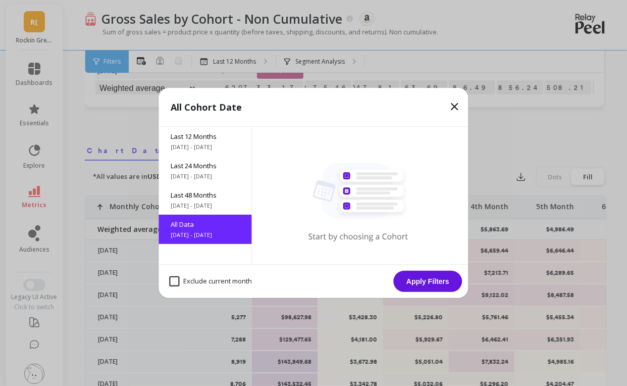
click at [436, 276] on button "Apply Filters" at bounding box center [428, 281] width 69 height 21
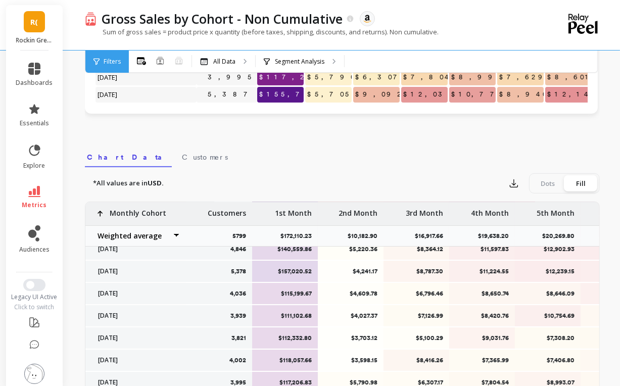
scroll to position [275, 0]
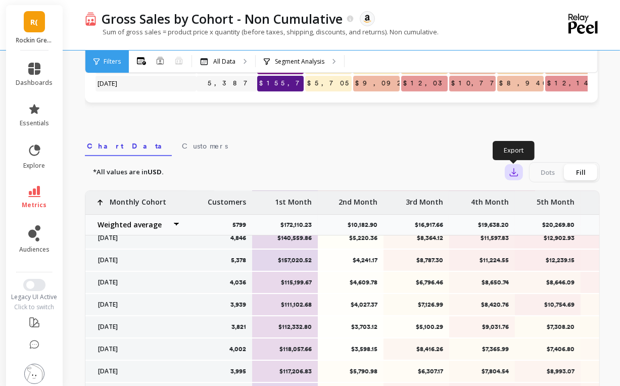
click at [513, 174] on icon "button" at bounding box center [514, 172] width 10 height 10
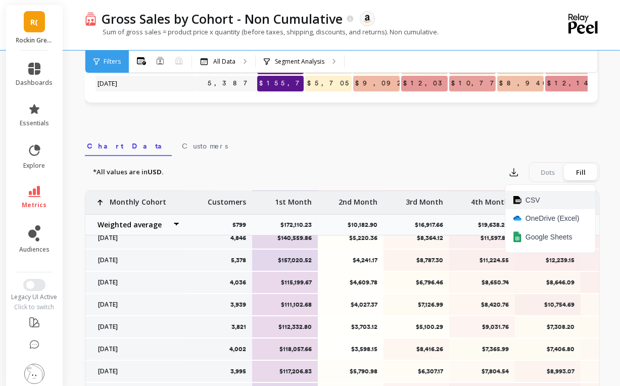
click at [530, 197] on span "CSV" at bounding box center [532, 200] width 15 height 10
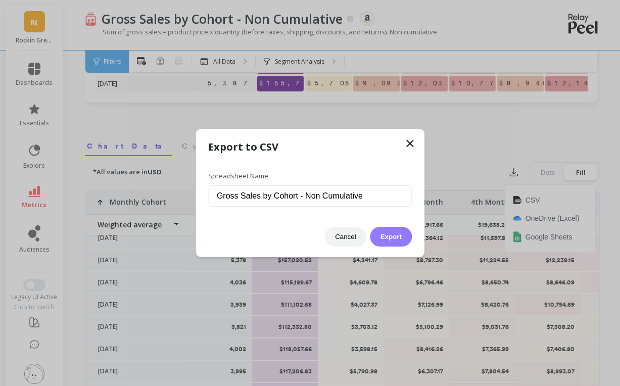
click at [392, 234] on button "Export" at bounding box center [390, 237] width 41 height 20
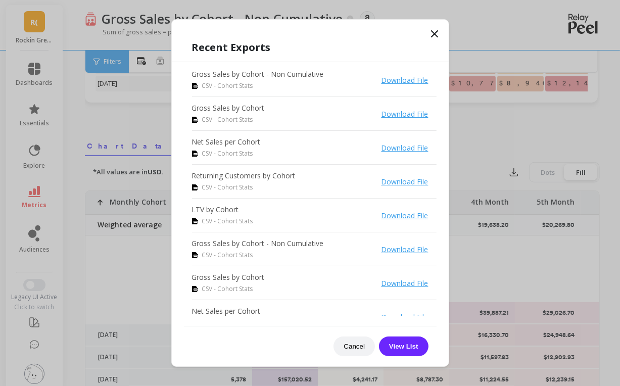
scroll to position [119, 0]
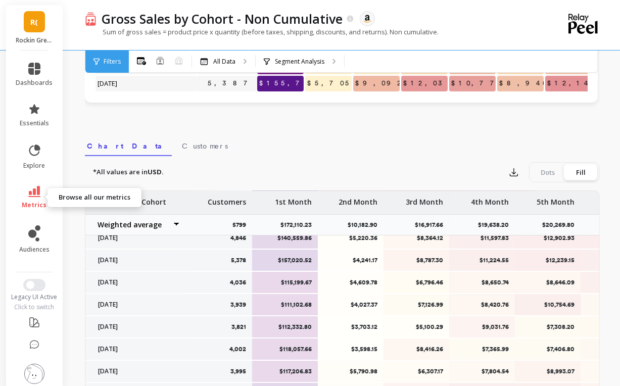
click at [39, 199] on link "metrics" at bounding box center [34, 197] width 37 height 23
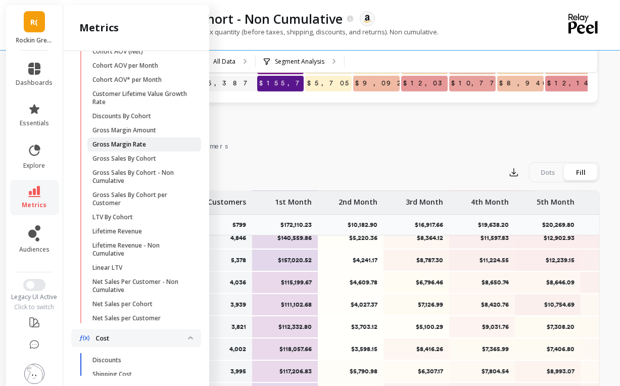
scroll to position [263, 0]
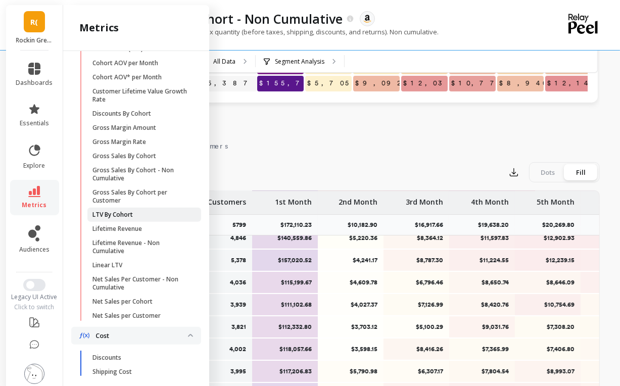
click at [134, 219] on span "LTV By Cohort" at bounding box center [140, 215] width 96 height 8
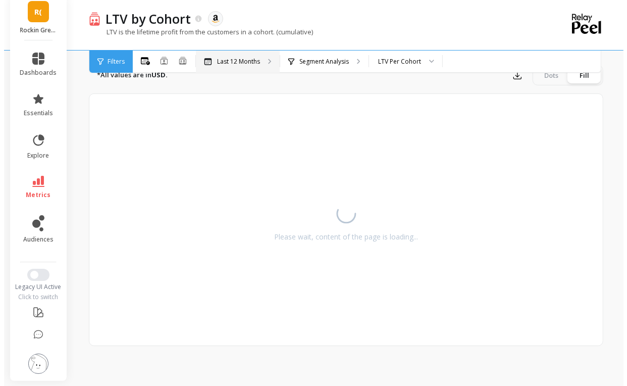
scroll to position [275, 0]
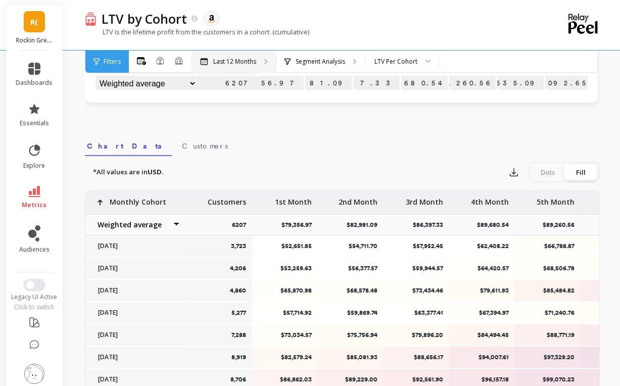
click at [246, 66] on div "Last 12 Months" at bounding box center [234, 62] width 84 height 22
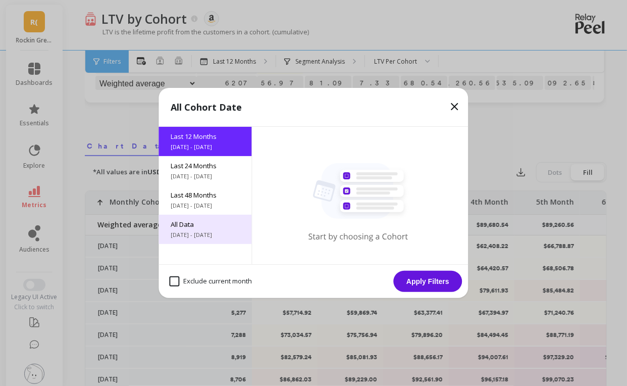
click at [183, 228] on span "All Data" at bounding box center [205, 224] width 69 height 9
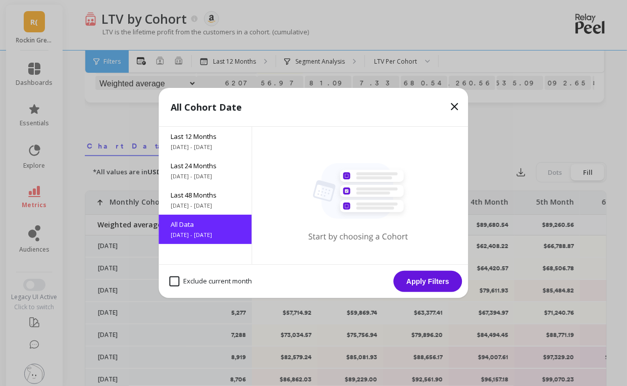
click at [439, 278] on button "Apply Filters" at bounding box center [428, 281] width 69 height 21
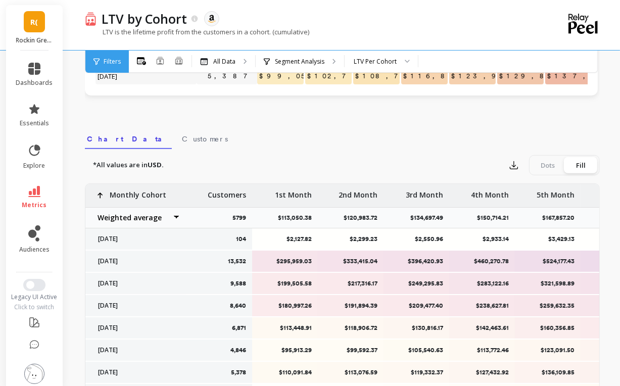
scroll to position [281, 0]
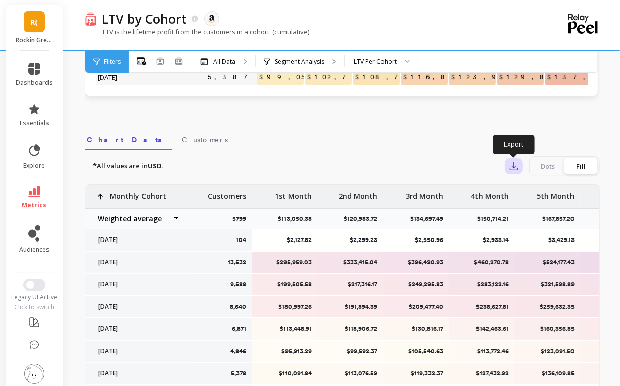
click at [510, 166] on icon "button" at bounding box center [514, 166] width 10 height 10
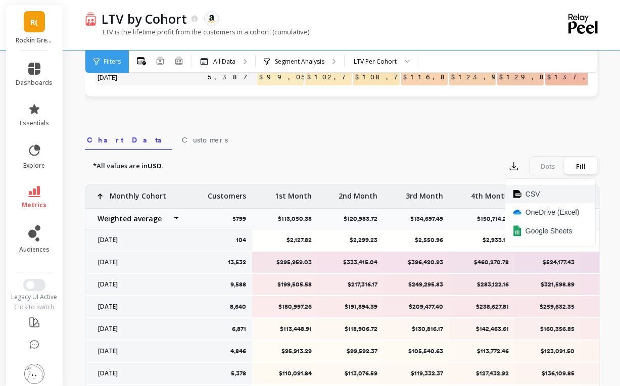
click at [528, 194] on span "CSV" at bounding box center [532, 194] width 15 height 10
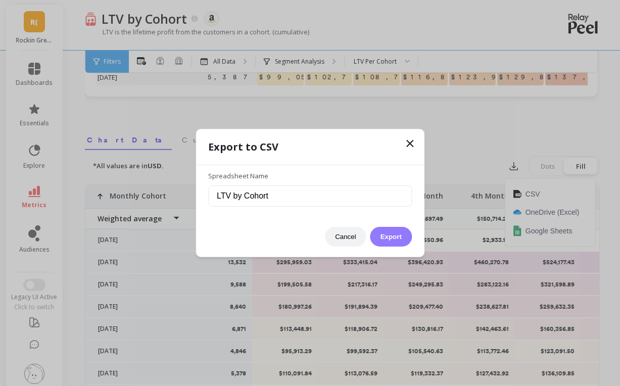
click at [388, 238] on button "Export" at bounding box center [390, 237] width 41 height 20
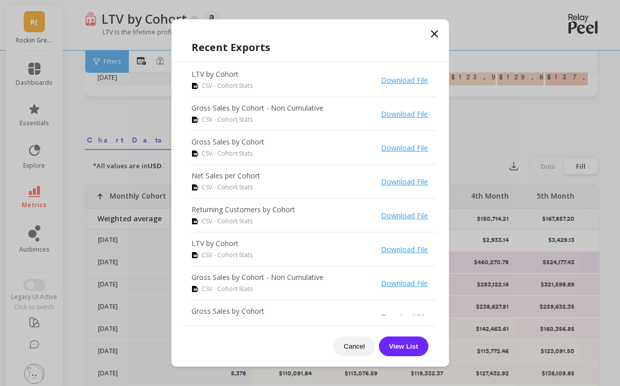
click at [362, 33] on div "Recent Exports LTV by Cohort CSV - Cohort Stats Download File Gross Sales by Co…" at bounding box center [310, 198] width 277 height 336
click at [352, 347] on button "Cancel" at bounding box center [353, 346] width 41 height 20
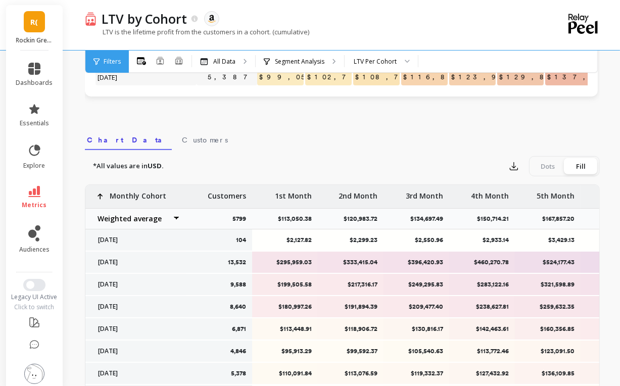
click at [388, 129] on nav "Chart Data Customers" at bounding box center [342, 138] width 515 height 23
click at [28, 205] on span "metrics" at bounding box center [34, 205] width 25 height 8
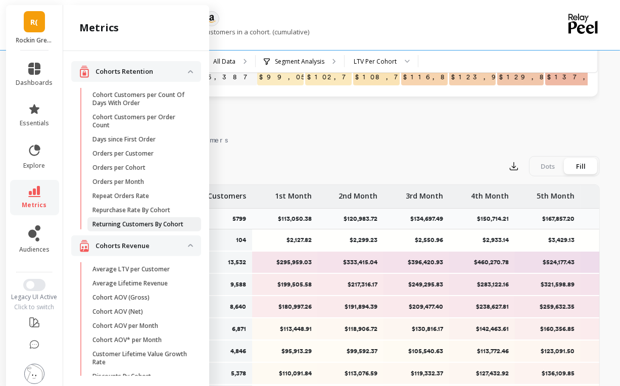
click at [122, 223] on p "Returning Customers By Cohort" at bounding box center [137, 224] width 91 height 8
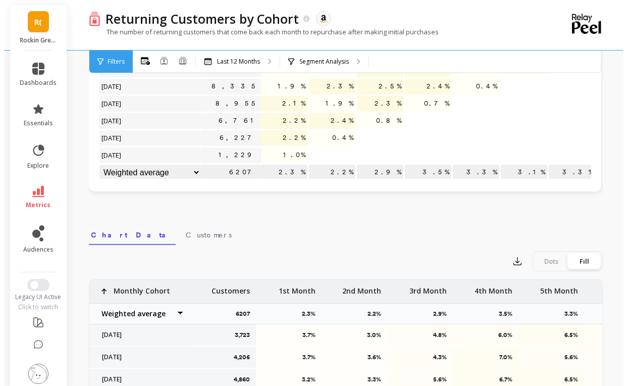
scroll to position [281, 0]
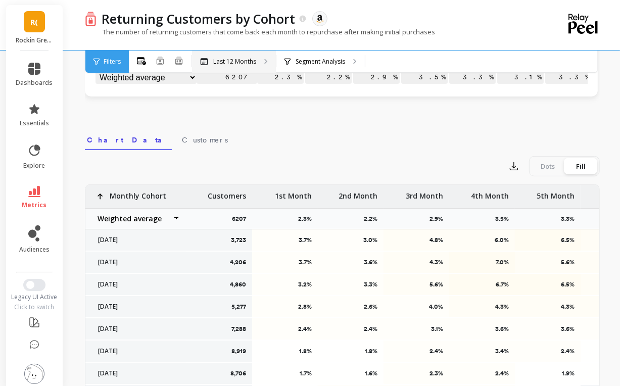
click at [236, 63] on p "Last 12 Months" at bounding box center [234, 62] width 43 height 8
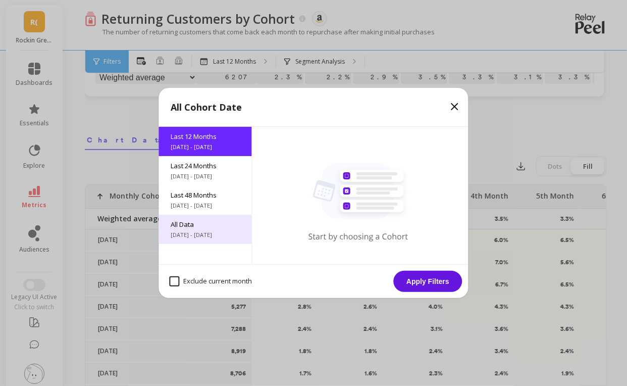
click at [202, 225] on span "All Data" at bounding box center [205, 224] width 69 height 9
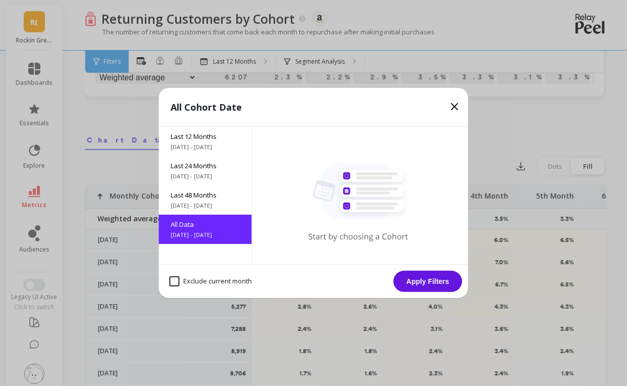
click at [428, 282] on button "Apply Filters" at bounding box center [428, 281] width 69 height 21
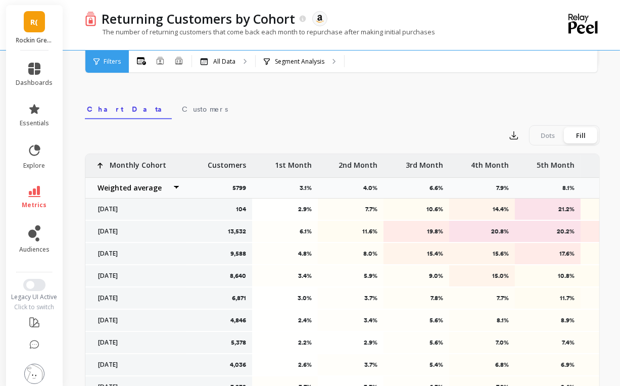
scroll to position [315, 0]
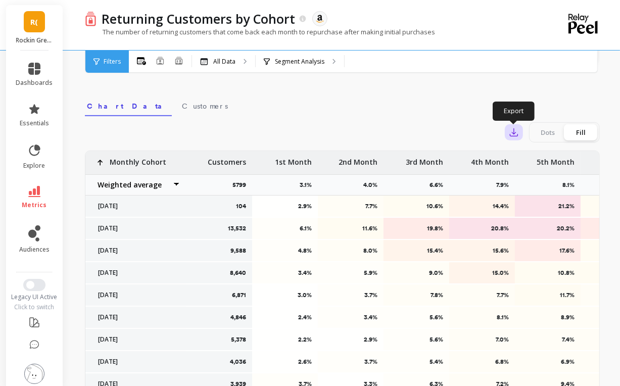
click at [513, 130] on icon "button" at bounding box center [514, 132] width 10 height 10
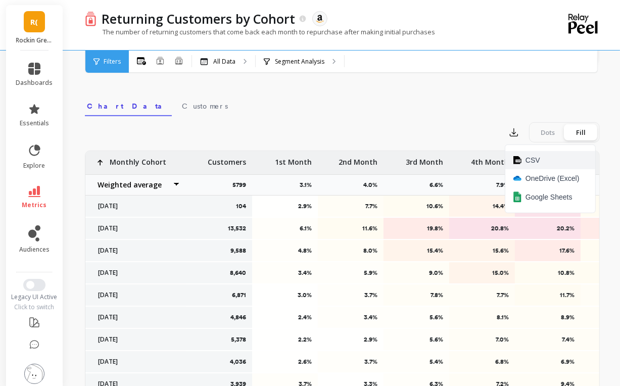
click at [536, 162] on span "CSV" at bounding box center [532, 160] width 15 height 10
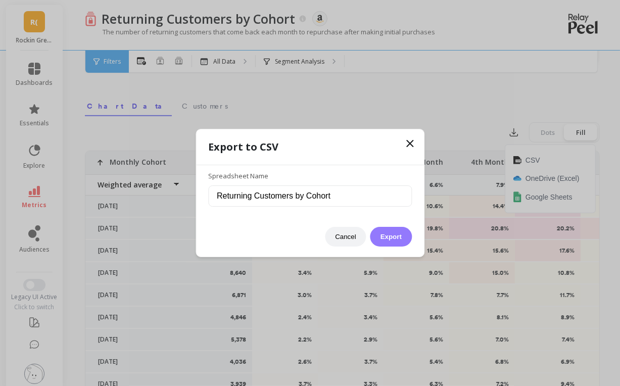
click at [393, 235] on button "Export" at bounding box center [390, 237] width 41 height 20
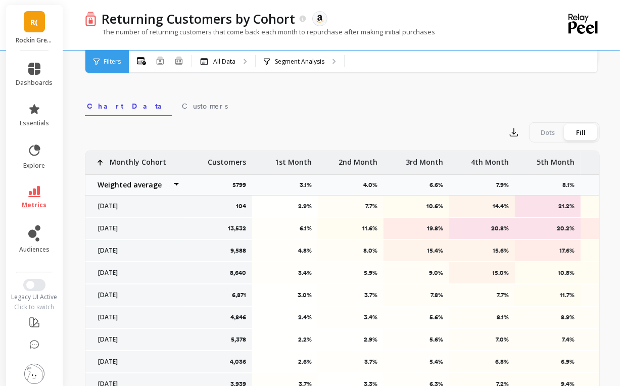
click at [28, 199] on link "metrics" at bounding box center [34, 197] width 37 height 23
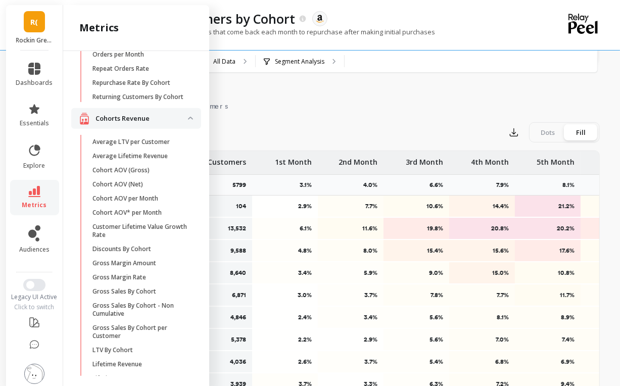
scroll to position [127, 0]
click at [32, 35] on div "R( Rockin Green (Essor)" at bounding box center [34, 27] width 57 height 45
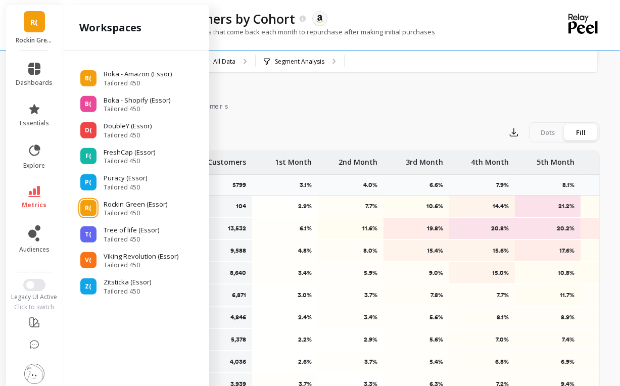
scroll to position [0, 0]
click at [122, 285] on p "Zitsticka (Essor)" at bounding box center [129, 282] width 51 height 10
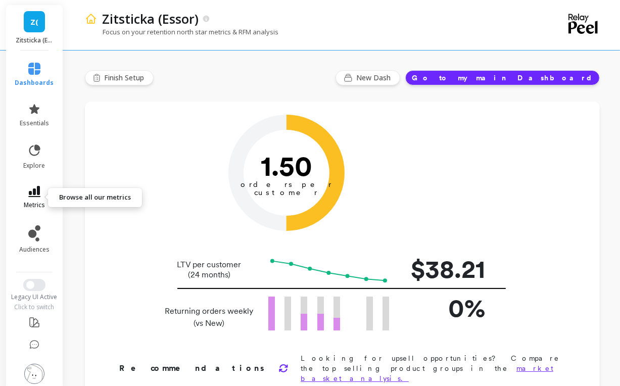
click at [34, 193] on icon at bounding box center [34, 191] width 12 height 11
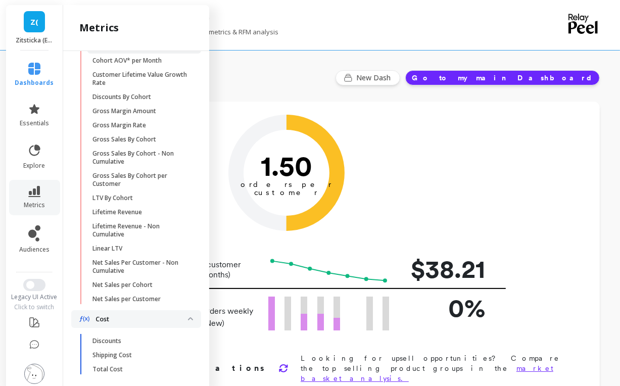
scroll to position [279, 0]
click at [125, 289] on p "Net Sales per Cohort" at bounding box center [122, 285] width 60 height 8
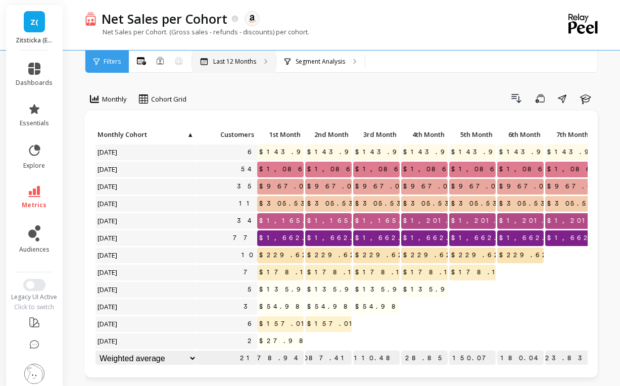
click at [235, 64] on p "Last 12 Months" at bounding box center [234, 62] width 43 height 8
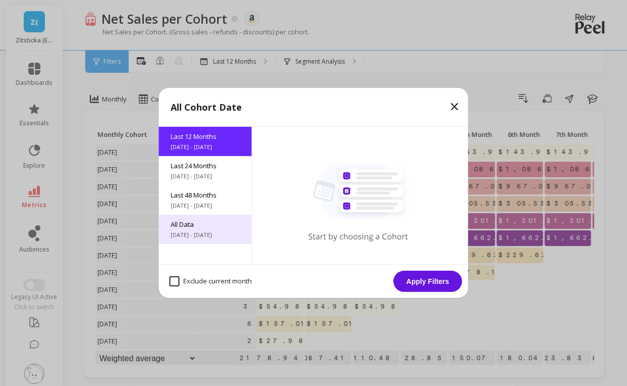
click at [214, 236] on span "[DATE] - [DATE]" at bounding box center [205, 235] width 69 height 8
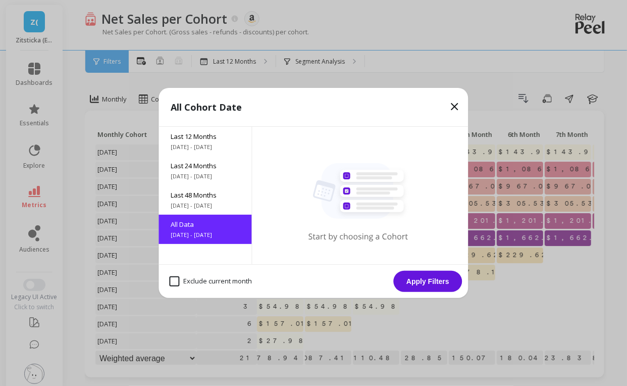
click at [438, 284] on button "Apply Filters" at bounding box center [428, 281] width 69 height 21
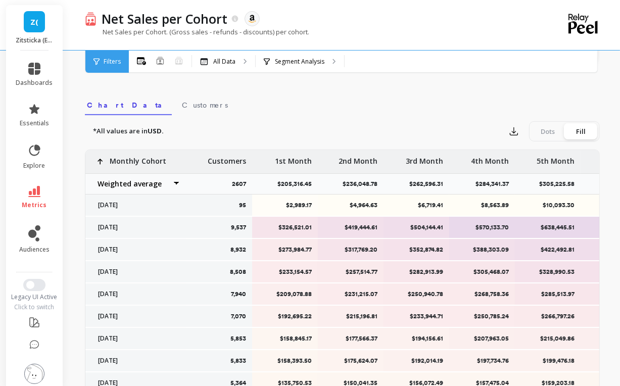
scroll to position [313, 0]
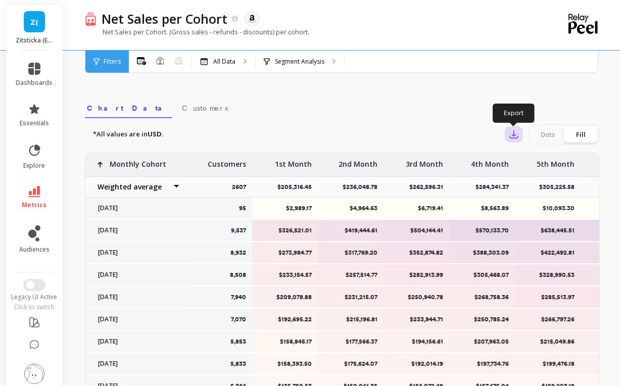
click at [512, 130] on icon "button" at bounding box center [514, 134] width 10 height 10
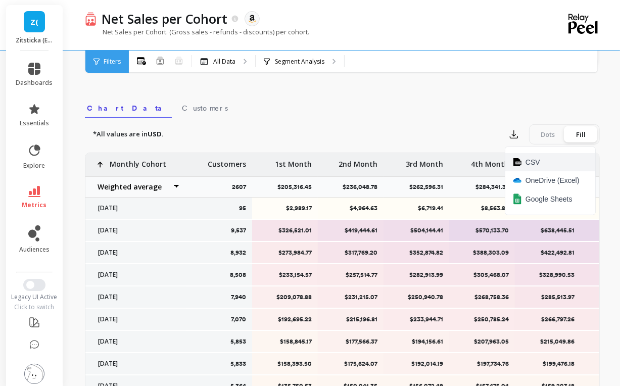
click at [524, 162] on button "CSV" at bounding box center [550, 162] width 90 height 18
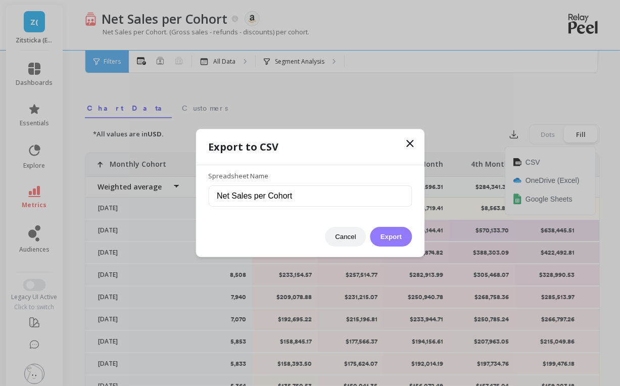
click at [388, 236] on button "Export" at bounding box center [390, 237] width 41 height 20
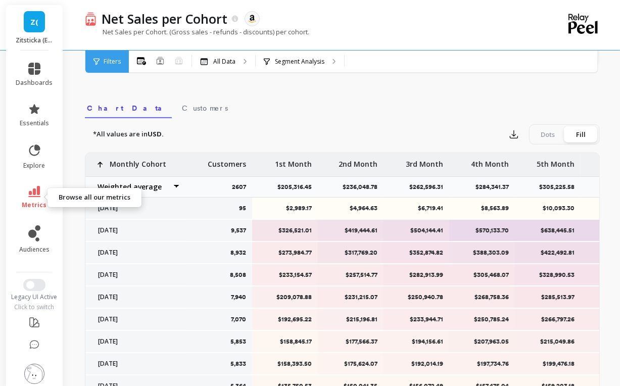
click at [28, 196] on icon at bounding box center [34, 191] width 12 height 11
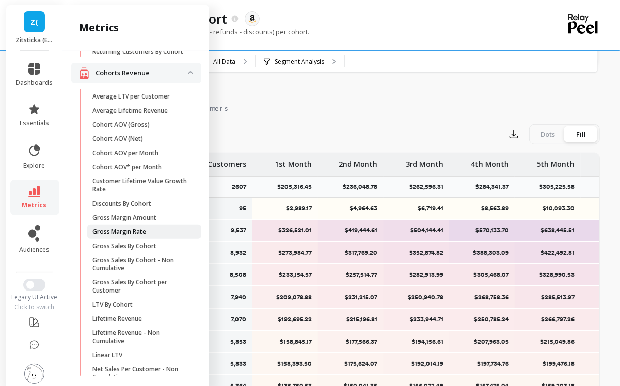
scroll to position [172, 0]
click at [132, 251] on p "Gross Sales By Cohort" at bounding box center [124, 247] width 64 height 8
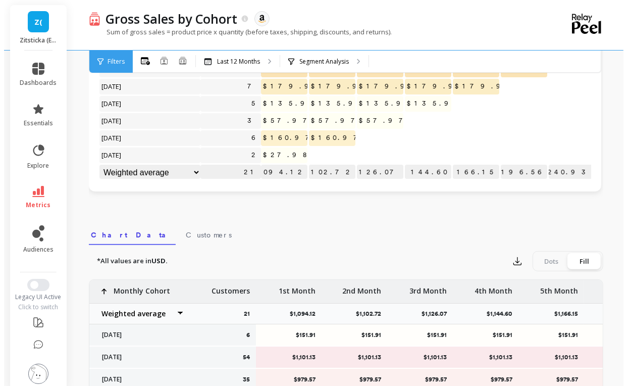
scroll to position [313, 0]
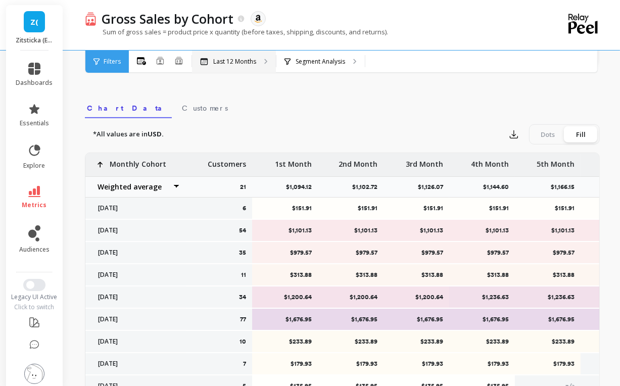
click at [224, 60] on p "Last 12 Months" at bounding box center [234, 62] width 43 height 8
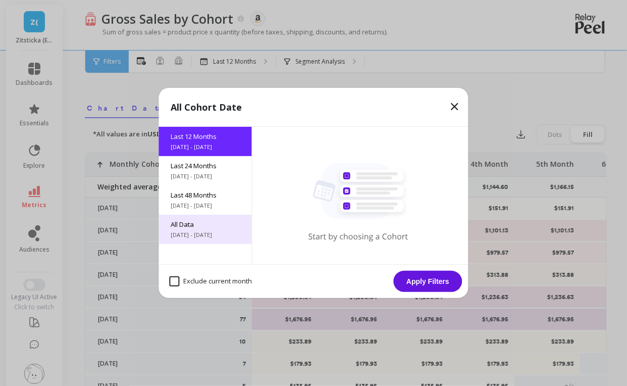
click at [186, 228] on span "All Data" at bounding box center [205, 224] width 69 height 9
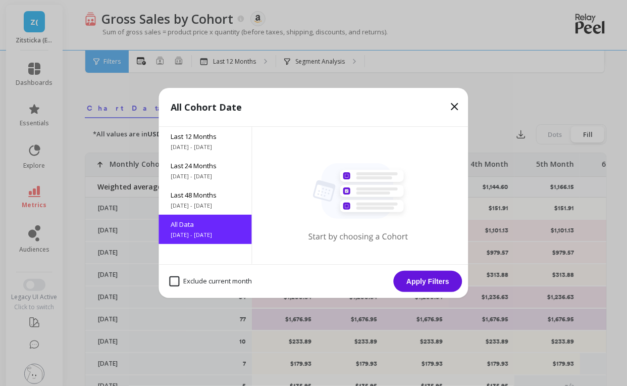
click at [430, 281] on button "Apply Filters" at bounding box center [428, 281] width 69 height 21
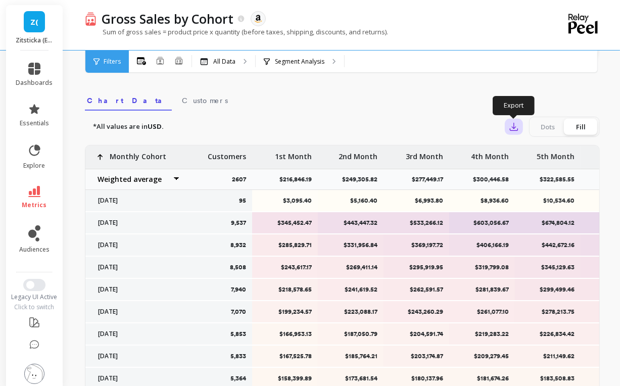
click at [508, 123] on button "button" at bounding box center [514, 127] width 18 height 16
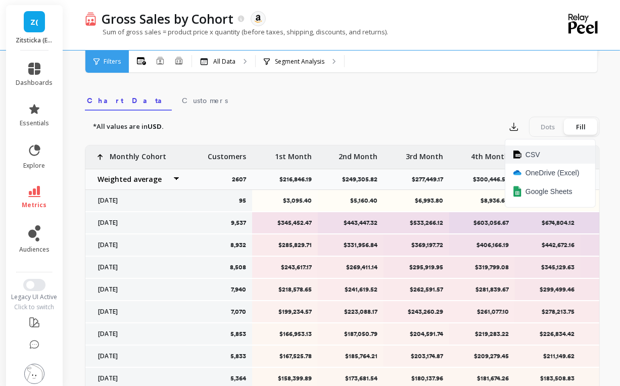
click at [532, 156] on span "CSV" at bounding box center [532, 155] width 15 height 10
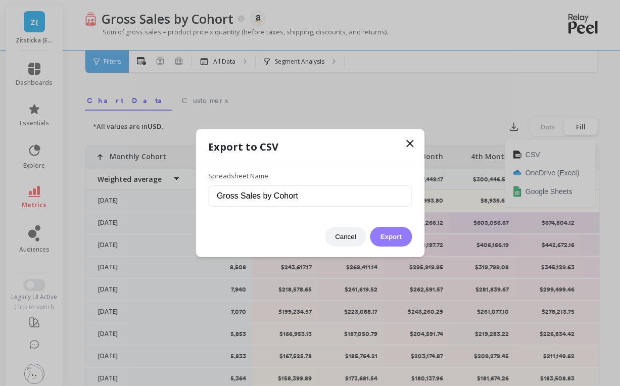
click at [386, 240] on button "Export" at bounding box center [390, 237] width 41 height 20
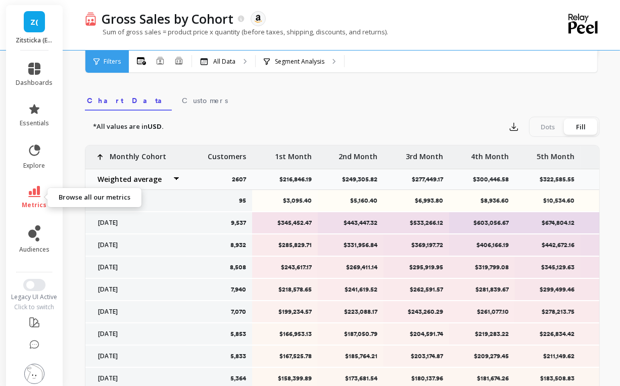
click at [25, 201] on span "metrics" at bounding box center [34, 205] width 25 height 8
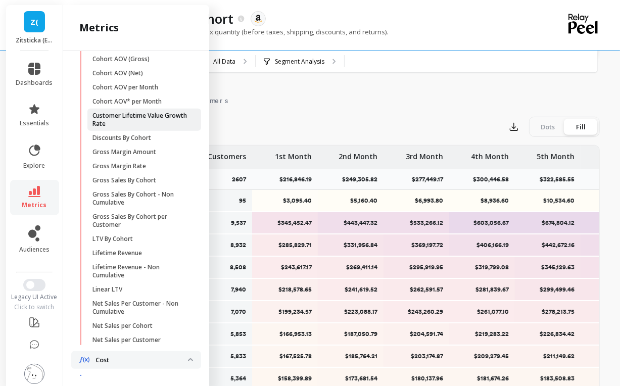
scroll to position [267, 0]
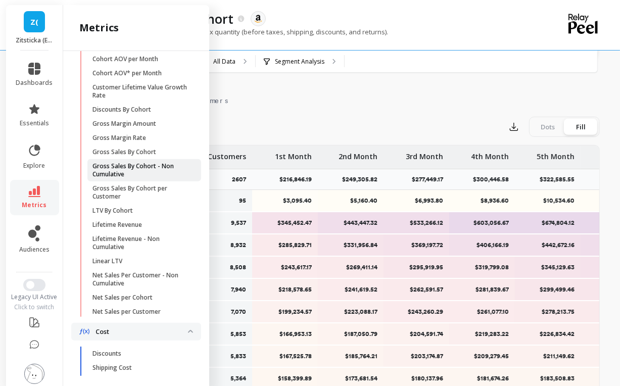
click at [139, 174] on p "Gross Sales By Cohort - Non Cumulative" at bounding box center [140, 170] width 96 height 16
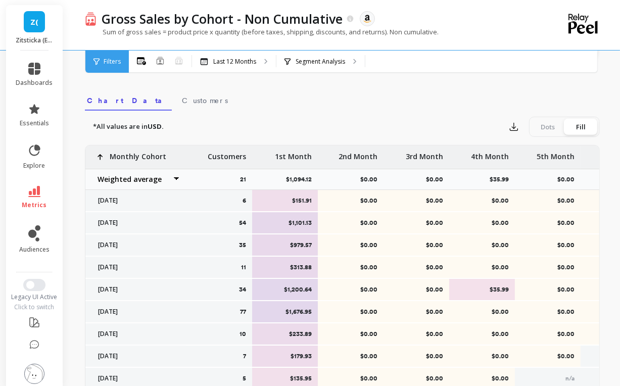
scroll to position [438, 0]
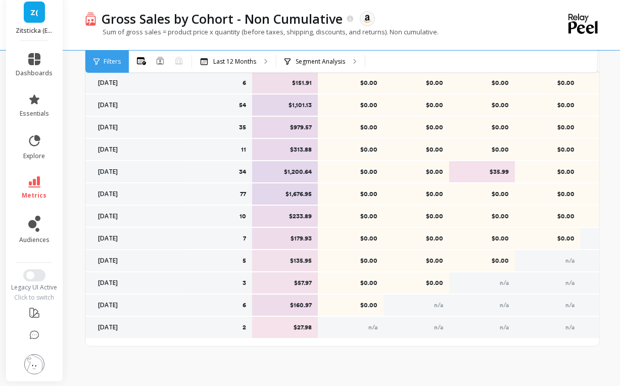
click at [454, 36] on div "Sum of gross sales = product price x quantity (before taxes, shipping, discount…" at bounding box center [301, 36] width 432 height 19
click at [32, 181] on icon at bounding box center [34, 181] width 12 height 11
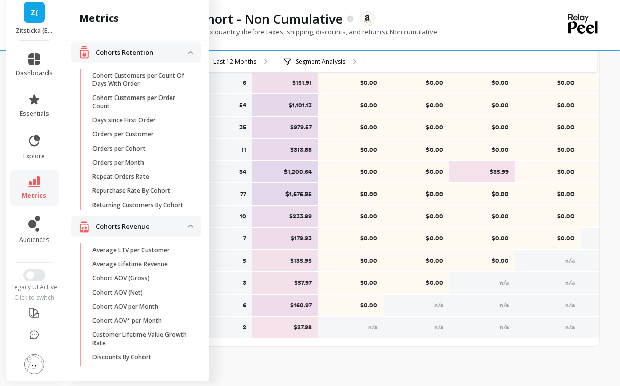
scroll to position [9, 0]
click at [126, 206] on p "Returning Customers By Cohort" at bounding box center [137, 206] width 91 height 8
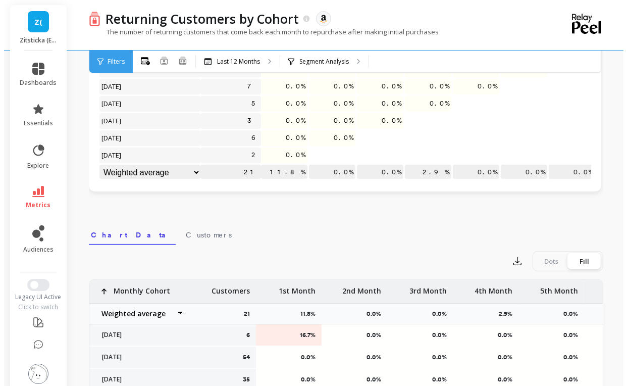
scroll to position [438, 0]
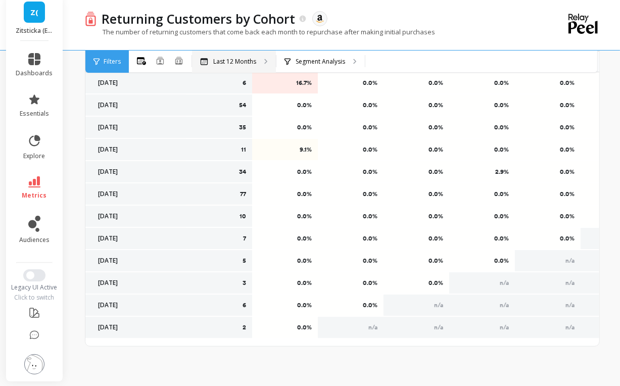
click at [220, 64] on p "Last 12 Months" at bounding box center [234, 62] width 43 height 8
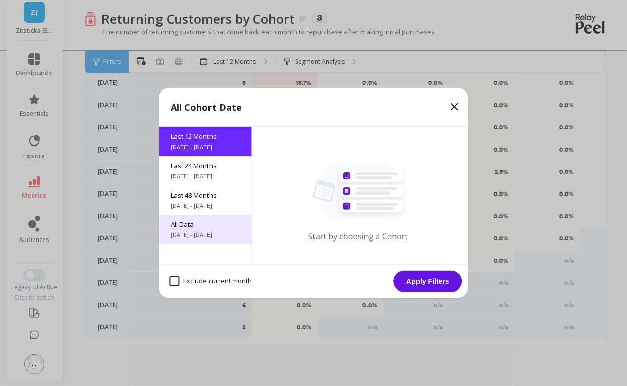
click at [191, 224] on span "All Data" at bounding box center [205, 224] width 69 height 9
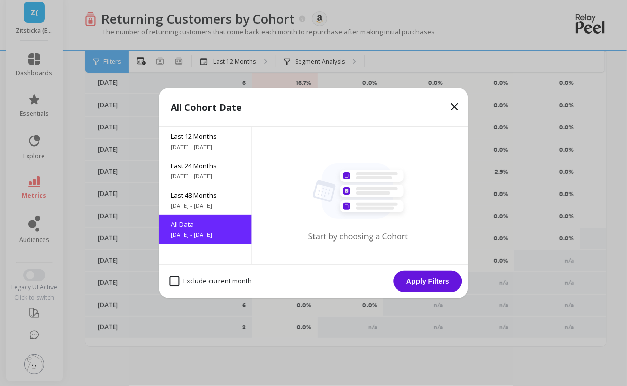
click at [420, 285] on button "Apply Filters" at bounding box center [428, 281] width 69 height 21
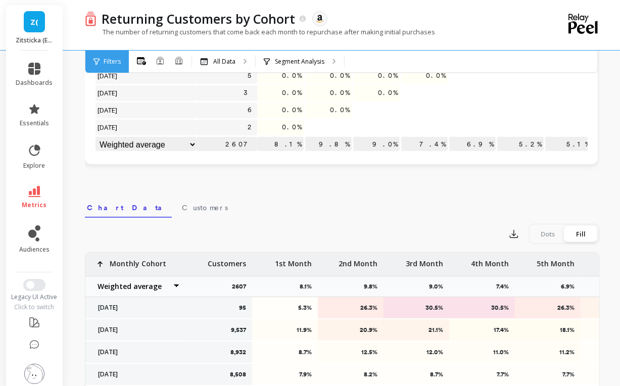
scroll to position [244, 0]
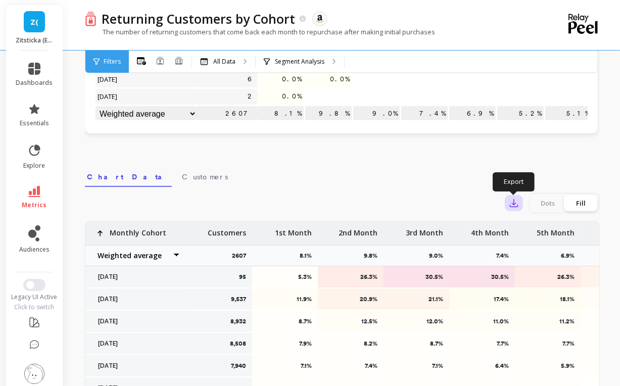
click at [513, 200] on icon "button" at bounding box center [514, 203] width 10 height 10
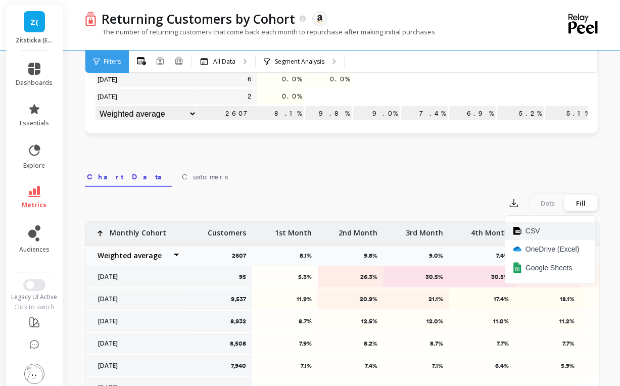
click at [523, 229] on button "CSV" at bounding box center [550, 231] width 90 height 18
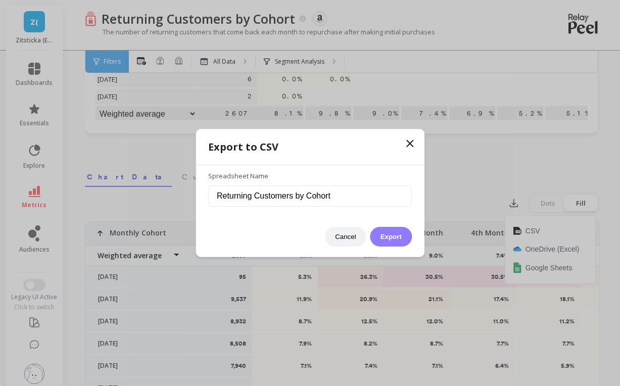
click at [400, 234] on button "Export" at bounding box center [390, 237] width 41 height 20
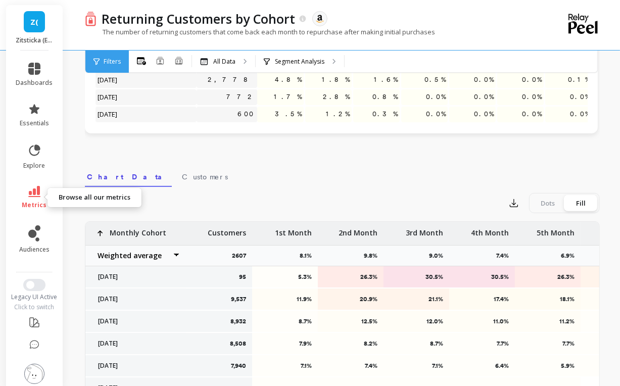
click at [32, 192] on icon at bounding box center [34, 191] width 12 height 11
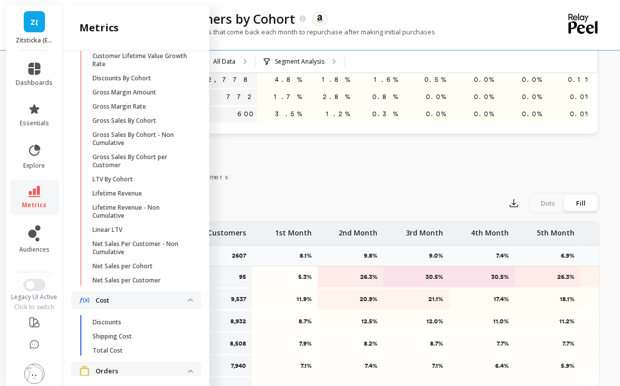
scroll to position [299, 0]
click at [124, 183] on p "LTV By Cohort" at bounding box center [112, 179] width 40 height 8
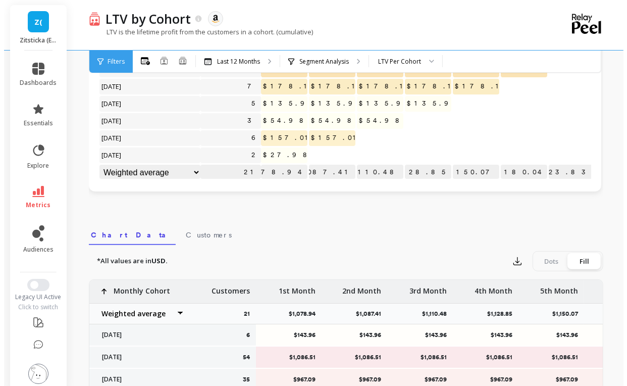
scroll to position [244, 0]
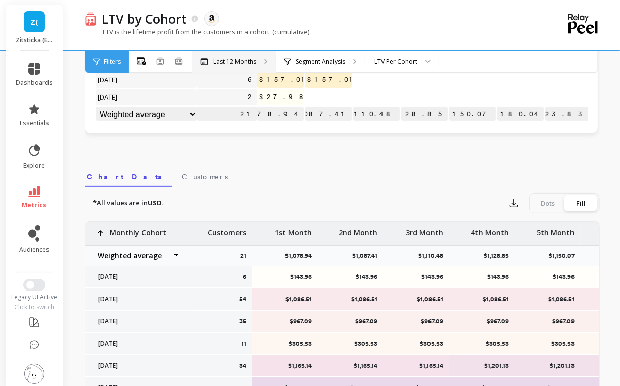
click at [225, 57] on div "Last 12 Months" at bounding box center [234, 62] width 84 height 22
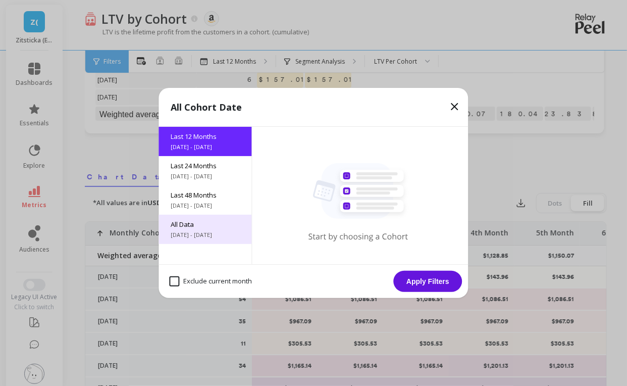
click at [212, 233] on span "[DATE] - [DATE]" at bounding box center [205, 235] width 69 height 8
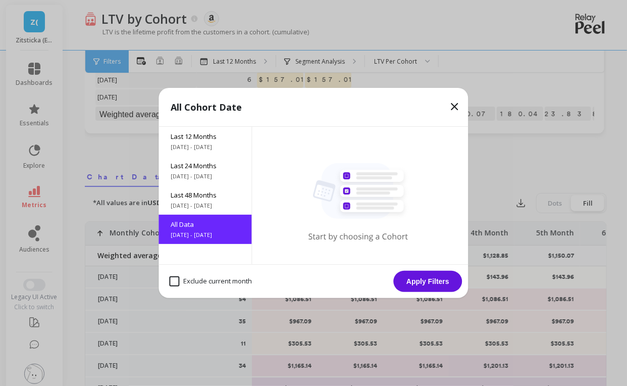
click at [413, 280] on button "Apply Filters" at bounding box center [428, 281] width 69 height 21
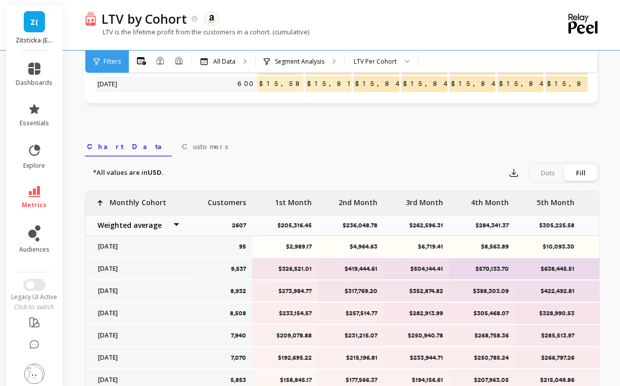
scroll to position [273, 0]
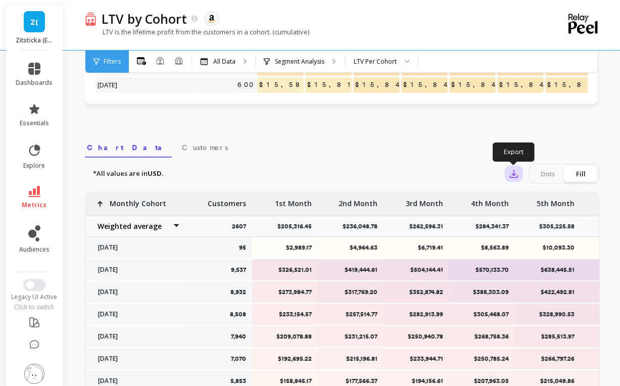
click at [509, 169] on icon "button" at bounding box center [514, 174] width 10 height 10
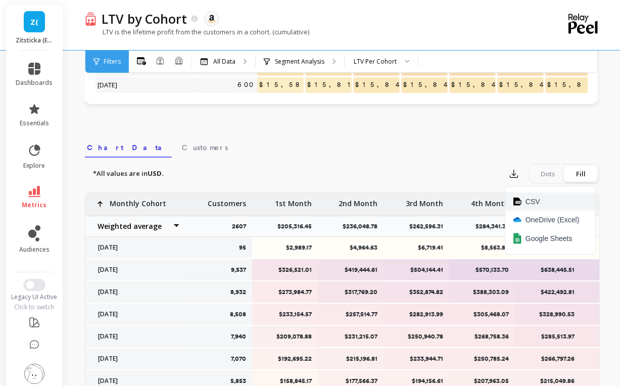
click at [533, 201] on span "CSV" at bounding box center [532, 201] width 15 height 10
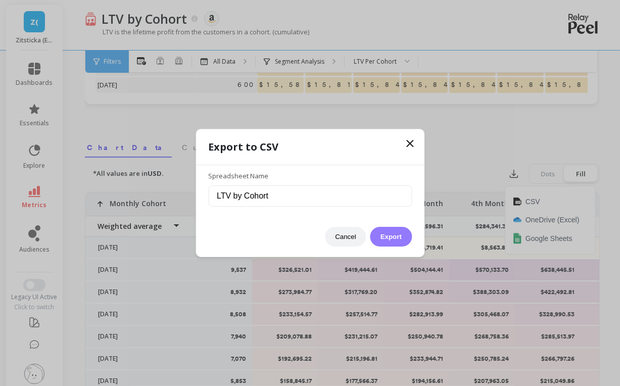
click at [393, 236] on button "Export" at bounding box center [390, 237] width 41 height 20
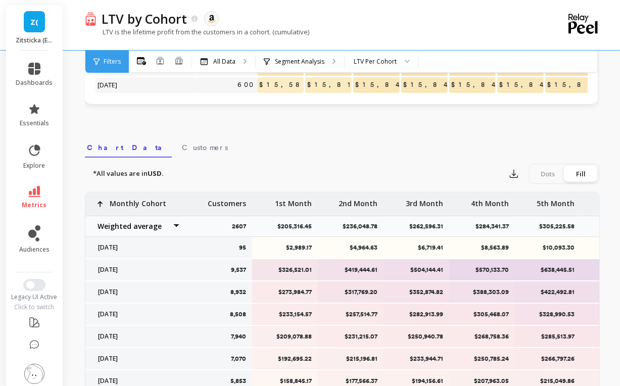
click at [29, 204] on span "metrics" at bounding box center [34, 205] width 25 height 8
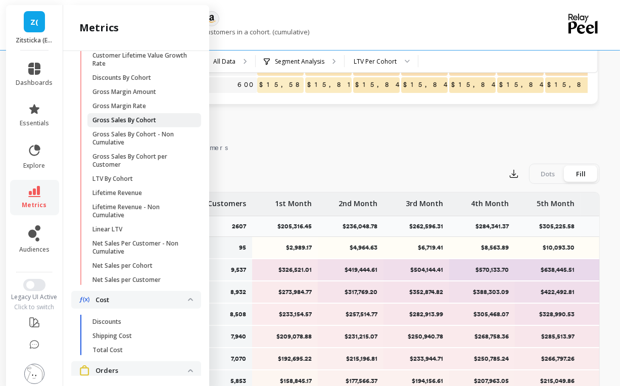
scroll to position [0, 0]
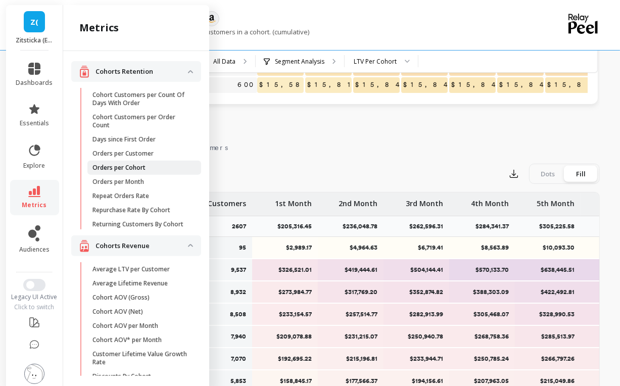
click at [153, 167] on span "Orders per Cohort" at bounding box center [140, 168] width 96 height 8
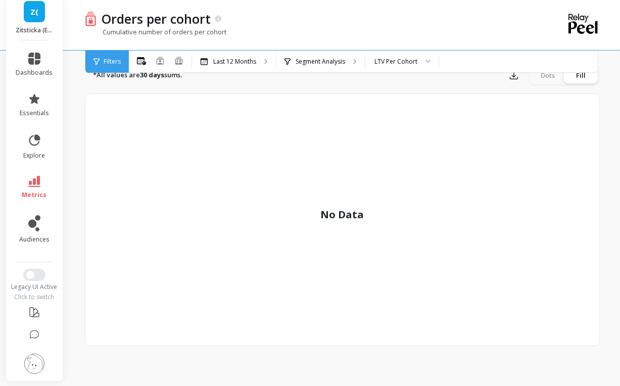
scroll to position [186, 0]
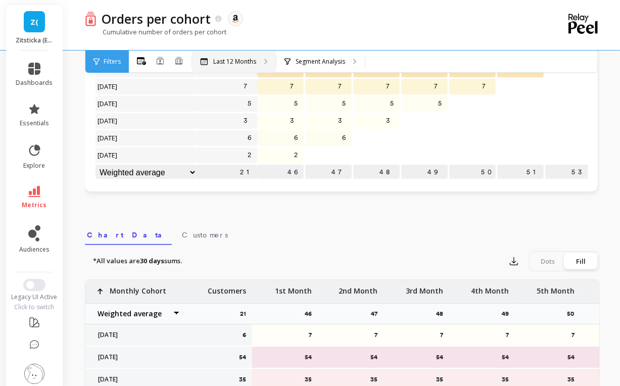
click at [253, 60] on p "Last 12 Months" at bounding box center [234, 62] width 43 height 8
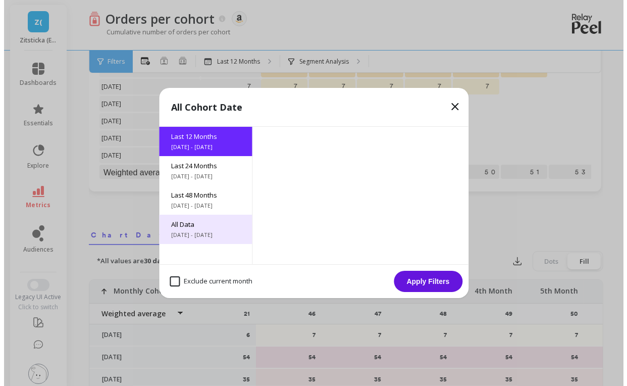
scroll to position [273, 0]
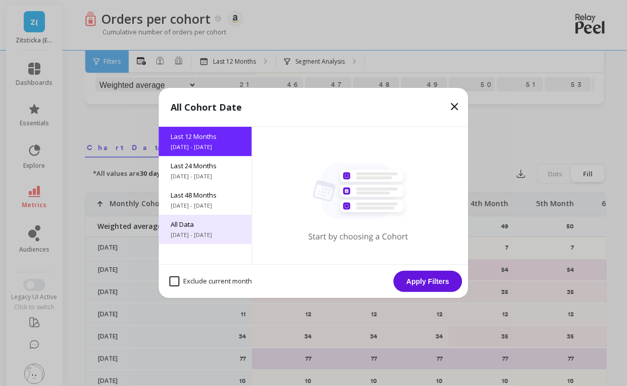
click at [191, 229] on div "All Data [DATE] - [DATE]" at bounding box center [205, 229] width 93 height 29
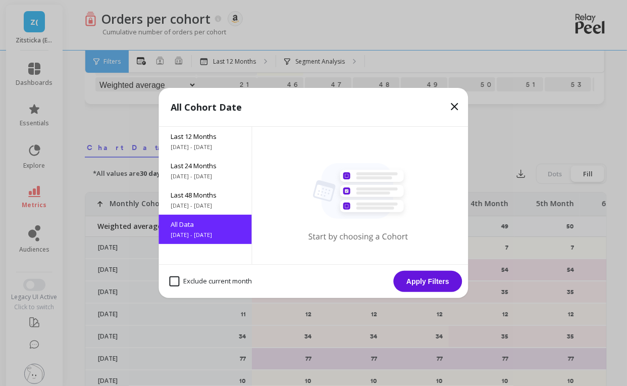
click at [429, 276] on button "Apply Filters" at bounding box center [428, 281] width 69 height 21
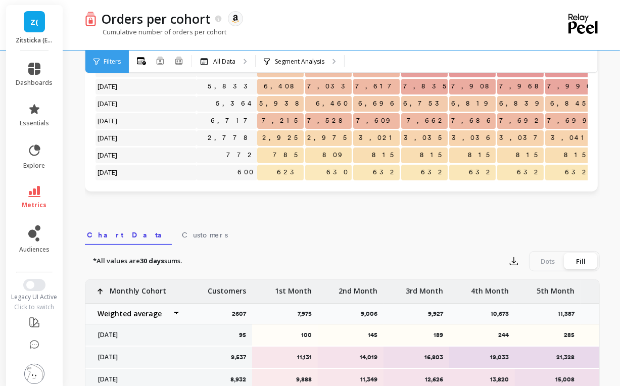
scroll to position [267, 0]
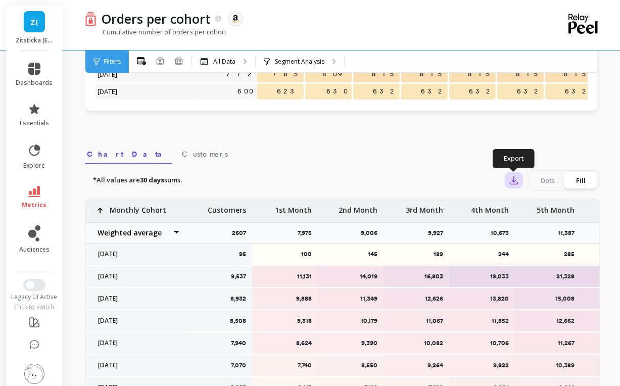
click at [513, 177] on icon "button" at bounding box center [514, 181] width 8 height 8
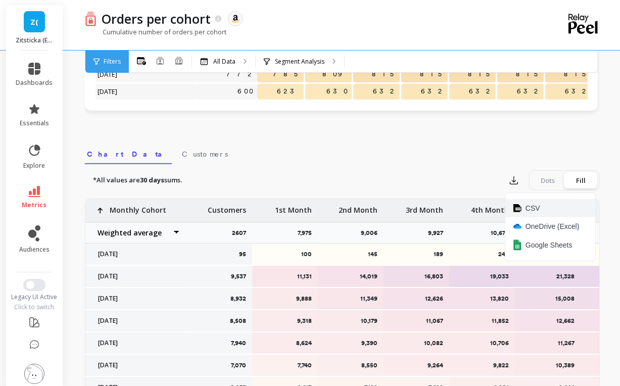
click at [533, 206] on span "CSV" at bounding box center [532, 208] width 15 height 10
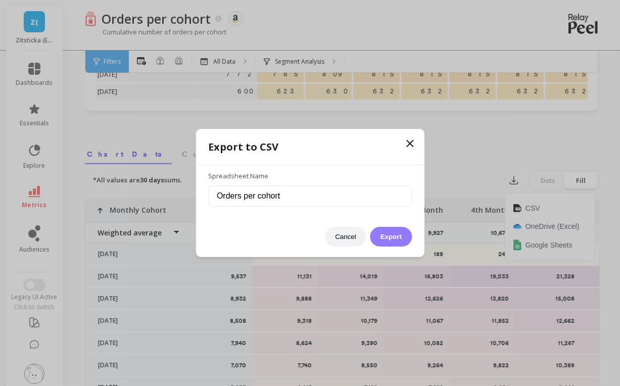
click at [395, 241] on button "Export" at bounding box center [390, 237] width 41 height 20
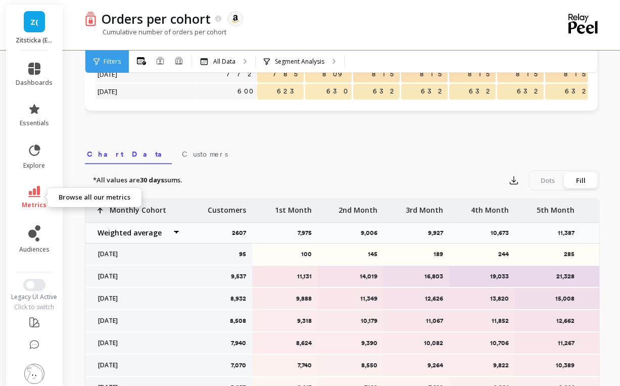
click at [28, 199] on link "metrics" at bounding box center [34, 197] width 37 height 23
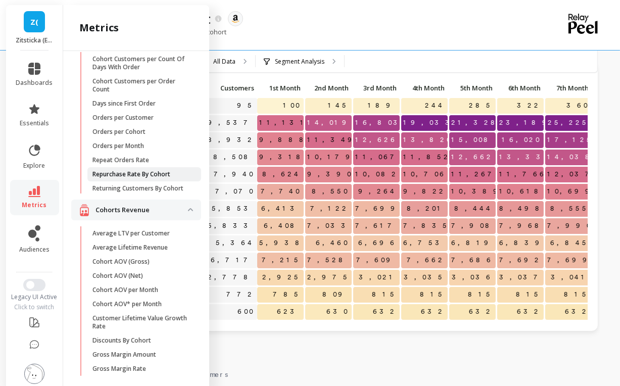
scroll to position [35, 0]
click at [114, 169] on link "Repurchase Rate By Cohort" at bounding box center [144, 175] width 114 height 14
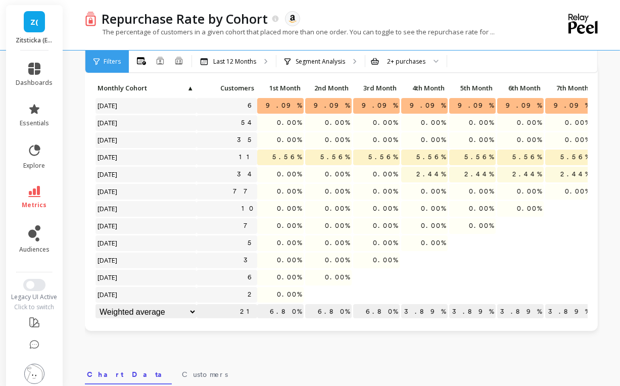
scroll to position [1, 0]
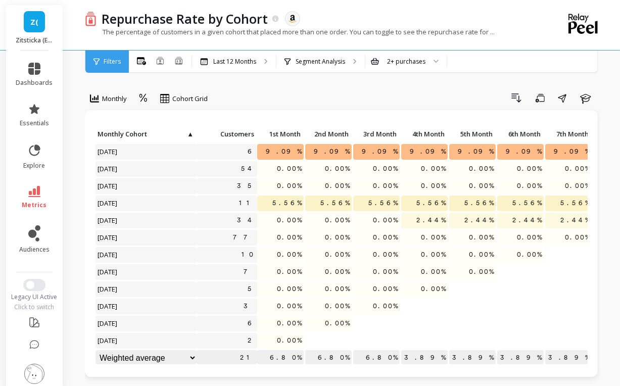
click at [364, 98] on div "Drill Down Save Share Learn" at bounding box center [407, 98] width 385 height 16
click at [34, 200] on link "metrics" at bounding box center [34, 197] width 37 height 23
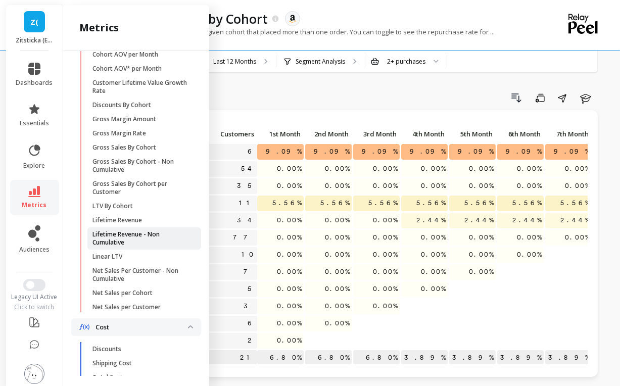
scroll to position [277, 0]
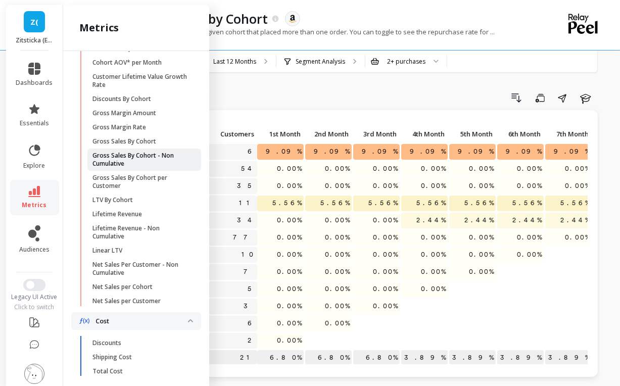
click at [151, 164] on p "Gross Sales By Cohort - Non Cumulative" at bounding box center [140, 160] width 96 height 16
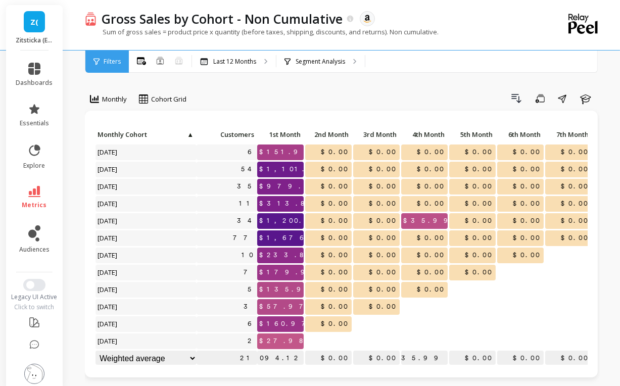
click at [467, 24] on div "Gross Sales by Cohort - Non Cumulative The data you are viewing comes from: Ama…" at bounding box center [306, 18] width 420 height 17
click at [29, 77] on link "dashboards" at bounding box center [34, 75] width 37 height 24
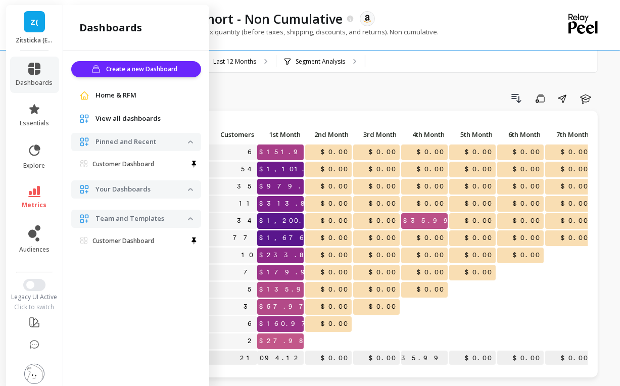
click at [30, 28] on link "Z(" at bounding box center [34, 21] width 21 height 21
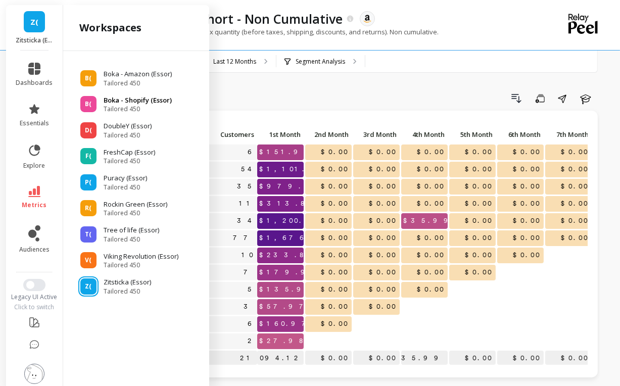
click at [132, 105] on span "Tailored 450" at bounding box center [138, 109] width 68 height 8
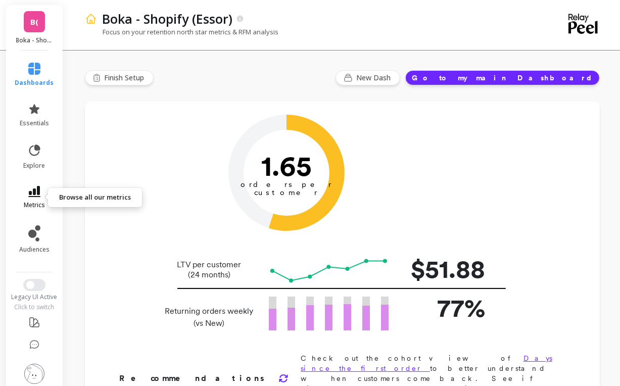
click at [30, 202] on span "metrics" at bounding box center [34, 205] width 21 height 8
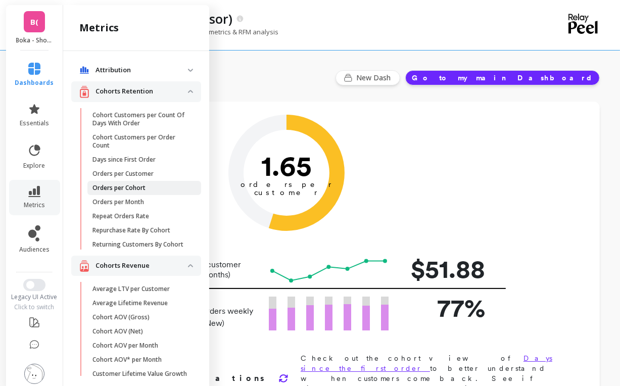
click at [130, 191] on p "Orders per Cohort" at bounding box center [118, 188] width 53 height 8
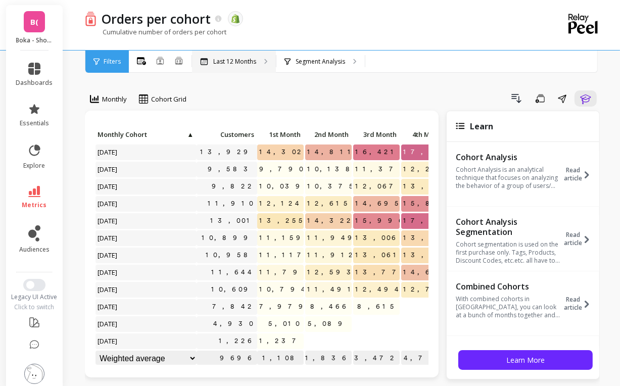
click at [228, 64] on p "Last 12 Months" at bounding box center [234, 62] width 43 height 8
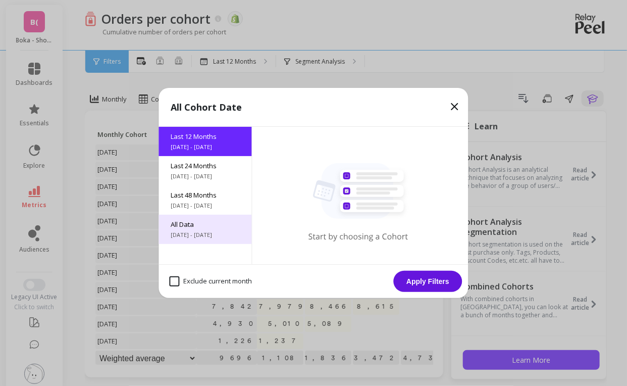
click at [213, 228] on span "All Data" at bounding box center [205, 224] width 69 height 9
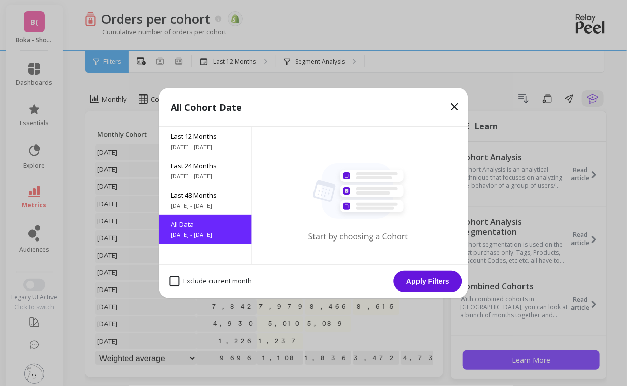
click at [426, 282] on button "Apply Filters" at bounding box center [428, 281] width 69 height 21
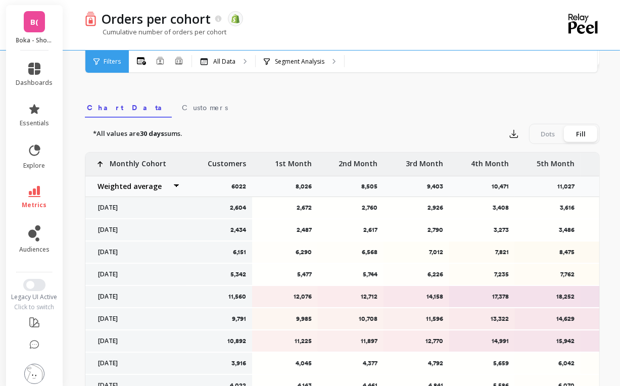
scroll to position [313, 0]
click at [505, 135] on button "button" at bounding box center [514, 134] width 18 height 16
click at [525, 158] on span "CSV" at bounding box center [532, 162] width 15 height 10
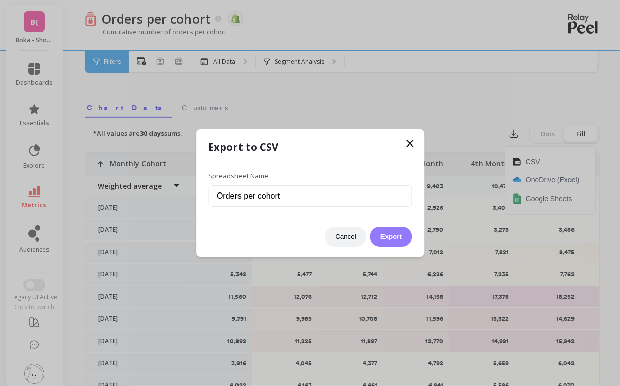
click at [390, 234] on button "Export" at bounding box center [390, 237] width 41 height 20
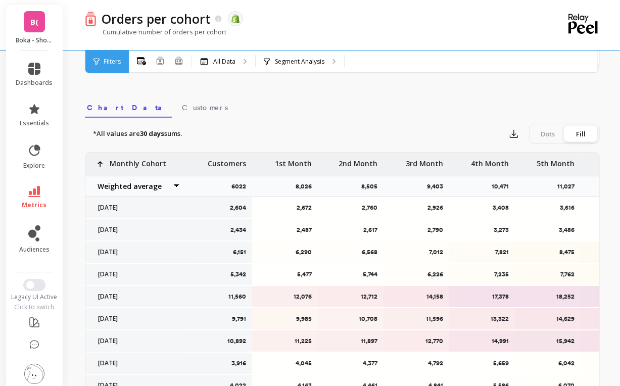
click at [30, 23] on span "B(" at bounding box center [34, 22] width 8 height 12
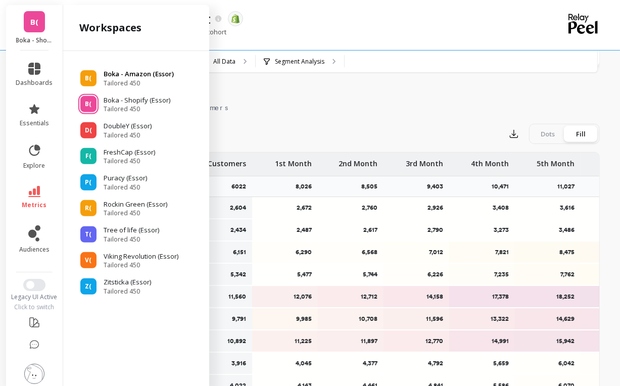
click at [132, 77] on p "Boka - Amazon (Essor)" at bounding box center [139, 74] width 70 height 10
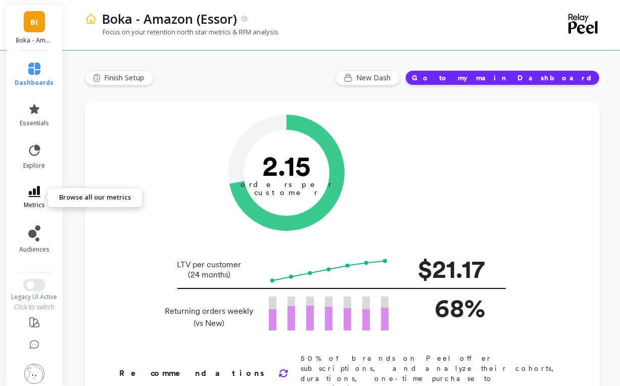
click at [29, 196] on icon at bounding box center [34, 191] width 12 height 11
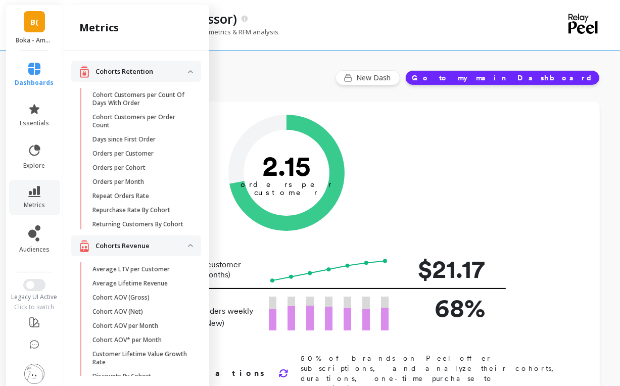
click at [484, 212] on div "Orders per Customer is a core growth metric. The goal is to reach 3 orders per …" at bounding box center [341, 173] width 452 height 116
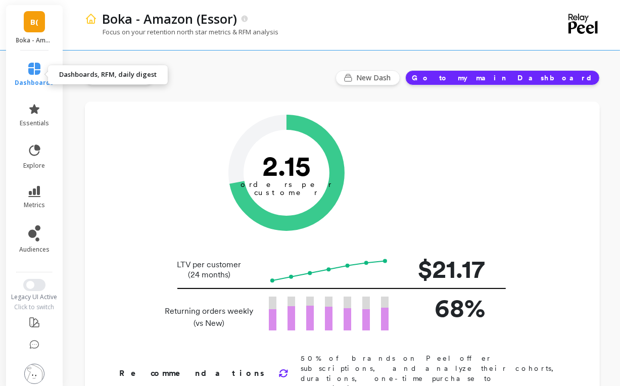
click at [36, 75] on link "dashboards" at bounding box center [34, 75] width 39 height 24
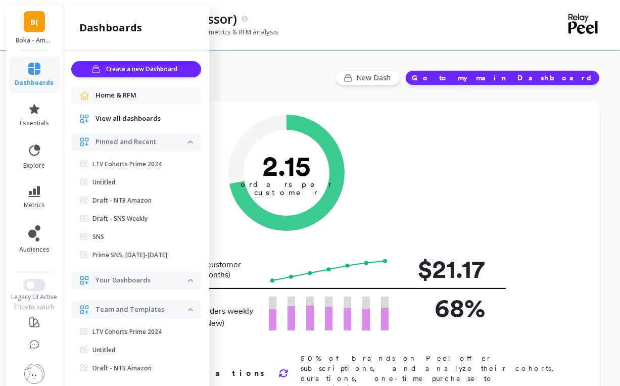
click at [32, 73] on icon at bounding box center [34, 69] width 12 height 12
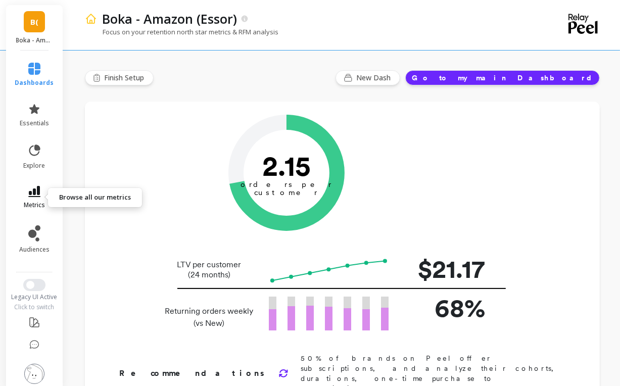
click at [30, 199] on link "metrics" at bounding box center [34, 197] width 39 height 23
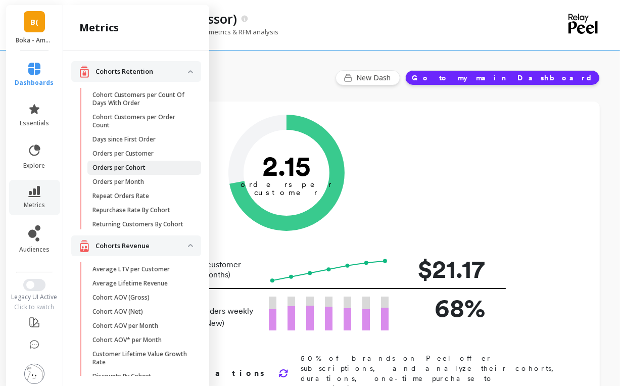
click at [138, 169] on p "Orders per Cohort" at bounding box center [118, 168] width 53 height 8
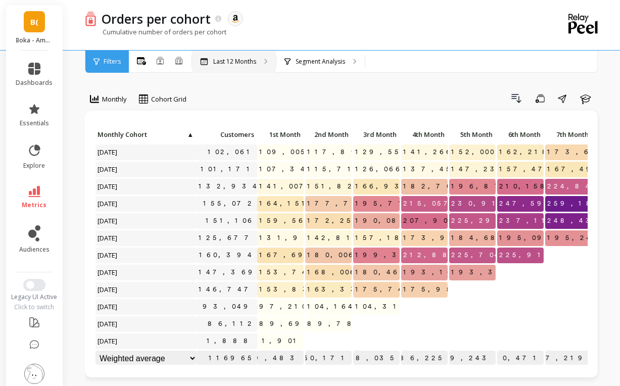
click at [242, 60] on p "Last 12 Months" at bounding box center [234, 62] width 43 height 8
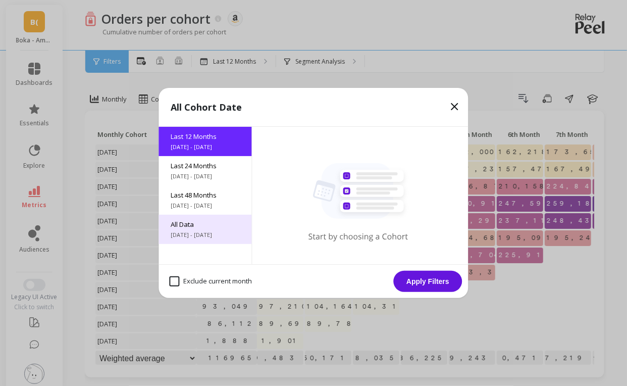
click at [193, 235] on span "[DATE] - [DATE]" at bounding box center [205, 235] width 69 height 8
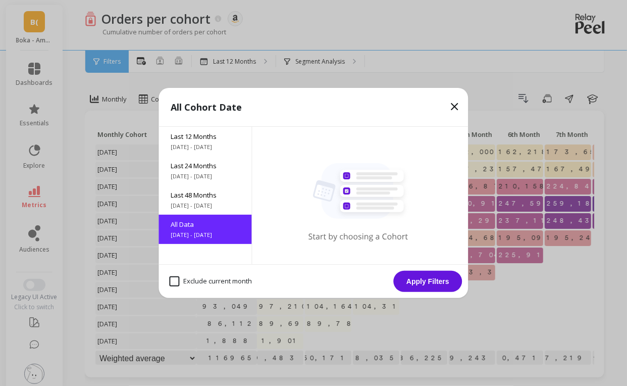
click at [416, 284] on button "Apply Filters" at bounding box center [428, 281] width 69 height 21
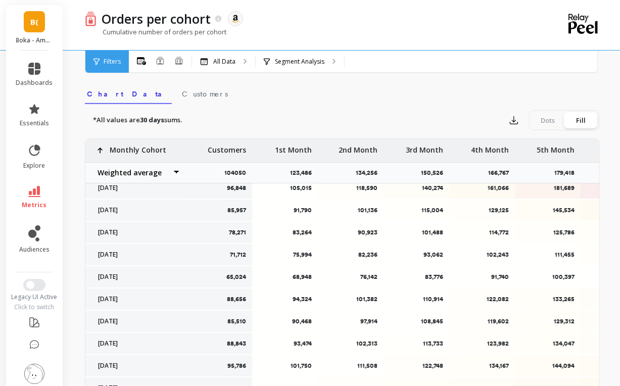
scroll to position [28, 0]
click at [509, 110] on div "Export Dots Fill" at bounding box center [552, 120] width 95 height 20
click at [516, 121] on icon "button" at bounding box center [514, 120] width 10 height 10
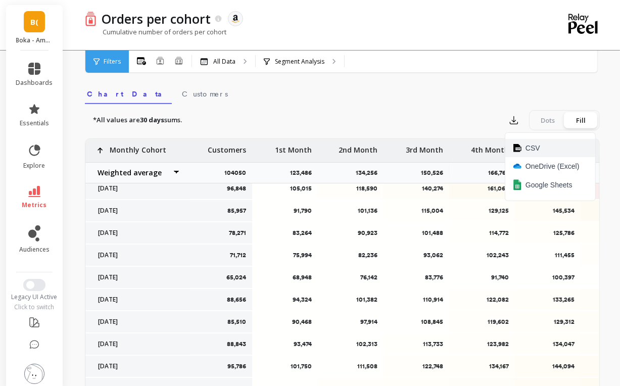
click at [530, 154] on button "CSV" at bounding box center [550, 148] width 90 height 18
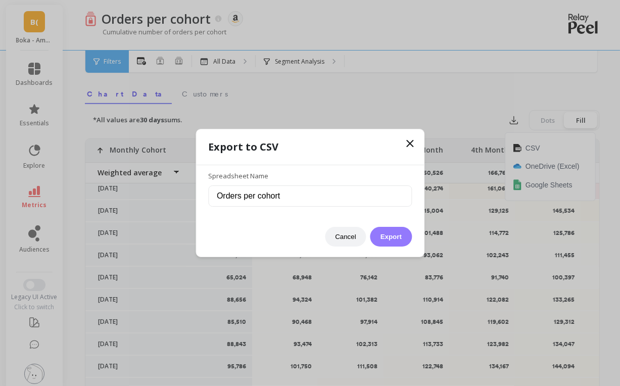
click at [394, 236] on button "Export" at bounding box center [390, 237] width 41 height 20
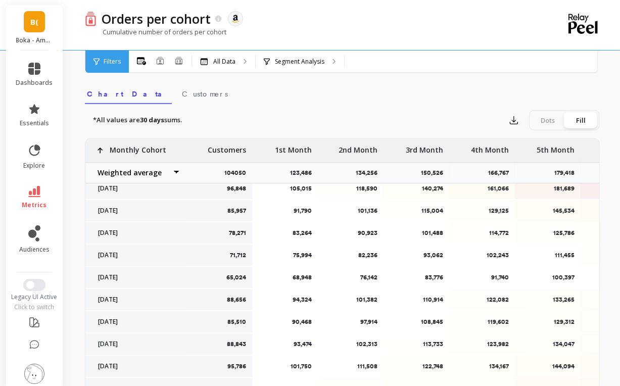
click at [31, 35] on div "B( Boka - Amazon (Essor)" at bounding box center [34, 27] width 57 height 45
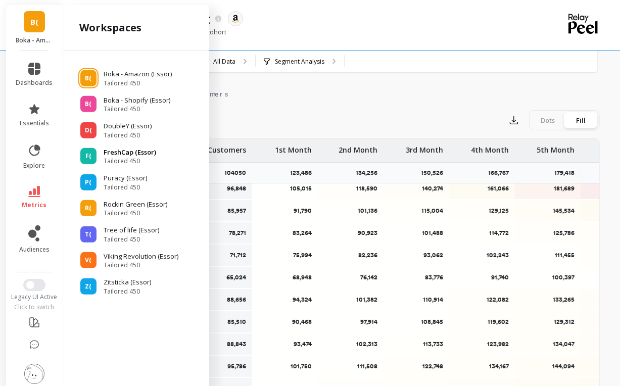
click at [119, 152] on p "FreshCap (Essor)" at bounding box center [130, 152] width 53 height 10
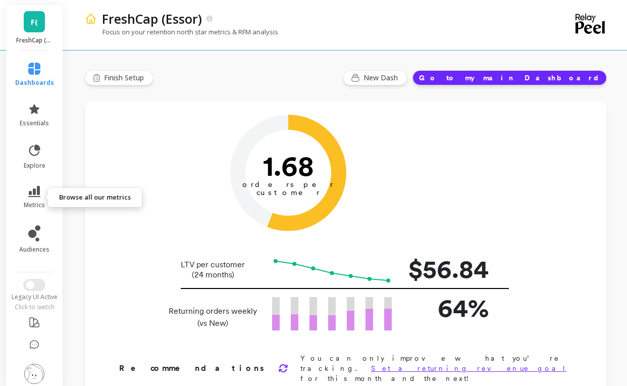
click at [34, 196] on icon at bounding box center [34, 191] width 12 height 11
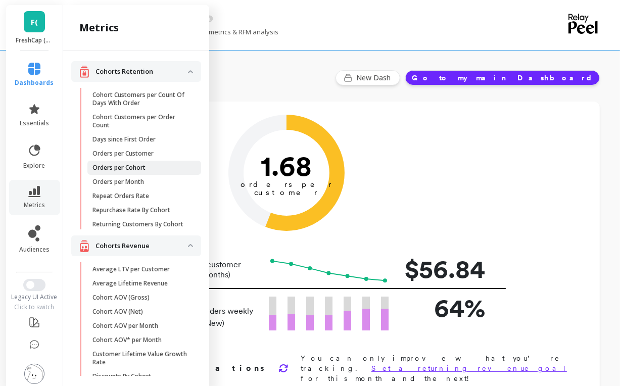
click at [137, 166] on p "Orders per Cohort" at bounding box center [118, 168] width 53 height 8
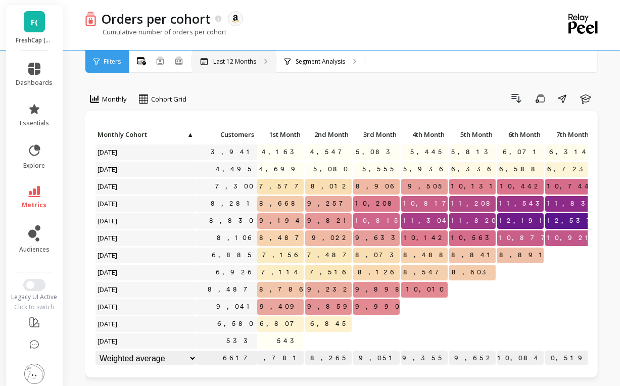
click at [218, 59] on p "Last 12 Months" at bounding box center [234, 62] width 43 height 8
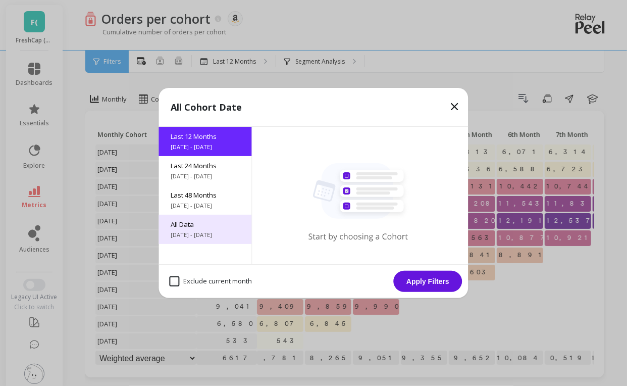
click at [208, 236] on span "[DATE] - [DATE]" at bounding box center [205, 235] width 69 height 8
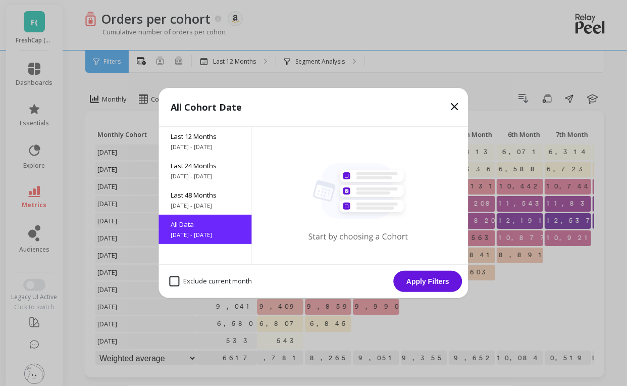
click at [428, 278] on button "Apply Filters" at bounding box center [428, 281] width 69 height 21
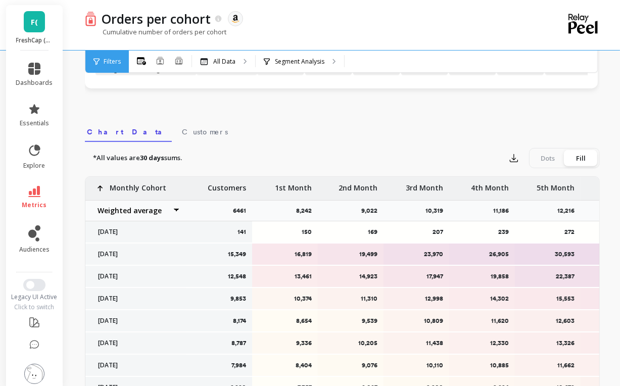
scroll to position [289, 0]
click at [512, 158] on icon "button" at bounding box center [514, 159] width 8 height 8
click at [529, 184] on span "CSV" at bounding box center [532, 186] width 15 height 10
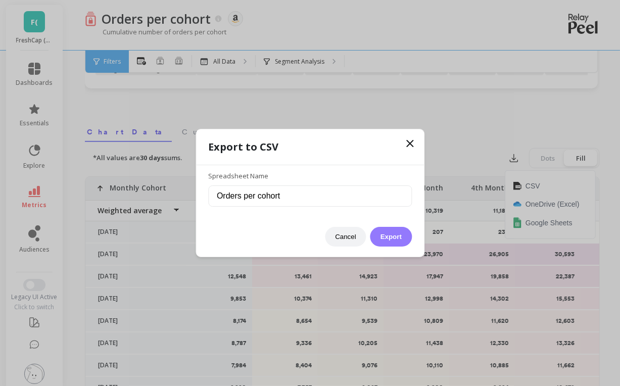
click at [400, 233] on button "Export" at bounding box center [390, 237] width 41 height 20
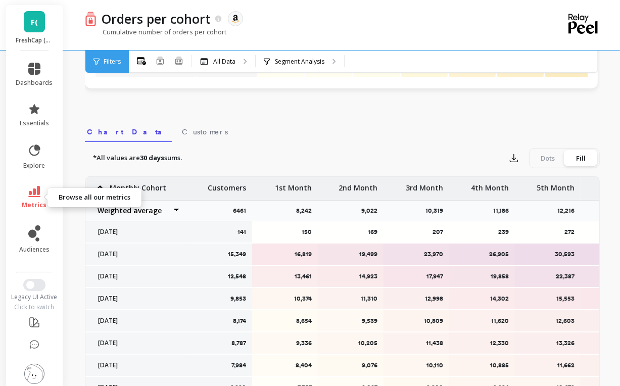
click at [31, 197] on link "metrics" at bounding box center [34, 197] width 37 height 23
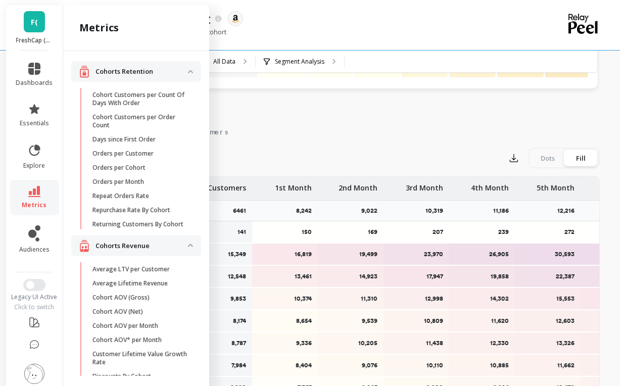
click at [388, 114] on div "Monthly Cohort Grid Drill Down Save Share Learn Click to create an audience 141…" at bounding box center [342, 136] width 515 height 771
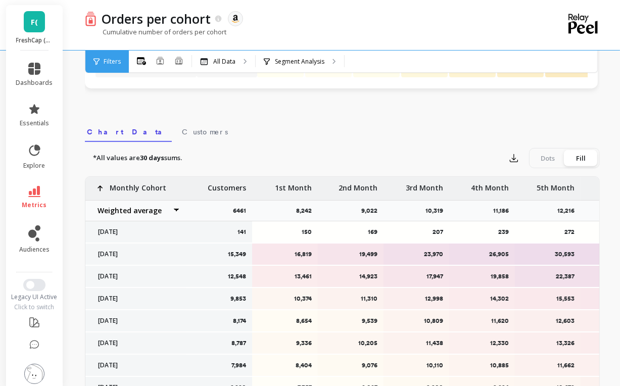
click at [34, 25] on link "F(" at bounding box center [34, 21] width 21 height 21
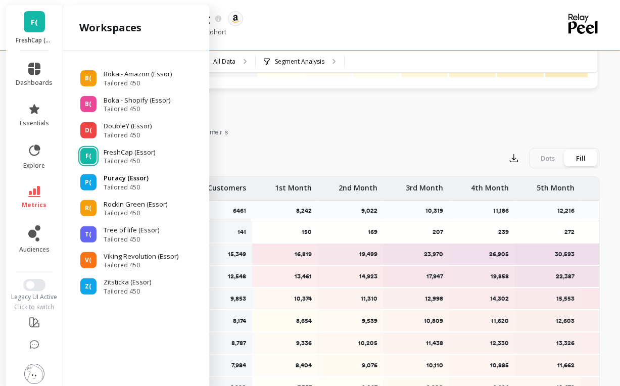
click at [120, 185] on span "Tailored 450" at bounding box center [126, 187] width 45 height 8
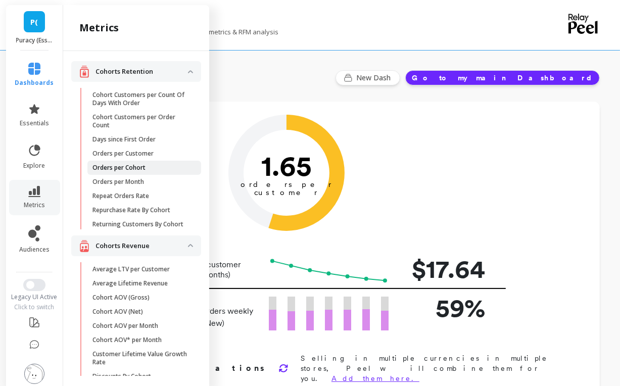
click at [135, 167] on p "Orders per Cohort" at bounding box center [118, 168] width 53 height 8
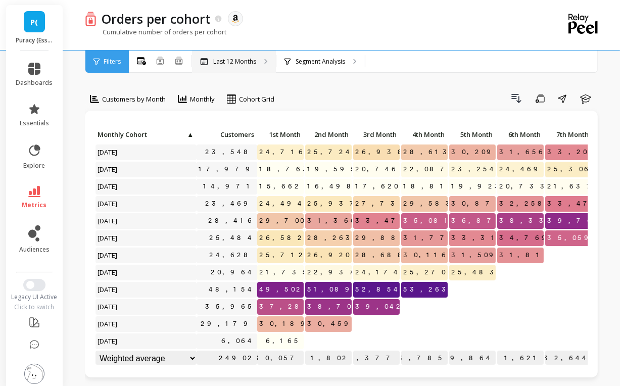
click at [228, 61] on p "Last 12 Months" at bounding box center [234, 62] width 43 height 8
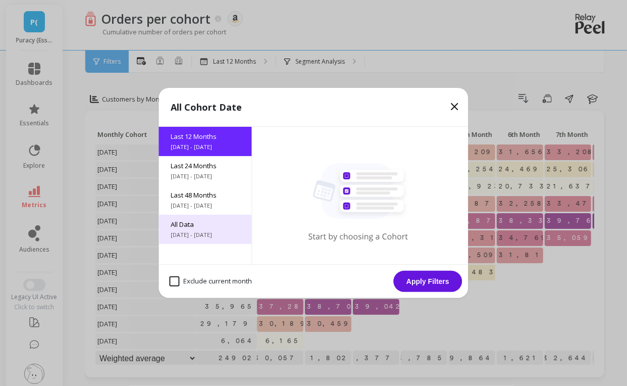
click at [196, 228] on span "All Data" at bounding box center [205, 224] width 69 height 9
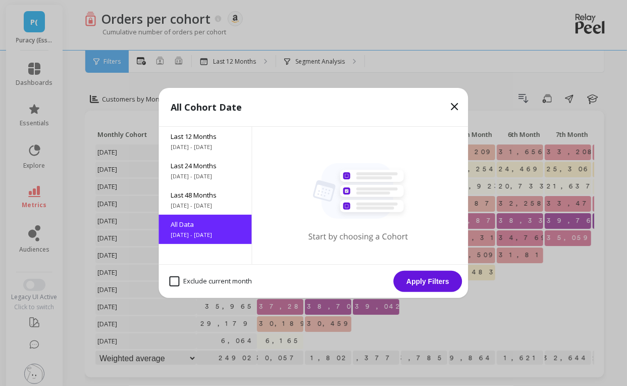
click at [417, 277] on button "Apply Filters" at bounding box center [428, 281] width 69 height 21
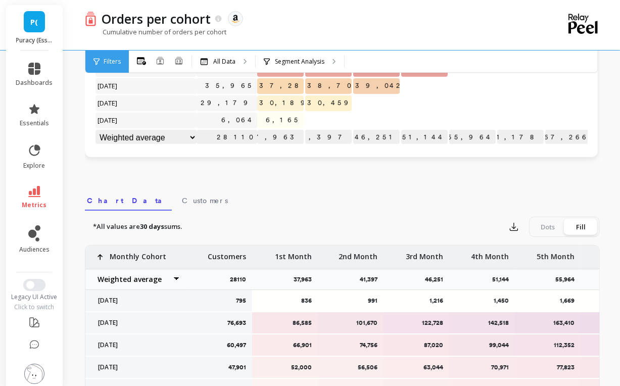
scroll to position [222, 0]
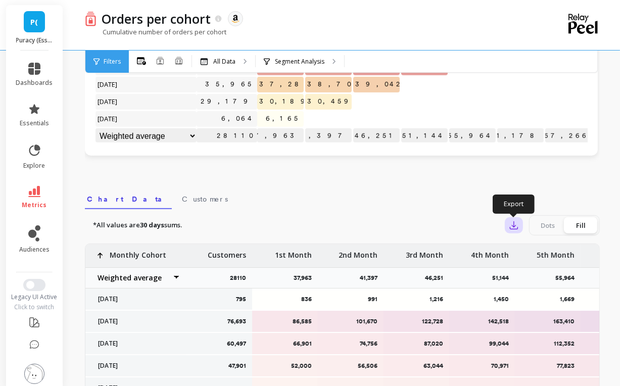
click at [512, 224] on icon "button" at bounding box center [514, 226] width 8 height 8
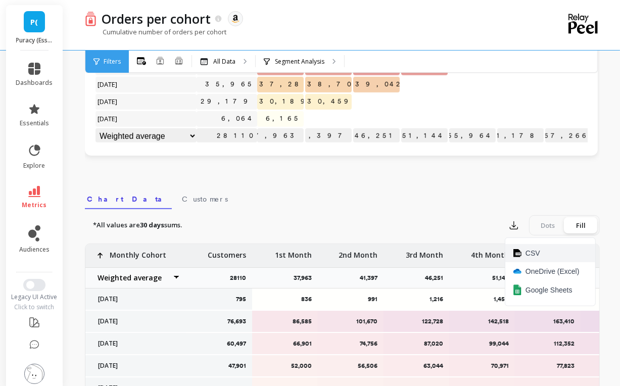
click at [528, 255] on span "CSV" at bounding box center [532, 253] width 15 height 10
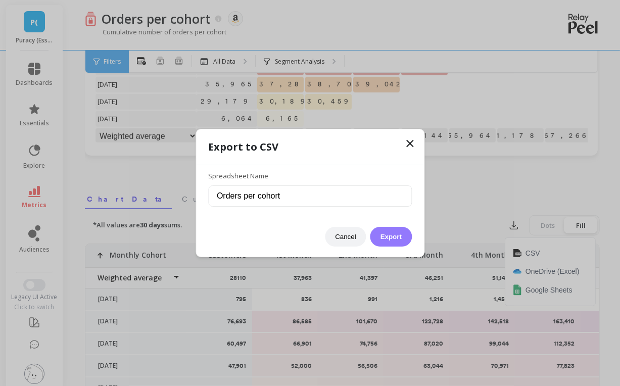
click at [400, 237] on button "Export" at bounding box center [390, 237] width 41 height 20
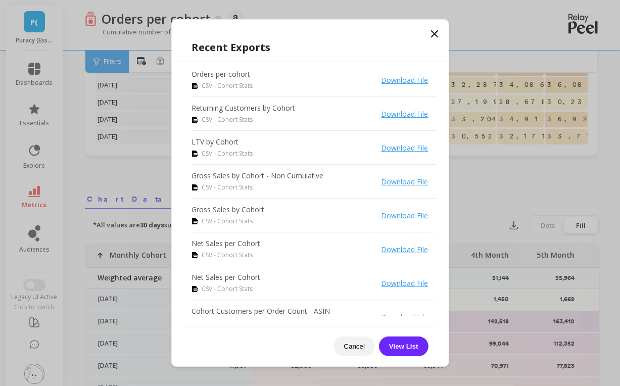
click at [307, 30] on div "Recent Exports Orders per cohort CSV - Cohort Stats Download File Returning Cus…" at bounding box center [310, 198] width 277 height 336
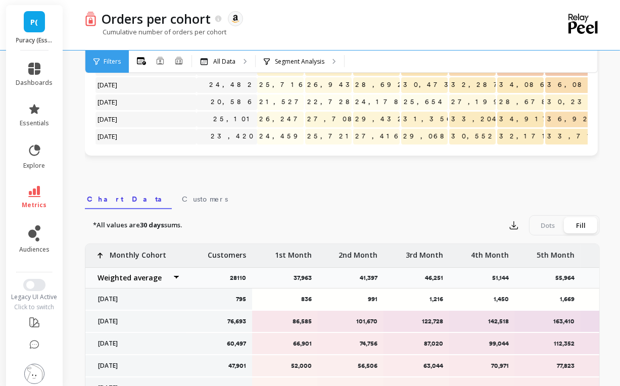
click at [34, 26] on span "P(" at bounding box center [35, 22] width 8 height 12
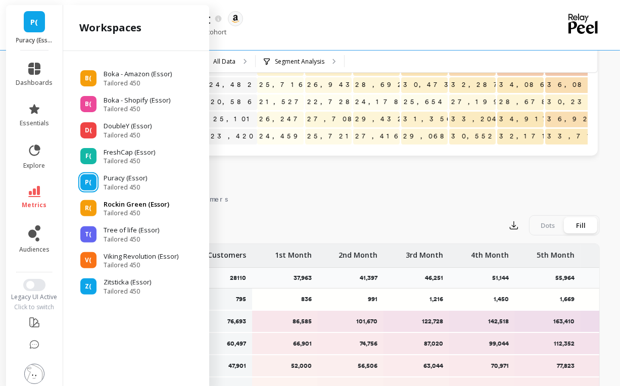
click at [121, 213] on span "Tailored 450" at bounding box center [137, 213] width 66 height 8
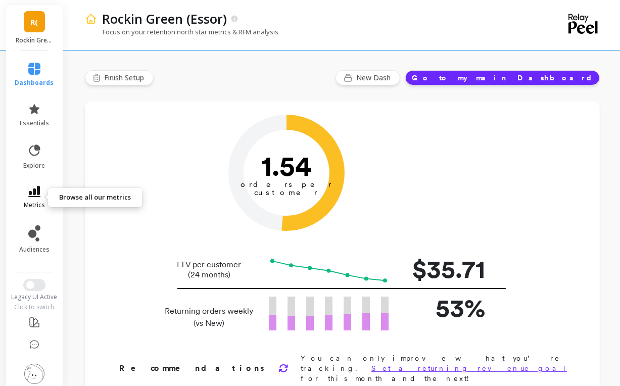
click at [32, 190] on icon at bounding box center [34, 191] width 12 height 11
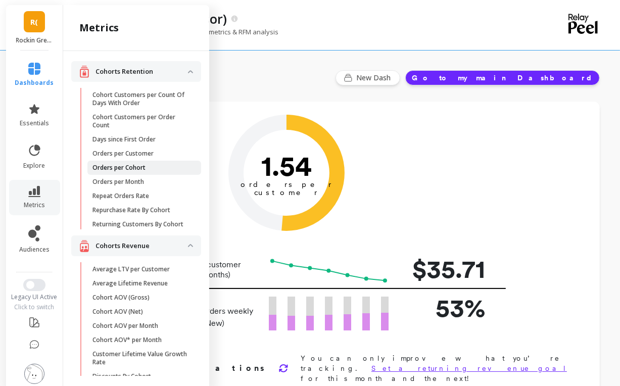
click at [139, 168] on p "Orders per Cohort" at bounding box center [118, 168] width 53 height 8
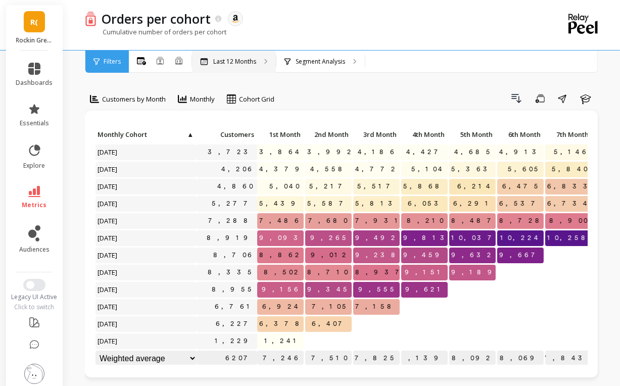
click at [258, 60] on div "Last 12 Months" at bounding box center [234, 62] width 84 height 22
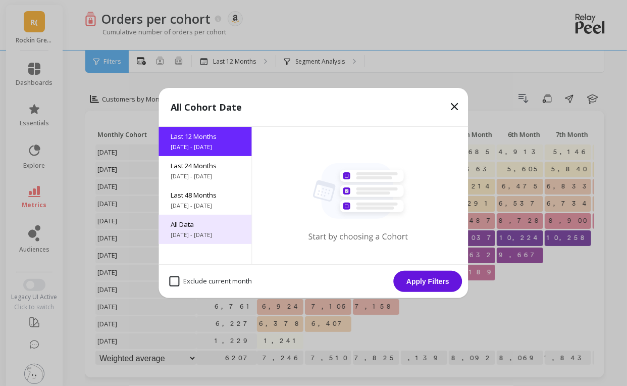
click at [211, 225] on span "All Data" at bounding box center [205, 224] width 69 height 9
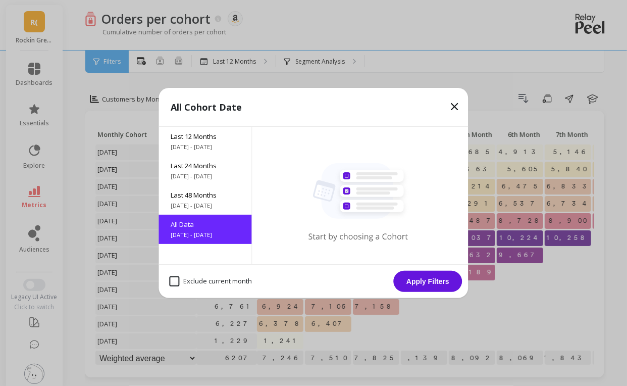
click at [413, 282] on button "Apply Filters" at bounding box center [428, 281] width 69 height 21
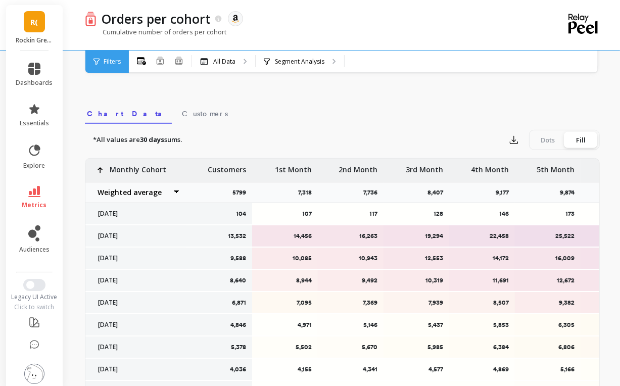
scroll to position [319, 0]
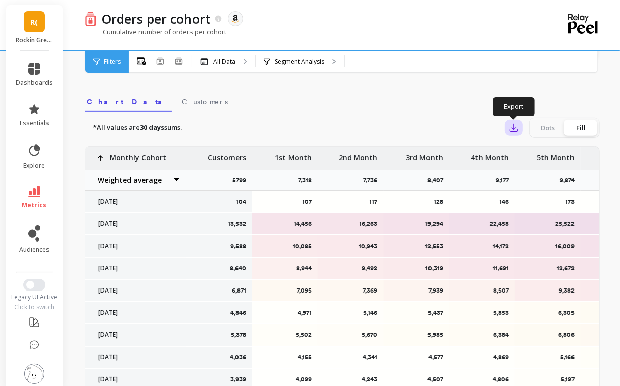
click at [511, 127] on icon "button" at bounding box center [514, 128] width 10 height 10
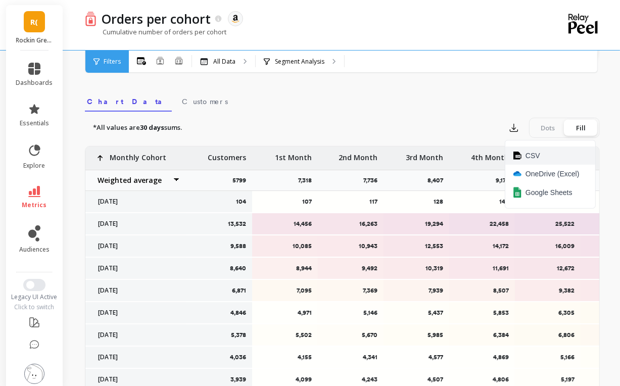
click at [517, 154] on img at bounding box center [517, 156] width 8 height 8
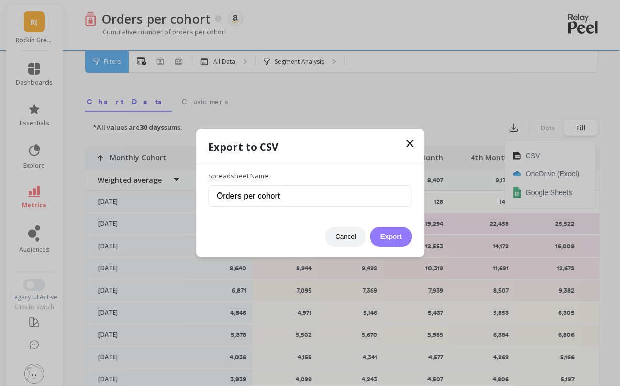
click at [394, 238] on button "Export" at bounding box center [390, 237] width 41 height 20
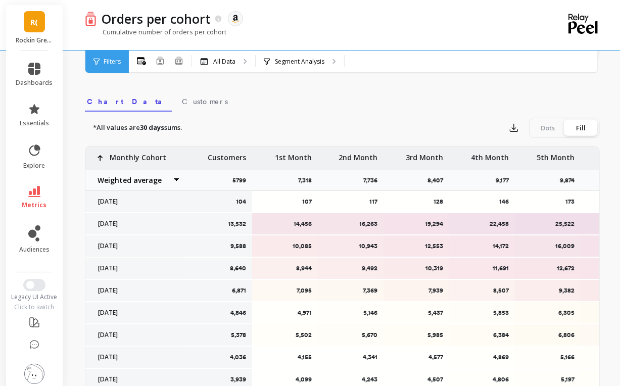
click at [24, 26] on link "R(" at bounding box center [34, 21] width 21 height 21
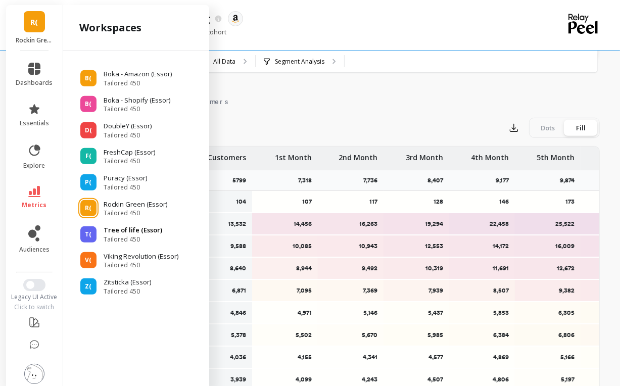
click at [126, 231] on p "Tree of life (Essor)" at bounding box center [133, 230] width 59 height 10
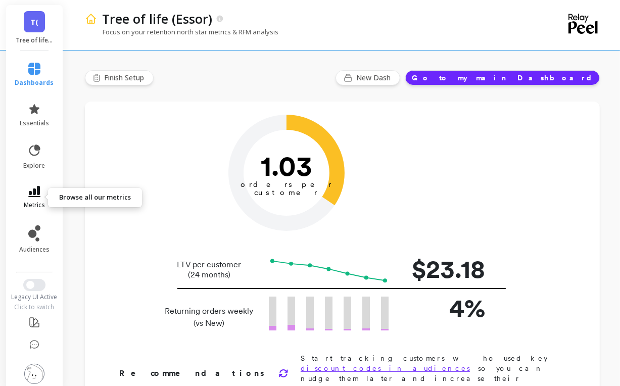
click at [32, 192] on icon at bounding box center [34, 191] width 12 height 11
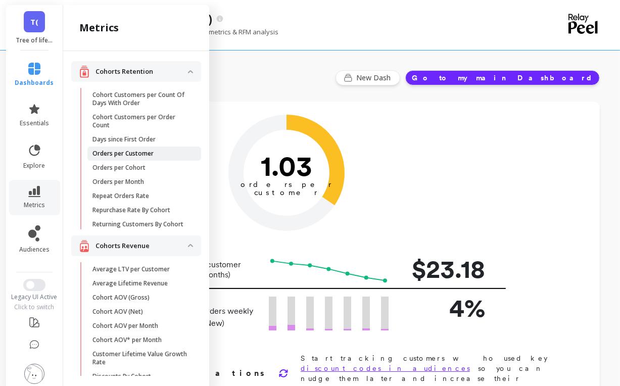
click at [134, 151] on p "Orders per Customer" at bounding box center [122, 154] width 61 height 8
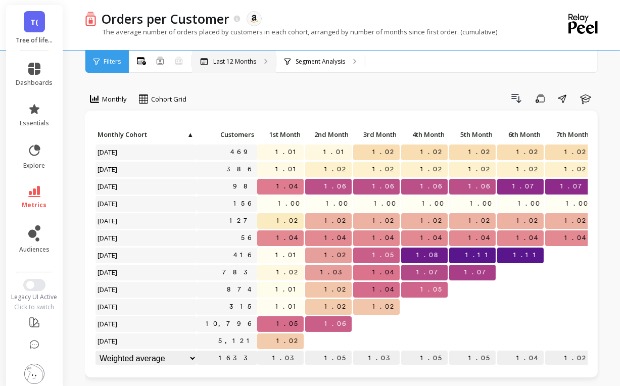
click at [243, 58] on p "Last 12 Months" at bounding box center [234, 62] width 43 height 8
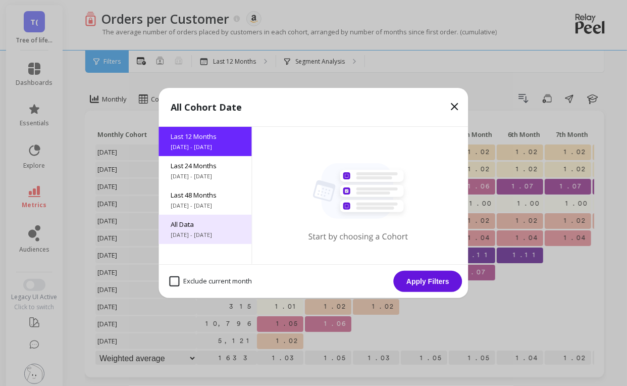
click at [198, 229] on div "All Data [DATE] - [DATE]" at bounding box center [205, 229] width 93 height 29
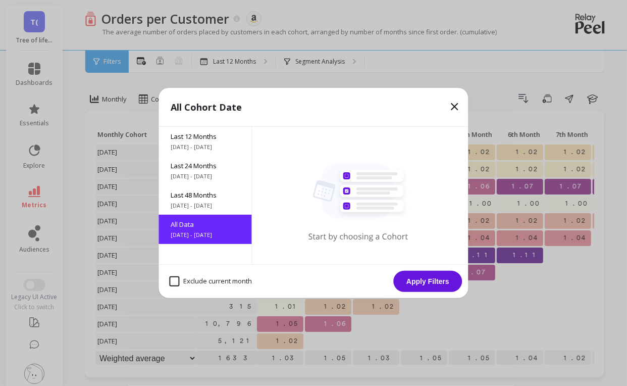
click at [426, 278] on button "Apply Filters" at bounding box center [428, 281] width 69 height 21
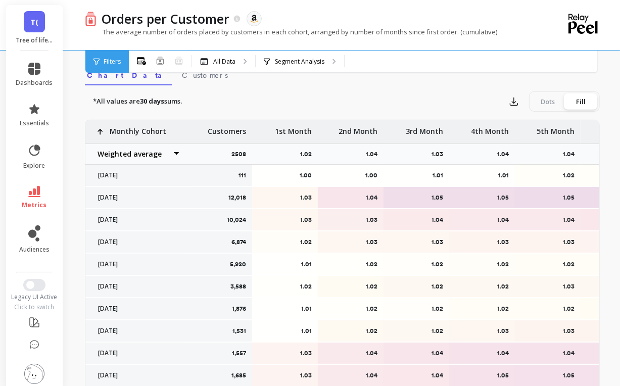
scroll to position [345, 0]
click at [514, 103] on icon "button" at bounding box center [514, 102] width 8 height 8
click at [521, 130] on button "CSV" at bounding box center [550, 130] width 90 height 18
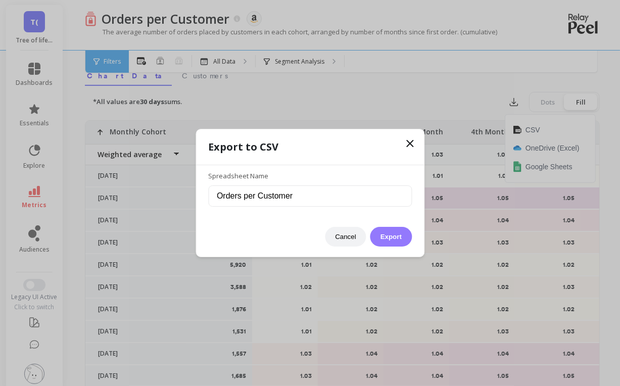
click at [390, 238] on button "Export" at bounding box center [390, 237] width 41 height 20
